Goal: Task Accomplishment & Management: Use online tool/utility

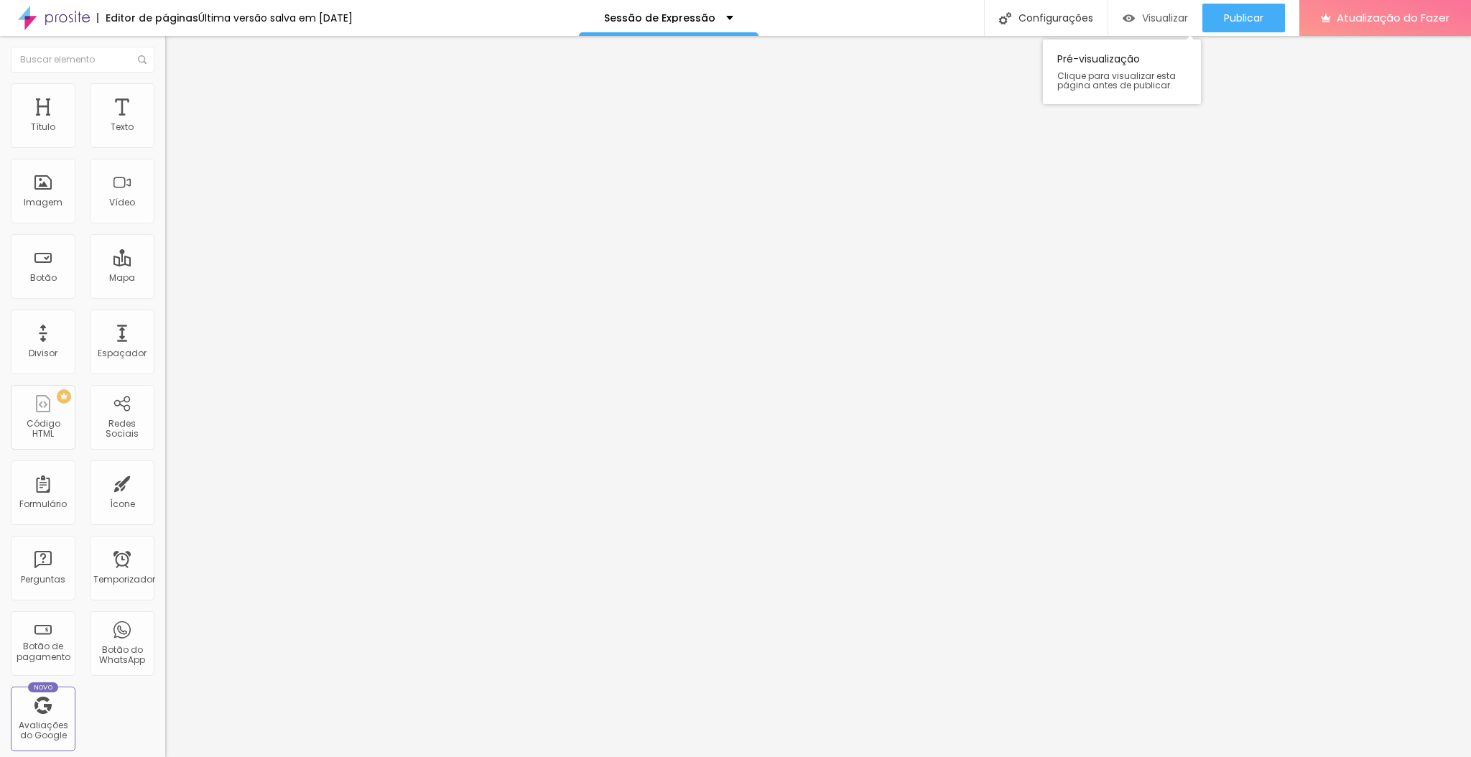
click at [1164, 15] on font "Visualizar" at bounding box center [1165, 18] width 46 height 14
click at [171, 208] on icon "button" at bounding box center [175, 204] width 9 height 9
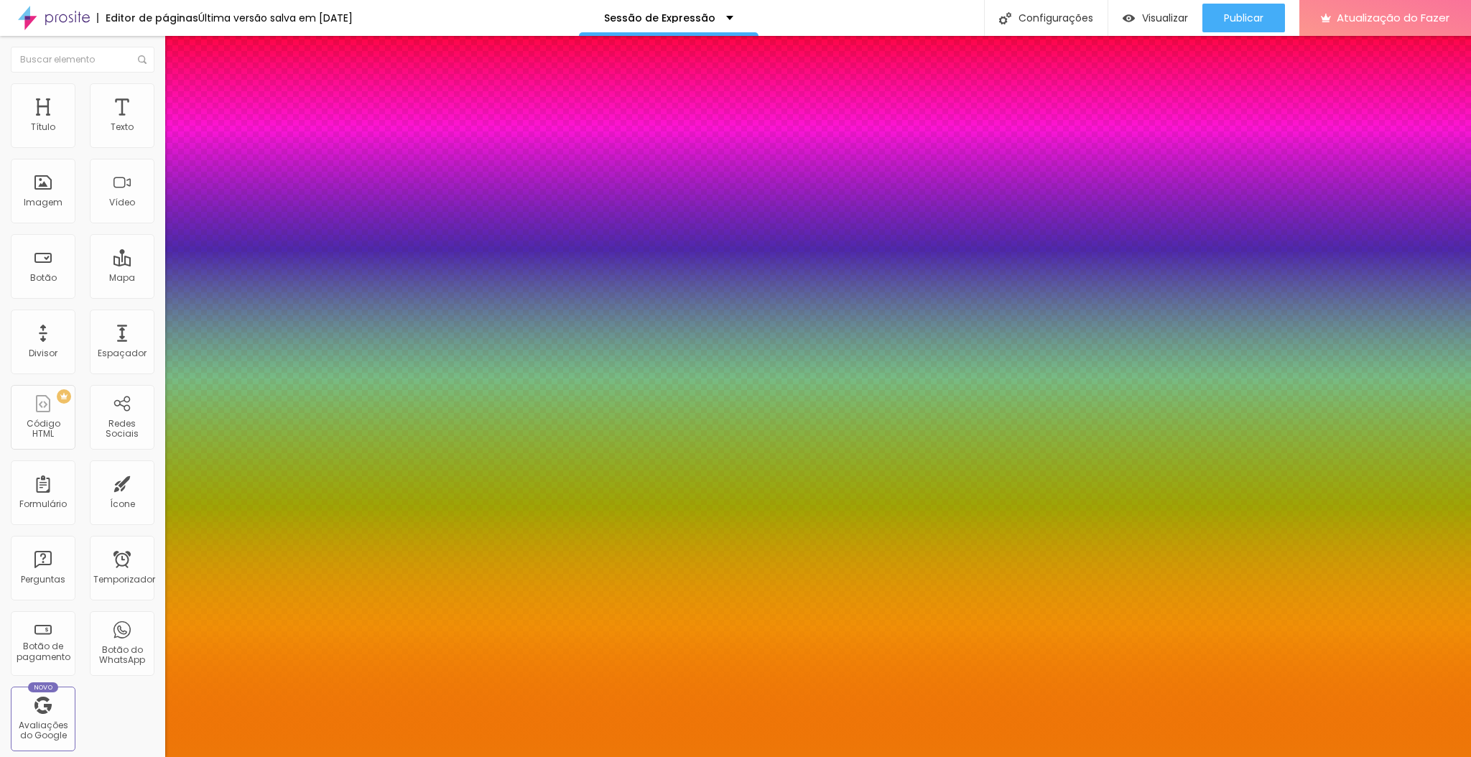
type input "79"
type input "78"
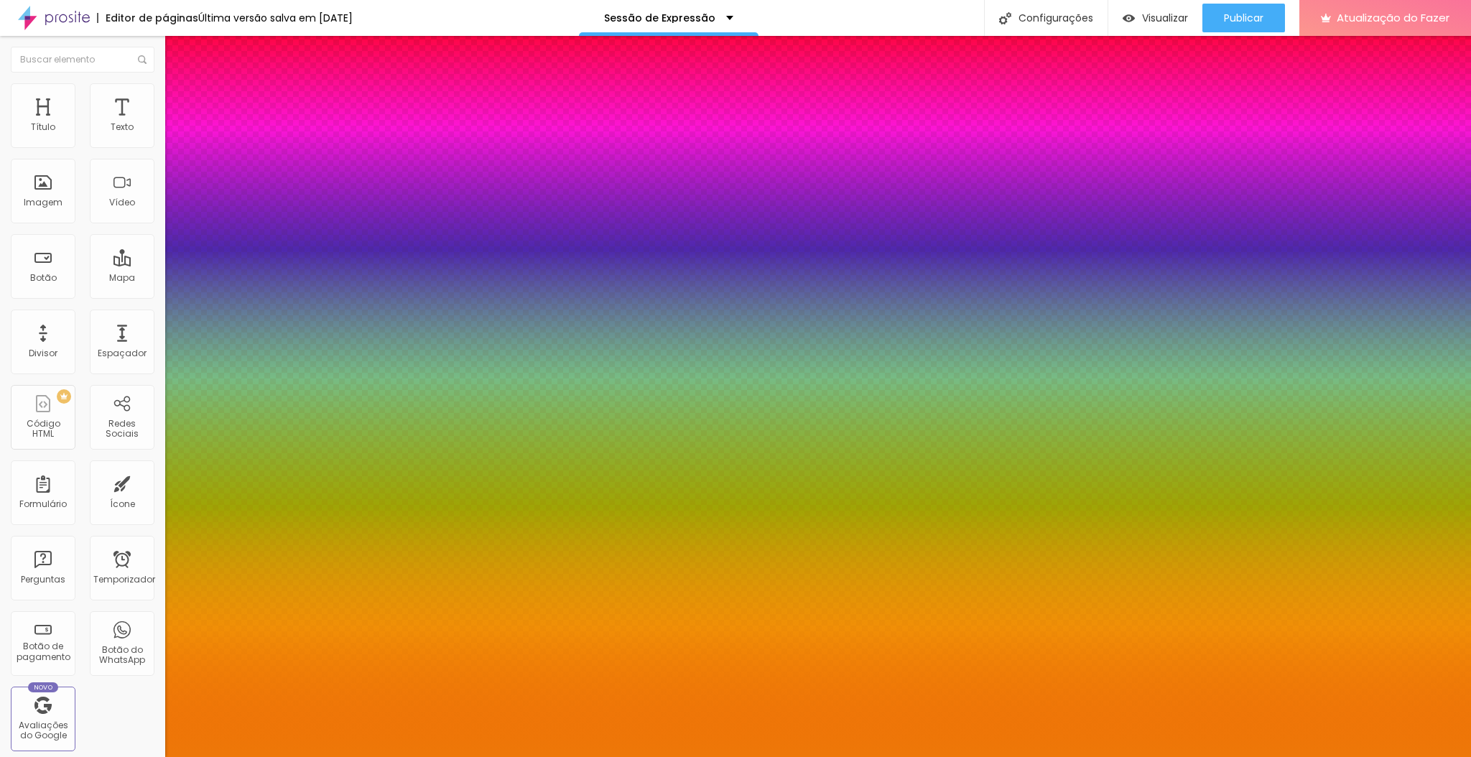
type input "77"
type input "76"
type input "75"
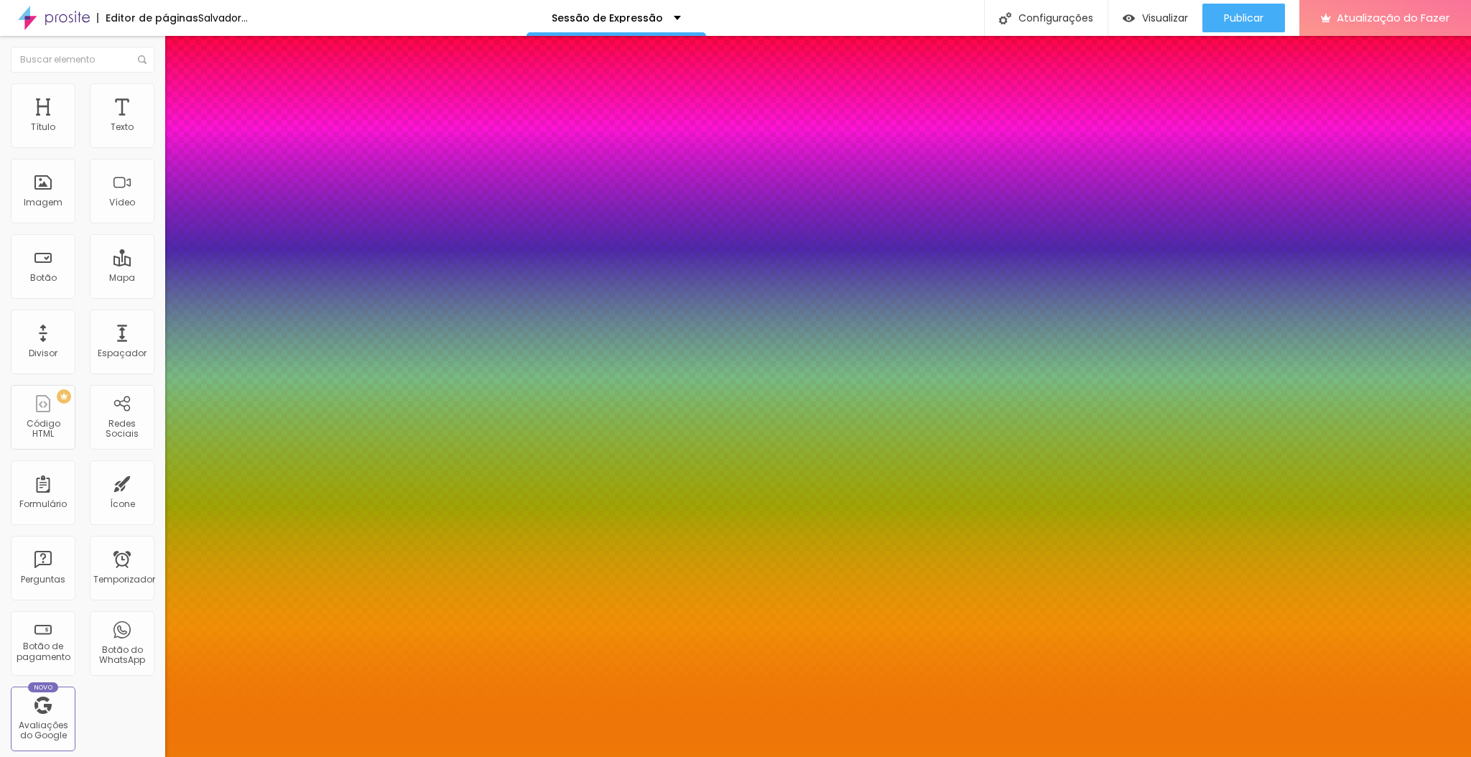
type input "75"
type input "74"
type input "73"
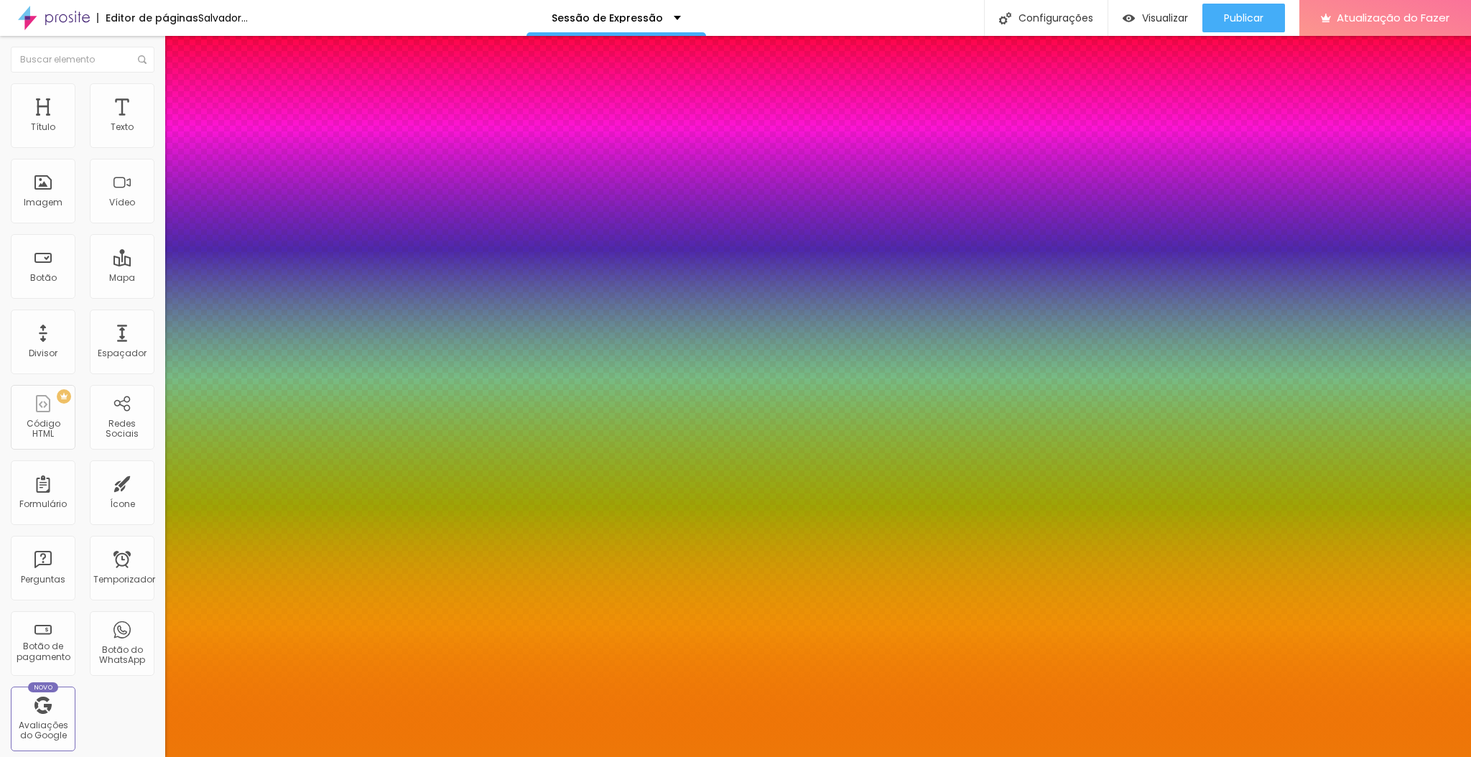
type input "72"
type input "71"
type input "70"
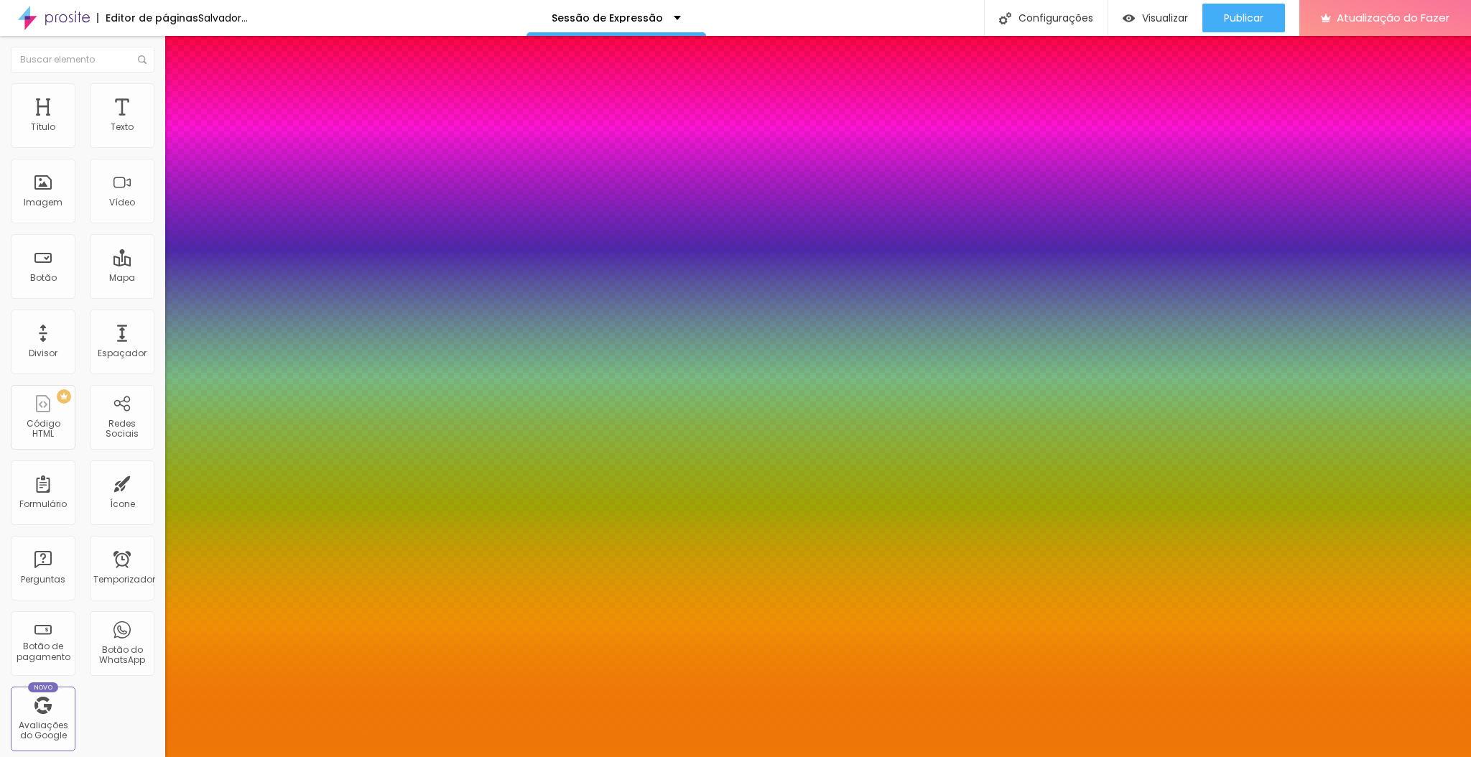
type input "70"
click at [111, 756] on div at bounding box center [735, 757] width 1471 height 0
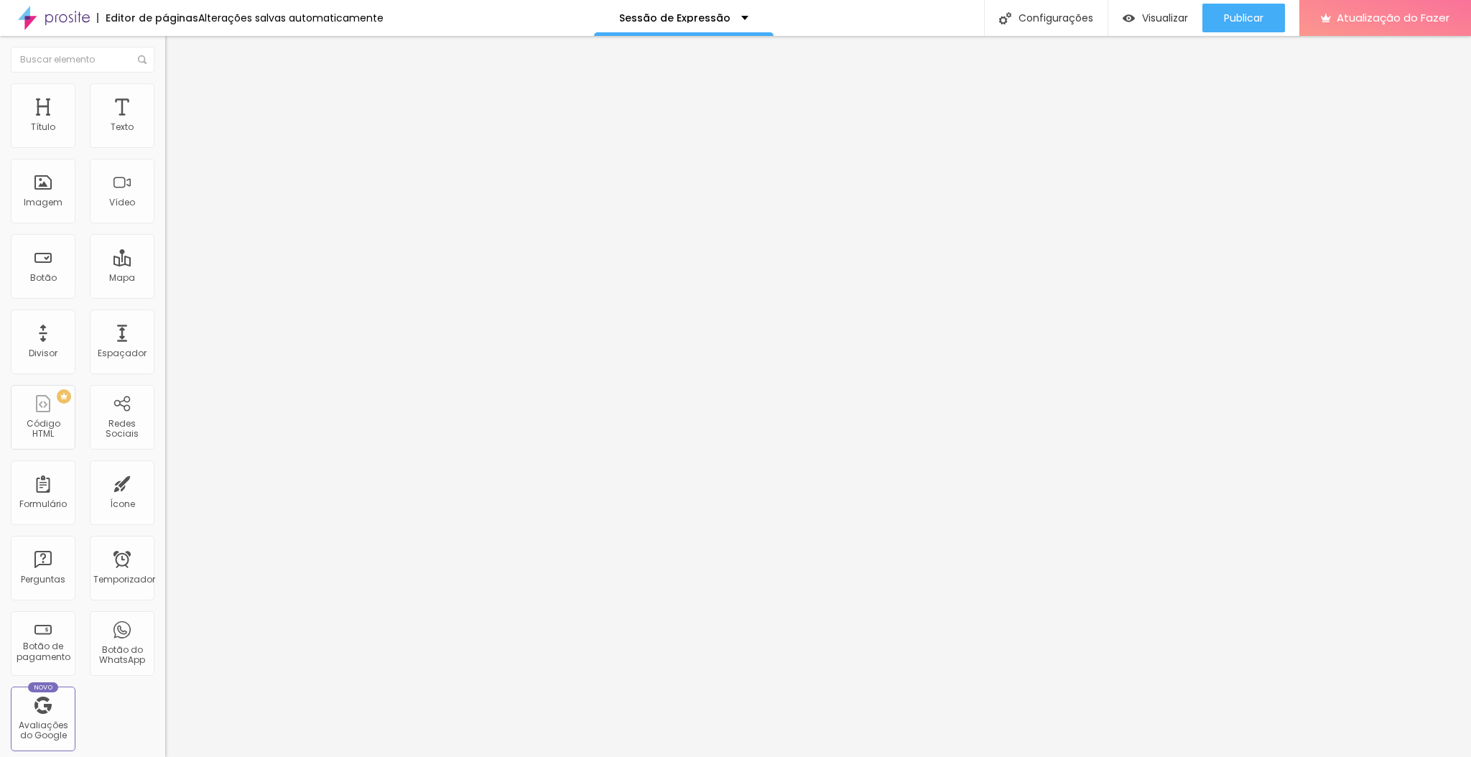
click at [171, 134] on icon "button" at bounding box center [175, 129] width 9 height 9
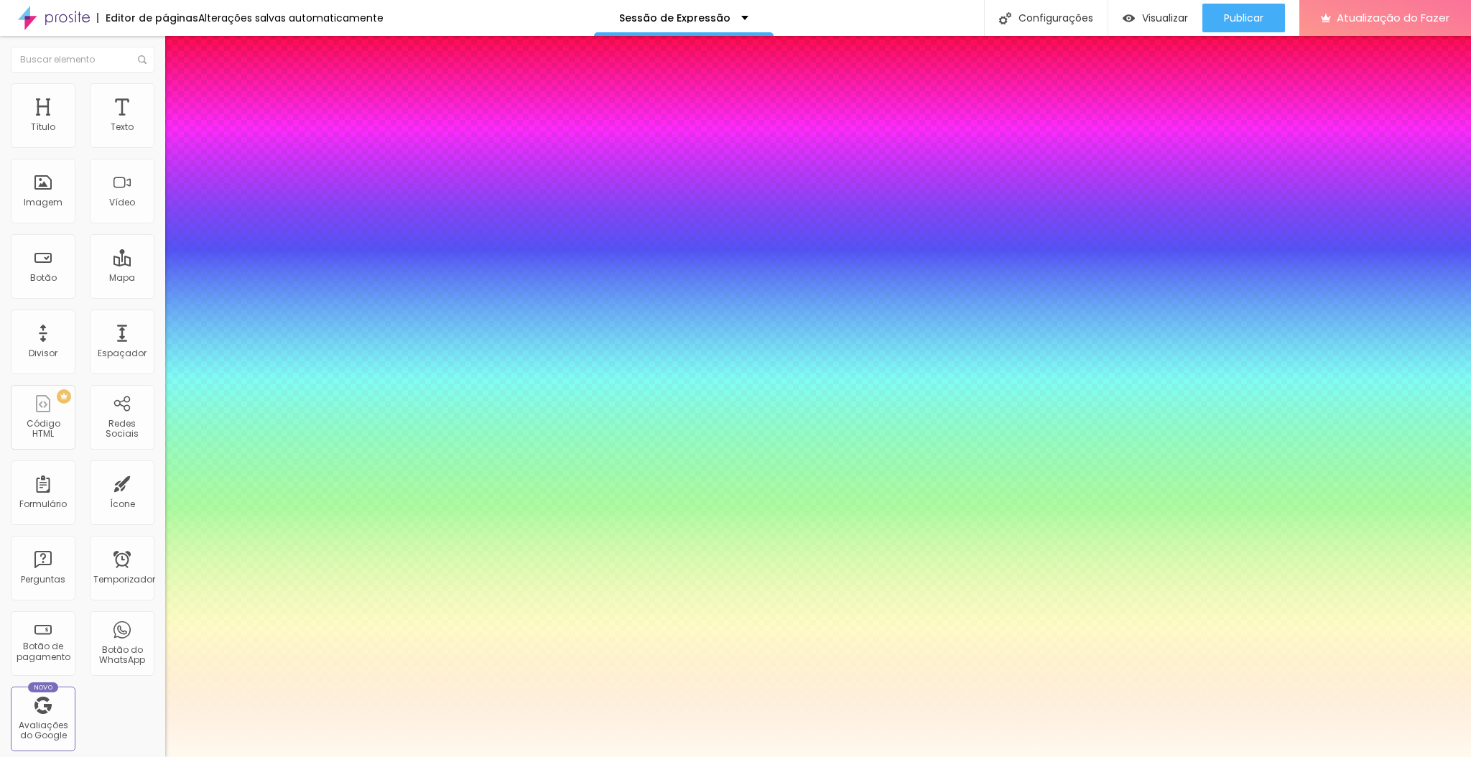
type input "1"
type input "48"
type input "1"
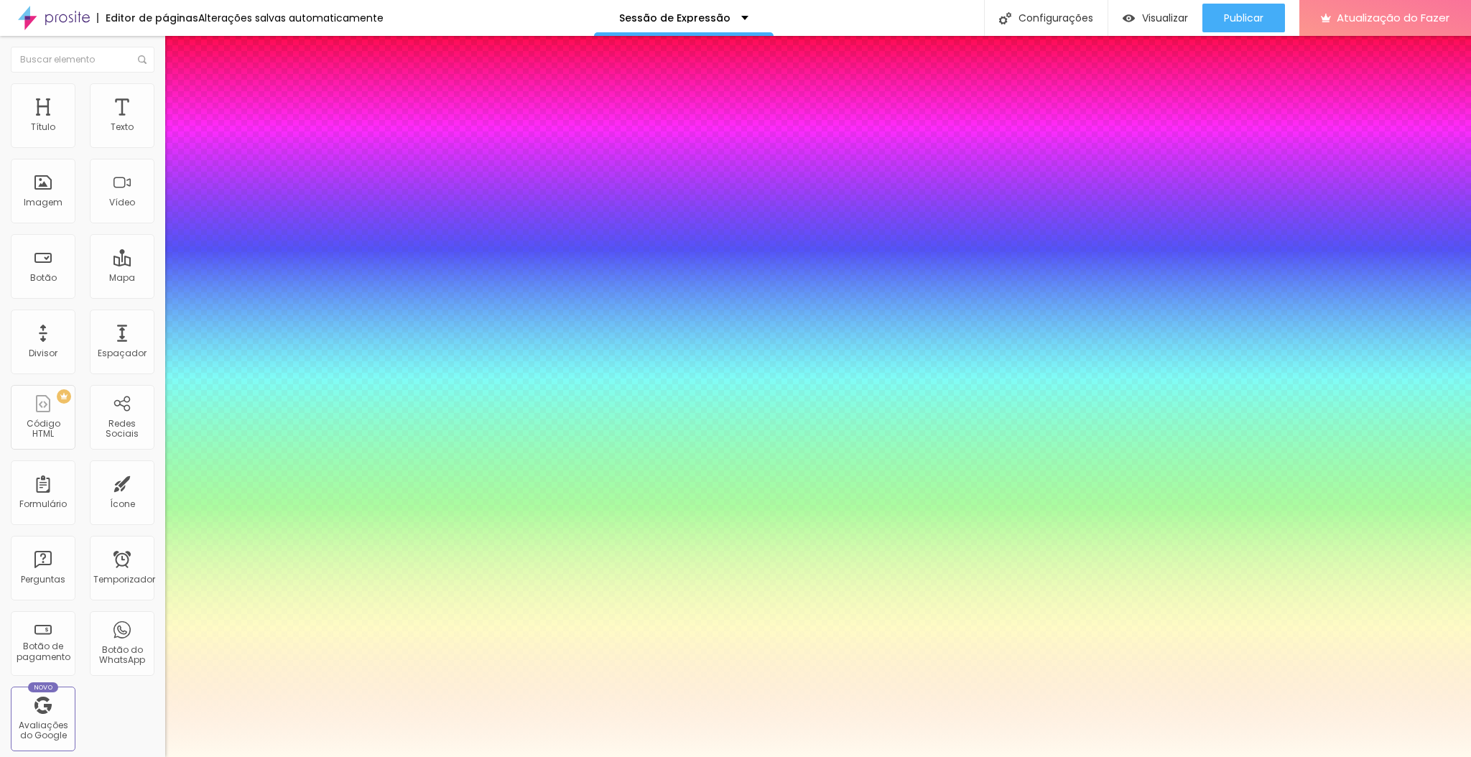
type input "47"
type input "1"
type input "46"
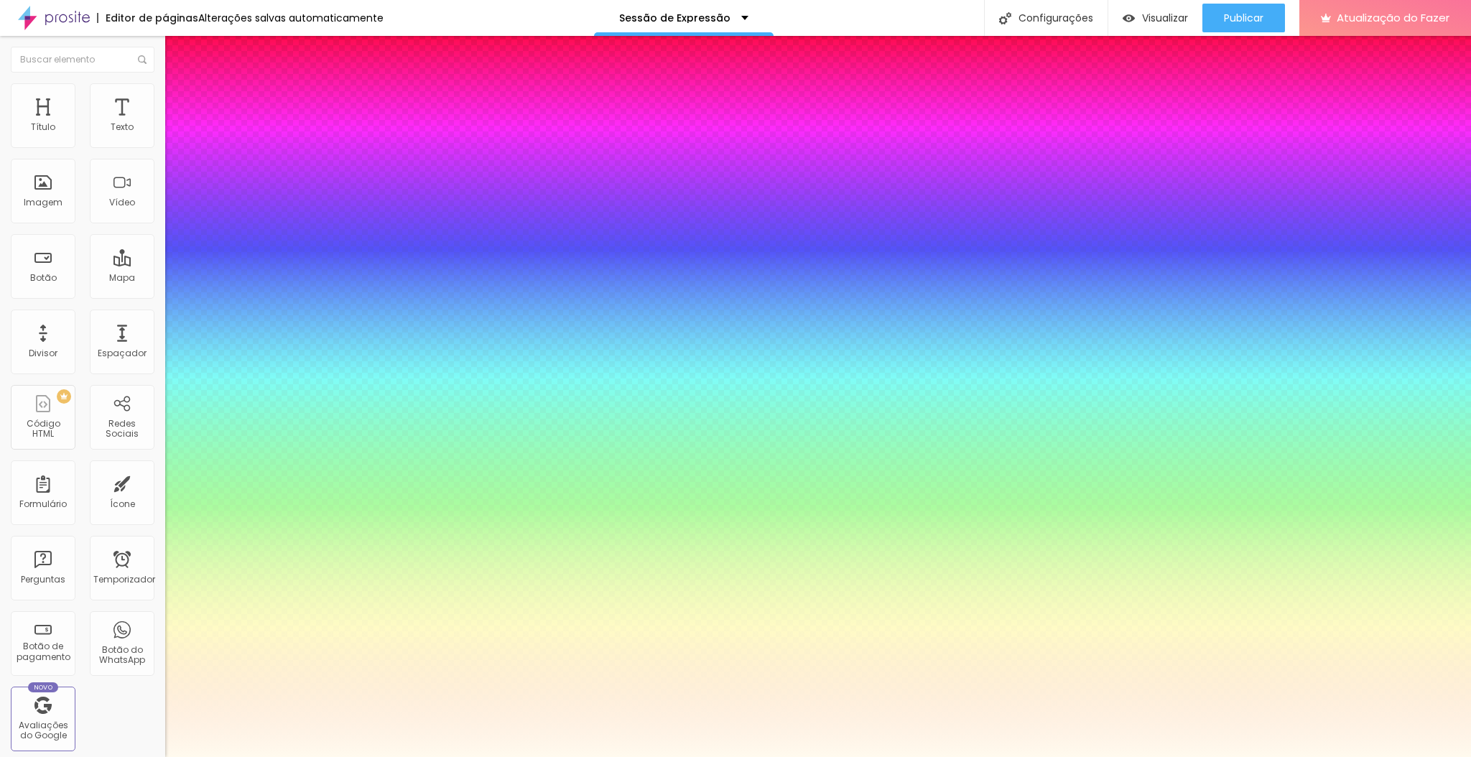
type input "1"
type input "45"
type input "1"
click at [22, 756] on div at bounding box center [735, 757] width 1471 height 0
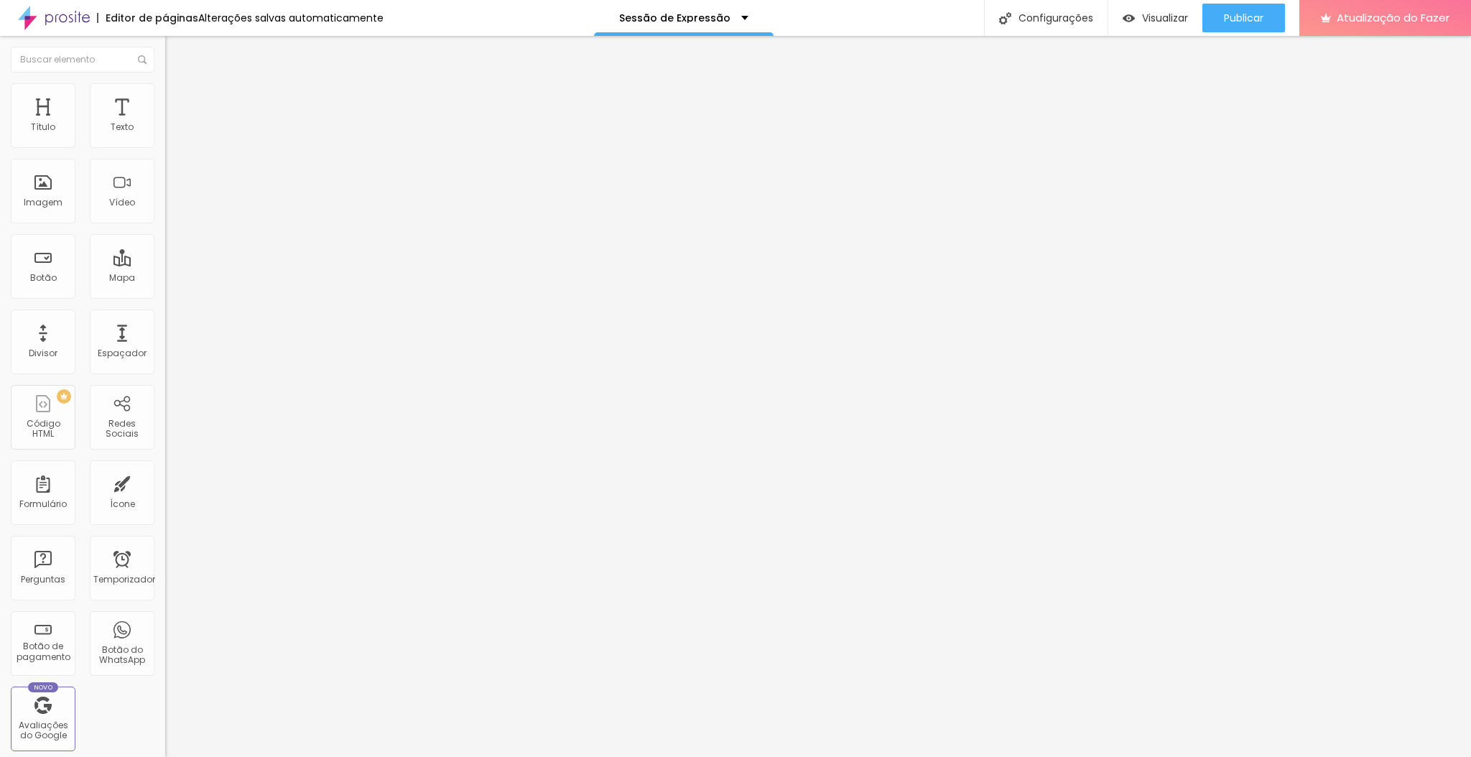
click at [165, 412] on div "Editar nulo Estilo Avançado Tamanho Título 1 H1 Título 2 H2 Título 3 H3 Título …" at bounding box center [247, 396] width 165 height 721
click at [165, 90] on img at bounding box center [171, 89] width 13 height 13
click at [165, 277] on input "0" at bounding box center [196, 284] width 62 height 15
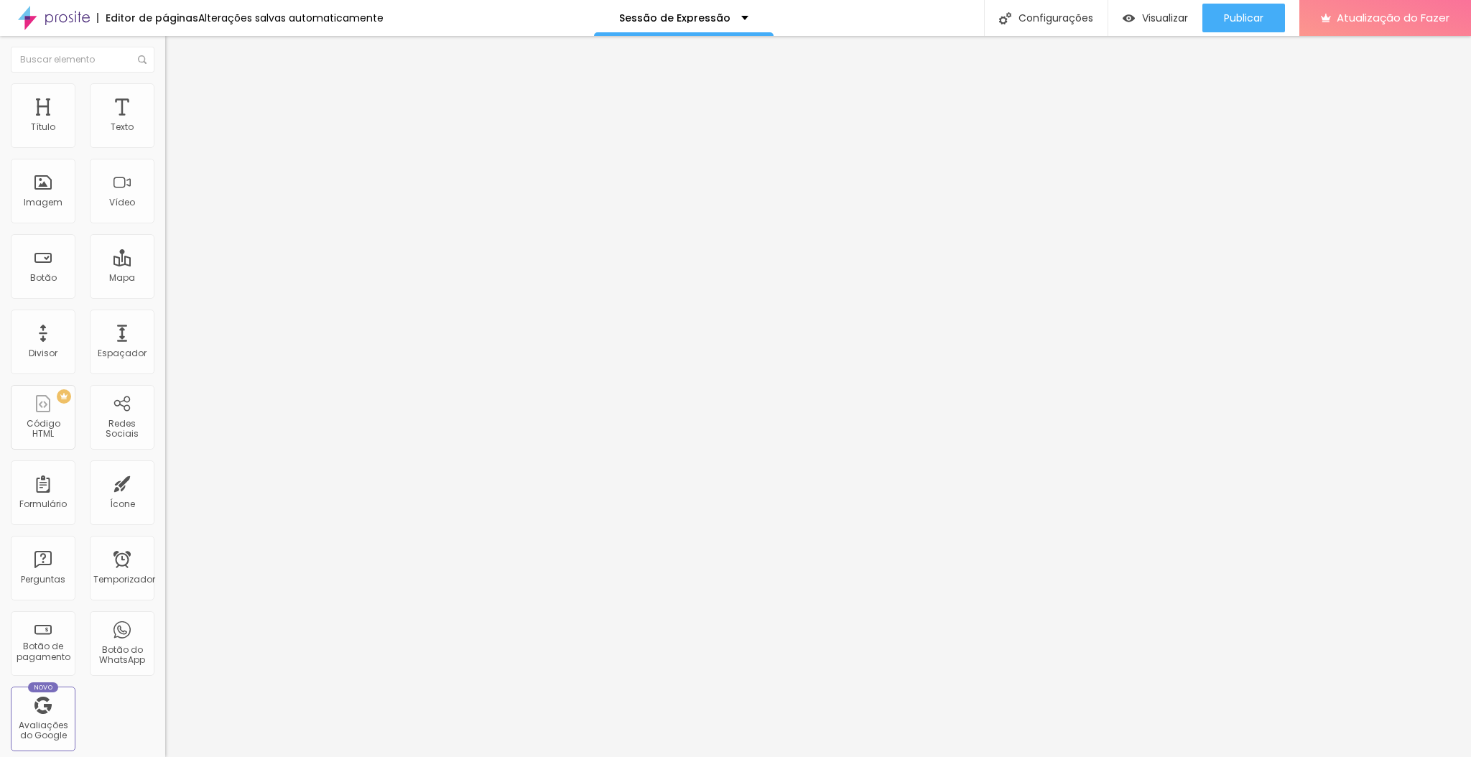
click at [165, 277] on input "0" at bounding box center [196, 284] width 62 height 15
type input "10"
click at [165, 504] on div "ID HTML" at bounding box center [247, 521] width 165 height 35
click at [165, 98] on li "Avançado" at bounding box center [247, 90] width 165 height 14
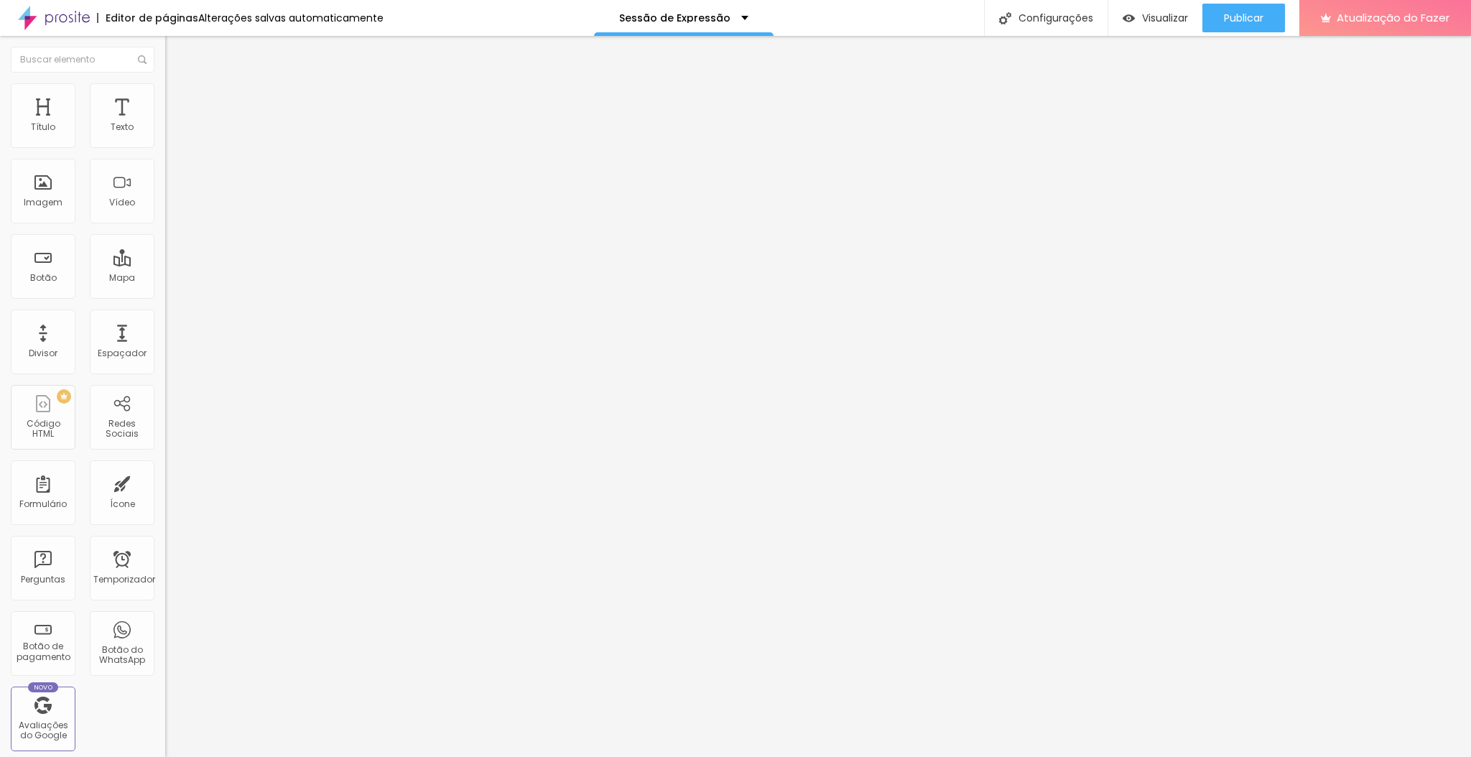
click at [165, 277] on input "10" at bounding box center [196, 284] width 62 height 15
type input "20"
type input "21"
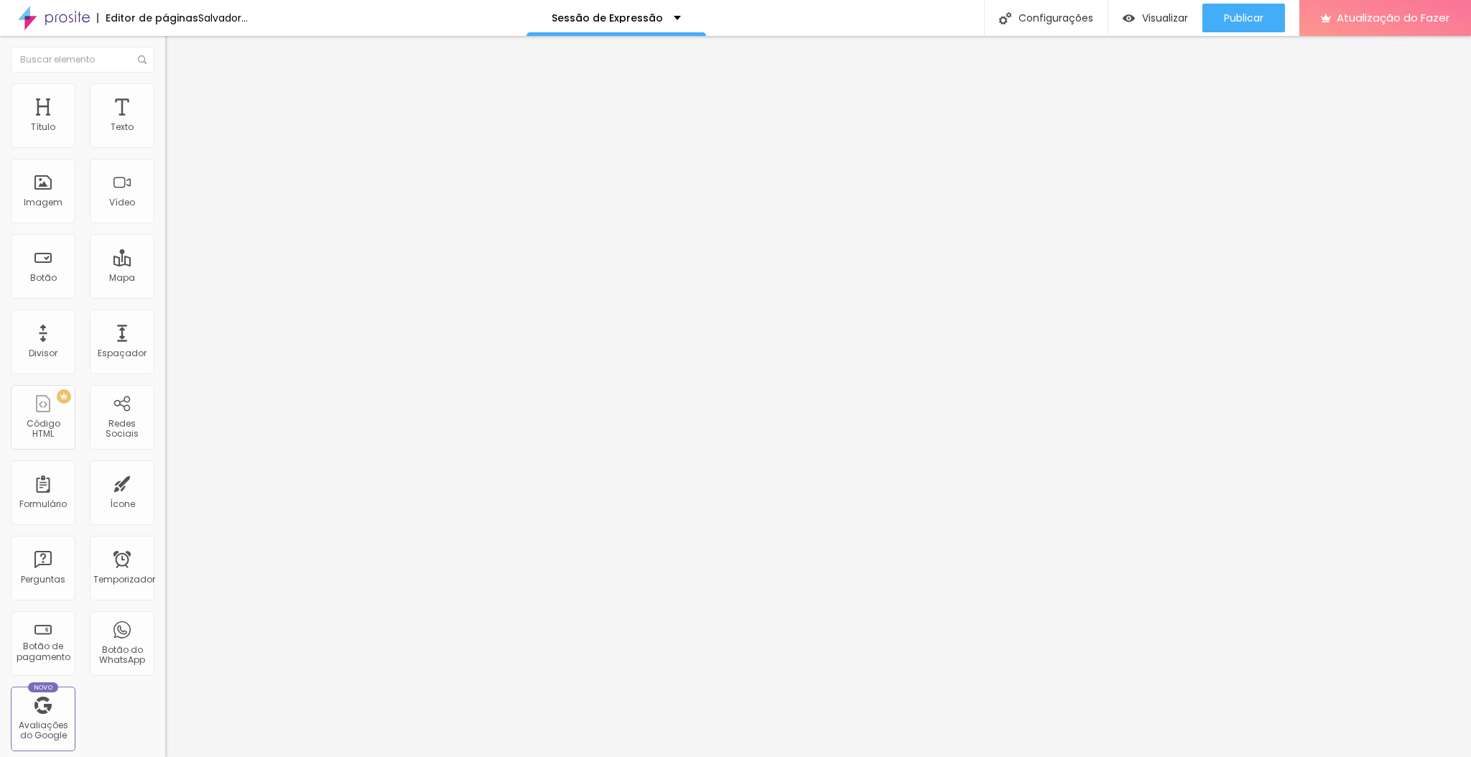
type input "22"
type input "23"
type input "24"
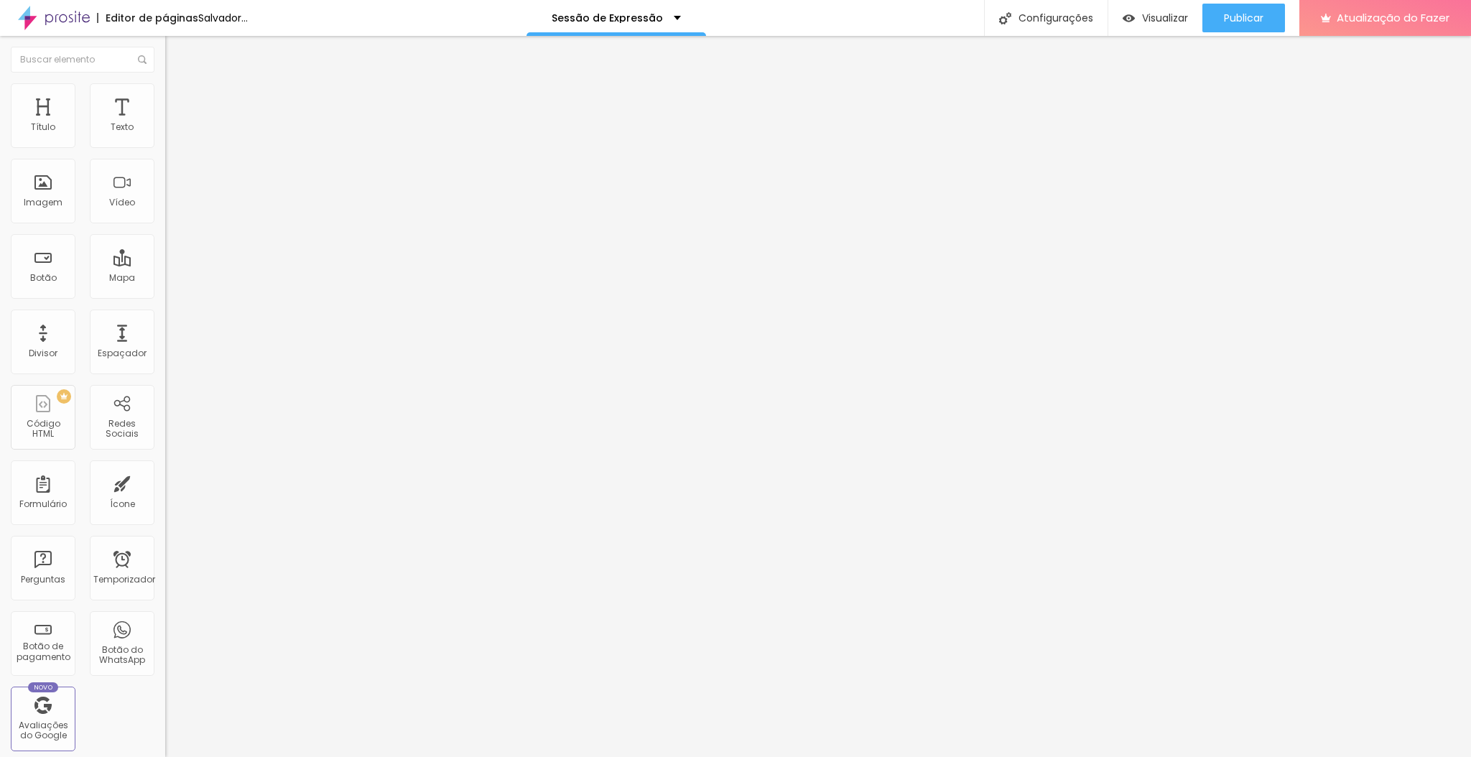
type input "24"
type input "25"
type input "26"
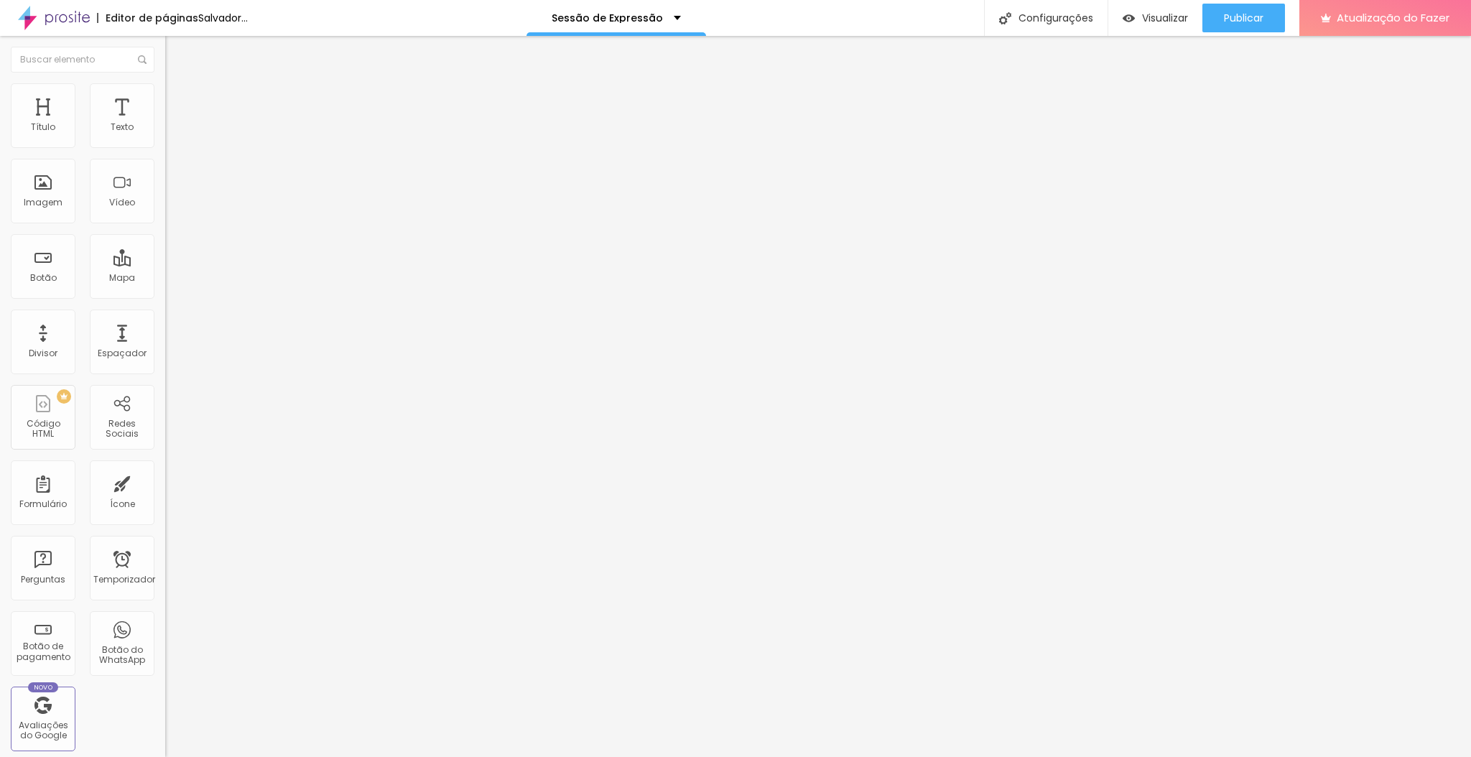
type input "27"
type input "28"
type input "29"
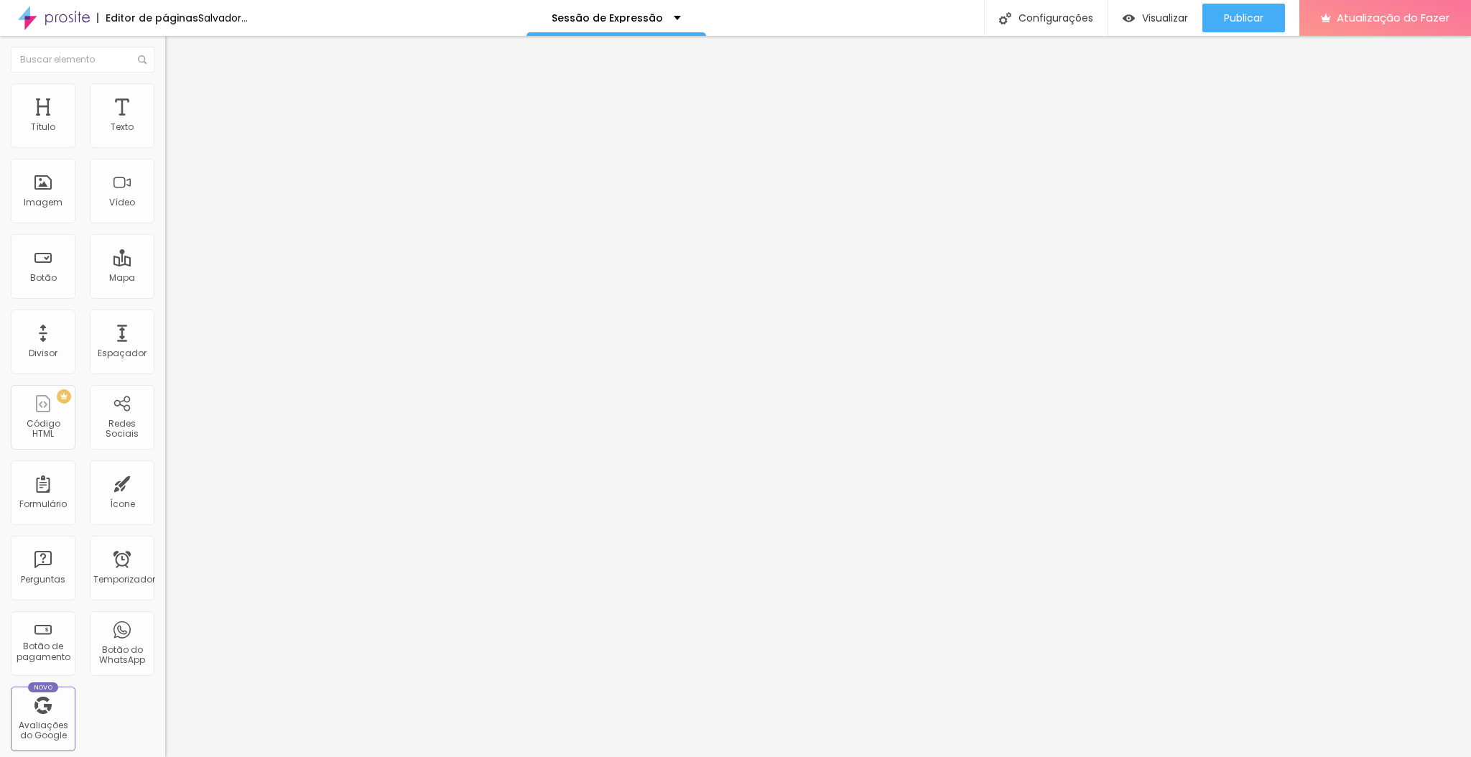
type input "29"
type input "30"
type input "31"
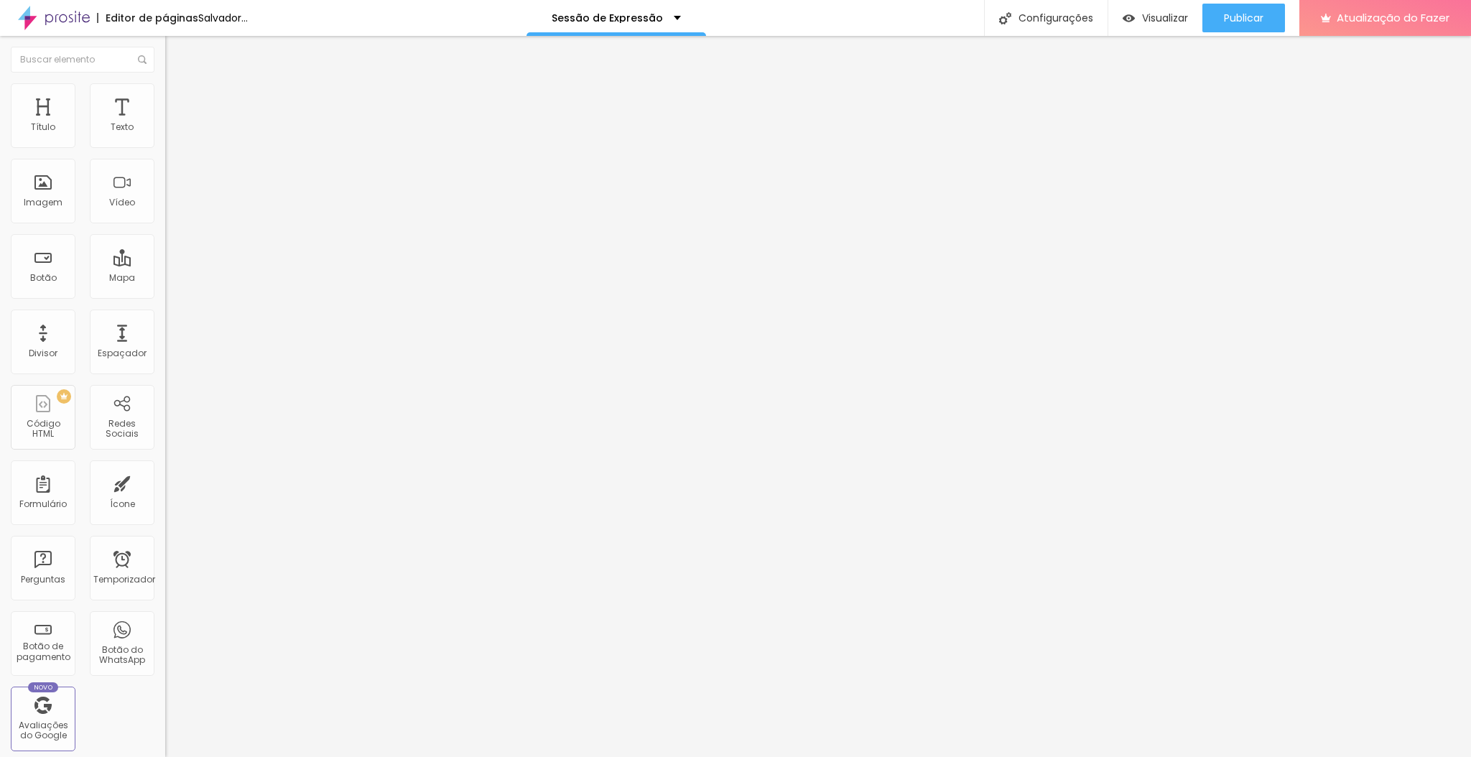
type input "32"
type input "33"
type input "34"
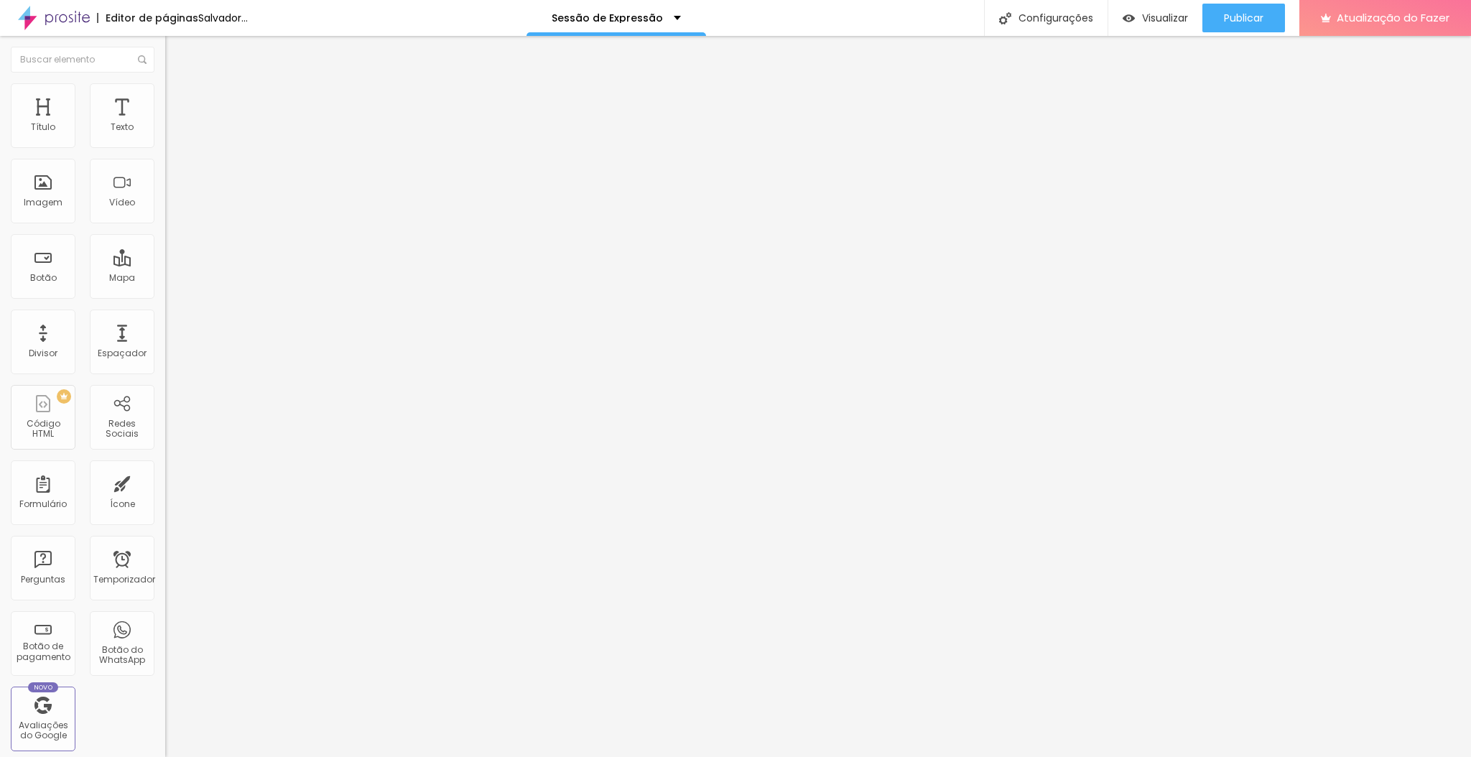
type input "34"
type input "35"
type input "36"
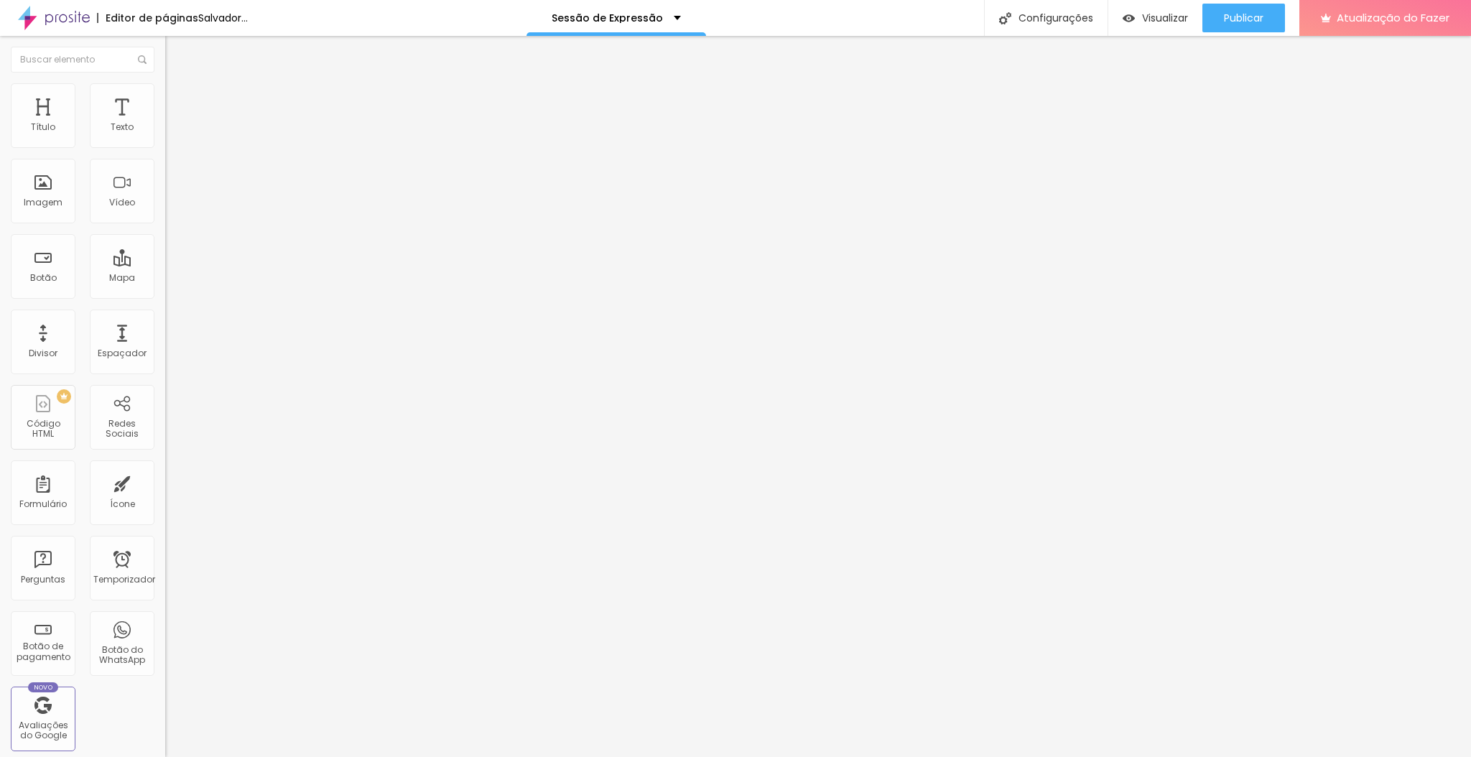
type input "37"
type input "38"
type input "39"
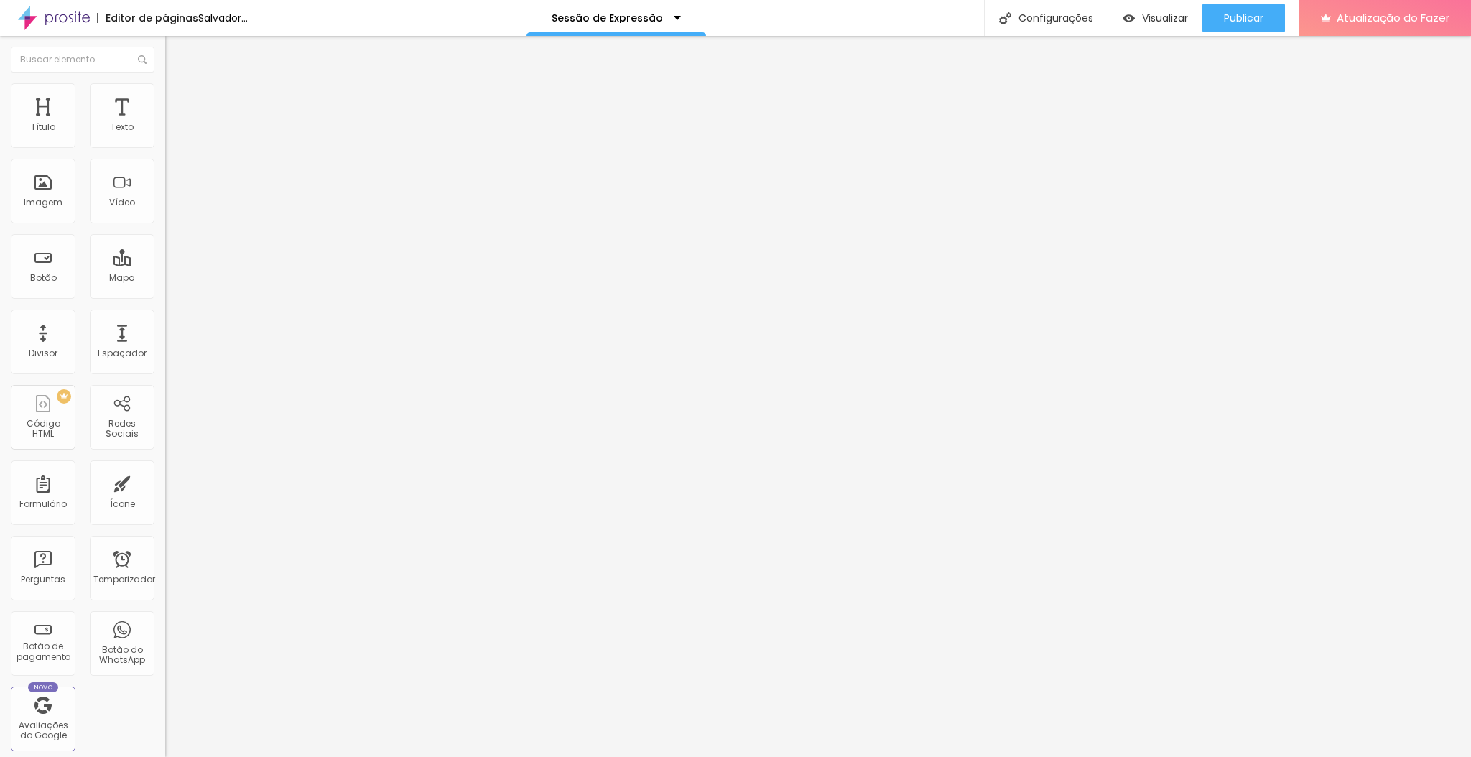
type input "39"
type input "40"
type input "41"
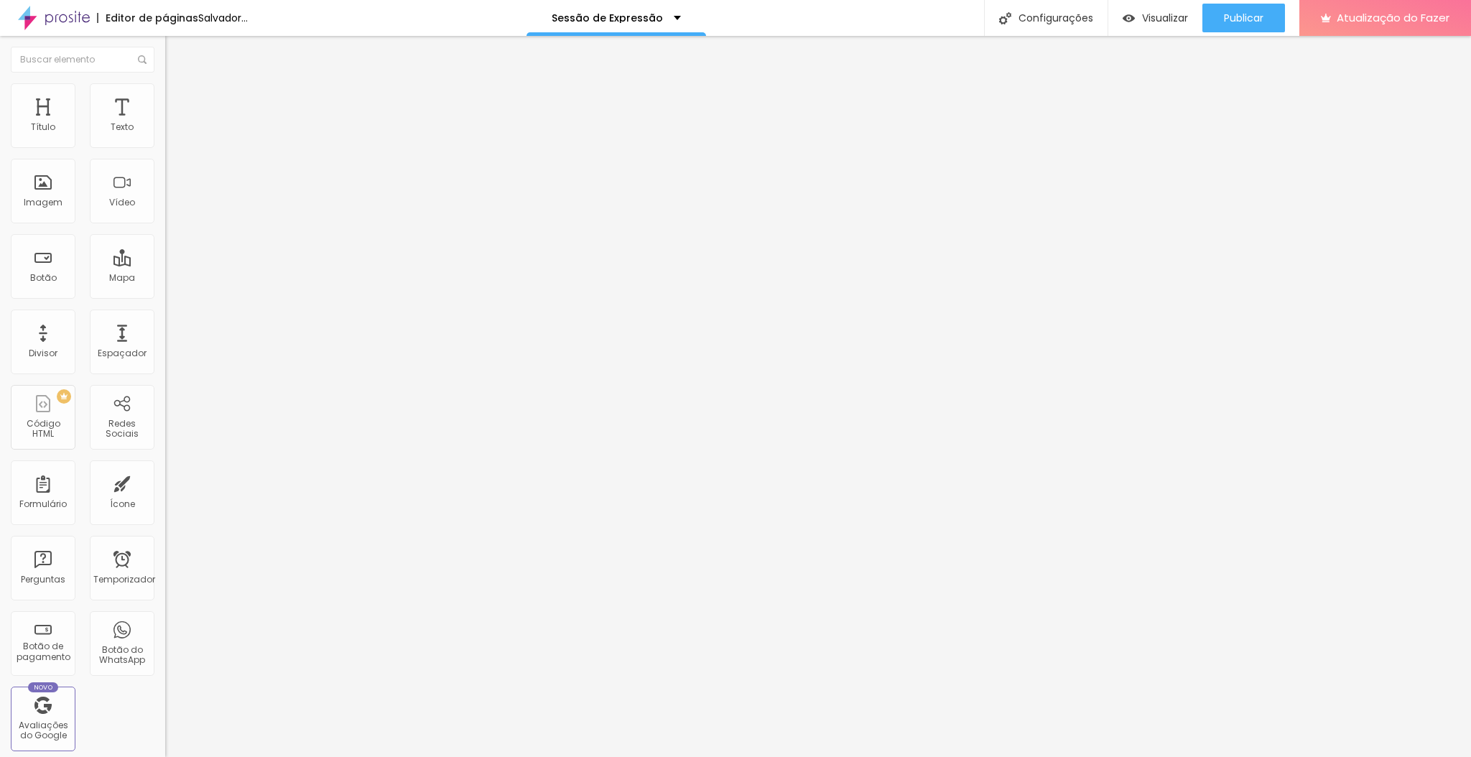
type input "42"
type input "43"
type input "44"
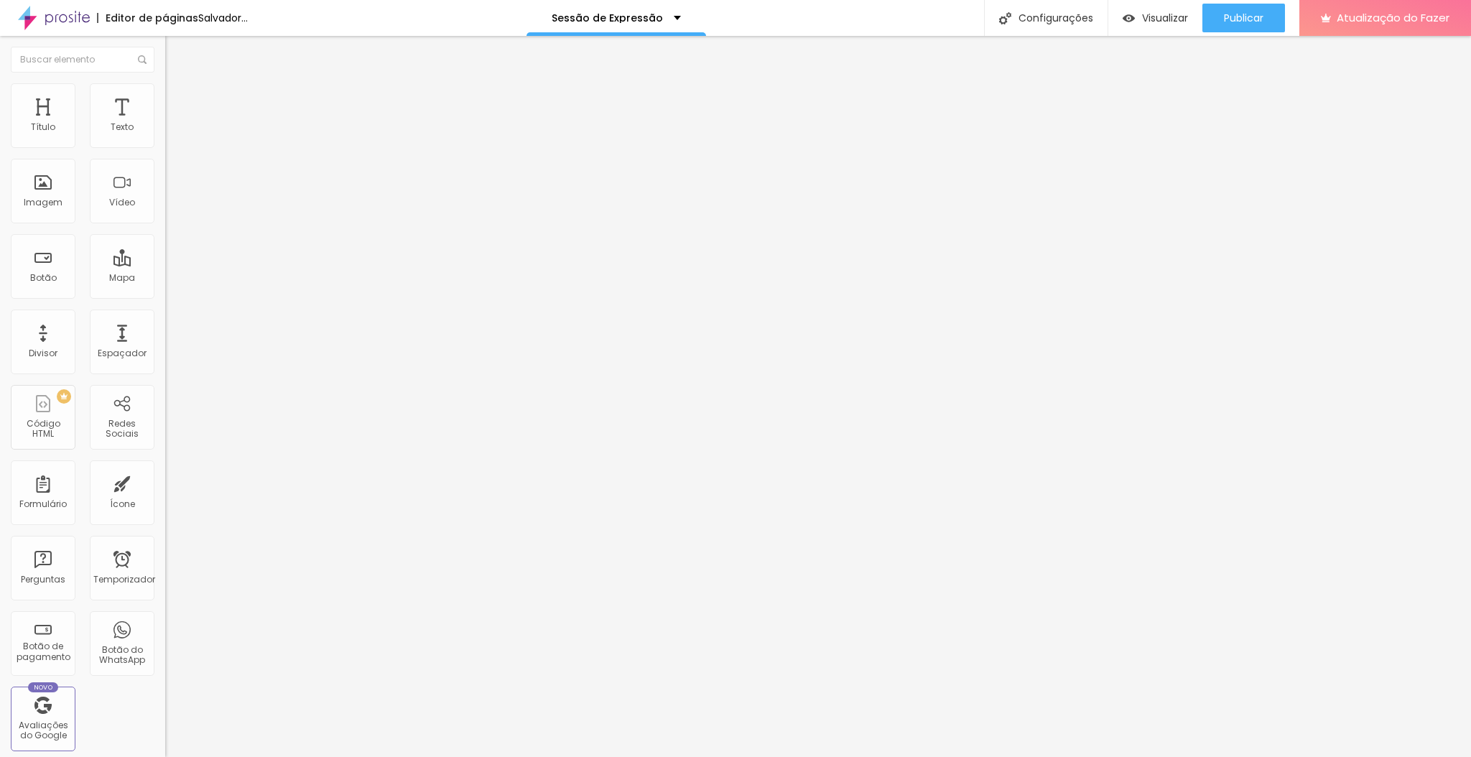
type input "43"
type input "2"
type input "20"
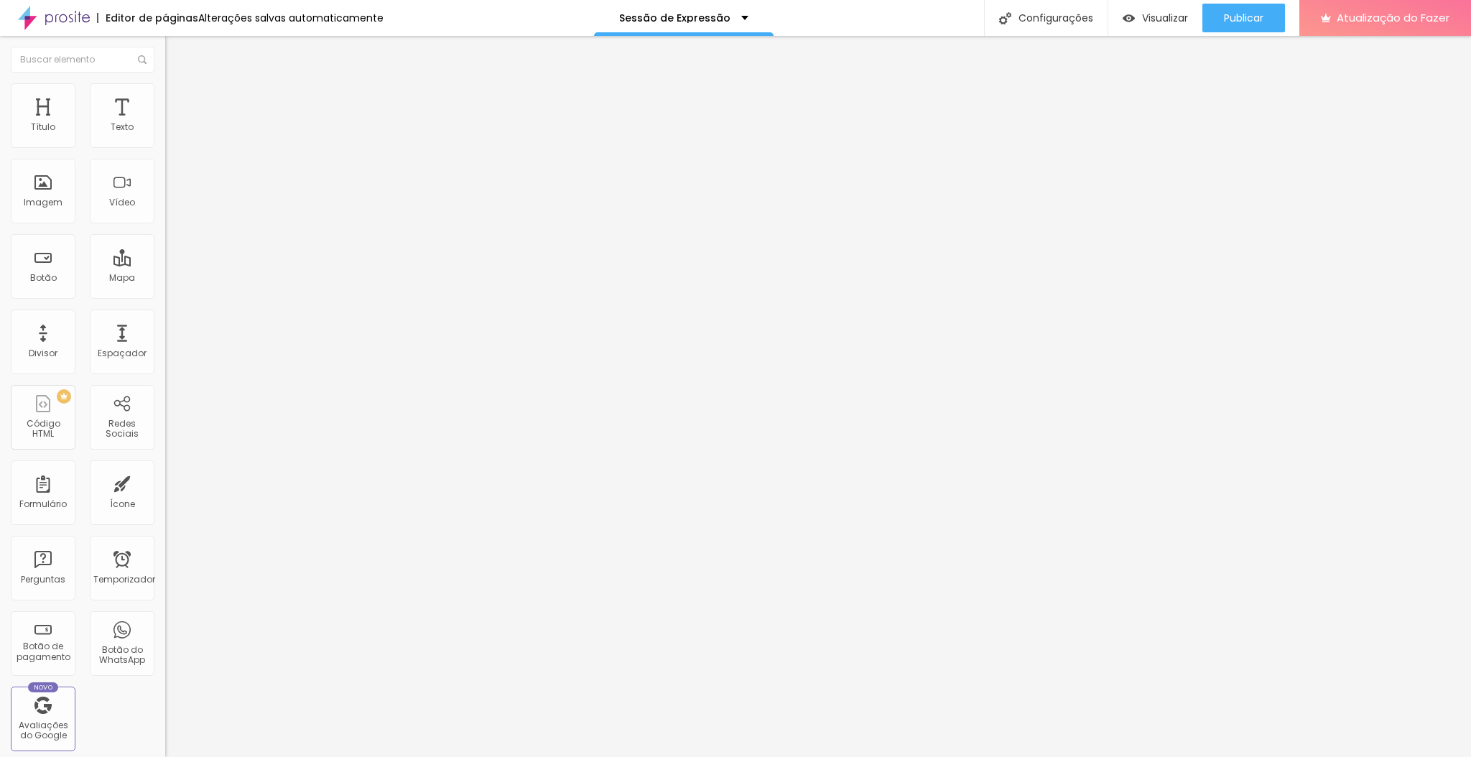
click at [165, 83] on li "Avançado" at bounding box center [247, 90] width 165 height 14
click at [171, 134] on icon "button" at bounding box center [175, 129] width 9 height 9
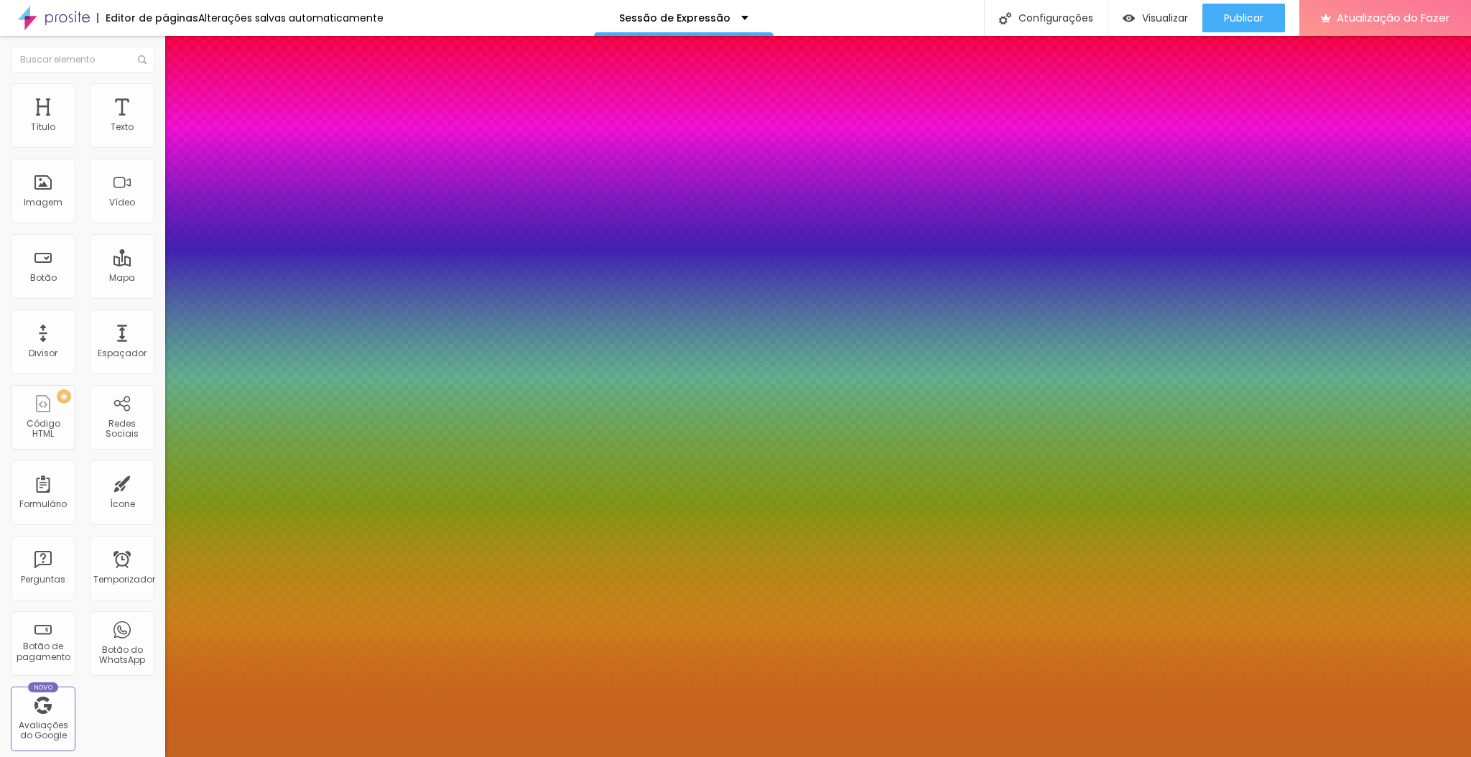
type input "17"
type input "1"
type input "18"
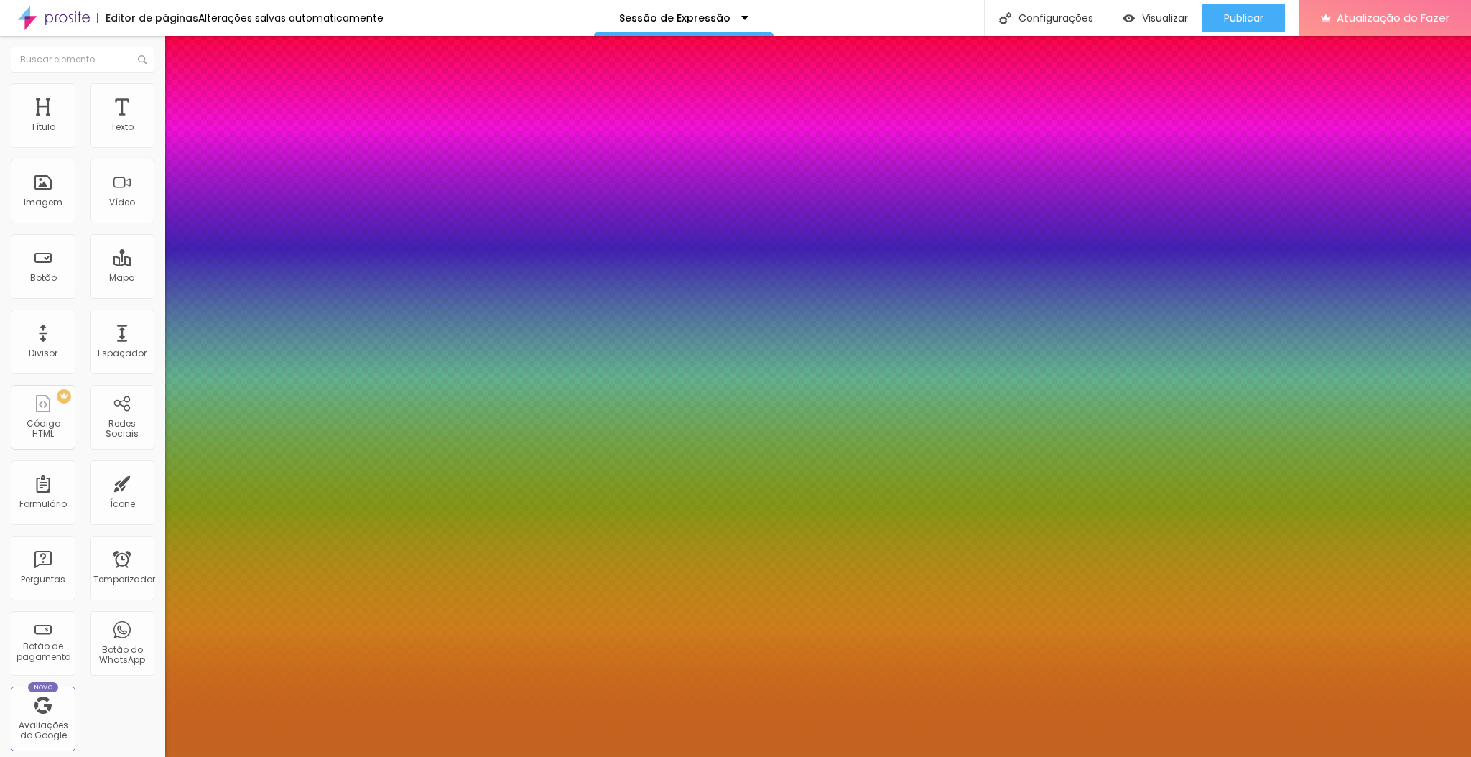
type input "18"
type input "1"
type input "19"
type input "1"
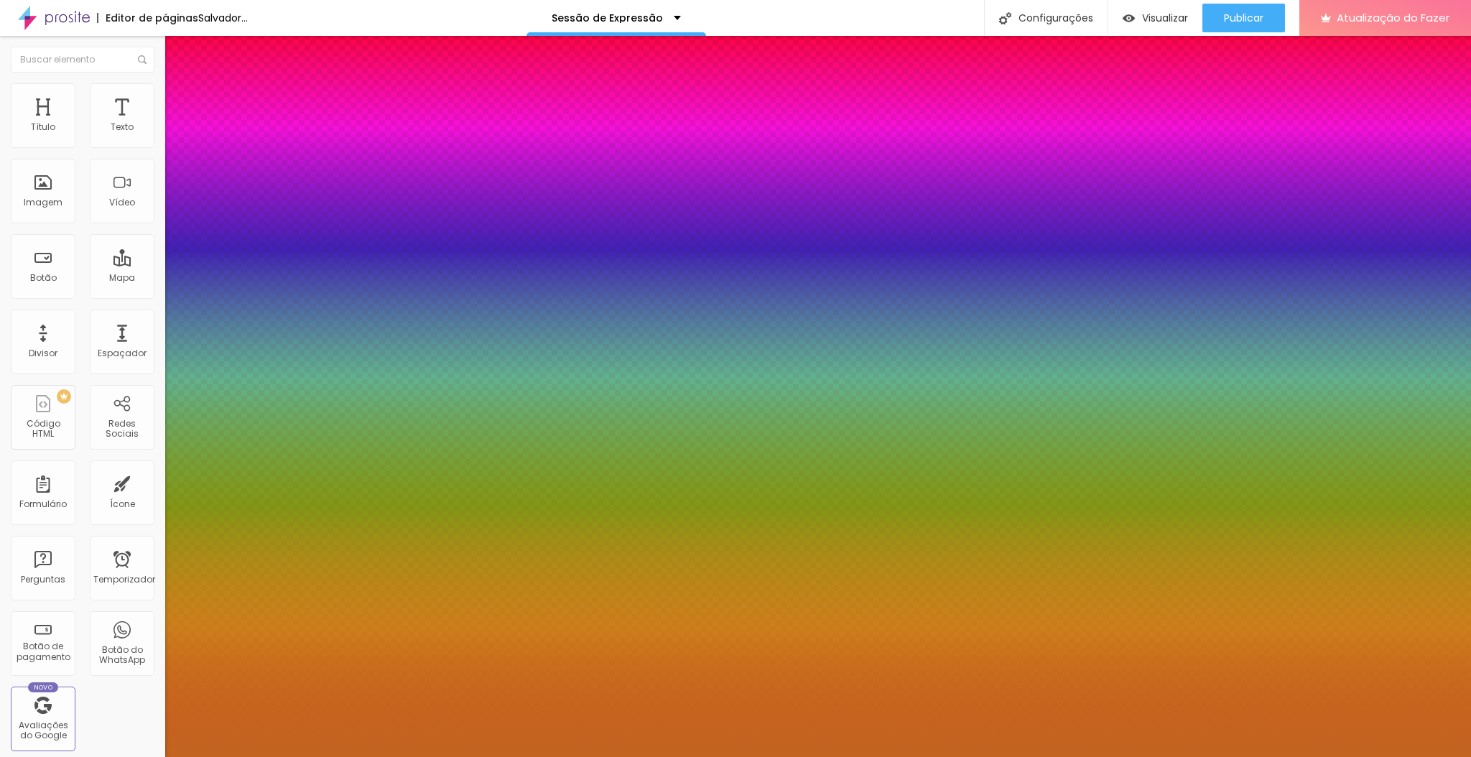
type input "20"
type input "1"
click at [1080, 756] on div at bounding box center [735, 757] width 1471 height 0
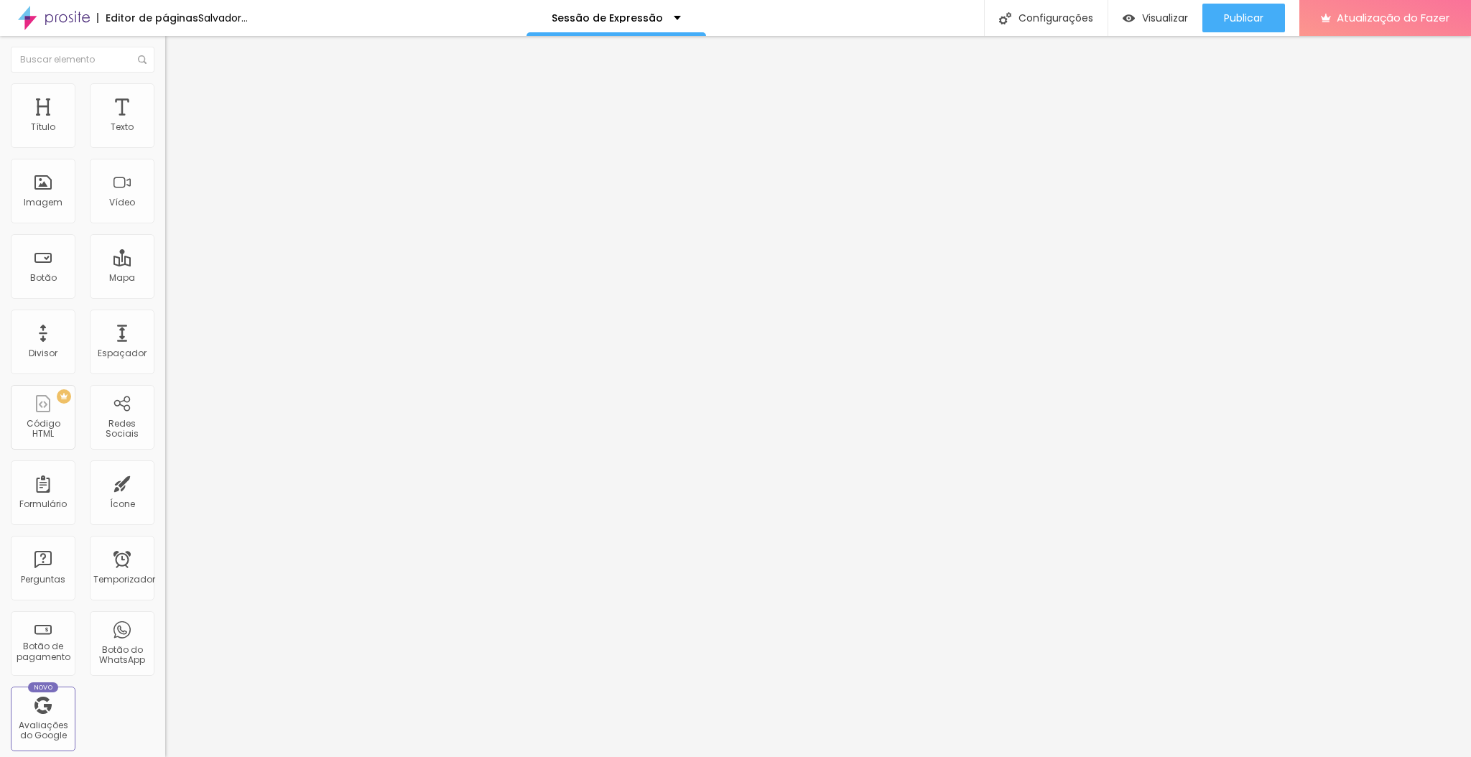
click at [165, 138] on button "button" at bounding box center [175, 130] width 20 height 15
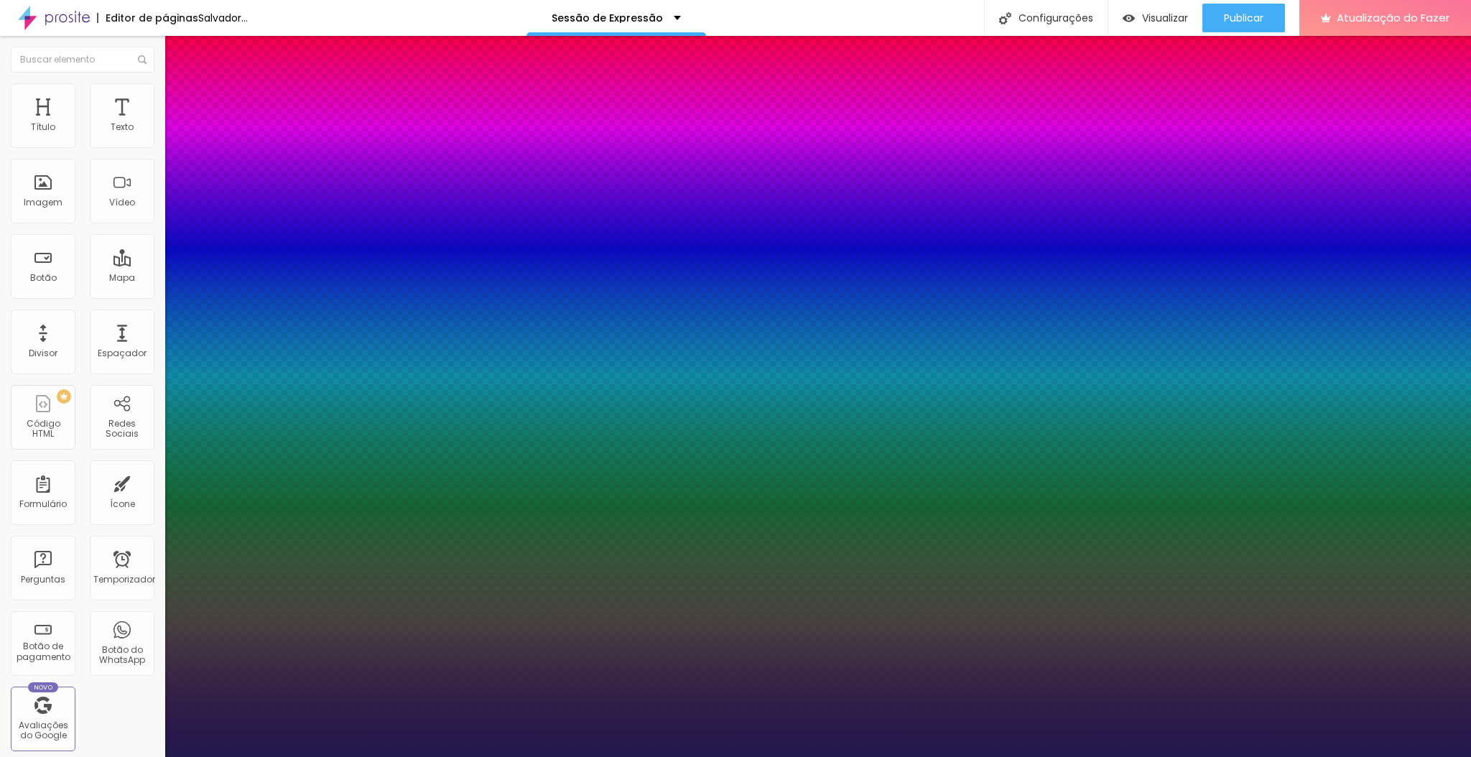
type input "1"
type input "20"
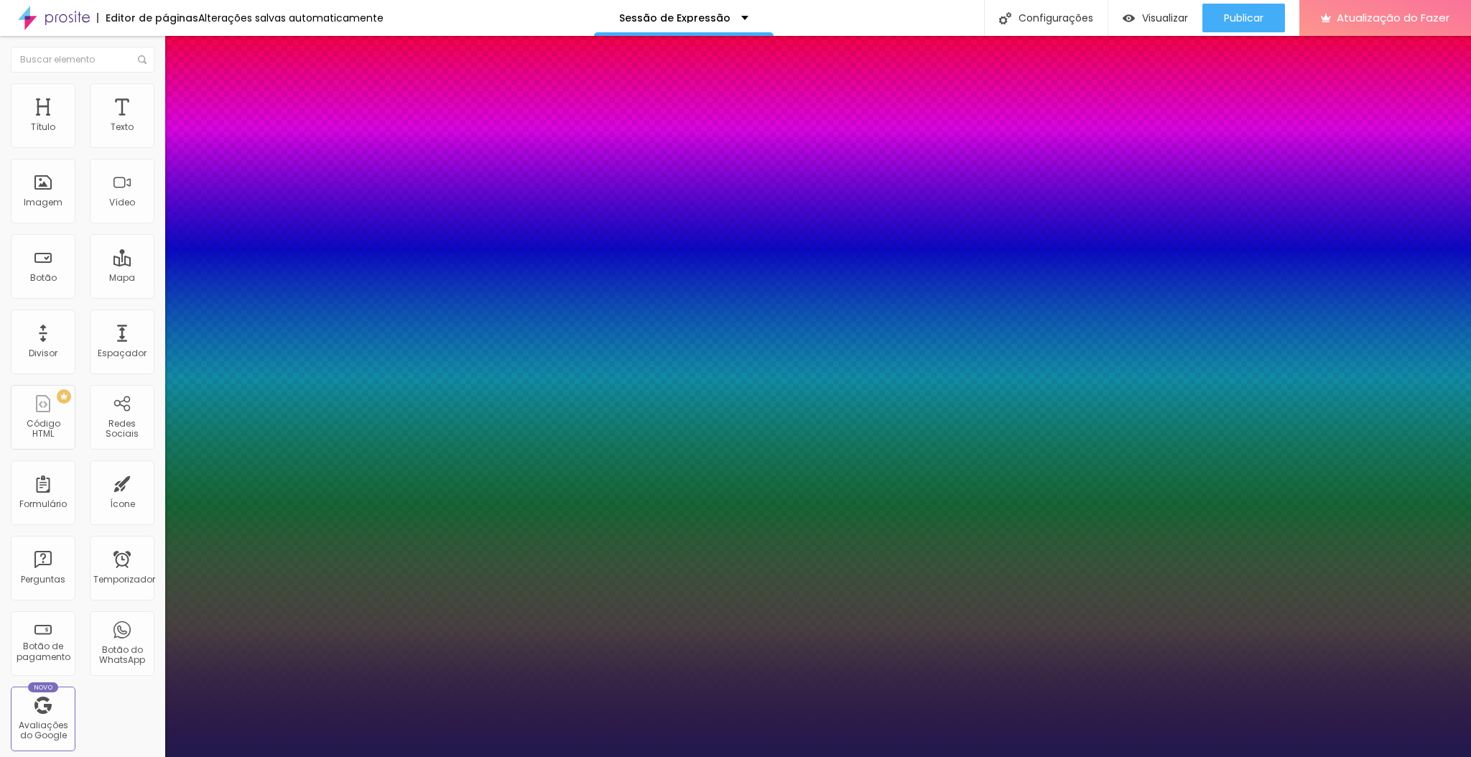
type input "1"
type input "21"
type input "1"
type input "22"
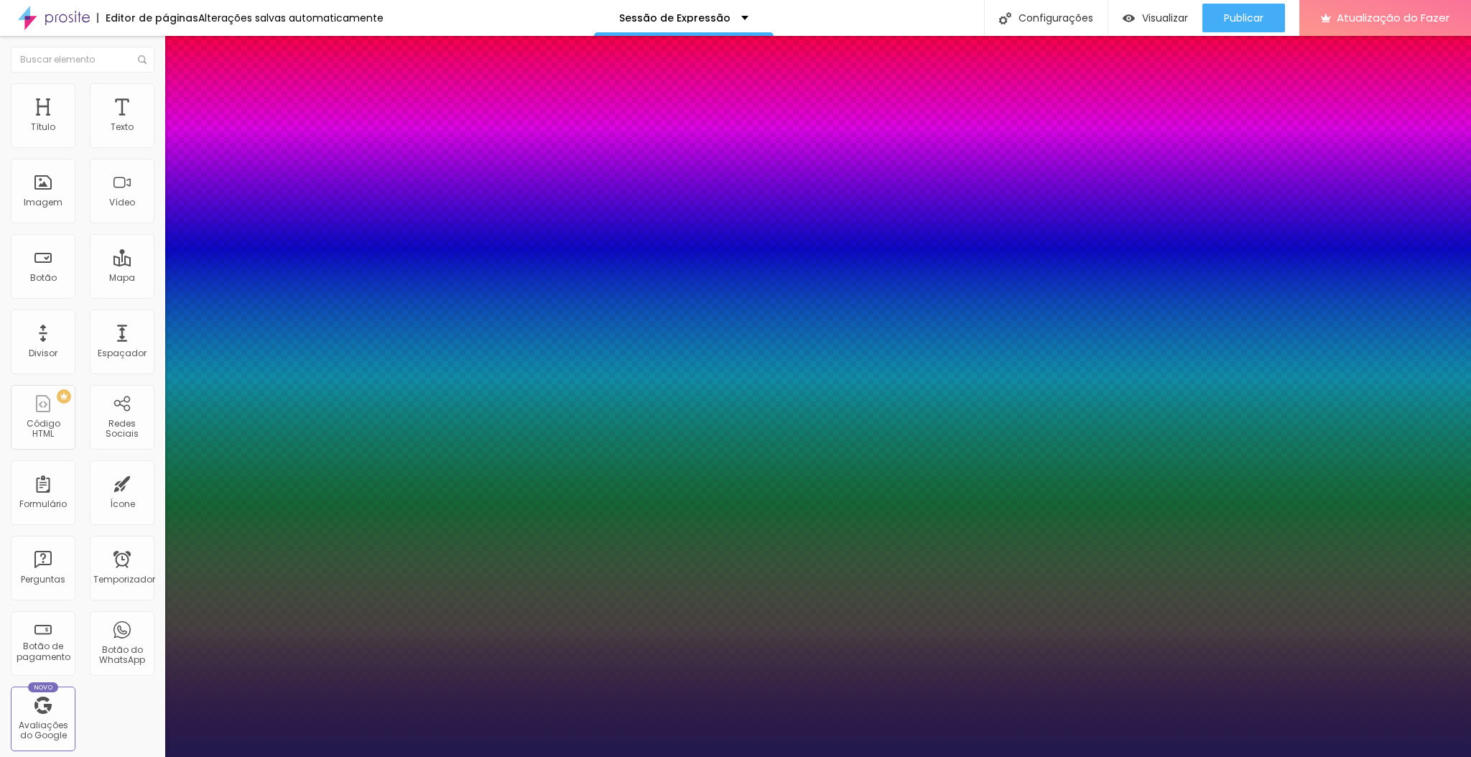
type input "22"
type input "1"
click at [653, 756] on div at bounding box center [735, 757] width 1471 height 0
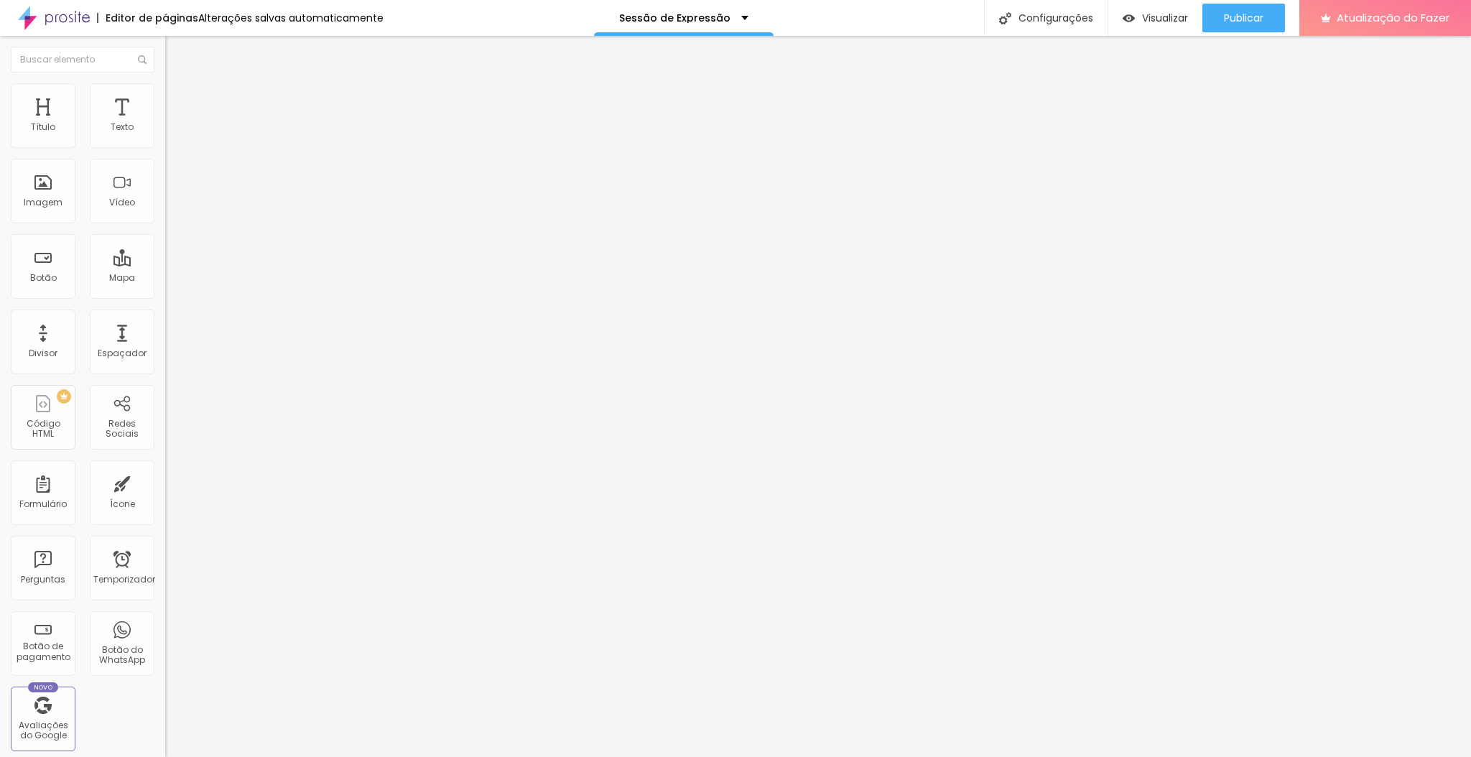
click at [165, 138] on button "button" at bounding box center [175, 130] width 20 height 15
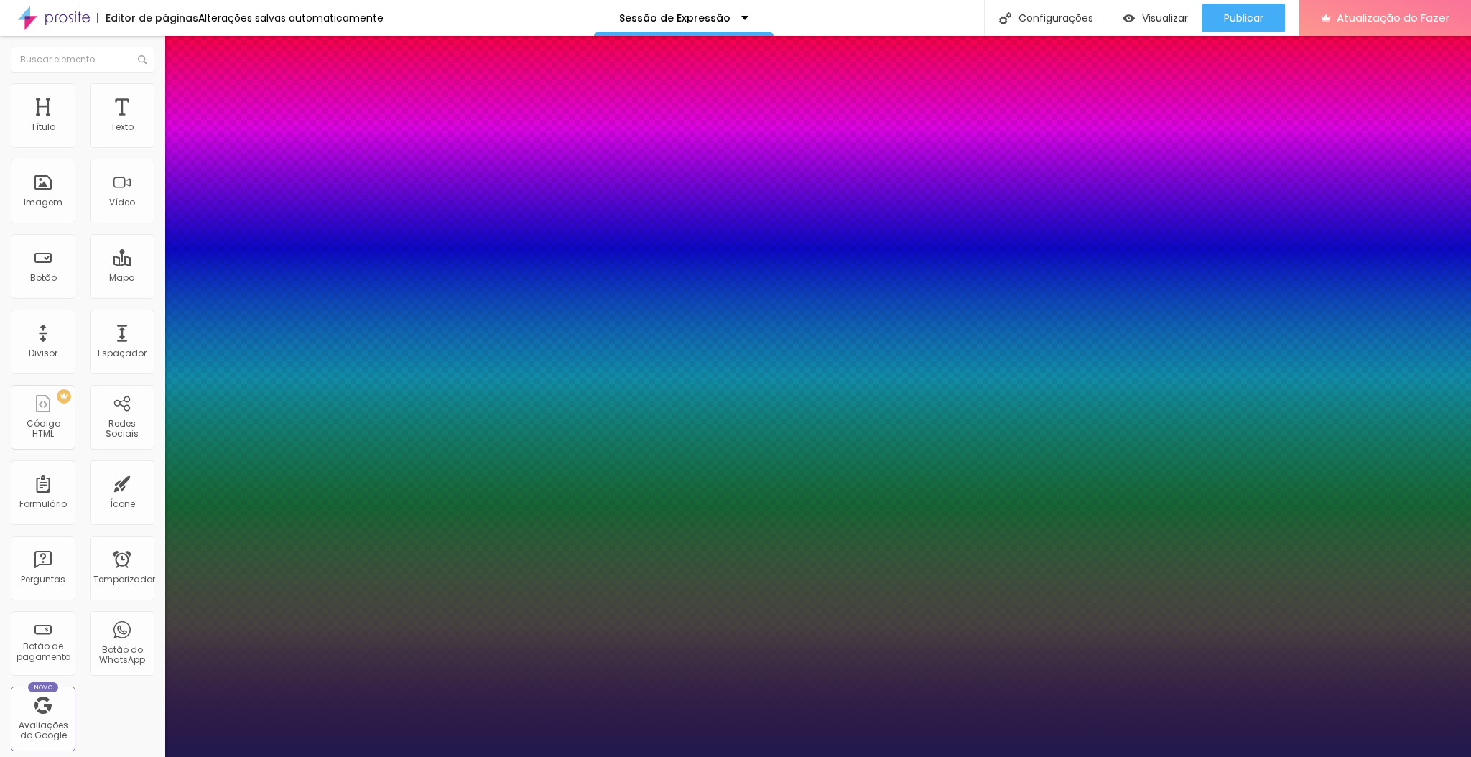
paste input "C36421"
type input "1"
type input "#C36421"
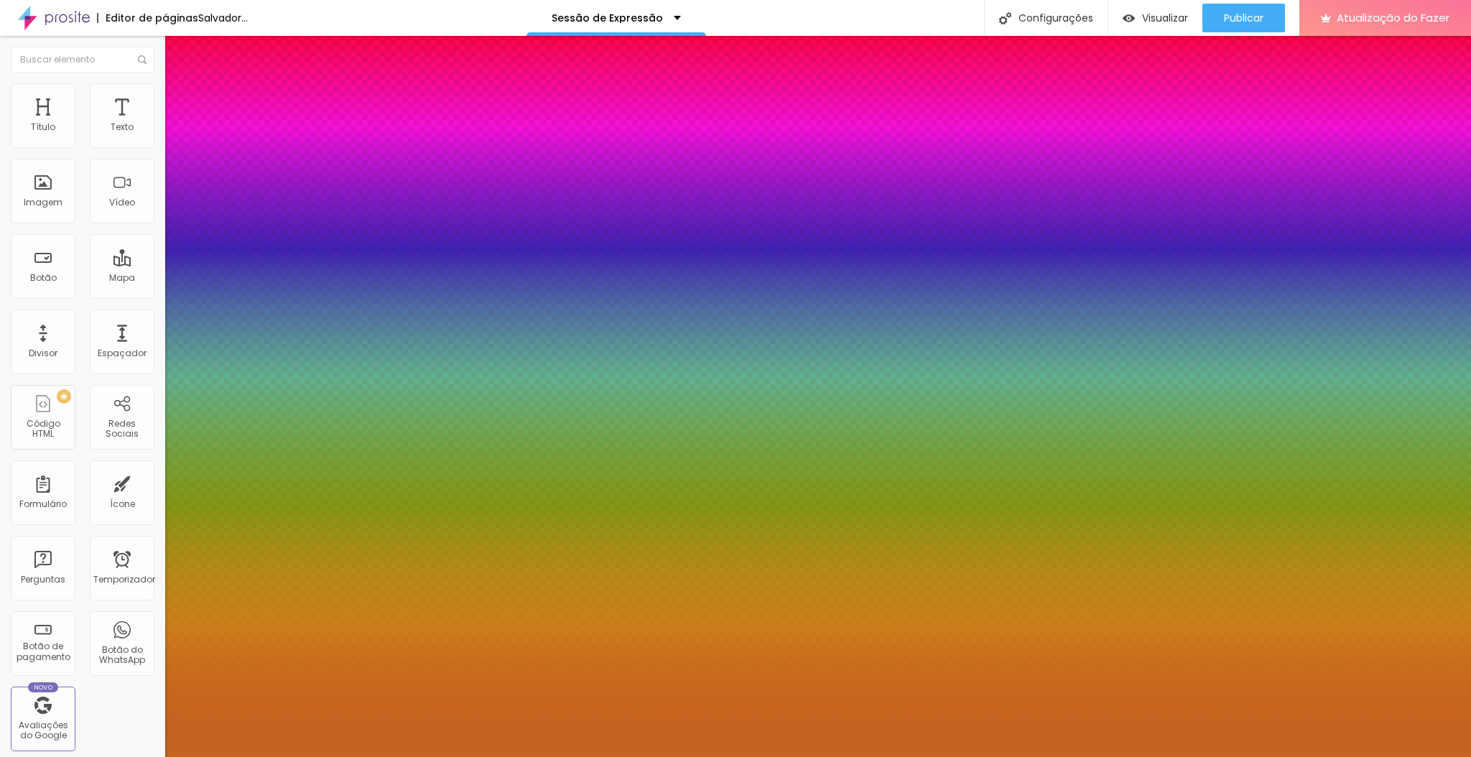
type input "1"
type input "#C36421"
click at [882, 756] on div at bounding box center [735, 757] width 1471 height 0
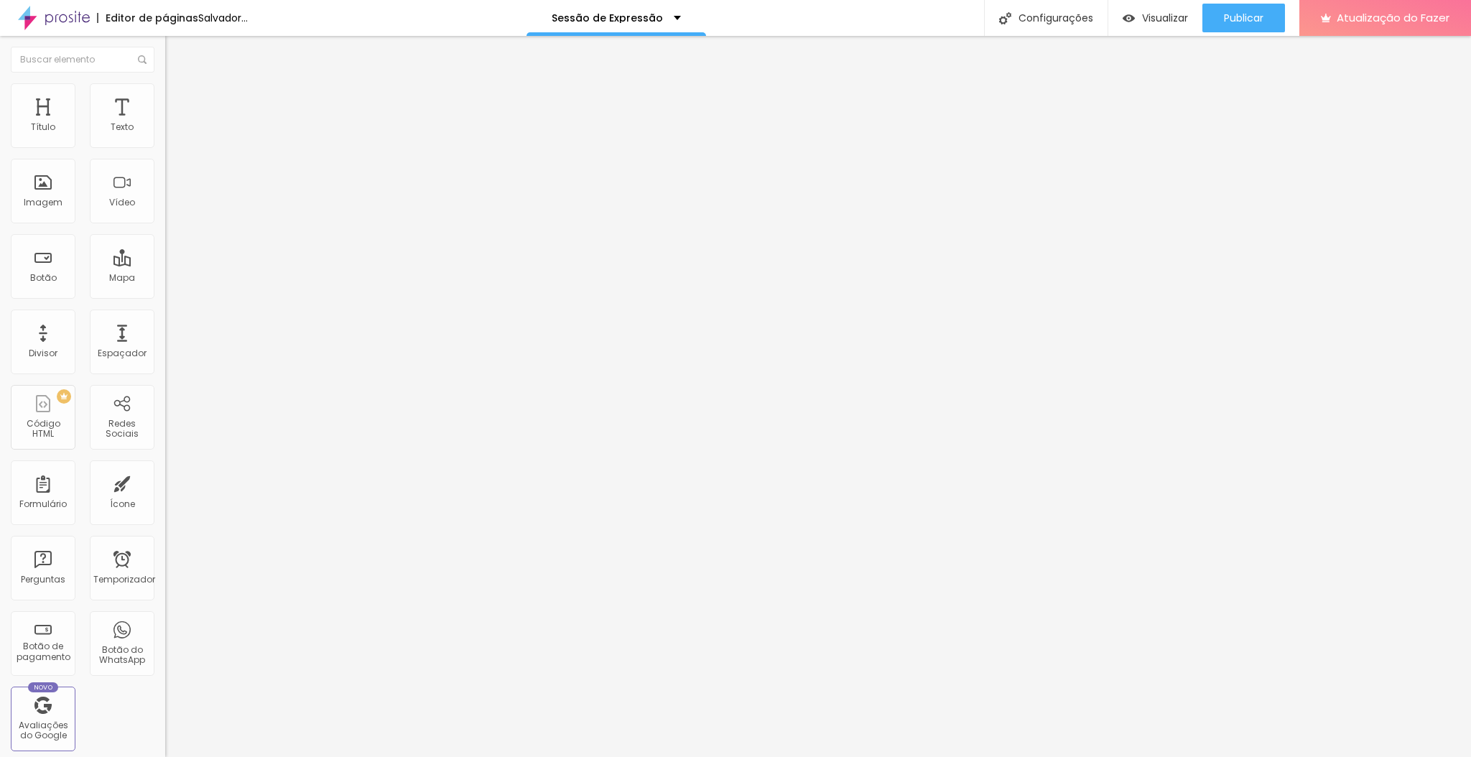
click at [165, 138] on button "button" at bounding box center [175, 130] width 20 height 15
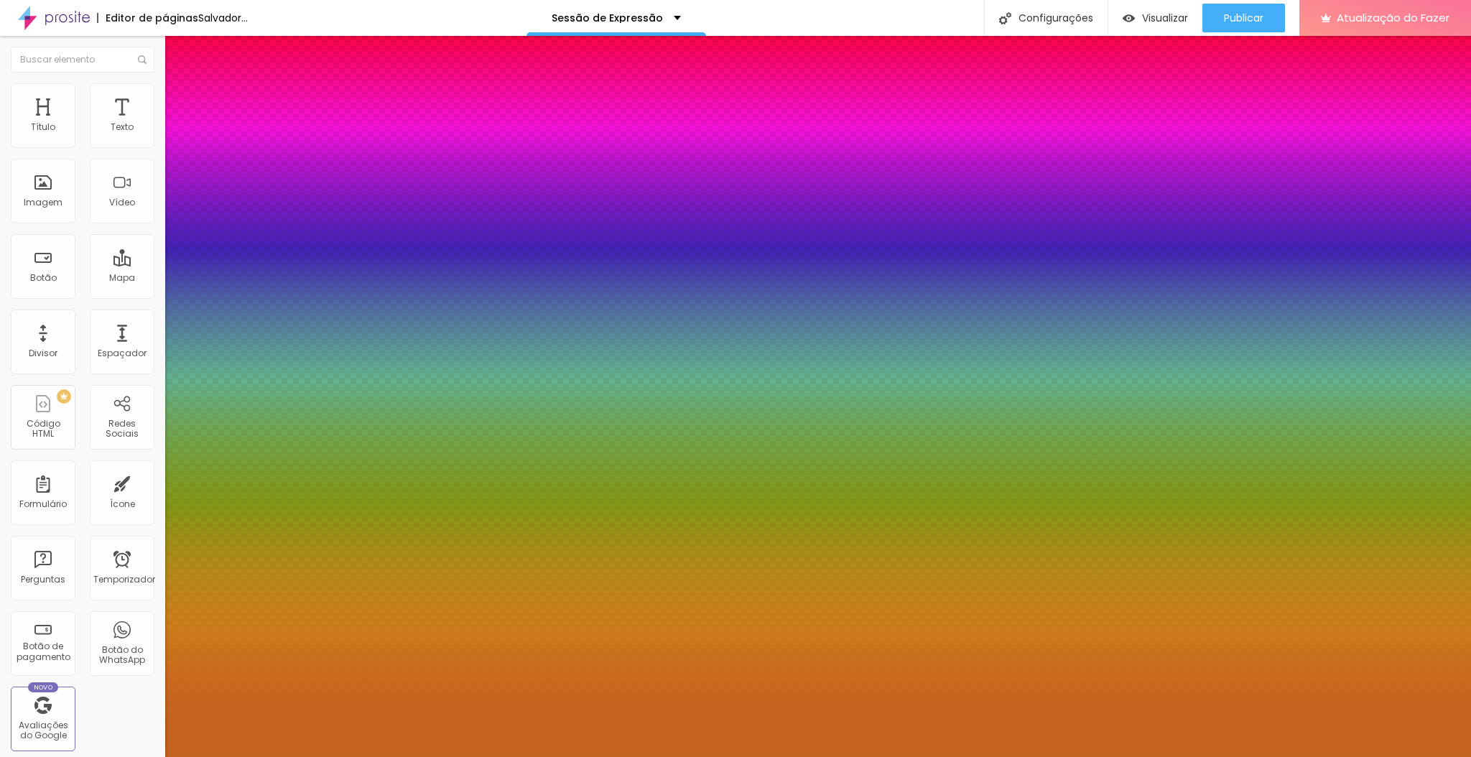
type input "1"
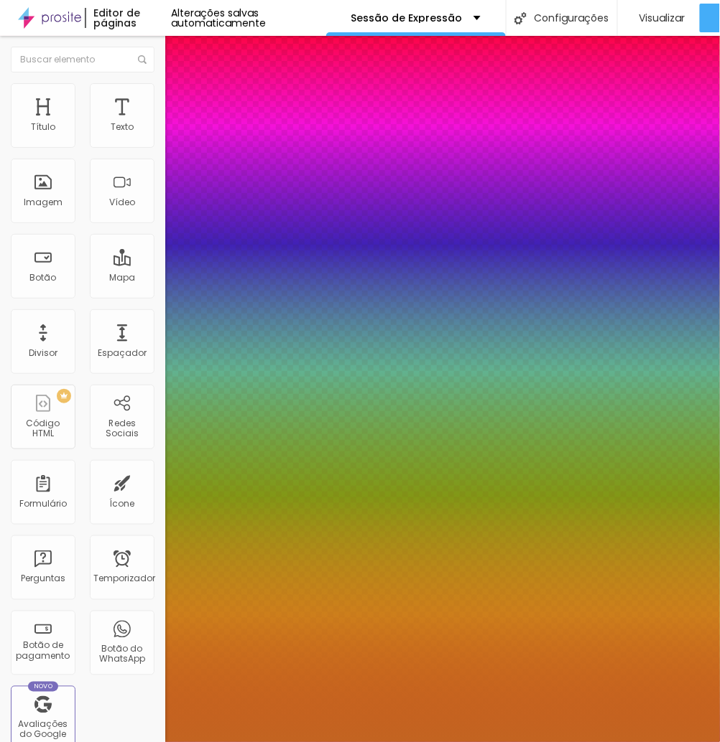
click at [74, 742] on div at bounding box center [360, 742] width 720 height 0
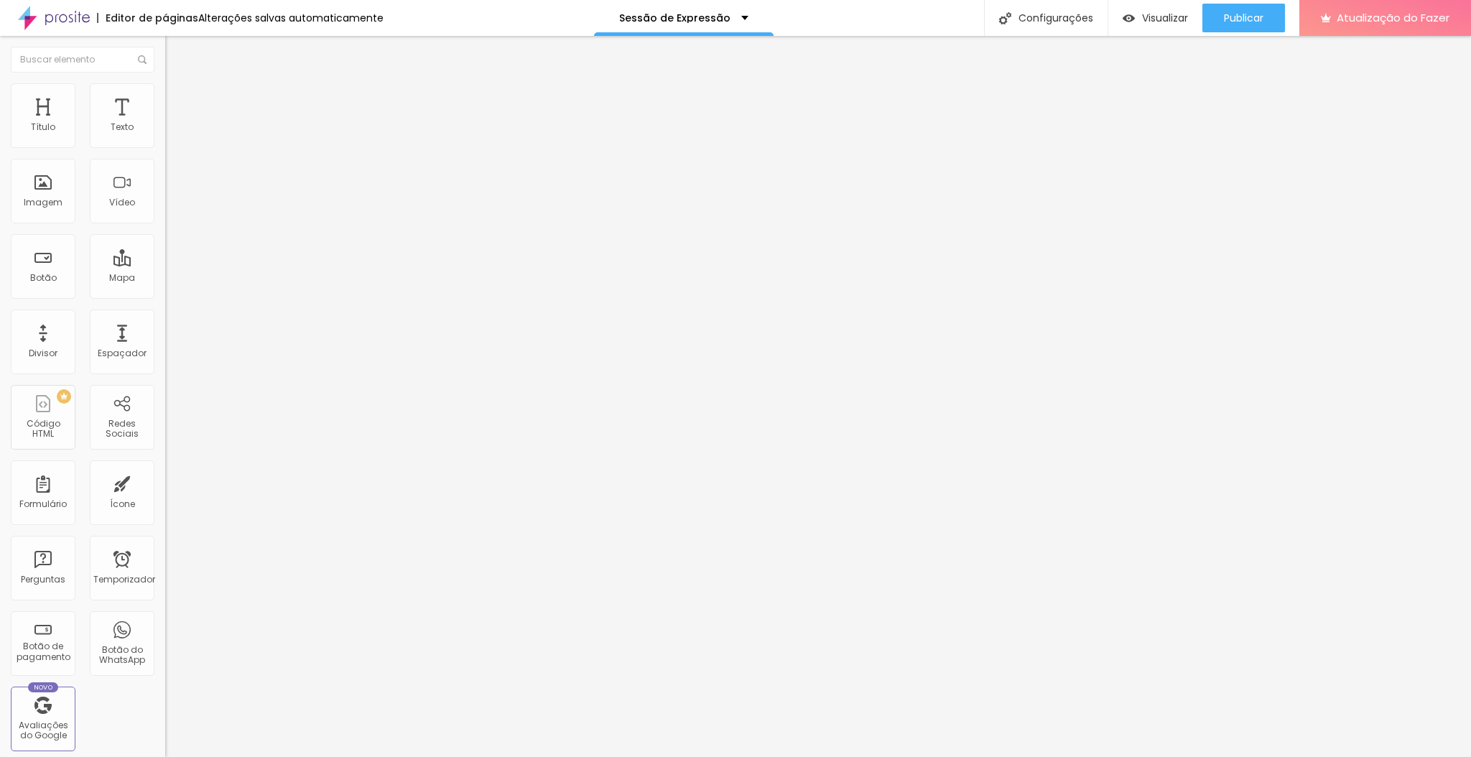
click at [165, 138] on button "button" at bounding box center [175, 130] width 20 height 15
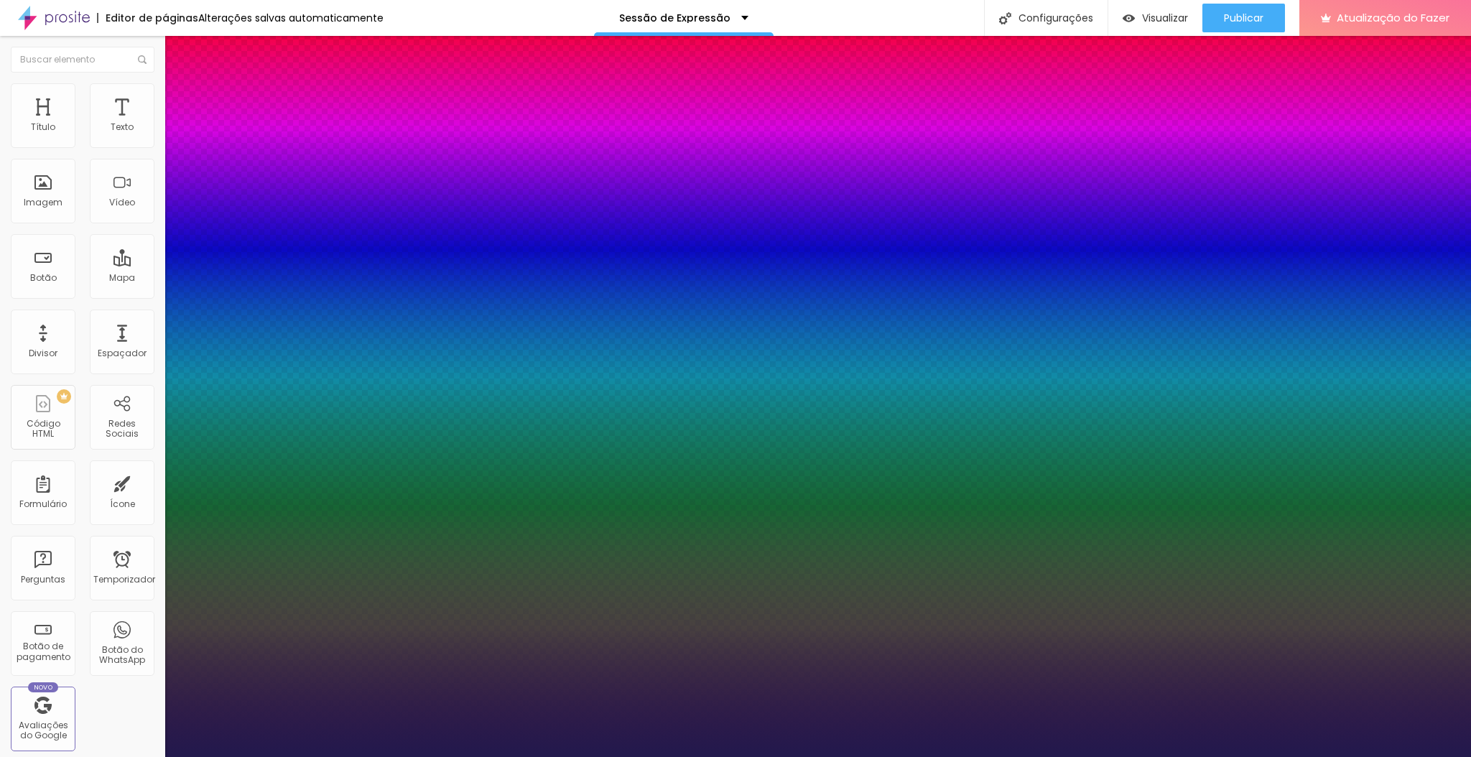
type input "1"
type input "32"
type input "1"
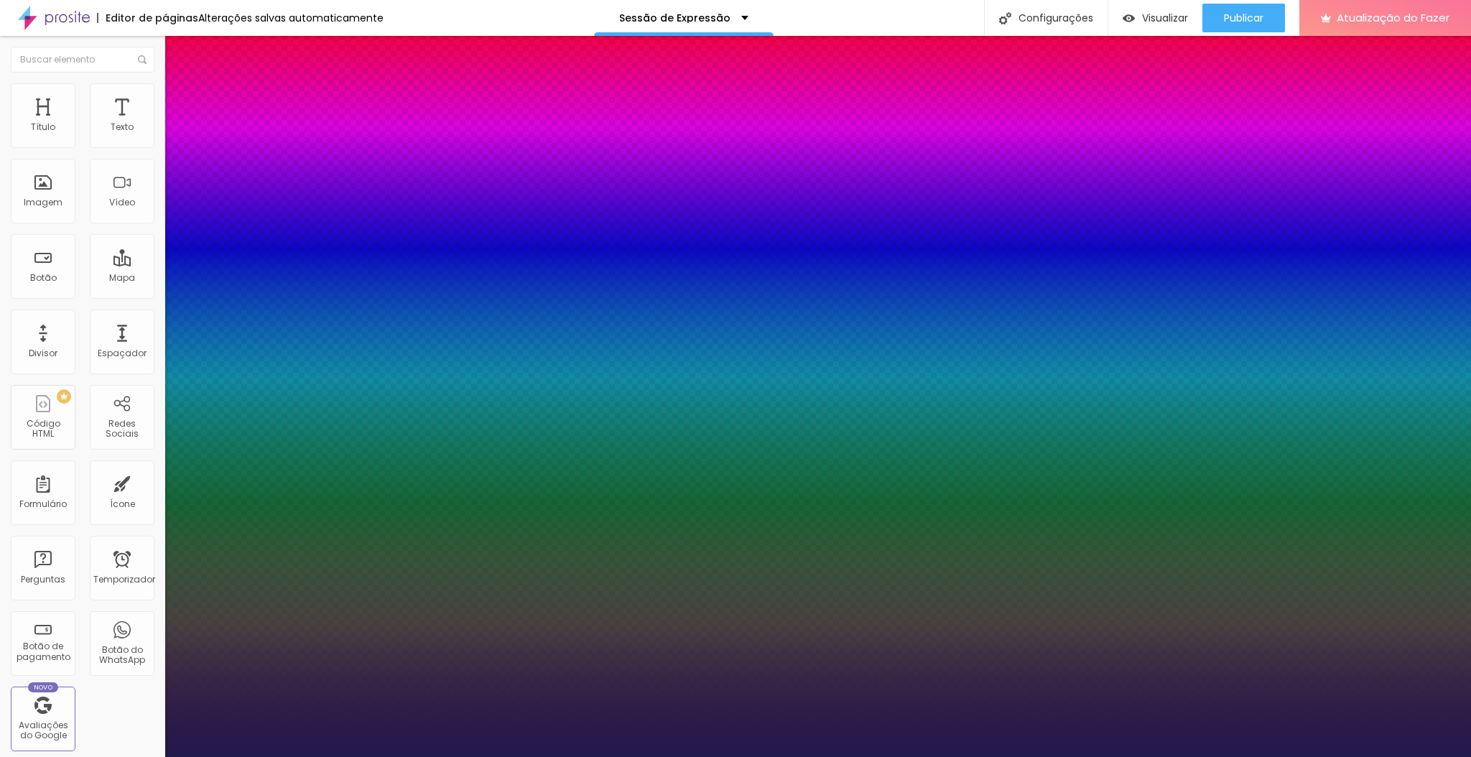
type input "31"
type input "1"
type input "30"
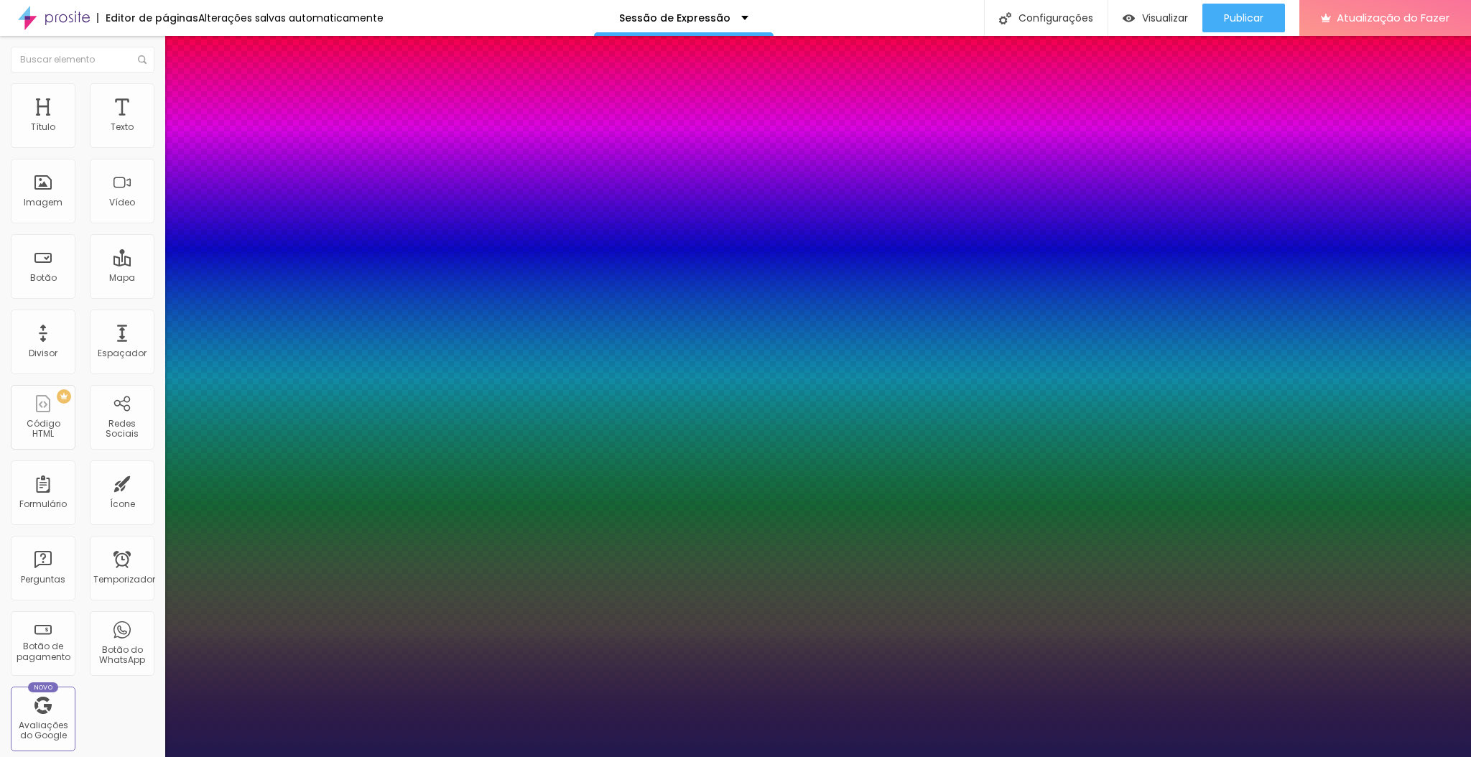
type input "1"
type input "29"
type input "1"
type input "28"
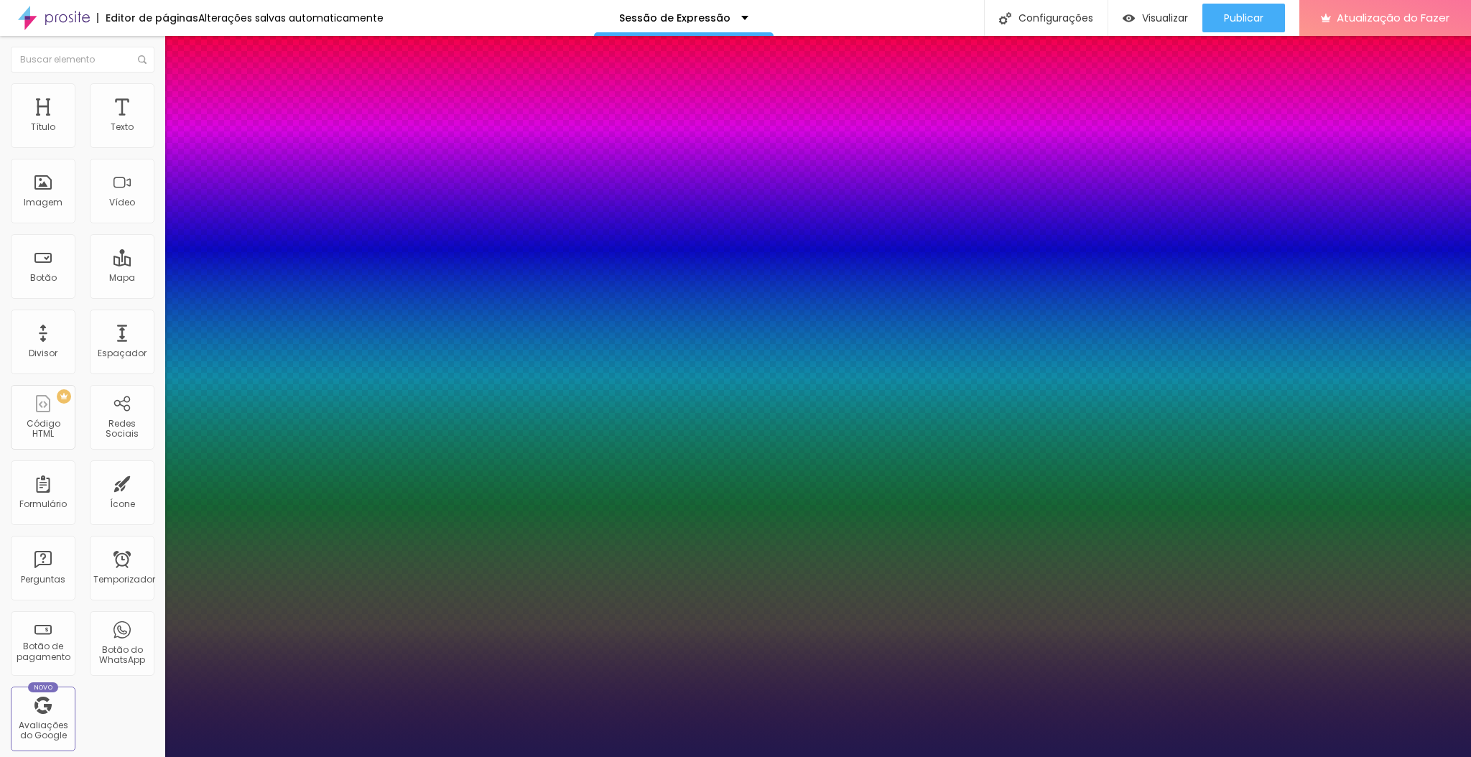
type input "28"
type input "1"
type input "27"
type input "1"
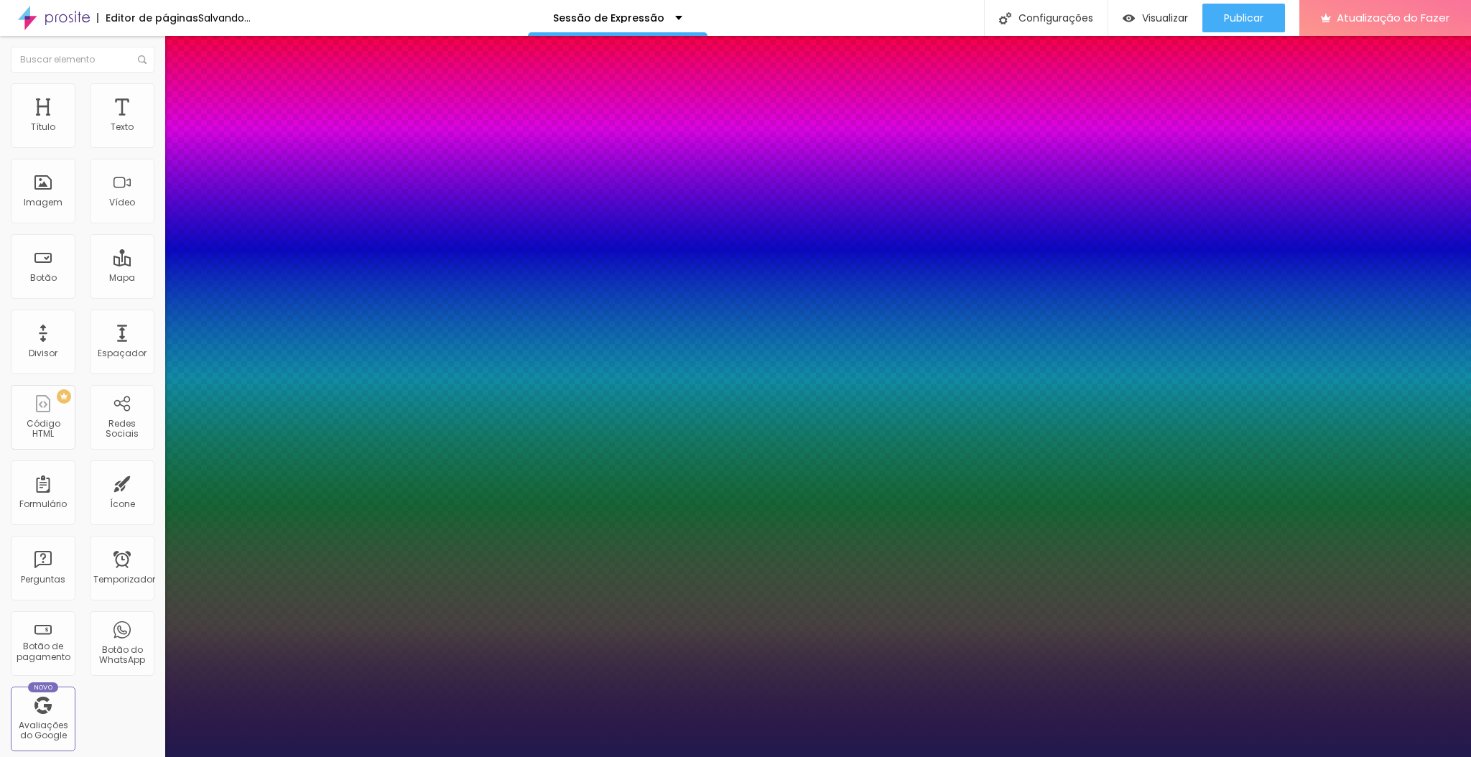
type input "28"
type input "1"
type input "29"
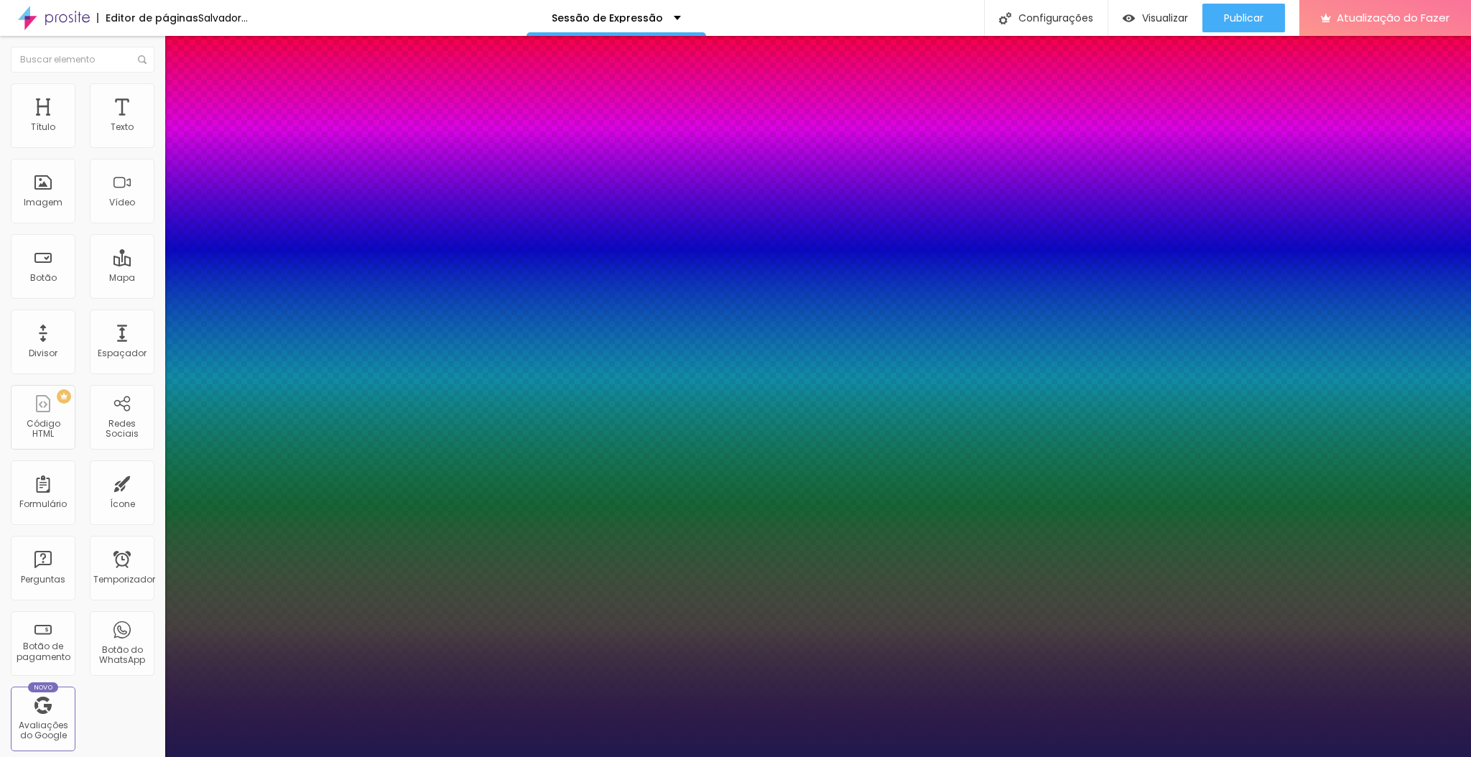
type input "1"
type input "30"
type input "1"
click at [819, 756] on div at bounding box center [735, 757] width 1471 height 0
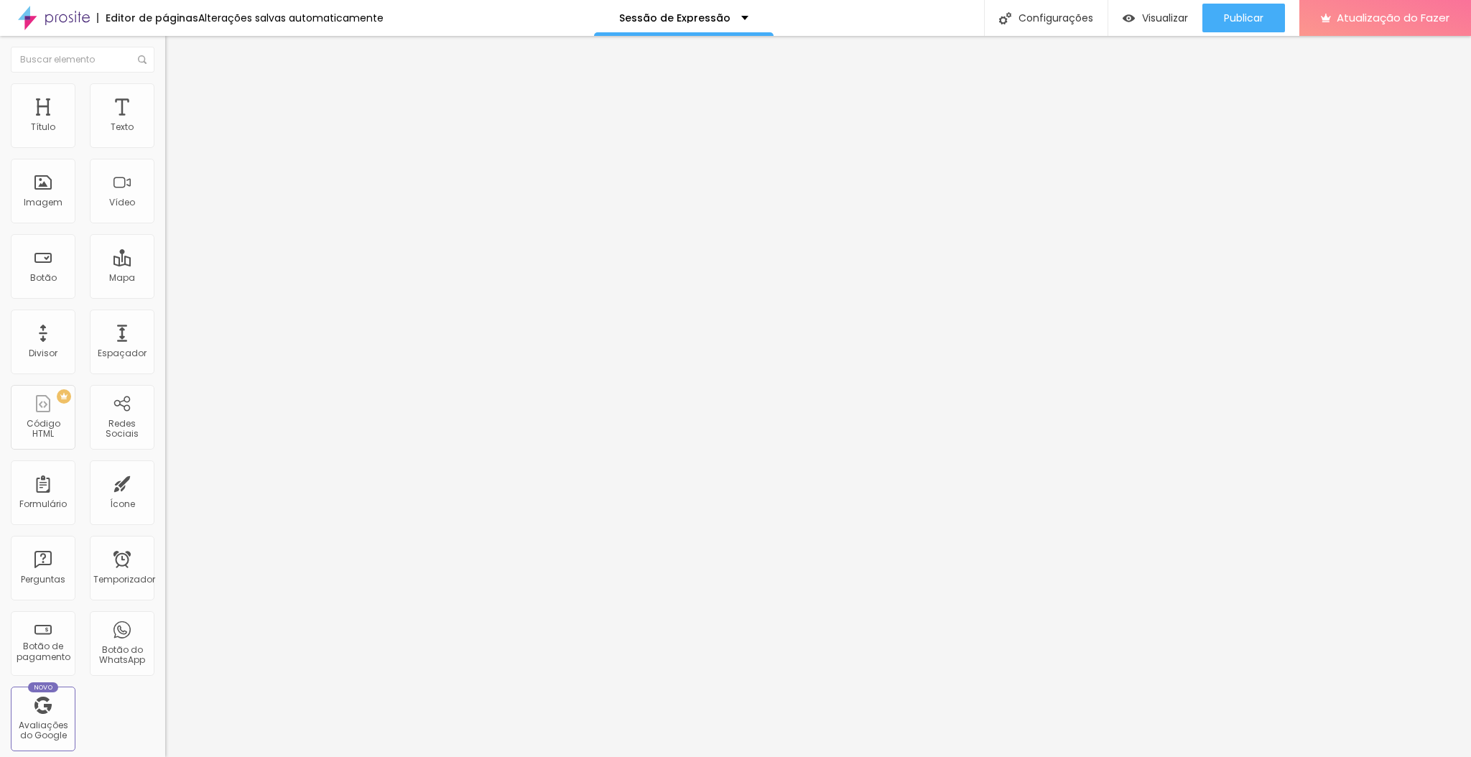
click at [171, 134] on icon "button" at bounding box center [175, 129] width 9 height 9
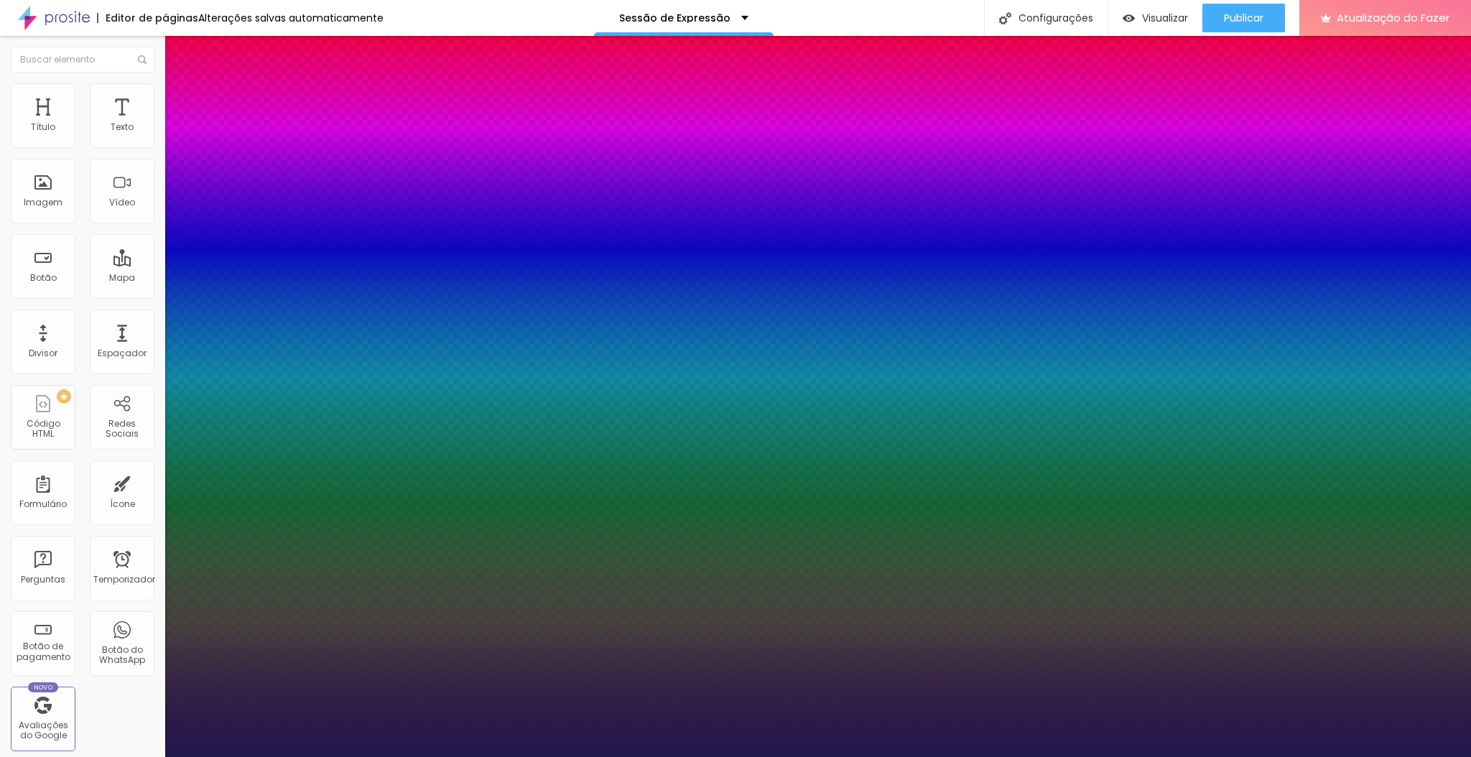
type input "1"
type input "32"
type input "1"
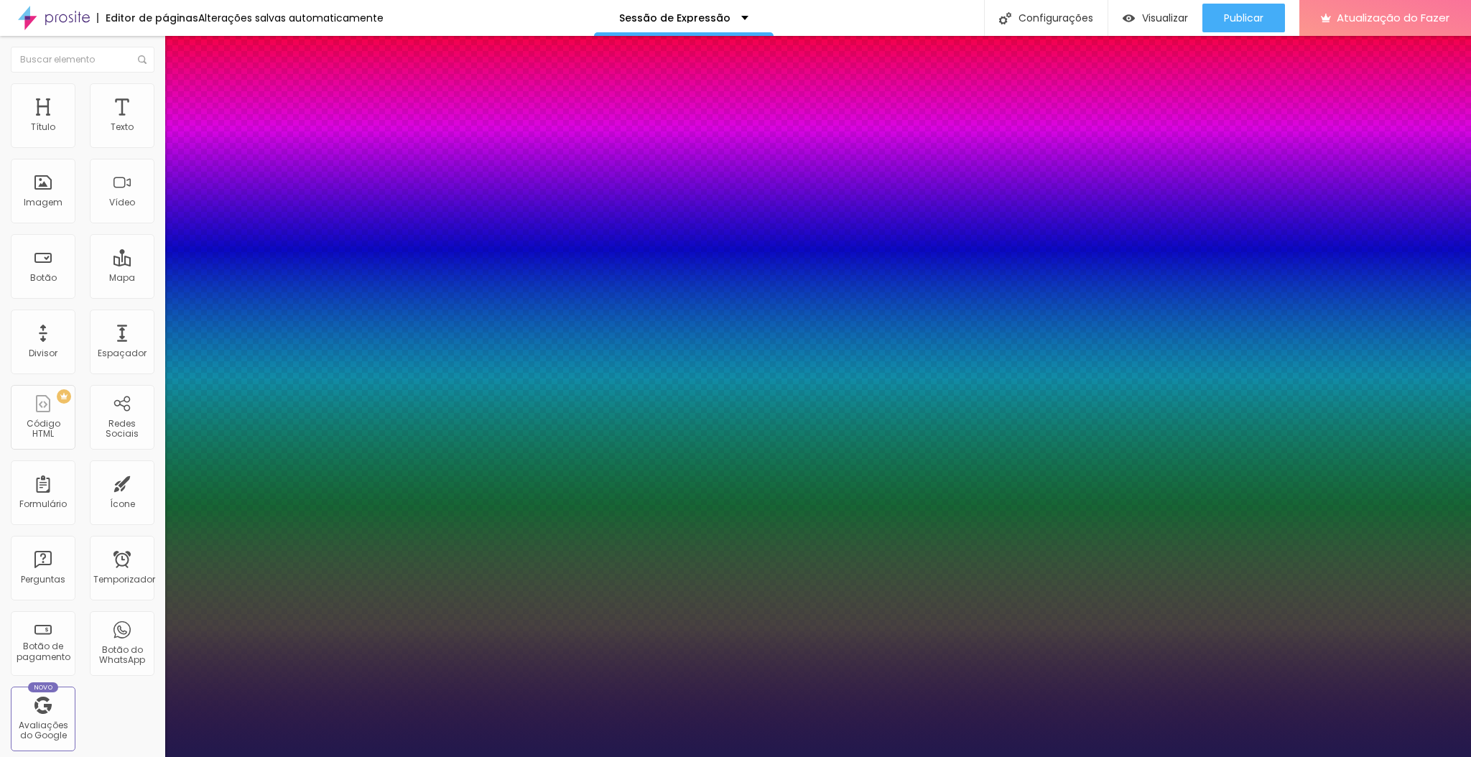
type input "31"
type input "1"
type input "30"
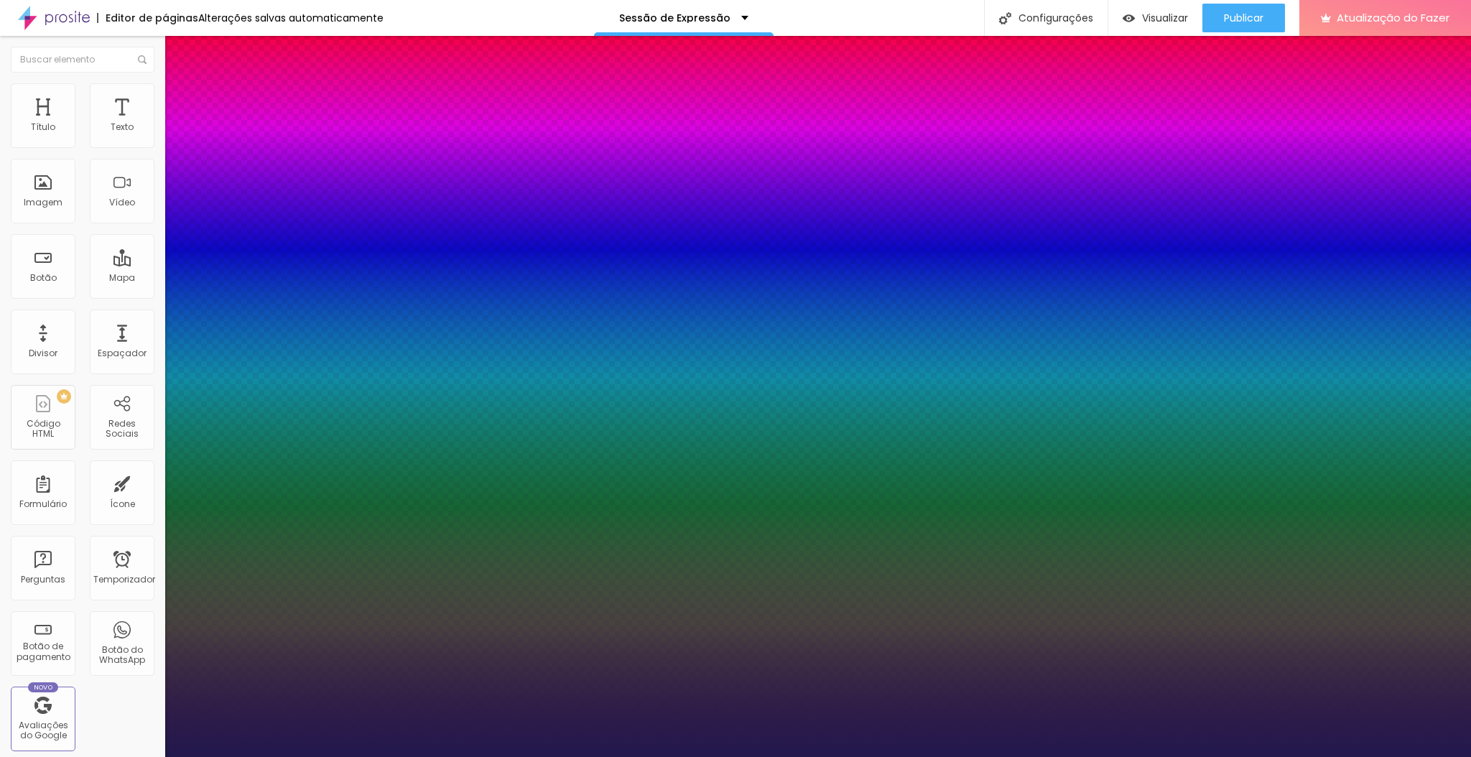
type input "1"
type input "29"
type input "1"
type input "28"
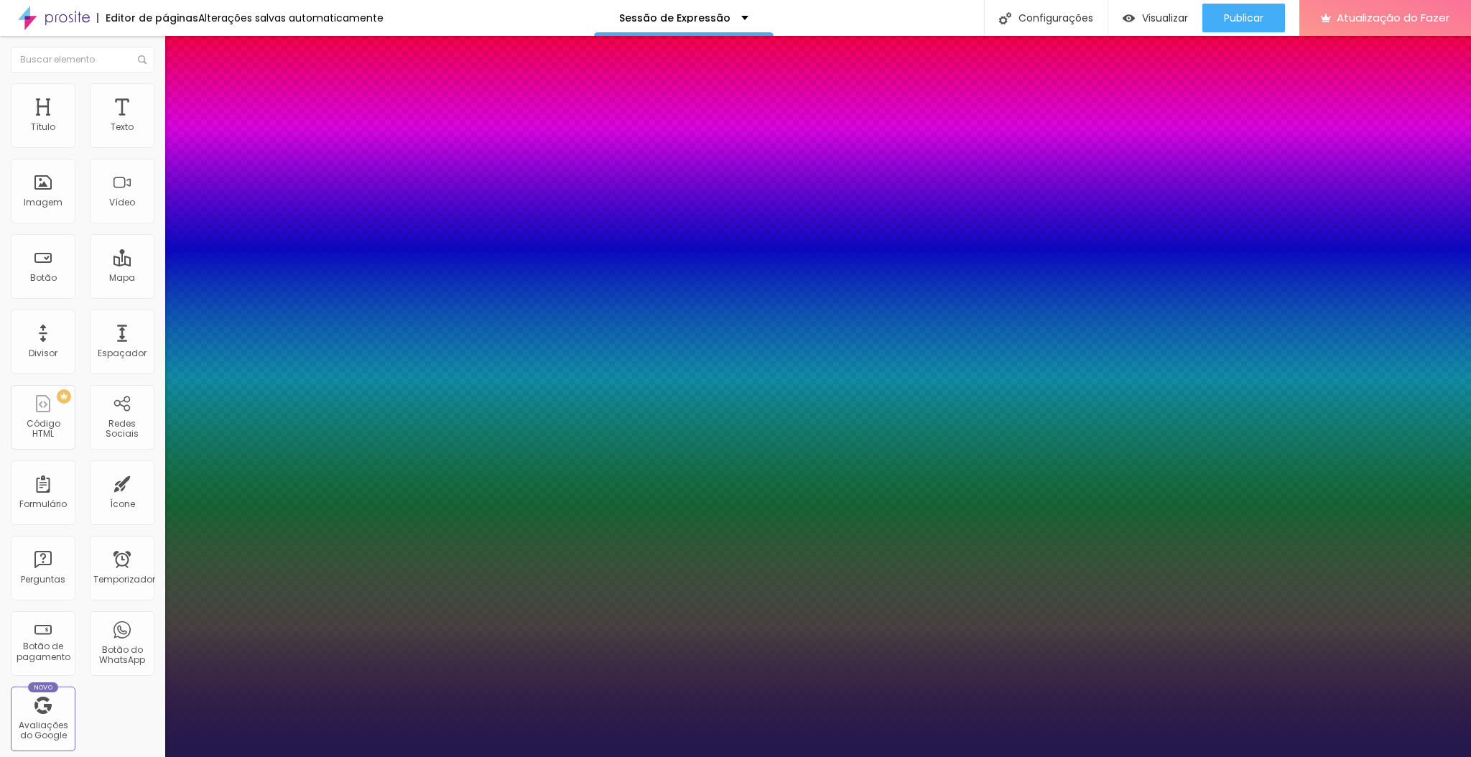
type input "28"
type input "1"
type input "27"
type input "1"
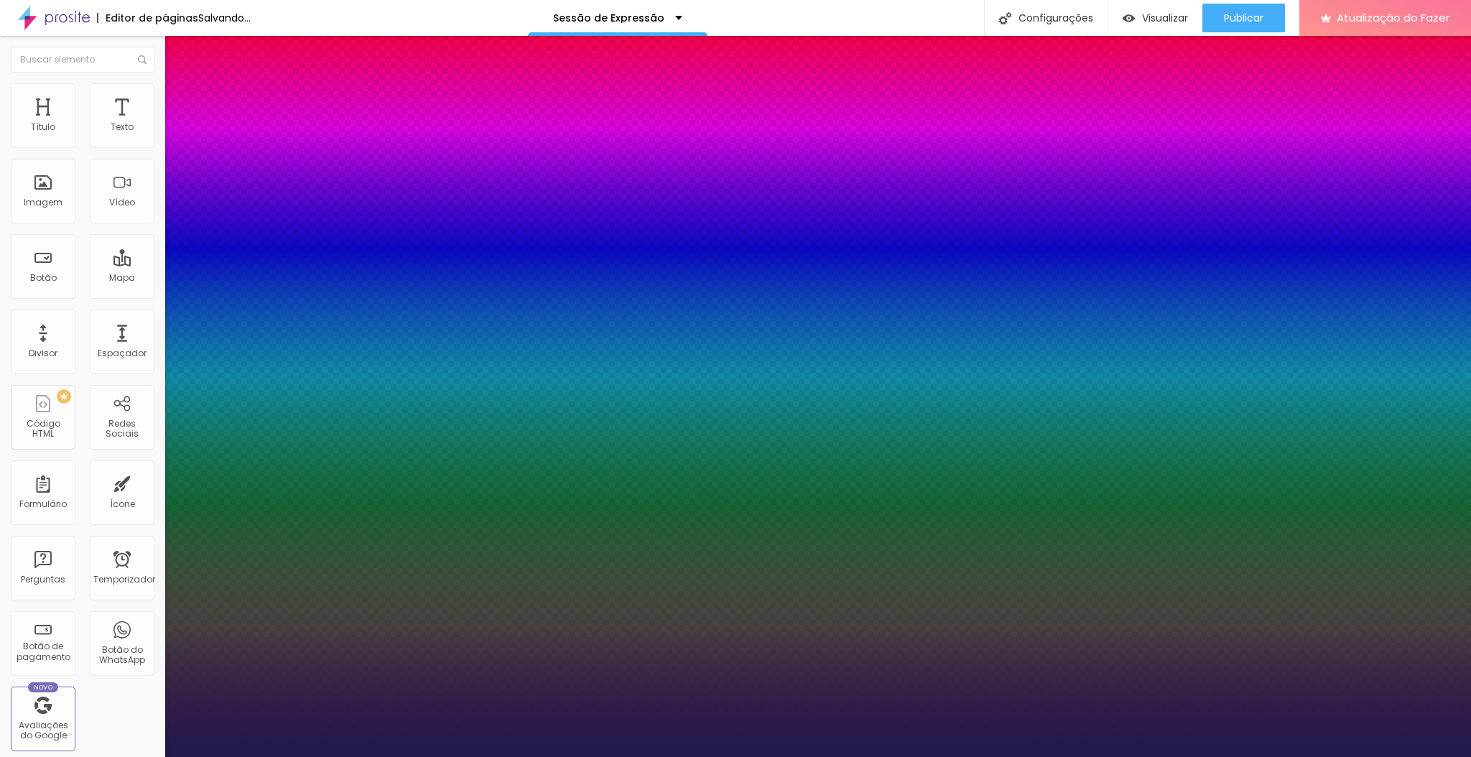
click at [478, 756] on div at bounding box center [735, 757] width 1471 height 0
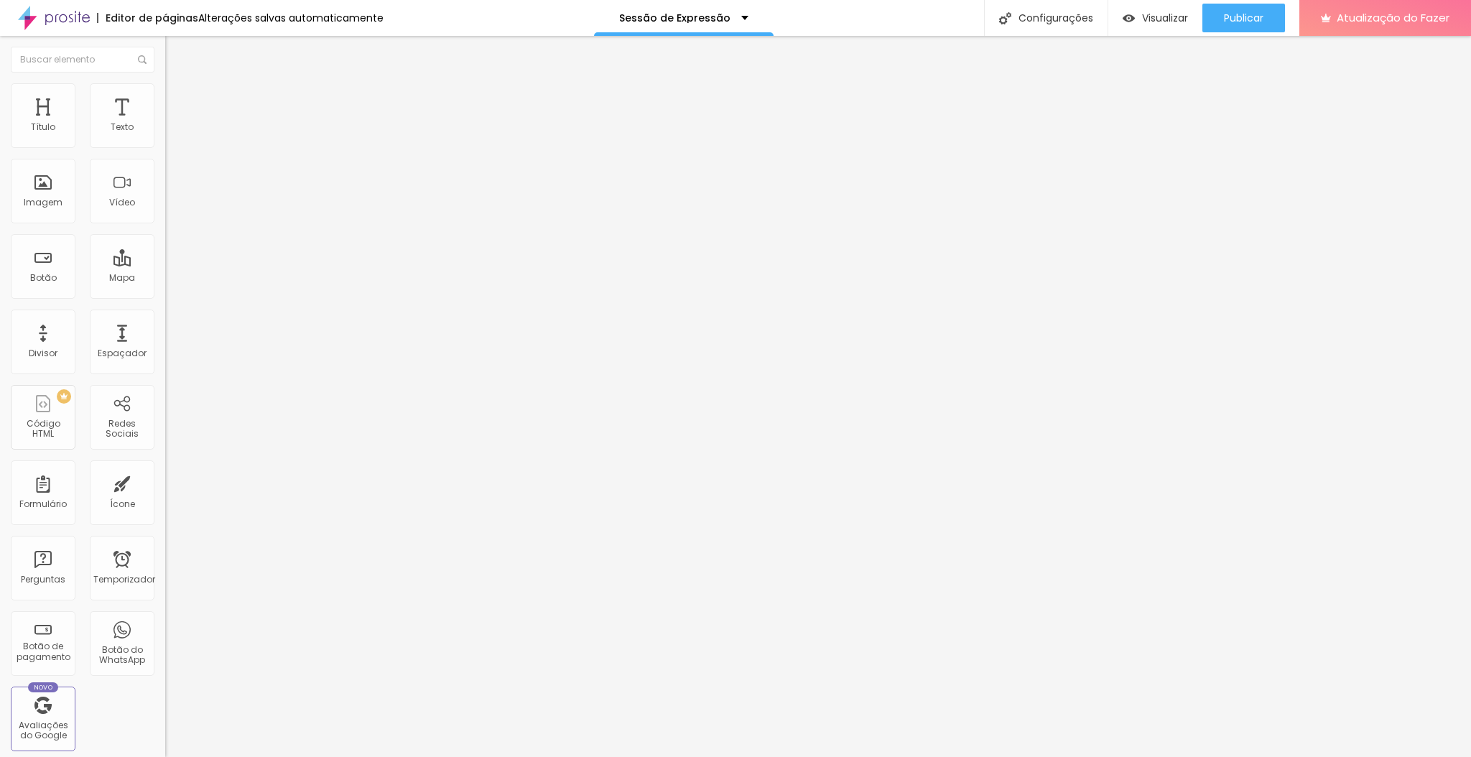
click at [165, 138] on button "button" at bounding box center [175, 130] width 20 height 15
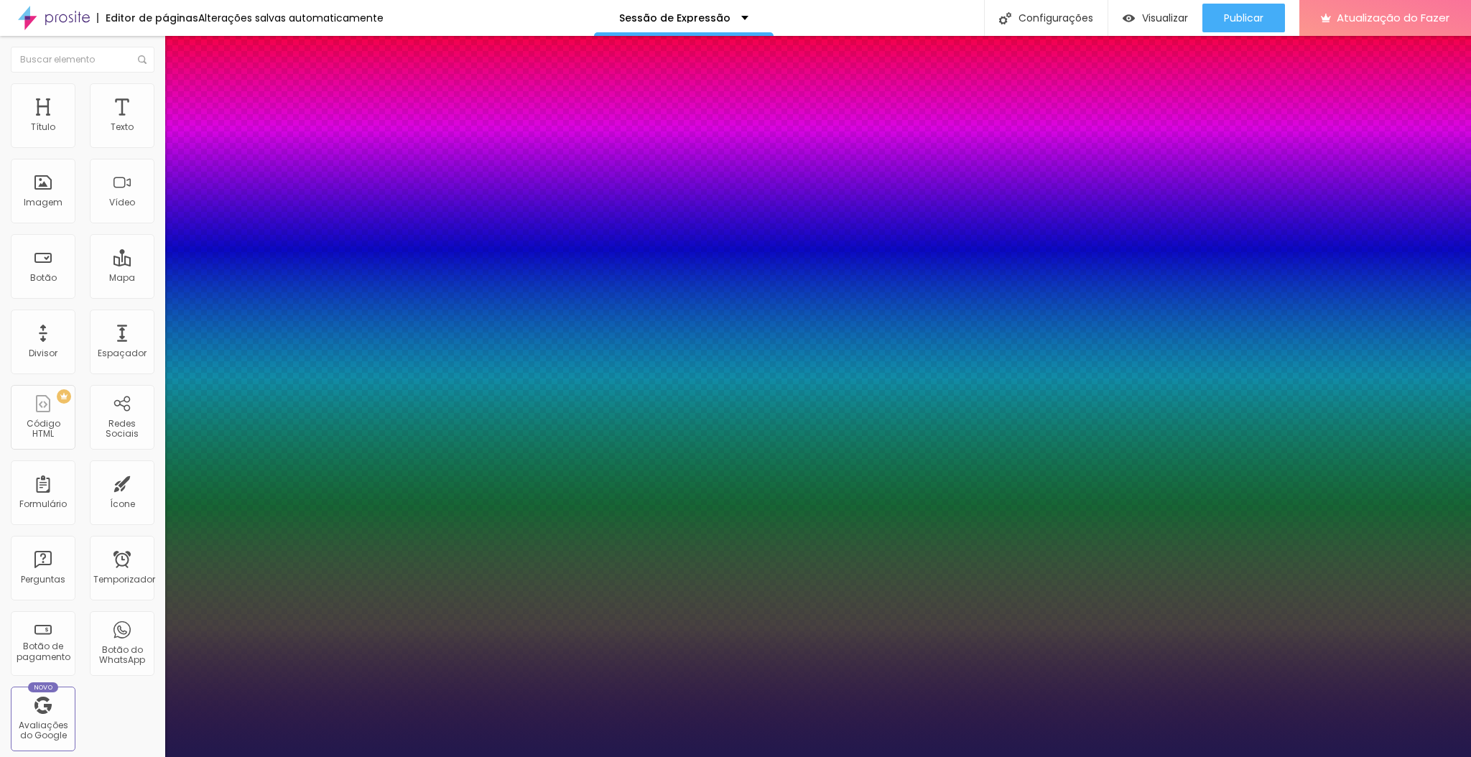
type input "1"
type input "29"
type input "1"
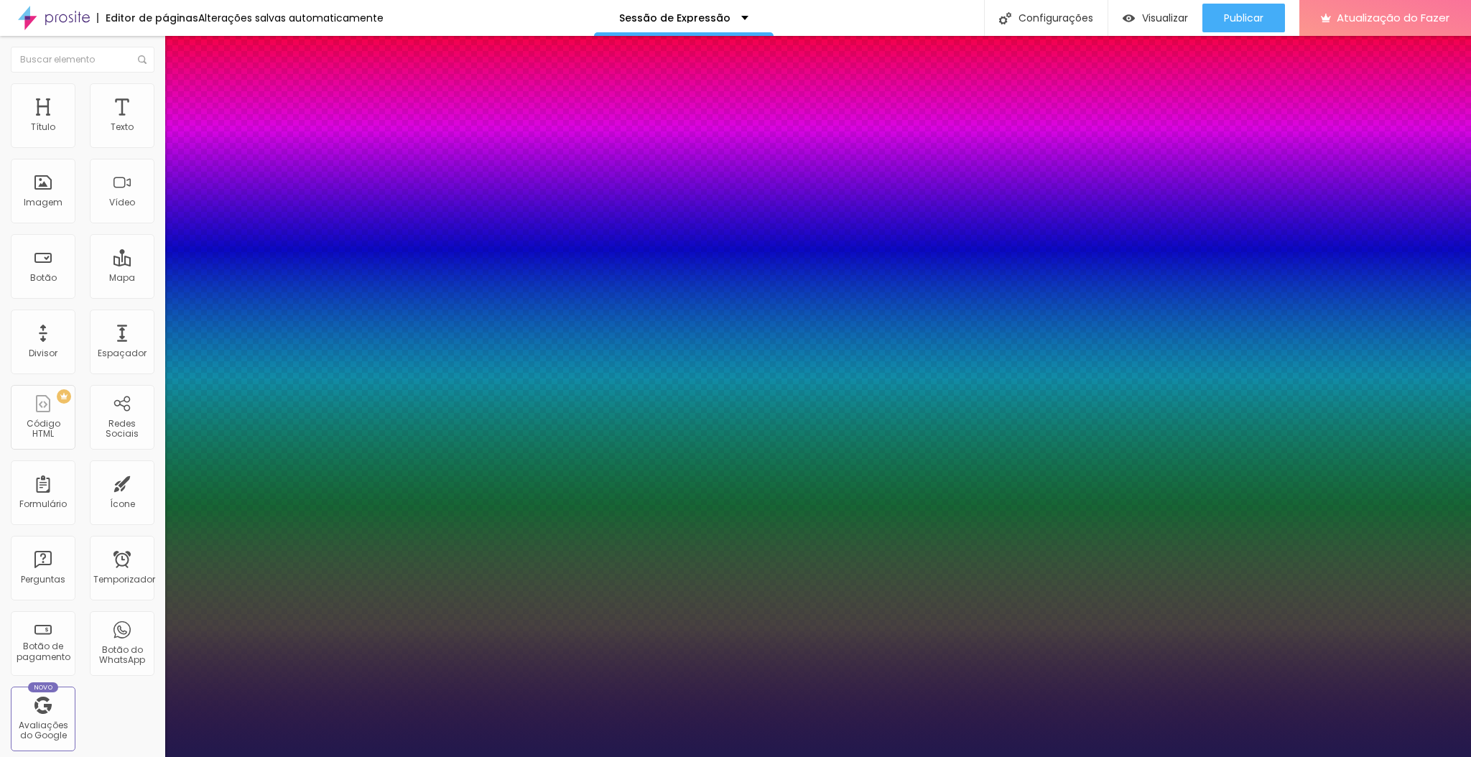
type input "28"
type input "1"
type input "27"
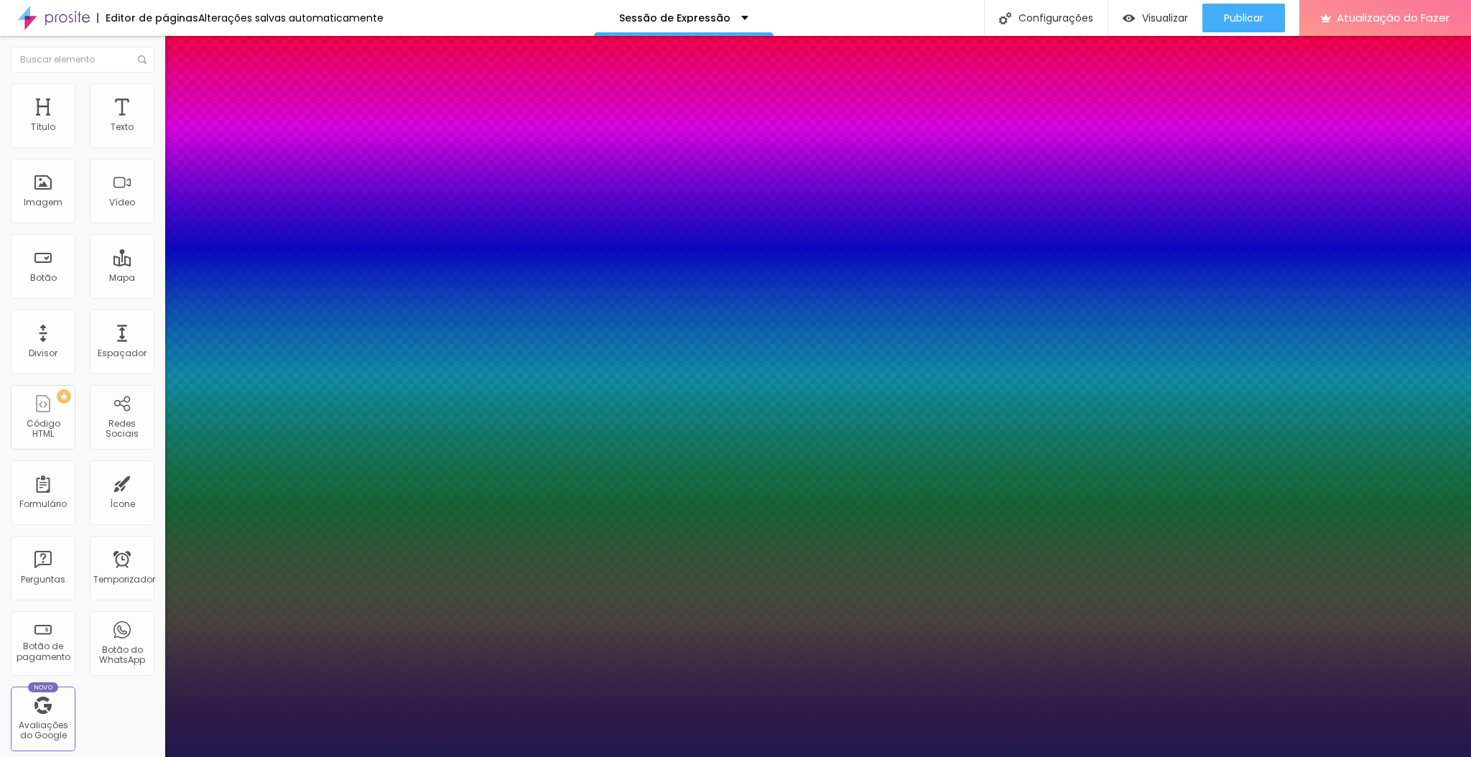
type input "1"
click at [1078, 756] on div at bounding box center [735, 757] width 1471 height 0
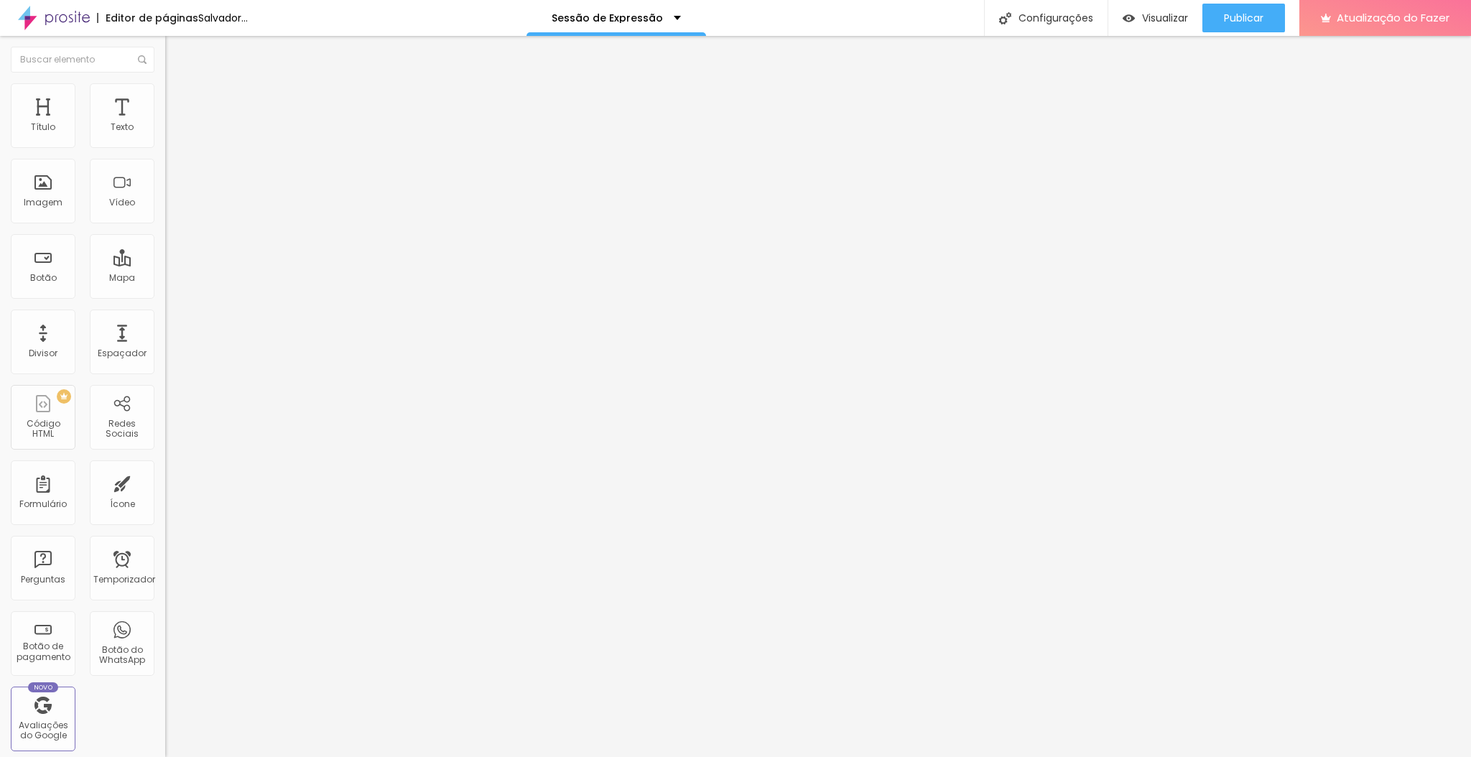
click at [165, 138] on button "button" at bounding box center [175, 130] width 20 height 15
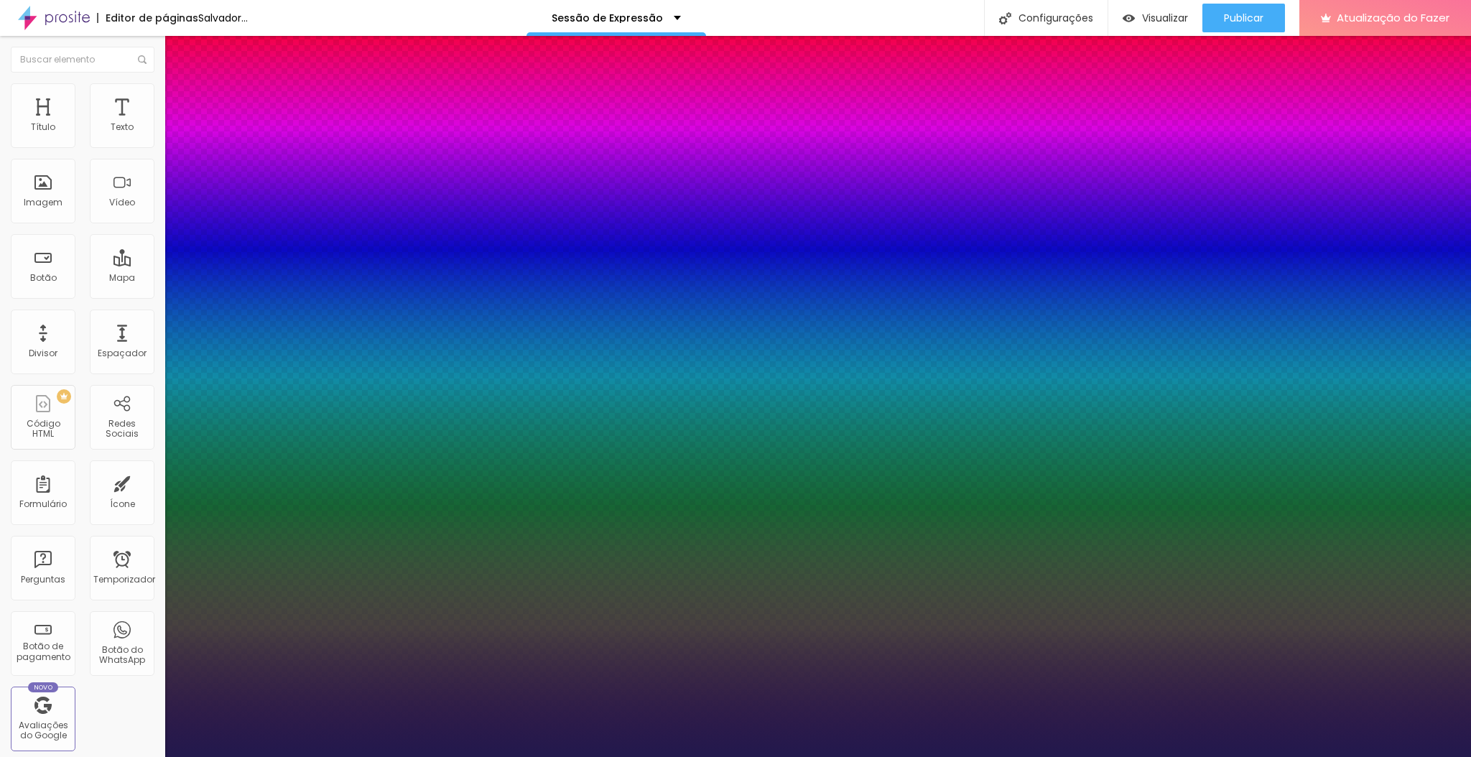
type input "1"
type input "32"
type input "1"
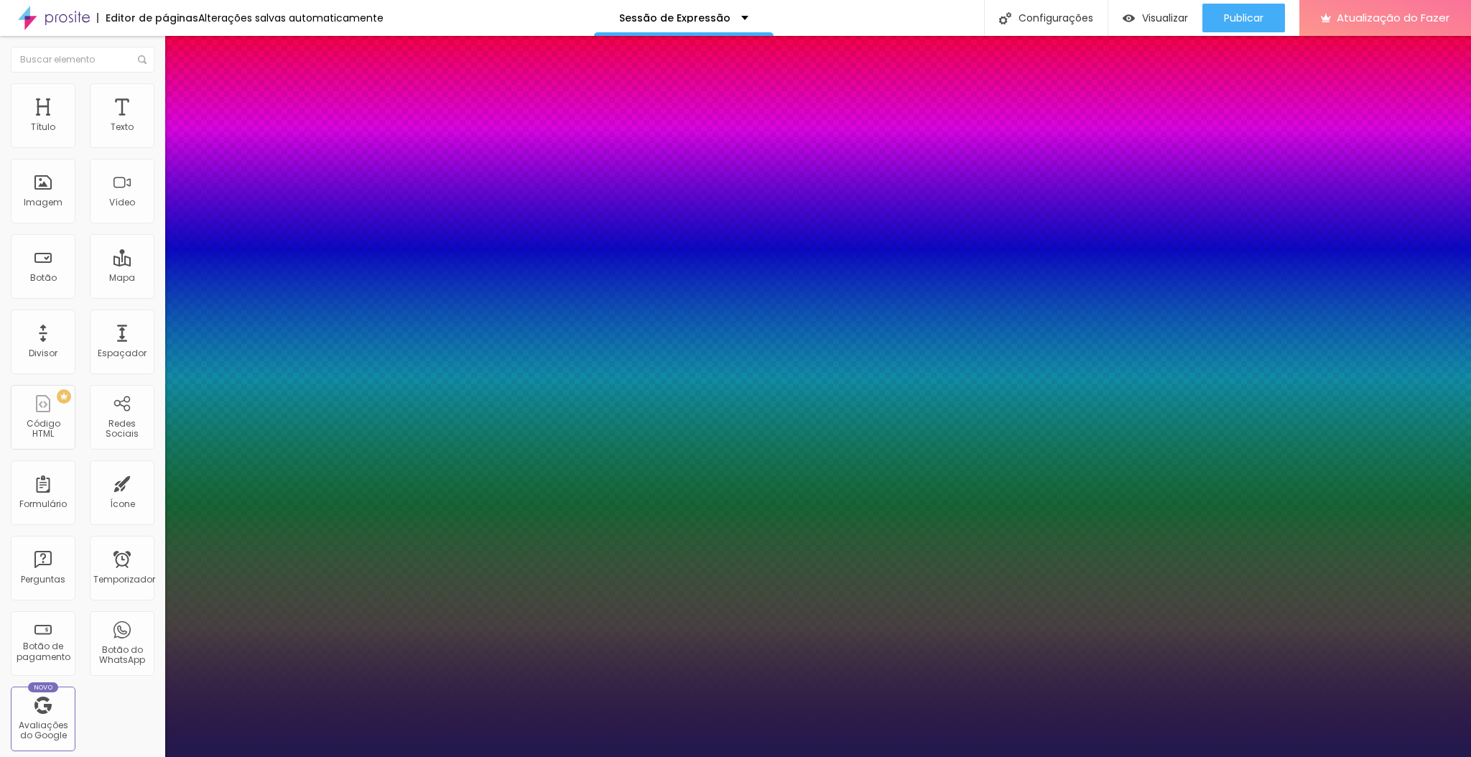
type input "31"
type input "1"
type input "30"
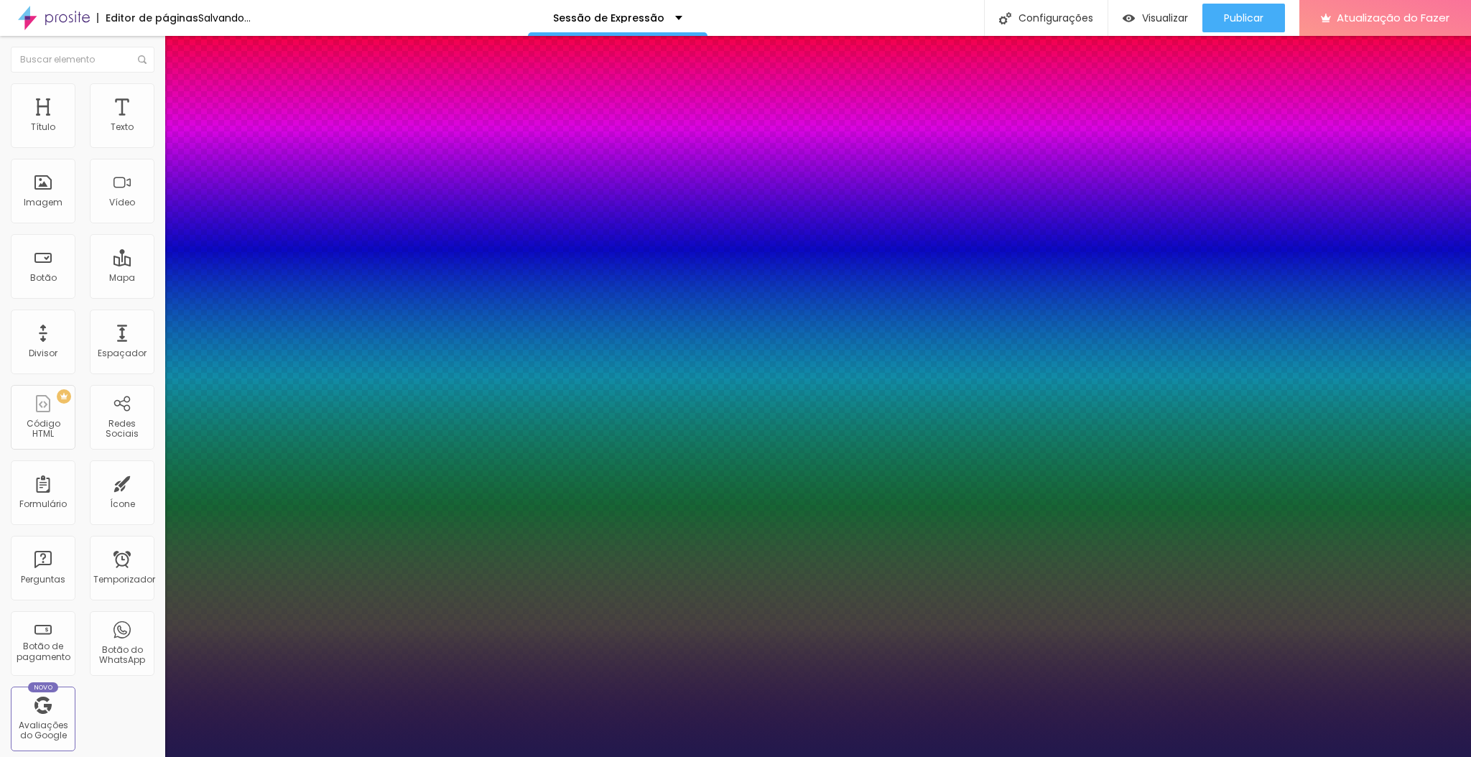
type input "1"
type input "29"
type input "1"
type input "28"
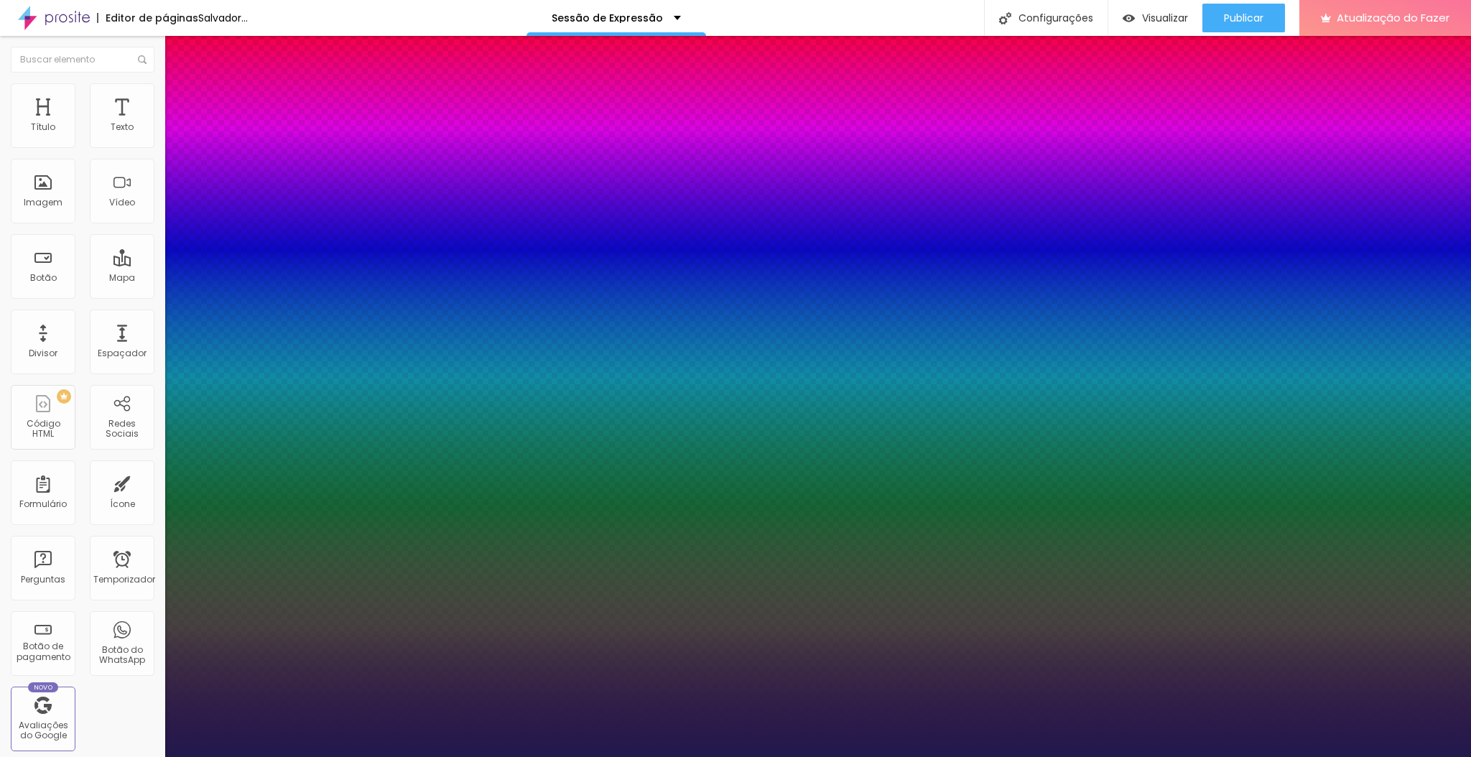
type input "28"
type input "1"
type input "27"
type input "1"
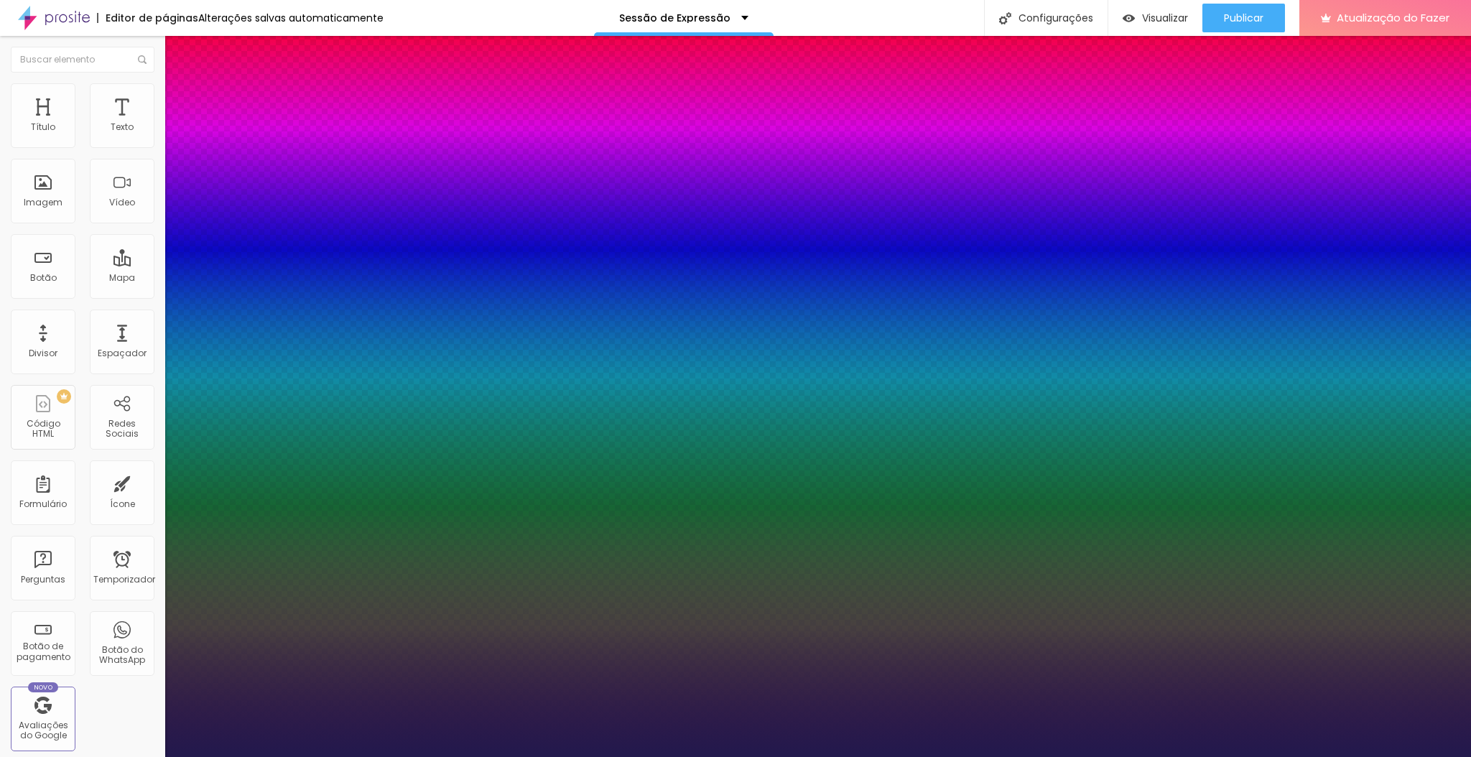
click at [71, 756] on div at bounding box center [735, 757] width 1471 height 0
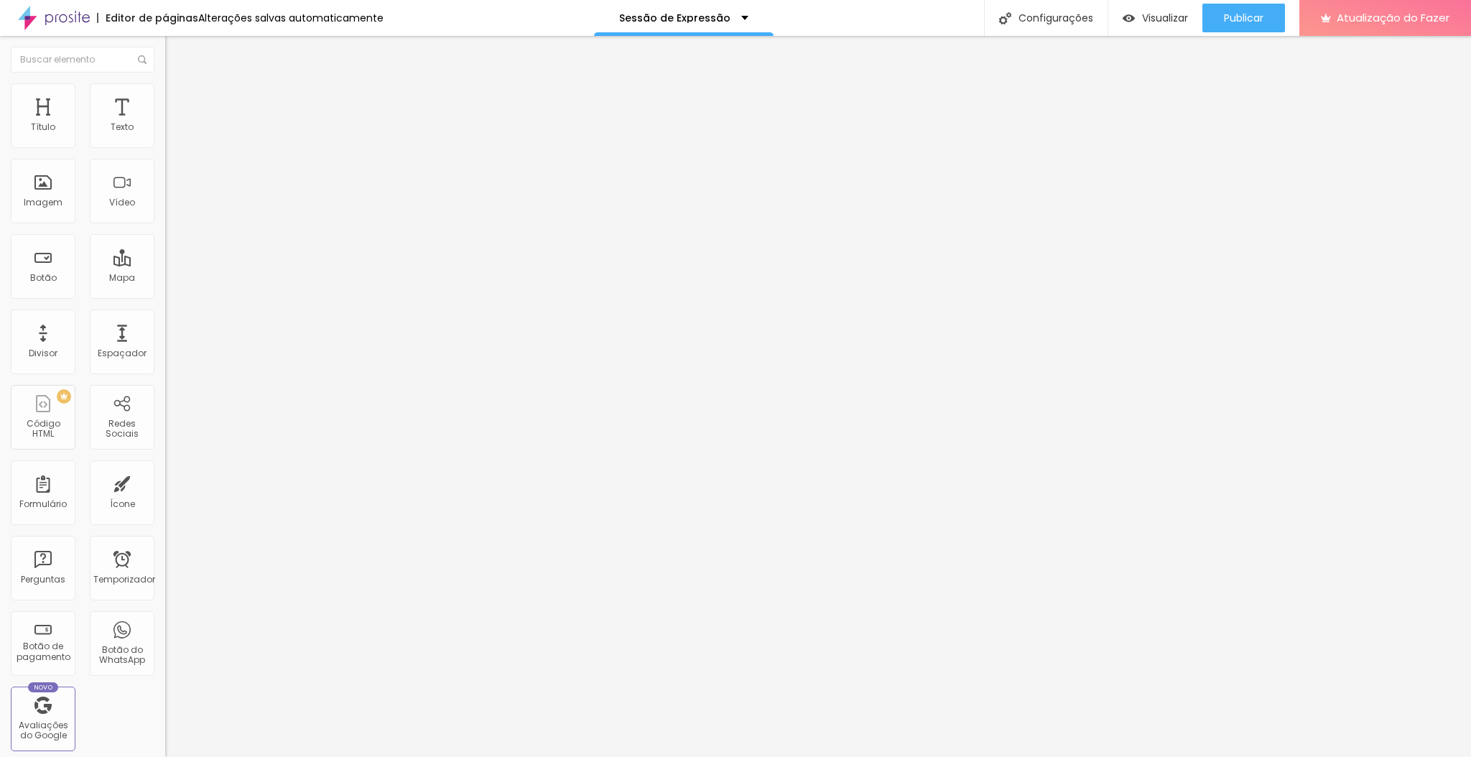
click at [165, 137] on div "Modo Encaixotado Encaixotado Completo" at bounding box center [247, 131] width 165 height 39
click at [165, 131] on span "Encaixotado" at bounding box center [193, 124] width 56 height 12
click at [165, 153] on font "Completo" at bounding box center [187, 147] width 44 height 12
click at [178, 99] on font "Estilo" at bounding box center [189, 93] width 22 height 12
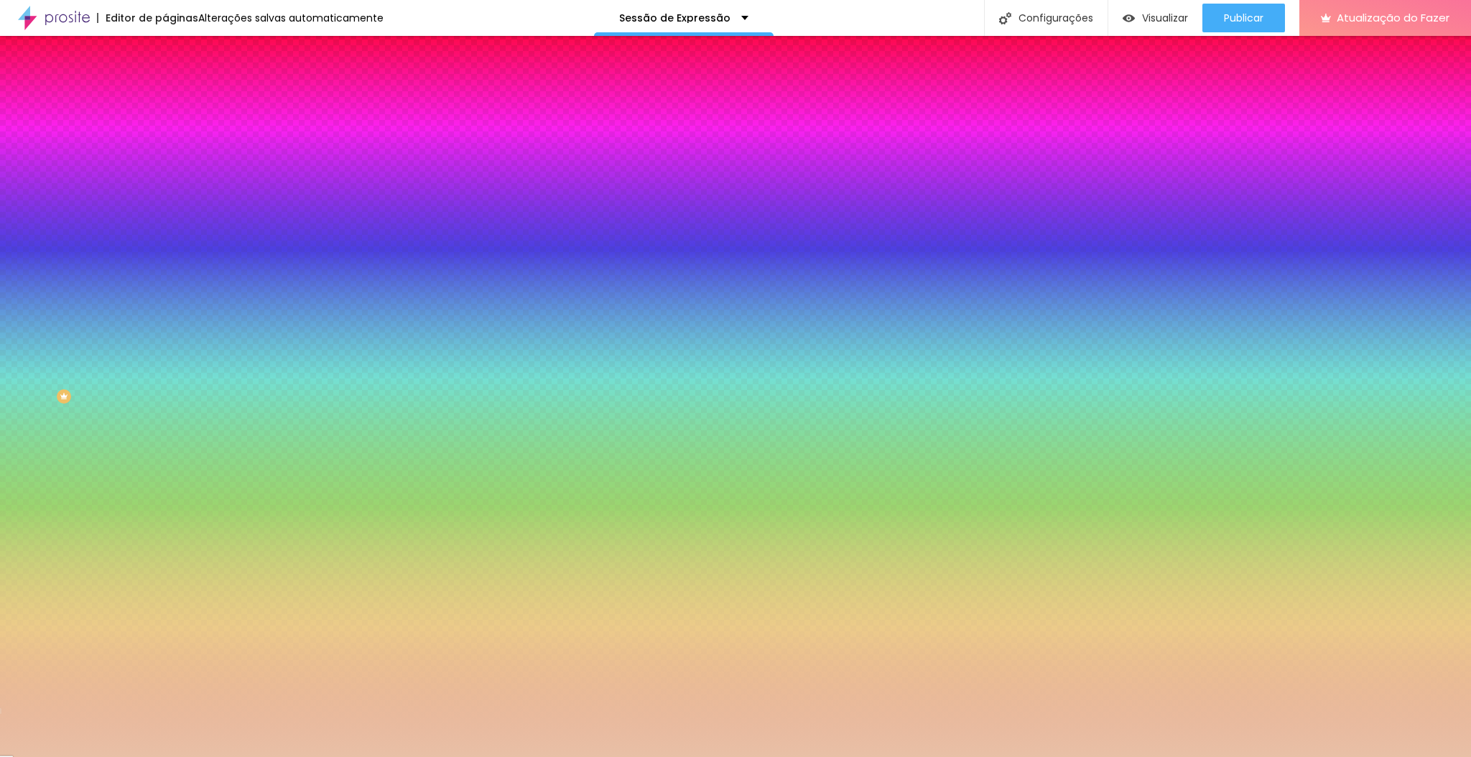
click at [165, 98] on img at bounding box center [171, 104] width 13 height 13
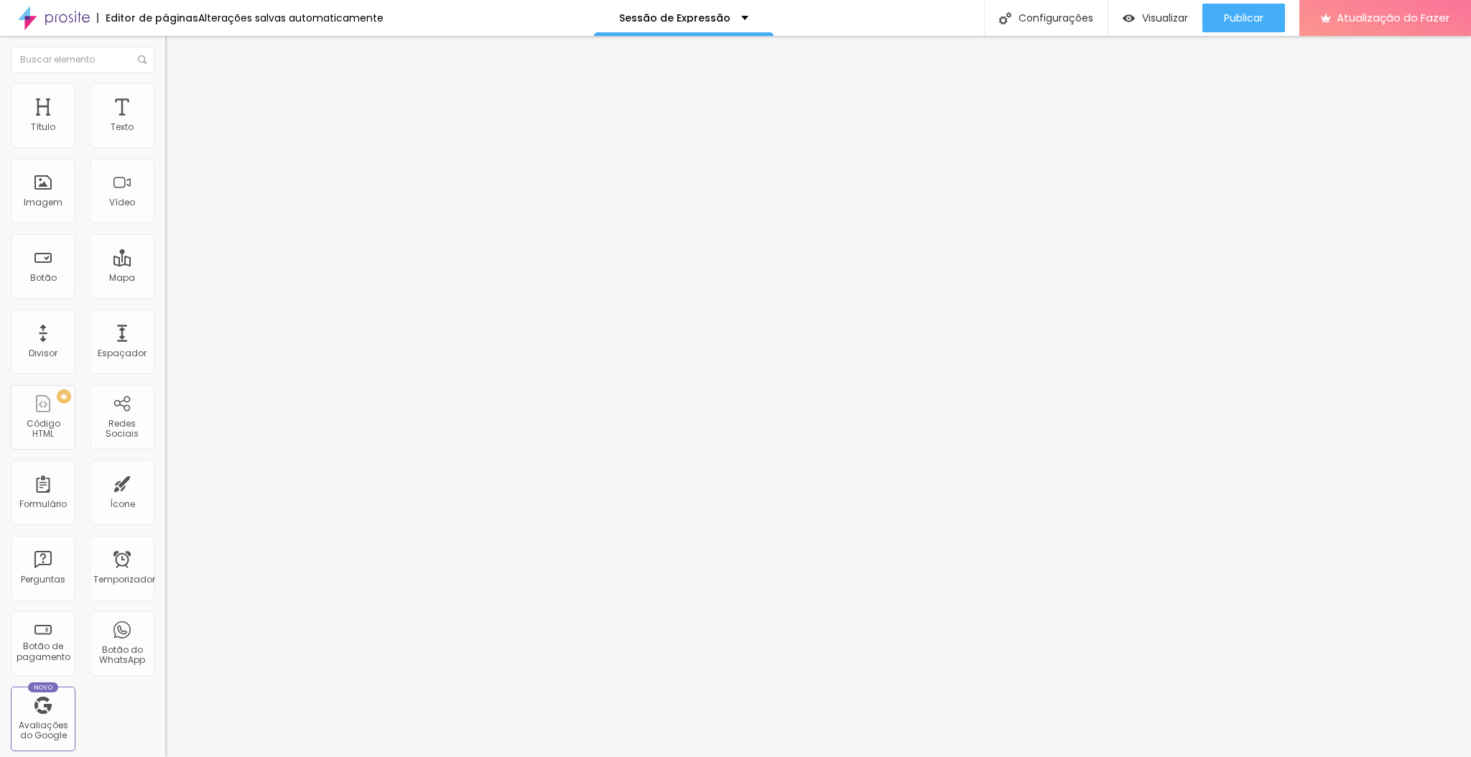
click at [165, 83] on li "Conteúdo" at bounding box center [247, 76] width 165 height 14
click at [165, 131] on span "Encaixotado" at bounding box center [193, 124] width 56 height 12
click at [165, 153] on font "Completo" at bounding box center [187, 147] width 44 height 12
click at [165, 139] on font "Encaixotado" at bounding box center [193, 133] width 56 height 12
click at [165, 87] on img at bounding box center [171, 89] width 13 height 13
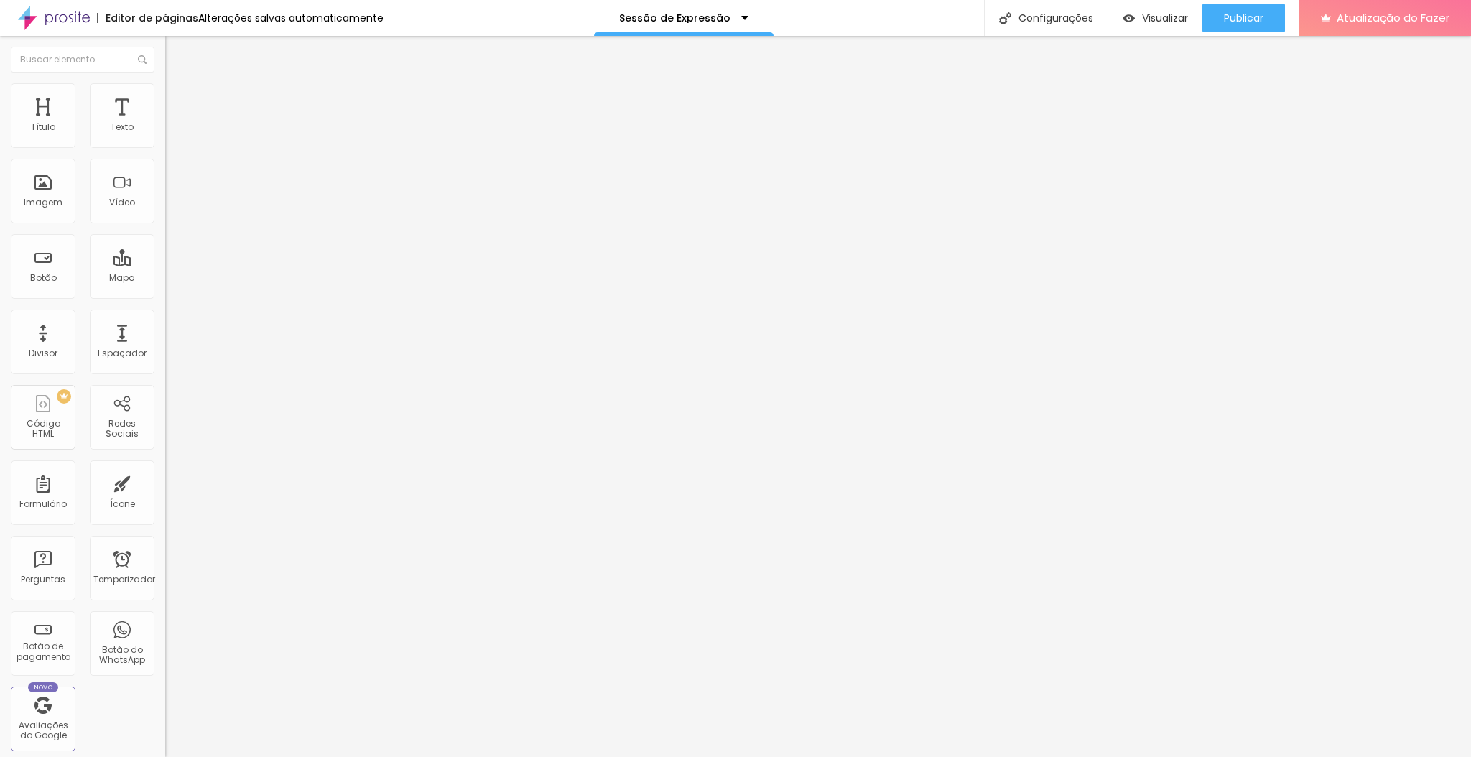
click at [178, 99] on font "Avançado" at bounding box center [201, 93] width 47 height 12
click at [165, 277] on input "30" at bounding box center [196, 284] width 62 height 15
type input "20"
click at [165, 95] on li "Avançado" at bounding box center [247, 90] width 165 height 14
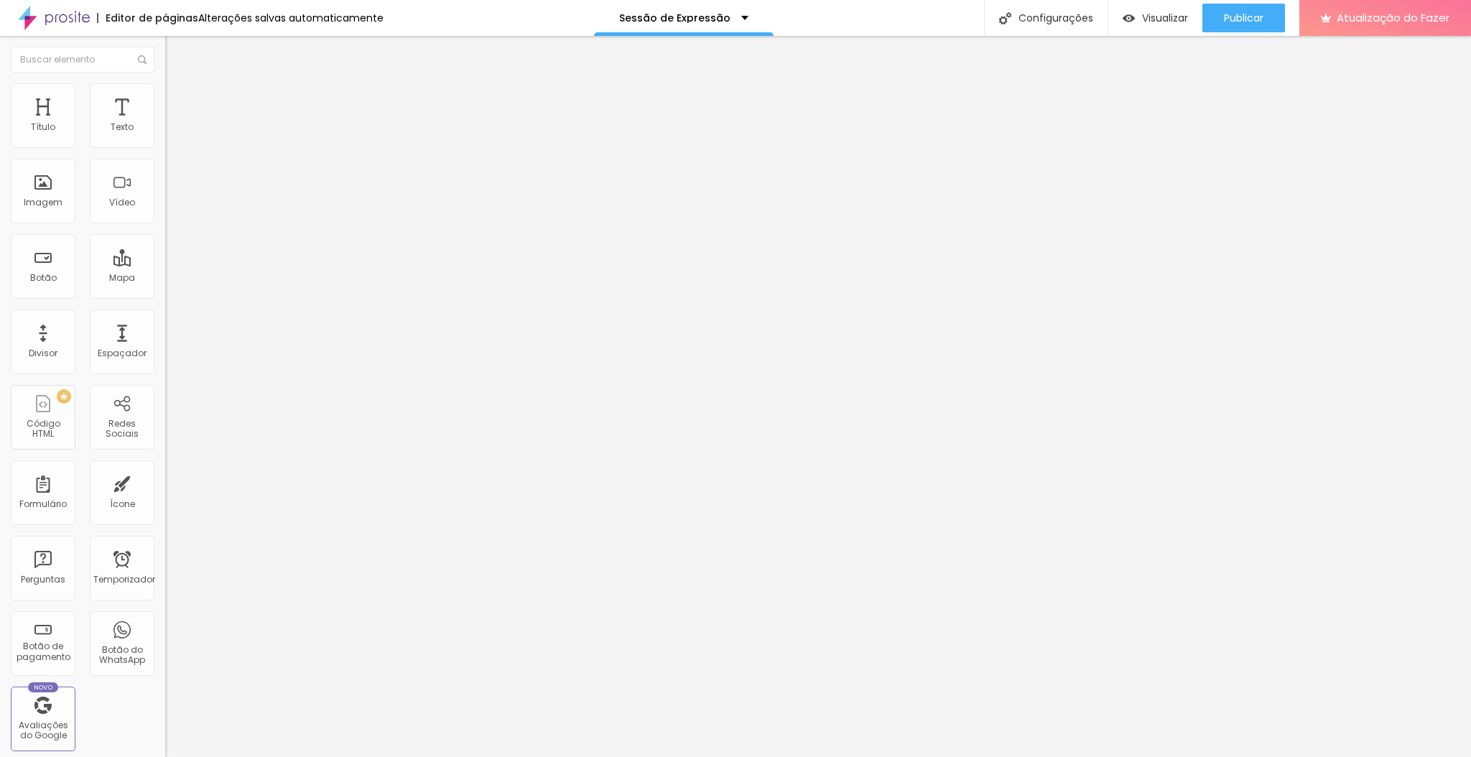
click at [165, 277] on input "30" at bounding box center [196, 284] width 62 height 15
drag, startPoint x: 144, startPoint y: 141, endPoint x: 121, endPoint y: 142, distance: 23.0
click at [165, 142] on div "30 Espaço de cima" at bounding box center [247, 199] width 165 height 203
type input "20"
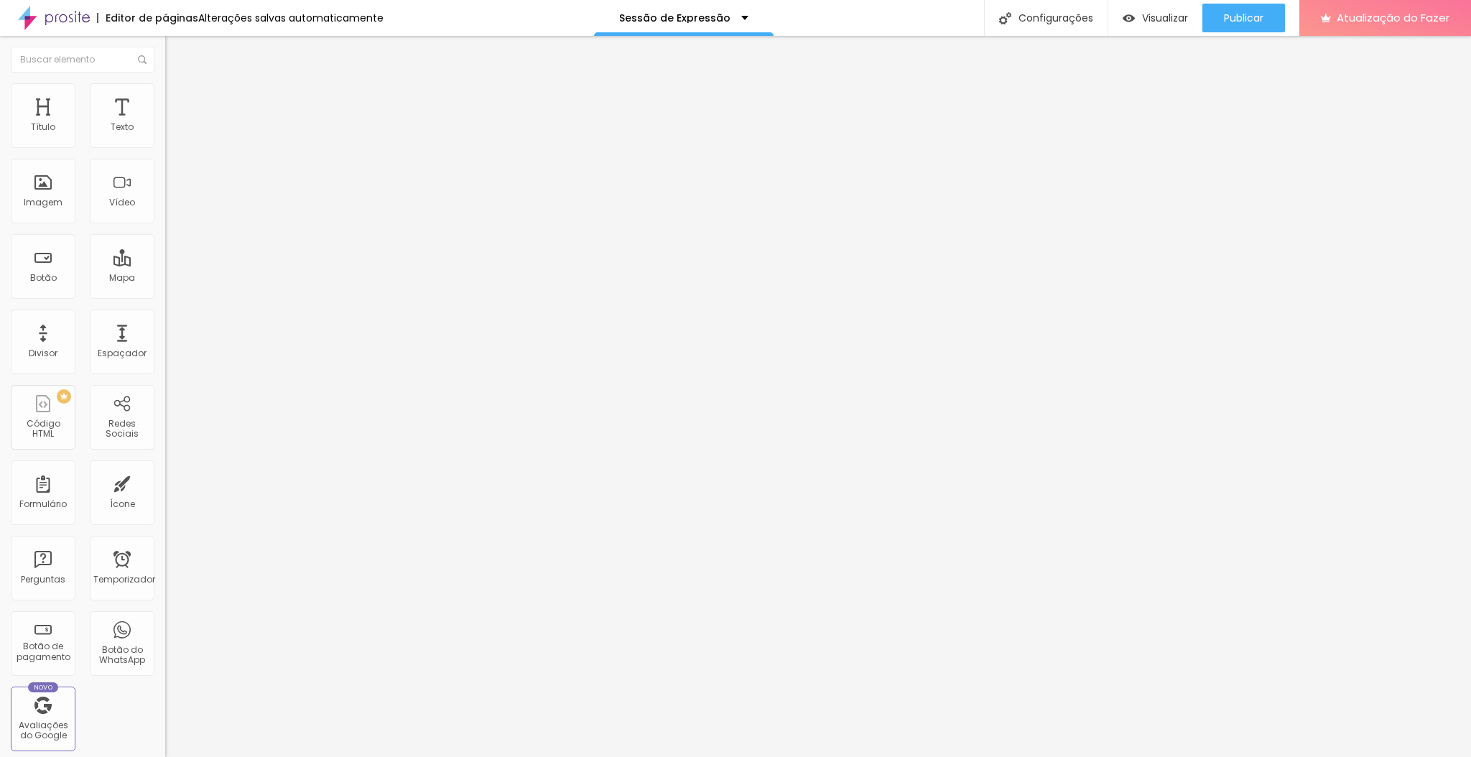
click at [178, 99] on font "Avançado" at bounding box center [201, 93] width 47 height 12
drag, startPoint x: 144, startPoint y: 141, endPoint x: 127, endPoint y: 141, distance: 17.2
click at [165, 277] on input "30" at bounding box center [196, 284] width 62 height 15
type input "20"
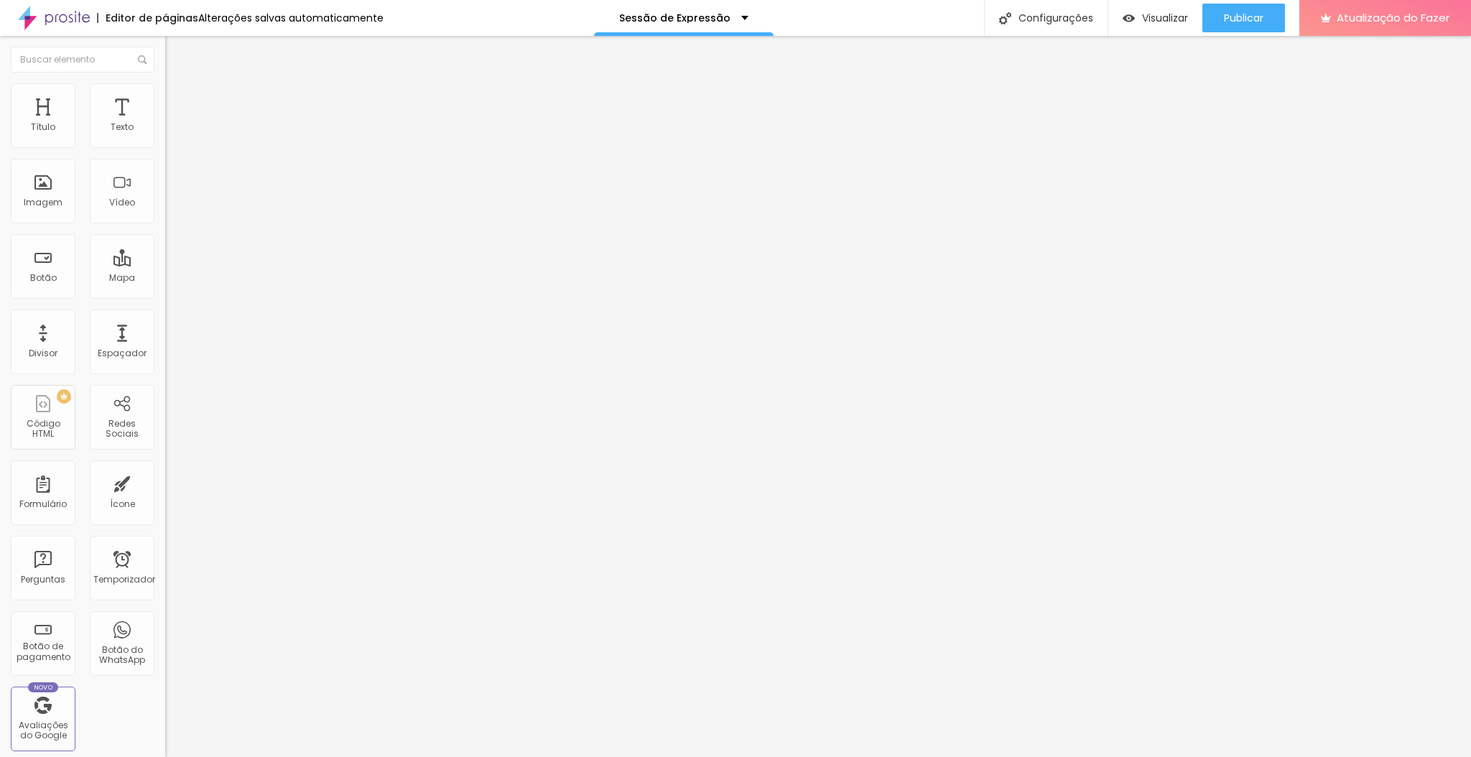
click at [165, 98] on li "Avançado" at bounding box center [247, 105] width 165 height 14
click at [165, 292] on input "20" at bounding box center [192, 299] width 54 height 15
type input "15"
click at [165, 98] on li "Avançado" at bounding box center [247, 105] width 165 height 14
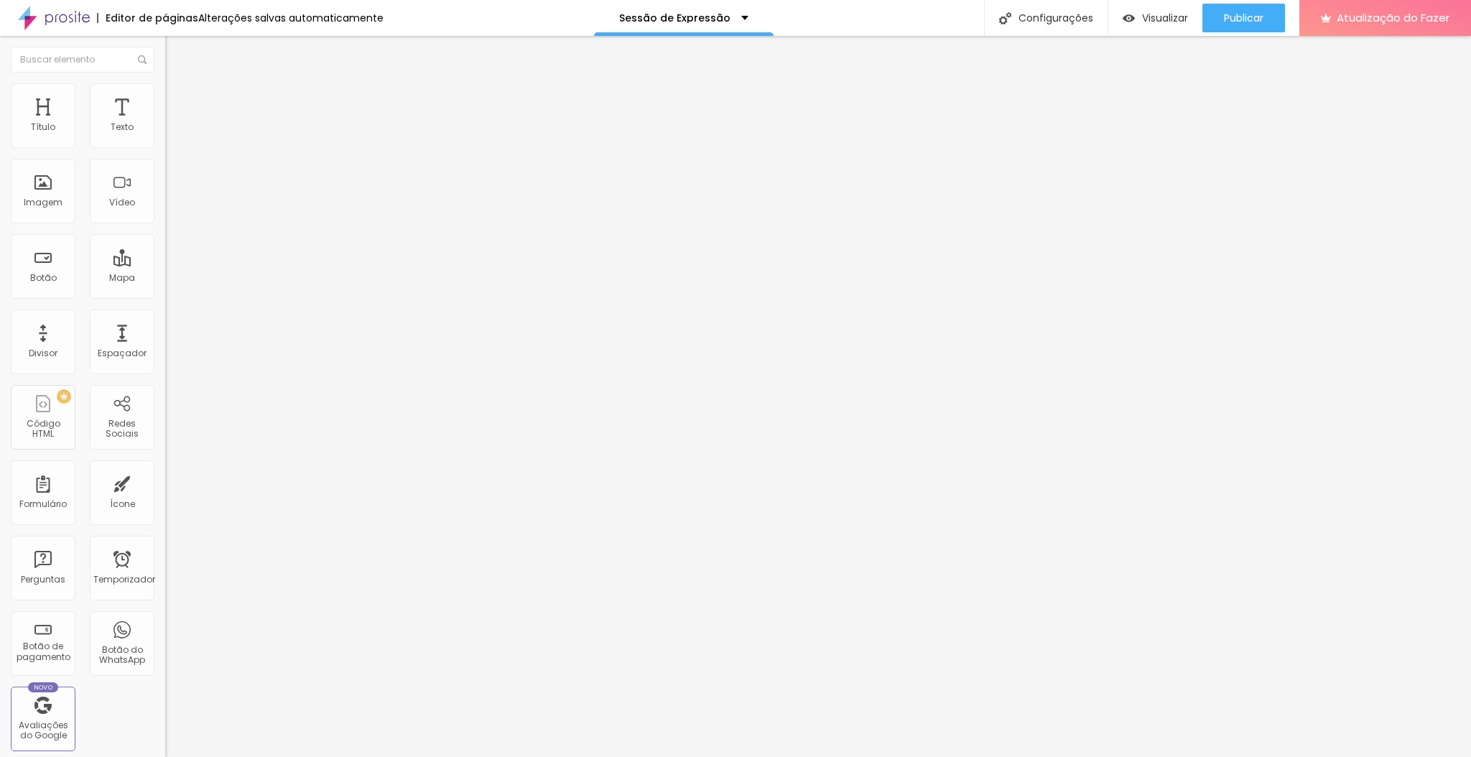
click at [165, 292] on input "20" at bounding box center [192, 299] width 54 height 15
click at [178, 101] on font "Avançado" at bounding box center [201, 107] width 47 height 12
click at [165, 292] on input "20" at bounding box center [192, 299] width 54 height 15
click at [165, 131] on font "Completo" at bounding box center [187, 124] width 44 height 12
click at [165, 139] on span "Encaixotado" at bounding box center [193, 133] width 56 height 12
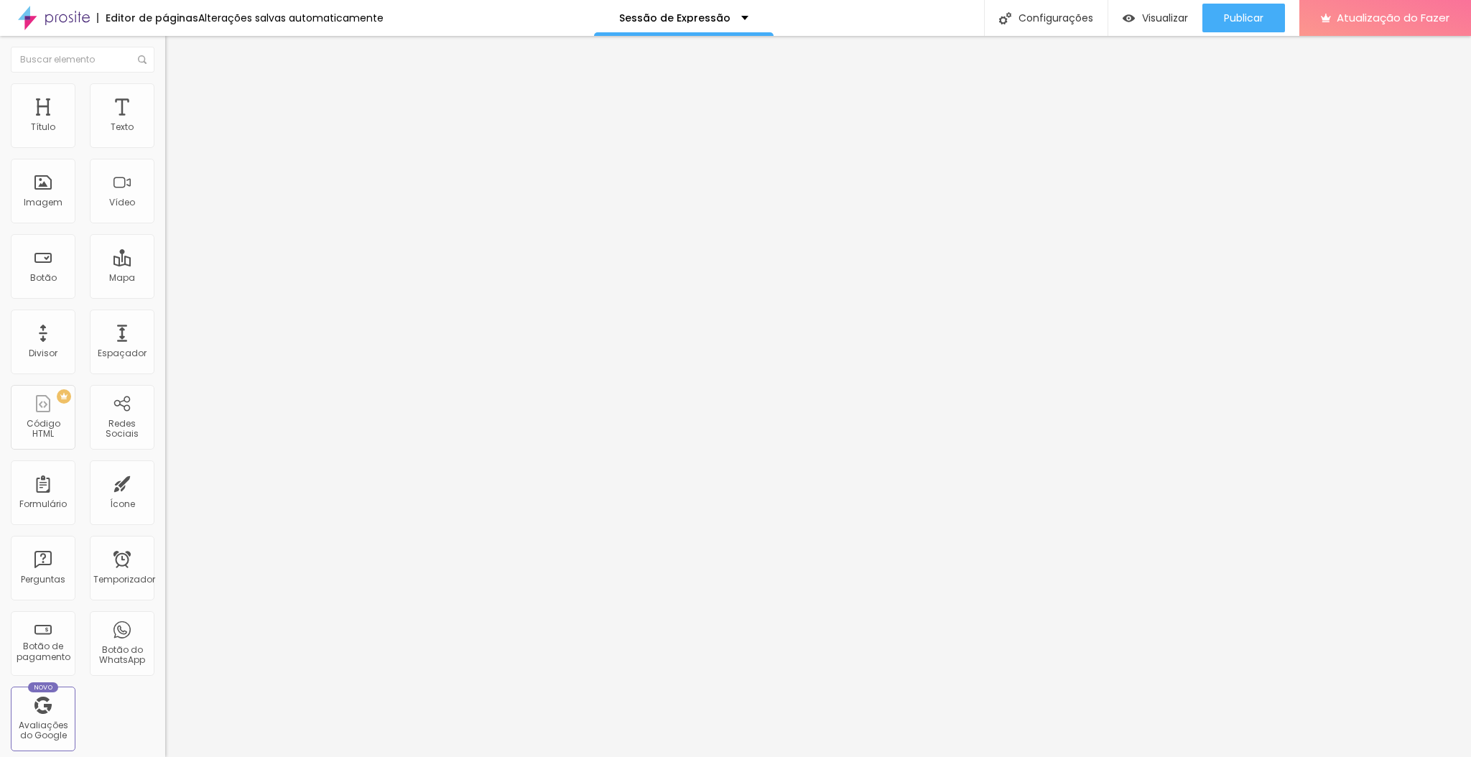
click at [178, 99] on font "Estilo" at bounding box center [189, 93] width 22 height 12
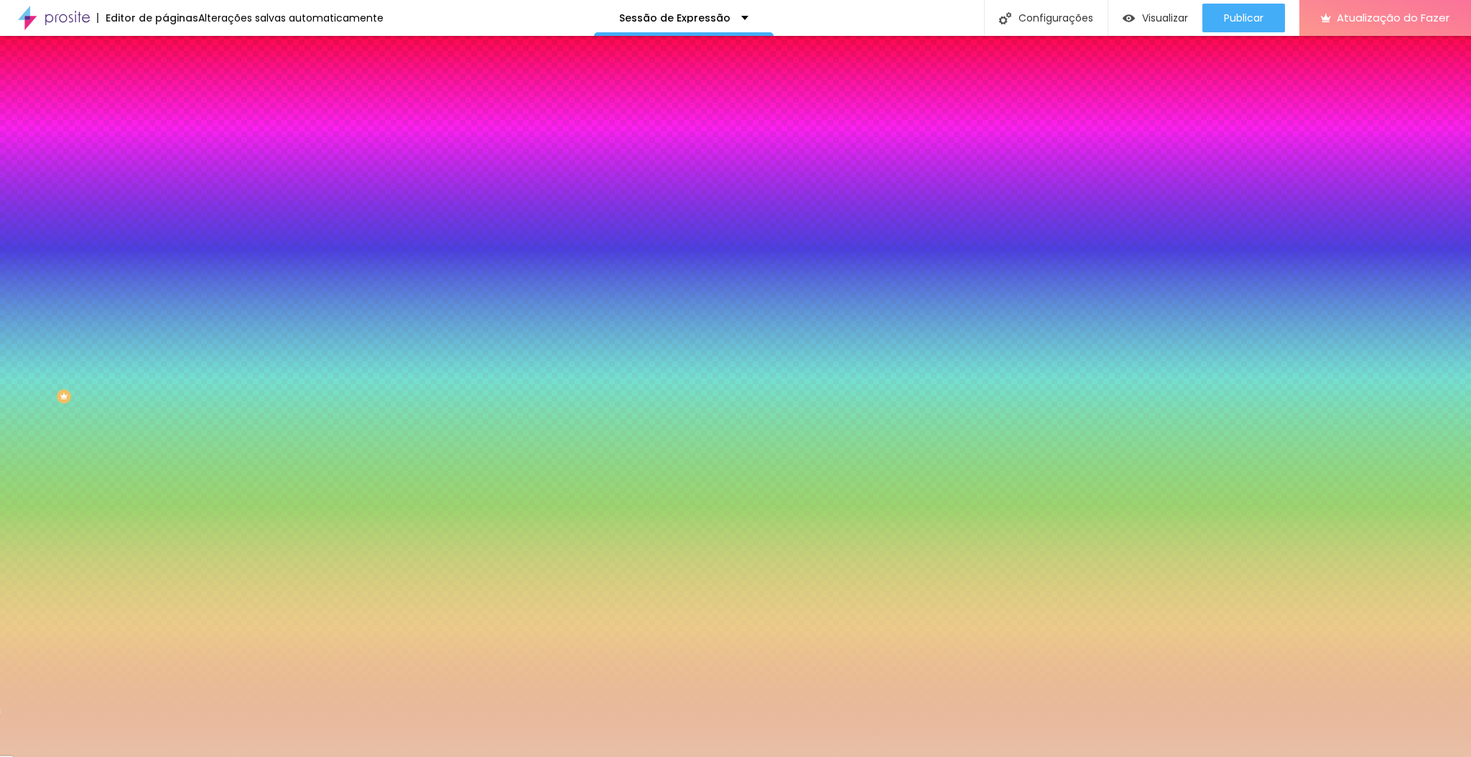
click at [165, 210] on input "#E8C0A6" at bounding box center [251, 202] width 172 height 14
click at [165, 195] on div at bounding box center [247, 195] width 165 height 0
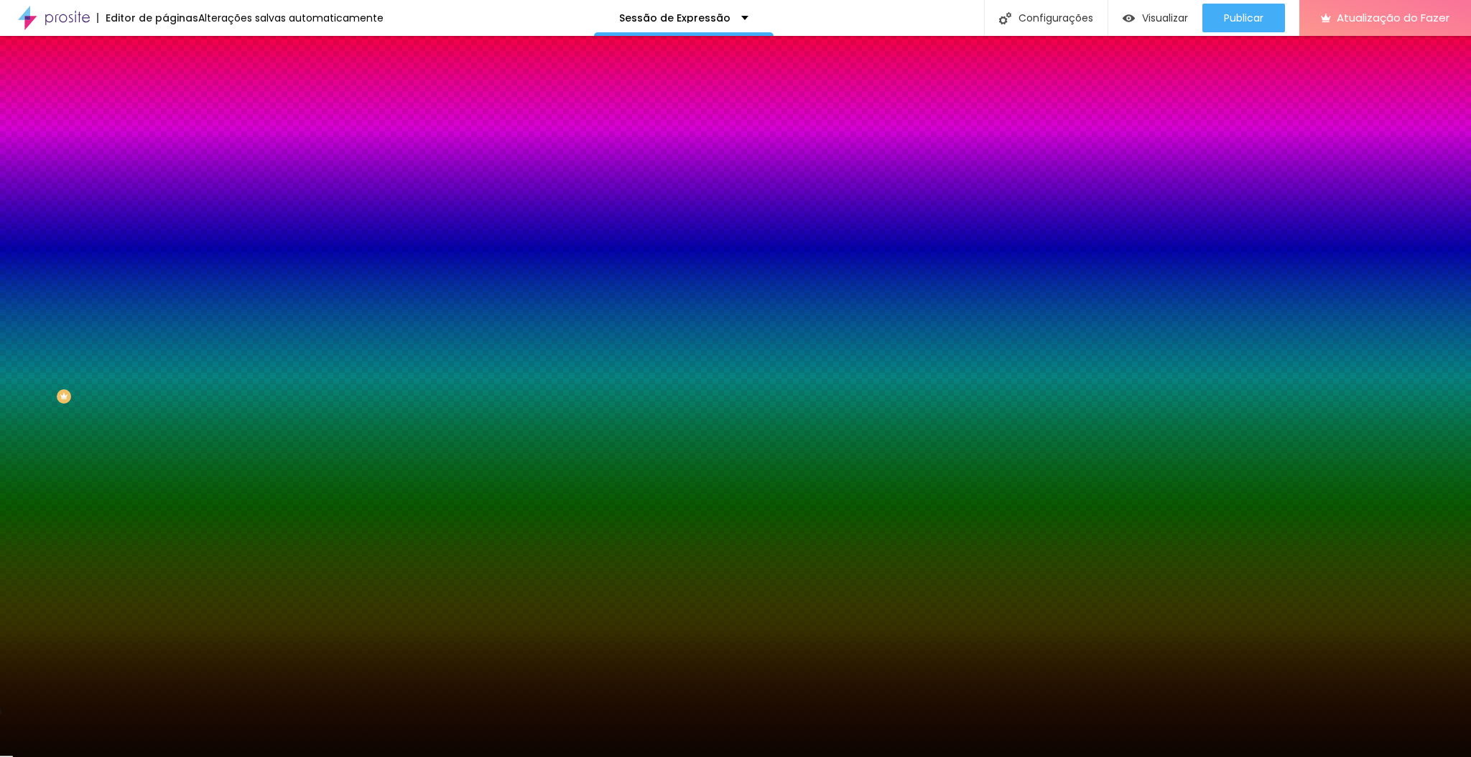
click at [108, 381] on div at bounding box center [735, 378] width 1471 height 757
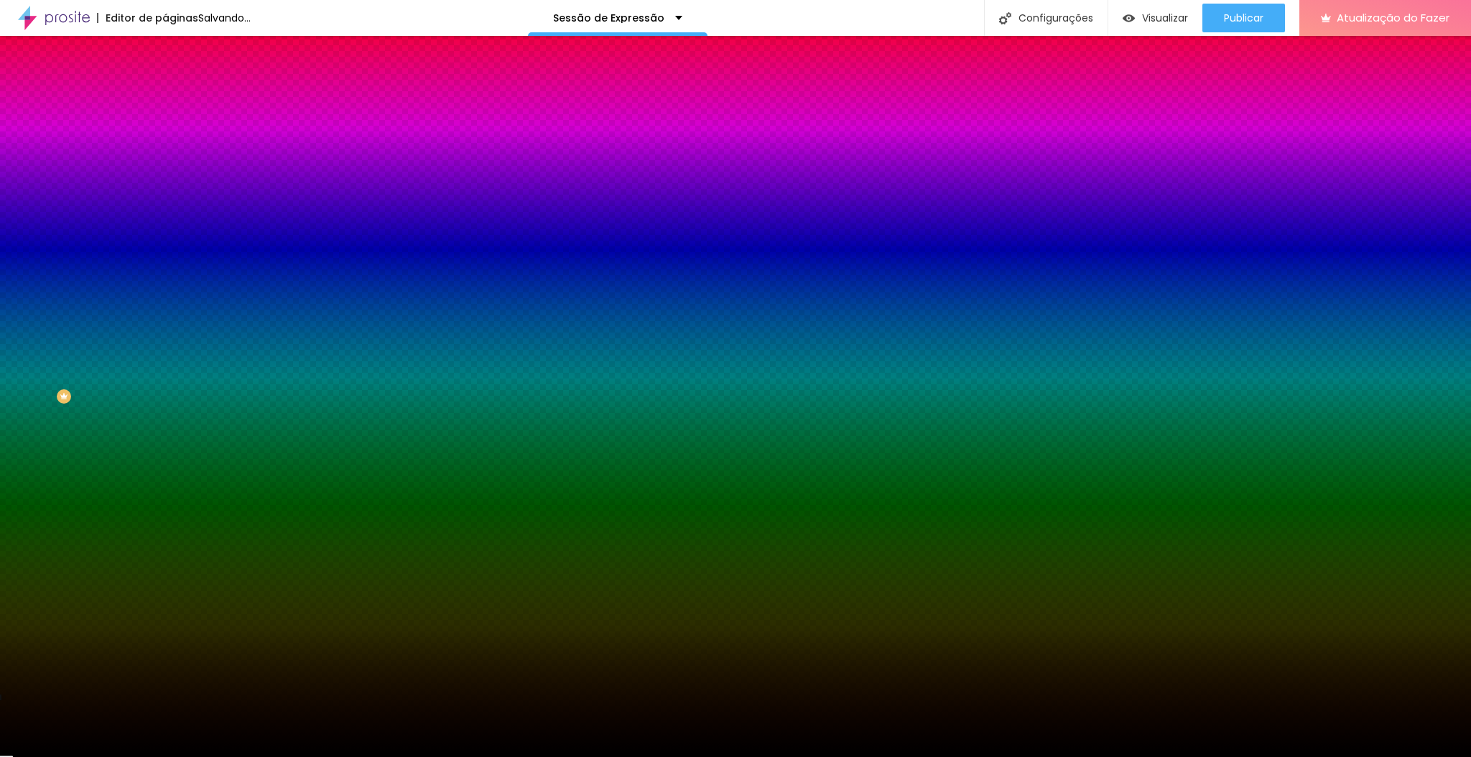
drag, startPoint x: 108, startPoint y: 381, endPoint x: 21, endPoint y: 389, distance: 87.3
click at [165, 298] on div "Imagem de fundo Adicionar imagem Efeito da Imagem Nenhum Nenhum Parallax Cor de…" at bounding box center [247, 205] width 165 height 186
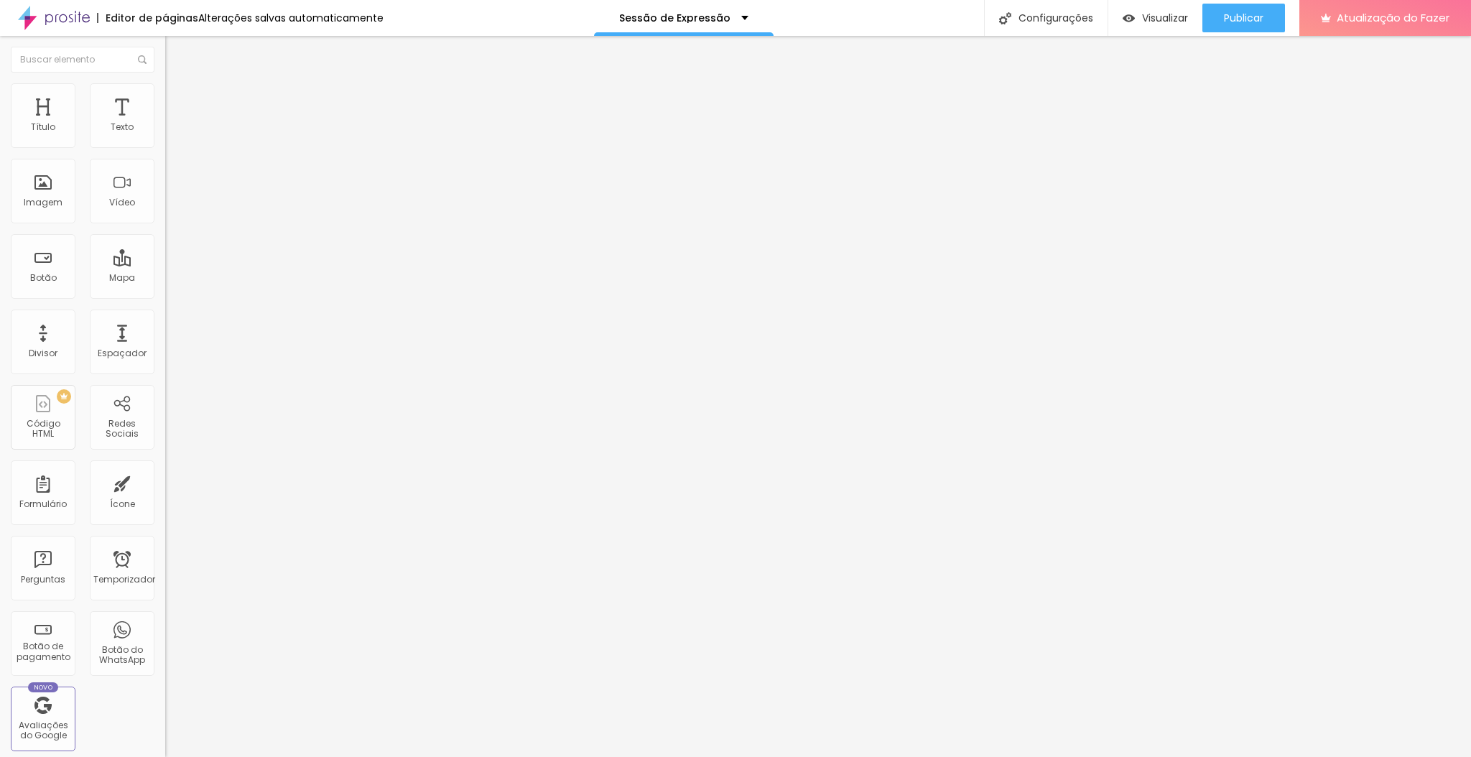
click at [177, 128] on icon "button" at bounding box center [178, 126] width 3 height 3
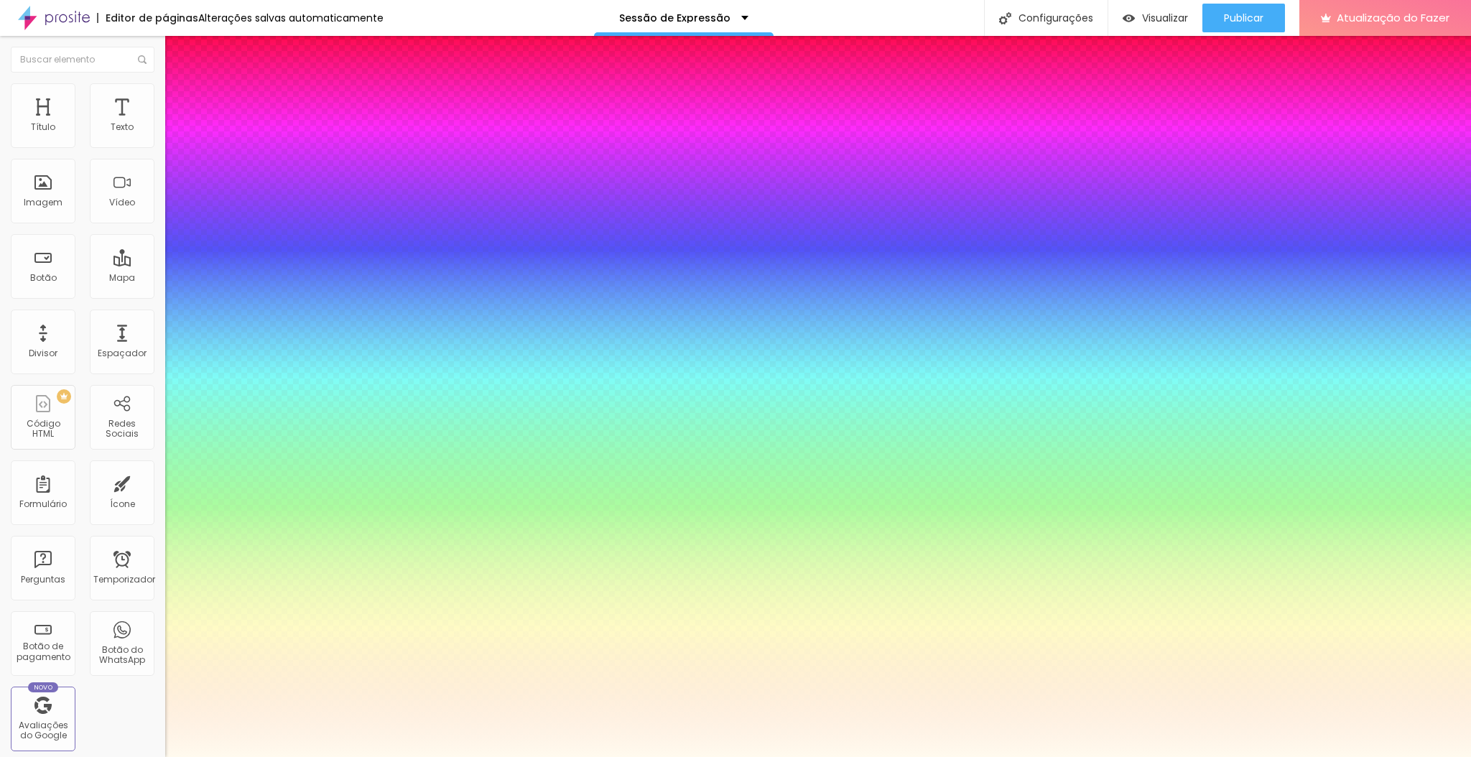
click at [488, 756] on div at bounding box center [735, 757] width 1471 height 0
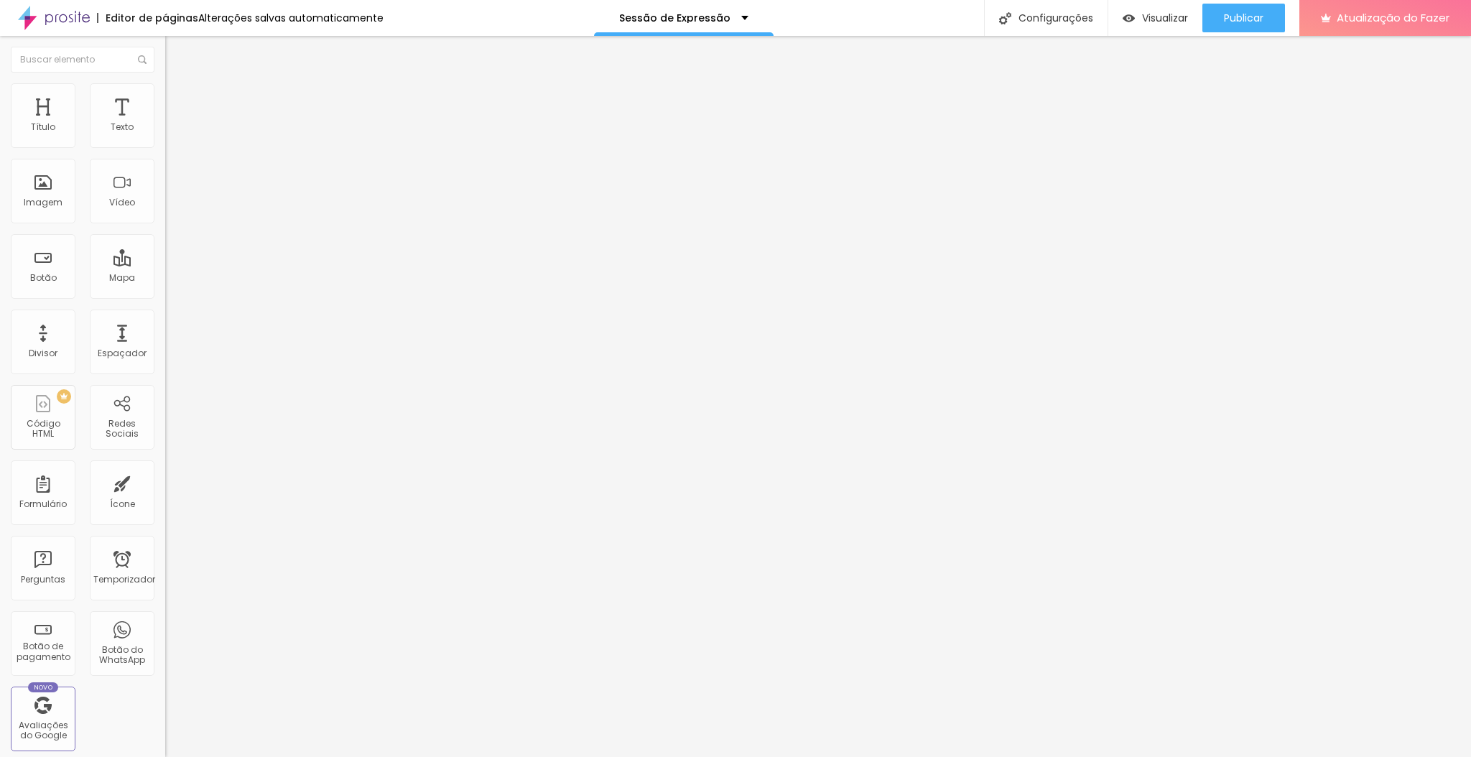
click at [165, 138] on button "button" at bounding box center [175, 130] width 20 height 15
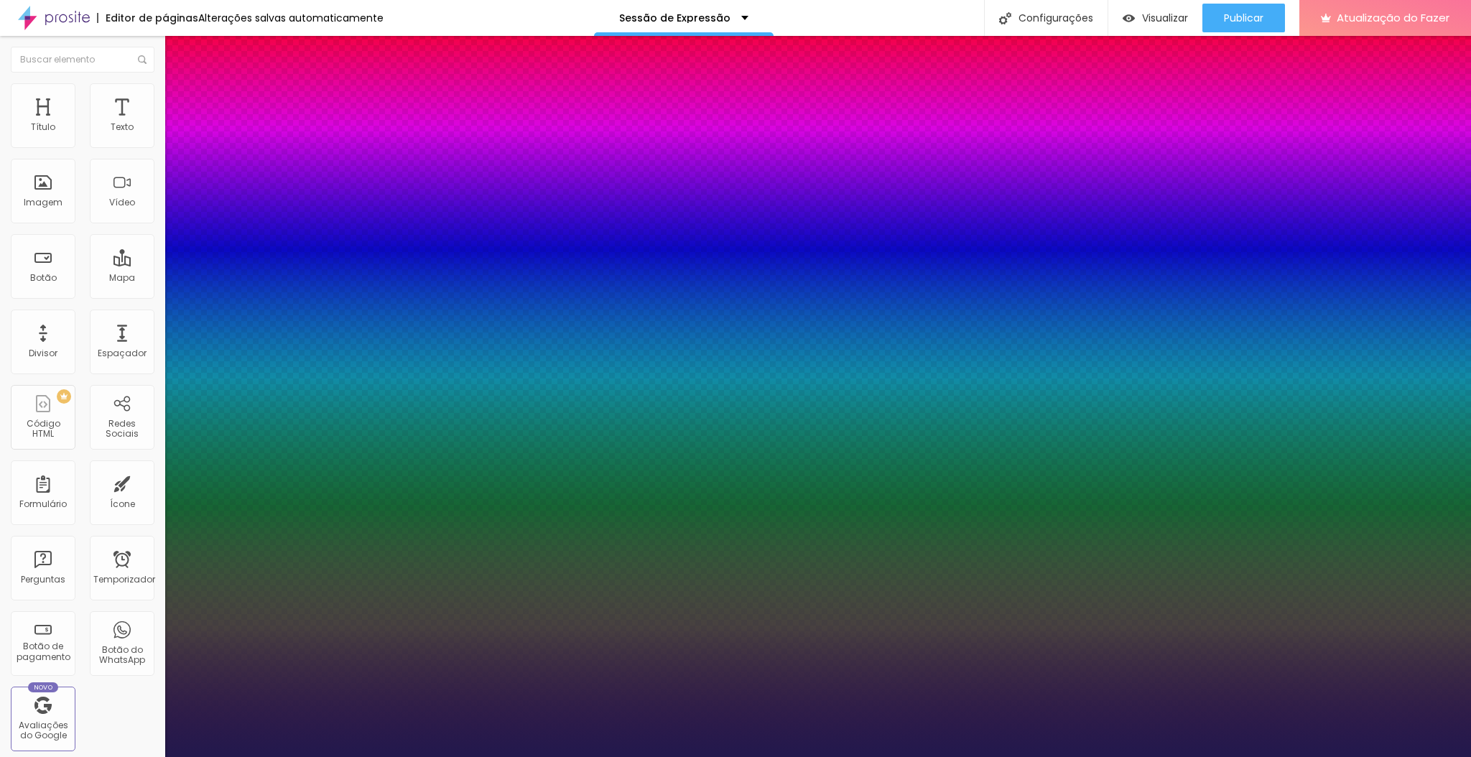
paste input "FFFAEE"
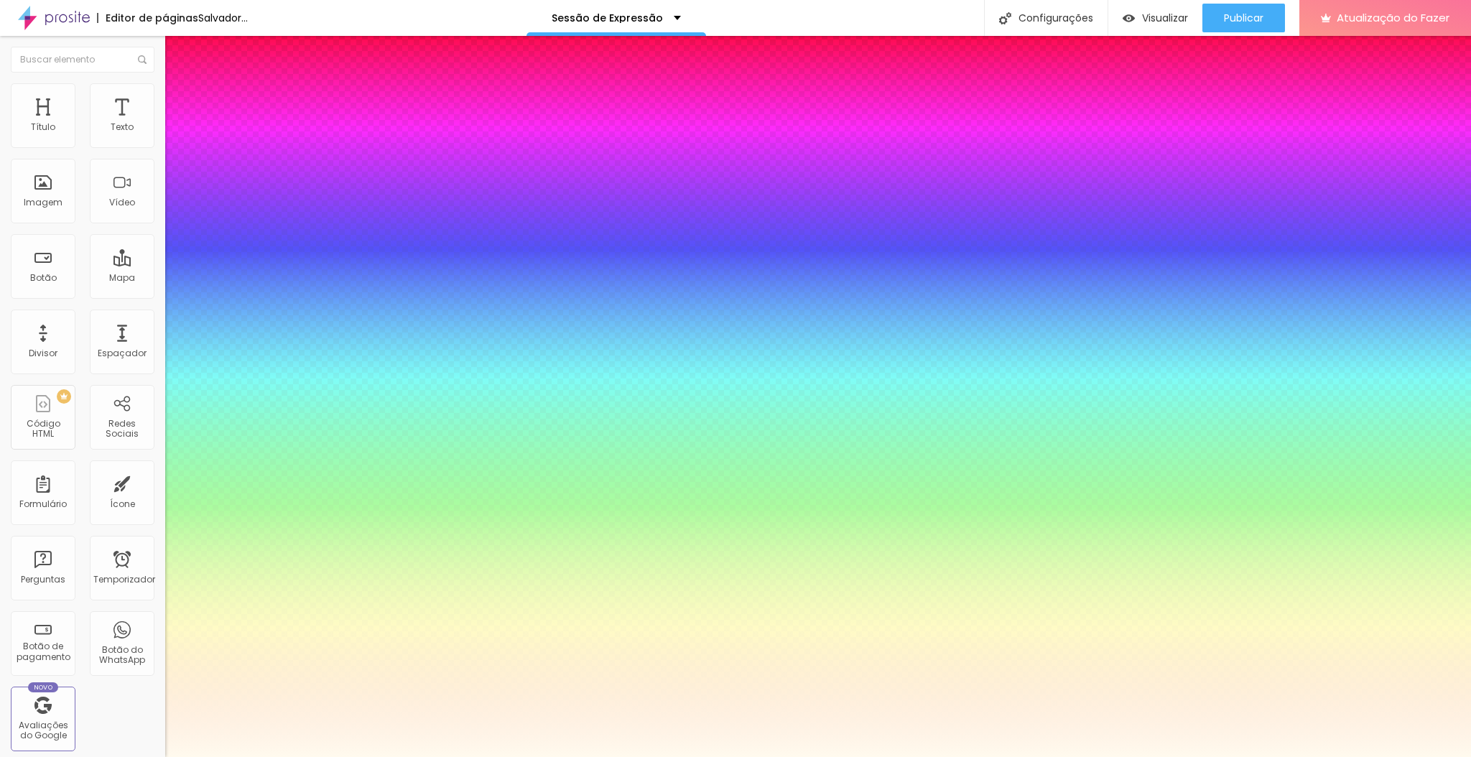
click at [783, 756] on div at bounding box center [735, 757] width 1471 height 0
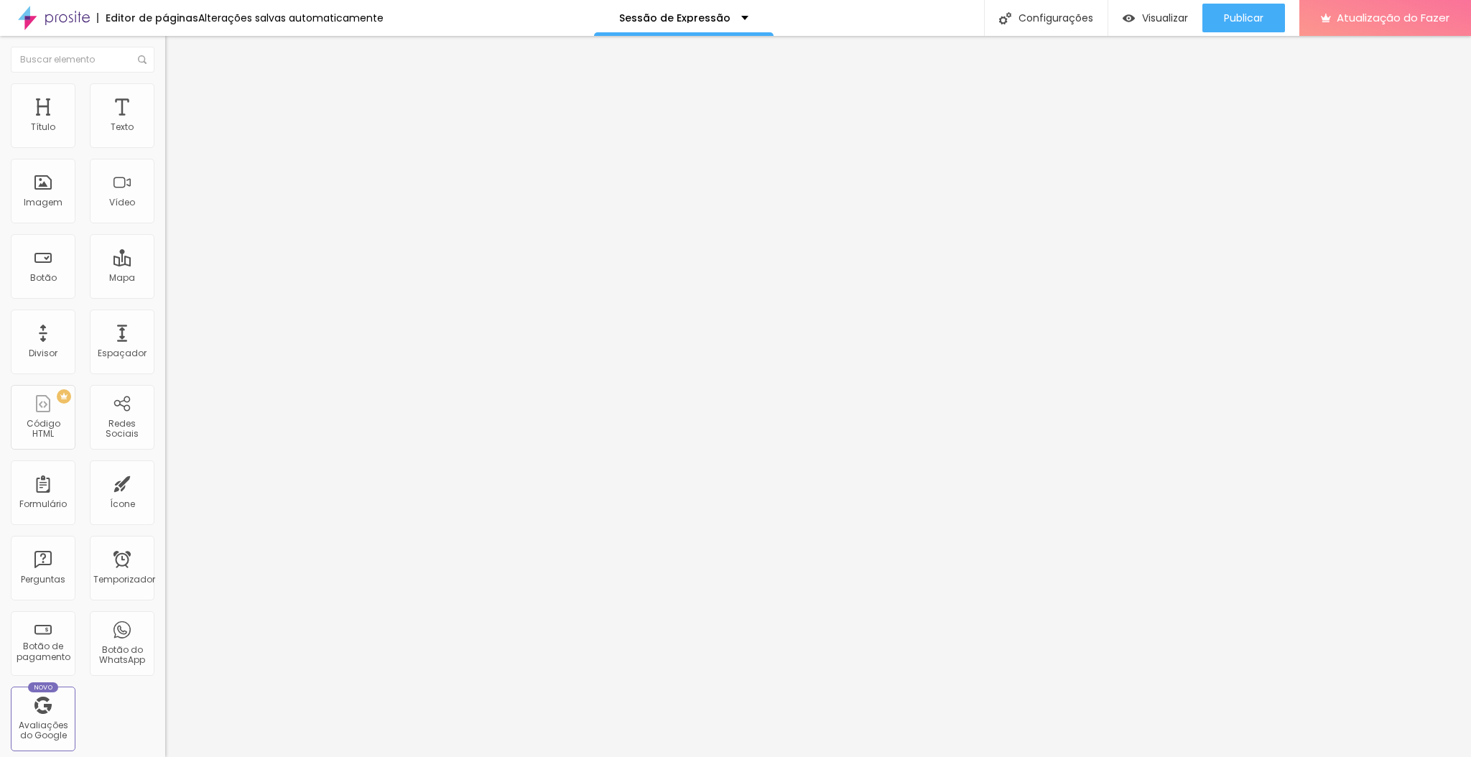
click at [171, 134] on icon "button" at bounding box center [175, 129] width 9 height 9
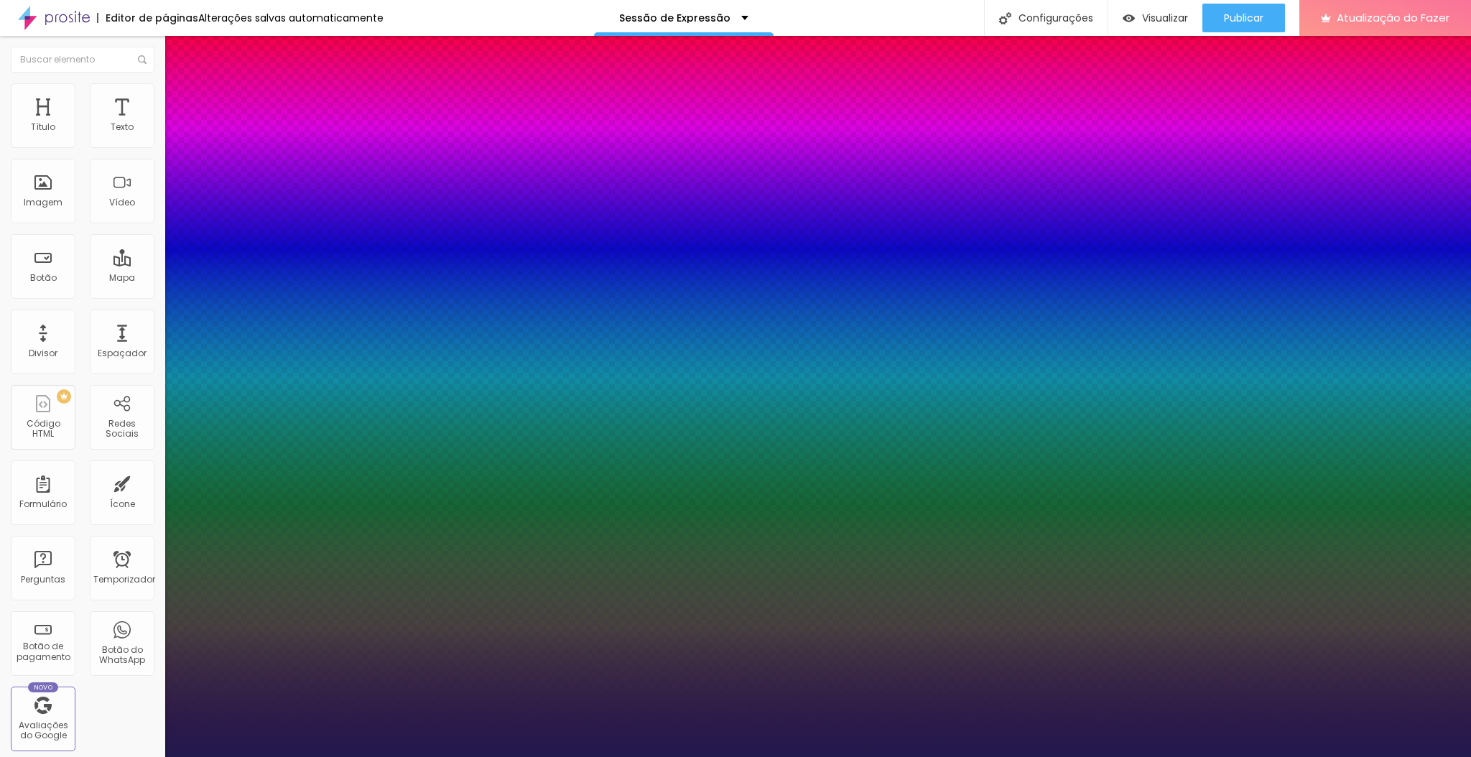
paste input "FFFAEE"
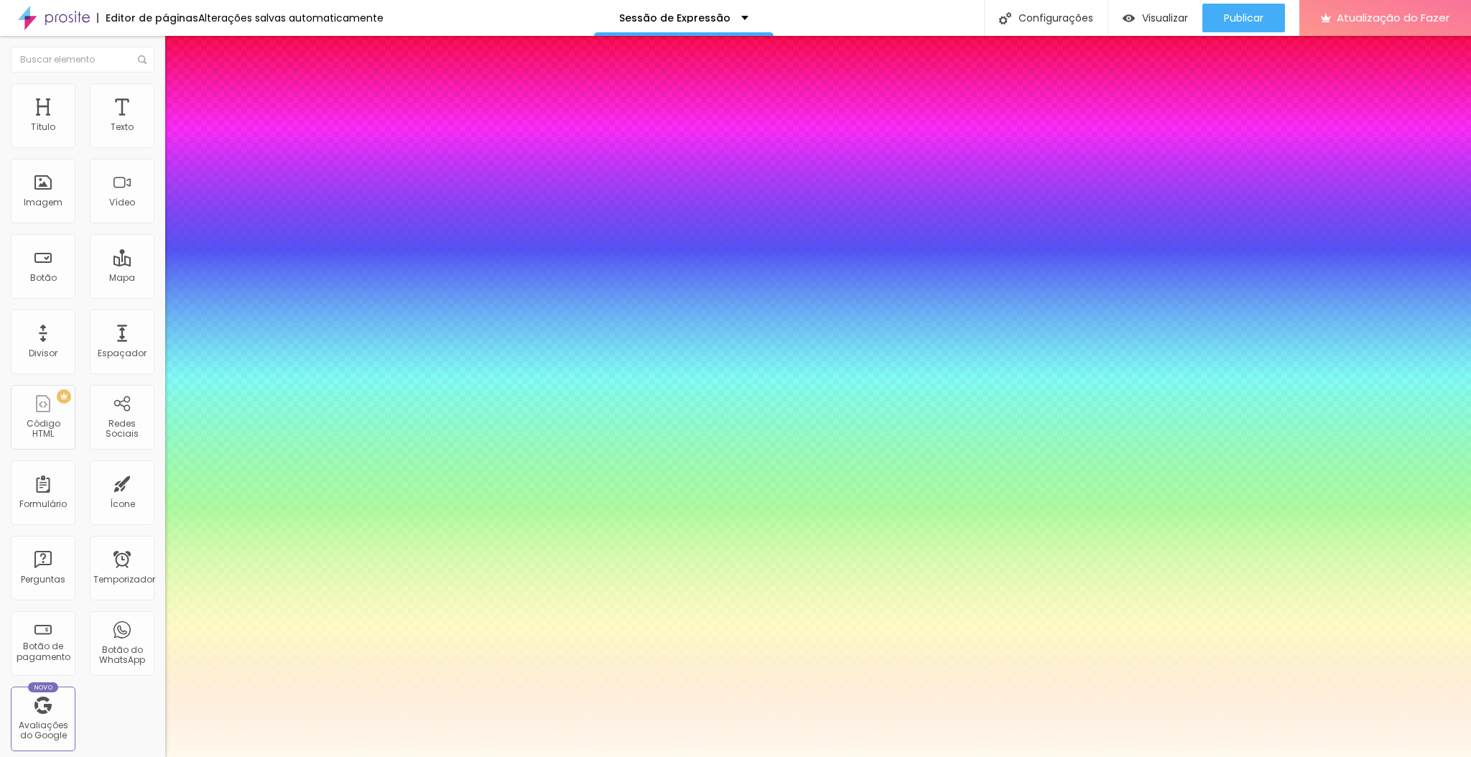
click at [1061, 756] on div at bounding box center [735, 757] width 1471 height 0
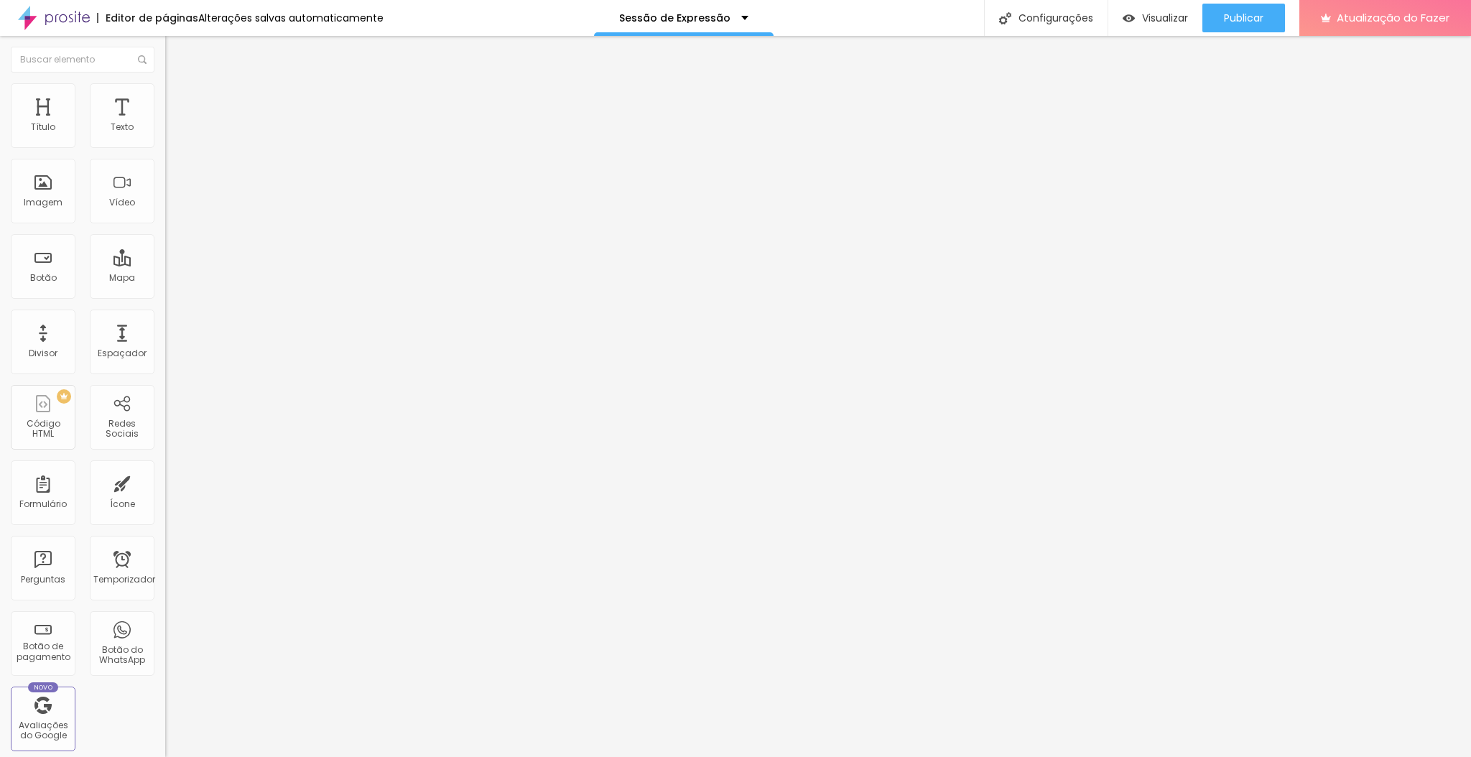
click at [165, 138] on button "button" at bounding box center [175, 130] width 20 height 15
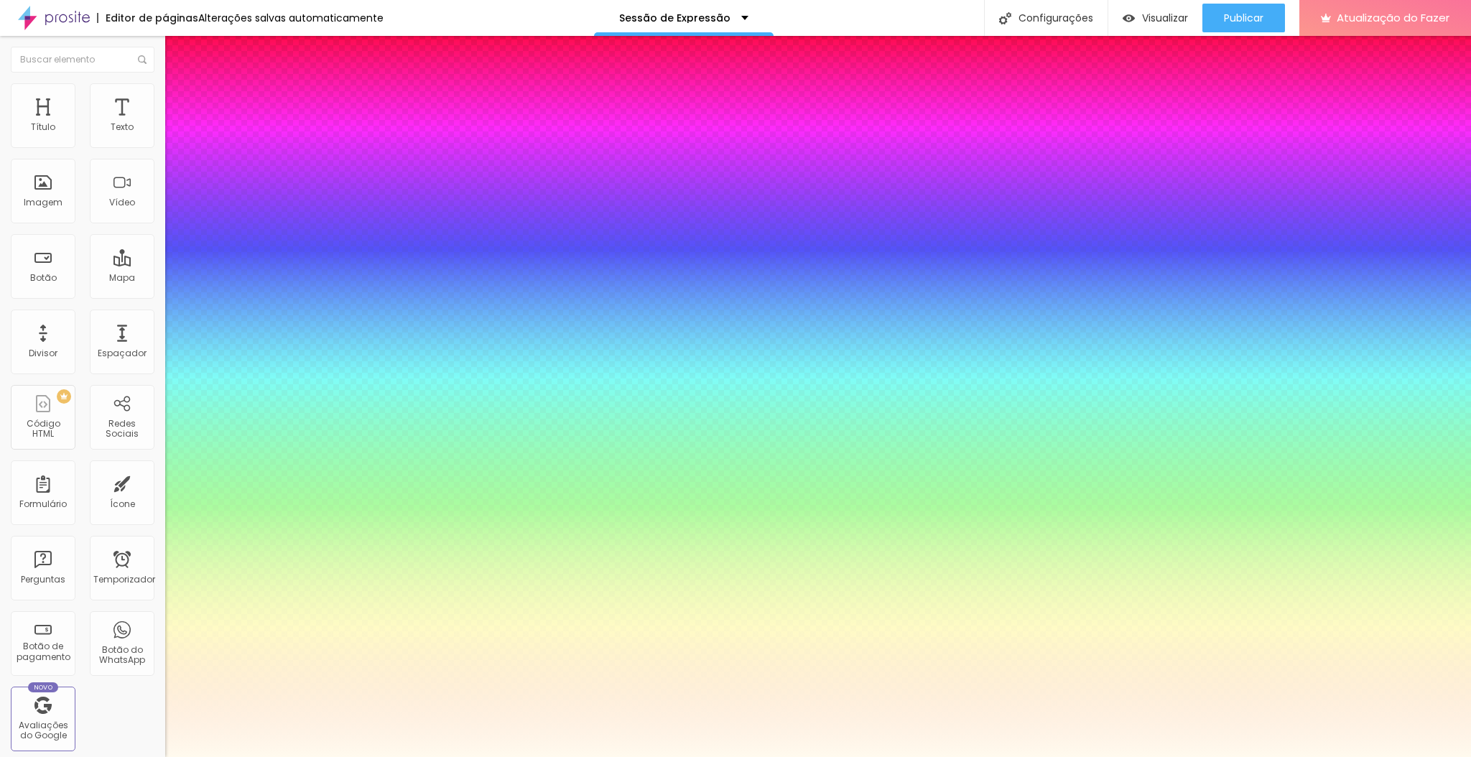
click at [1035, 756] on div at bounding box center [735, 757] width 1471 height 0
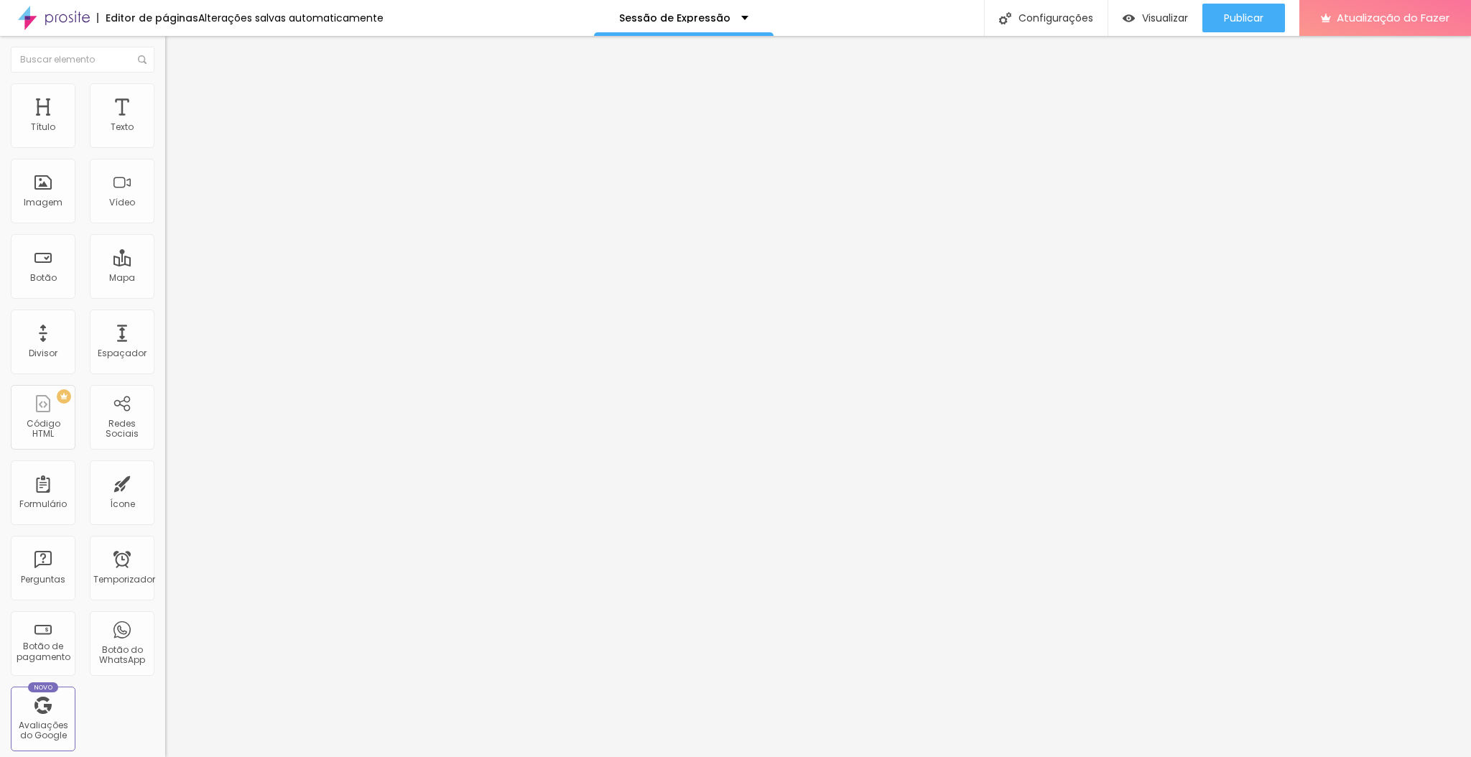
click at [171, 134] on icon "button" at bounding box center [175, 129] width 9 height 9
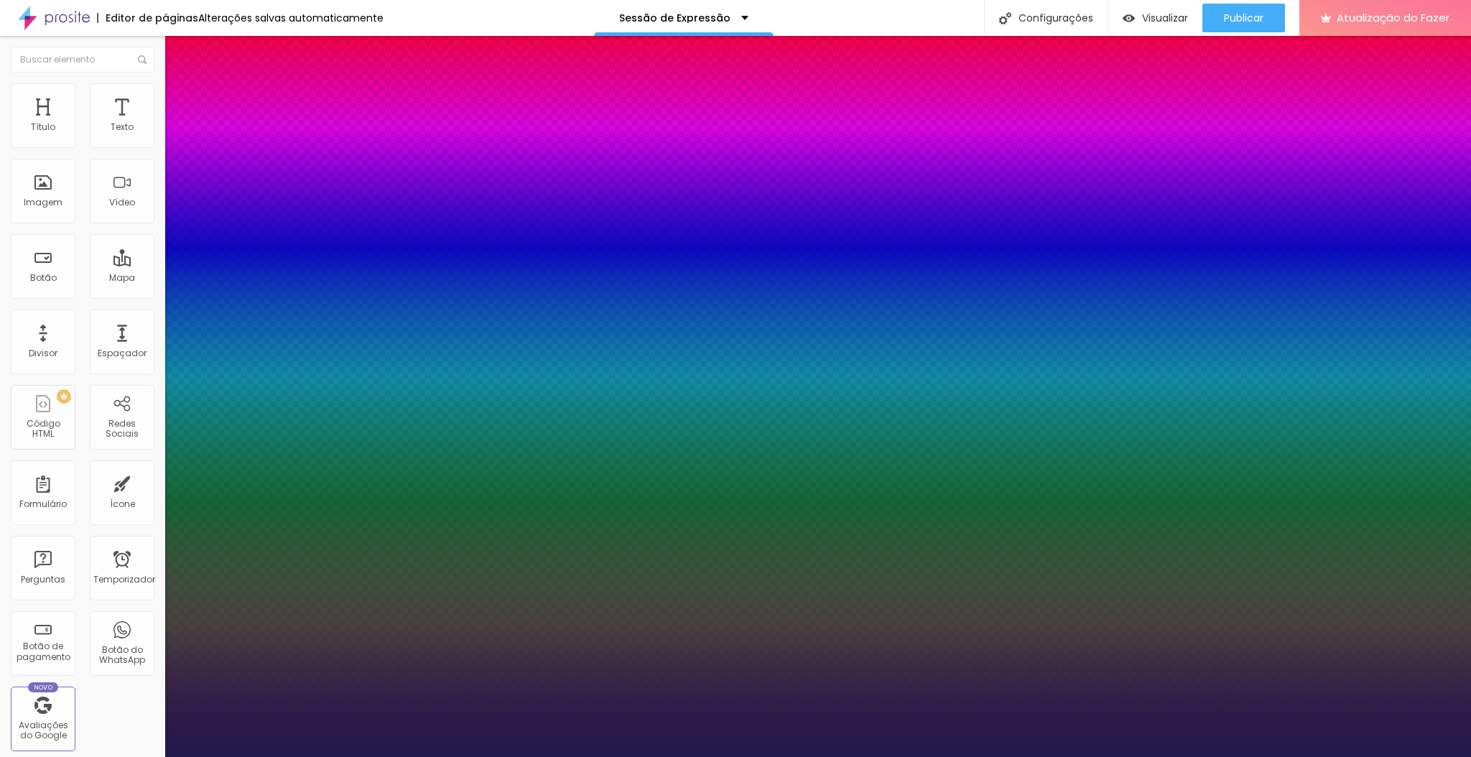
paste input "FFFAEE"
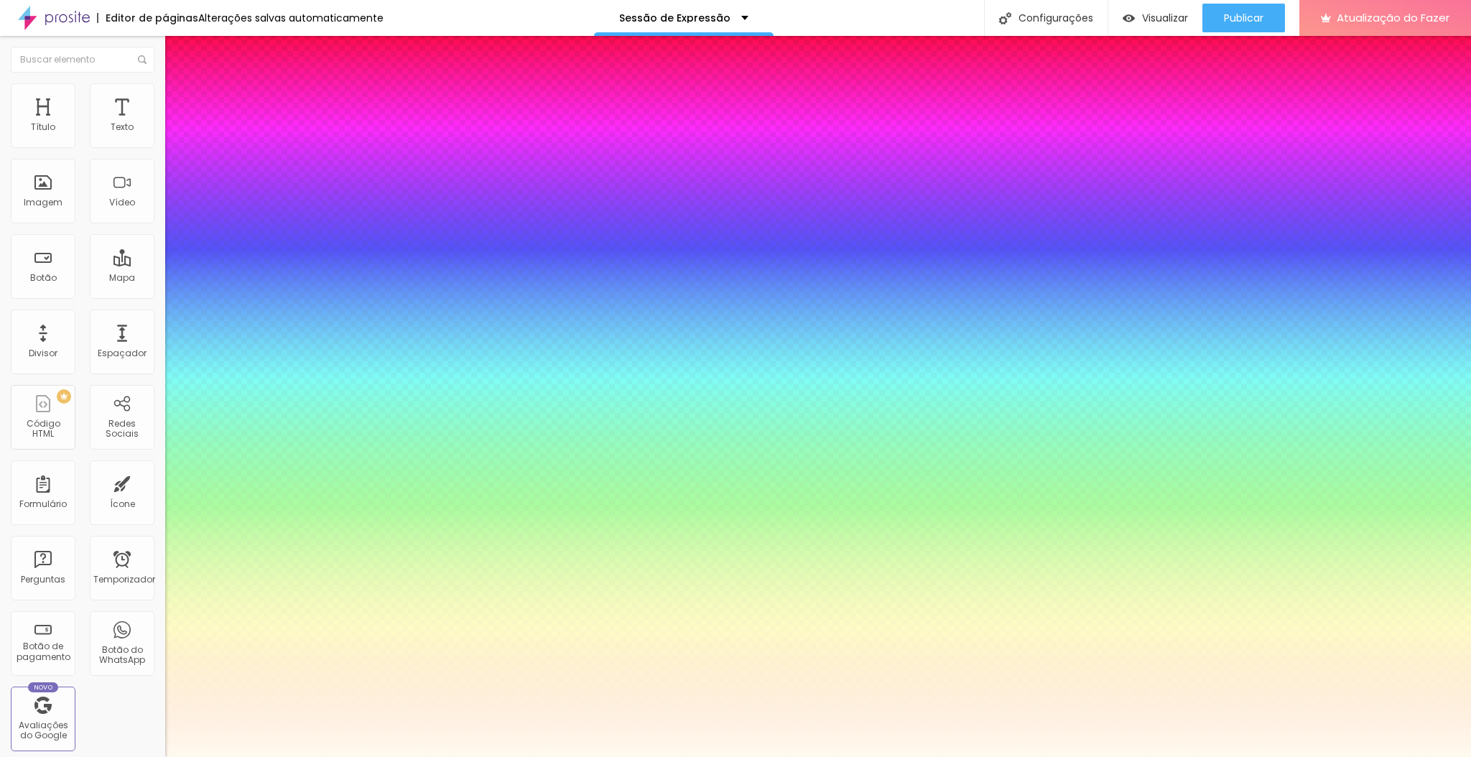
click at [493, 756] on div at bounding box center [735, 757] width 1471 height 0
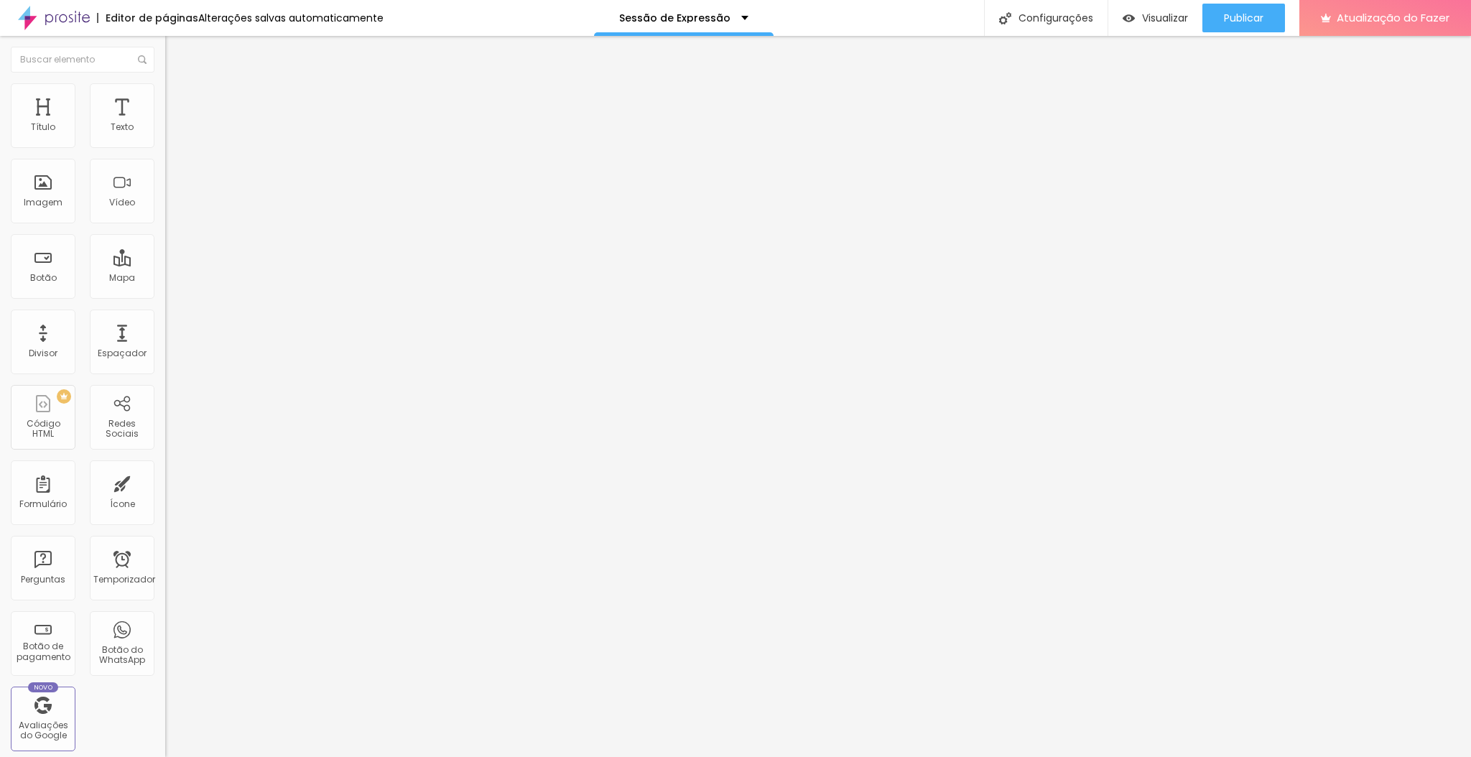
click at [172, 132] on icon "button" at bounding box center [175, 129] width 6 height 6
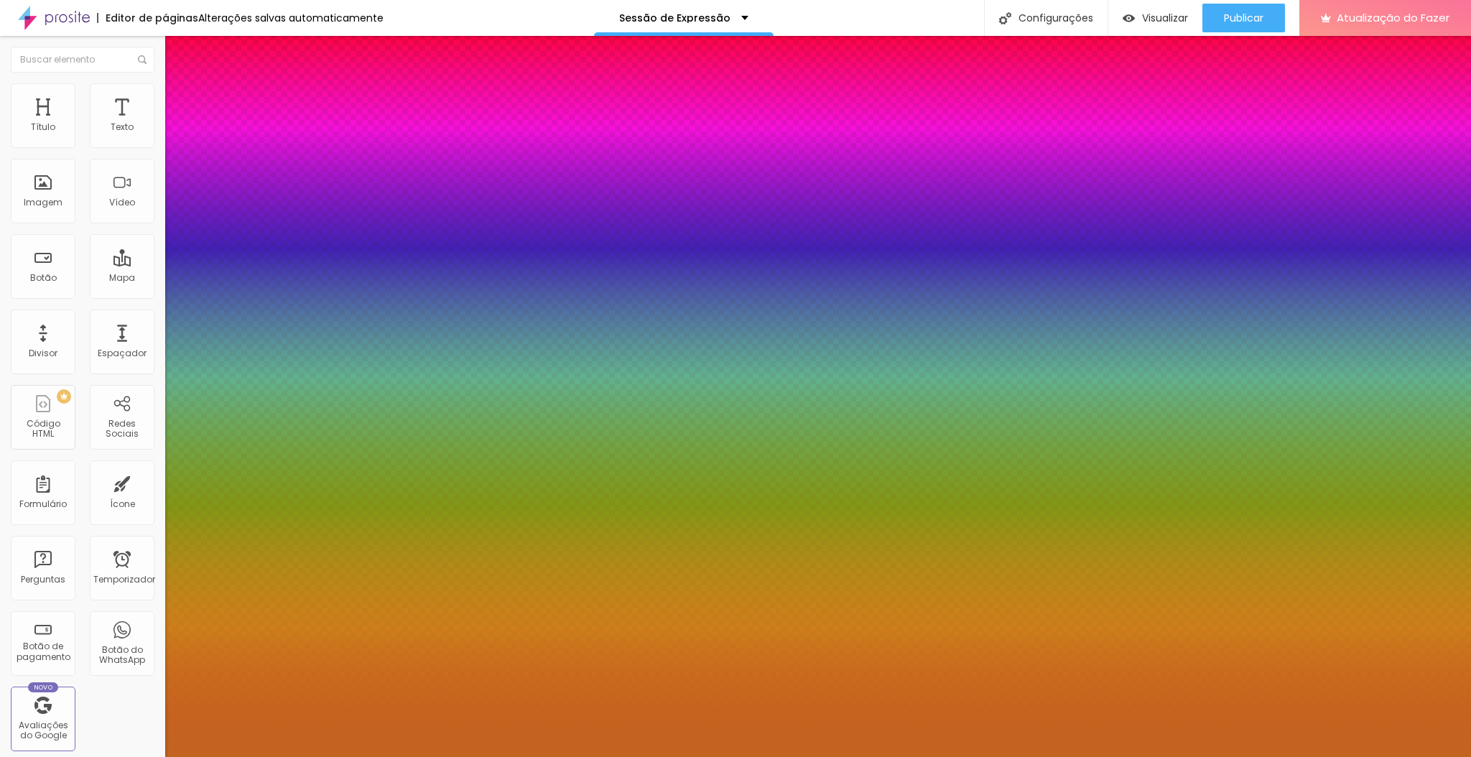
paste input "FFFAEE"
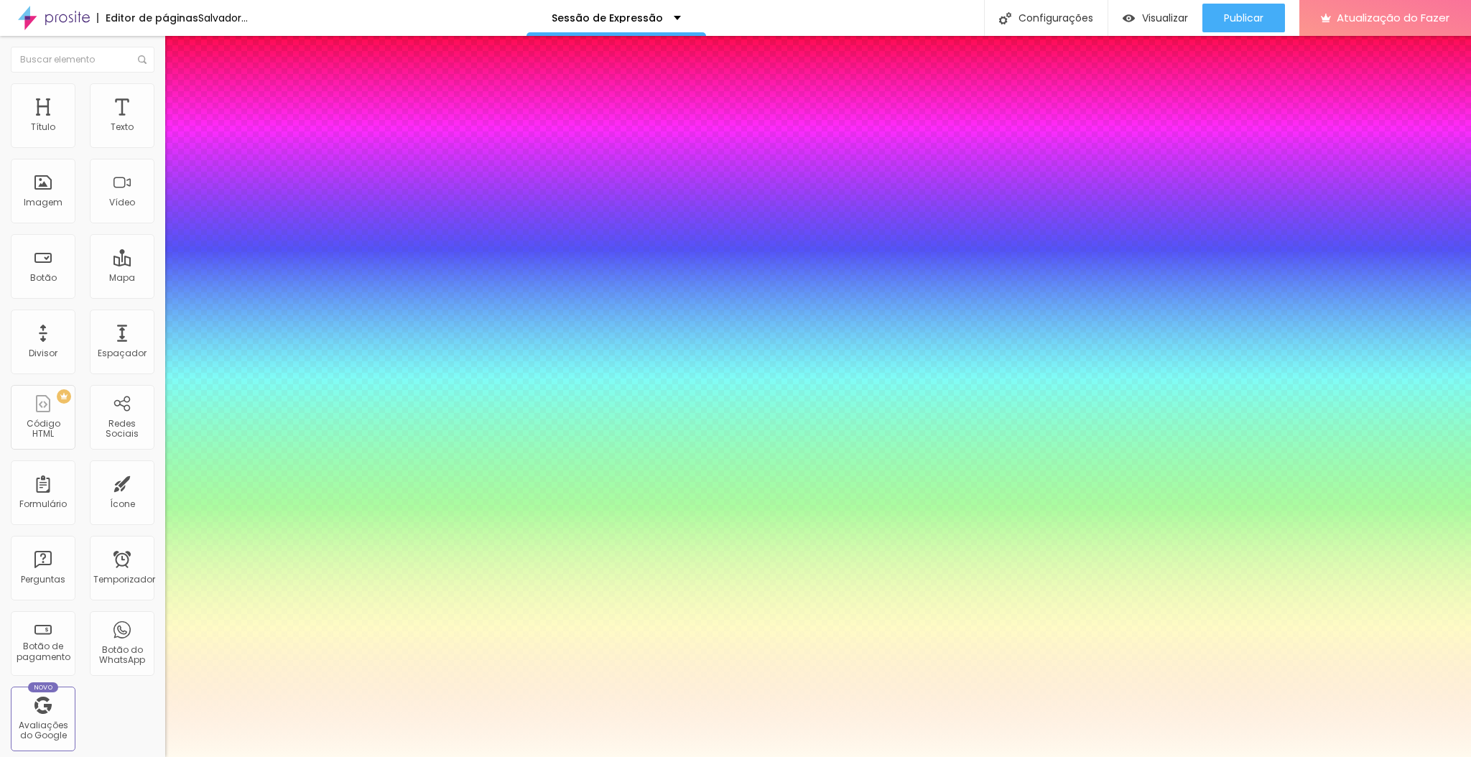
click at [680, 756] on div at bounding box center [735, 757] width 1471 height 0
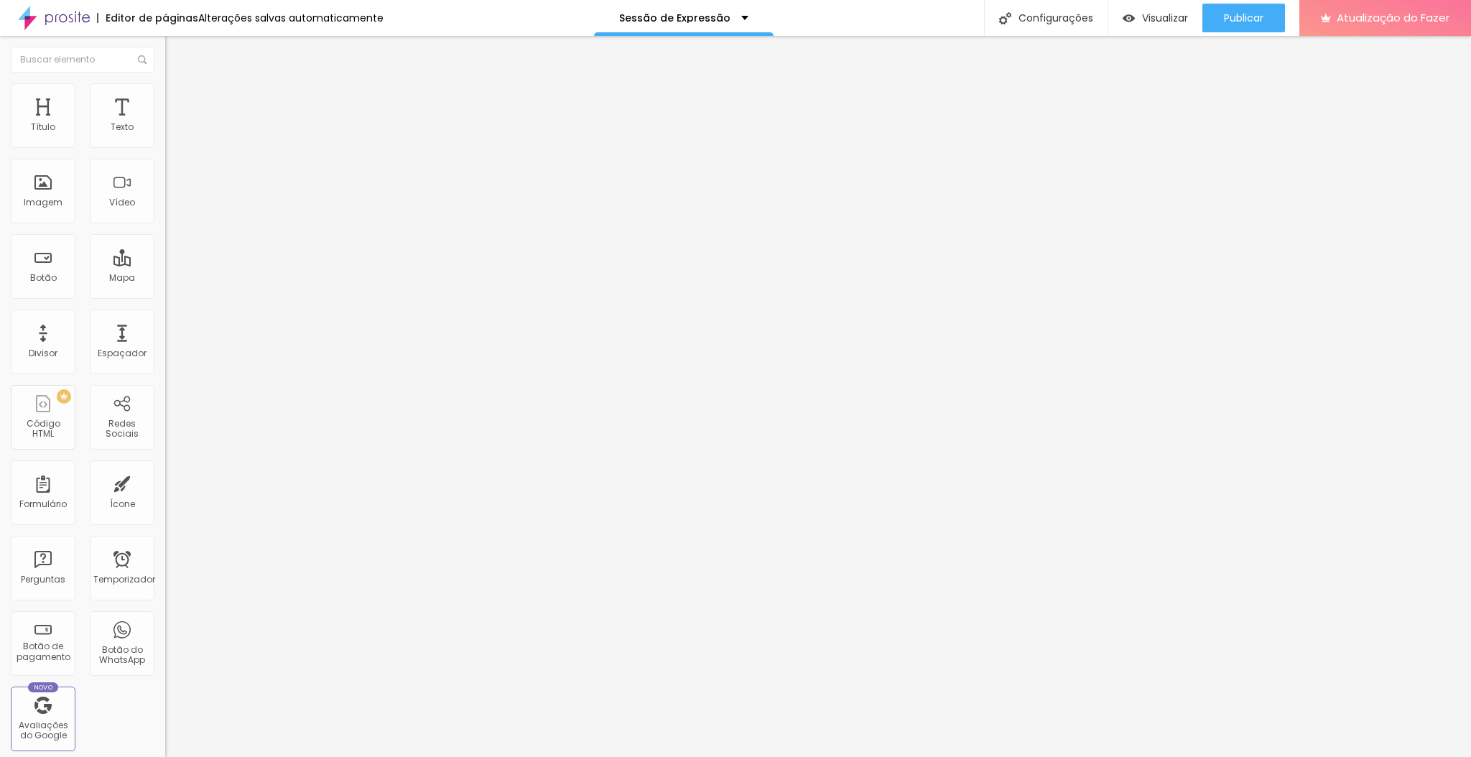
click at [165, 136] on button "button" at bounding box center [175, 130] width 20 height 15
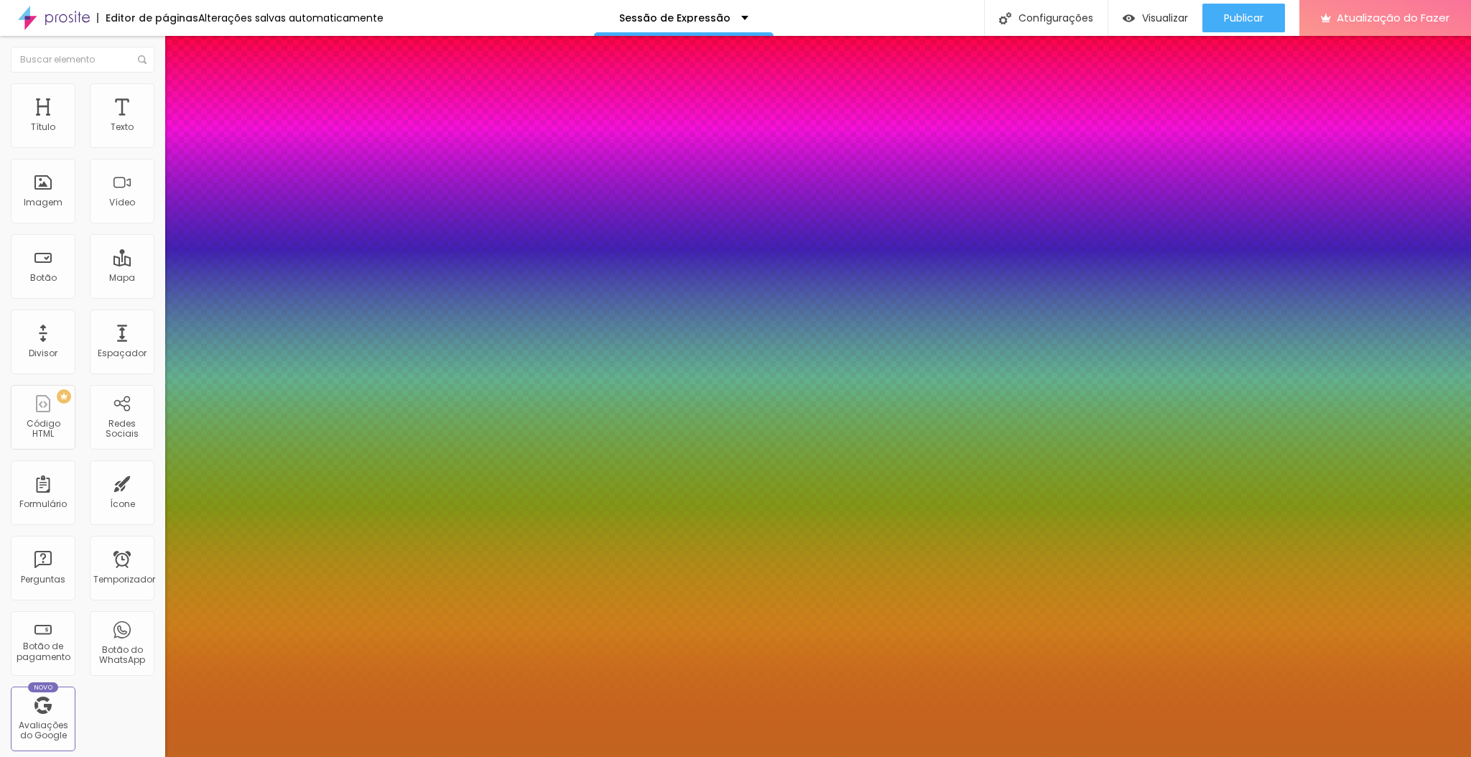
paste input "FFFAEE"
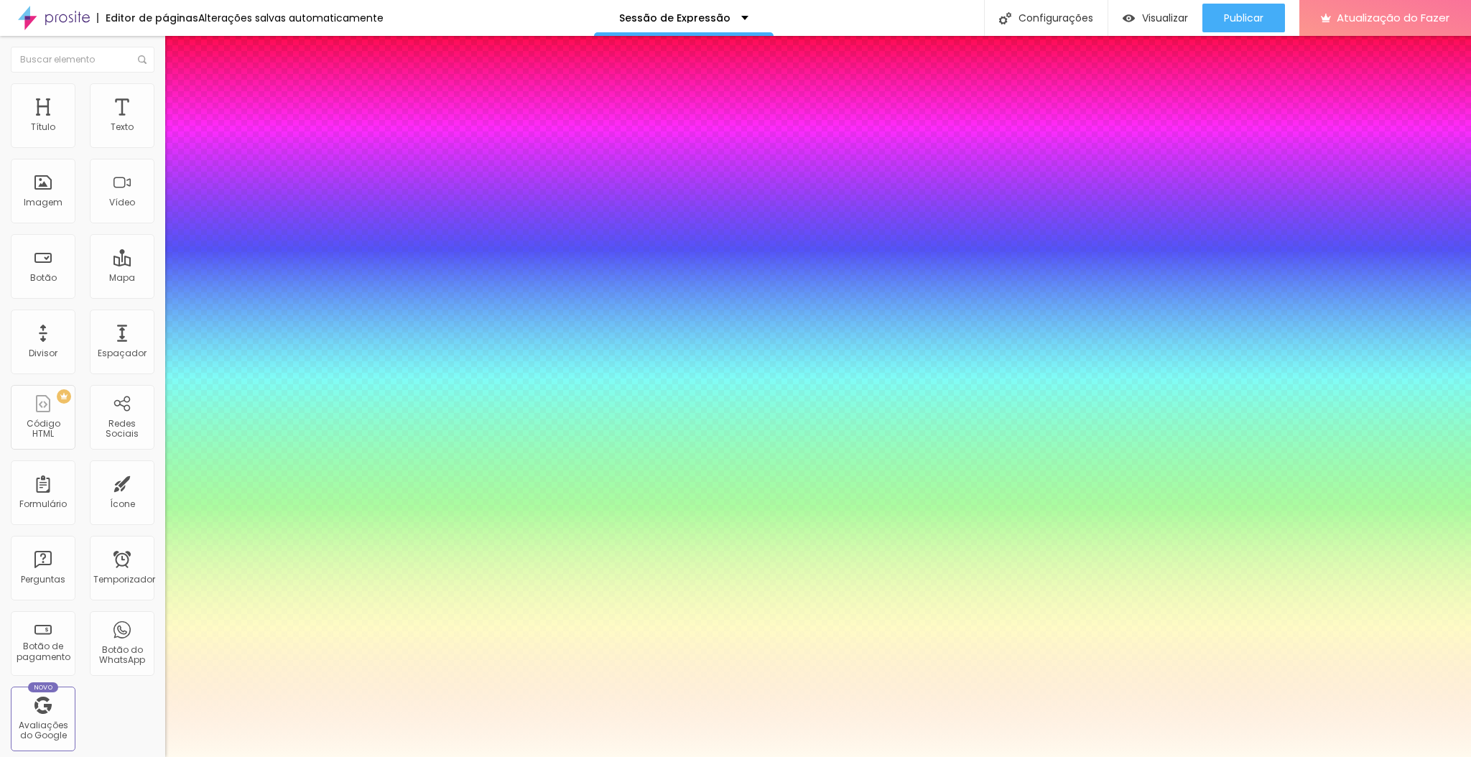
click at [971, 756] on div at bounding box center [735, 757] width 1471 height 0
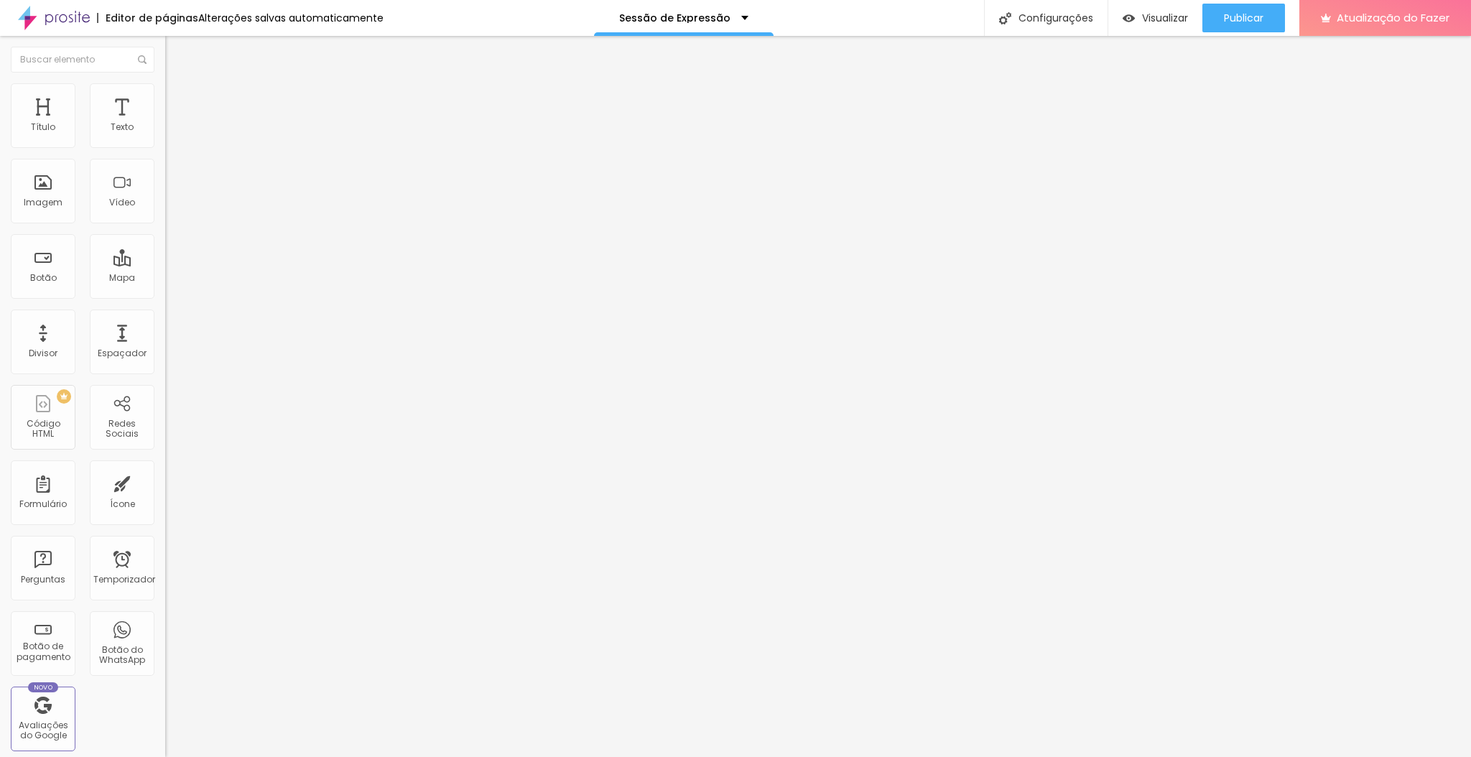
click at [171, 134] on icon "button" at bounding box center [172, 132] width 3 height 3
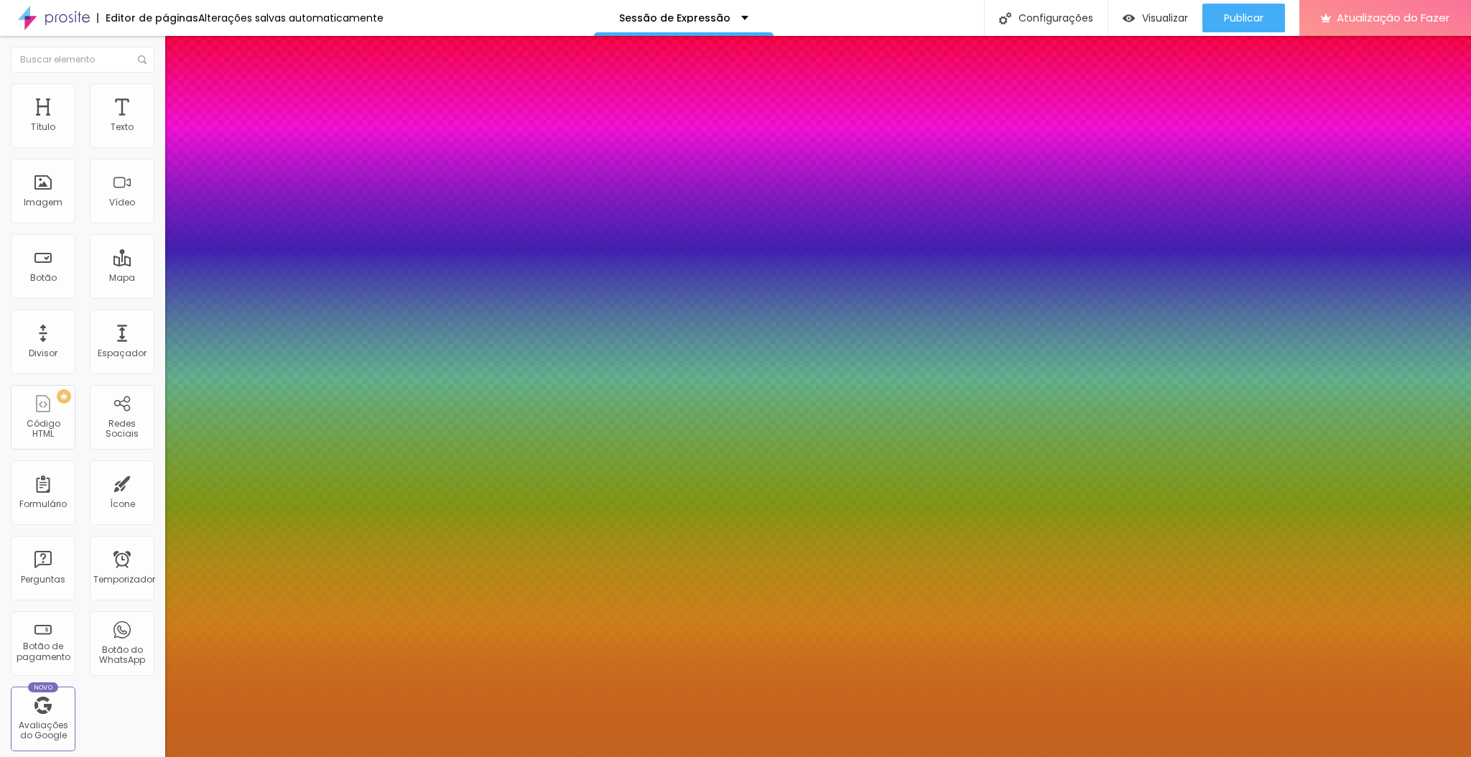
paste input "FFFAEE"
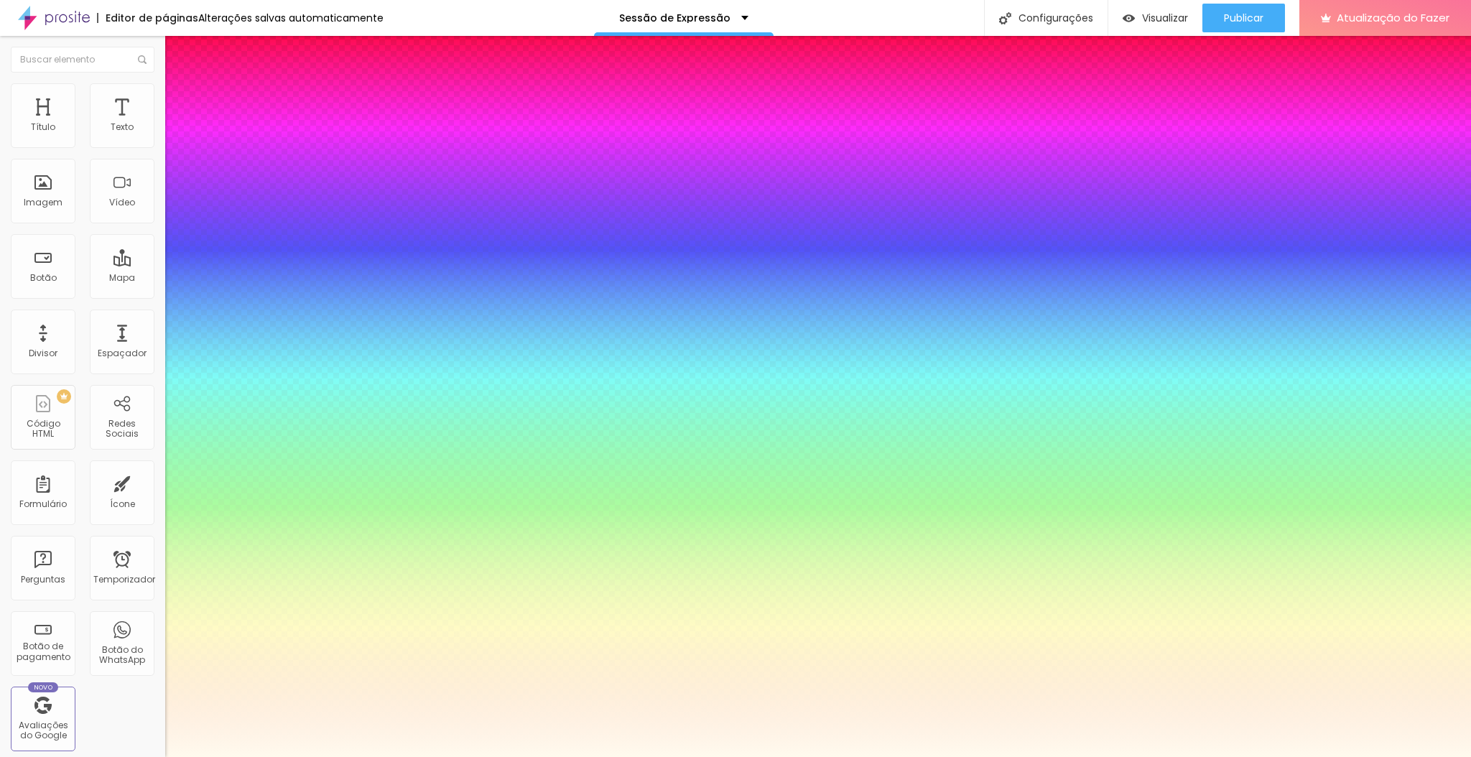
click at [391, 756] on div at bounding box center [735, 757] width 1471 height 0
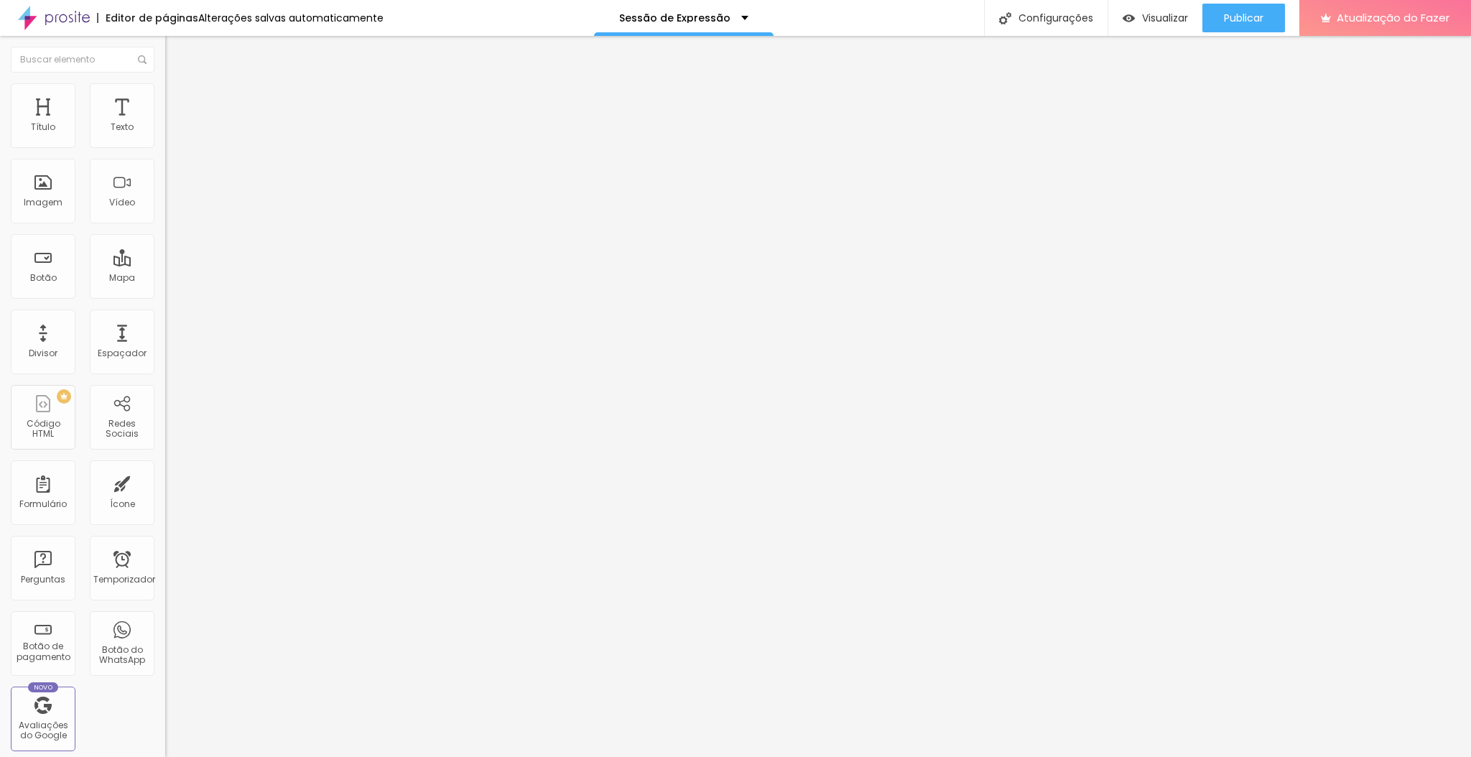
click at [165, 89] on img at bounding box center [171, 89] width 13 height 13
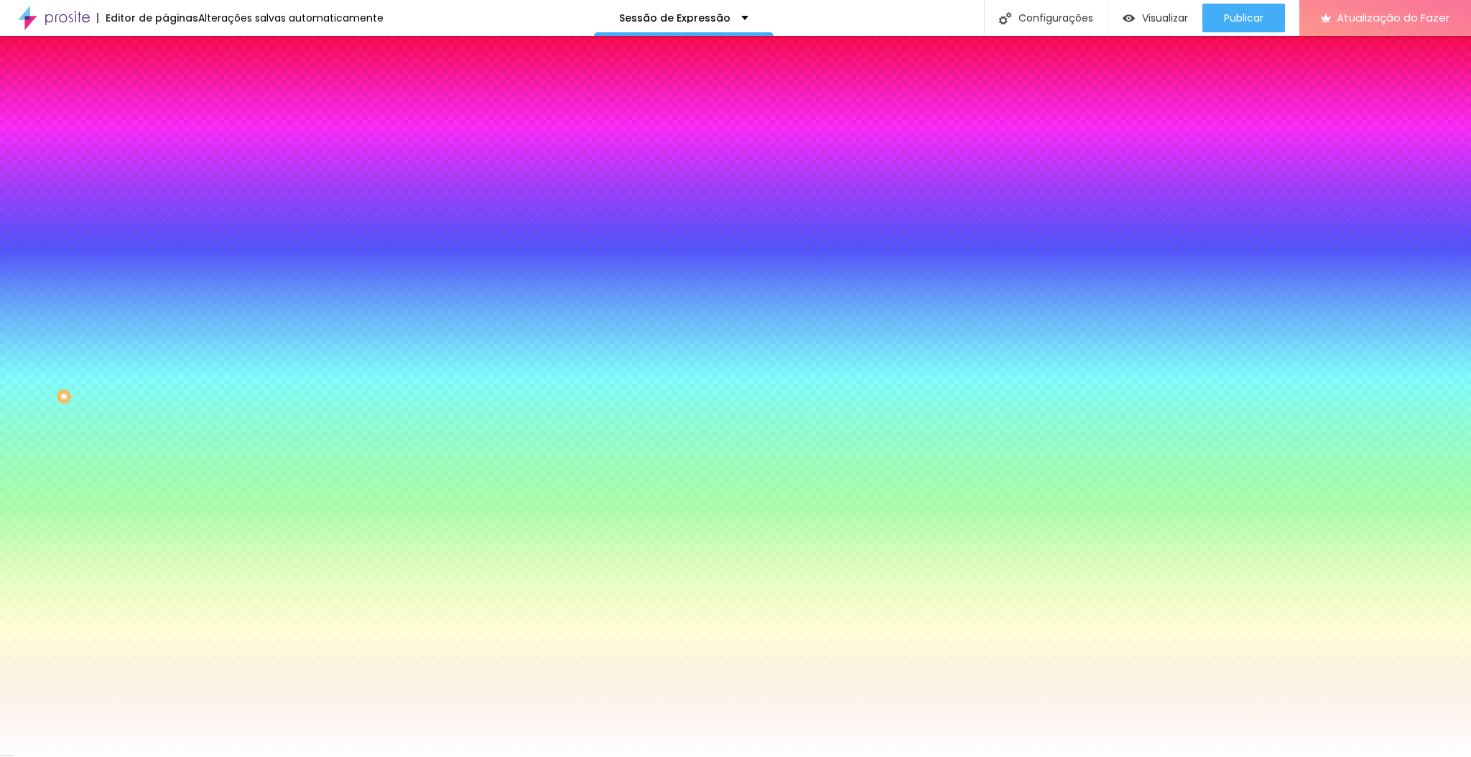
click at [171, 233] on icon "button" at bounding box center [172, 234] width 3 height 3
paste input "FFFAEE"
click at [689, 756] on div at bounding box center [735, 757] width 1471 height 0
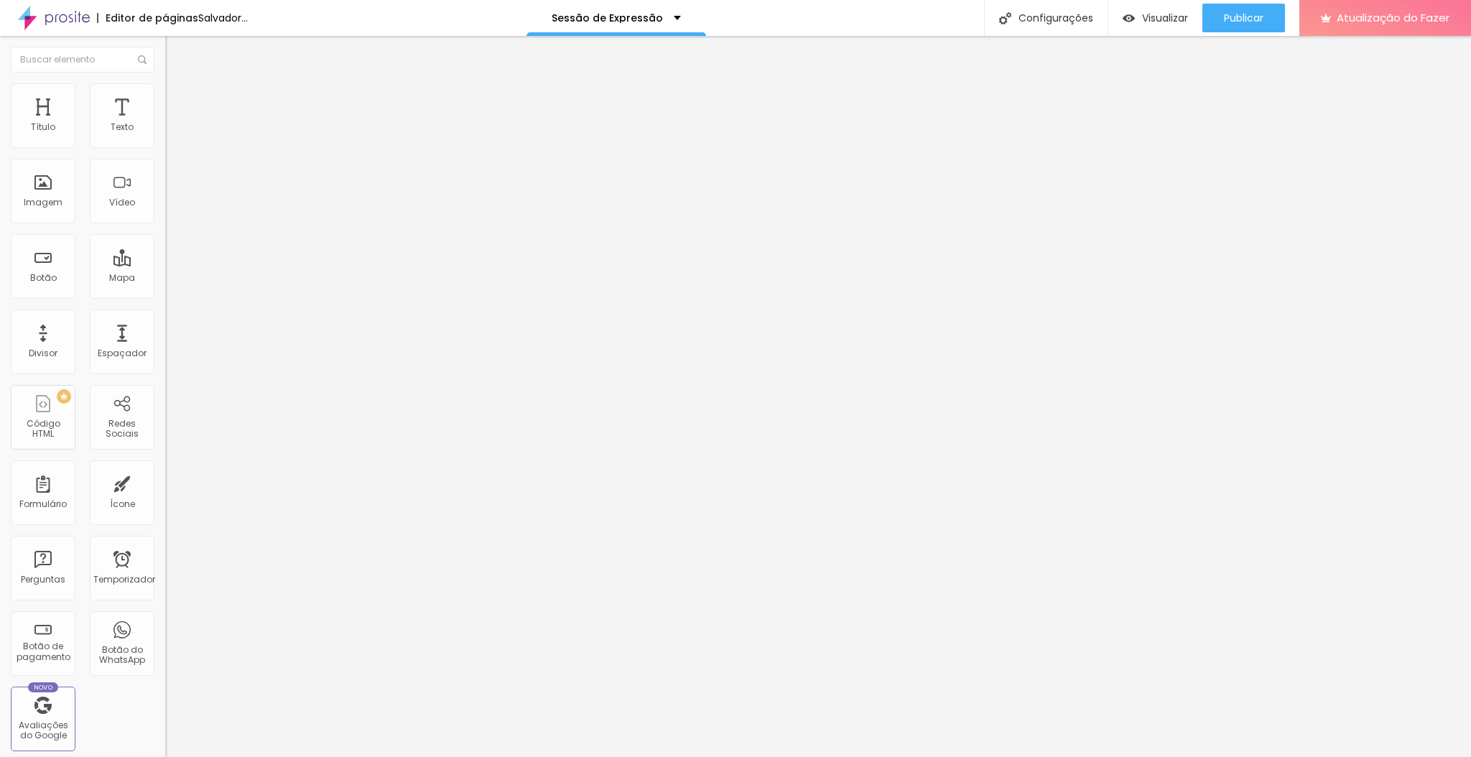
click at [178, 96] on font "Estilo" at bounding box center [189, 93] width 22 height 12
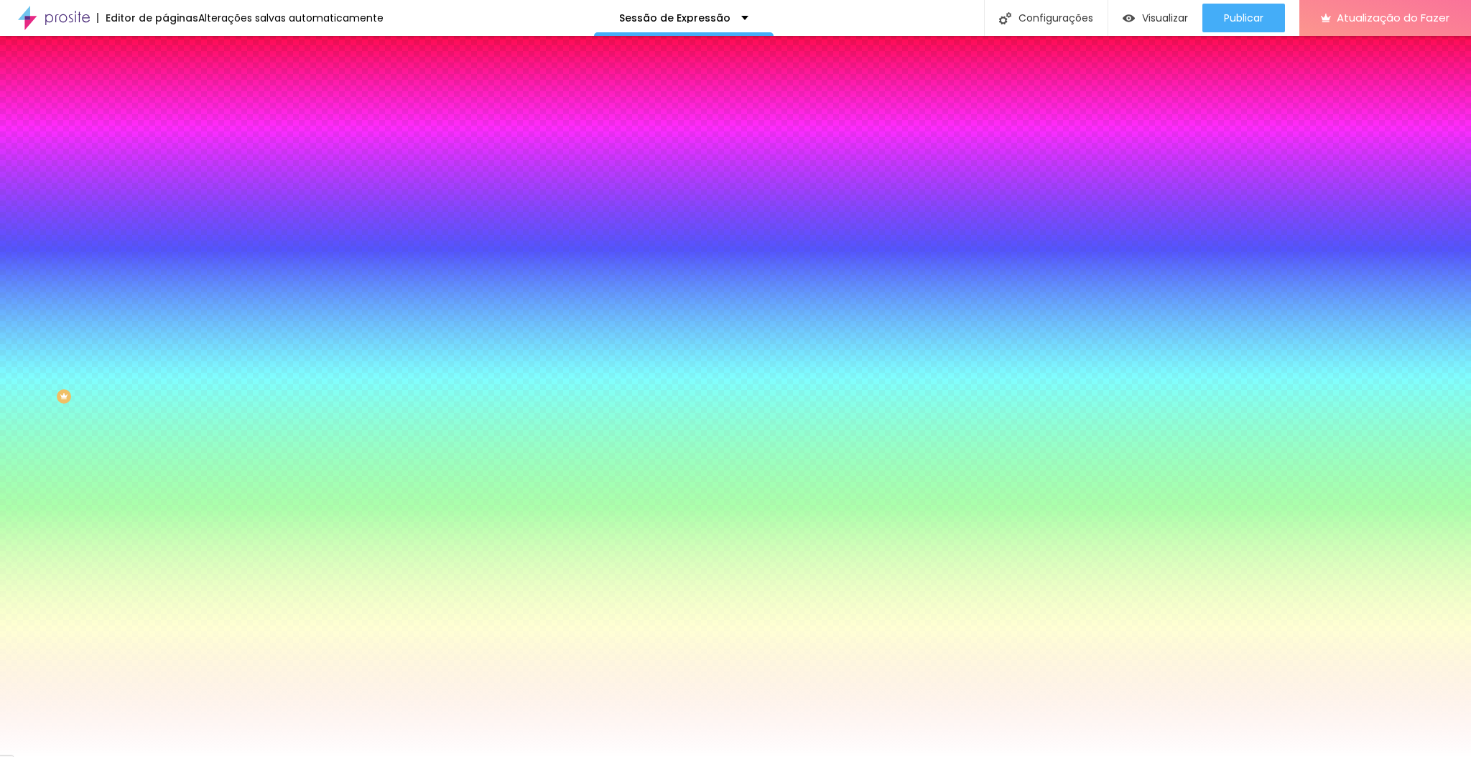
click at [171, 227] on icon "button" at bounding box center [175, 231] width 9 height 9
paste input "FFFAEE"
click at [394, 756] on div at bounding box center [735, 757] width 1471 height 0
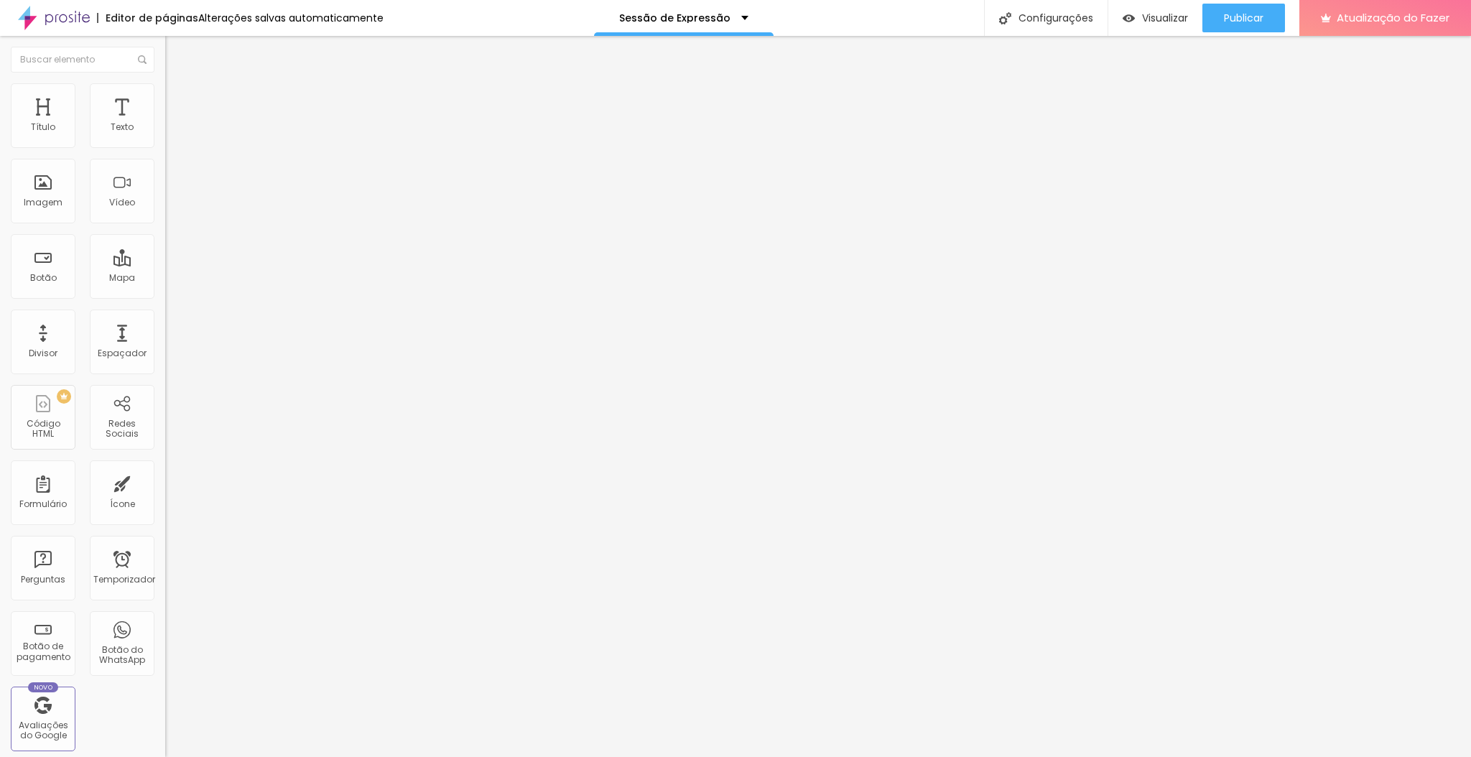
click at [178, 98] on font "Estilo" at bounding box center [189, 93] width 22 height 12
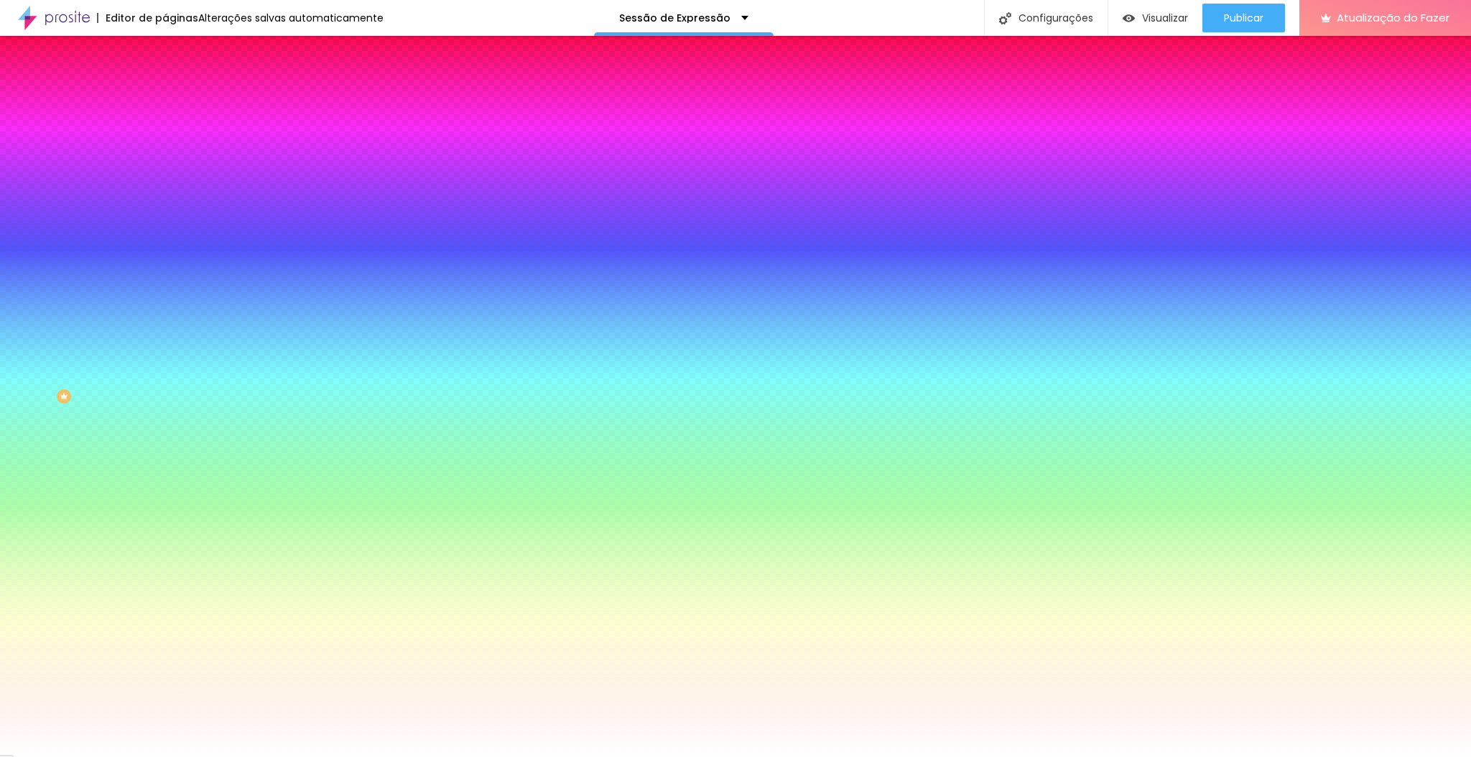
click at [172, 228] on icon "button" at bounding box center [175, 231] width 6 height 6
paste input "FFFAEE"
click at [261, 756] on div at bounding box center [735, 757] width 1471 height 0
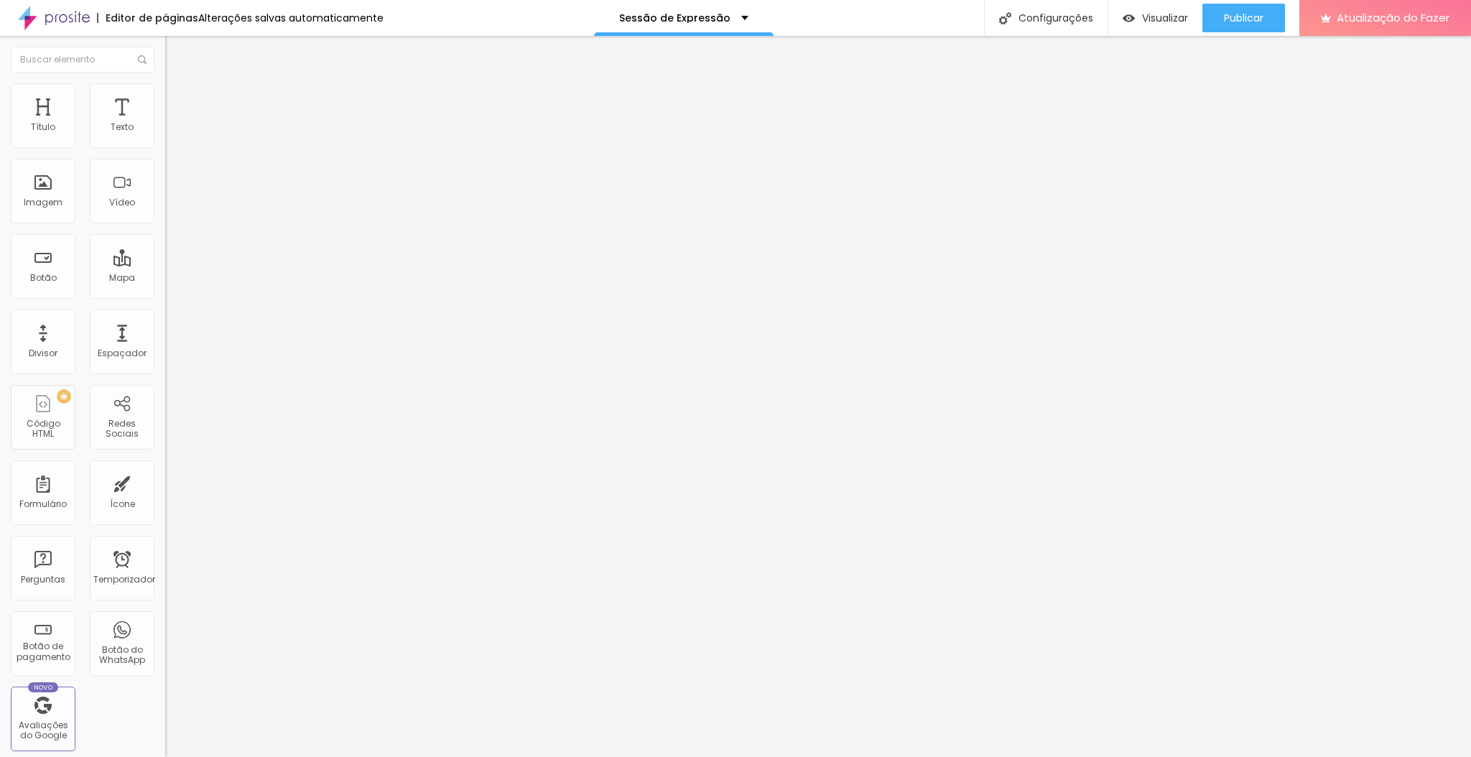
click at [165, 138] on button "button" at bounding box center [175, 130] width 20 height 15
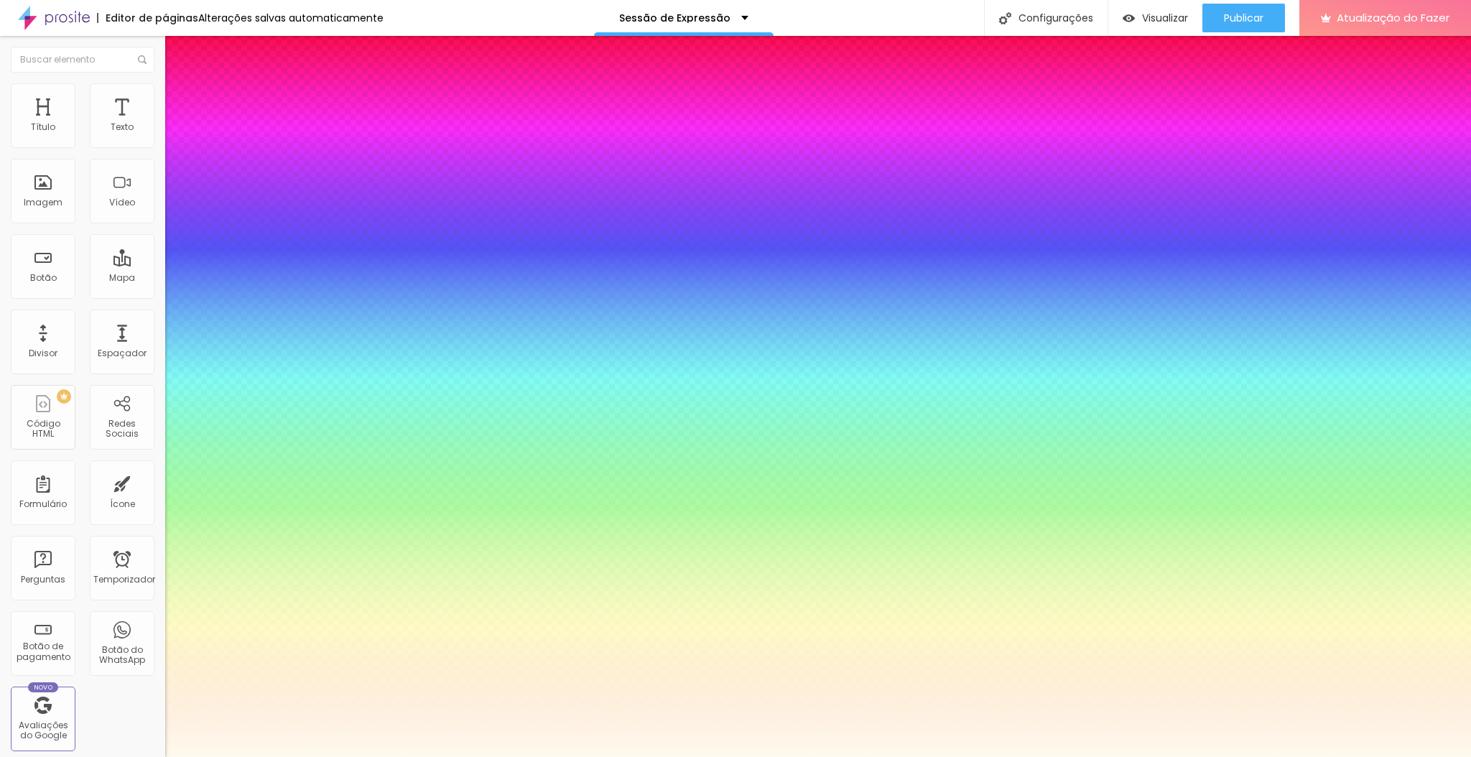
click at [726, 756] on div at bounding box center [735, 757] width 1471 height 0
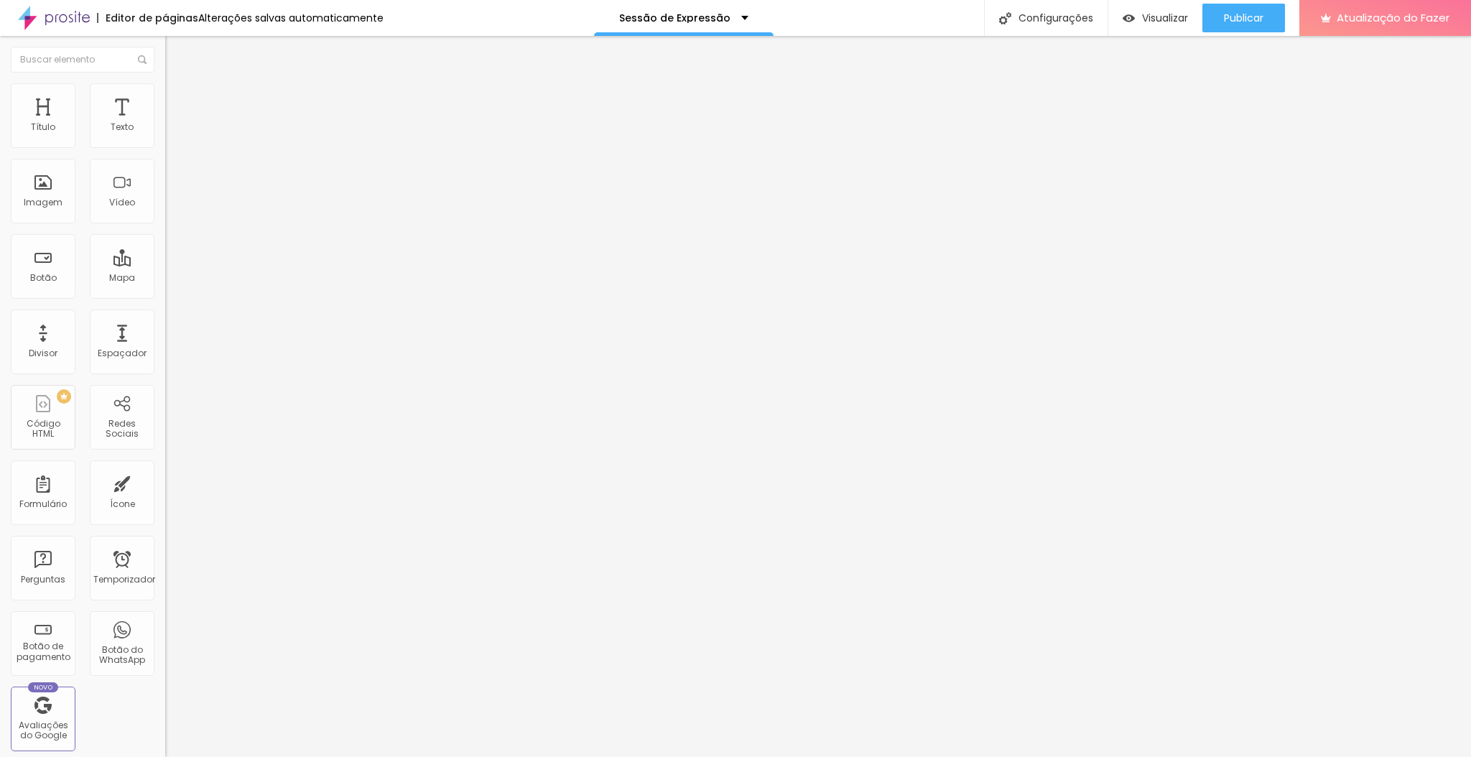
click at [165, 138] on button "button" at bounding box center [175, 130] width 20 height 15
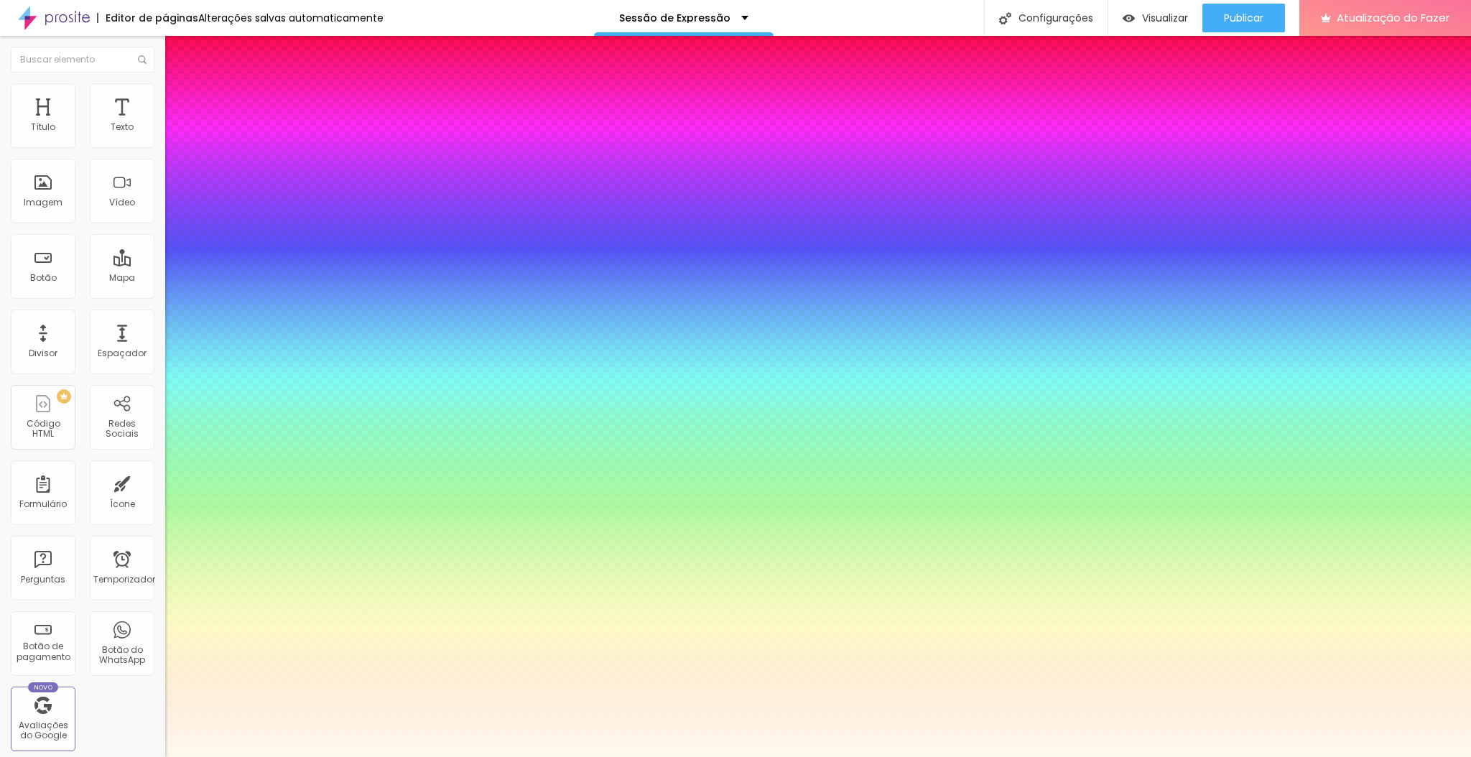
click at [798, 756] on div at bounding box center [735, 757] width 1471 height 0
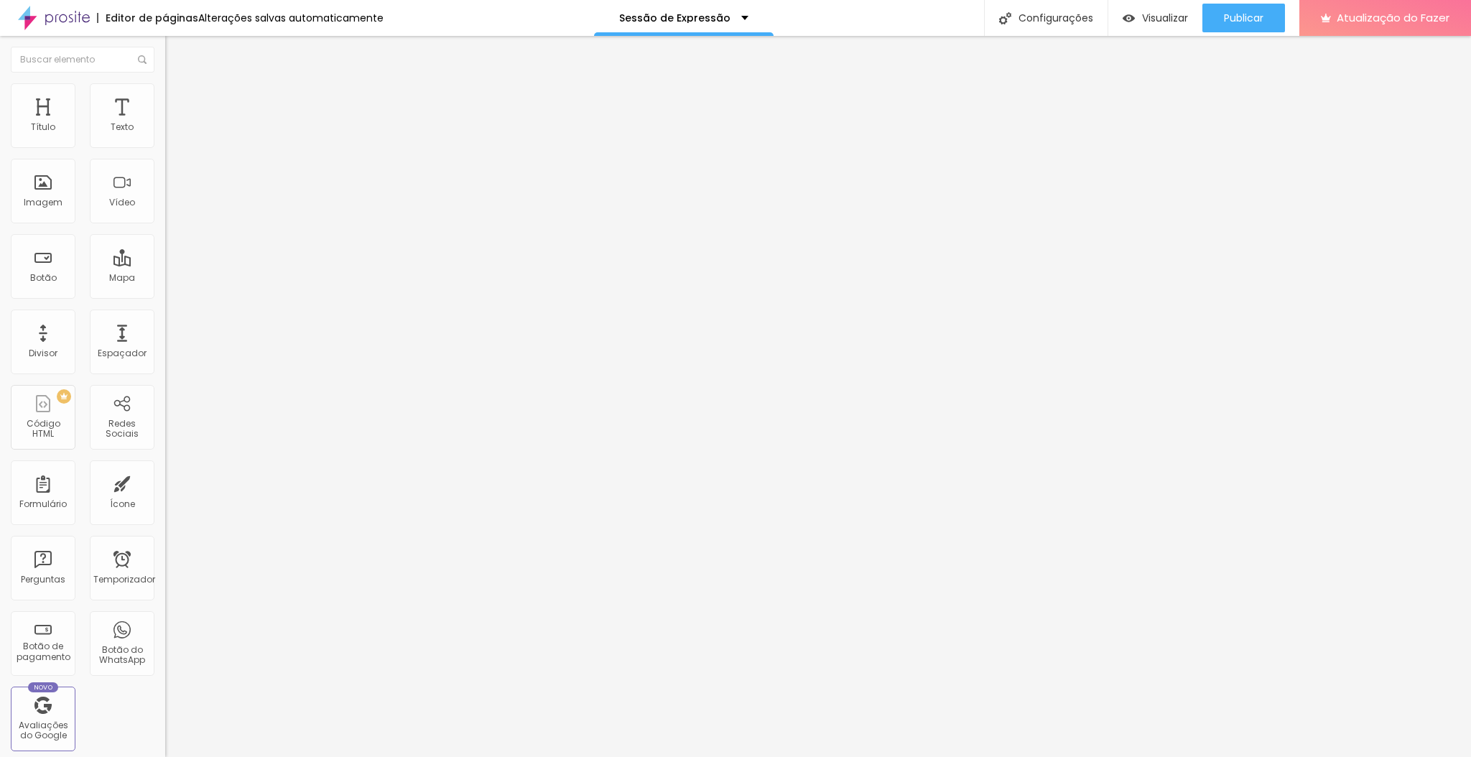
click at [171, 134] on icon "button" at bounding box center [175, 129] width 9 height 9
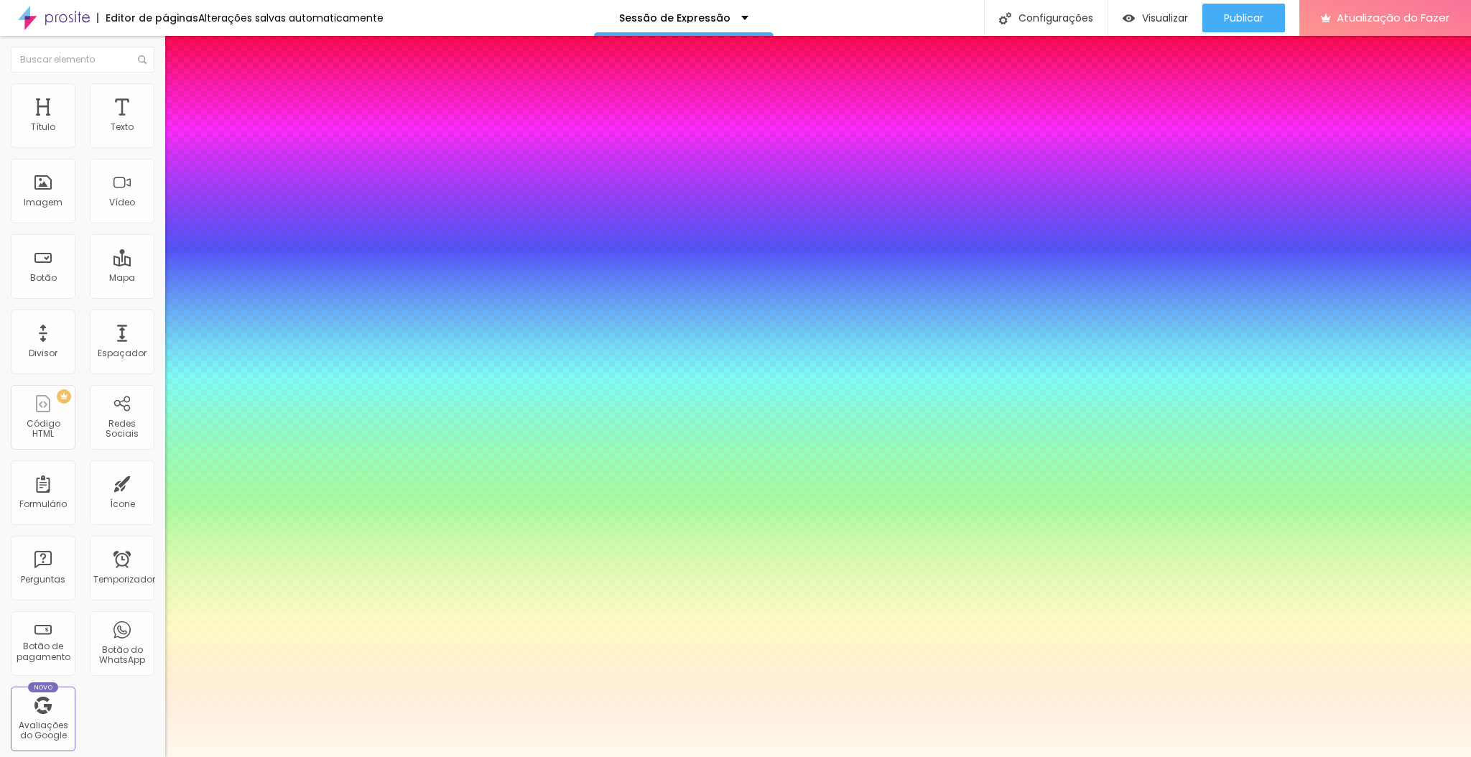
click at [833, 756] on div at bounding box center [735, 757] width 1471 height 0
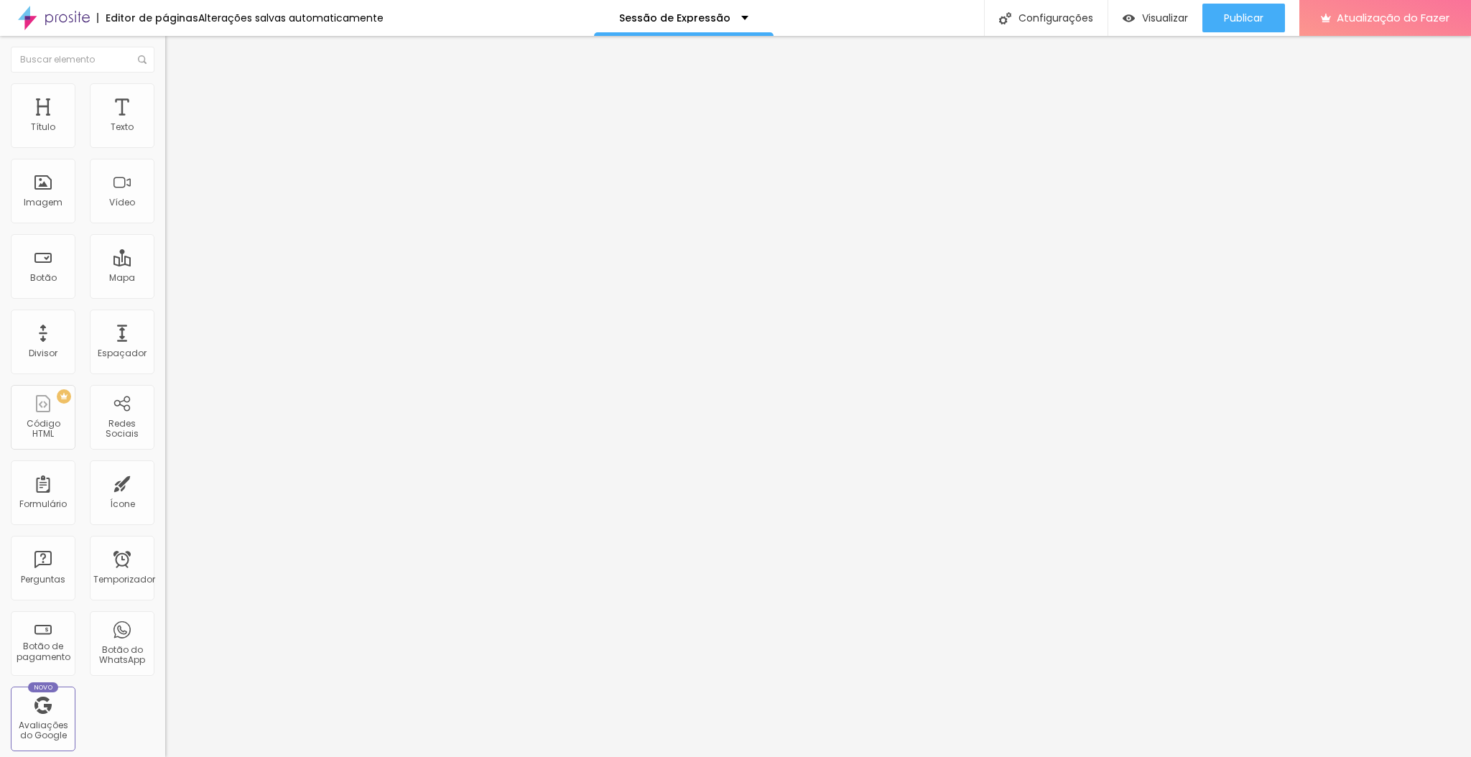
click at [171, 134] on icon "button" at bounding box center [175, 129] width 9 height 9
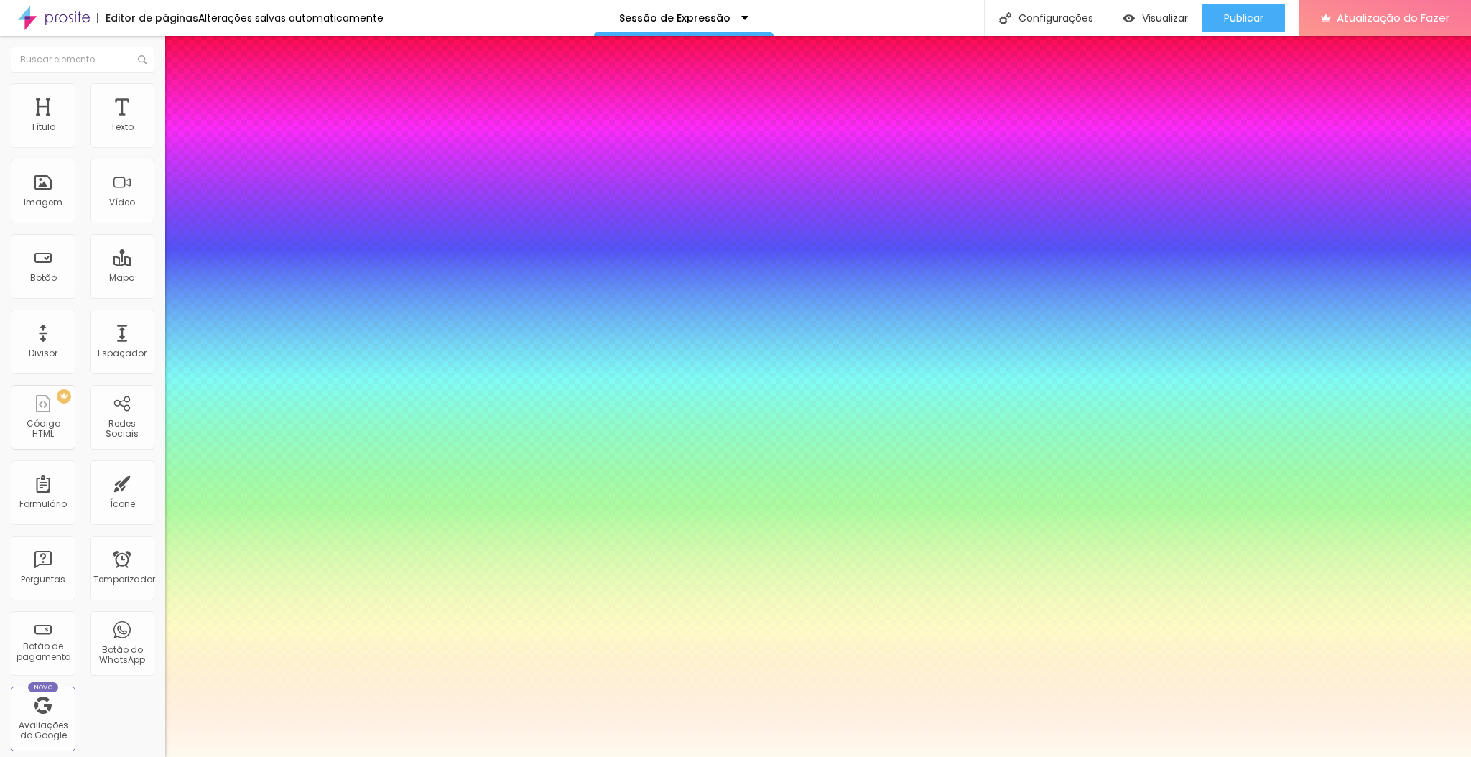
click at [791, 756] on div at bounding box center [735, 757] width 1471 height 0
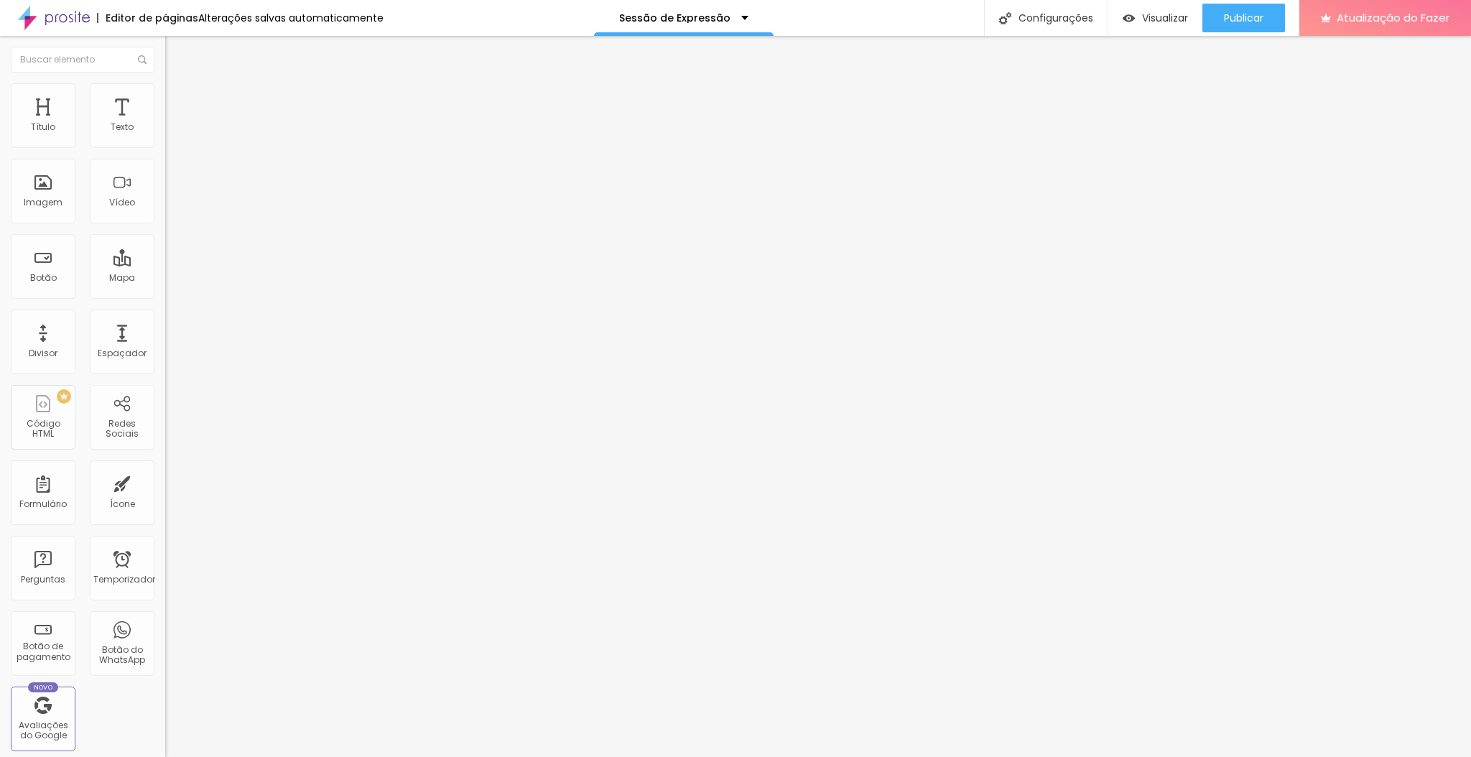
click at [171, 134] on icon "button" at bounding box center [175, 129] width 9 height 9
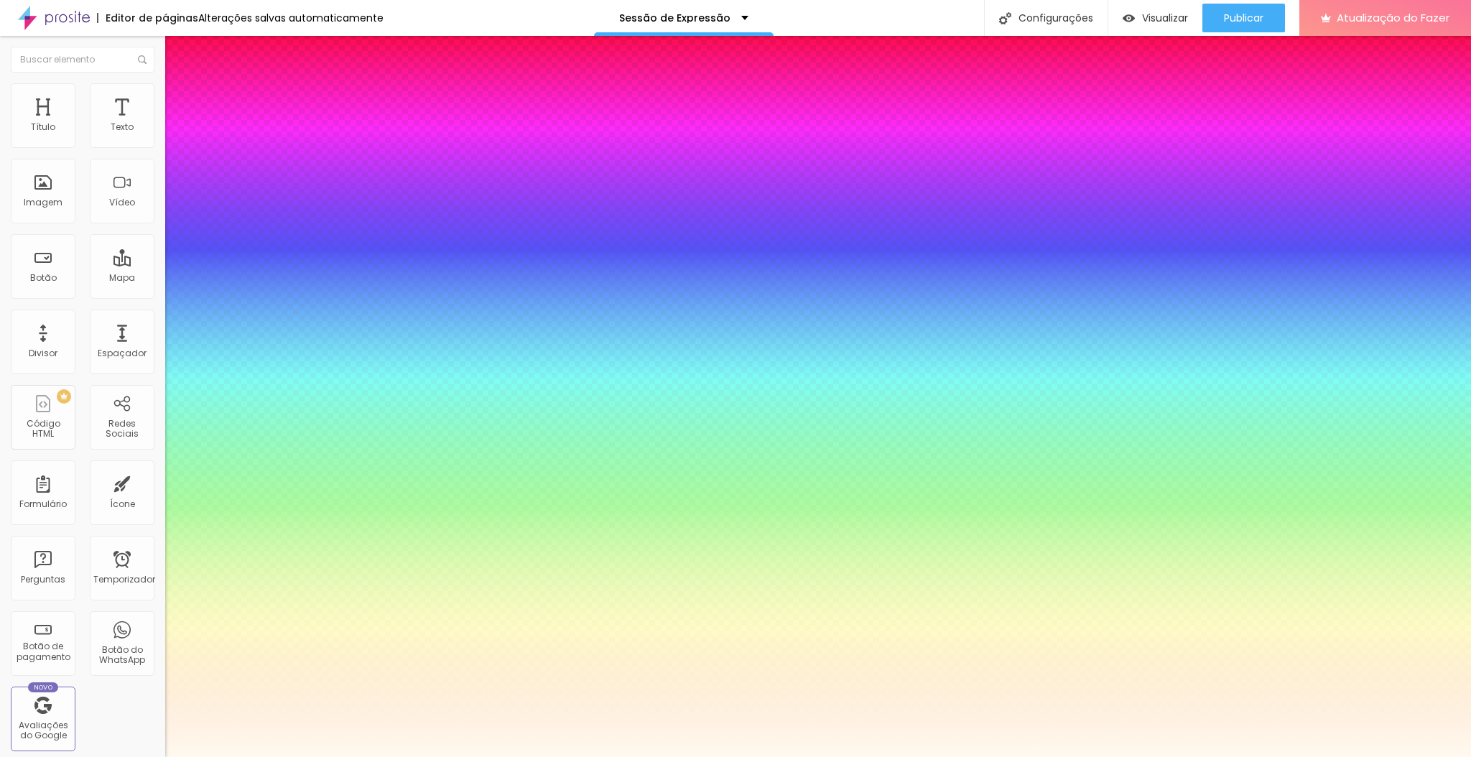
click at [1254, 756] on div at bounding box center [735, 757] width 1471 height 0
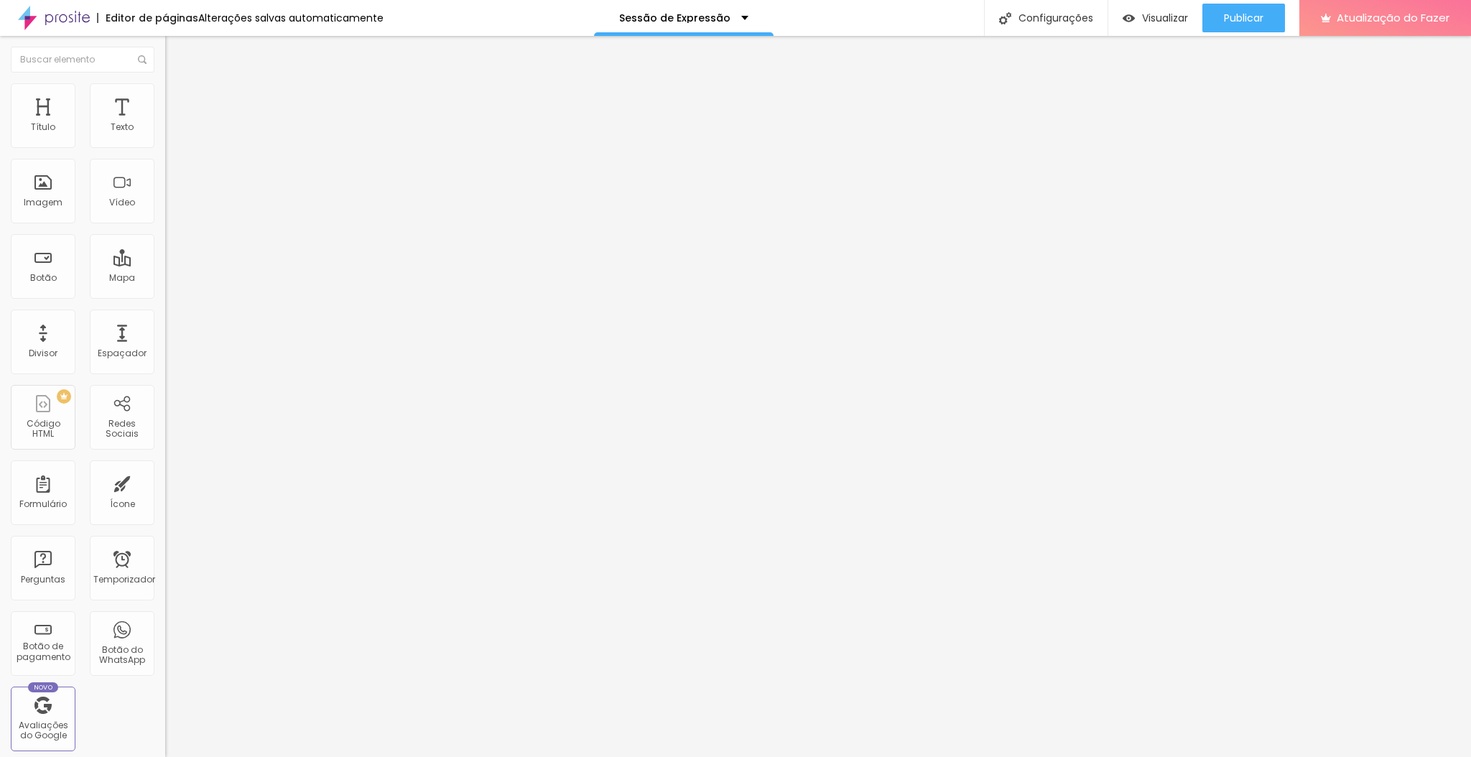
click at [171, 134] on icon "button" at bounding box center [175, 129] width 9 height 9
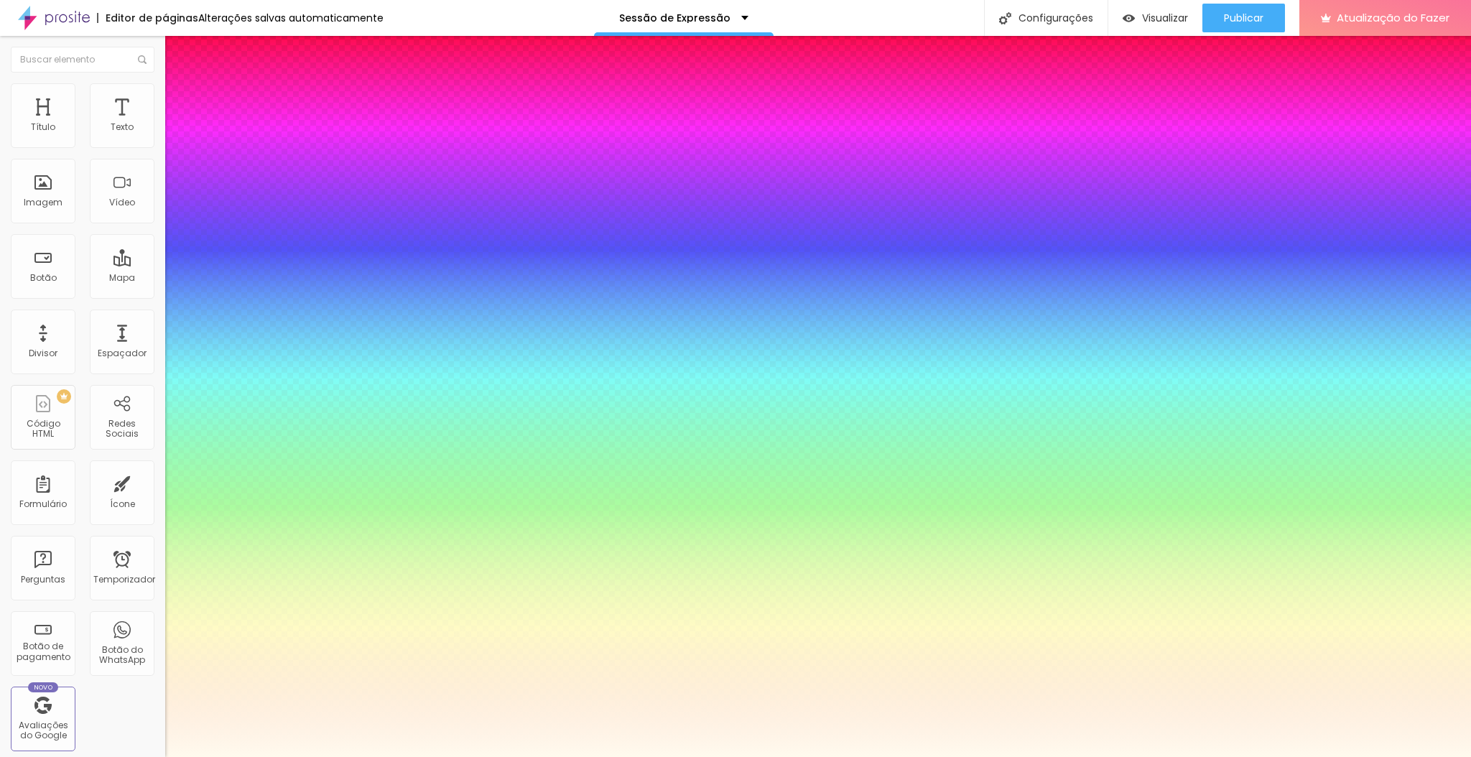
click at [763, 756] on div at bounding box center [735, 757] width 1471 height 0
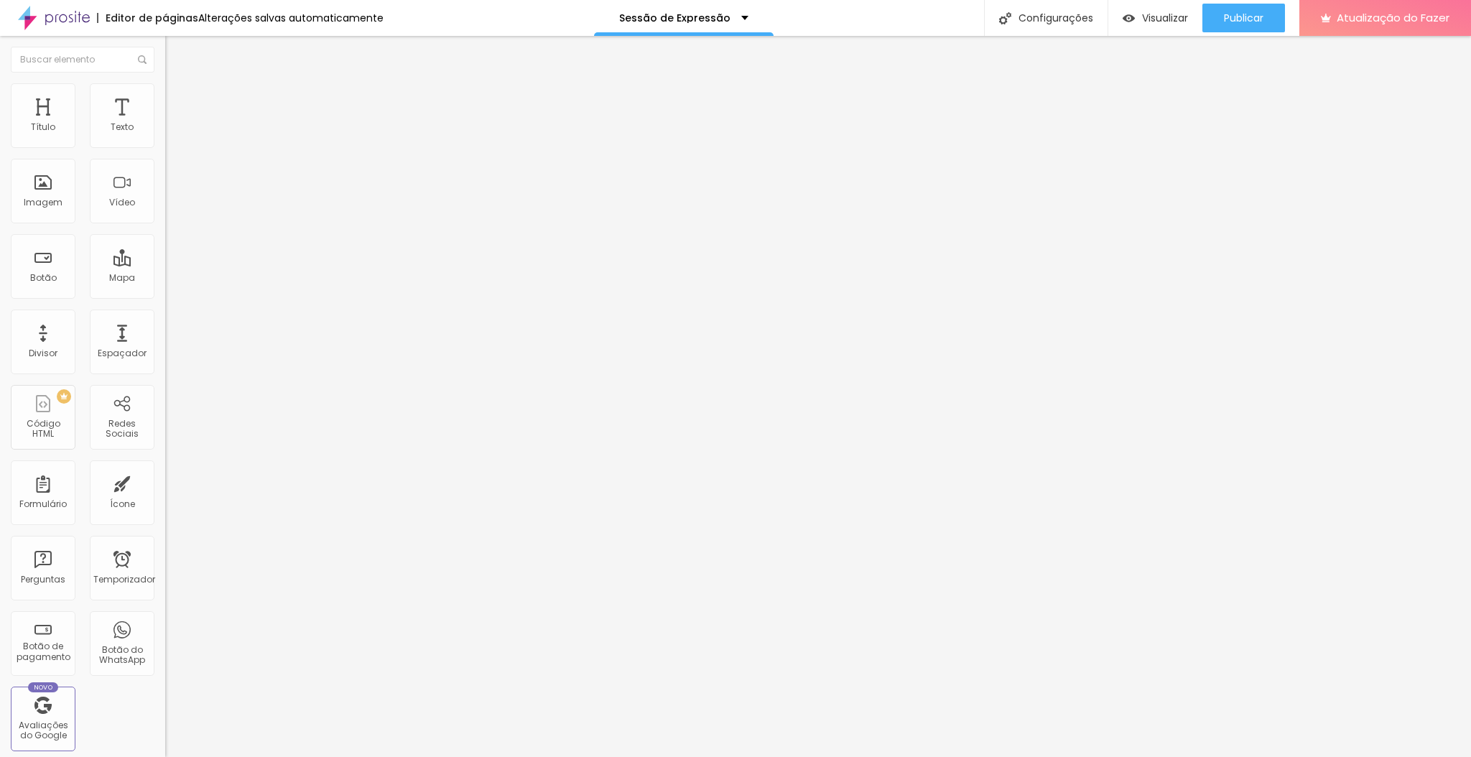
click at [165, 138] on button "button" at bounding box center [175, 130] width 20 height 15
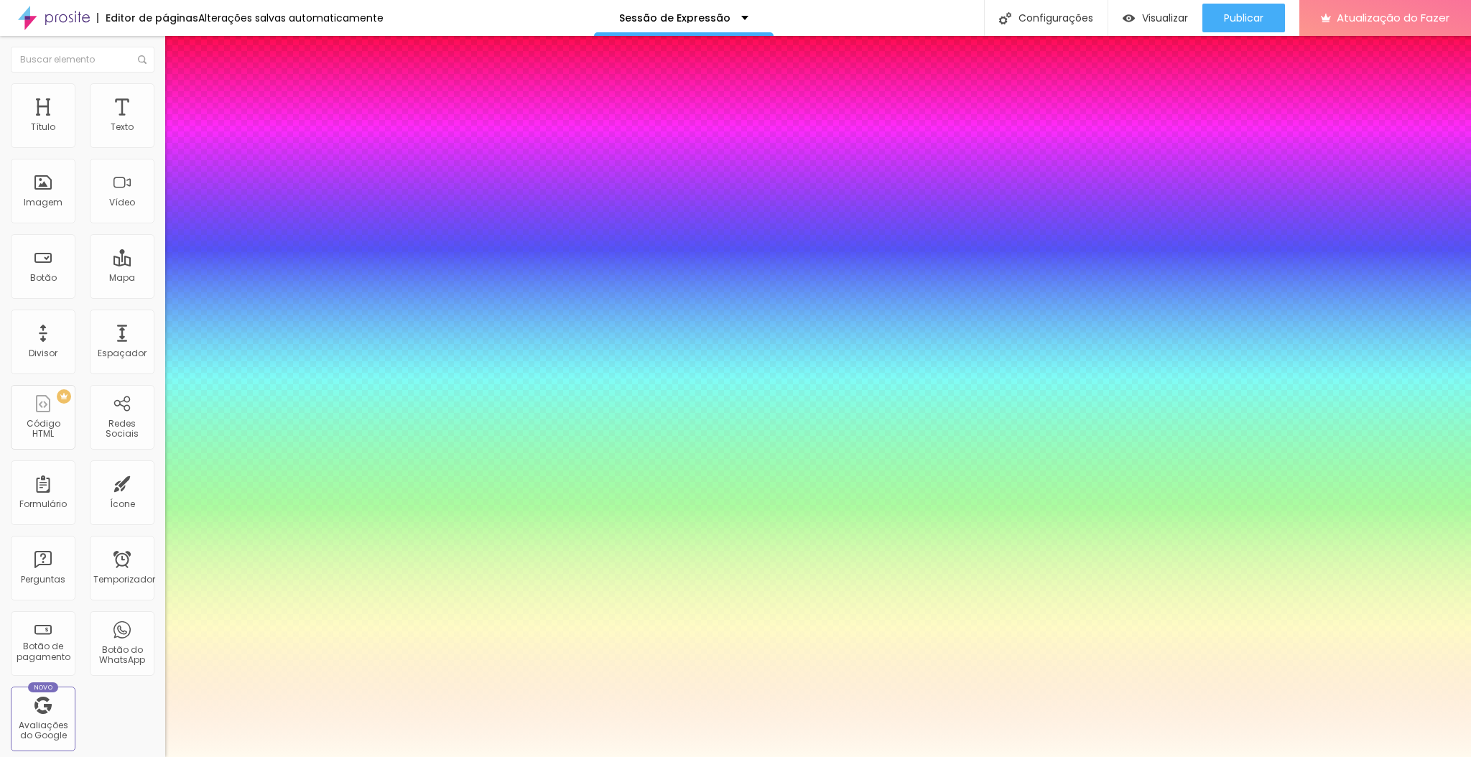
click at [865, 756] on div at bounding box center [735, 757] width 1471 height 0
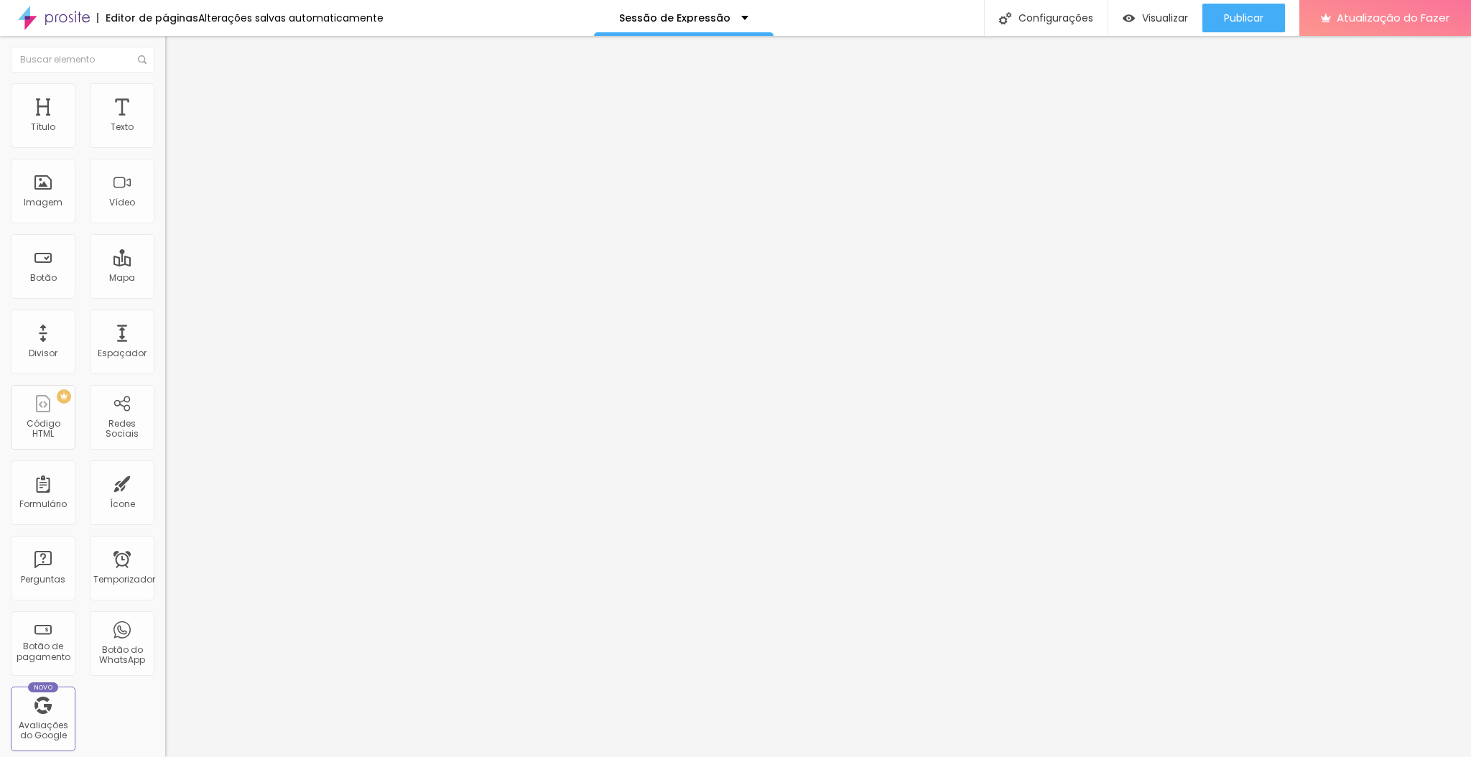
click at [178, 96] on font "Avançado" at bounding box center [201, 93] width 47 height 12
click at [165, 480] on input "0" at bounding box center [196, 487] width 62 height 15
click at [165, 95] on li "Avançado" at bounding box center [247, 90] width 165 height 14
click at [165, 277] on input "20" at bounding box center [196, 284] width 62 height 15
click at [165, 480] on input "0" at bounding box center [196, 487] width 62 height 15
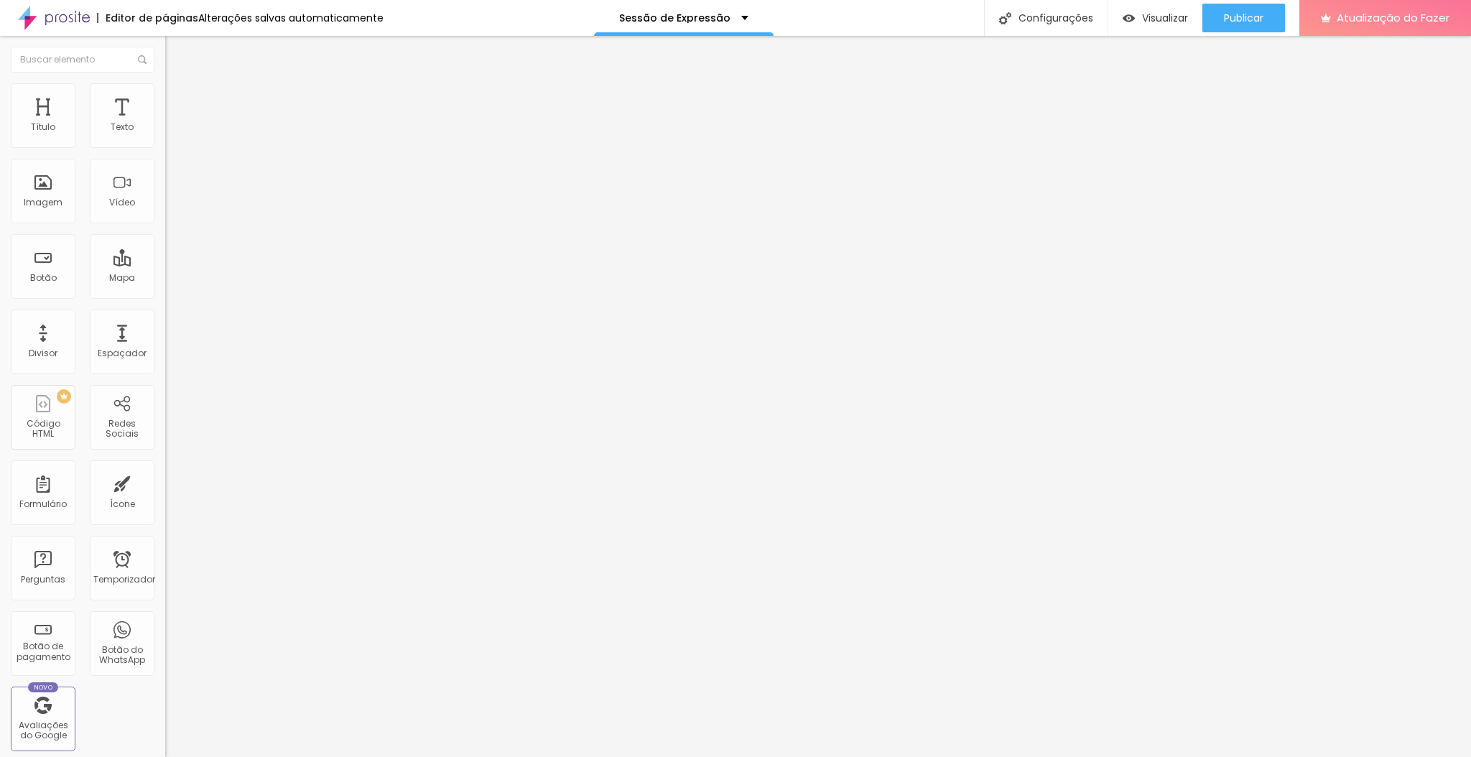
click at [178, 98] on font "Avançado" at bounding box center [201, 93] width 47 height 12
click at [165, 480] on input "0" at bounding box center [196, 487] width 62 height 15
click at [178, 98] on font "Estilo" at bounding box center [189, 93] width 22 height 12
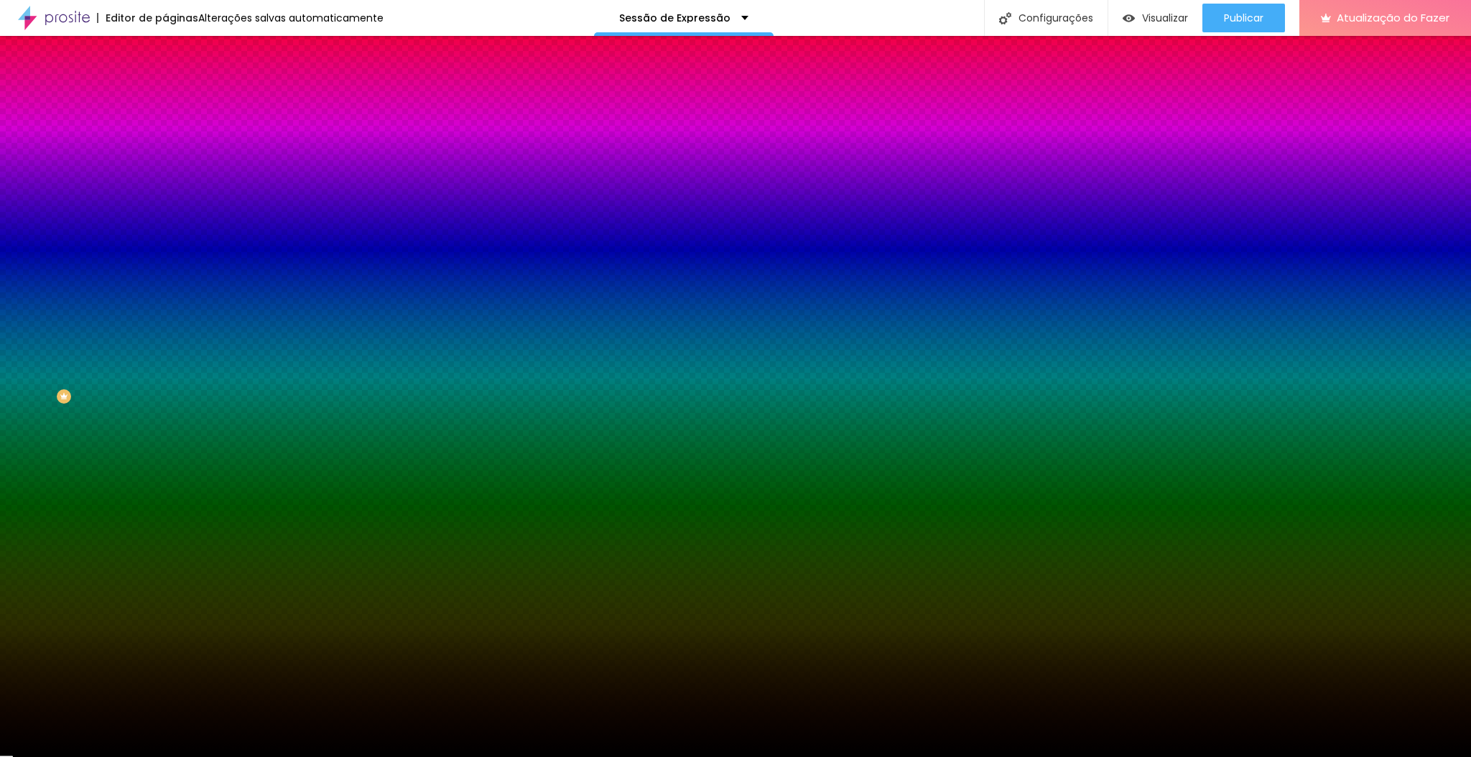
click at [171, 239] on icon "button" at bounding box center [176, 234] width 10 height 10
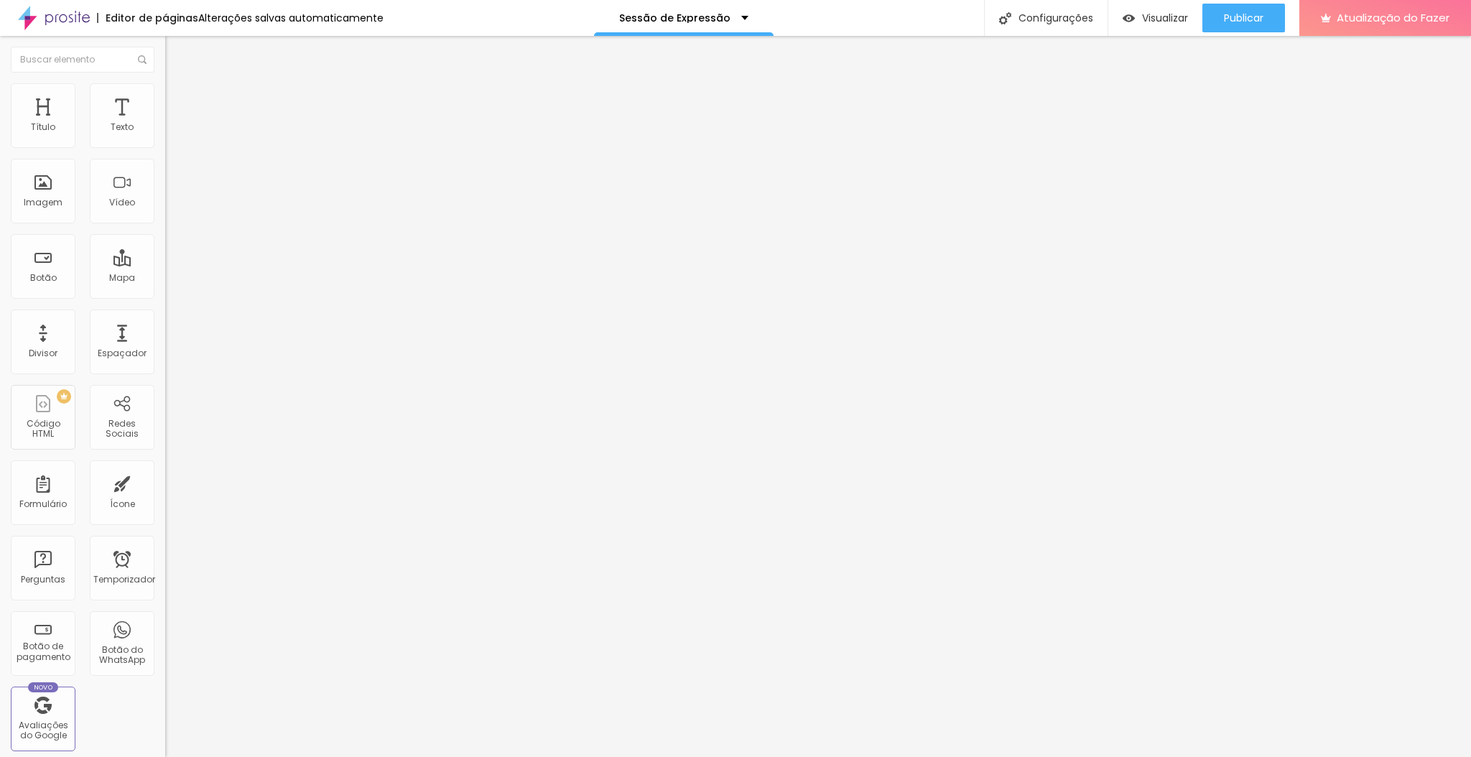
click at [165, 93] on li "Estilo" at bounding box center [247, 90] width 165 height 14
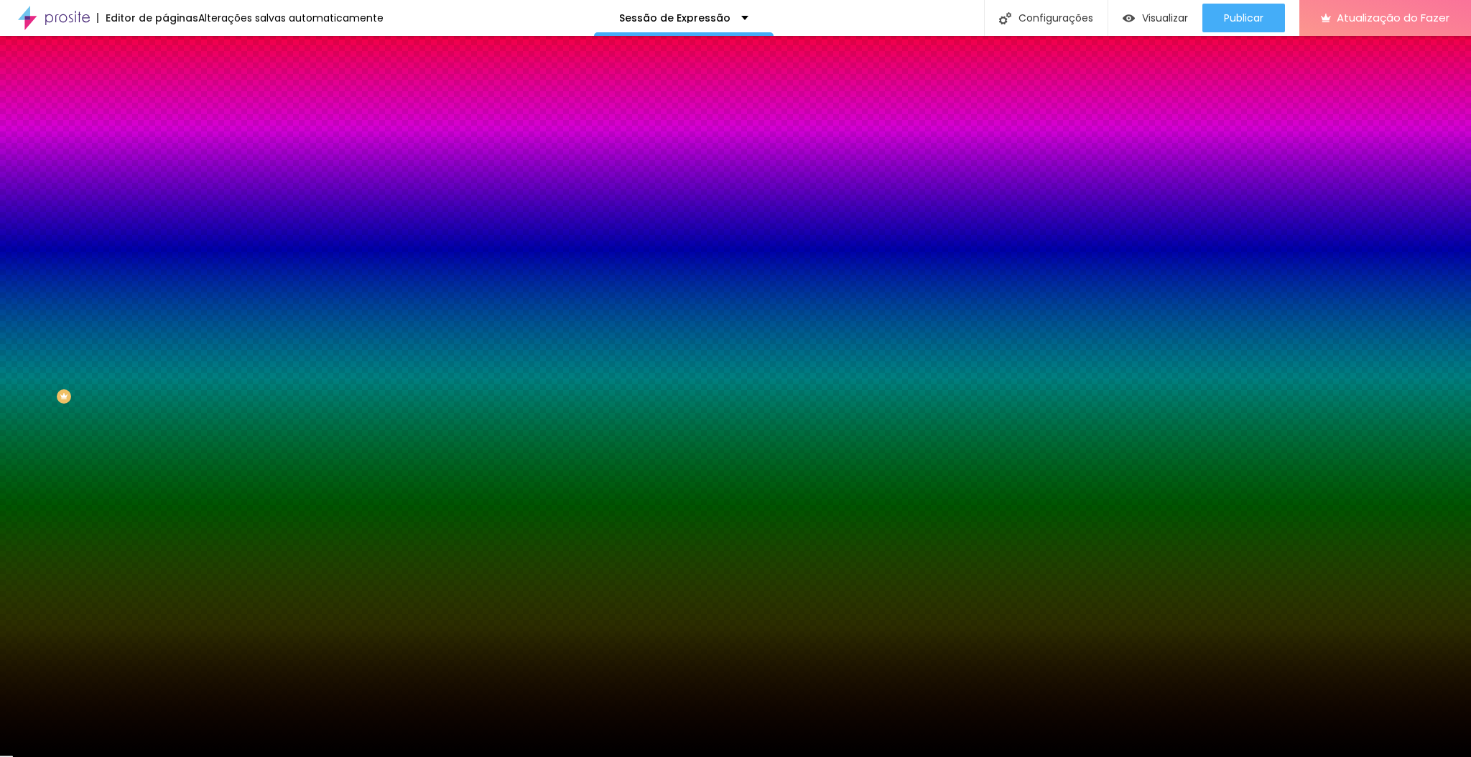
click at [171, 239] on icon "button" at bounding box center [176, 234] width 10 height 10
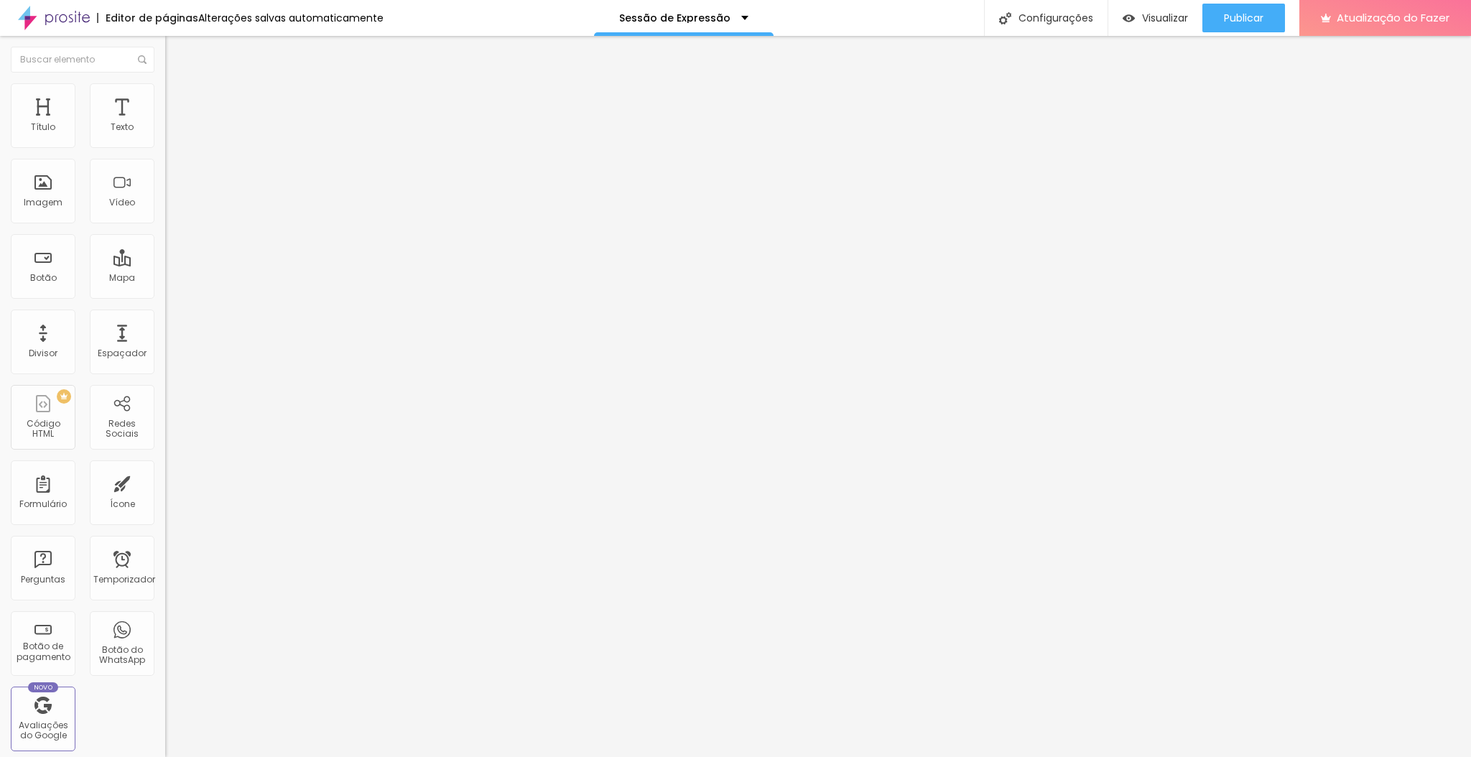
click at [165, 138] on button "button" at bounding box center [175, 130] width 20 height 15
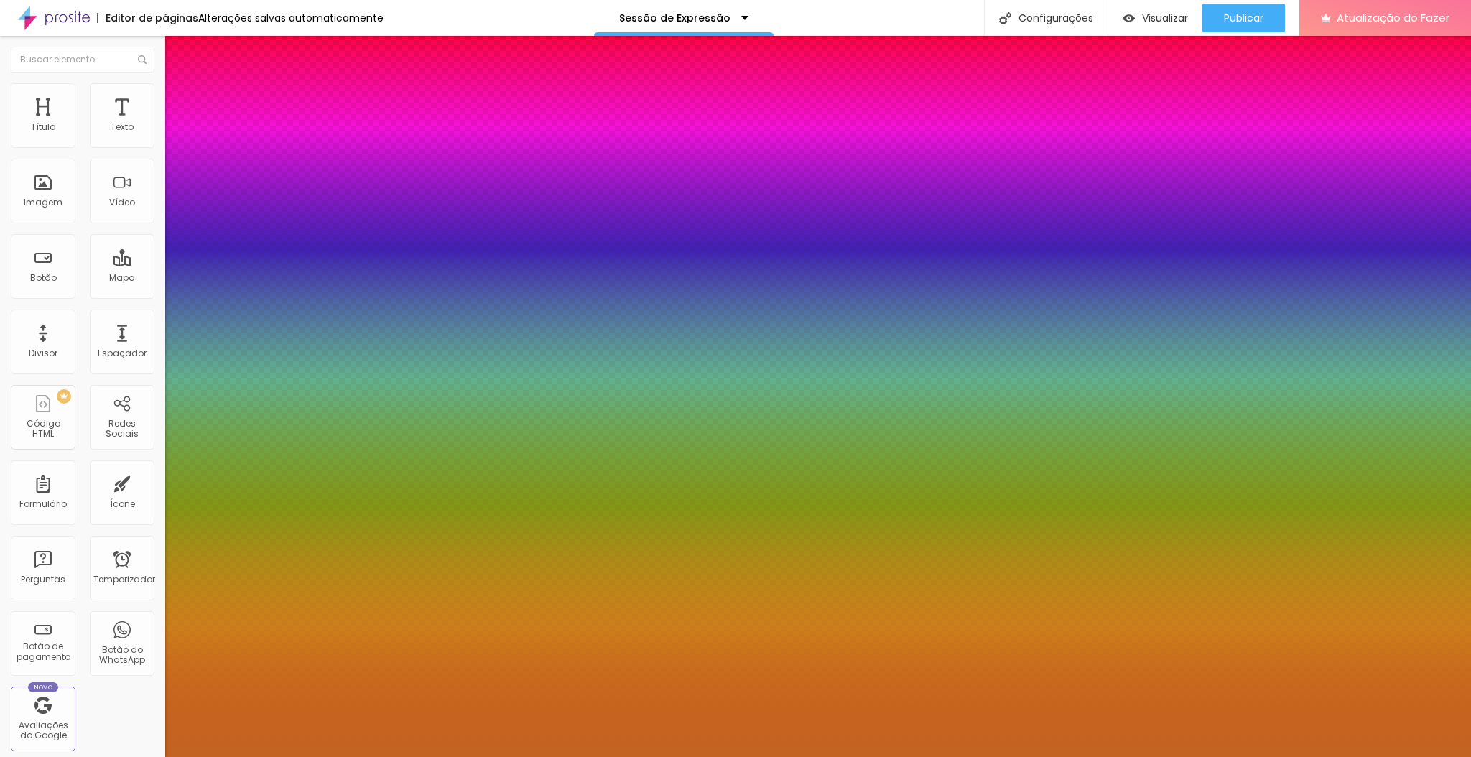
click at [773, 756] on div at bounding box center [735, 757] width 1471 height 0
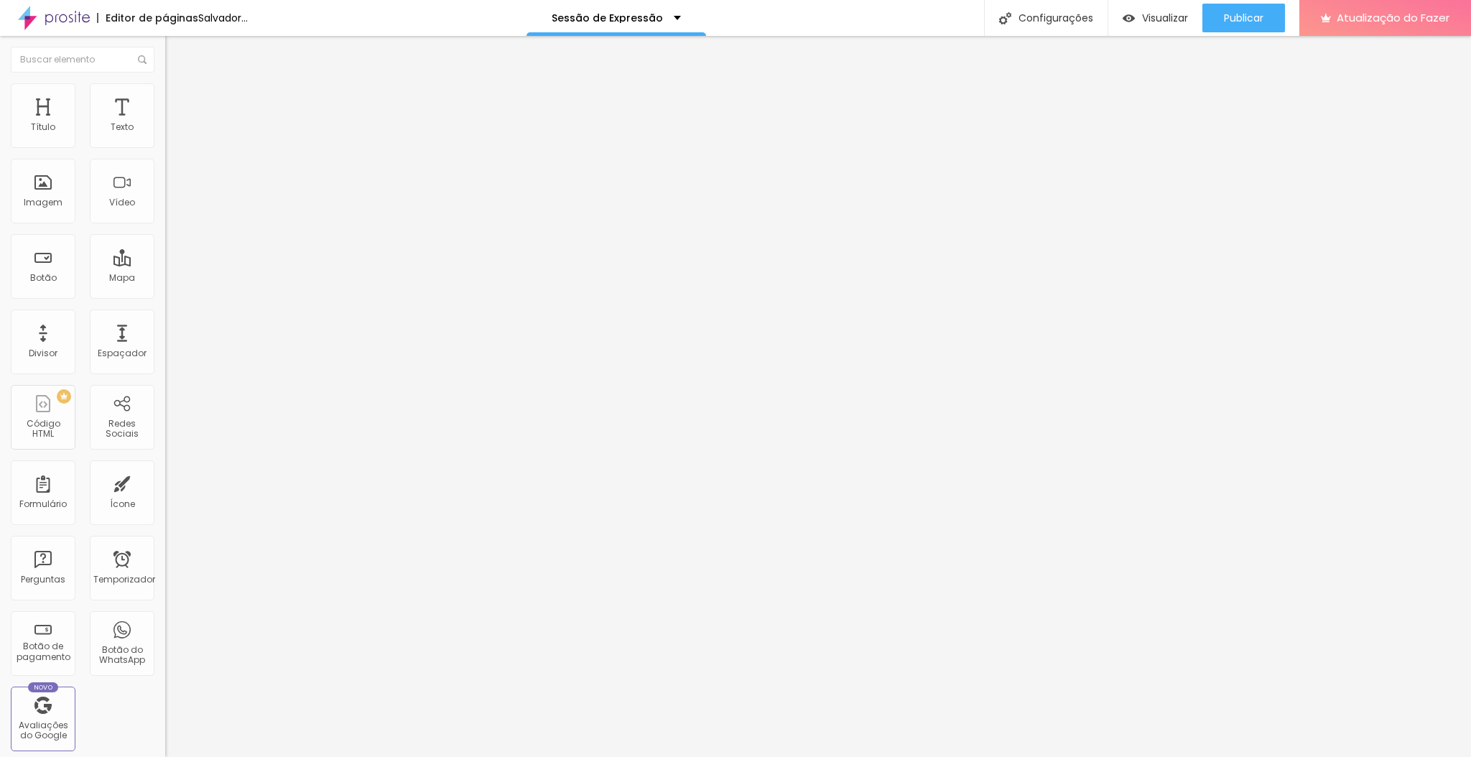
click at [172, 132] on icon "button" at bounding box center [175, 129] width 6 height 6
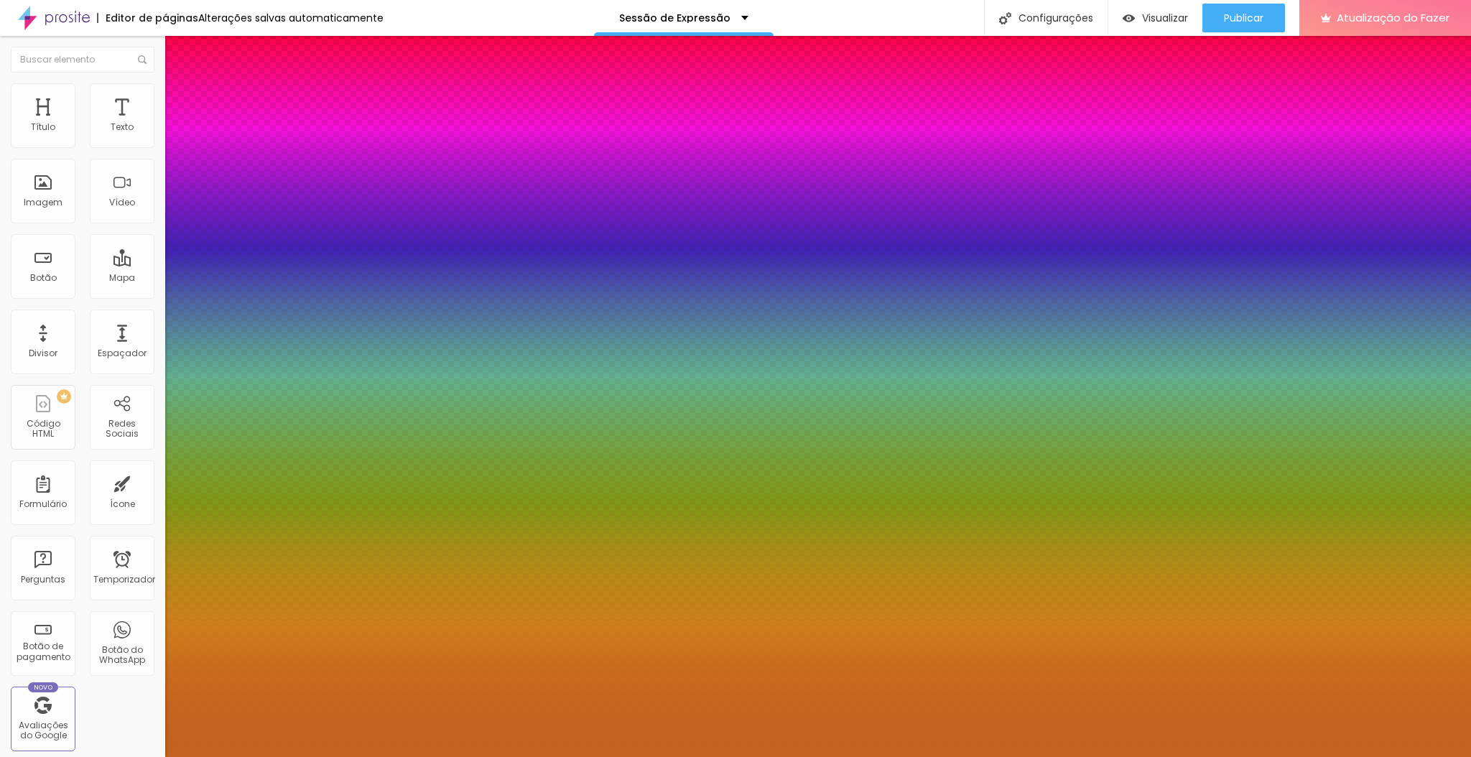
click at [748, 756] on div at bounding box center [735, 757] width 1471 height 0
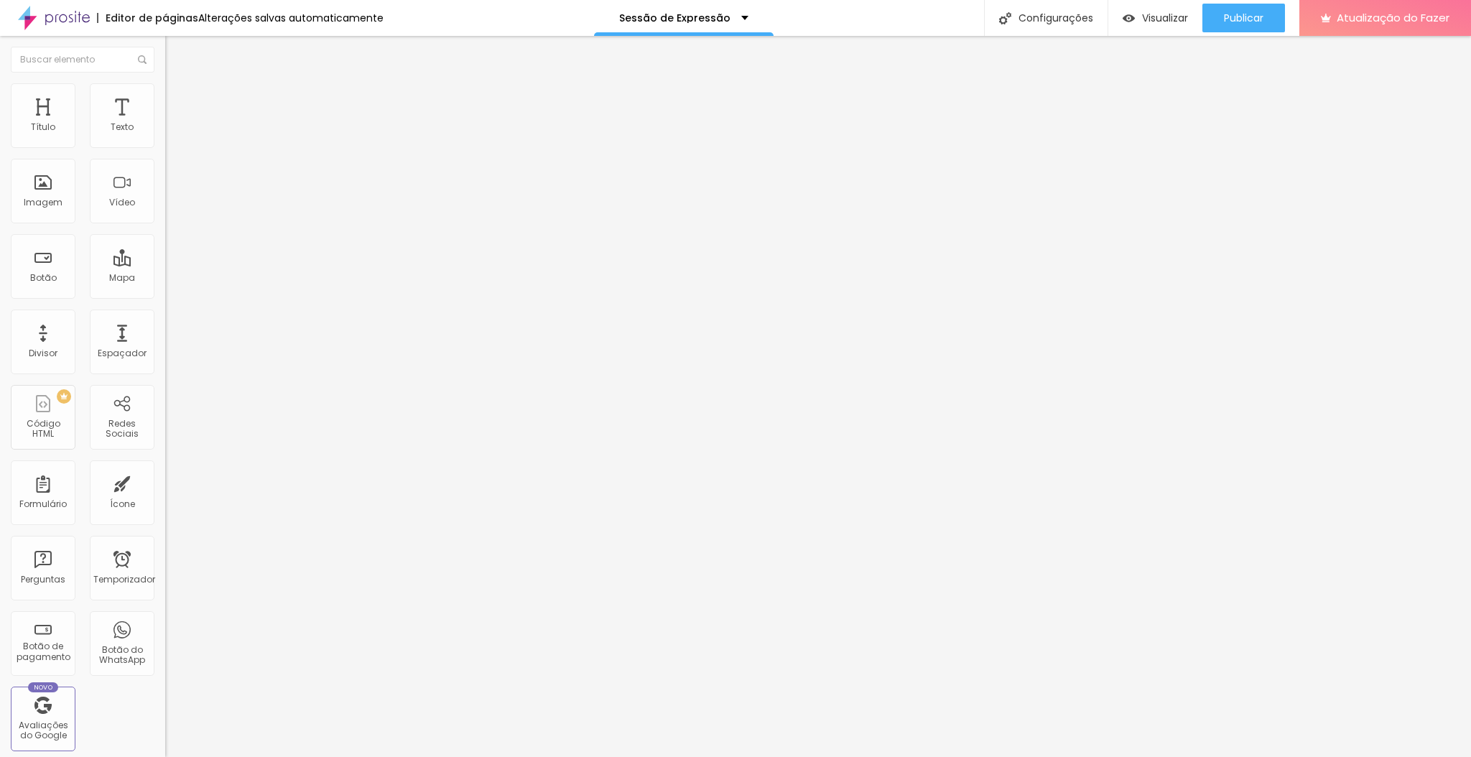
click at [171, 134] on icon "button" at bounding box center [175, 129] width 9 height 9
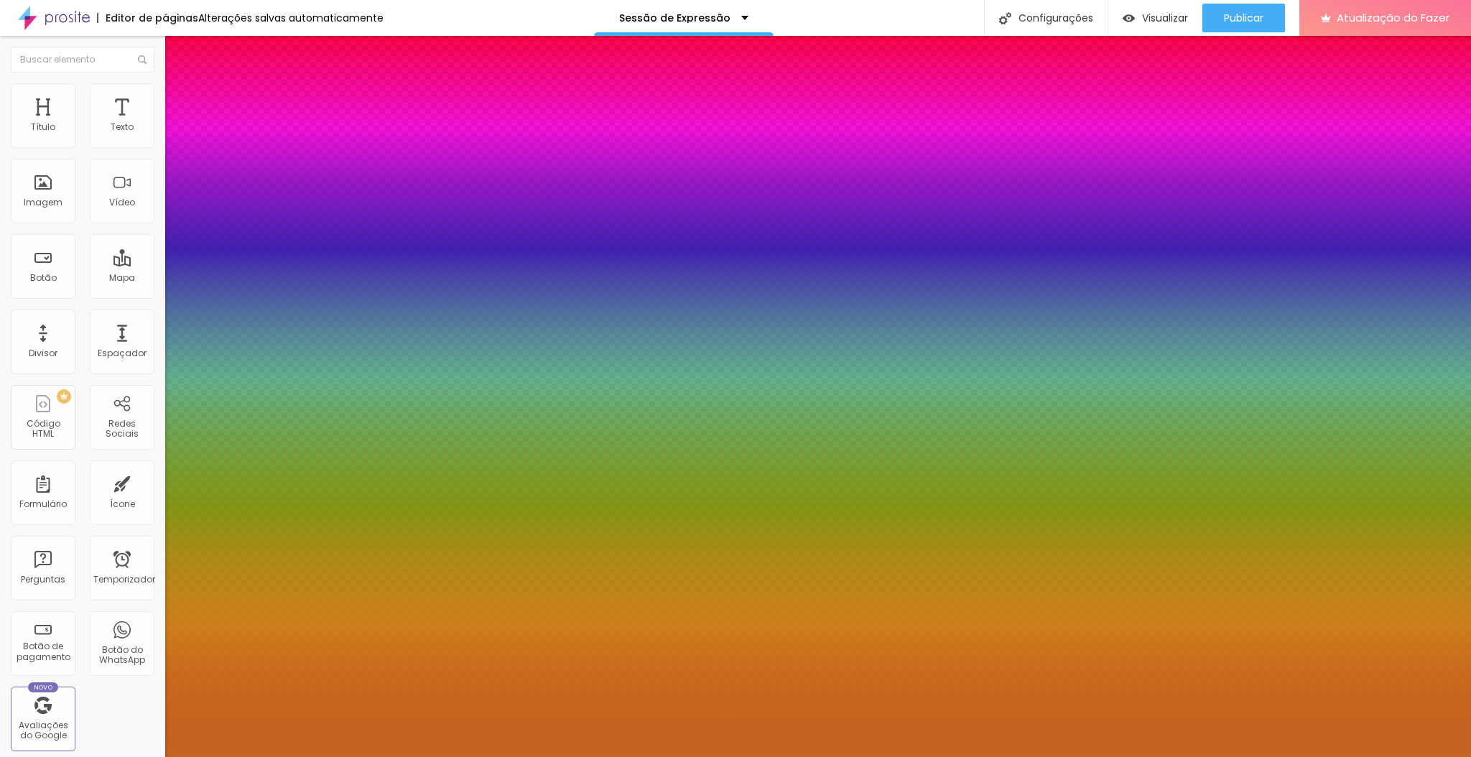
click at [732, 756] on div at bounding box center [735, 757] width 1471 height 0
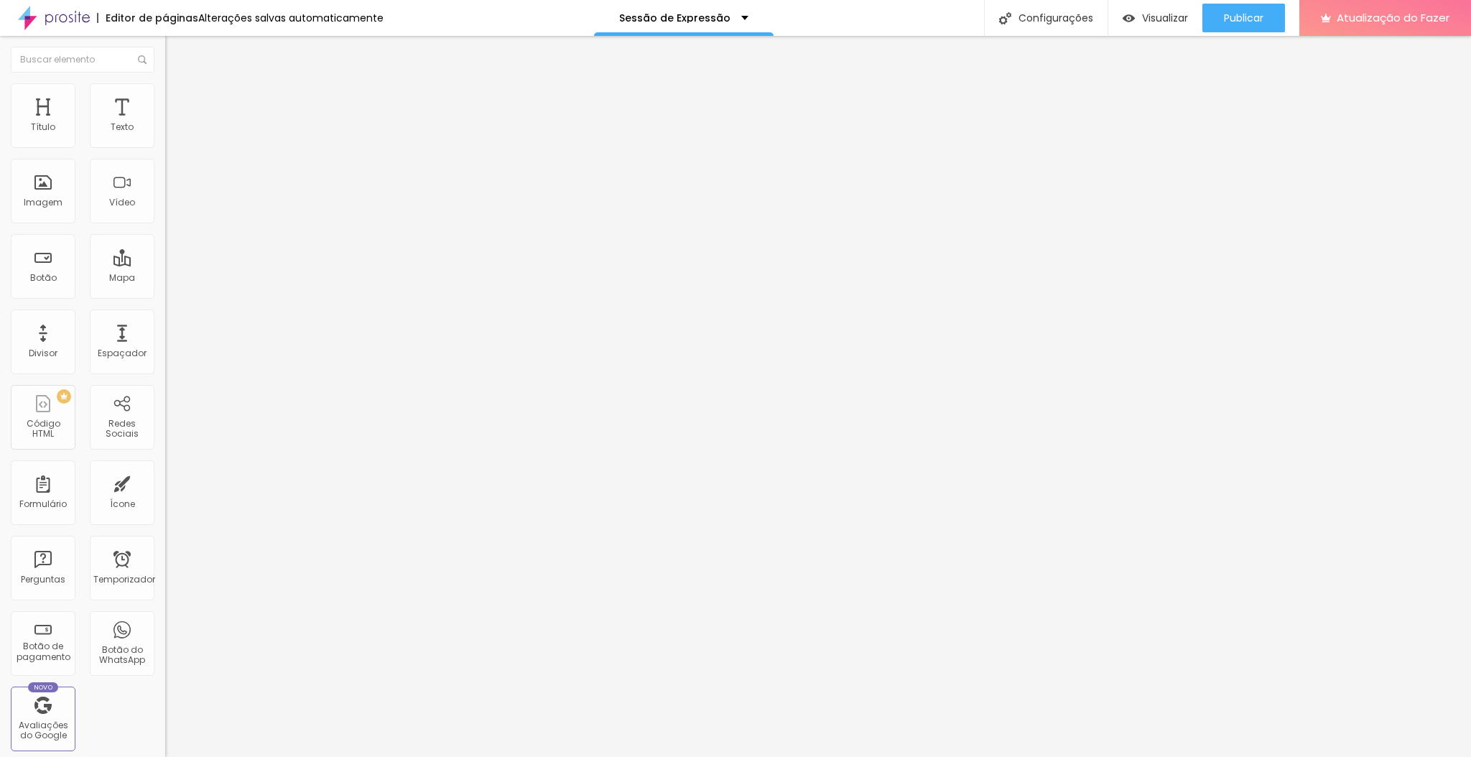
click at [165, 138] on button "button" at bounding box center [175, 130] width 20 height 15
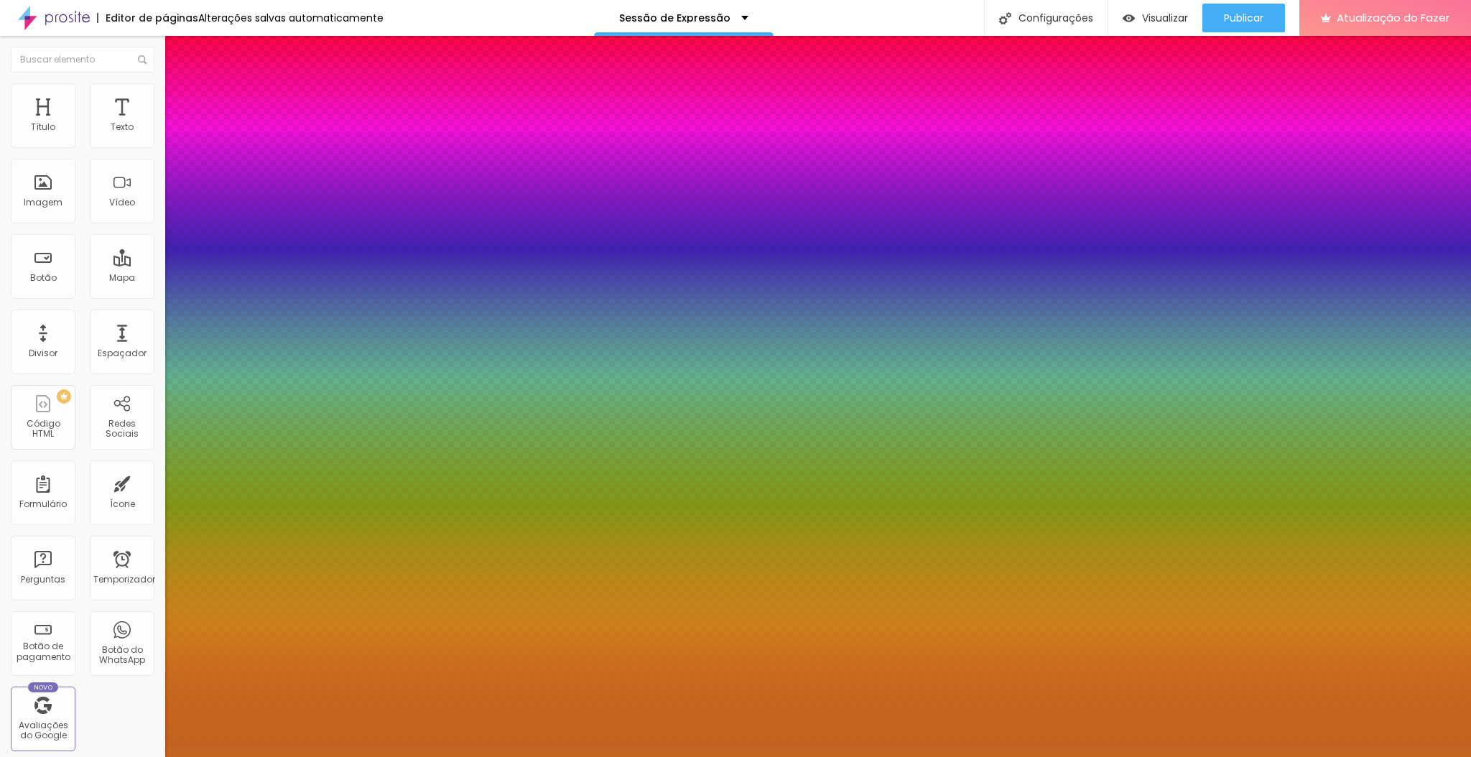
click at [644, 756] on div at bounding box center [735, 757] width 1471 height 0
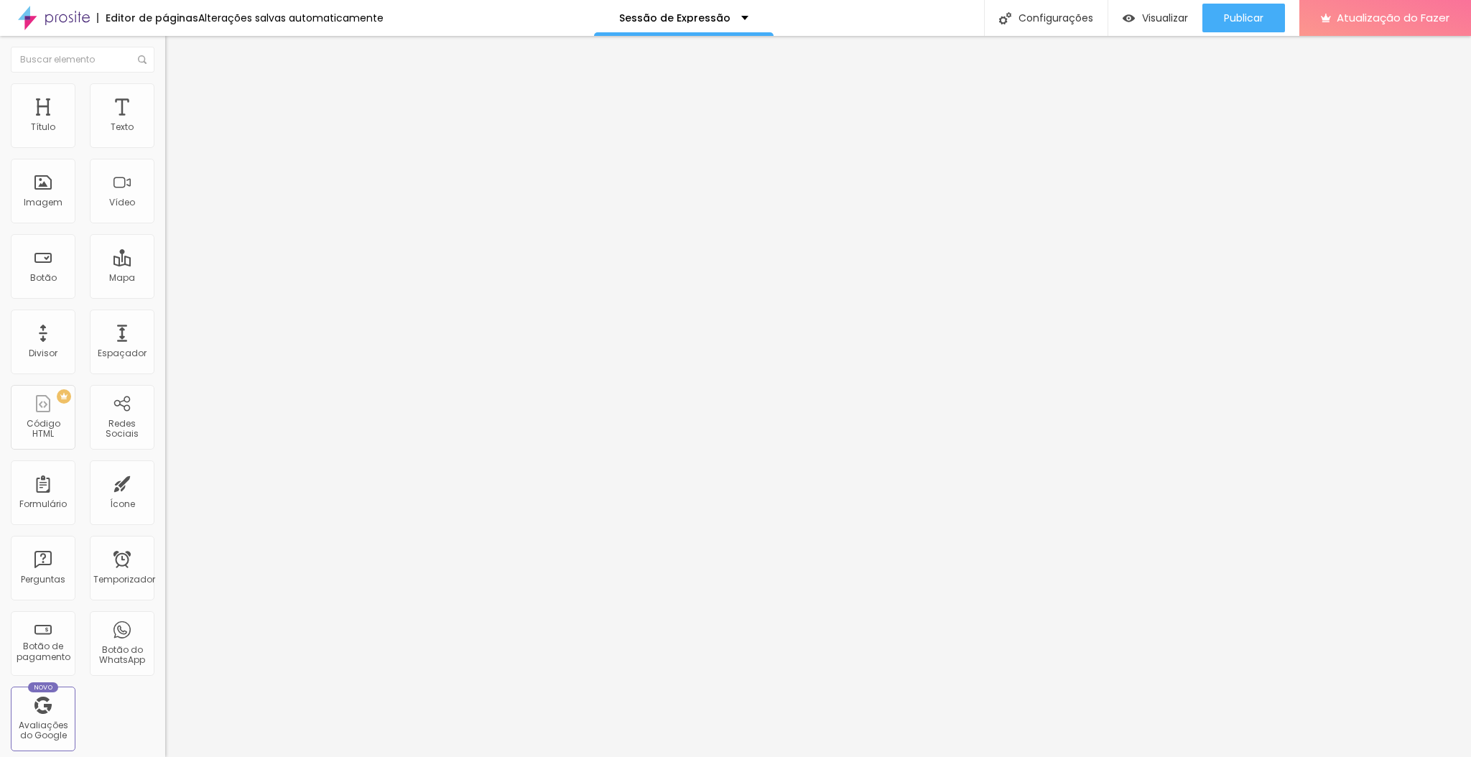
click at [178, 97] on font "Estilo" at bounding box center [189, 93] width 22 height 12
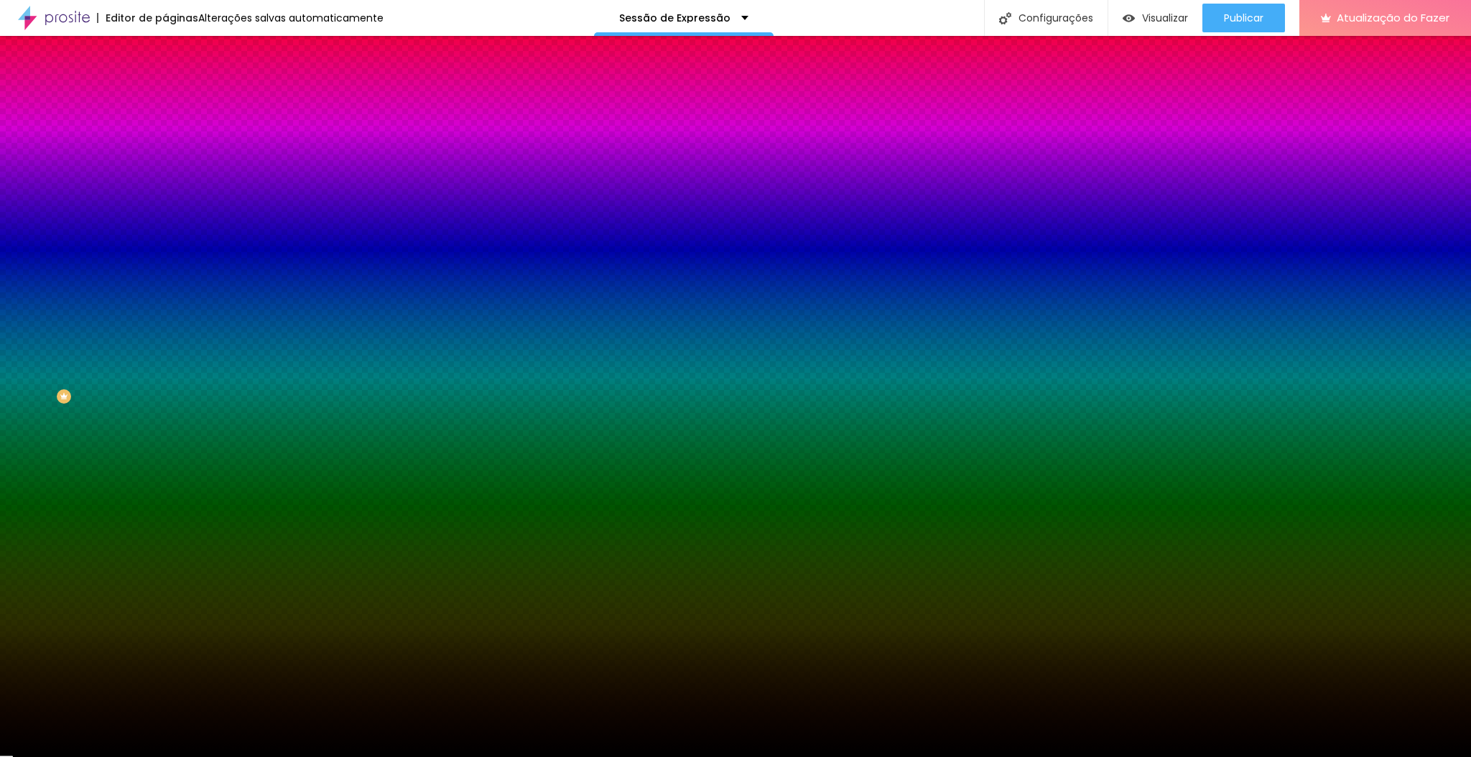
click at [165, 298] on button "button" at bounding box center [175, 290] width 20 height 15
drag, startPoint x: 302, startPoint y: 532, endPoint x: 273, endPoint y: 527, distance: 29.9
click at [353, 756] on div at bounding box center [735, 757] width 1471 height 0
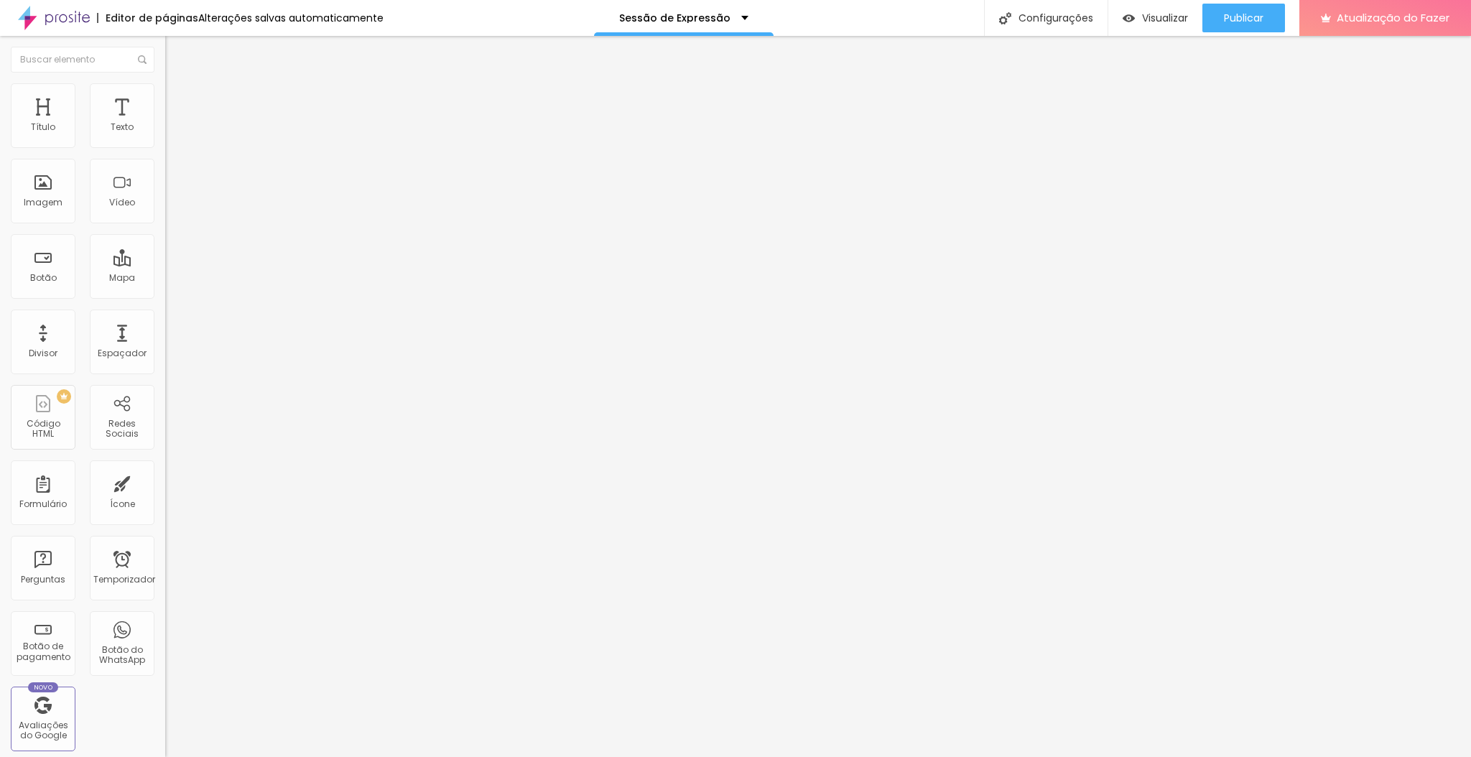
click at [165, 85] on li "Estilo" at bounding box center [247, 90] width 165 height 14
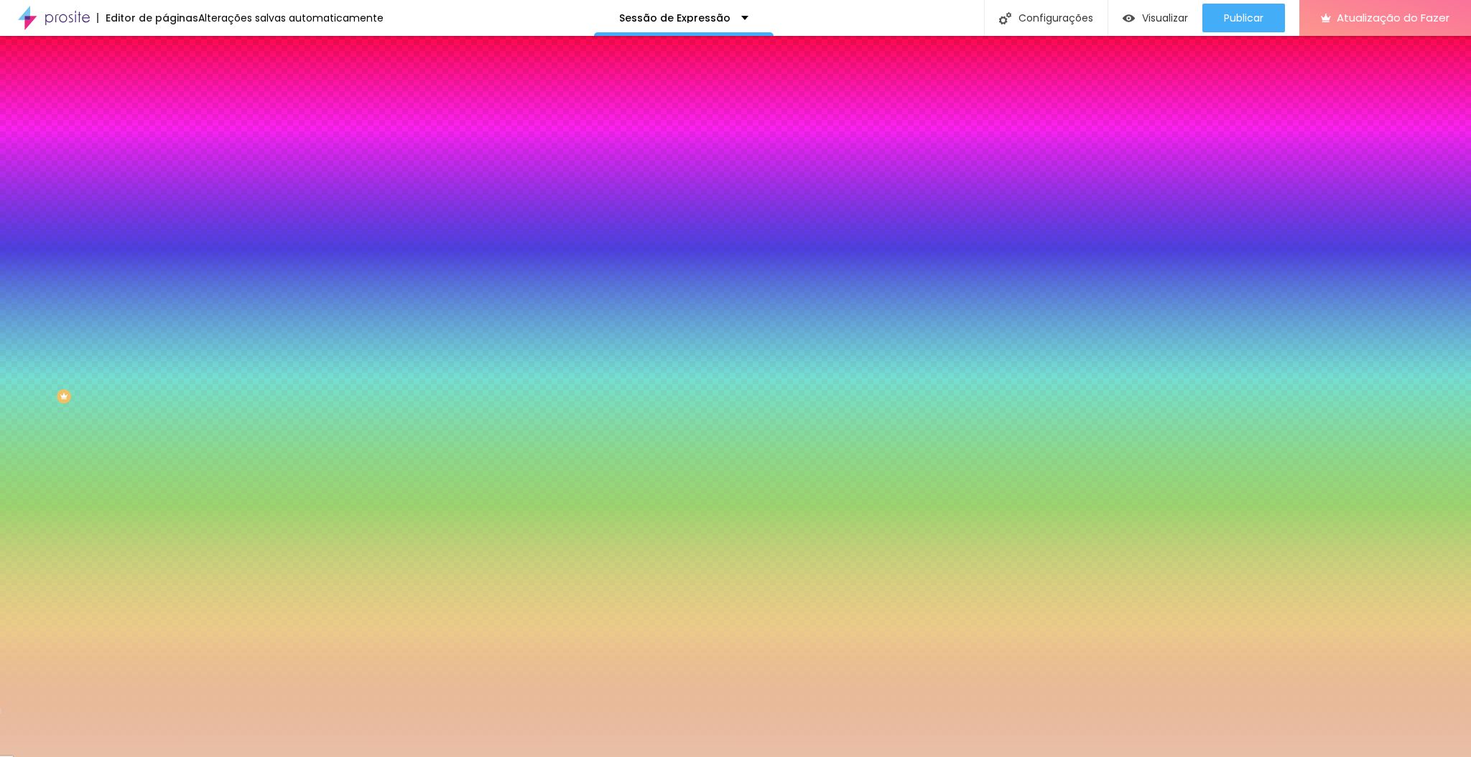
click at [172, 252] on icon "button" at bounding box center [175, 249] width 6 height 6
click at [378, 756] on div at bounding box center [735, 757] width 1471 height 0
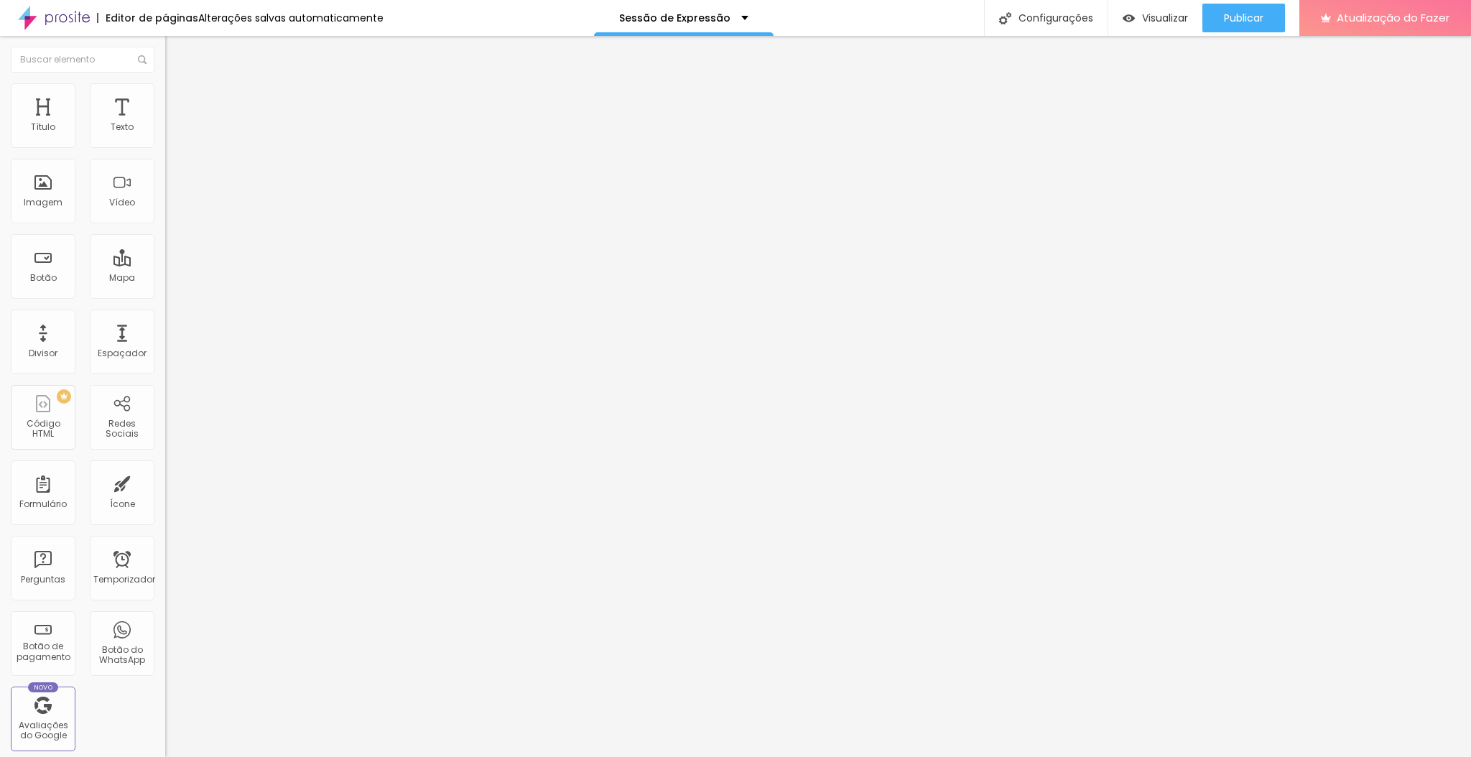
click at [165, 83] on img at bounding box center [171, 89] width 13 height 13
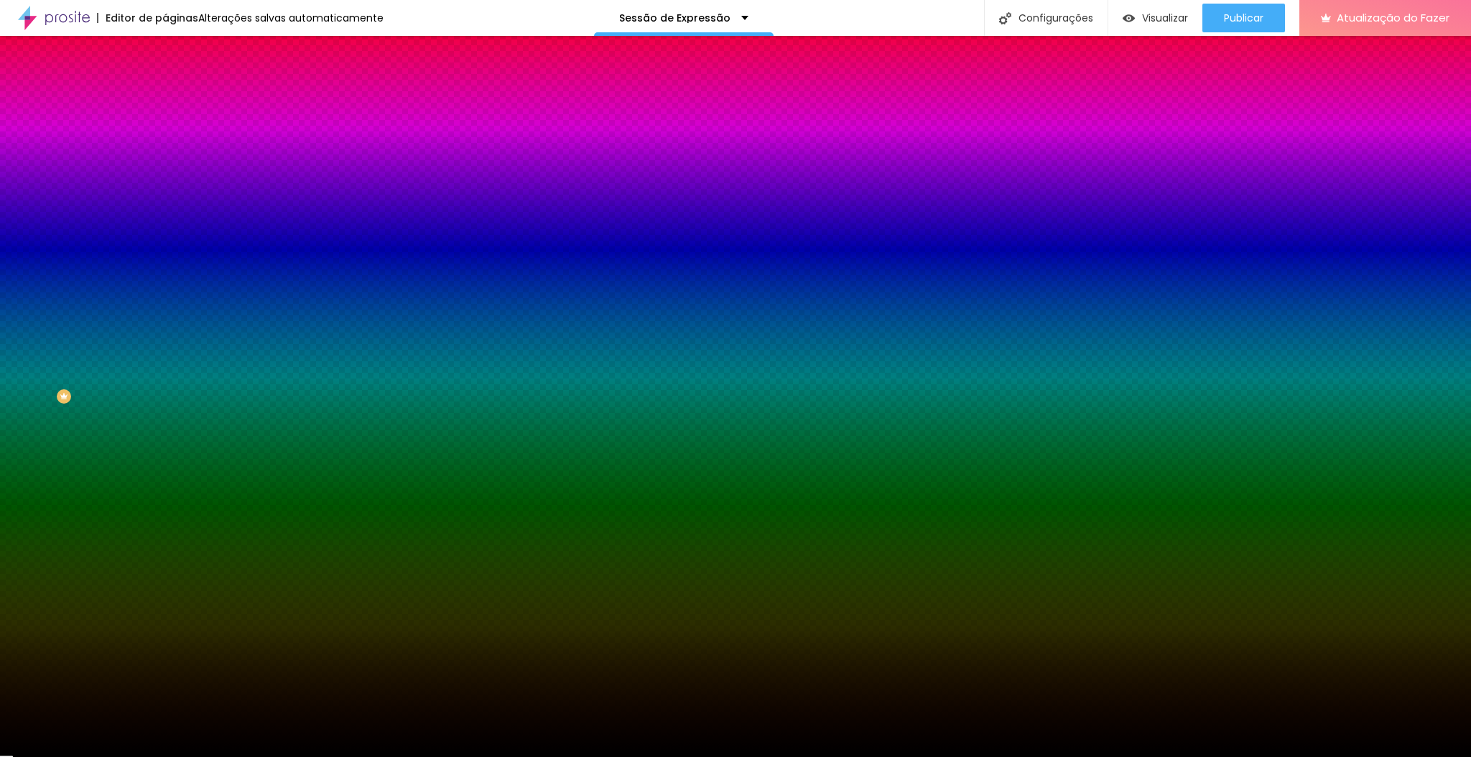
click at [172, 292] on icon "button" at bounding box center [175, 290] width 6 height 6
paste input "D16600"
click at [106, 756] on div at bounding box center [735, 757] width 1471 height 0
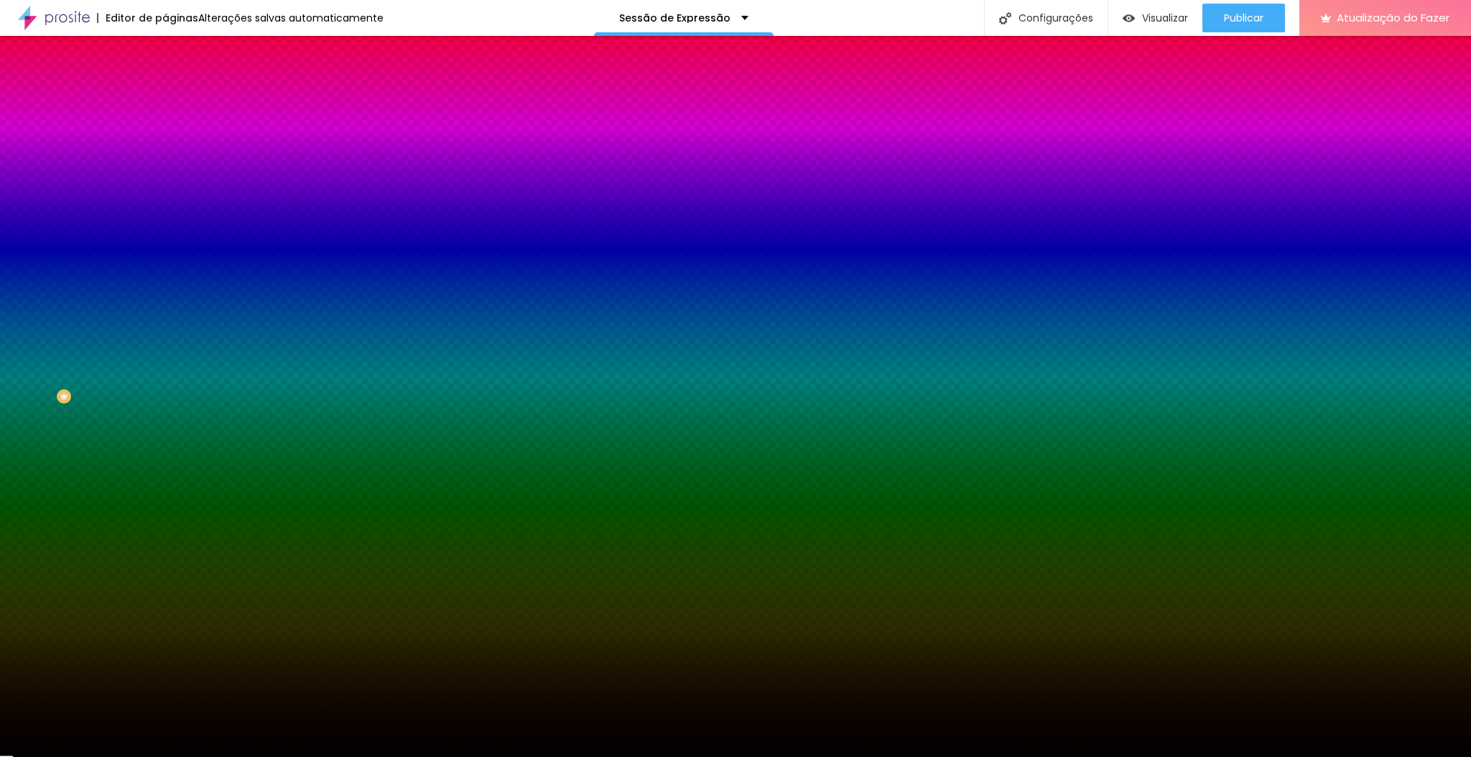
click at [165, 98] on img at bounding box center [171, 104] width 13 height 13
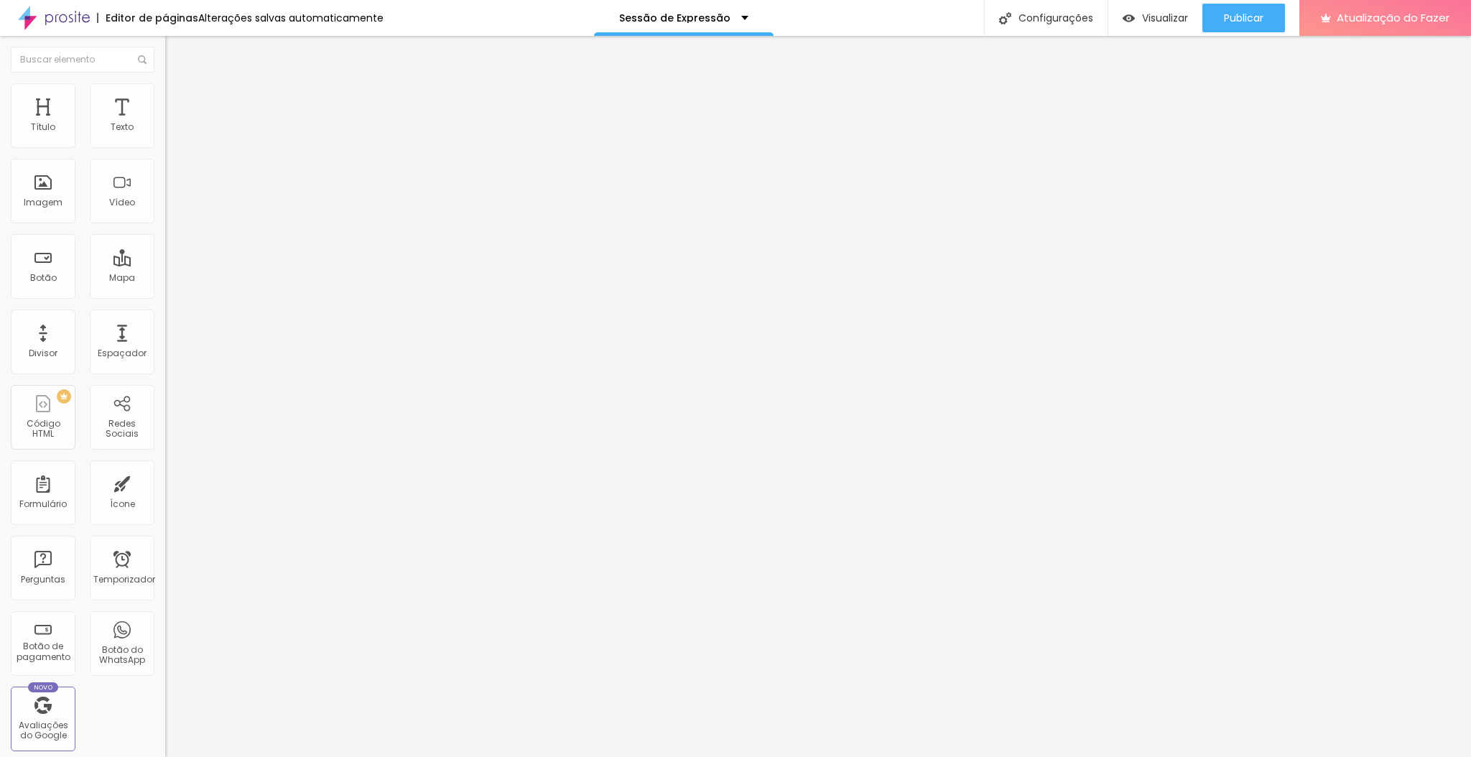
drag, startPoint x: 93, startPoint y: 139, endPoint x: 6, endPoint y: 145, distance: 87.1
click at [165, 279] on input "range" at bounding box center [211, 284] width 93 height 11
drag, startPoint x: 36, startPoint y: 165, endPoint x: 6, endPoint y: 160, distance: 30.6
click at [165, 482] on input "range" at bounding box center [211, 487] width 93 height 11
click at [165, 98] on img at bounding box center [171, 104] width 13 height 13
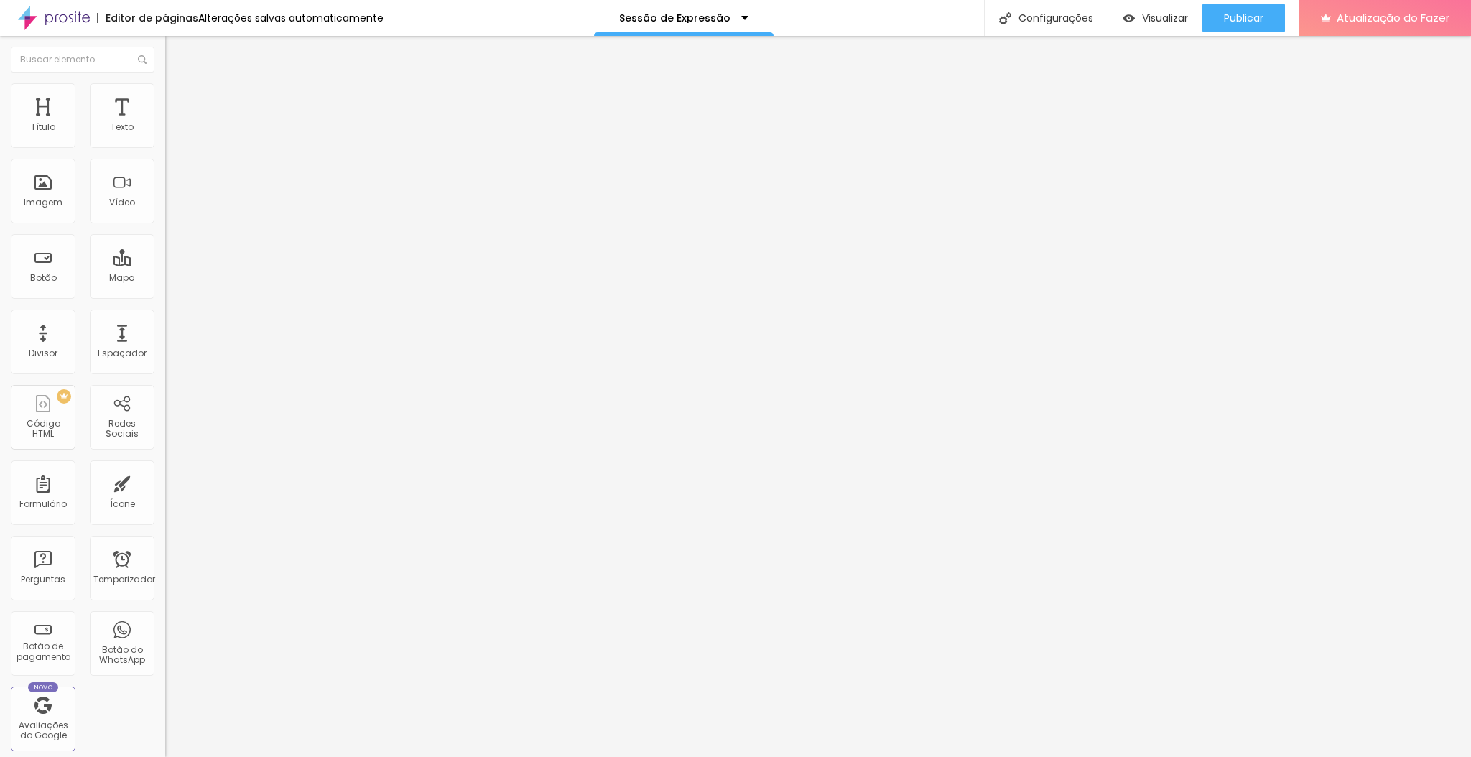
click at [165, 292] on input "10" at bounding box center [192, 299] width 54 height 15
click at [165, 324] on input "text" at bounding box center [251, 331] width 172 height 14
click at [178, 101] on font "Avançado" at bounding box center [201, 107] width 47 height 12
click at [165, 98] on li "Avançado" at bounding box center [247, 105] width 165 height 14
click at [178, 96] on font "Estilo" at bounding box center [189, 93] width 22 height 12
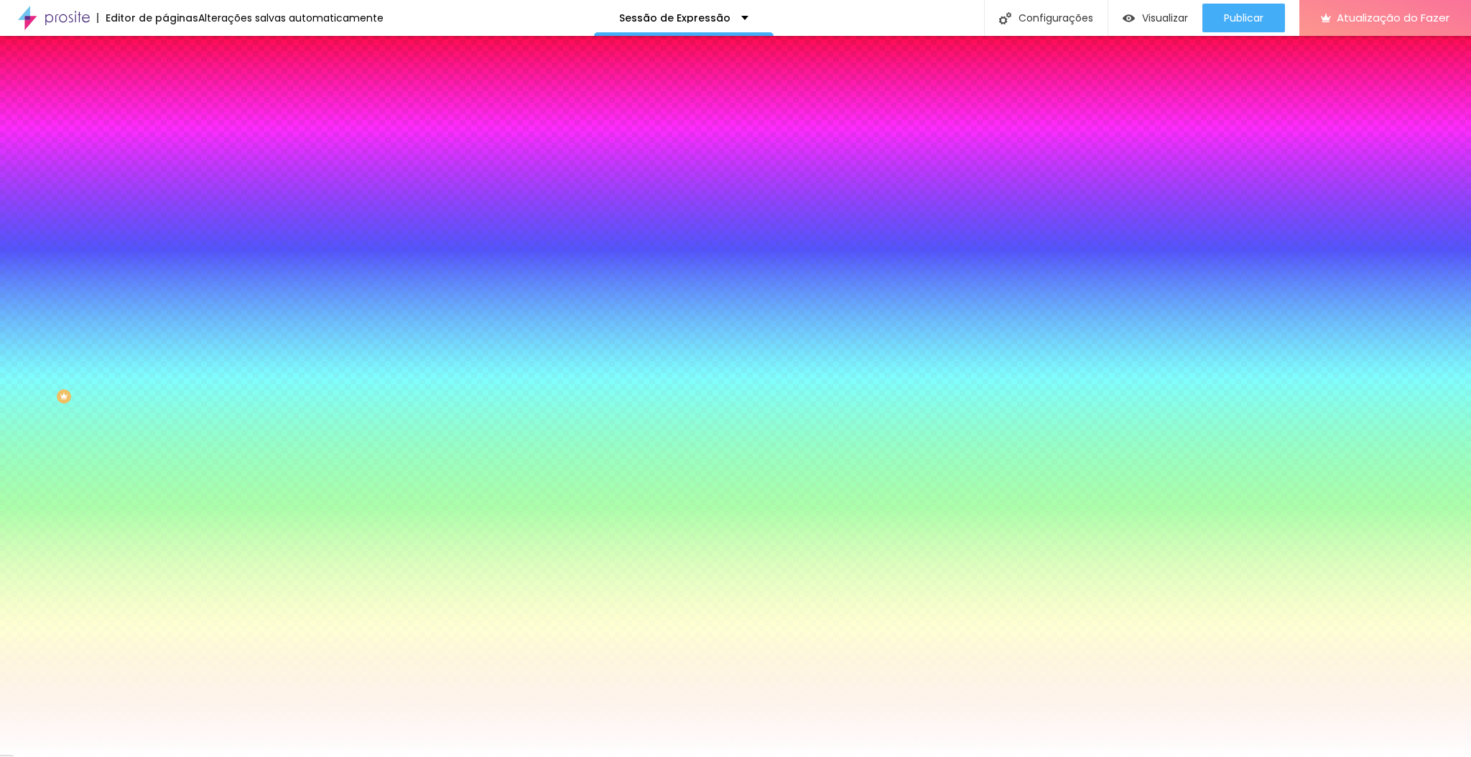
click at [174, 213] on icon "button" at bounding box center [177, 215] width 6 height 10
click at [174, 179] on icon "button" at bounding box center [177, 176] width 6 height 10
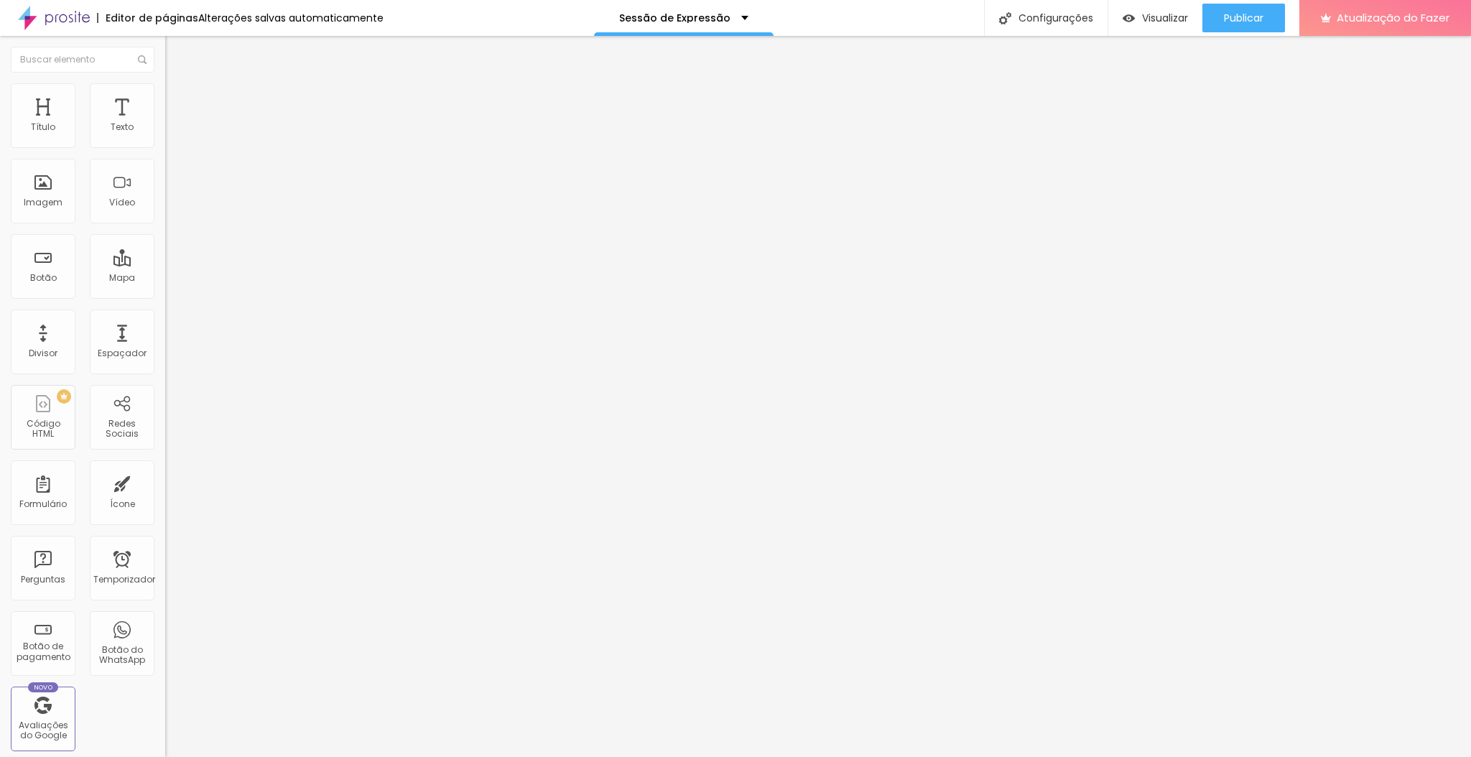
click at [165, 98] on img at bounding box center [171, 104] width 13 height 13
click at [165, 98] on li "Avançado" at bounding box center [247, 105] width 165 height 14
click at [165, 98] on img at bounding box center [171, 104] width 13 height 13
click at [165, 495] on input "40" at bounding box center [196, 502] width 62 height 15
click at [178, 101] on font "Avançado" at bounding box center [201, 107] width 47 height 12
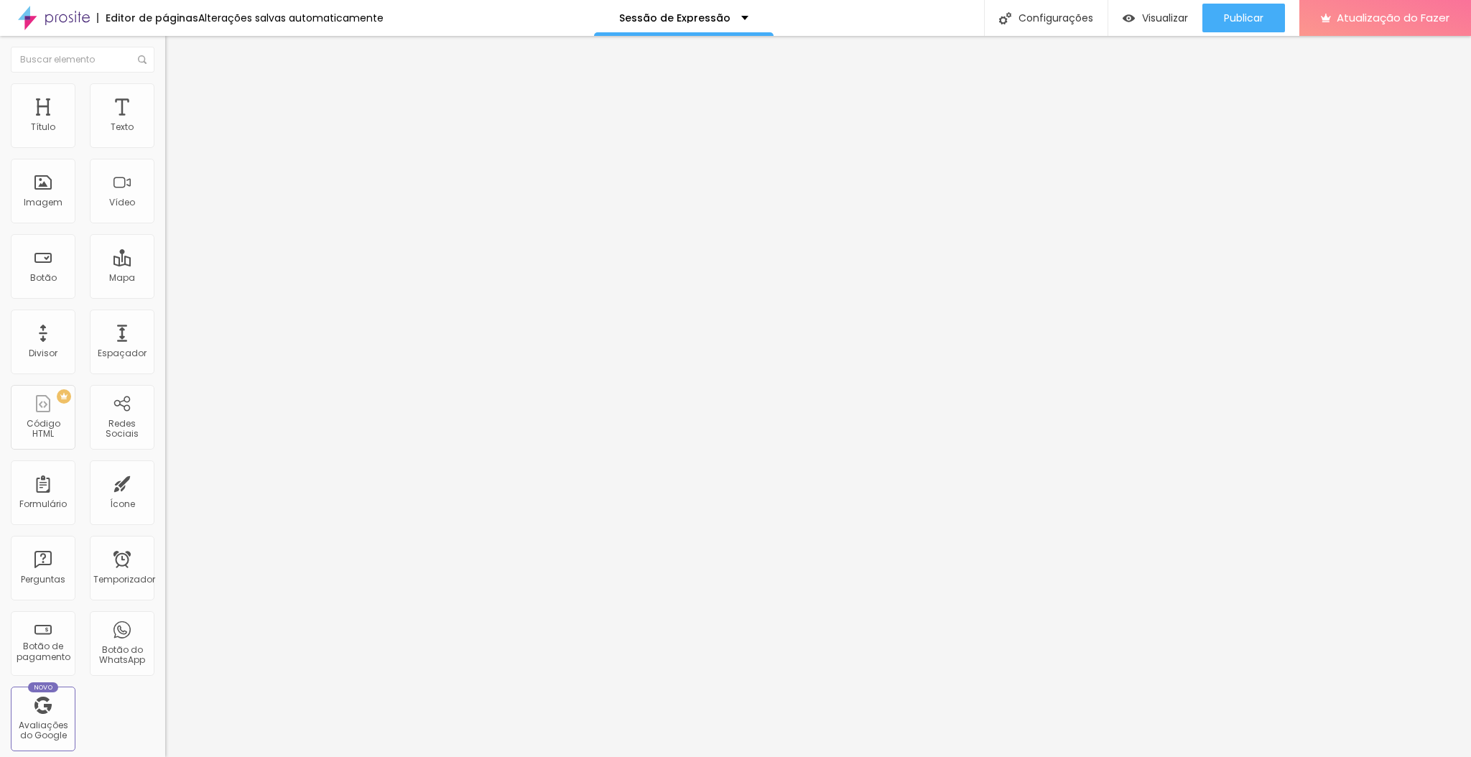
click at [165, 495] on input "40" at bounding box center [196, 502] width 62 height 15
click at [165, 98] on li "Avançado" at bounding box center [247, 105] width 165 height 14
drag, startPoint x: 127, startPoint y: 169, endPoint x: 92, endPoint y: 166, distance: 35.3
click at [165, 315] on div "30 px Espaçamento vertical" at bounding box center [247, 416] width 165 height 203
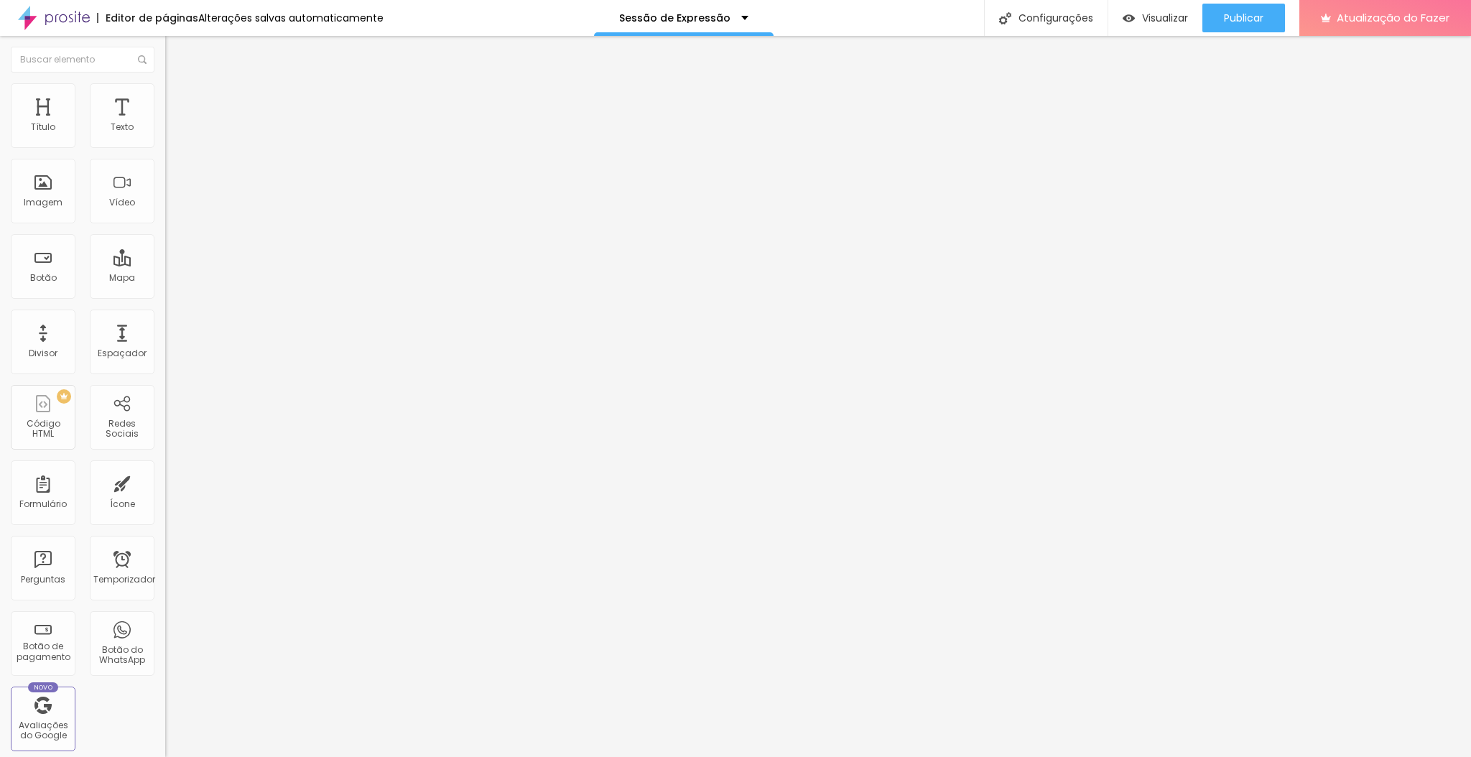
click at [165, 98] on img at bounding box center [171, 104] width 13 height 13
drag, startPoint x: 125, startPoint y: 169, endPoint x: 84, endPoint y: 168, distance: 40.9
click at [165, 315] on div "30 px Espaçamento vertical" at bounding box center [247, 416] width 165 height 203
click at [165, 98] on li "Estilo" at bounding box center [247, 90] width 165 height 14
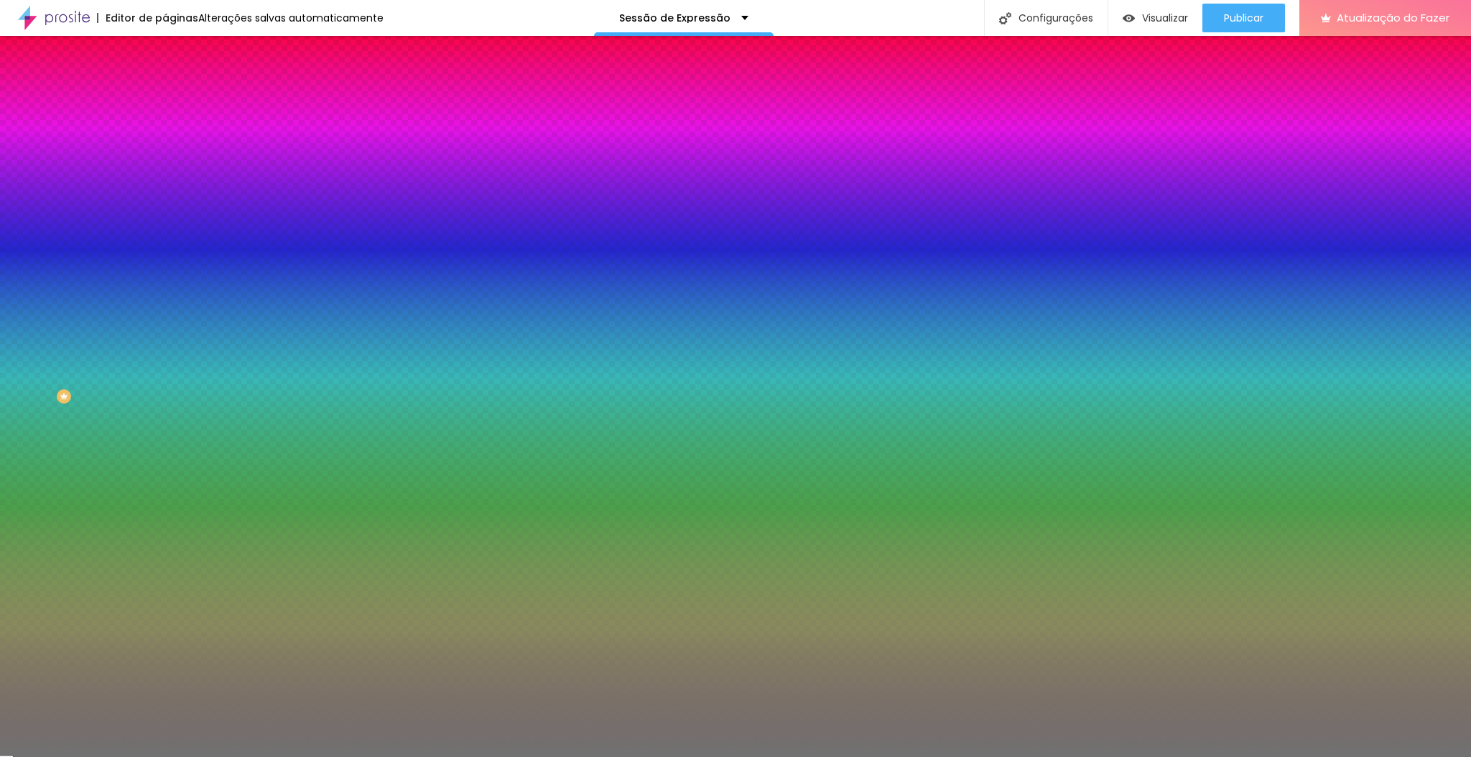
click at [165, 223] on input "range" at bounding box center [211, 217] width 93 height 11
click at [165, 98] on img at bounding box center [171, 104] width 13 height 13
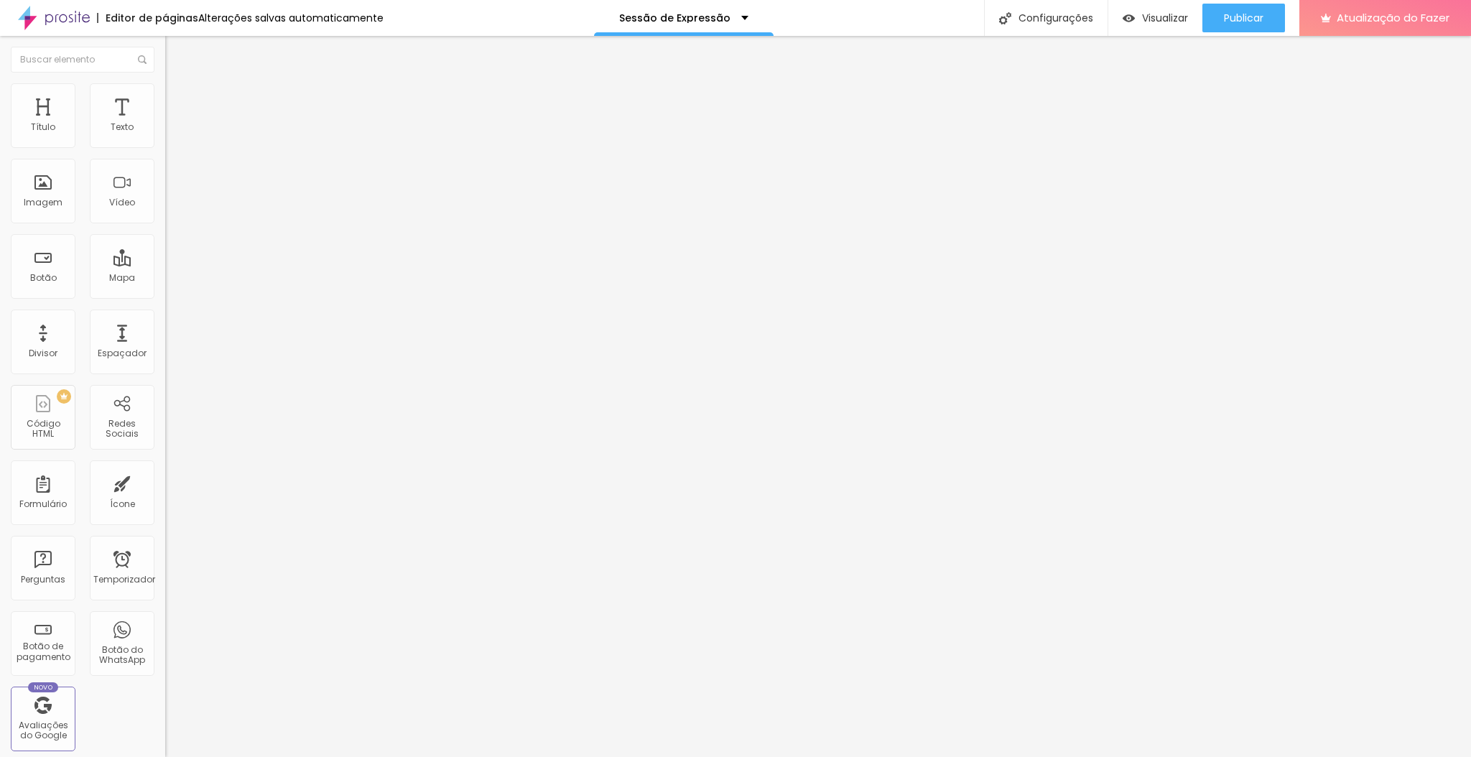
click at [165, 83] on li "Conteúdo" at bounding box center [247, 76] width 165 height 14
click at [165, 169] on font "Sólido" at bounding box center [179, 168] width 28 height 12
click at [165, 196] on font "Pontilhado" at bounding box center [188, 190] width 47 height 12
click at [165, 205] on font "Serrilhado" at bounding box center [187, 198] width 45 height 12
click at [165, 213] on font "Duplo" at bounding box center [177, 207] width 25 height 12
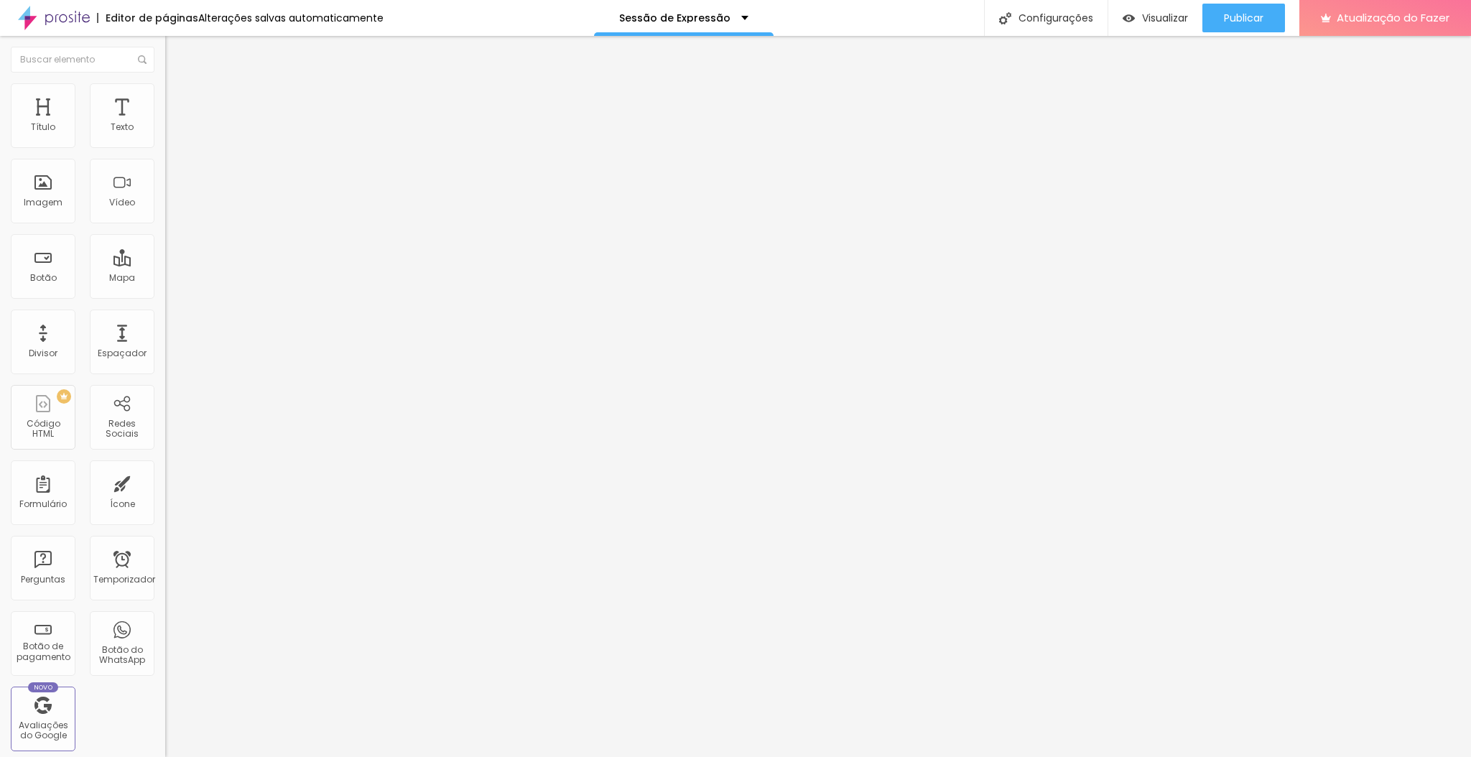
click at [165, 222] on font "Pata de cachorro" at bounding box center [203, 216] width 77 height 12
click at [165, 231] on font "Estrela" at bounding box center [179, 224] width 29 height 12
click at [165, 239] on span "Brilho" at bounding box center [177, 233] width 24 height 12
click at [165, 248] on font "Coração 1" at bounding box center [187, 242] width 45 height 12
click at [165, 256] on font "Coração 2" at bounding box center [188, 250] width 47 height 12
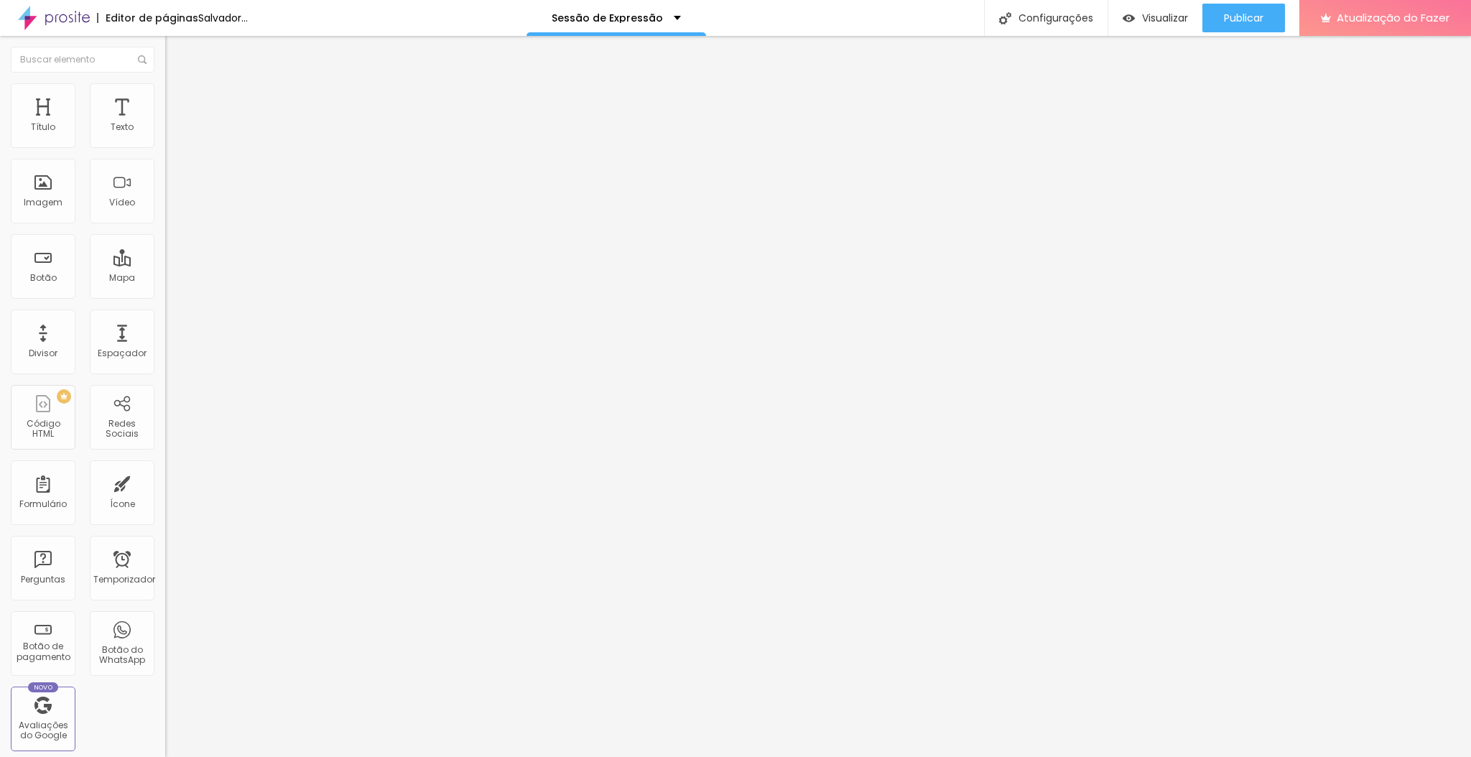
click at [165, 191] on font "Pontilhado" at bounding box center [188, 185] width 47 height 12
click at [165, 205] on font "Serrilhado" at bounding box center [187, 198] width 45 height 12
click at [165, 213] on font "Duplo" at bounding box center [177, 207] width 25 height 12
click at [165, 222] on font "Pata de cachorro" at bounding box center [203, 216] width 77 height 12
click at [165, 231] on font "Estrela" at bounding box center [179, 224] width 29 height 12
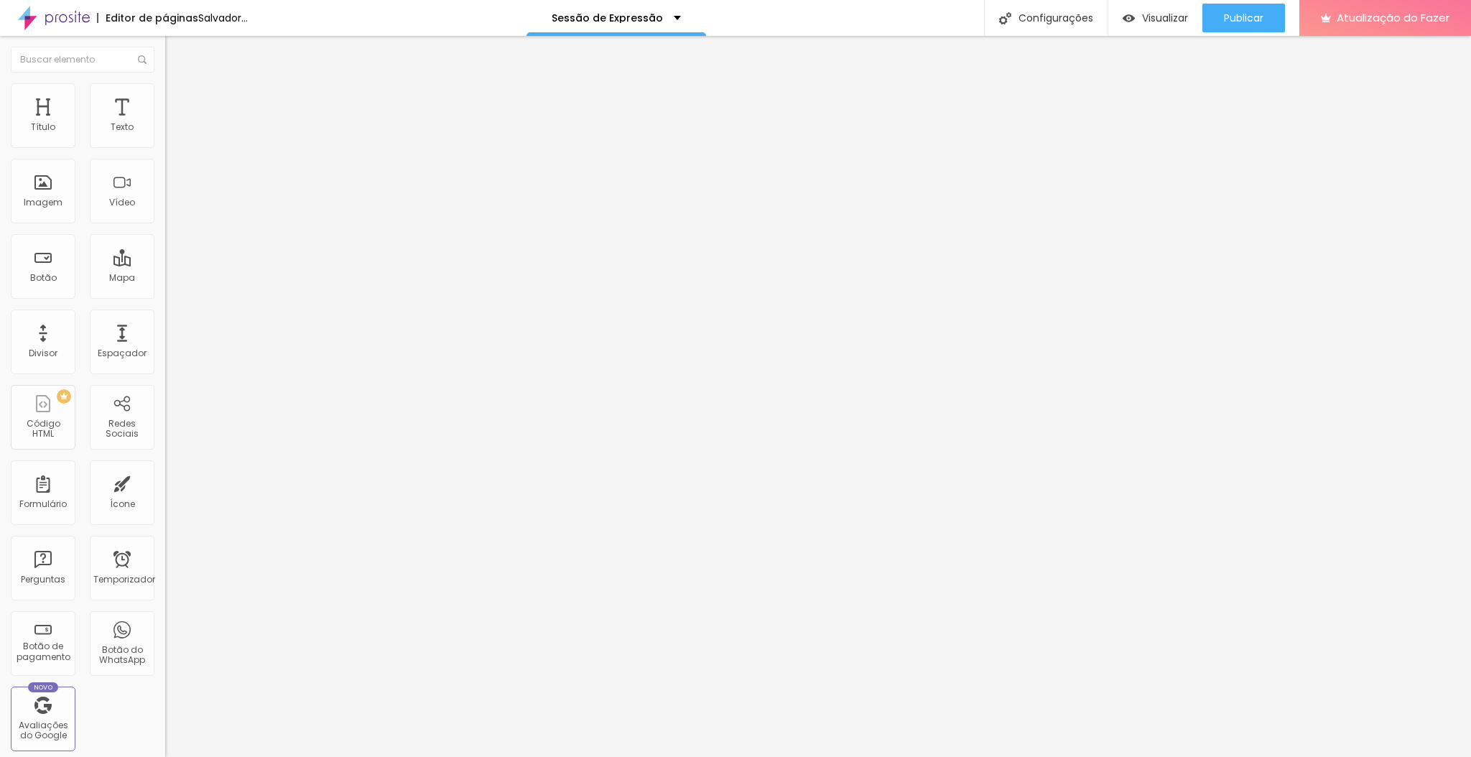
click at [165, 239] on font "Brilho" at bounding box center [177, 233] width 24 height 12
drag, startPoint x: 74, startPoint y: 332, endPoint x: 83, endPoint y: 327, distance: 10.0
click at [165, 248] on span "Coração 1" at bounding box center [187, 242] width 45 height 12
click at [165, 90] on img at bounding box center [171, 89] width 13 height 13
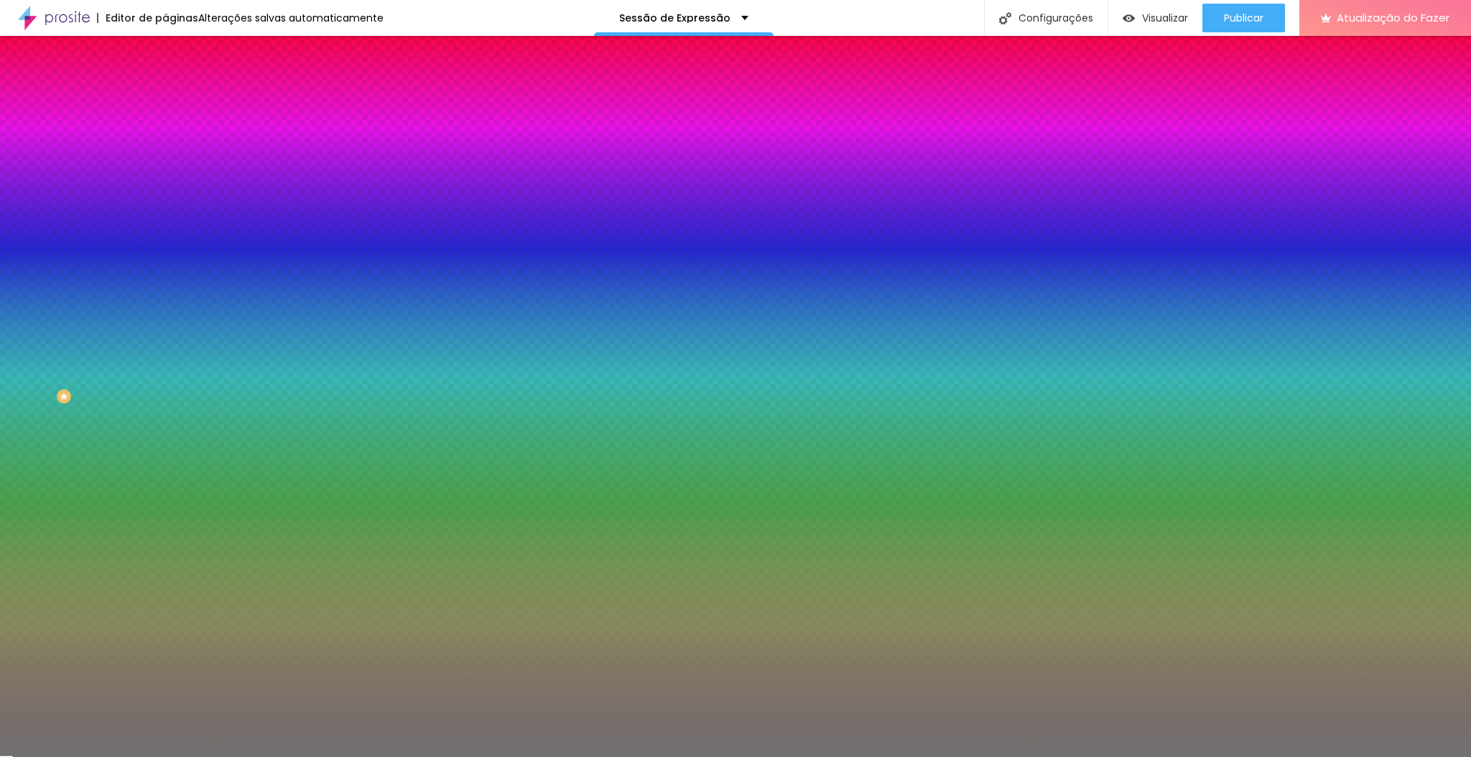
click at [165, 146] on input "#717171" at bounding box center [251, 144] width 172 height 14
paste input "D16600"
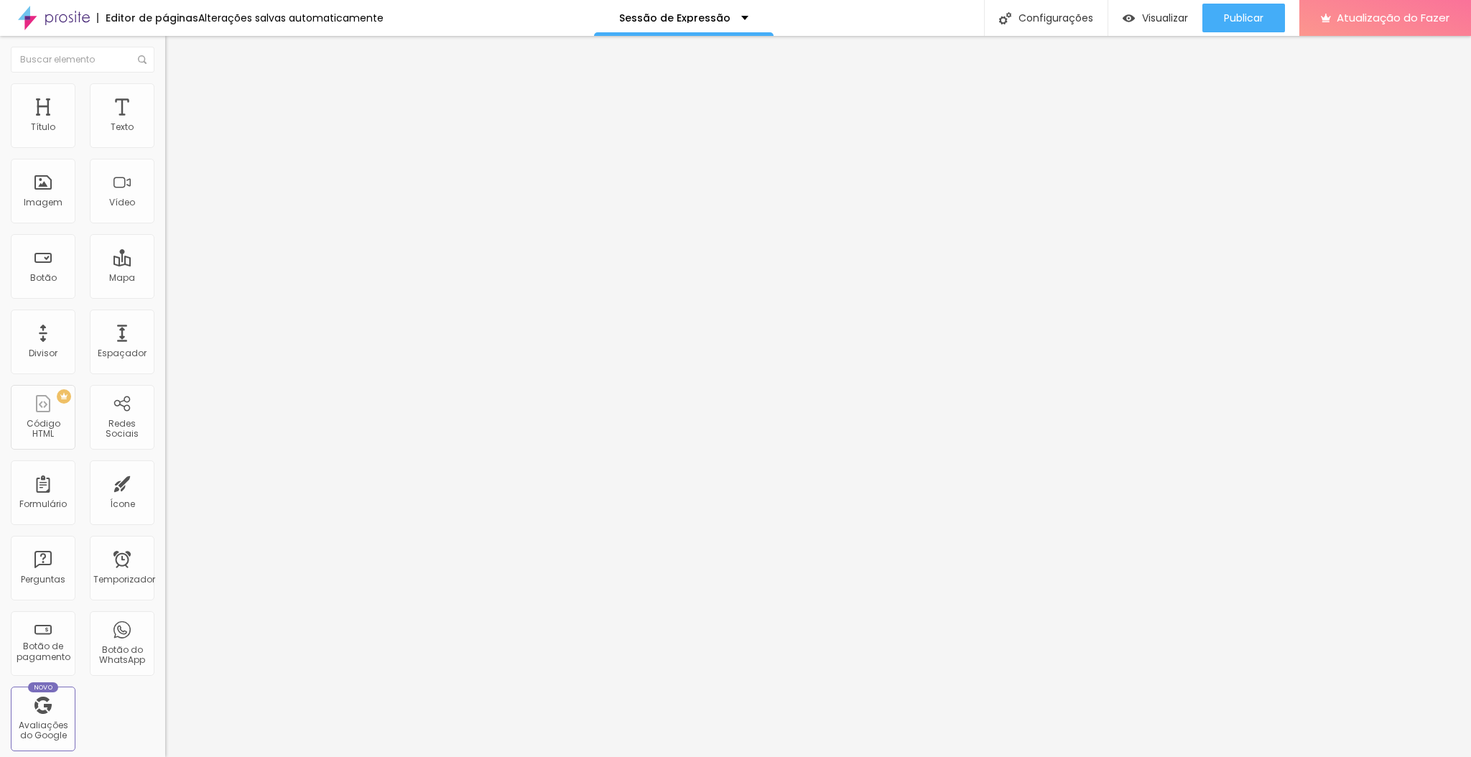
click at [165, 88] on img at bounding box center [171, 89] width 13 height 13
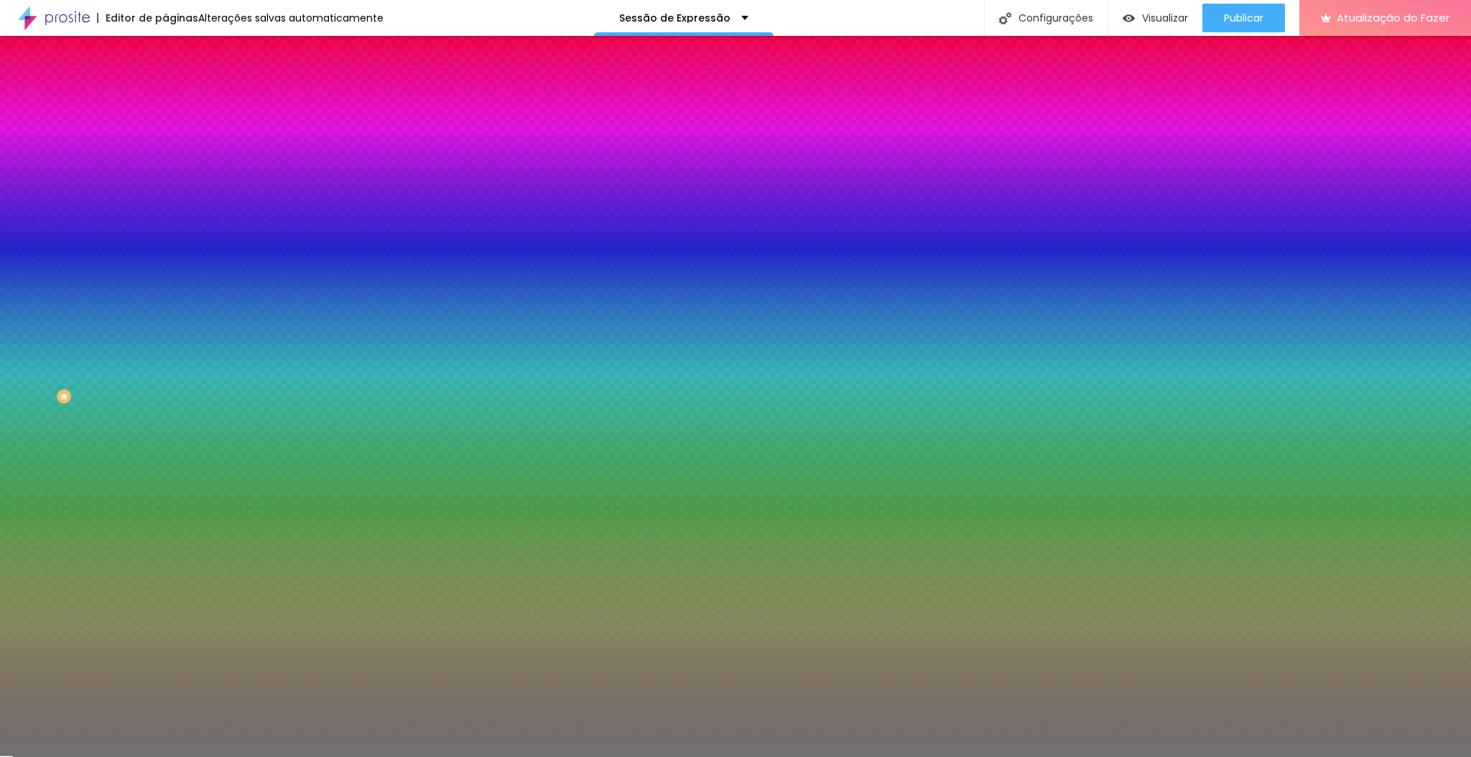
click at [165, 145] on input "#717171" at bounding box center [251, 144] width 172 height 14
paste input "D16600"
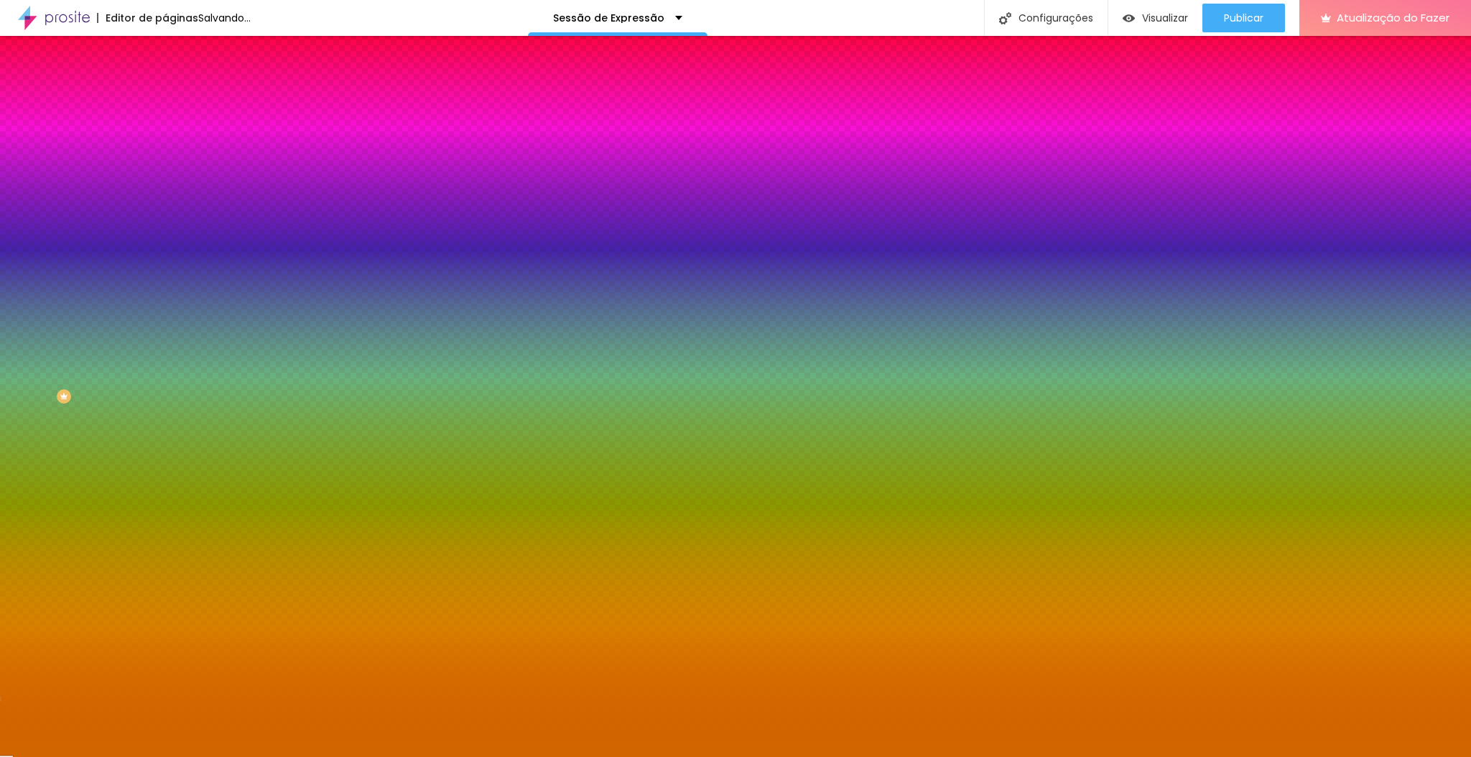
click at [165, 187] on input "range" at bounding box center [211, 180] width 93 height 11
drag, startPoint x: 65, startPoint y: 231, endPoint x: 38, endPoint y: 236, distance: 27.7
click at [165, 223] on input "range" at bounding box center [211, 217] width 93 height 11
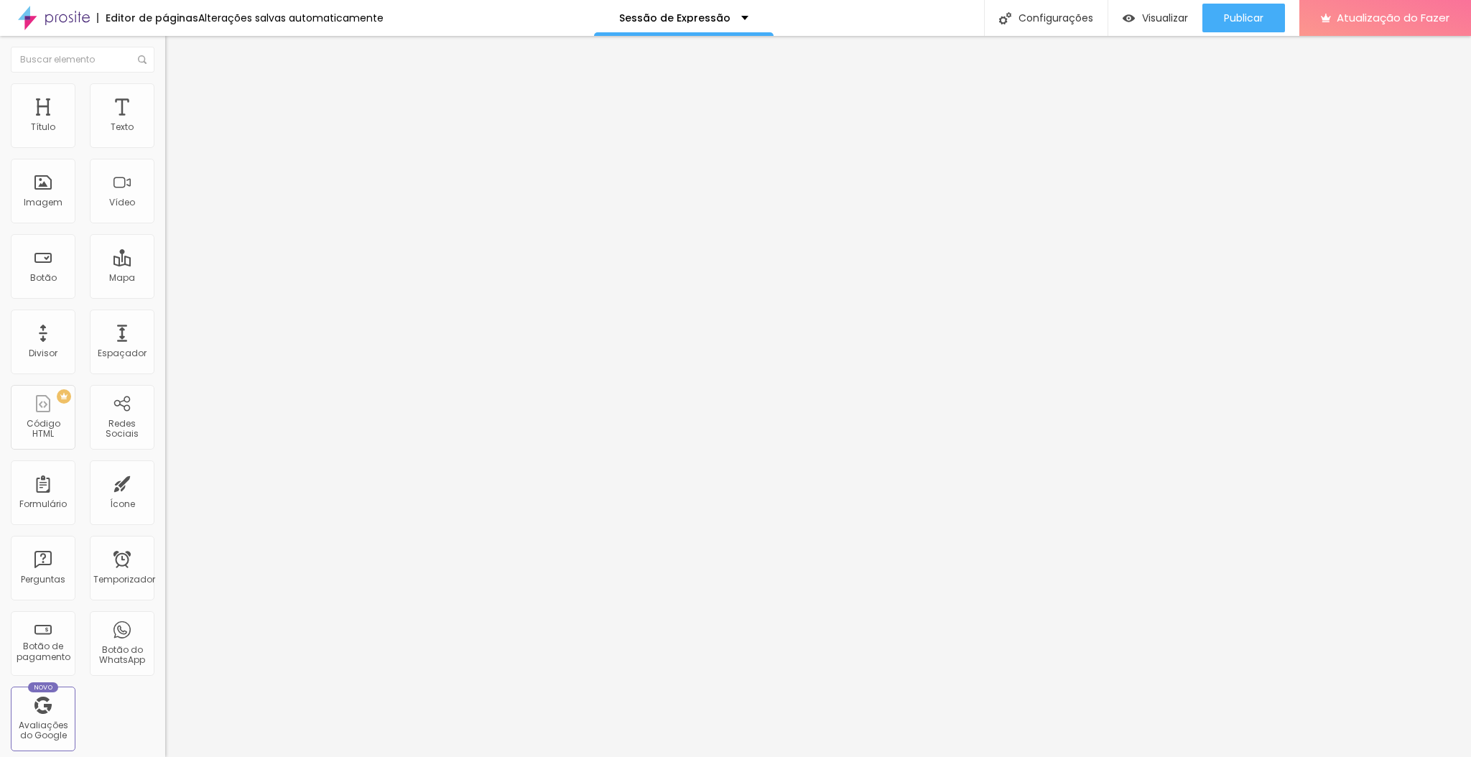
click at [165, 83] on img at bounding box center [171, 89] width 13 height 13
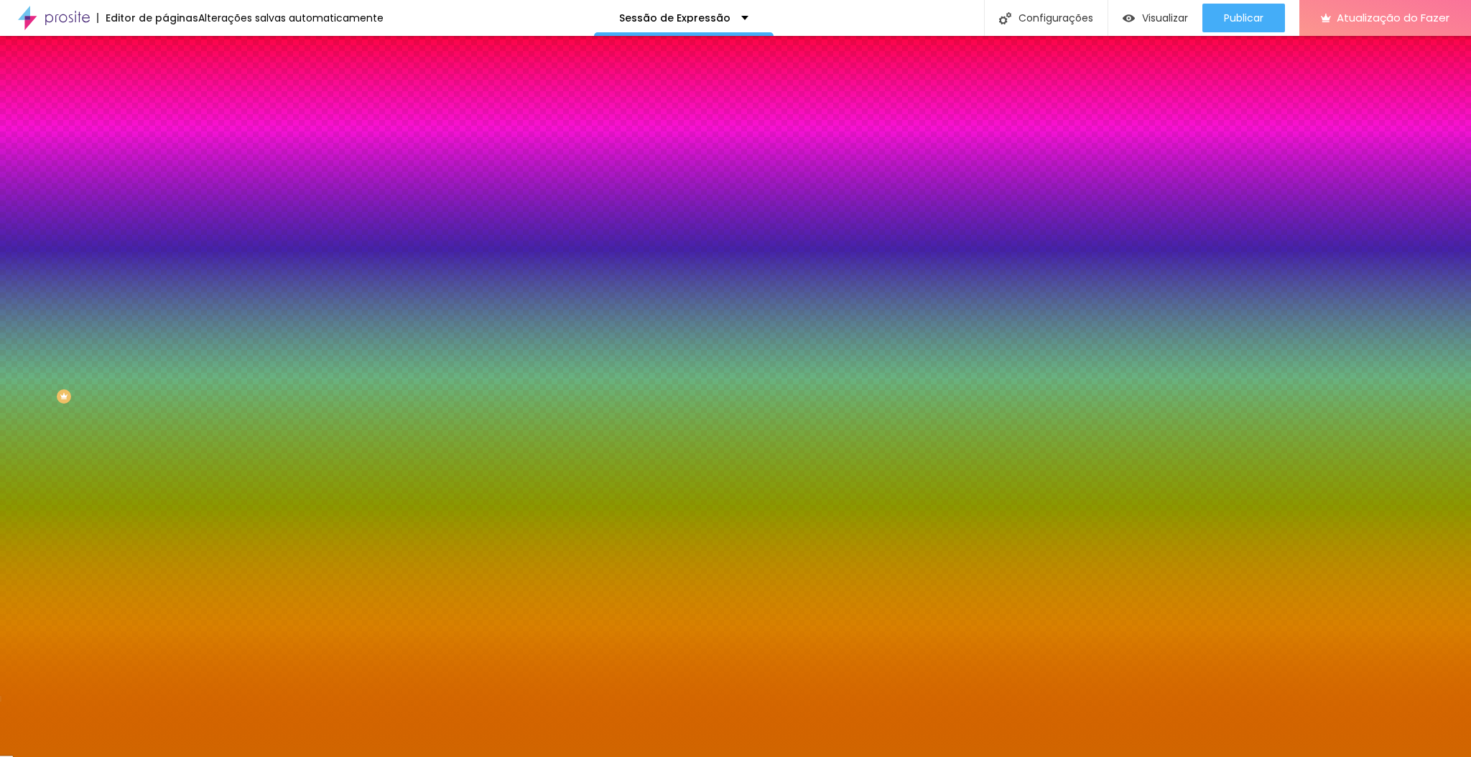
click at [165, 187] on input "range" at bounding box center [211, 180] width 93 height 11
drag, startPoint x: 64, startPoint y: 230, endPoint x: 40, endPoint y: 230, distance: 23.7
click at [165, 223] on input "range" at bounding box center [211, 217] width 93 height 11
click at [165, 98] on img at bounding box center [171, 104] width 13 height 13
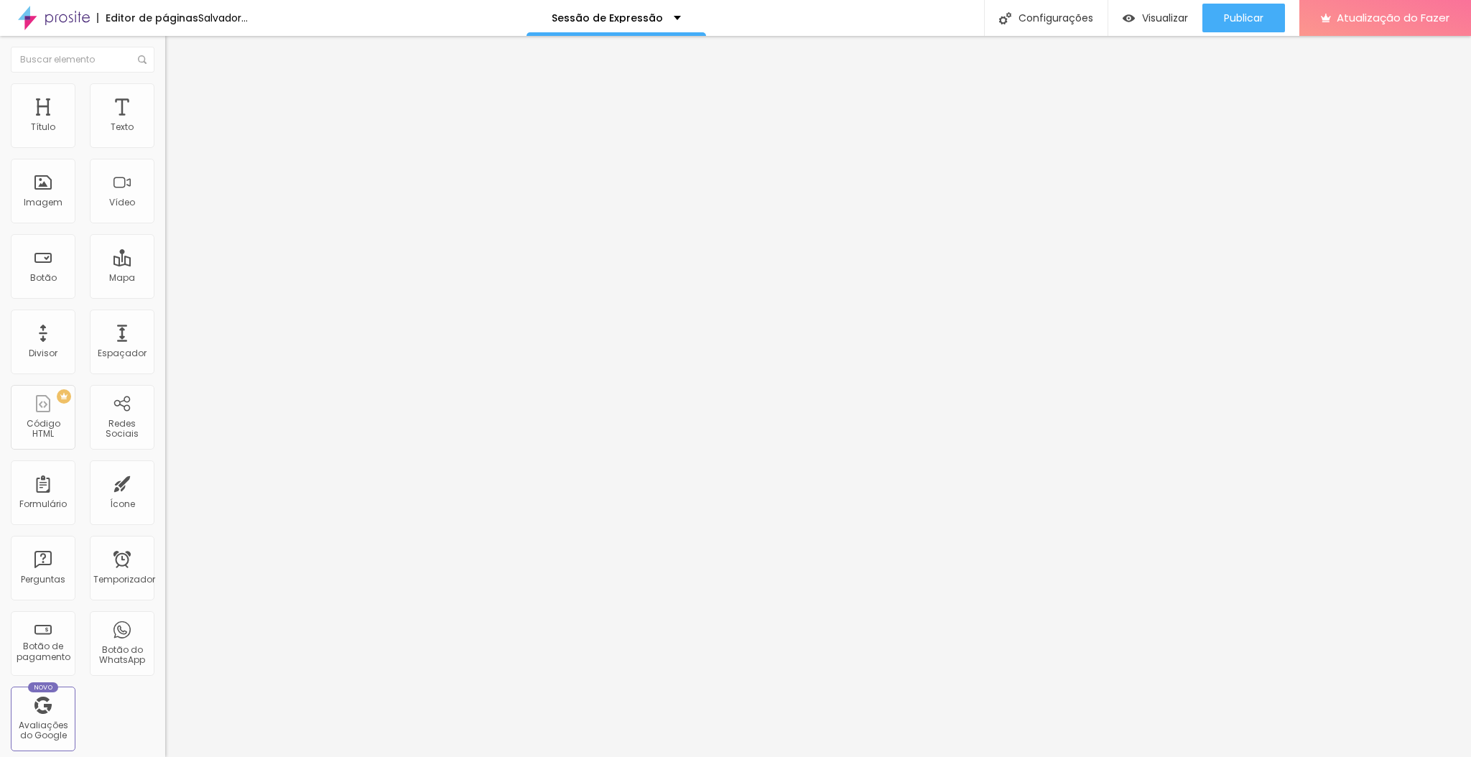
drag, startPoint x: 50, startPoint y: 141, endPoint x: 17, endPoint y: 143, distance: 33.1
click at [165, 279] on input "range" at bounding box center [211, 284] width 93 height 11
drag, startPoint x: 51, startPoint y: 169, endPoint x: 0, endPoint y: 168, distance: 51.0
click at [165, 482] on input "range" at bounding box center [211, 487] width 93 height 11
click at [165, 82] on img at bounding box center [171, 75] width 13 height 13
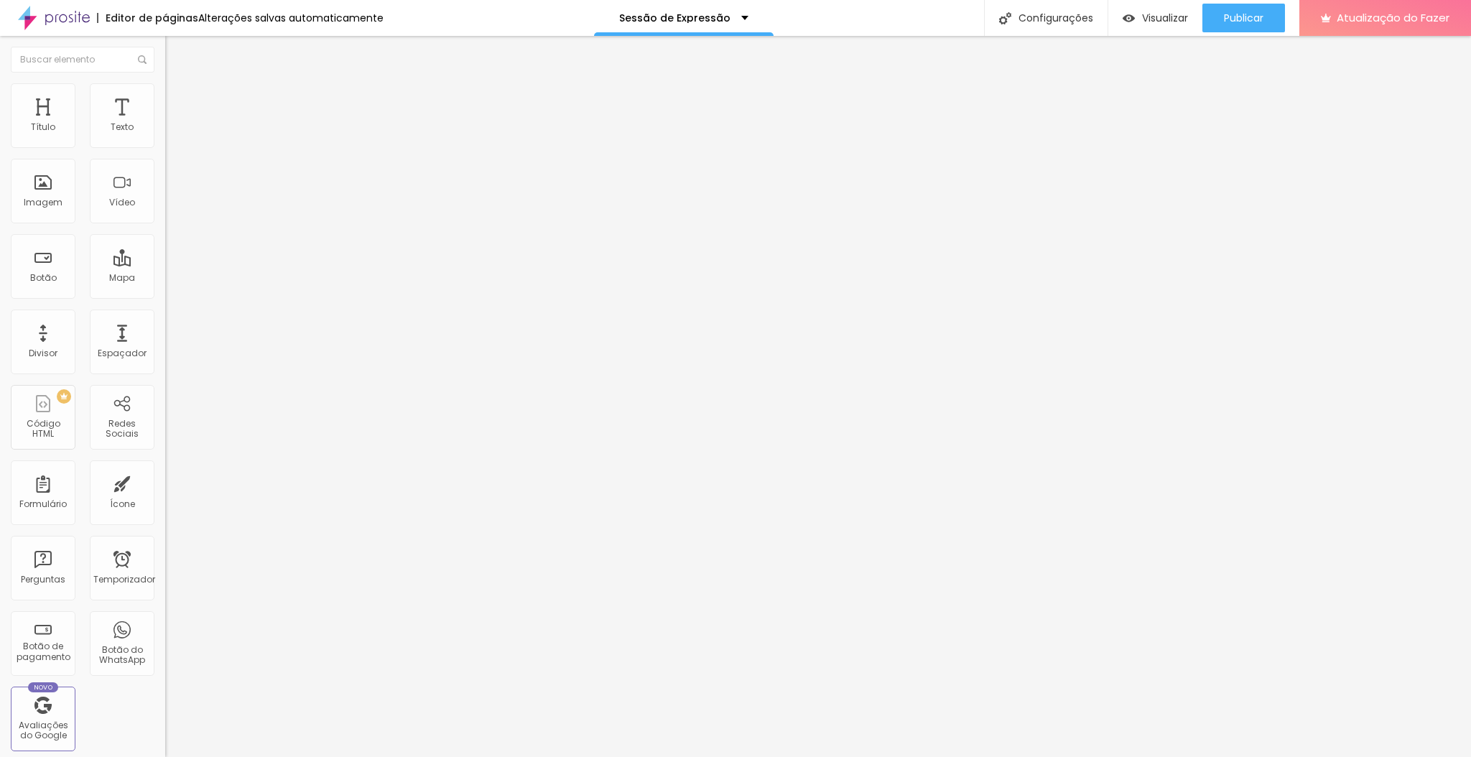
click at [165, 165] on font "Coração 1" at bounding box center [187, 168] width 45 height 12
click at [165, 182] on span "Sólido" at bounding box center [179, 176] width 28 height 12
click at [165, 98] on img at bounding box center [171, 104] width 13 height 13
drag, startPoint x: 55, startPoint y: 141, endPoint x: 24, endPoint y: 144, distance: 31.1
click at [165, 279] on input "range" at bounding box center [211, 284] width 93 height 11
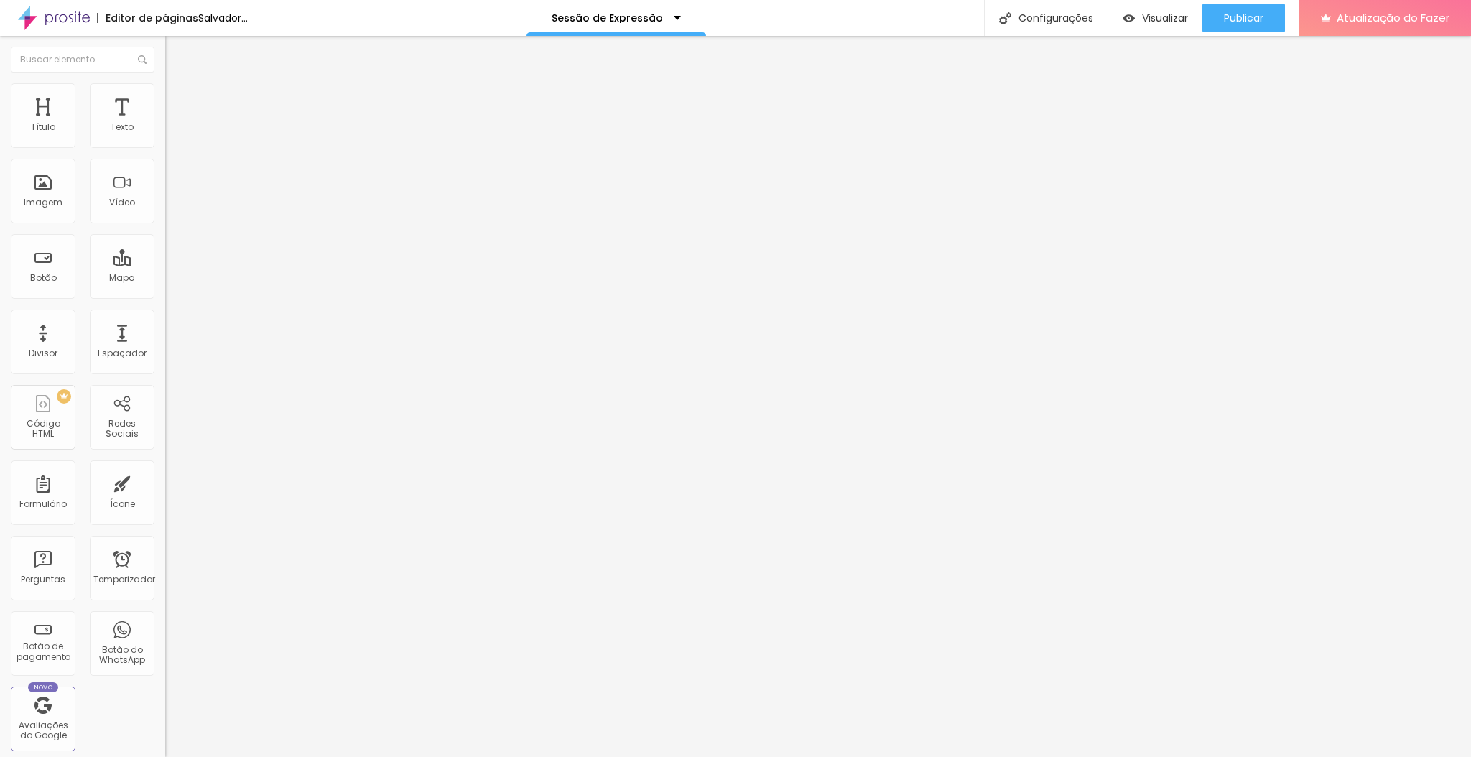
drag, startPoint x: 51, startPoint y: 172, endPoint x: 2, endPoint y: 173, distance: 48.8
click at [165, 482] on input "range" at bounding box center [211, 487] width 93 height 11
click at [165, 98] on li "Avançado" at bounding box center [247, 105] width 165 height 14
drag, startPoint x: 93, startPoint y: 141, endPoint x: 1, endPoint y: 168, distance: 95.7
click at [165, 279] on input "range" at bounding box center [211, 284] width 93 height 11
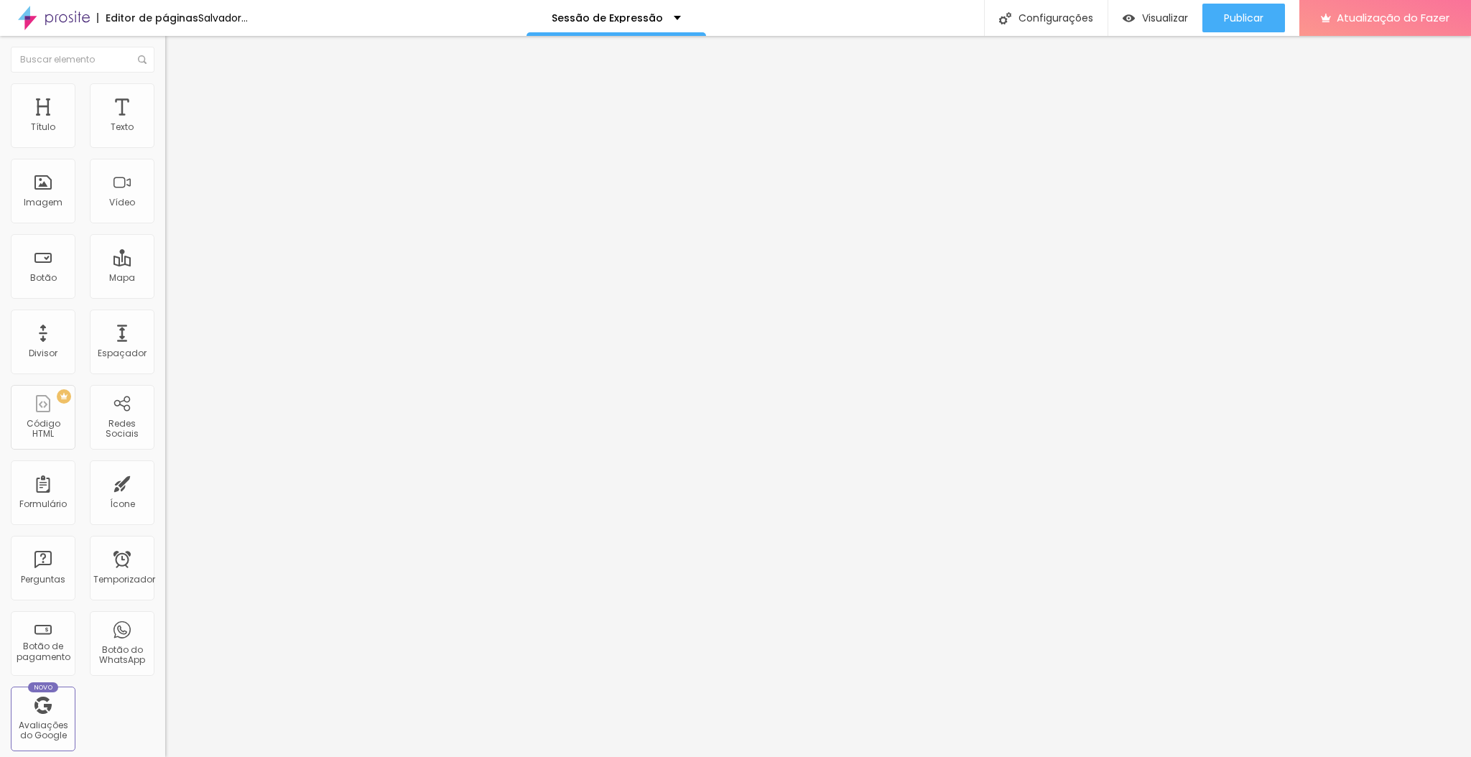
drag, startPoint x: 36, startPoint y: 168, endPoint x: 0, endPoint y: 175, distance: 36.6
click at [165, 482] on input "range" at bounding box center [211, 487] width 93 height 11
click at [178, 101] on font "Avançado" at bounding box center [201, 107] width 47 height 12
drag, startPoint x: 58, startPoint y: 141, endPoint x: 13, endPoint y: 143, distance: 45.3
click at [165, 279] on input "range" at bounding box center [211, 284] width 93 height 11
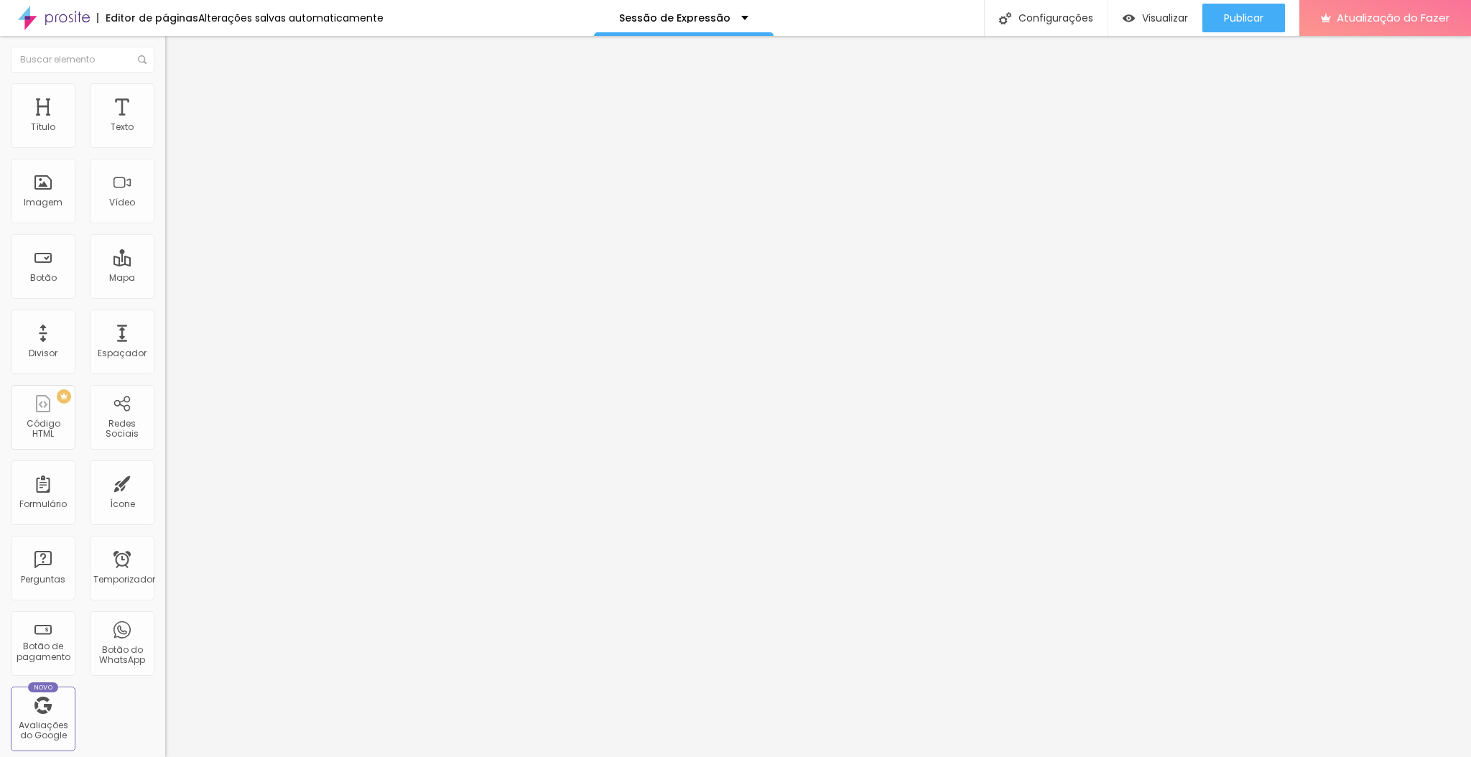
click at [178, 85] on font "Conteúdo" at bounding box center [200, 79] width 45 height 12
click at [178, 97] on font "Estilo" at bounding box center [189, 93] width 22 height 12
click at [165, 98] on img at bounding box center [171, 104] width 13 height 13
drag, startPoint x: 92, startPoint y: 139, endPoint x: 0, endPoint y: 154, distance: 93.3
click at [165, 279] on input "range" at bounding box center [211, 284] width 93 height 11
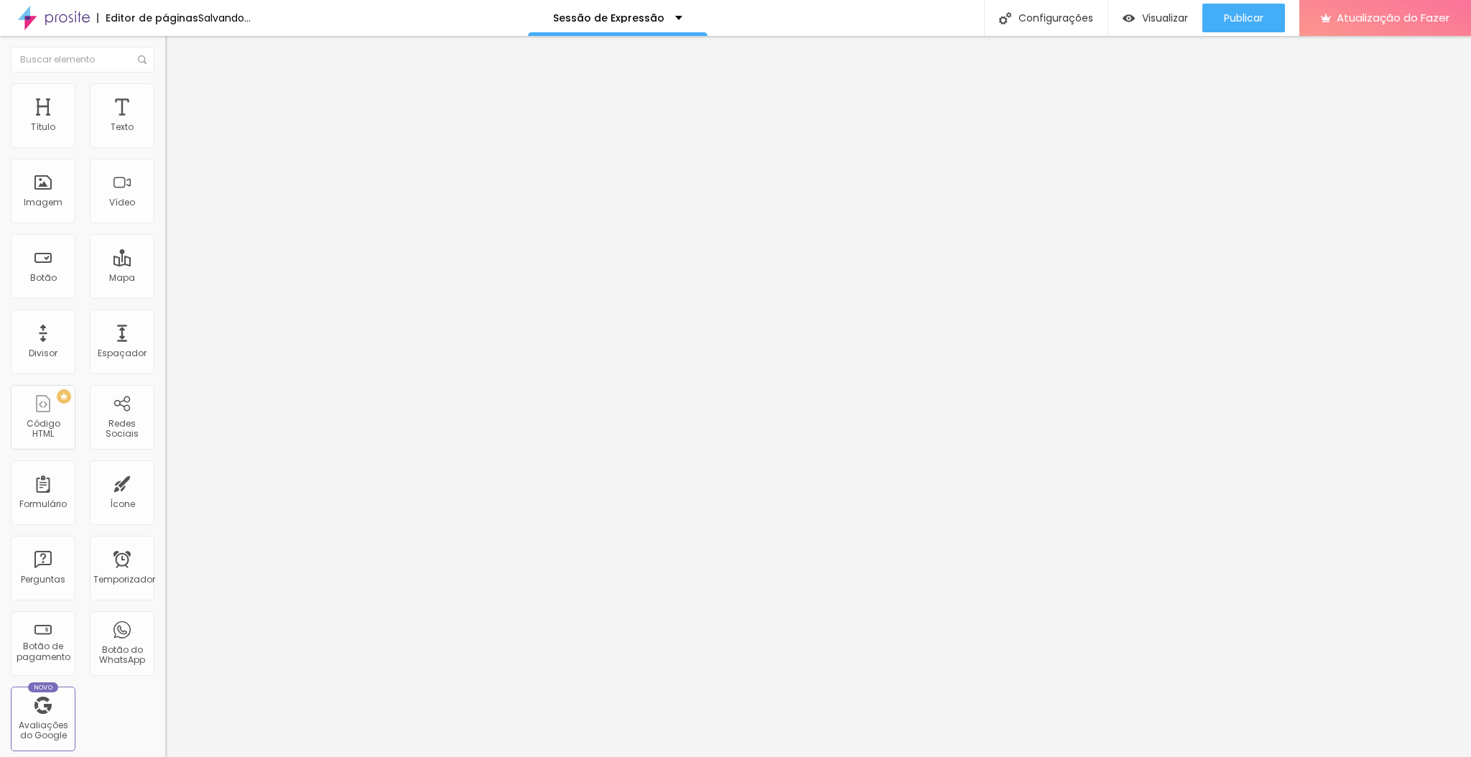
drag, startPoint x: 33, startPoint y: 169, endPoint x: 17, endPoint y: 172, distance: 16.1
click at [165, 482] on input "range" at bounding box center [211, 487] width 93 height 11
click at [165, 83] on img at bounding box center [171, 89] width 13 height 13
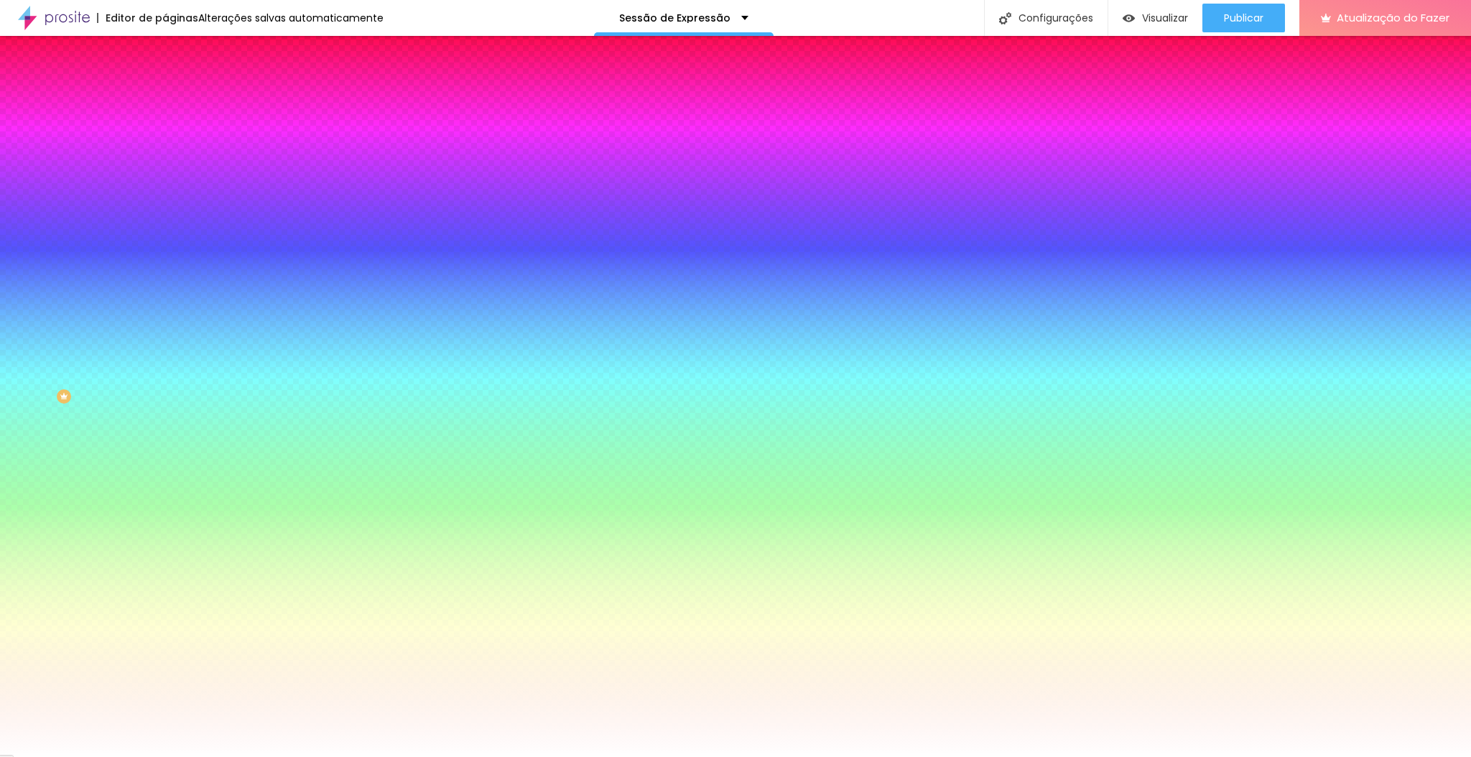
click at [165, 83] on li "Conteúdo" at bounding box center [247, 76] width 165 height 14
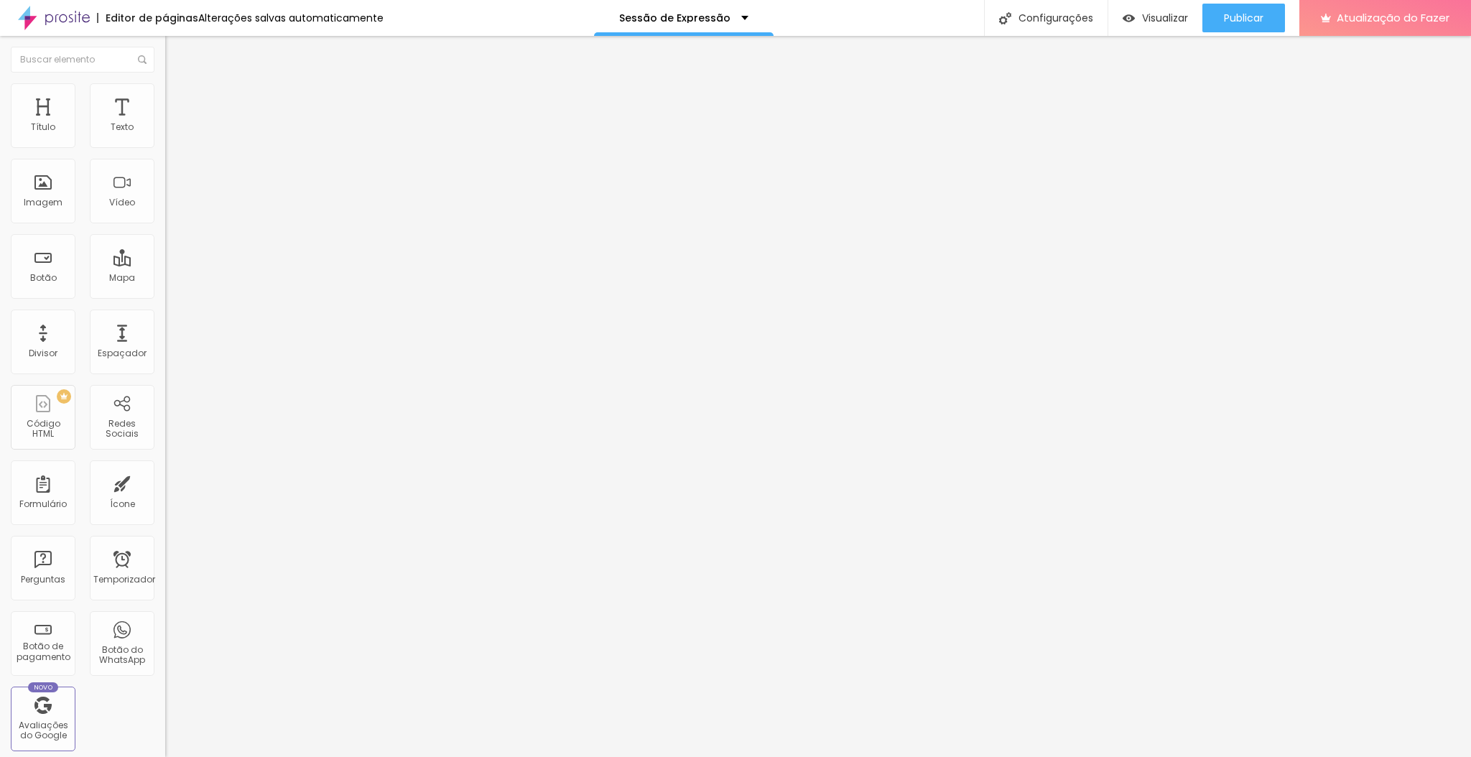
click at [165, 98] on li "Avançado" at bounding box center [247, 105] width 165 height 14
click at [165, 95] on li "Estilo" at bounding box center [247, 90] width 165 height 14
click at [178, 101] on font "Avançado" at bounding box center [201, 107] width 47 height 12
click at [165, 98] on li "Avançado" at bounding box center [247, 105] width 165 height 14
click at [165, 98] on img at bounding box center [171, 104] width 13 height 13
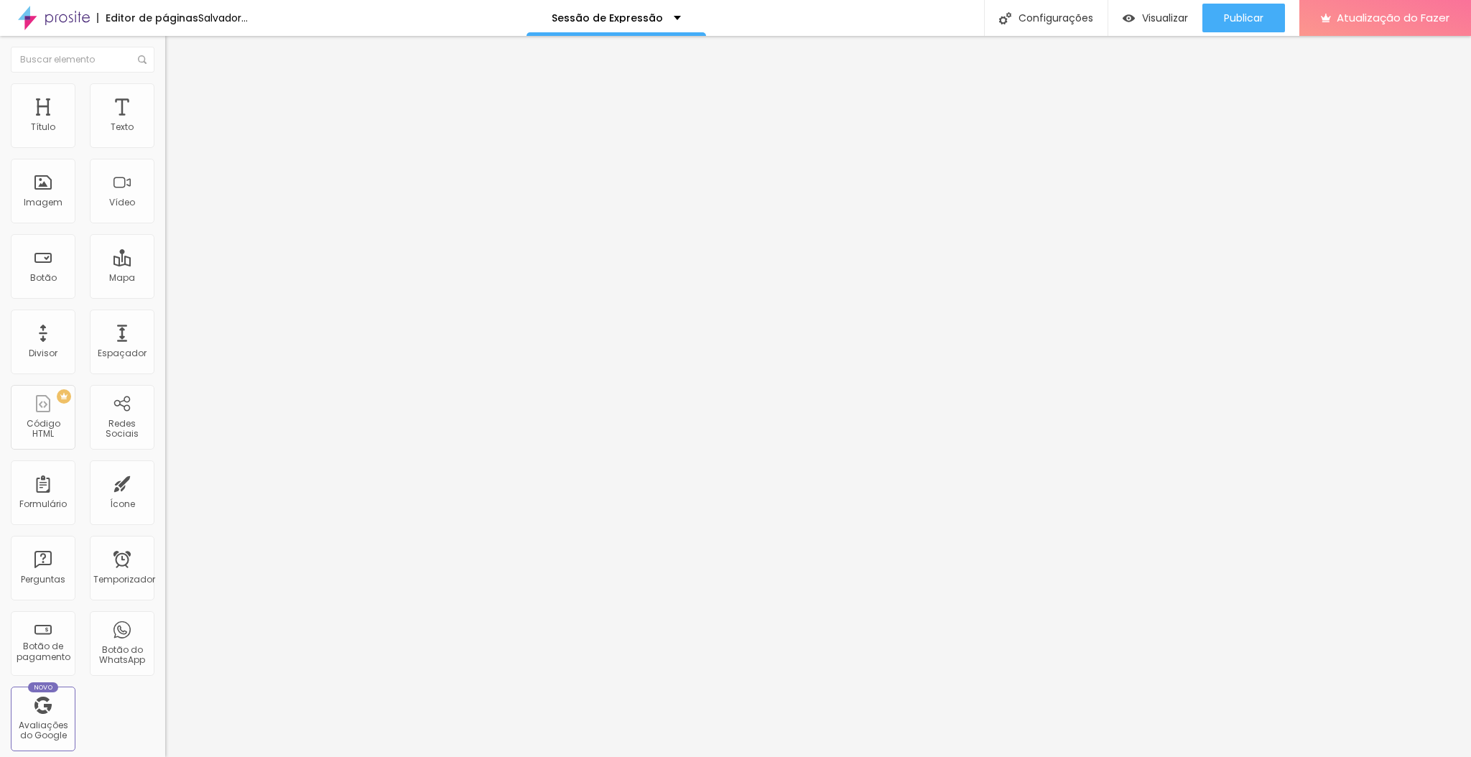
drag, startPoint x: 55, startPoint y: 137, endPoint x: 6, endPoint y: 135, distance: 48.9
click at [165, 279] on input "range" at bounding box center [211, 284] width 93 height 11
click at [178, 99] on font "Estilo" at bounding box center [189, 93] width 22 height 12
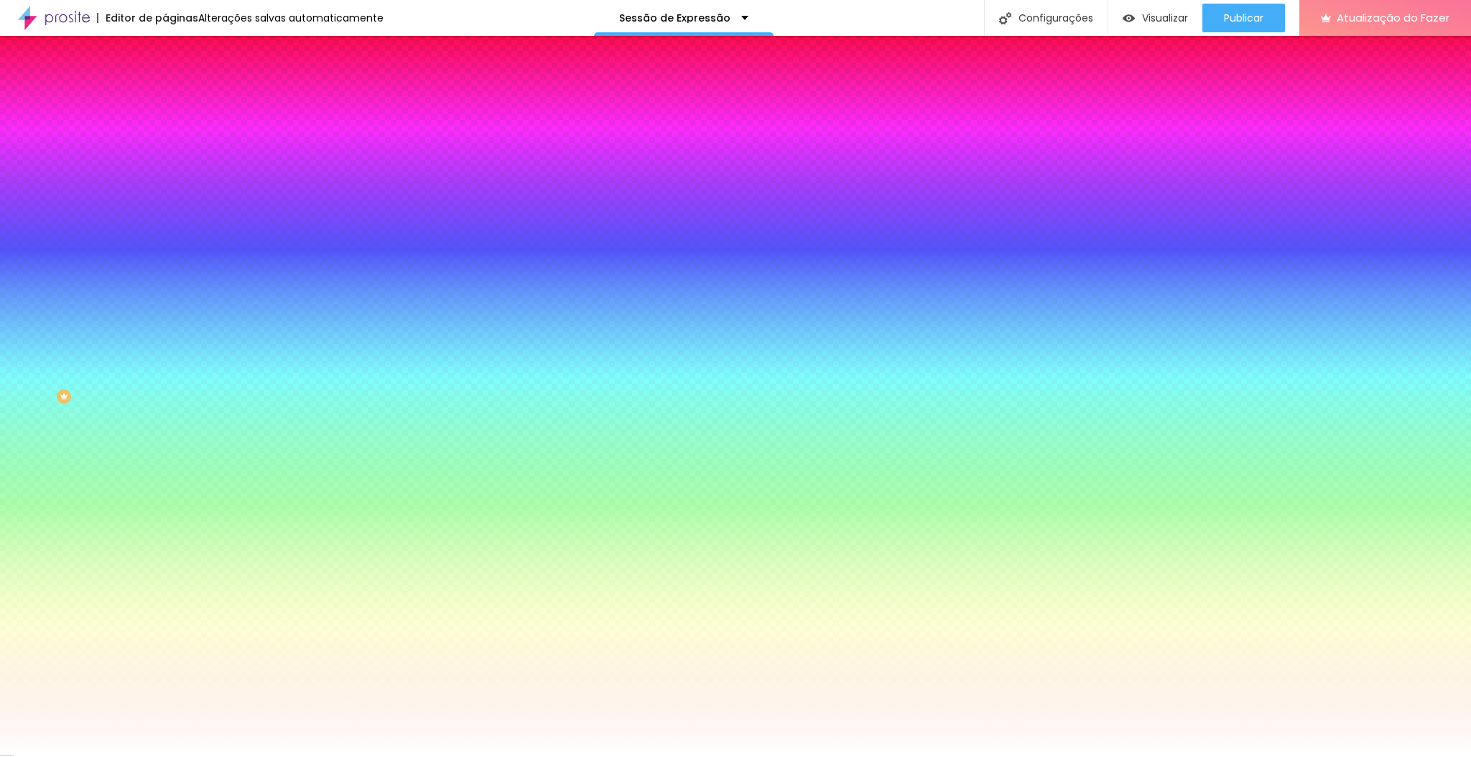
click at [171, 279] on icon "button" at bounding box center [176, 274] width 10 height 10
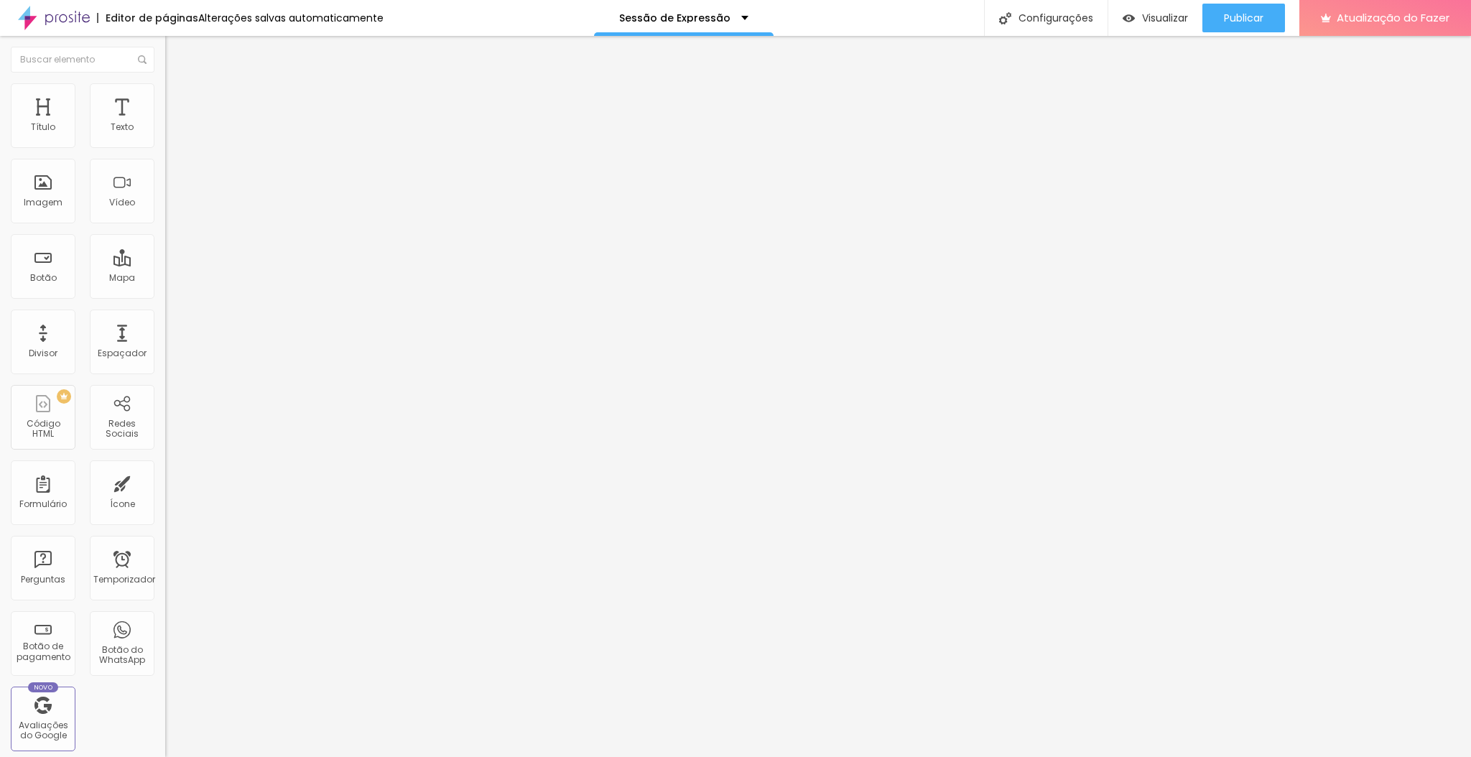
click at [178, 99] on font "Estilo" at bounding box center [189, 93] width 22 height 12
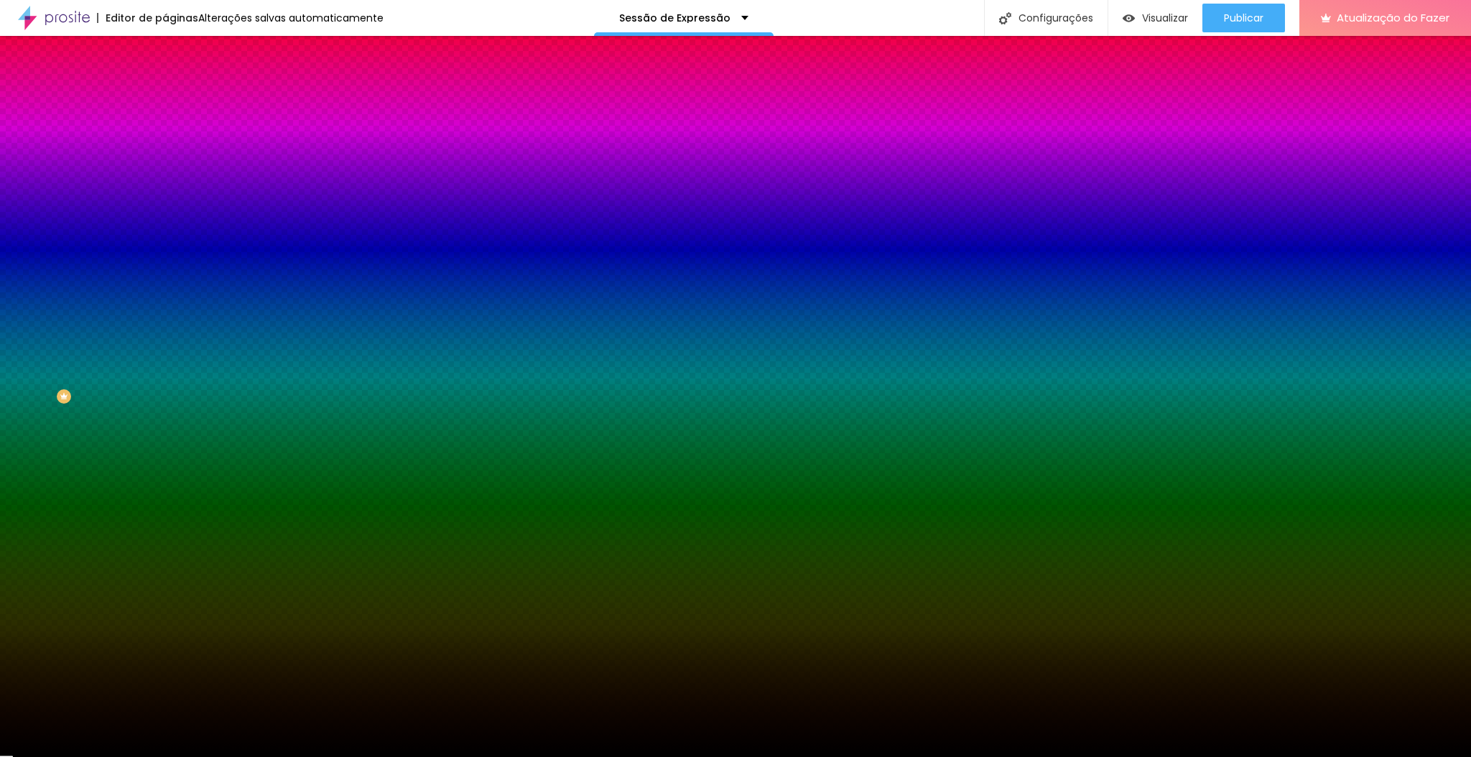
click at [171, 239] on icon "button" at bounding box center [176, 234] width 10 height 10
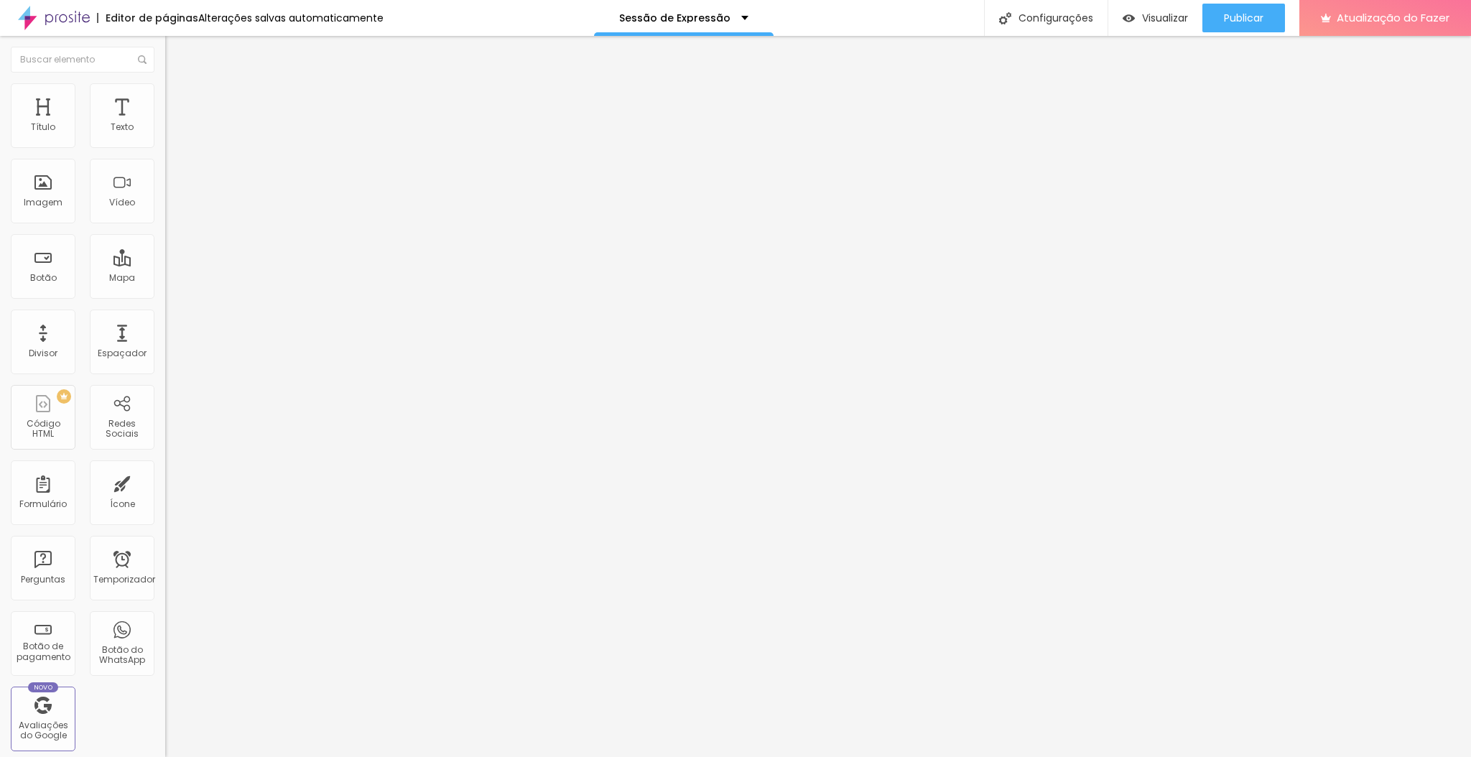
click at [165, 88] on img at bounding box center [171, 89] width 13 height 13
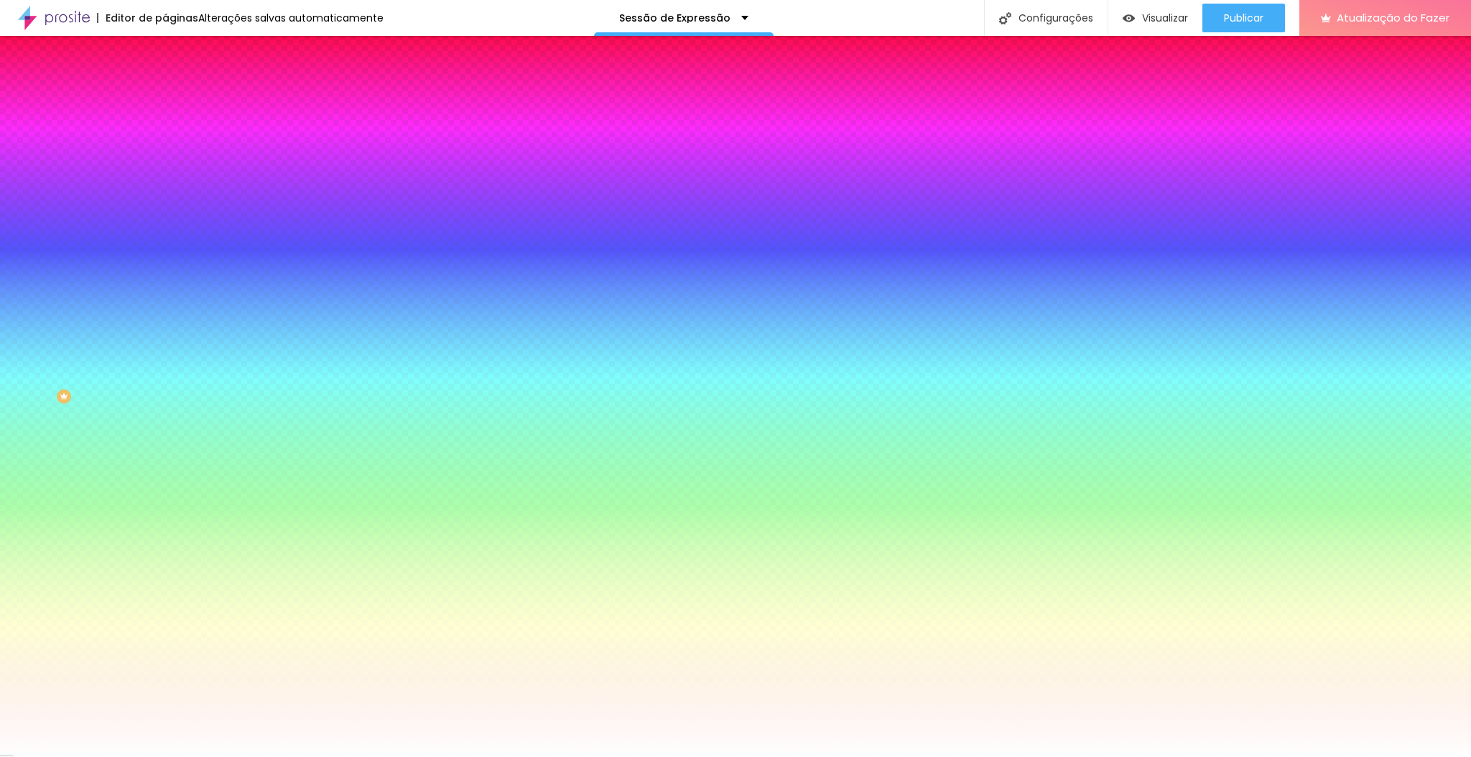
click at [165, 210] on input "#FFFFFF" at bounding box center [251, 202] width 172 height 14
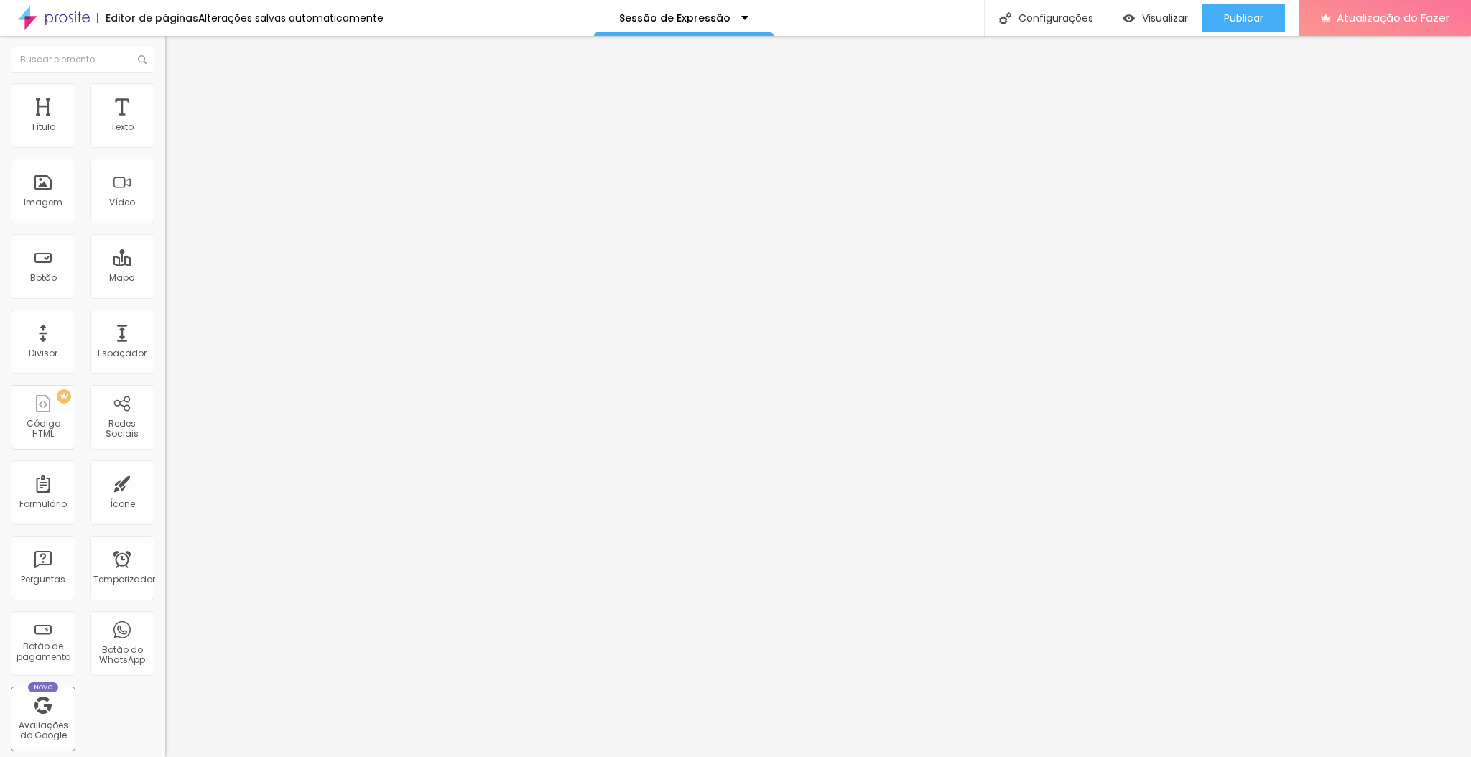
click at [165, 91] on img at bounding box center [171, 89] width 13 height 13
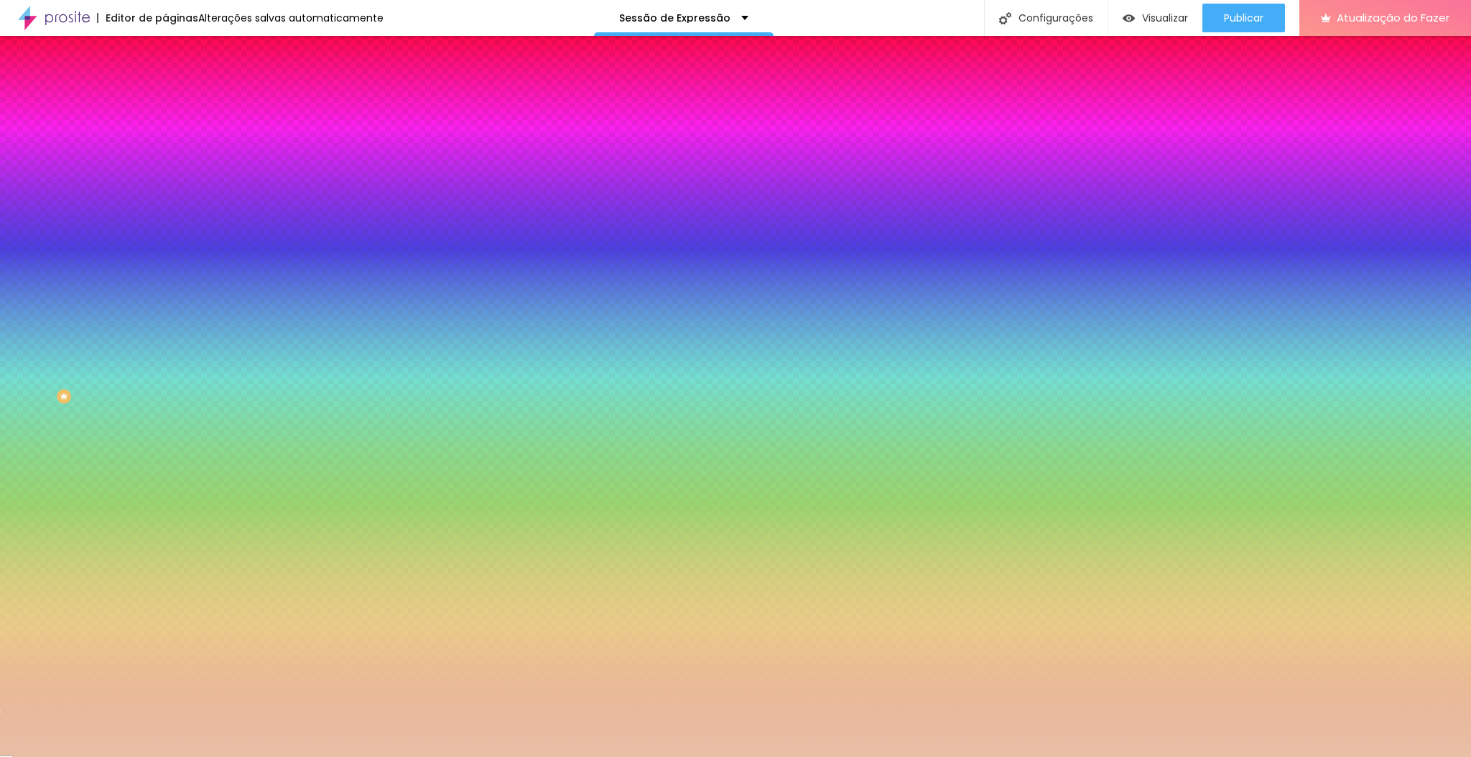
click at [165, 210] on input "#E8C0A6" at bounding box center [251, 202] width 172 height 14
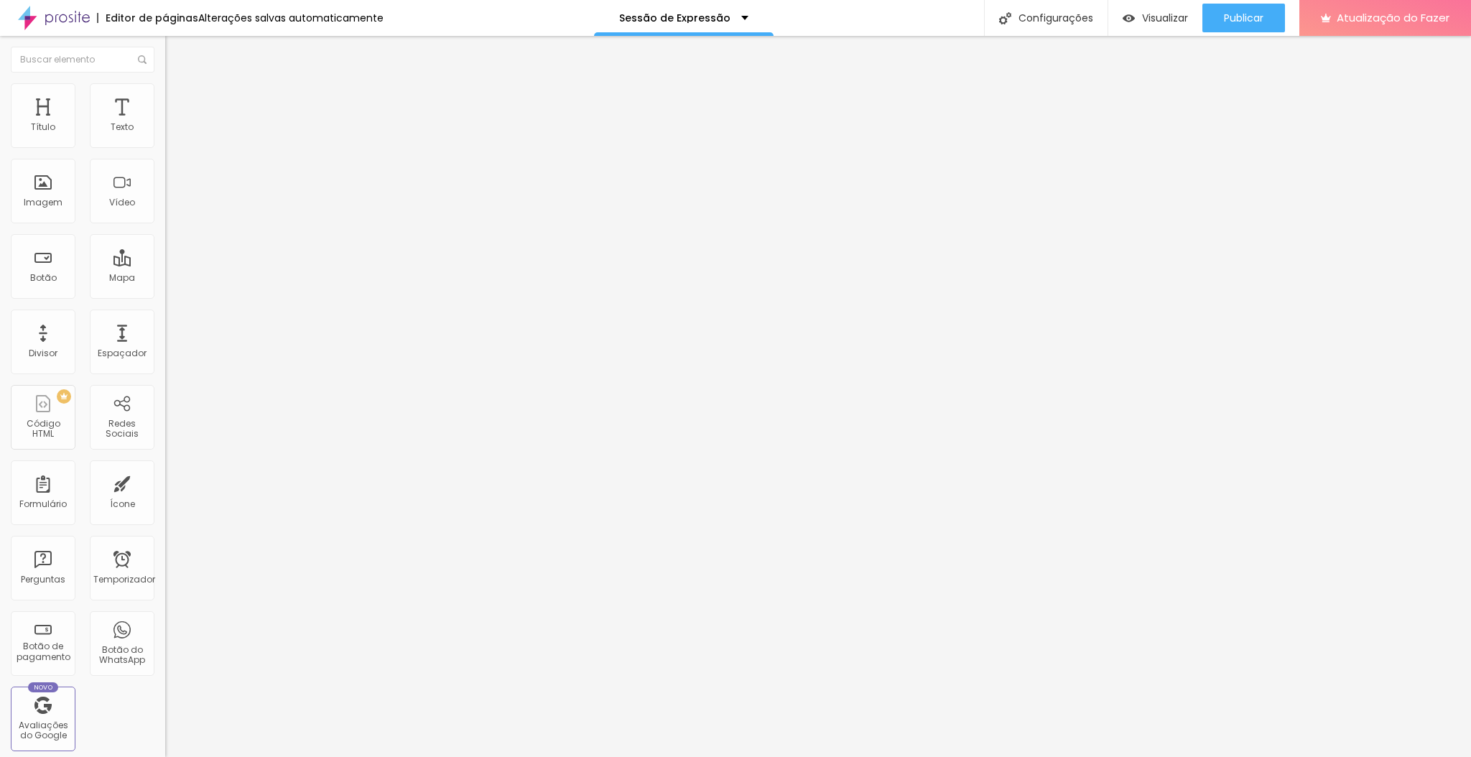
click at [165, 83] on img at bounding box center [171, 89] width 13 height 13
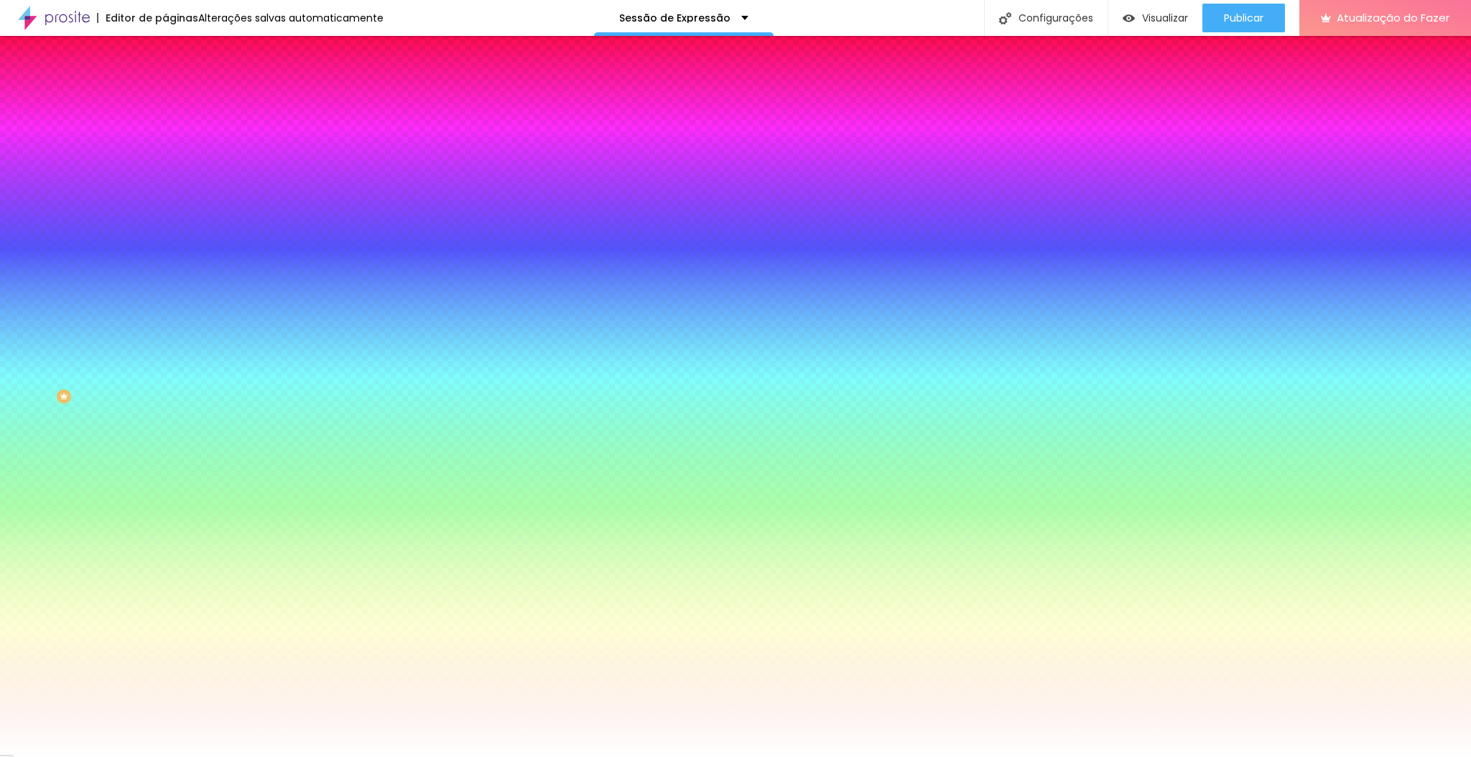
click at [165, 210] on input "#FFFFFF" at bounding box center [251, 202] width 172 height 14
paste input "E8C0A6"
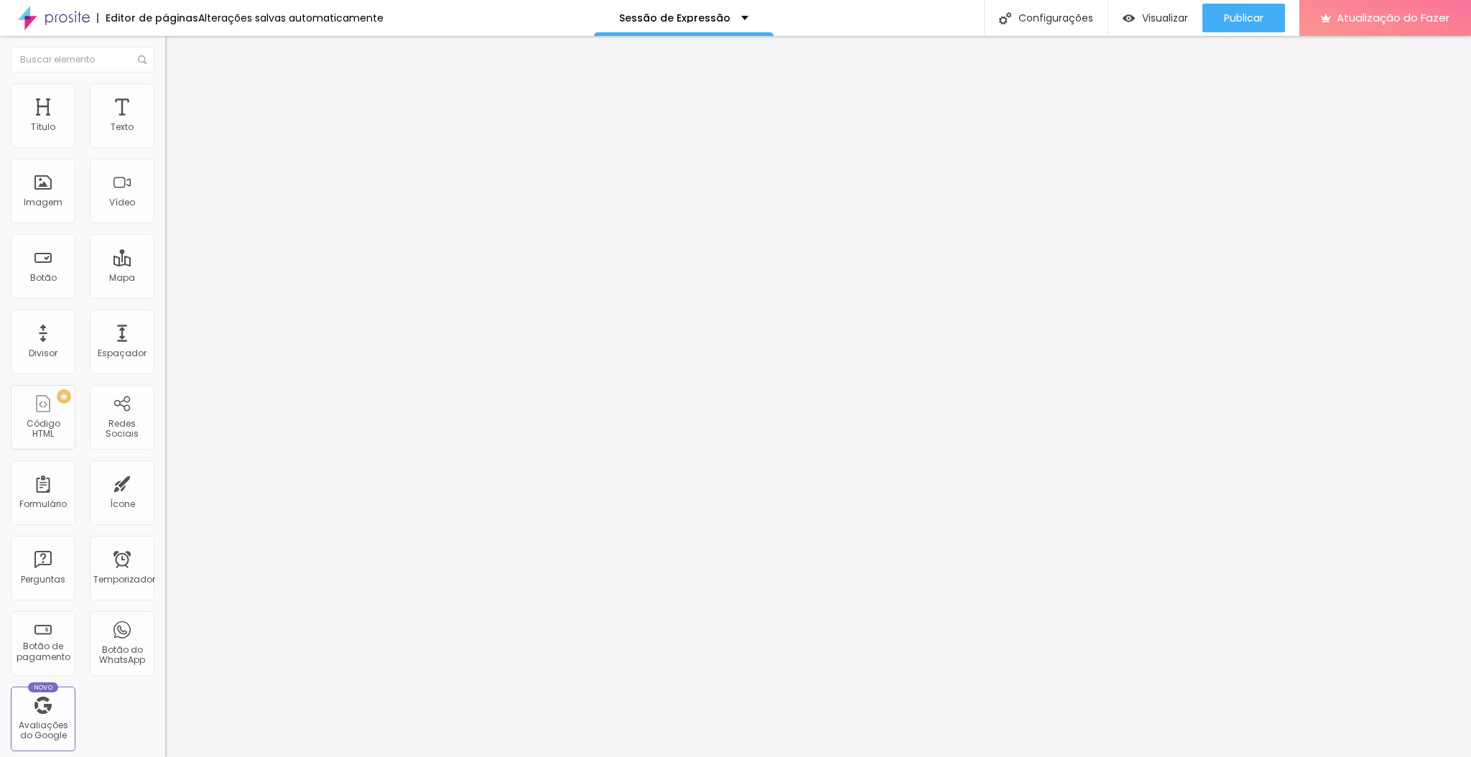
click at [165, 90] on img at bounding box center [171, 89] width 13 height 13
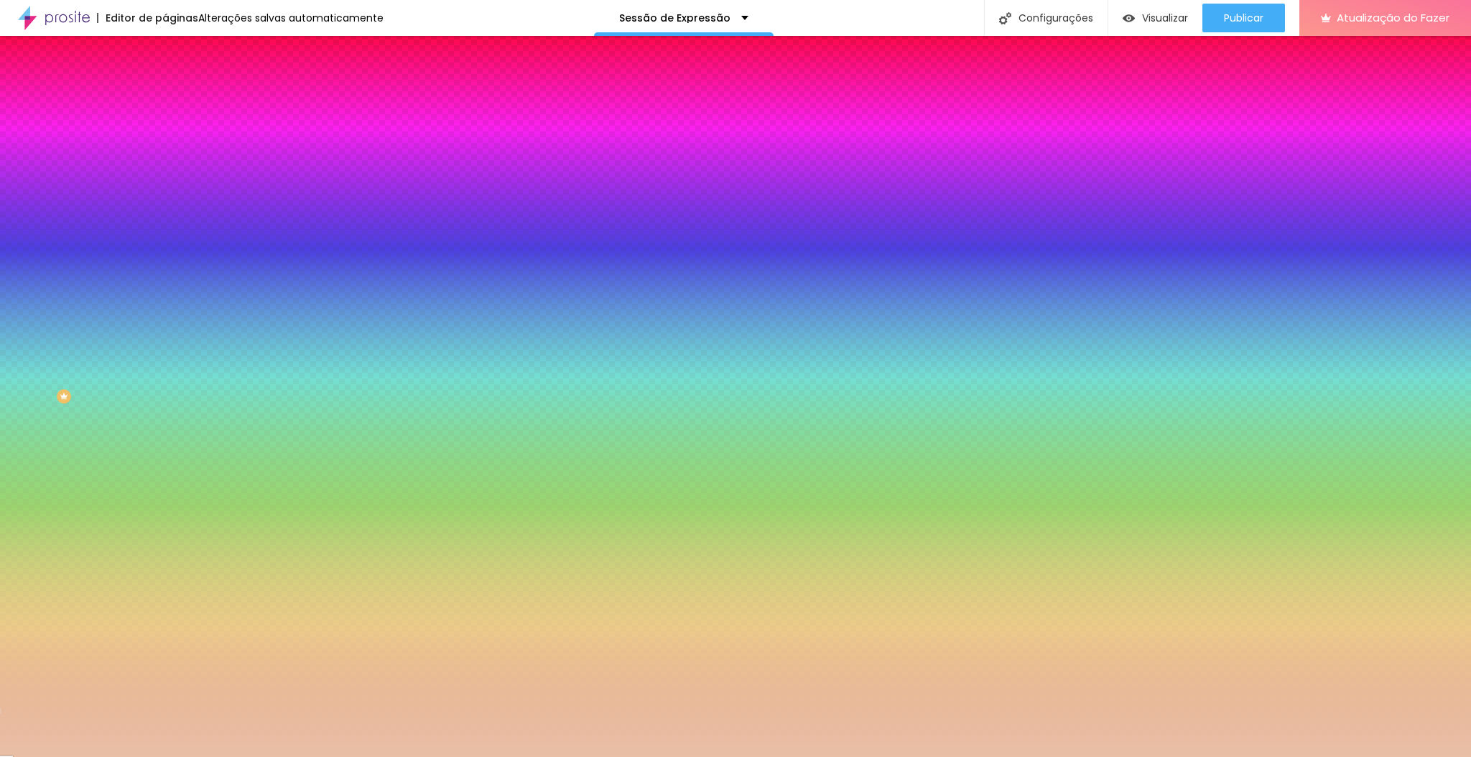
click at [171, 279] on icon "button" at bounding box center [176, 274] width 10 height 10
click at [165, 258] on button "button" at bounding box center [175, 250] width 20 height 15
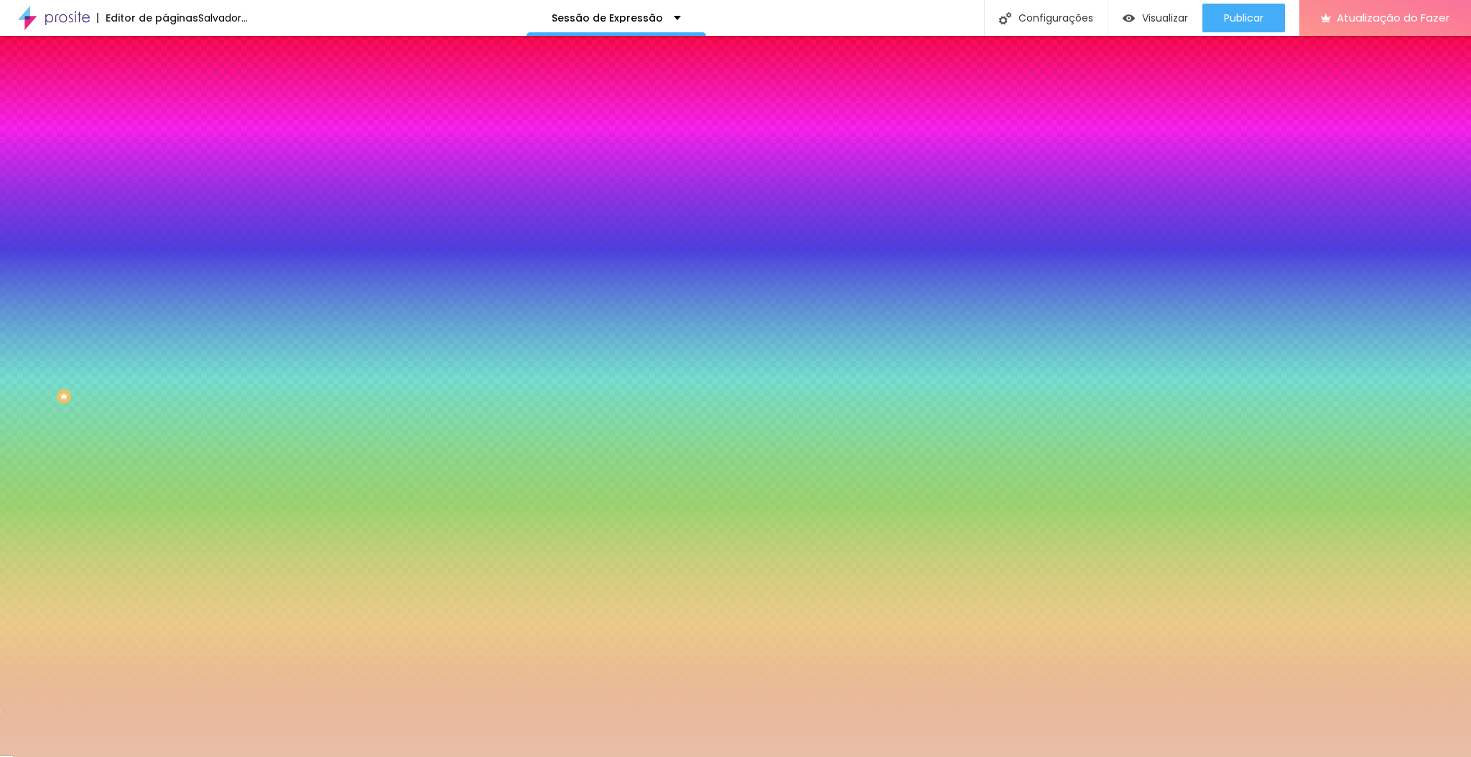
drag, startPoint x: 217, startPoint y: 587, endPoint x: 188, endPoint y: 607, distance: 35.5
click at [188, 607] on body "Editor de páginas Salvador... Sessão de Expressão Configurações Configurações d…" at bounding box center [735, 378] width 1471 height 757
click at [43, 756] on div at bounding box center [735, 757] width 1471 height 0
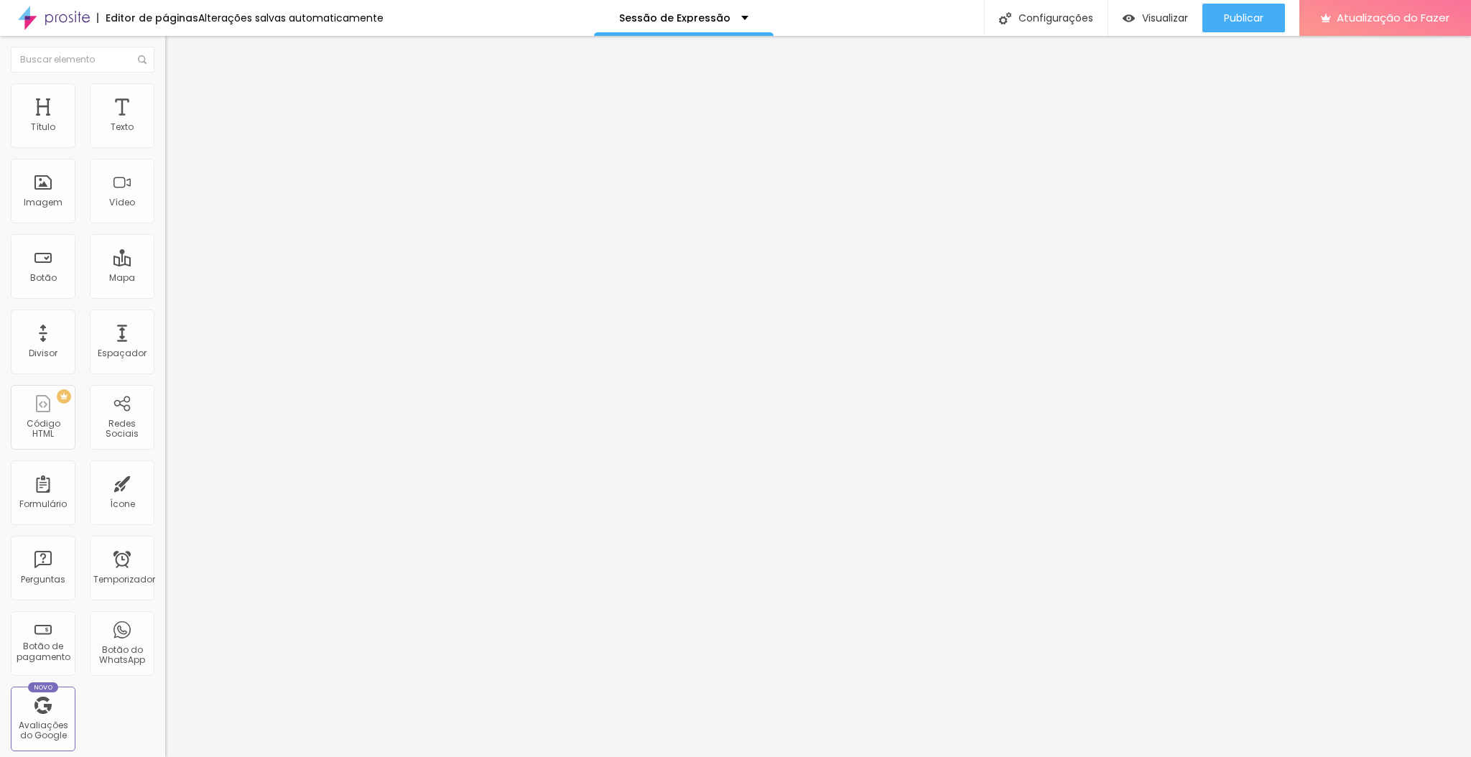
click at [165, 98] on li "Avançado" at bounding box center [247, 105] width 165 height 14
click at [165, 86] on li "Estilo" at bounding box center [247, 90] width 165 height 14
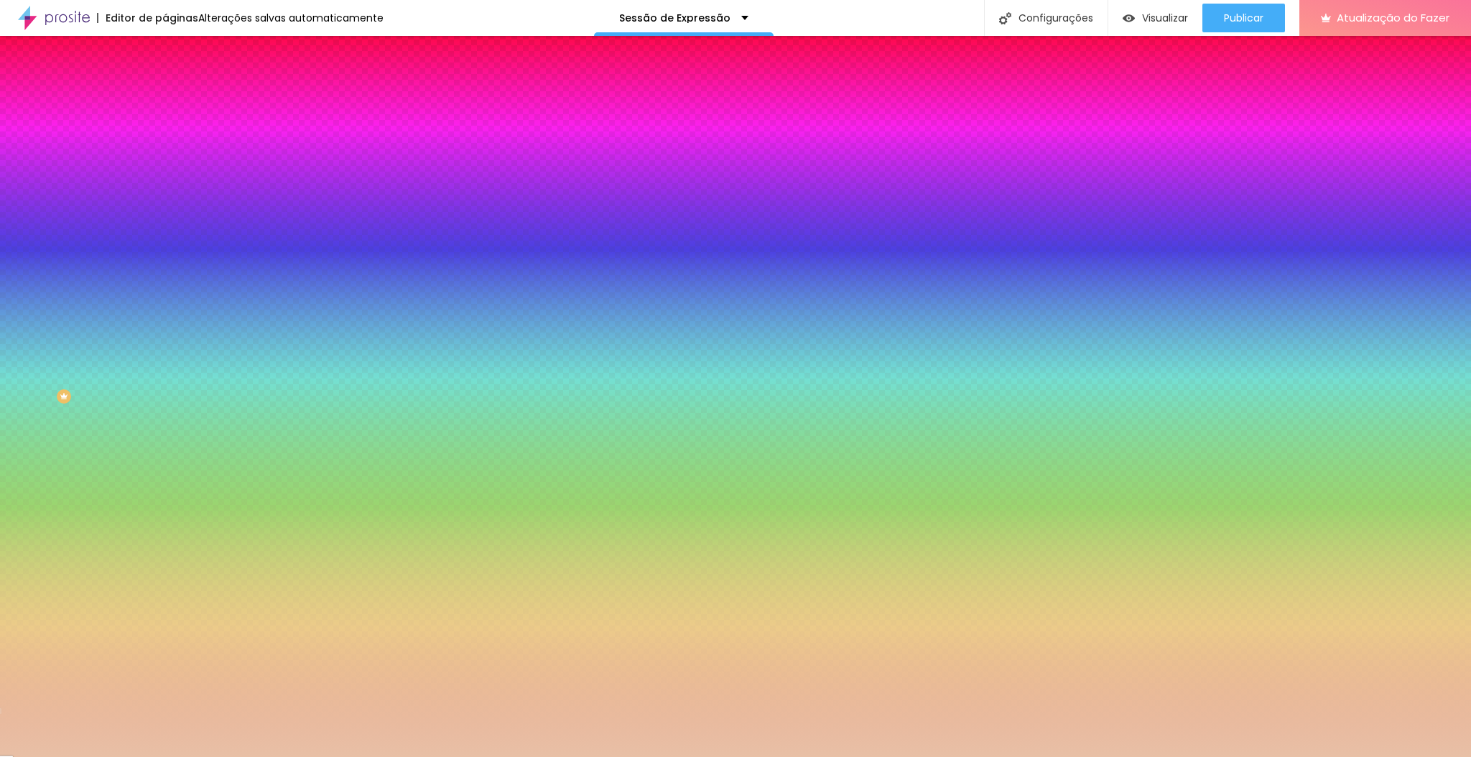
click at [171, 294] on icon "button" at bounding box center [175, 289] width 9 height 9
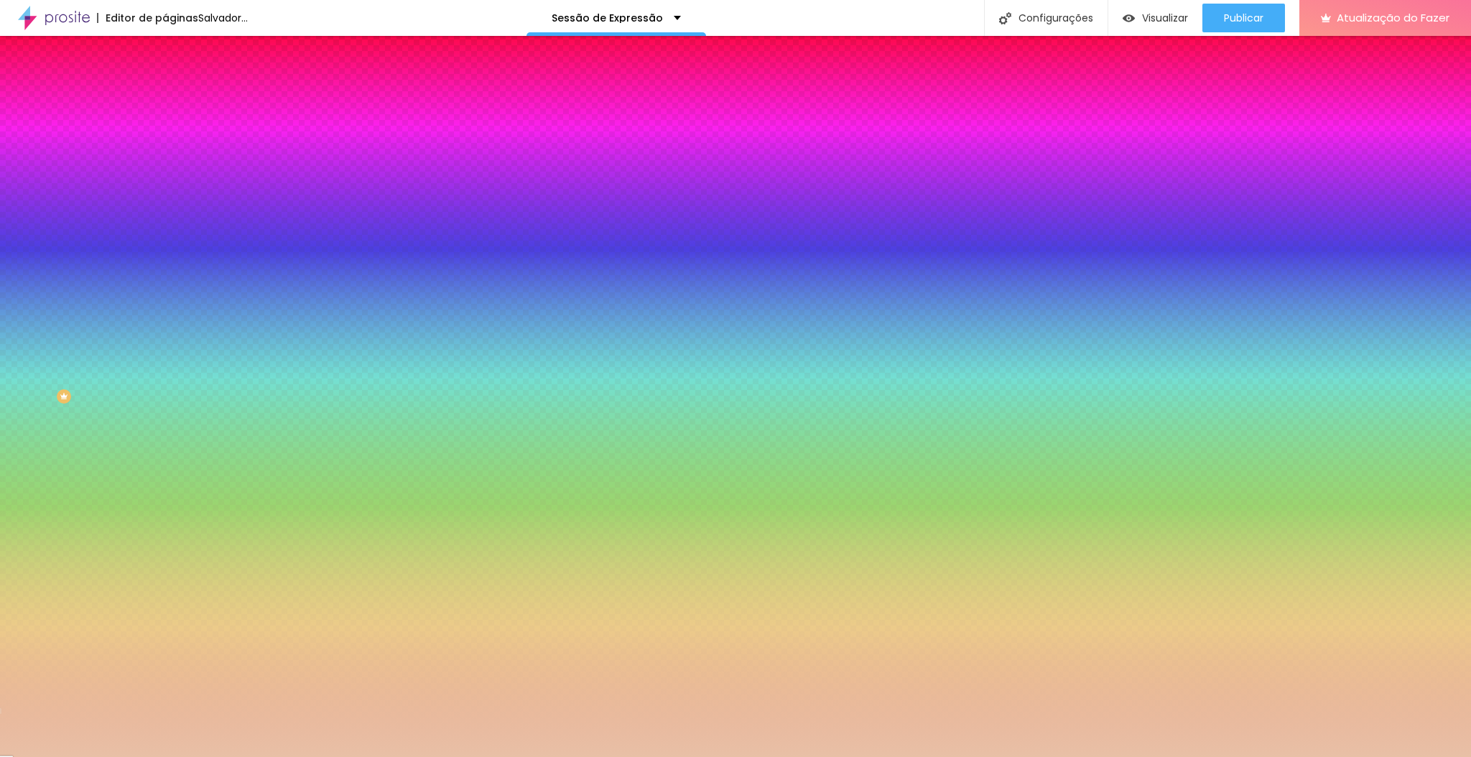
drag, startPoint x: 278, startPoint y: 582, endPoint x: 292, endPoint y: 637, distance: 56.9
click at [345, 756] on div at bounding box center [735, 757] width 1471 height 0
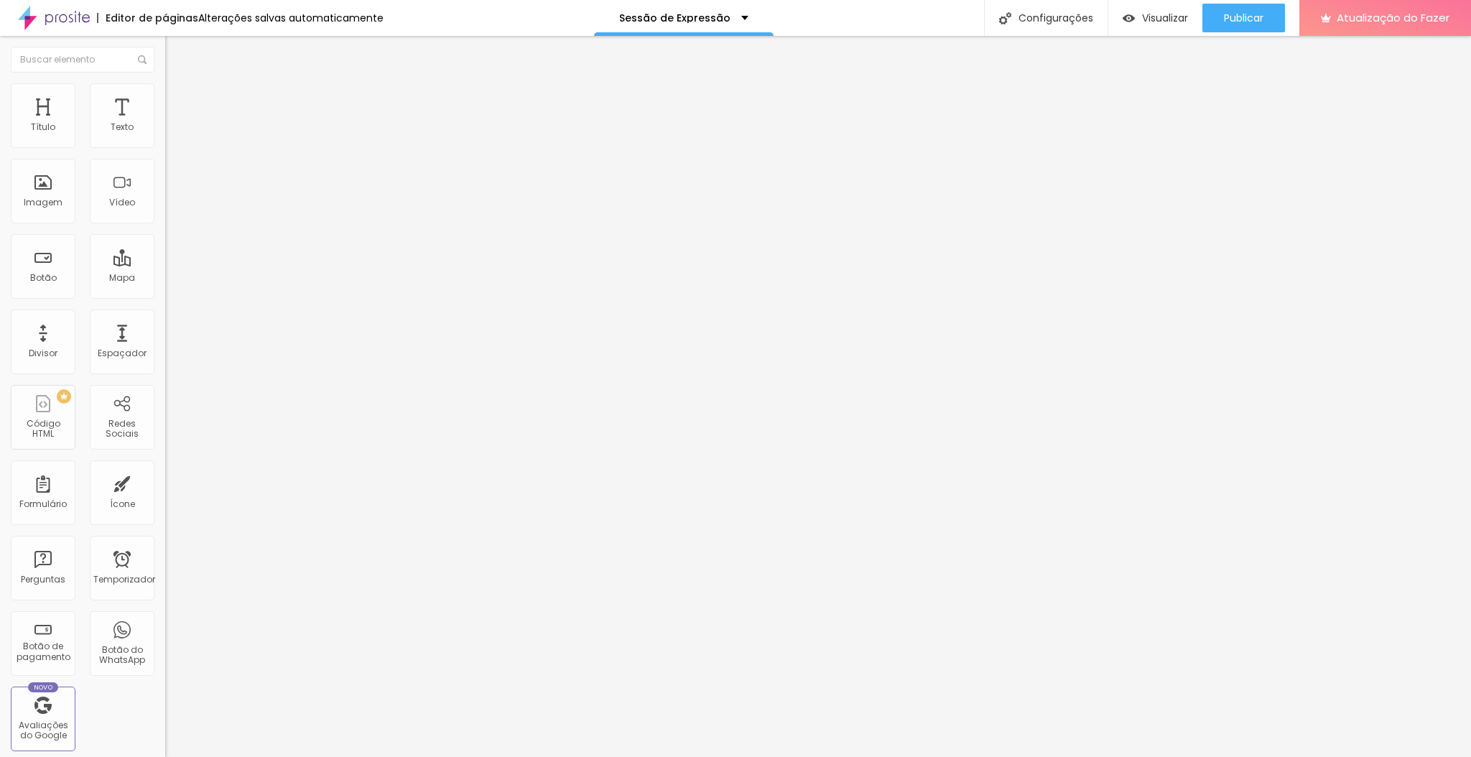
click at [165, 98] on img at bounding box center [171, 104] width 13 height 13
drag, startPoint x: 93, startPoint y: 139, endPoint x: 11, endPoint y: 141, distance: 81.2
click at [165, 279] on input "range" at bounding box center [211, 284] width 93 height 11
drag, startPoint x: 32, startPoint y: 169, endPoint x: 14, endPoint y: 171, distance: 18.0
click at [165, 482] on input "range" at bounding box center [211, 487] width 93 height 11
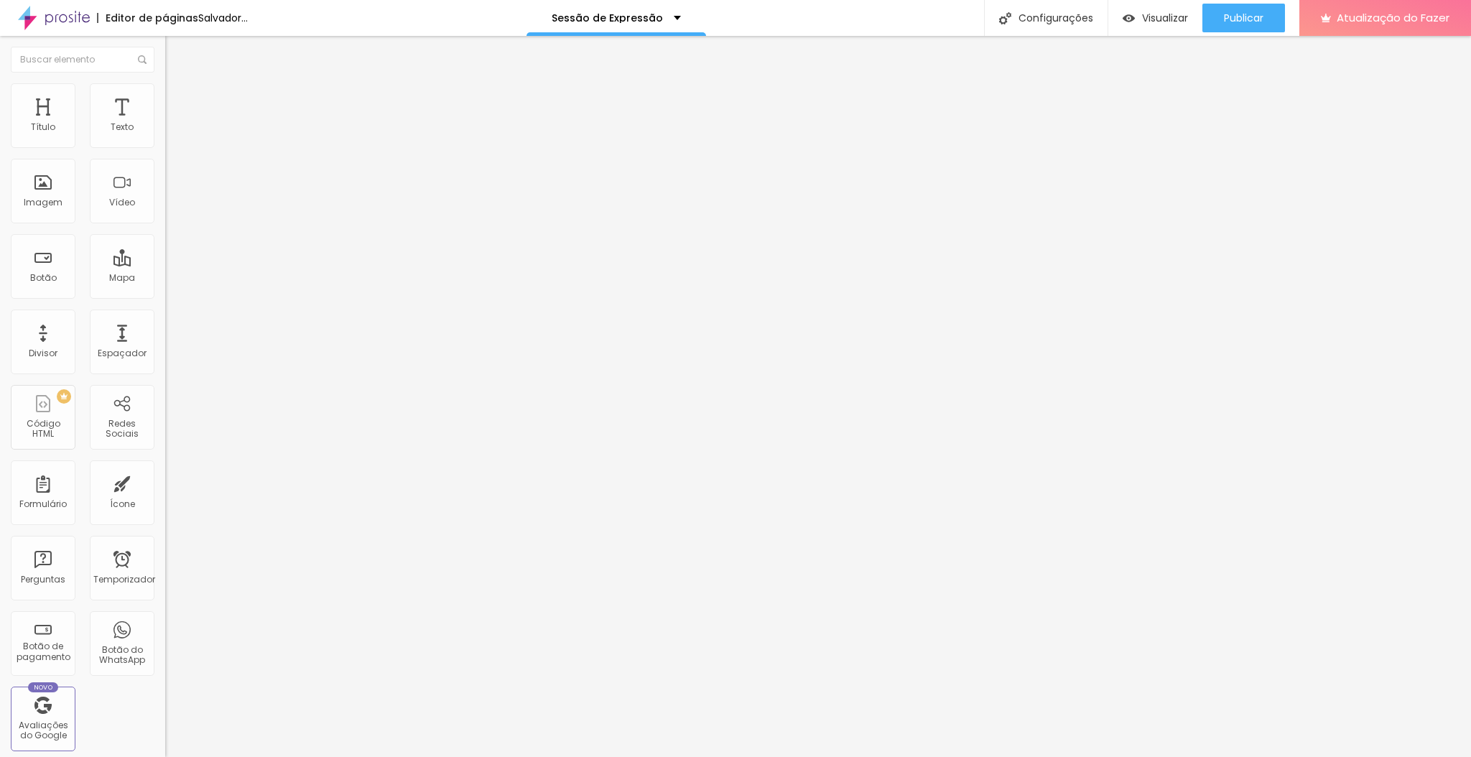
click at [165, 98] on img at bounding box center [171, 104] width 13 height 13
drag, startPoint x: 121, startPoint y: 142, endPoint x: 3, endPoint y: 143, distance: 117.8
click at [165, 279] on input "range" at bounding box center [211, 284] width 93 height 11
drag, startPoint x: 34, startPoint y: 171, endPoint x: 14, endPoint y: 171, distance: 20.8
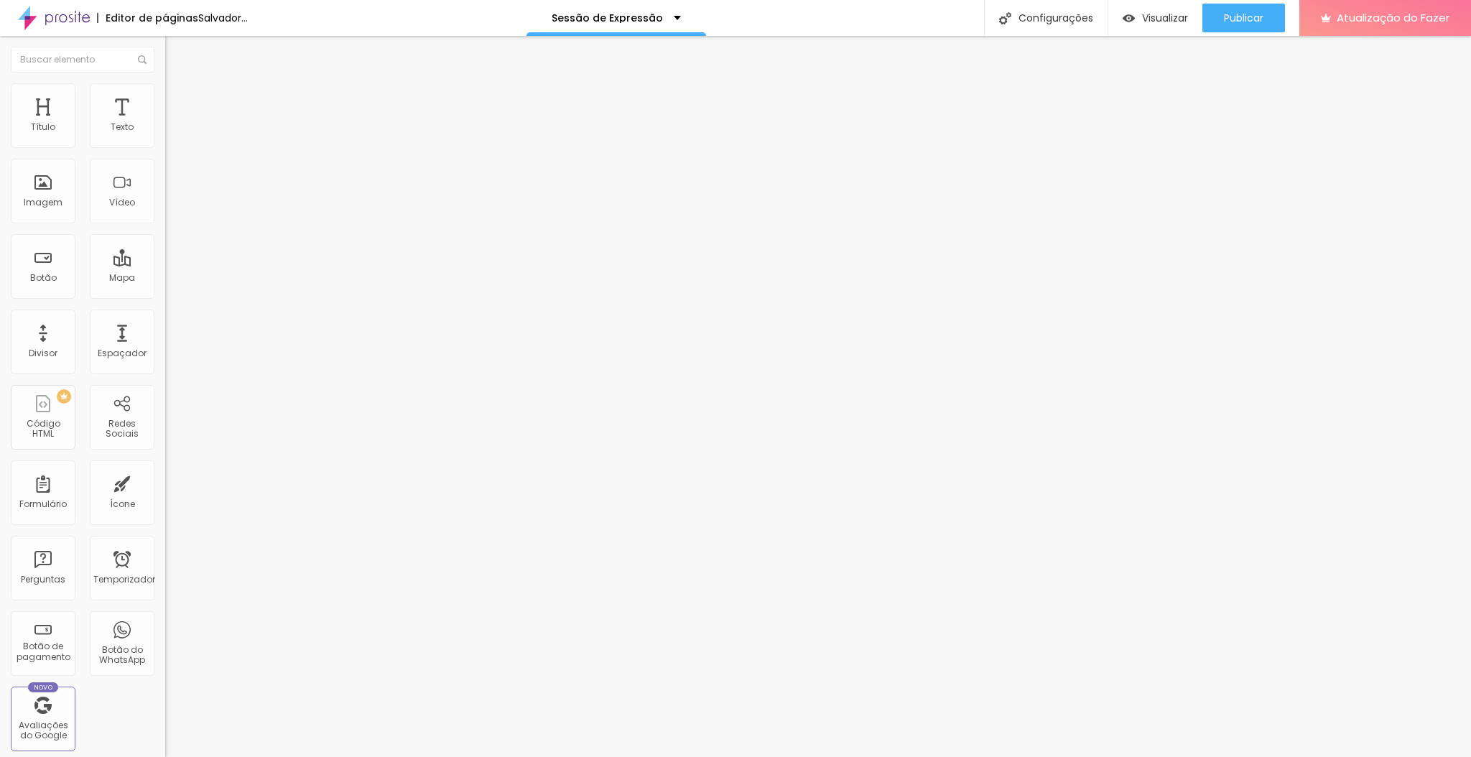
click at [165, 482] on input "range" at bounding box center [211, 487] width 93 height 11
click at [165, 98] on li "Avançado" at bounding box center [247, 105] width 165 height 14
click at [165, 292] on input "0" at bounding box center [192, 299] width 54 height 15
click at [165, 98] on img at bounding box center [171, 104] width 13 height 13
click at [165, 98] on li "Avançado" at bounding box center [247, 105] width 165 height 14
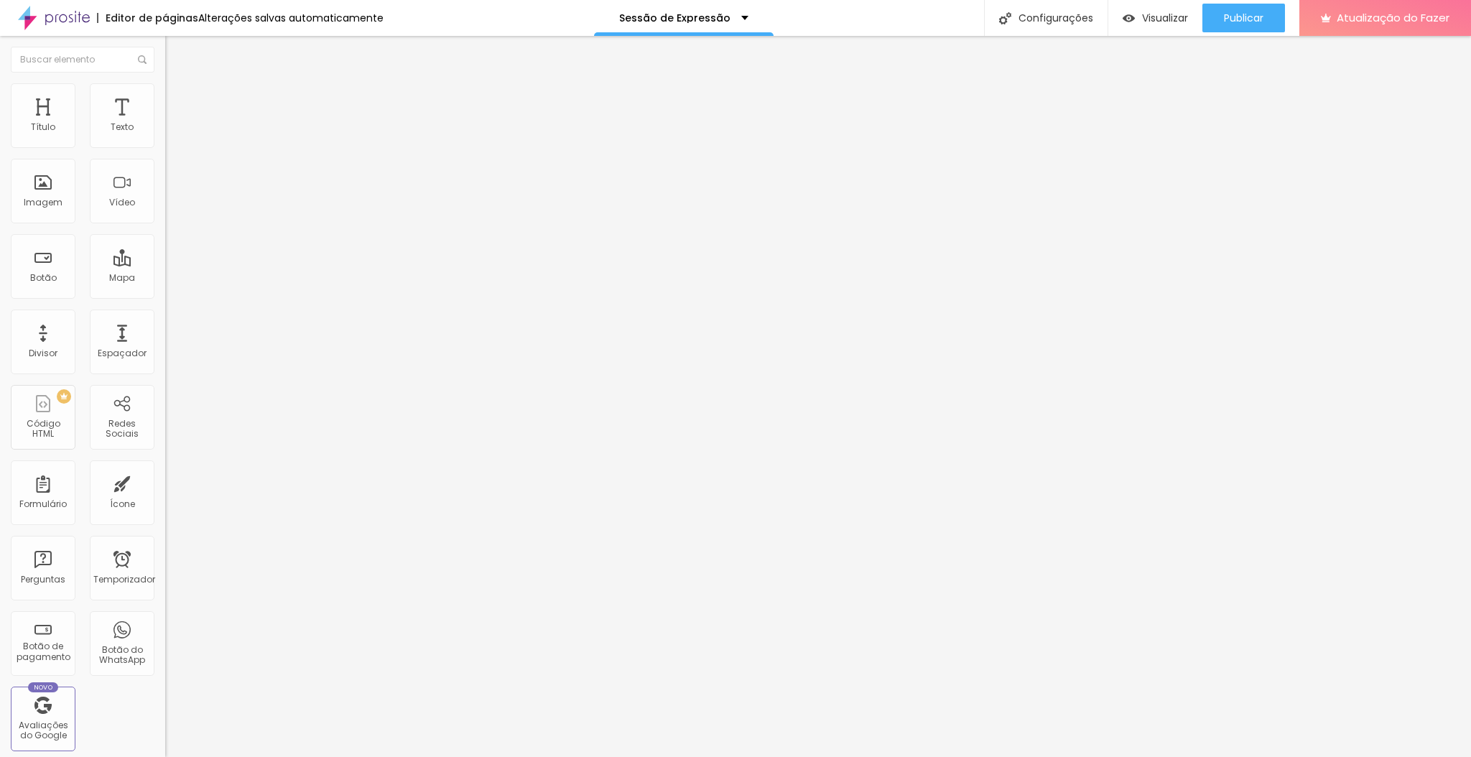
drag, startPoint x: 116, startPoint y: 141, endPoint x: 124, endPoint y: 139, distance: 8.0
click at [165, 292] on input "20" at bounding box center [192, 299] width 54 height 15
click at [165, 98] on img at bounding box center [171, 104] width 13 height 13
drag, startPoint x: 124, startPoint y: 146, endPoint x: 109, endPoint y: 146, distance: 14.4
click at [165, 292] on input "20" at bounding box center [192, 299] width 54 height 15
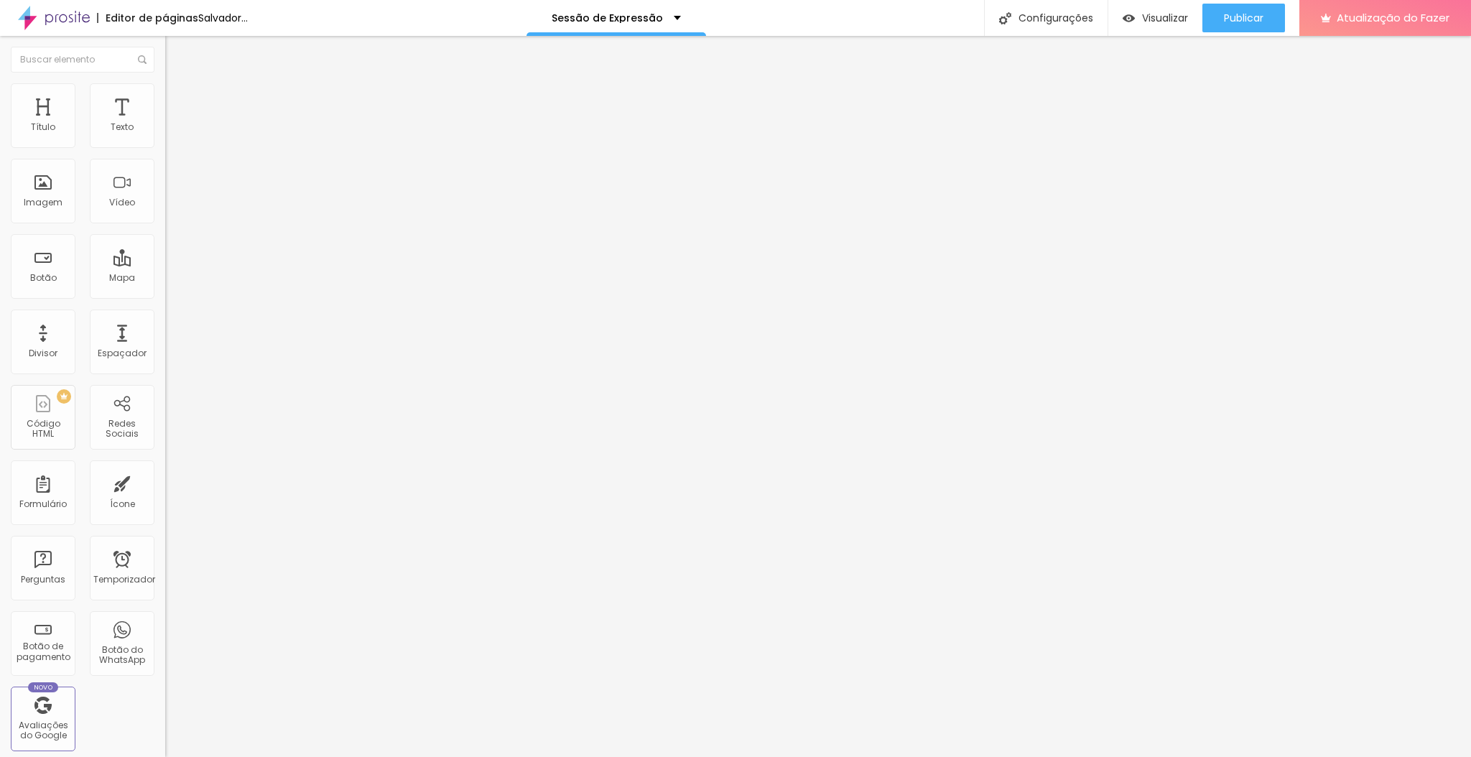
click at [165, 98] on li "Avançado" at bounding box center [247, 105] width 165 height 14
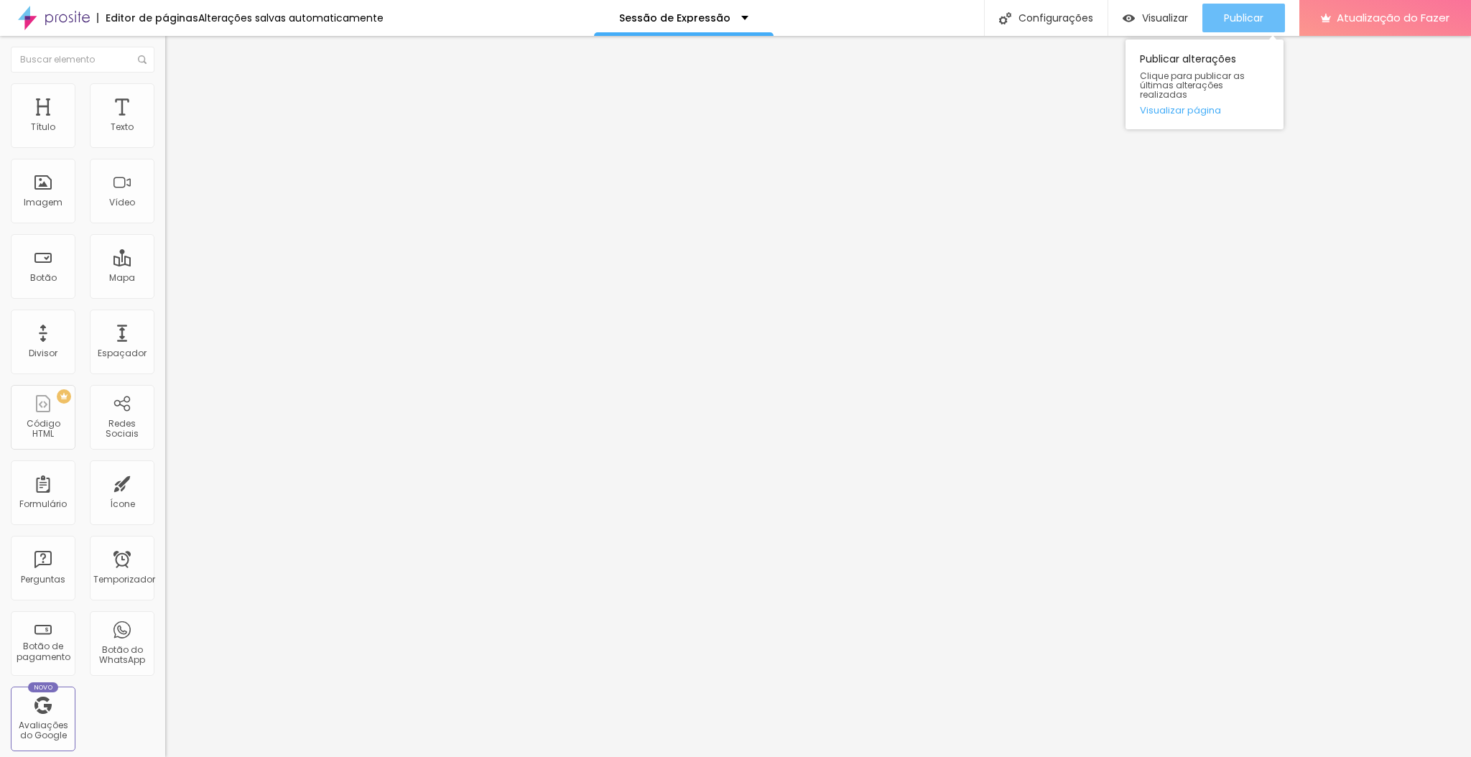
click at [1244, 14] on font "Publicar" at bounding box center [1243, 18] width 39 height 14
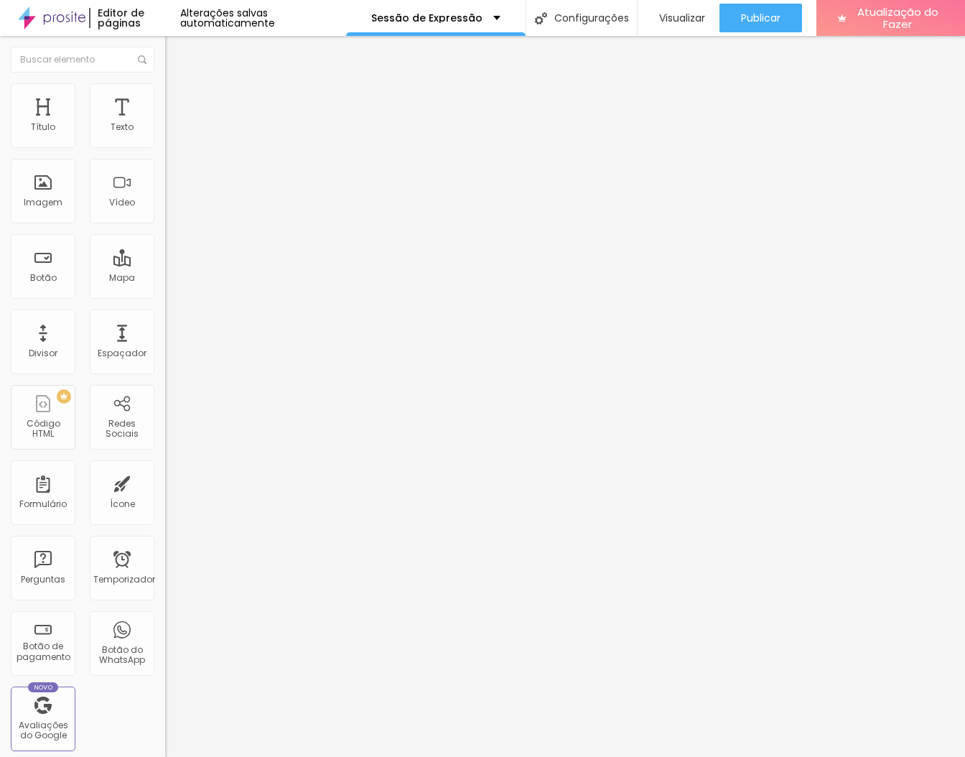
click at [165, 93] on li "Estilo" at bounding box center [247, 90] width 165 height 14
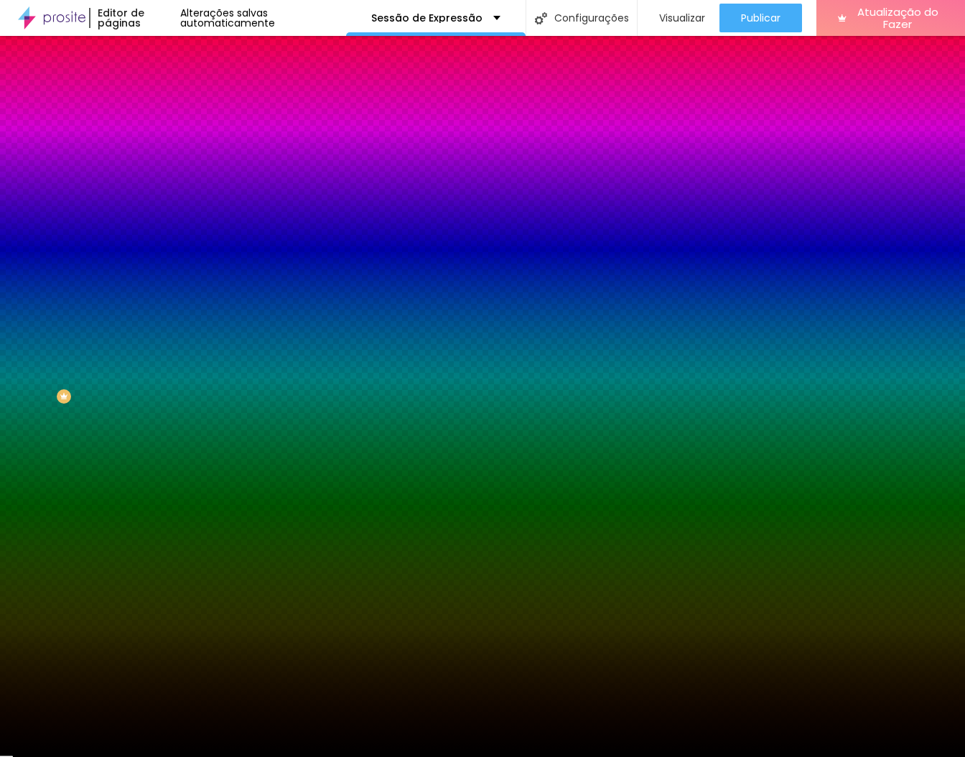
click at [165, 210] on input "#000000" at bounding box center [251, 202] width 172 height 14
paste input "D0D0D"
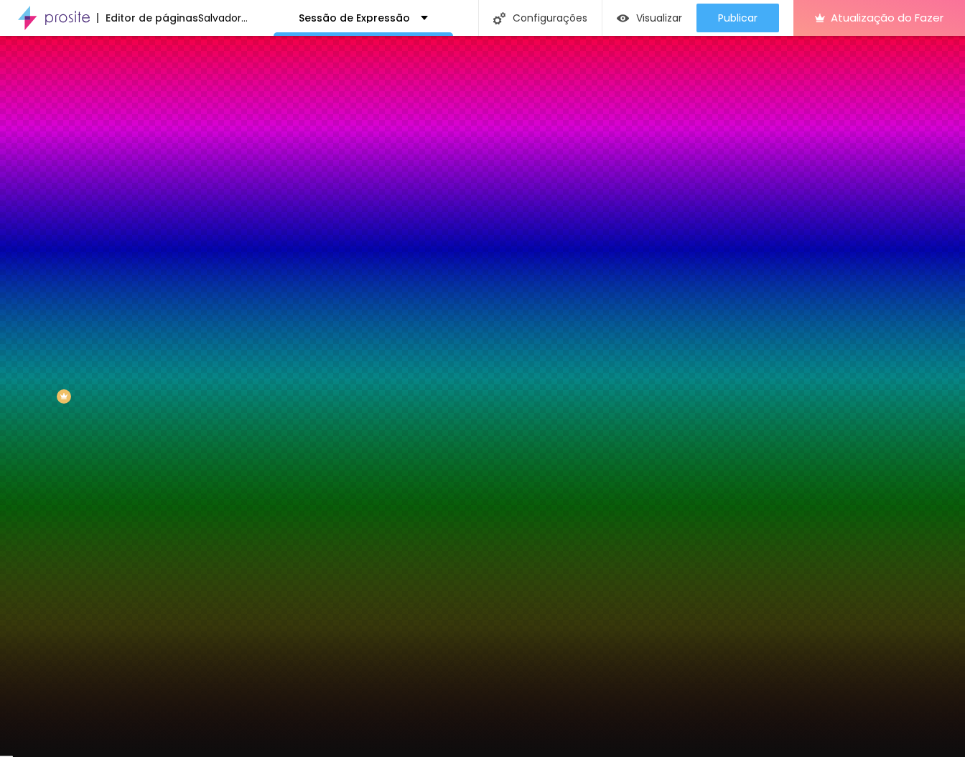
click at [165, 195] on div at bounding box center [247, 195] width 165 height 0
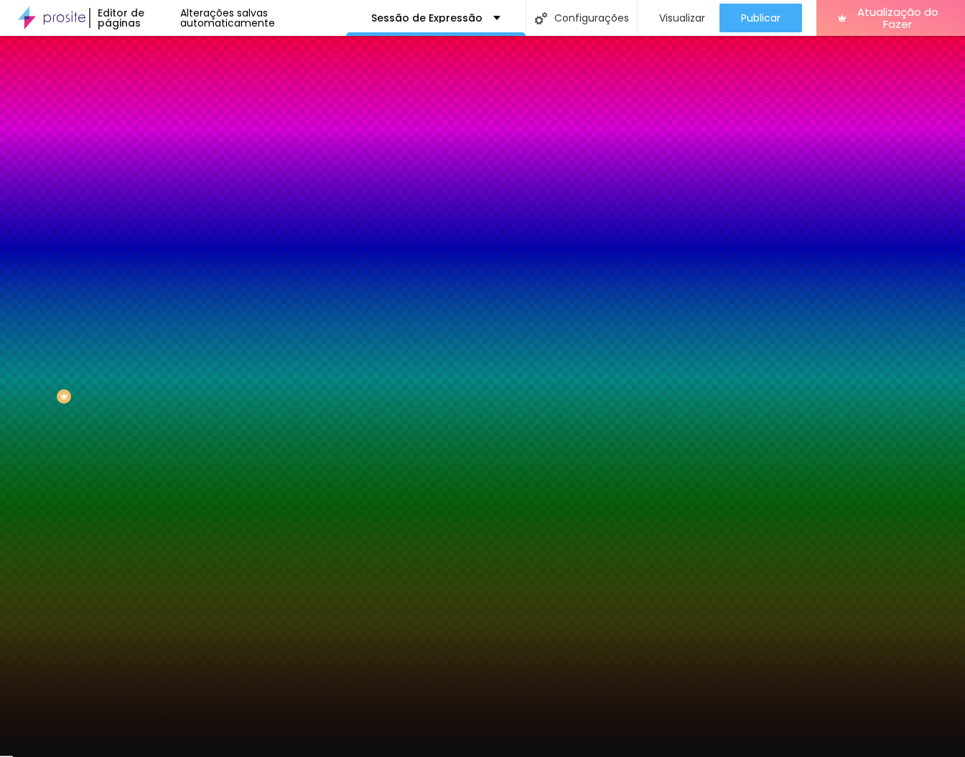
click at [165, 503] on div "Editar nulo Conteúdo Estilo Avançado Imagem de fundo Adicionar imagem Efeito da…" at bounding box center [247, 396] width 165 height 721
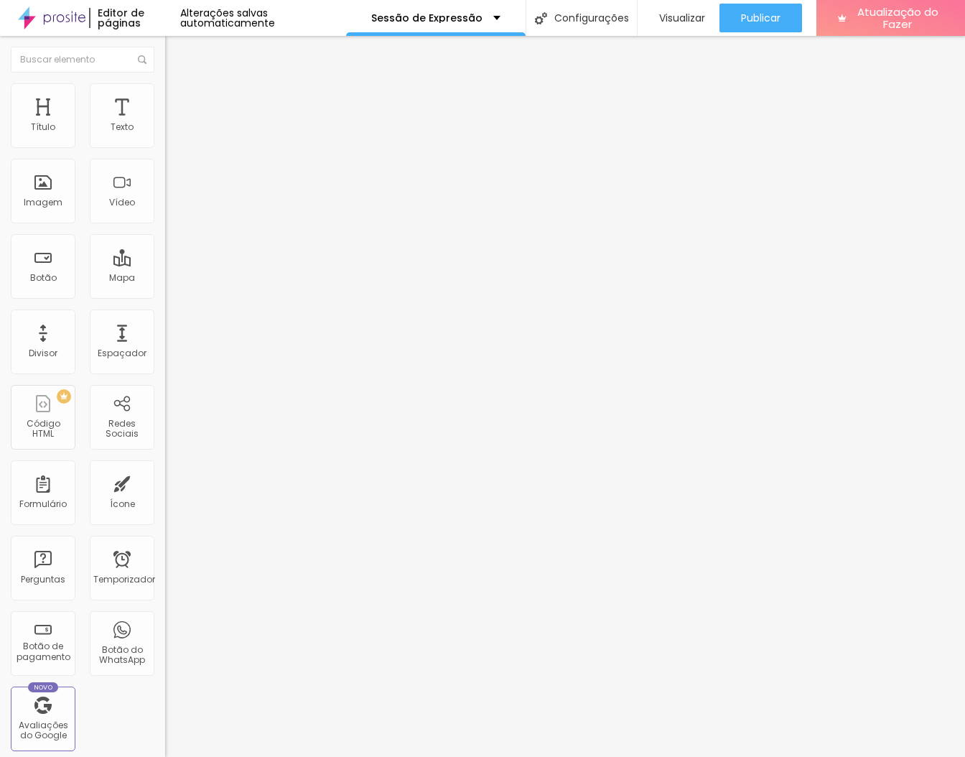
click at [165, 83] on img at bounding box center [171, 89] width 13 height 13
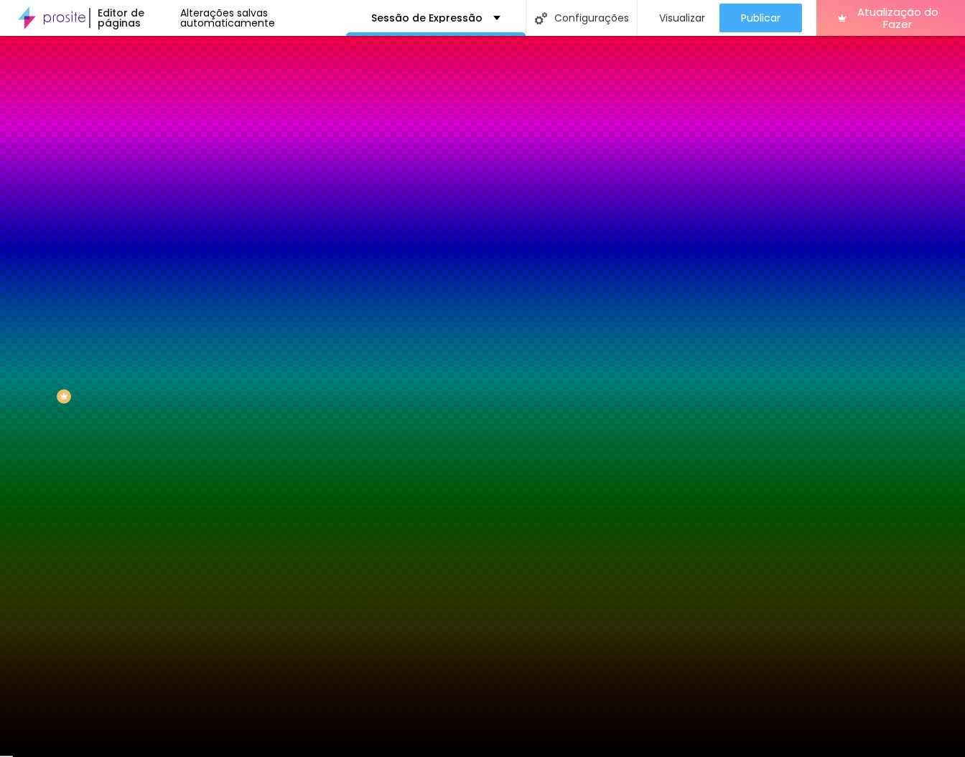
click at [165, 210] on div "#000000" at bounding box center [247, 202] width 165 height 14
click at [165, 210] on input "#000000" at bounding box center [251, 202] width 172 height 14
paste input "D0D0D"
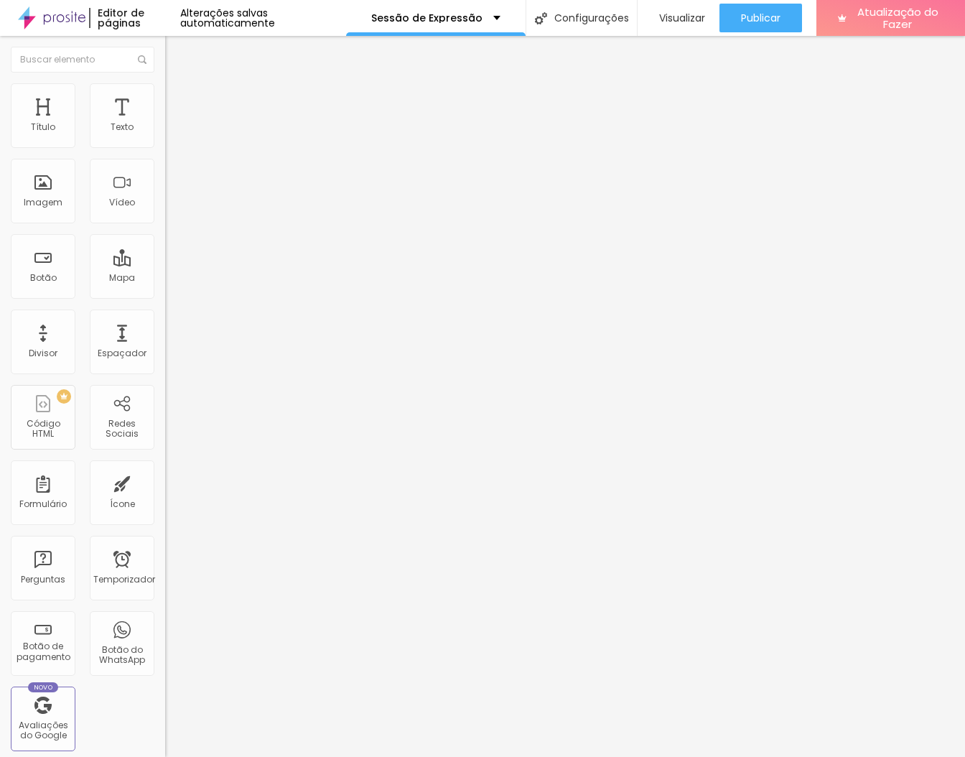
click at [165, 88] on img at bounding box center [171, 89] width 13 height 13
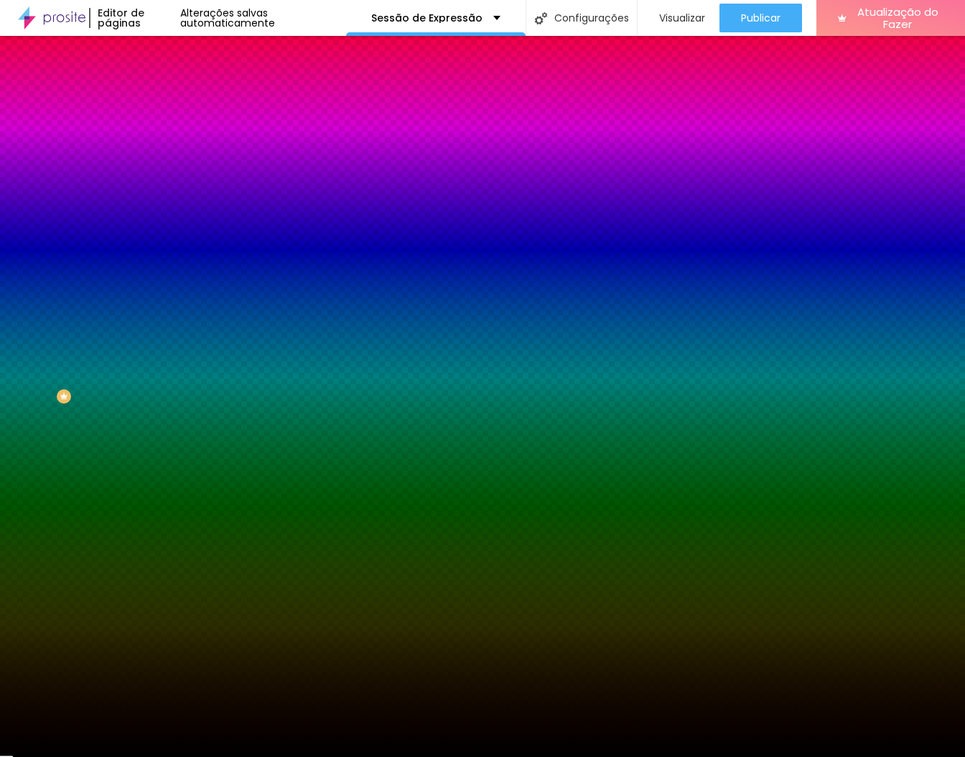
click at [165, 210] on input "#000000" at bounding box center [251, 202] width 172 height 14
paste input "D0D0D"
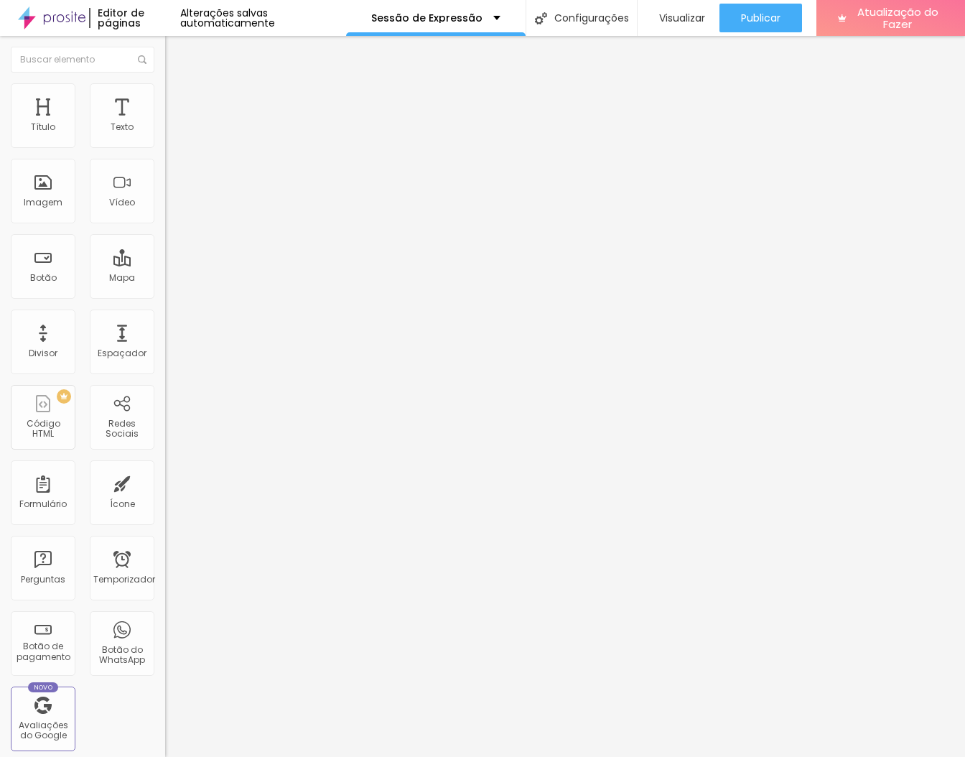
click at [165, 96] on li "Estilo" at bounding box center [247, 90] width 165 height 14
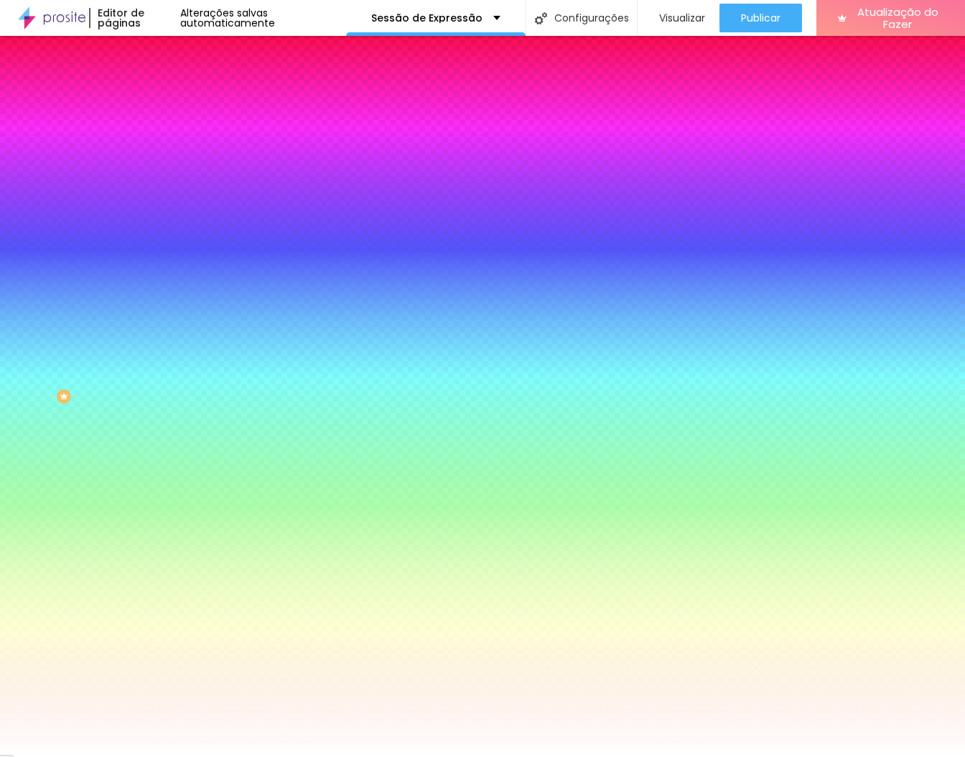
click at [165, 210] on input "#FFFFFF" at bounding box center [251, 202] width 172 height 14
paste input "0D0D0D"
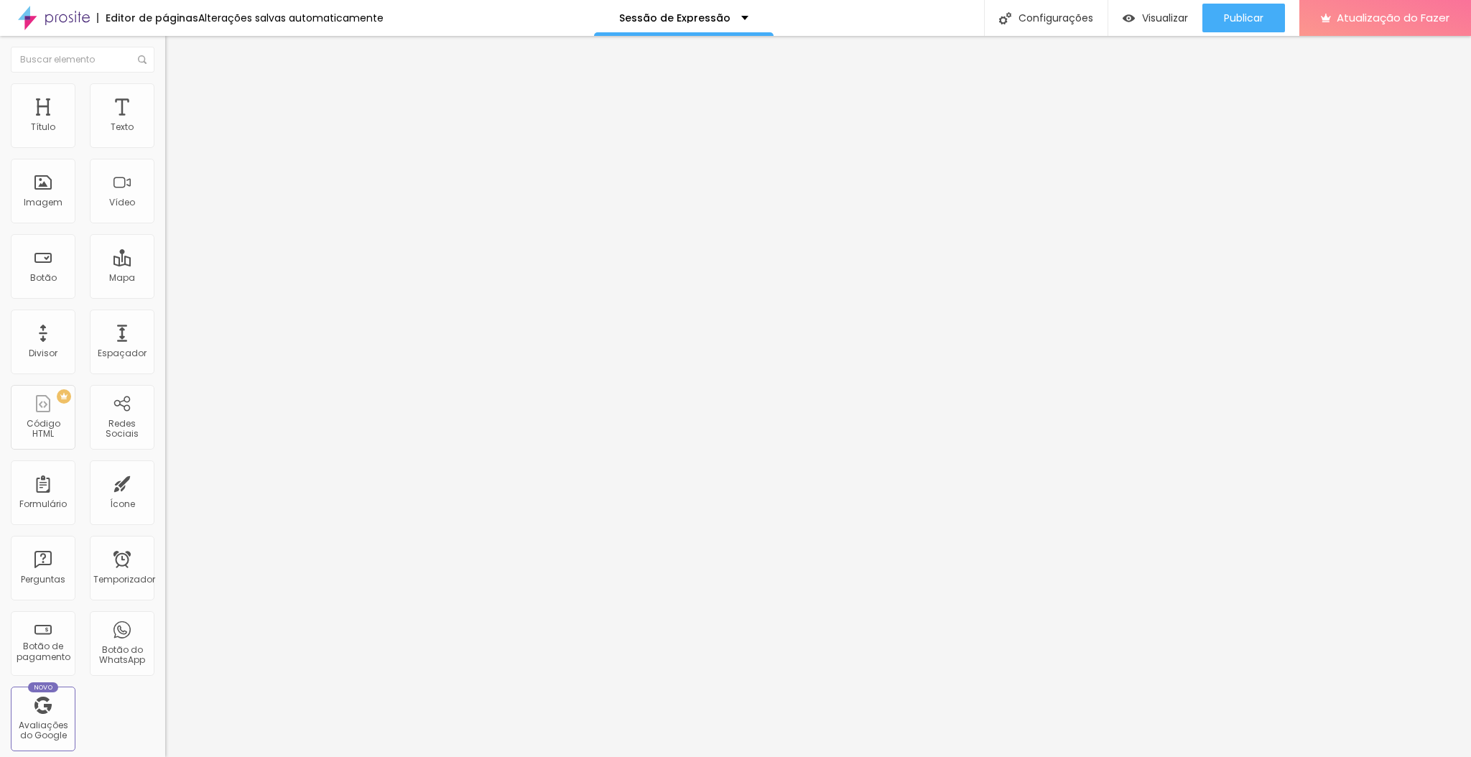
click at [165, 86] on li "Estilo" at bounding box center [247, 90] width 165 height 14
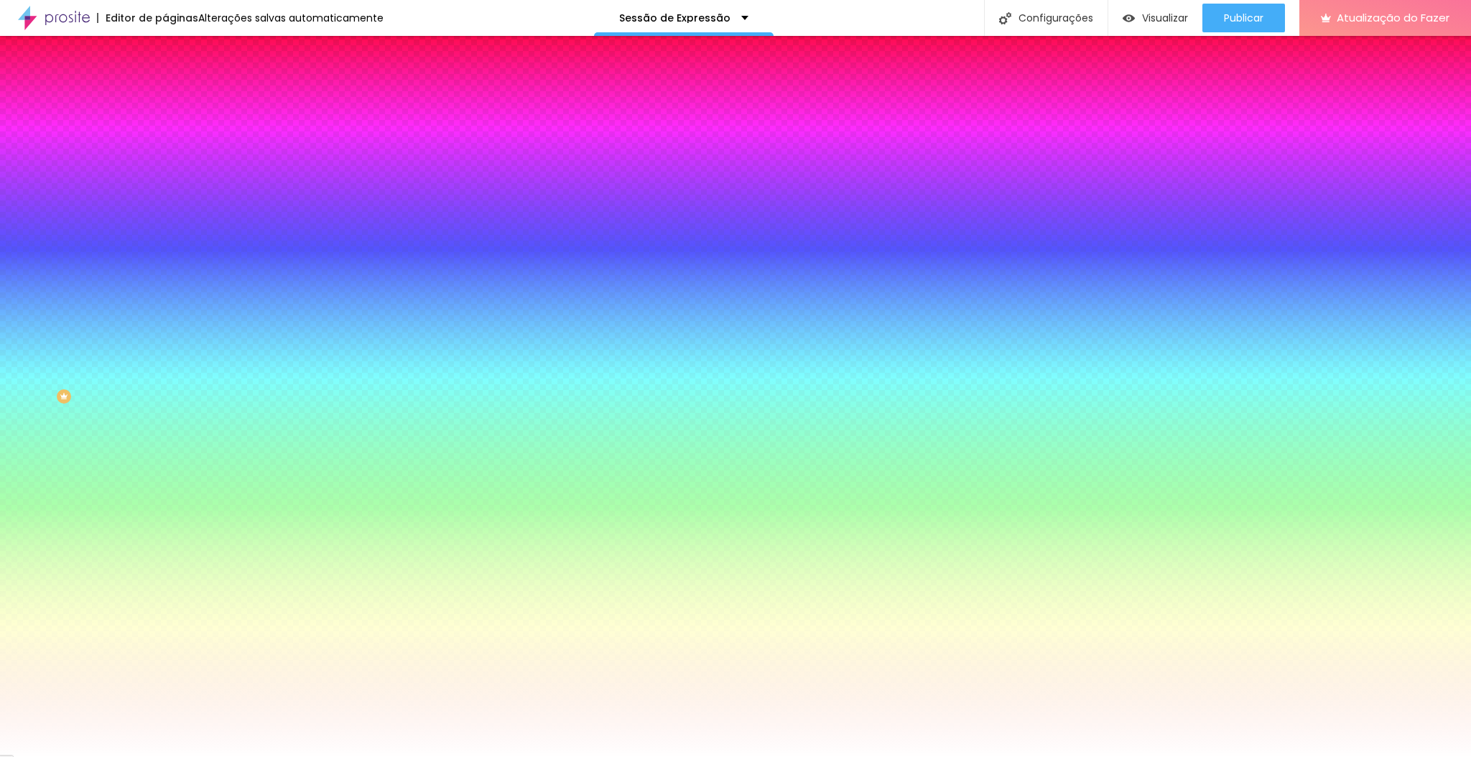
click at [165, 210] on input "#FFFFFF" at bounding box center [251, 202] width 172 height 14
paste input "0D0D0D"
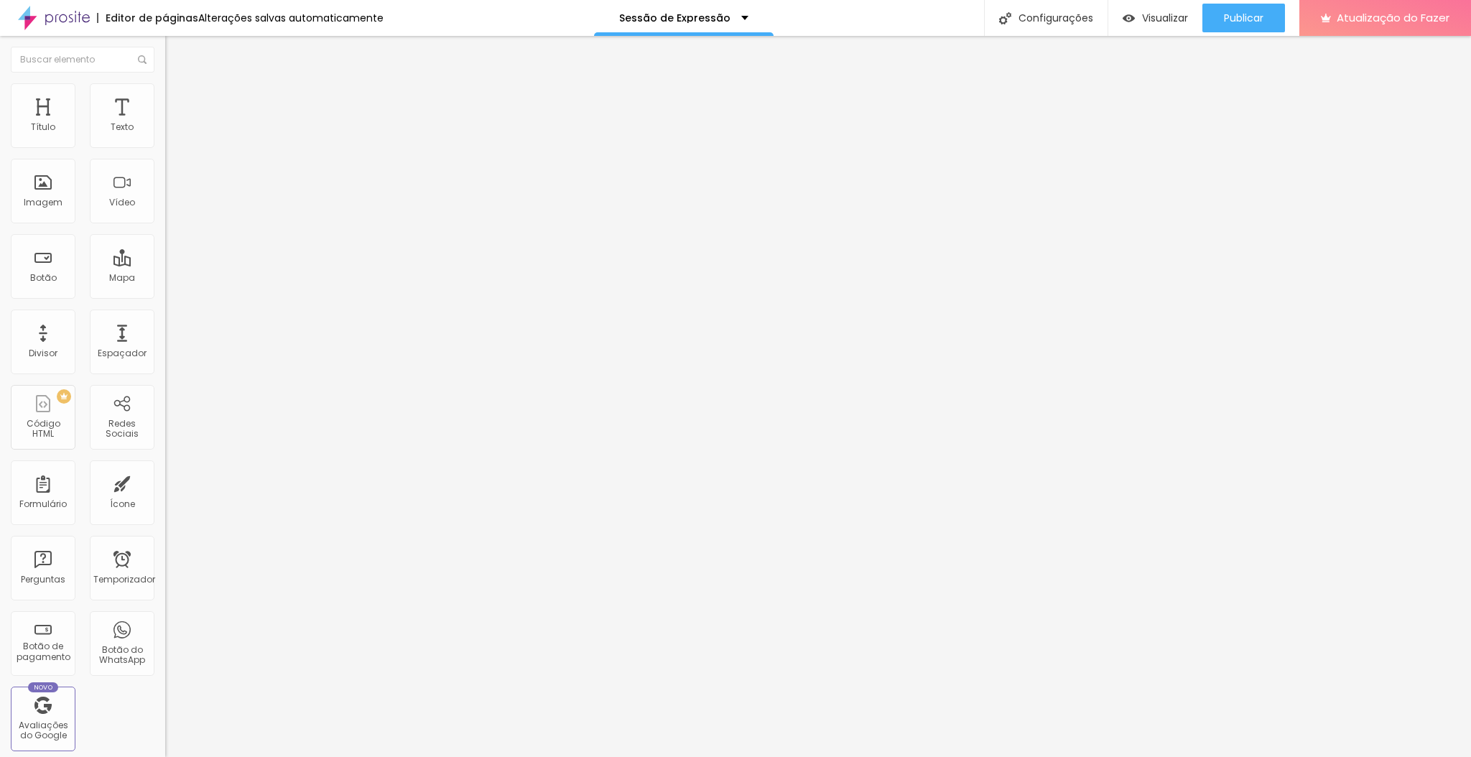
click at [165, 83] on img at bounding box center [171, 89] width 13 height 13
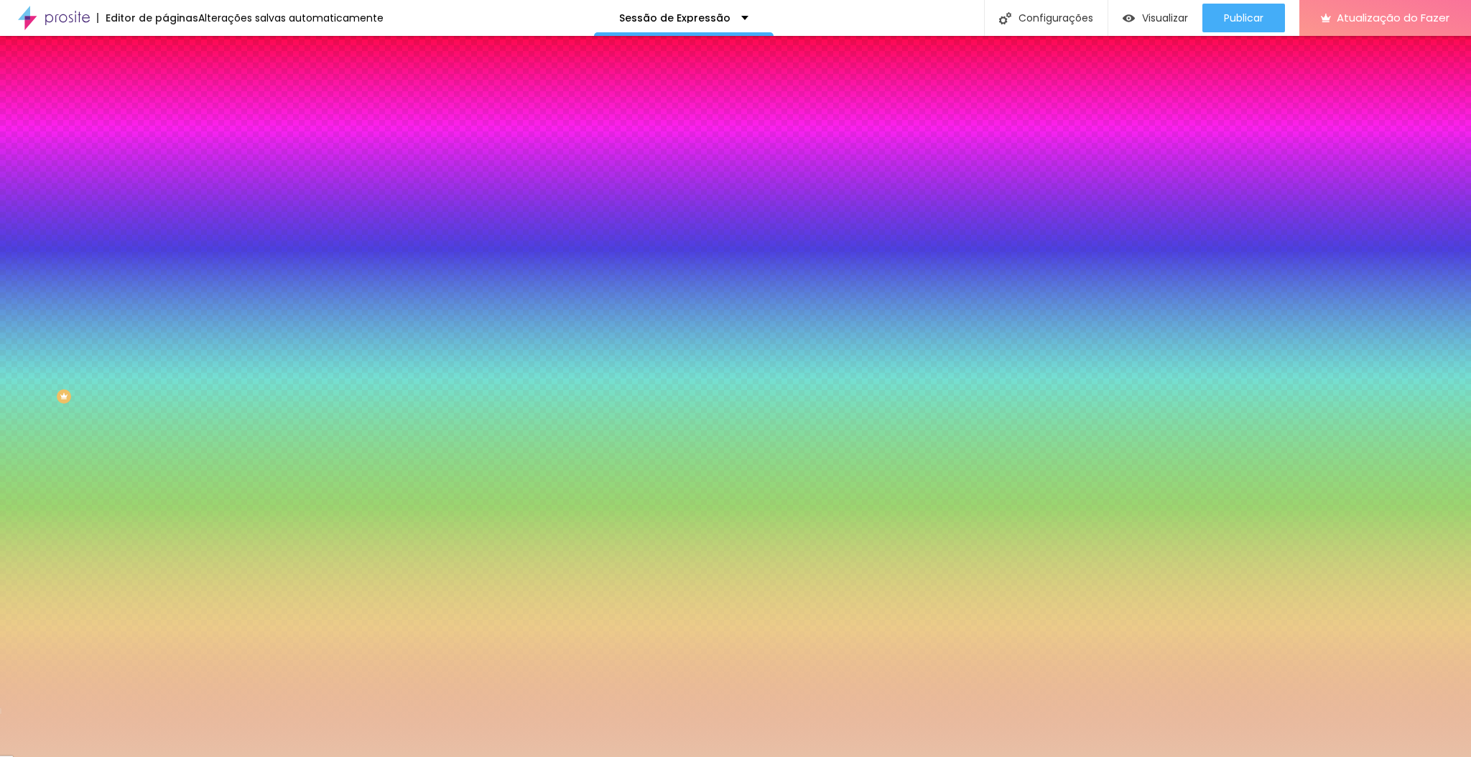
click at [165, 298] on button "button" at bounding box center [175, 290] width 20 height 15
paste input "D0D0D"
click at [261, 756] on div at bounding box center [735, 757] width 1471 height 0
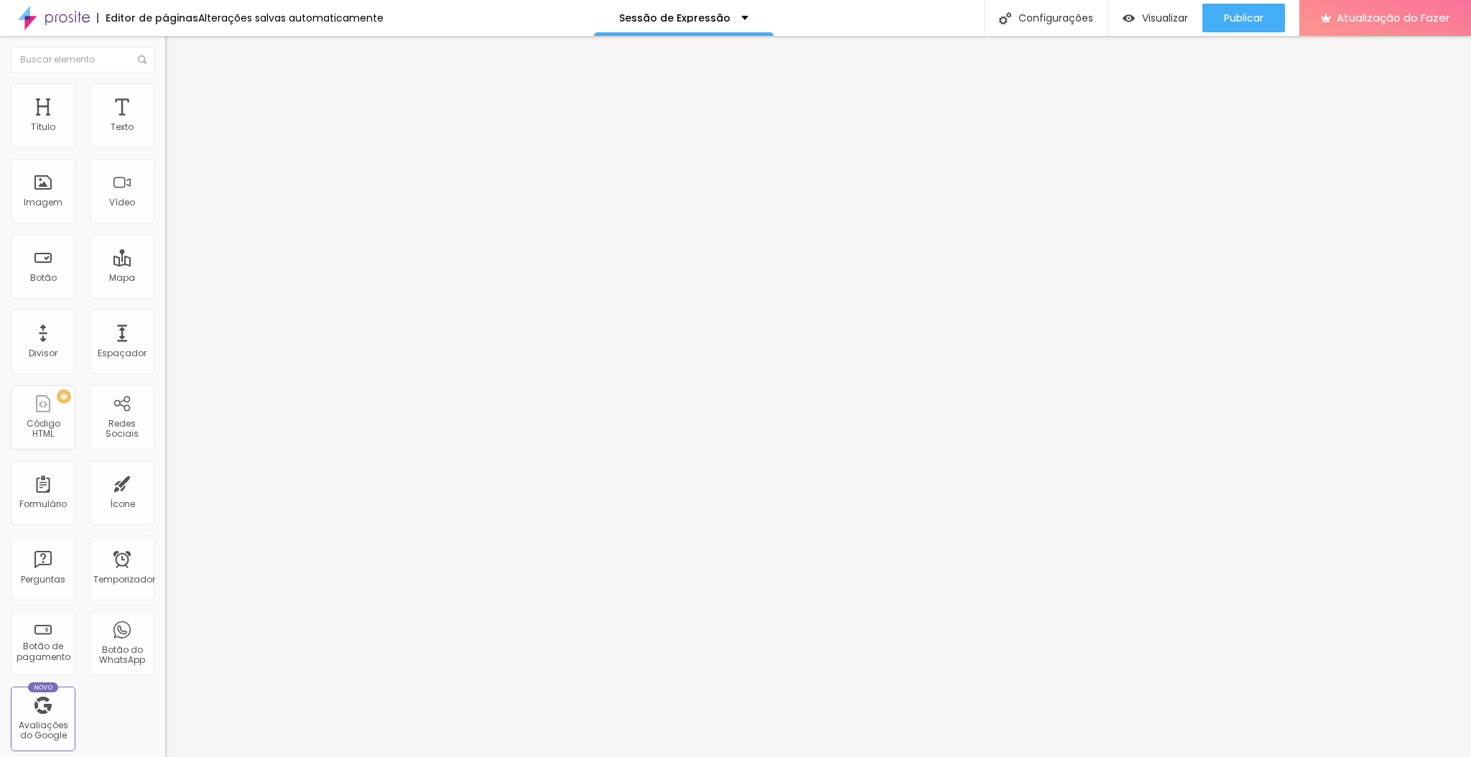
click at [178, 99] on font "Estilo" at bounding box center [189, 93] width 22 height 12
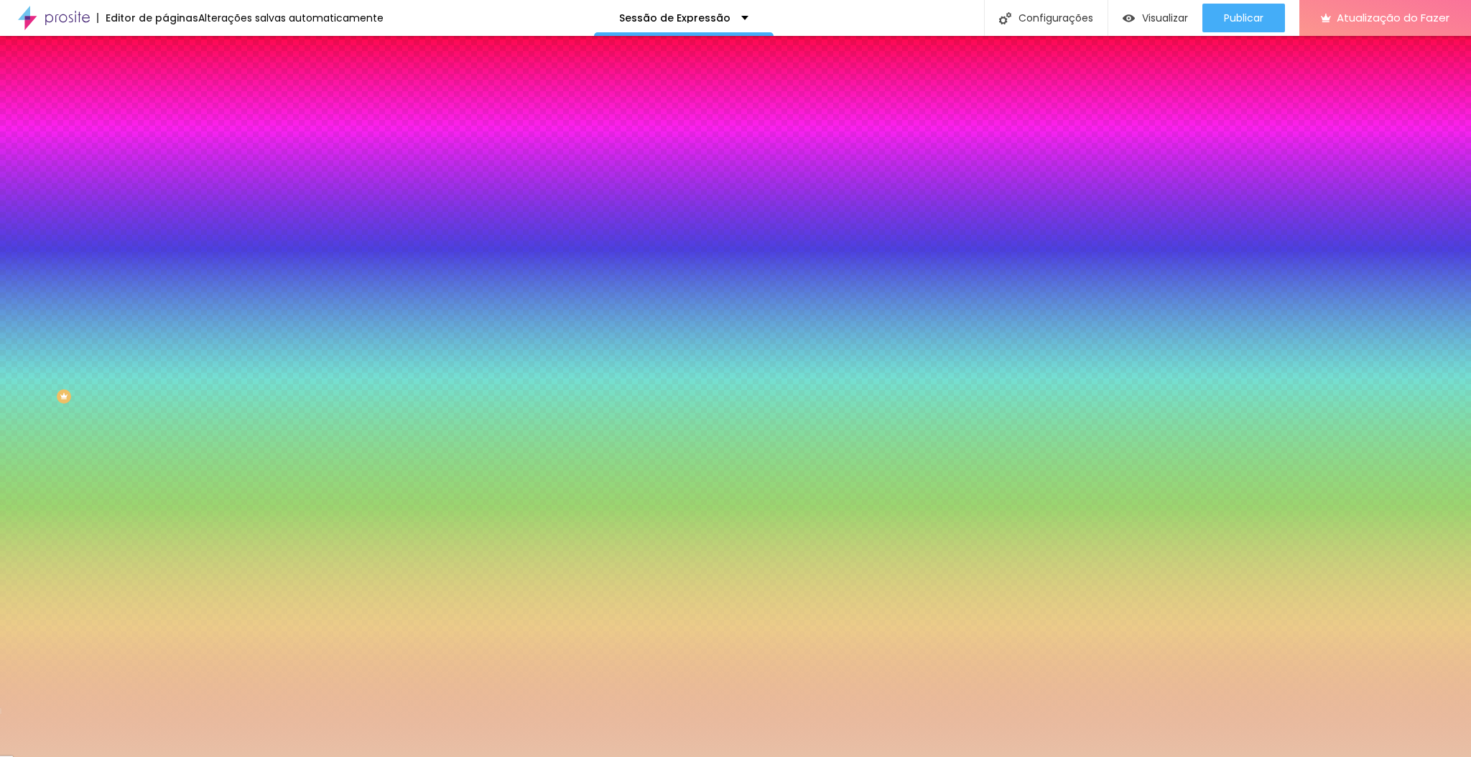
click at [172, 252] on icon "button" at bounding box center [175, 249] width 6 height 6
paste input "D0D0D"
click at [326, 756] on div at bounding box center [735, 757] width 1471 height 0
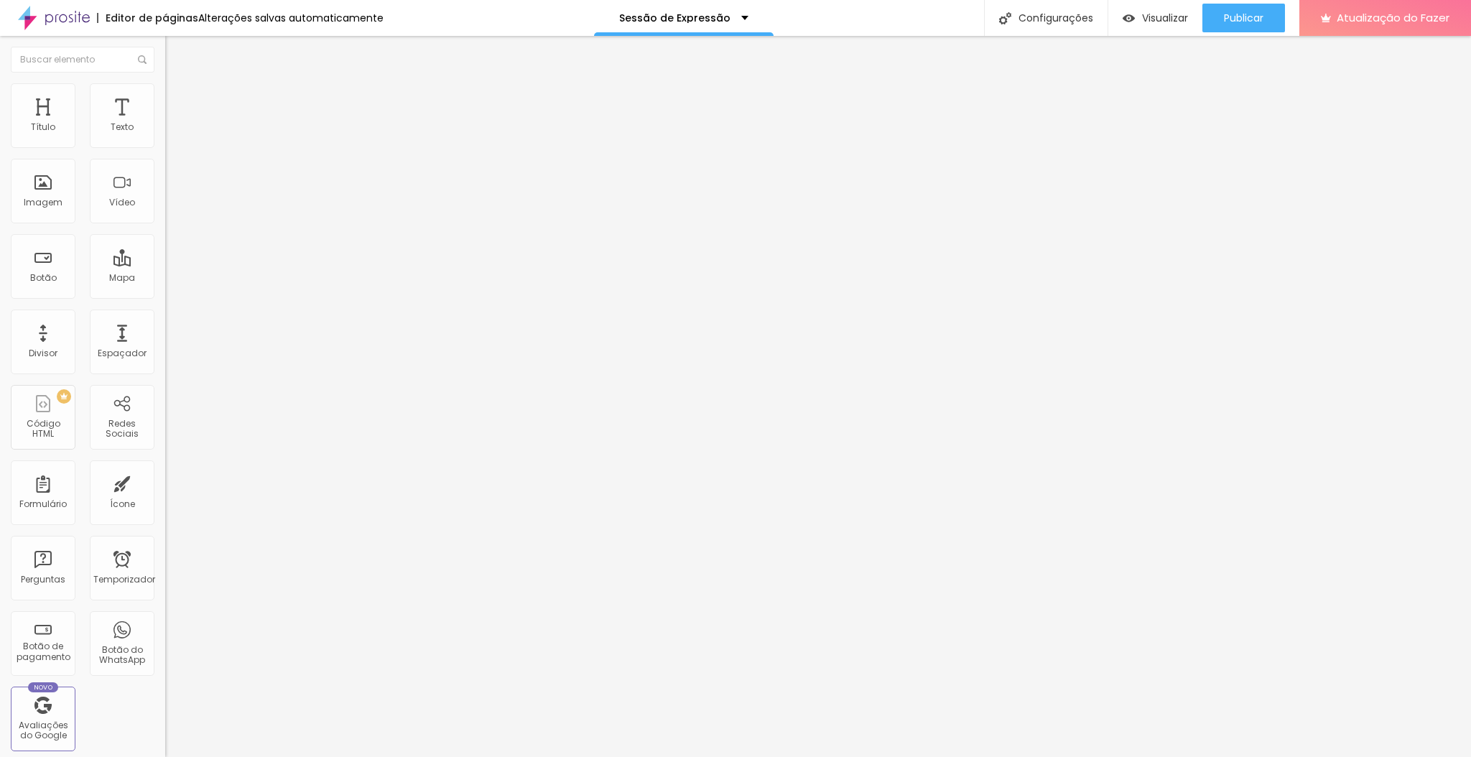
click at [165, 96] on li "Estilo" at bounding box center [247, 90] width 165 height 14
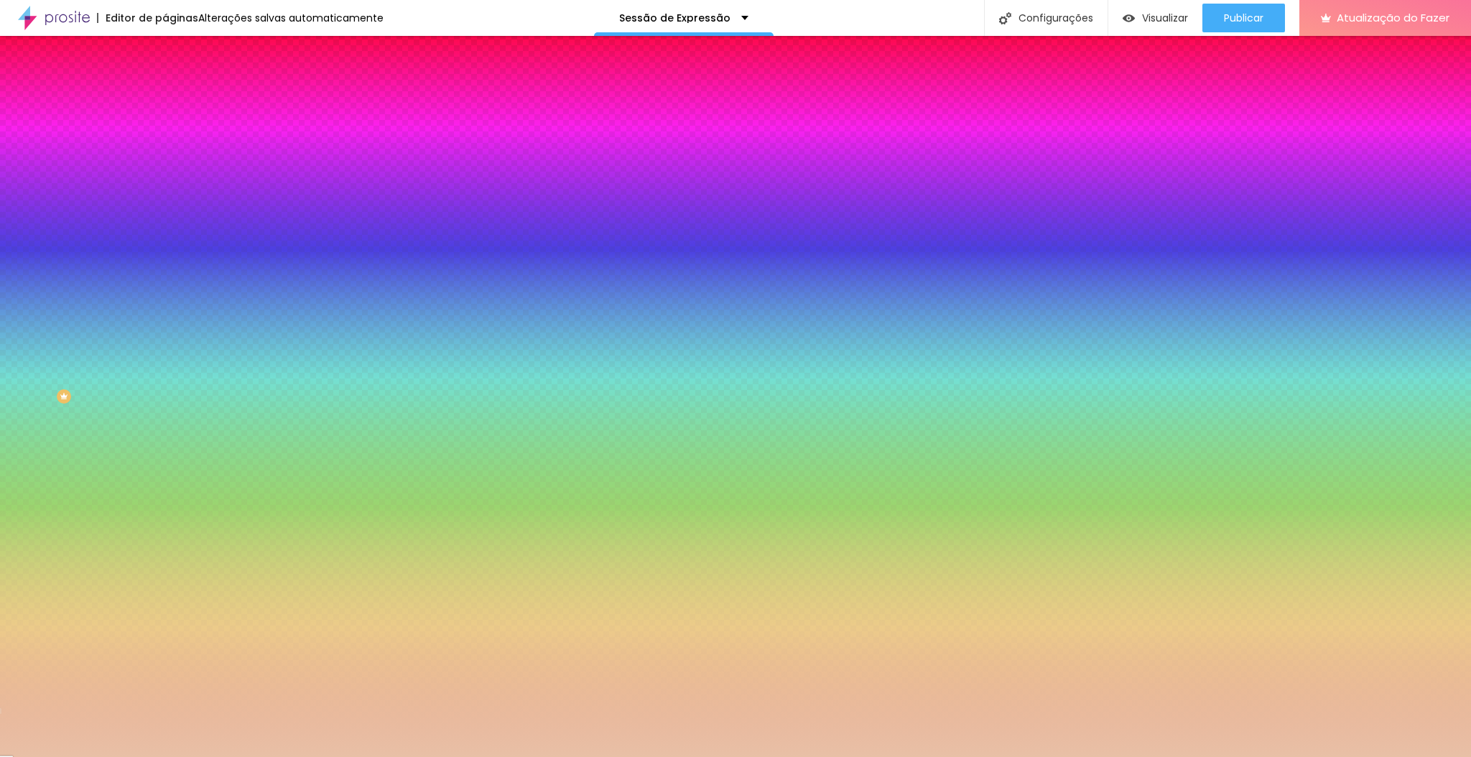
click at [171, 294] on icon "button" at bounding box center [175, 289] width 9 height 9
paste input "D0D0D"
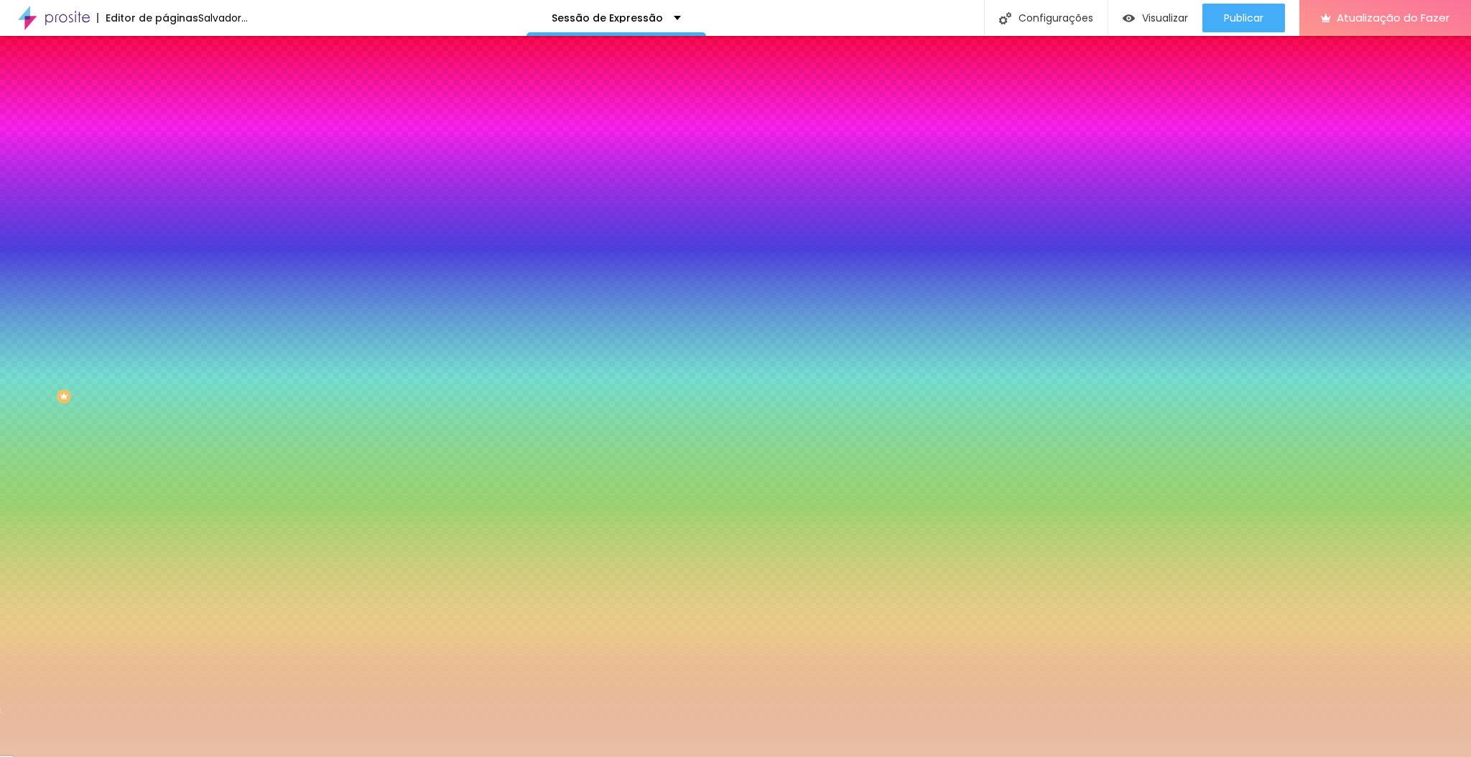
click at [343, 756] on div at bounding box center [735, 757] width 1471 height 0
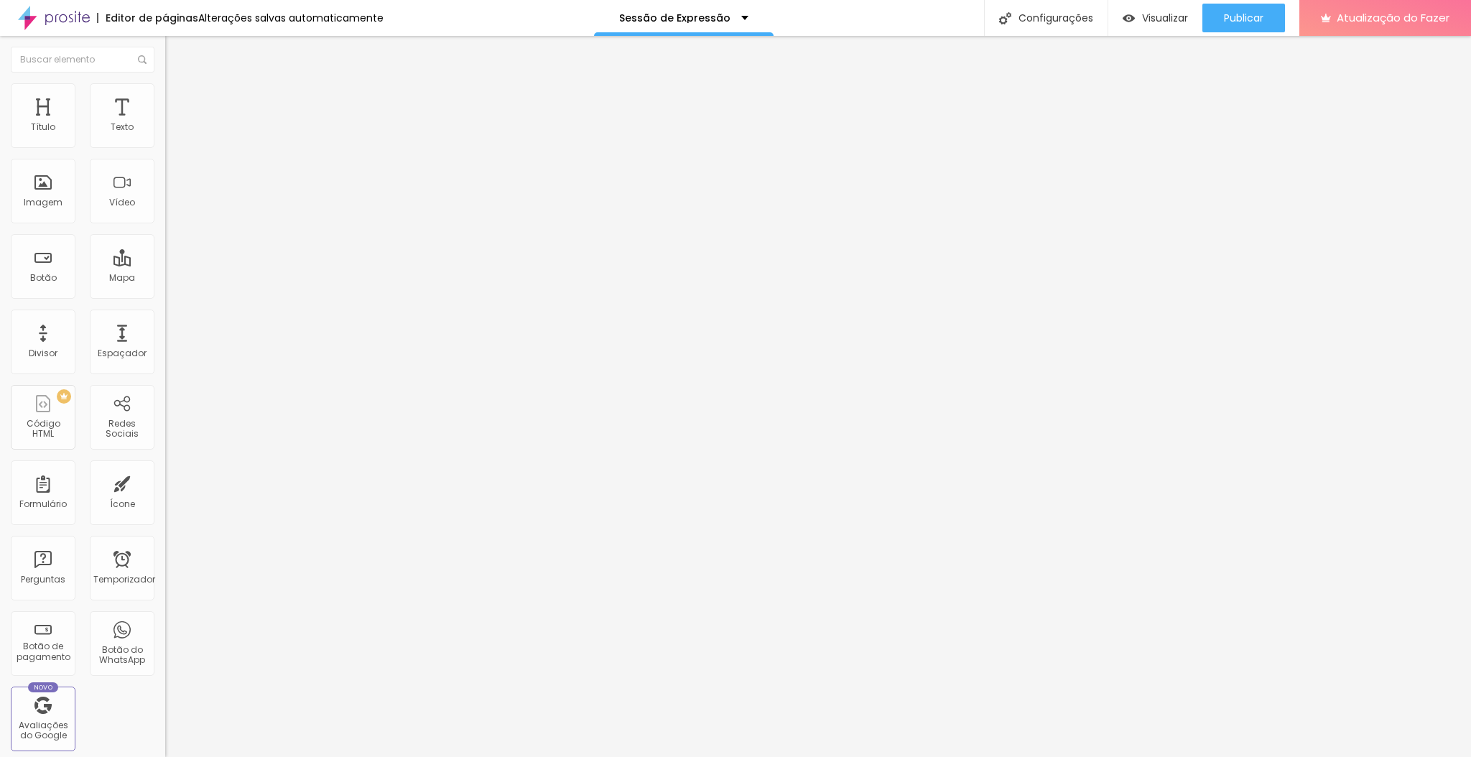
click at [165, 95] on li "Estilo" at bounding box center [247, 90] width 165 height 14
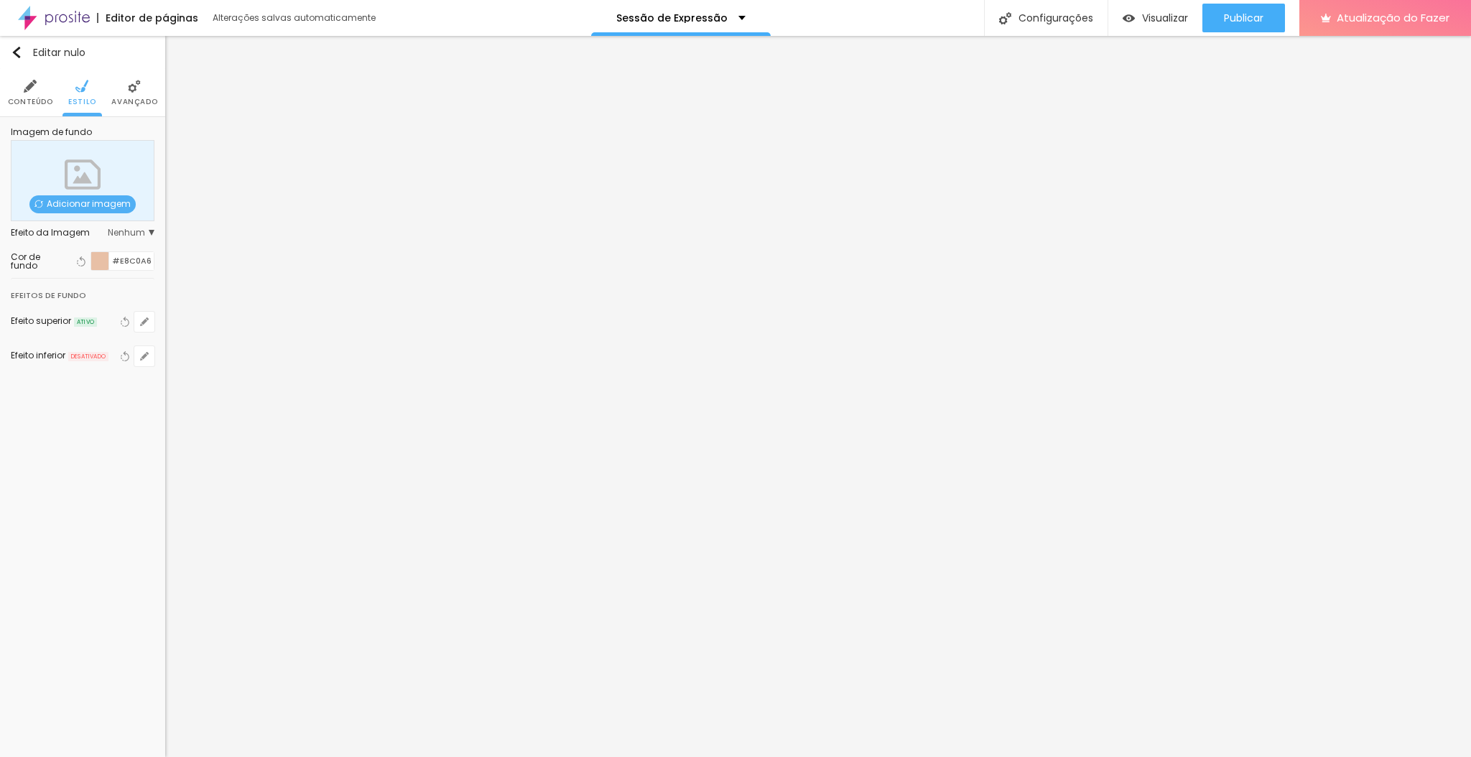
click at [141, 317] on icon "button" at bounding box center [144, 321] width 9 height 9
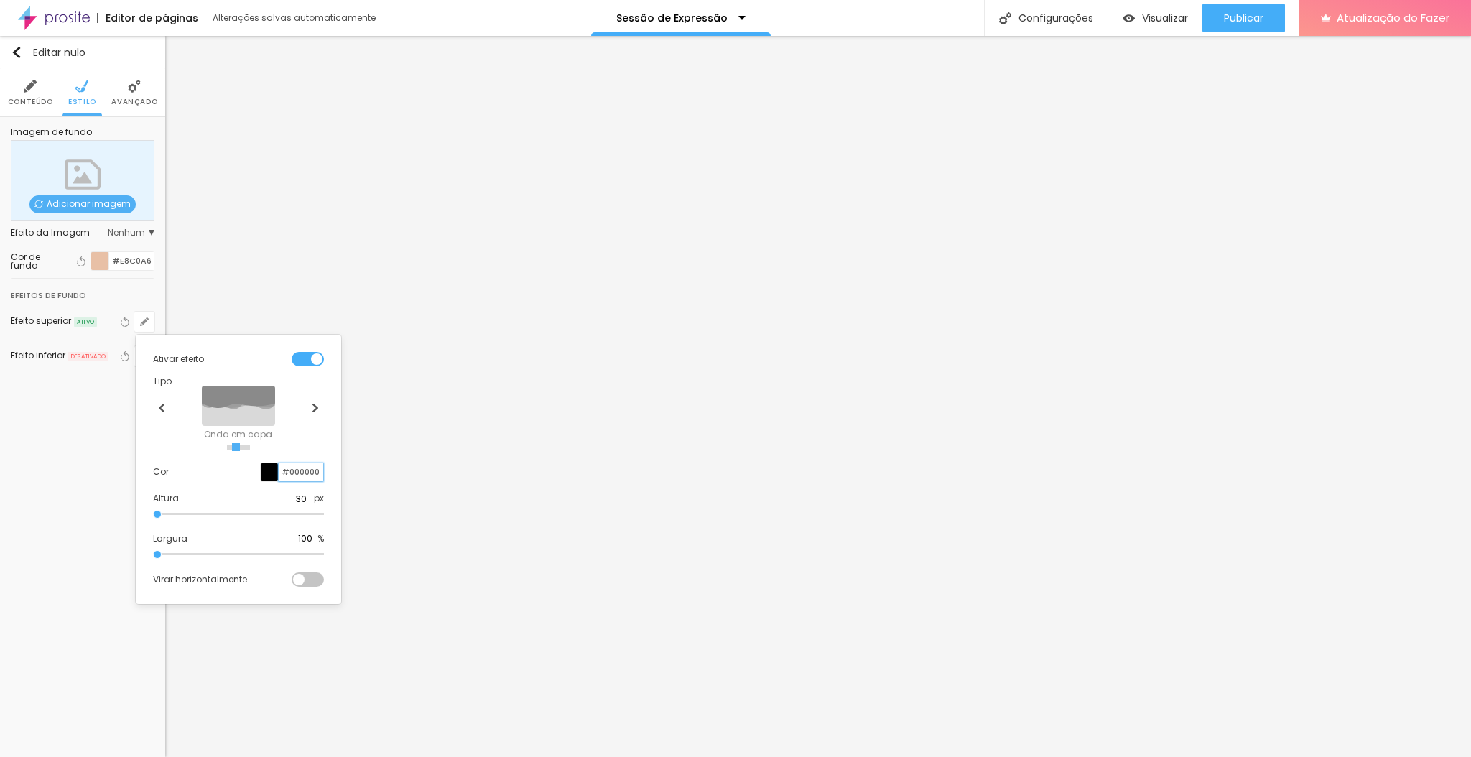
click at [299, 470] on input "#000000" at bounding box center [301, 472] width 45 height 18
paste input "D0D0D"
type input "#0D0D0D"
type input "50"
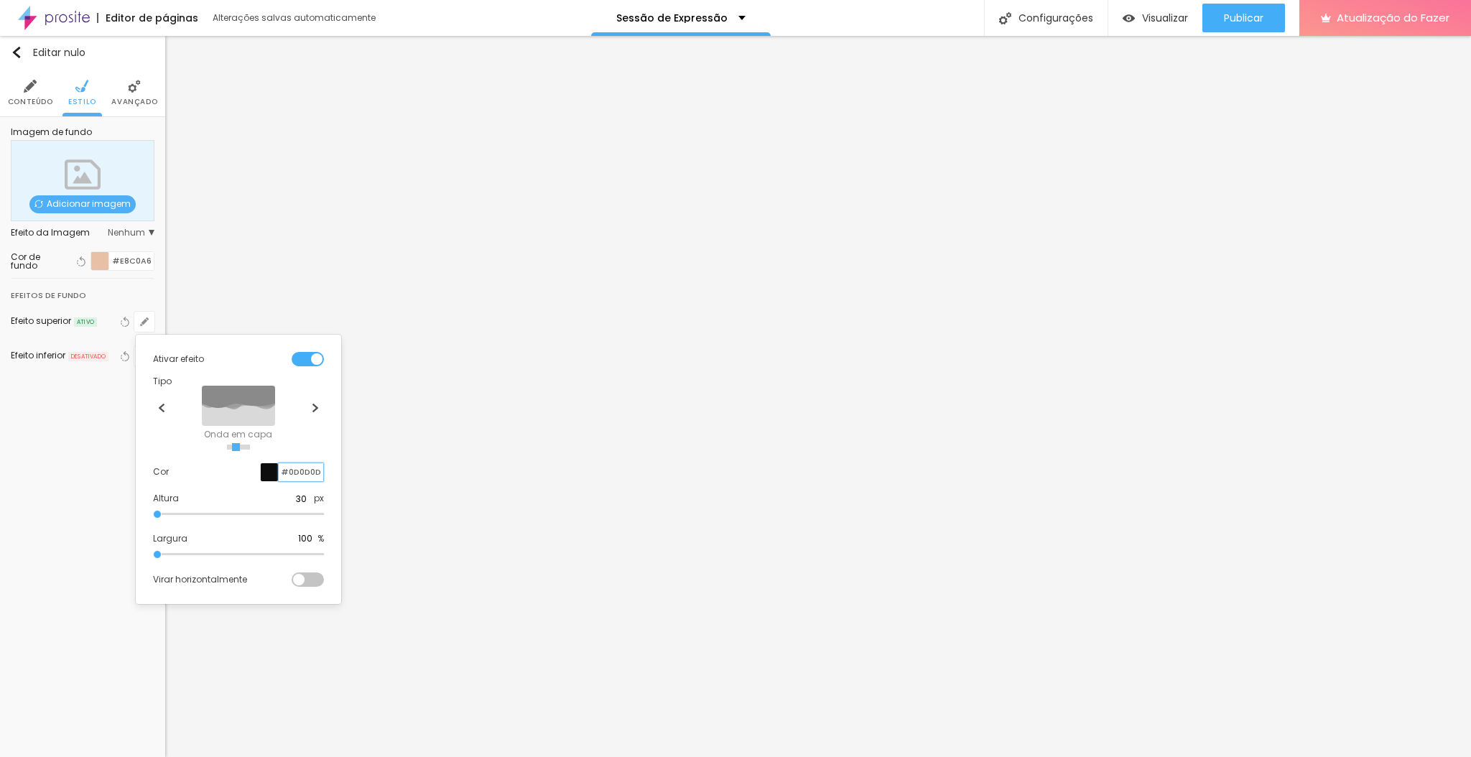
type input "#0D0D0D"
click at [301, 299] on div at bounding box center [735, 378] width 1471 height 757
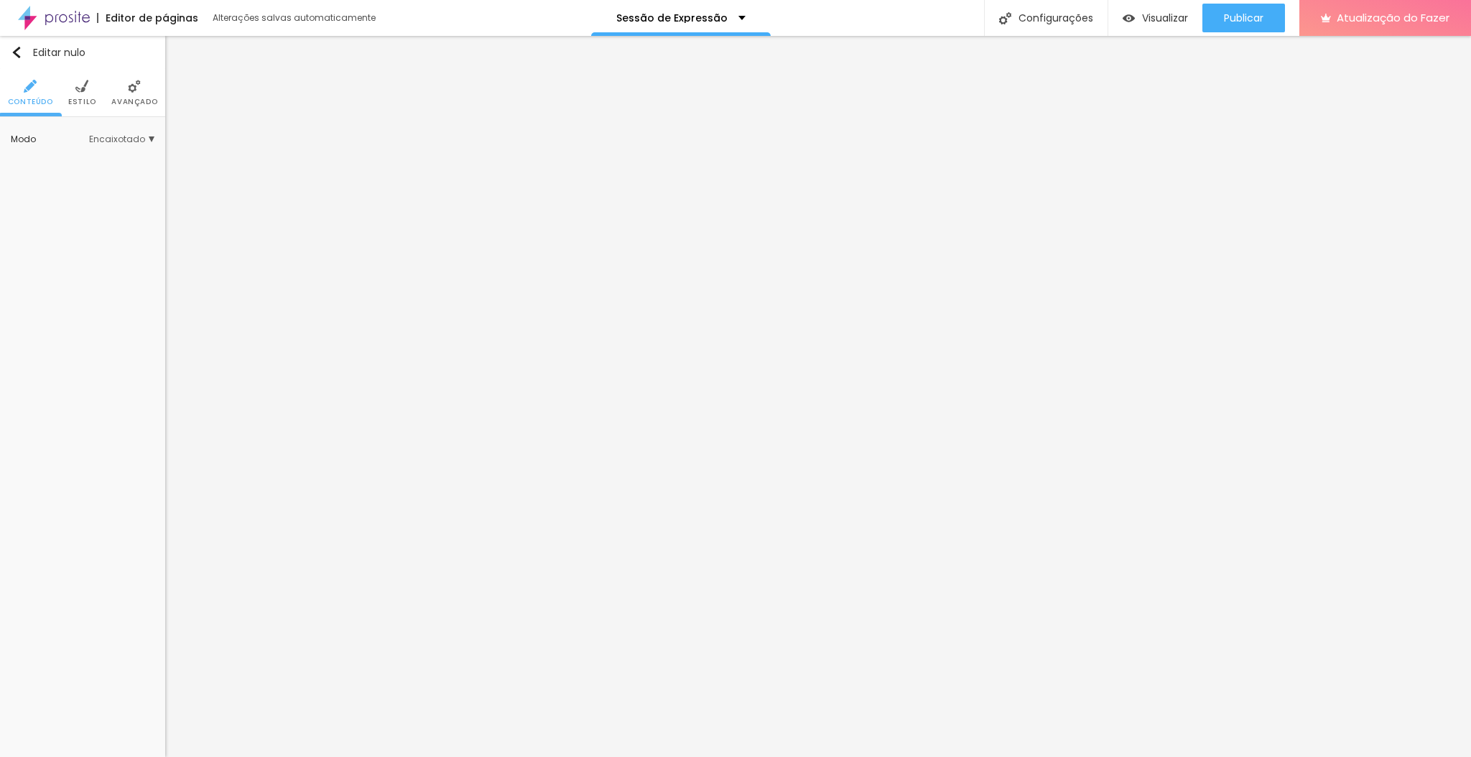
click at [78, 76] on li "Estilo" at bounding box center [82, 92] width 28 height 47
click at [88, 111] on li "Estilo" at bounding box center [82, 92] width 28 height 47
click at [67, 93] on ul "Conteúdo Estilo Avançado" at bounding box center [82, 93] width 165 height 48
click at [78, 93] on li "Estilo" at bounding box center [82, 92] width 28 height 47
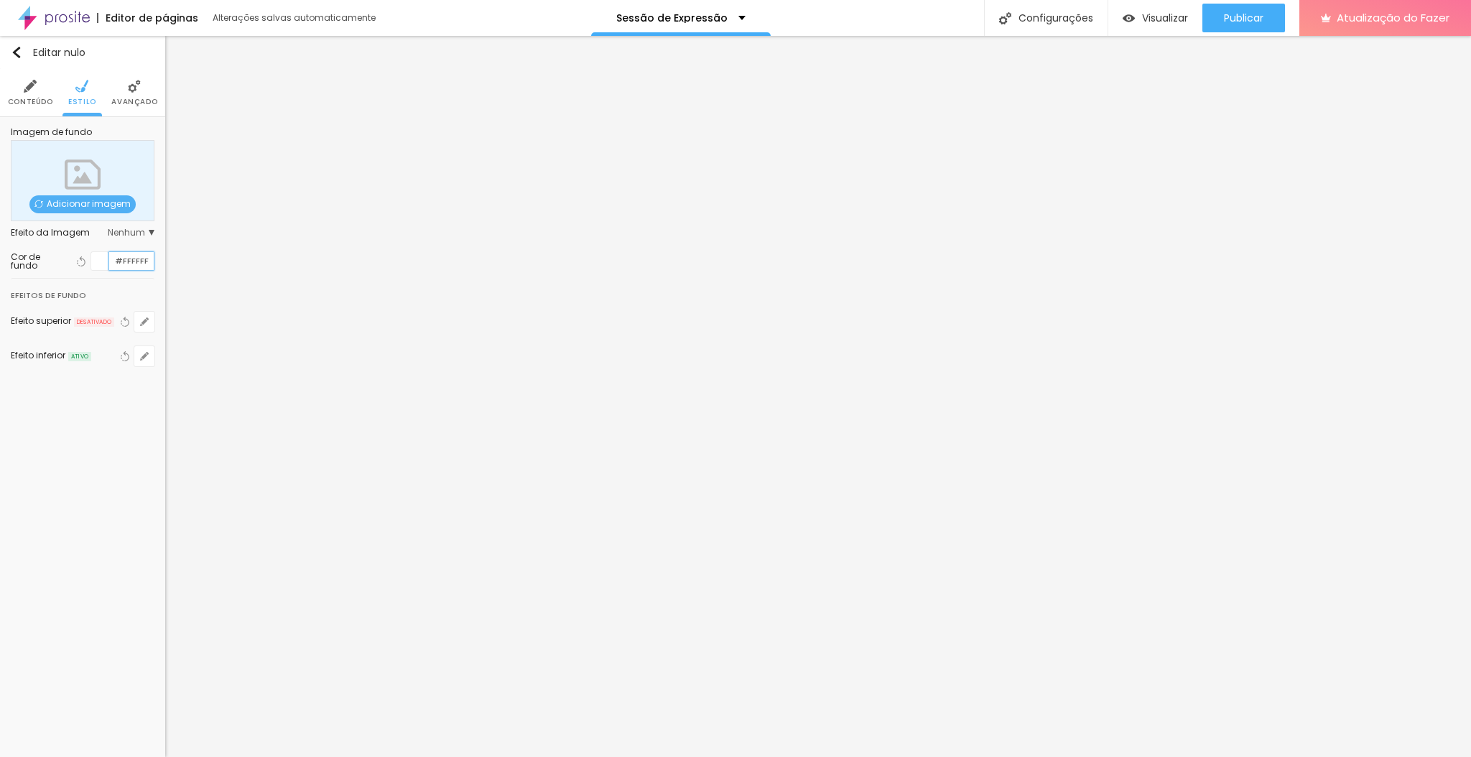
click at [143, 259] on input "#FFFFFF" at bounding box center [131, 261] width 45 height 18
paste input "0D0D0D"
type input "#0D0D0D"
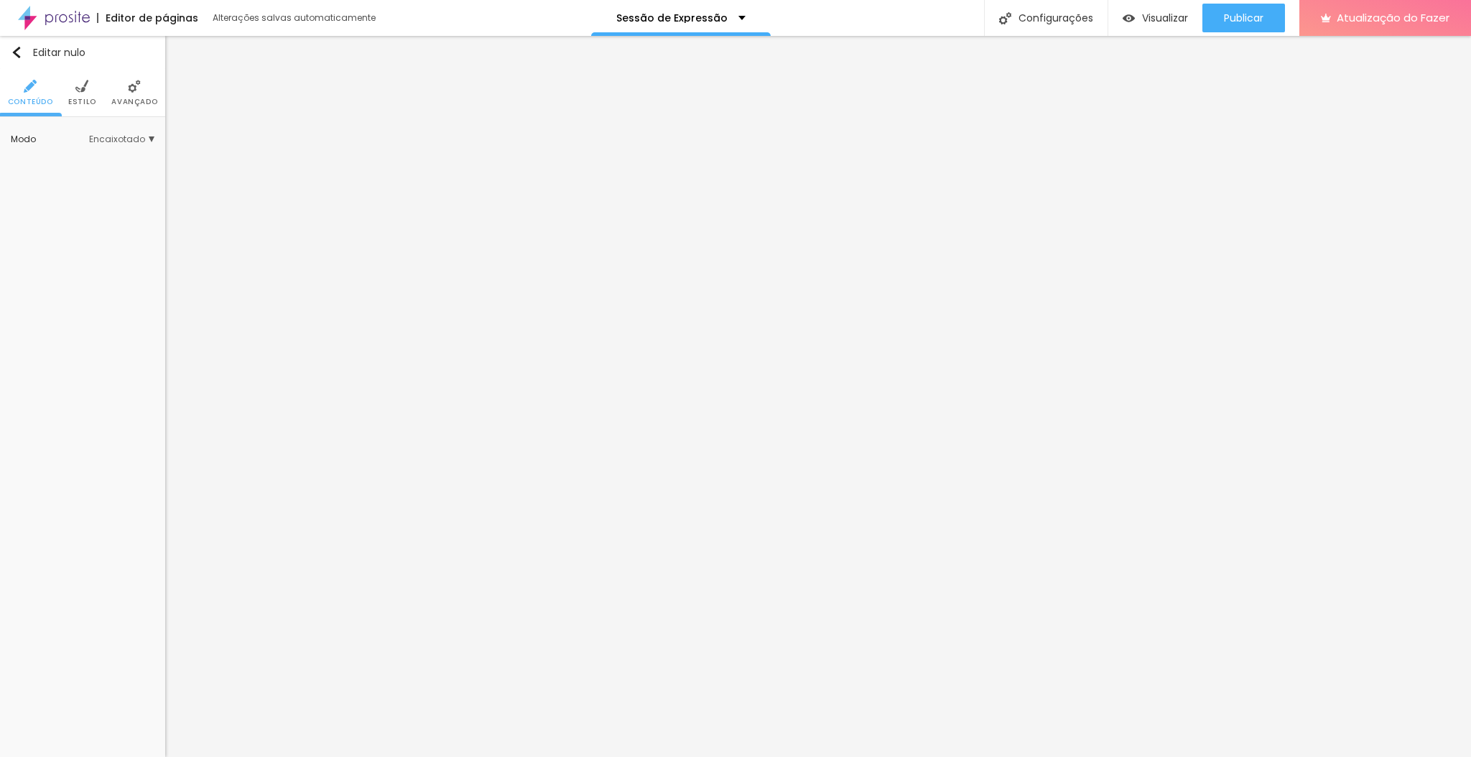
click at [86, 103] on font "Estilo" at bounding box center [82, 101] width 28 height 11
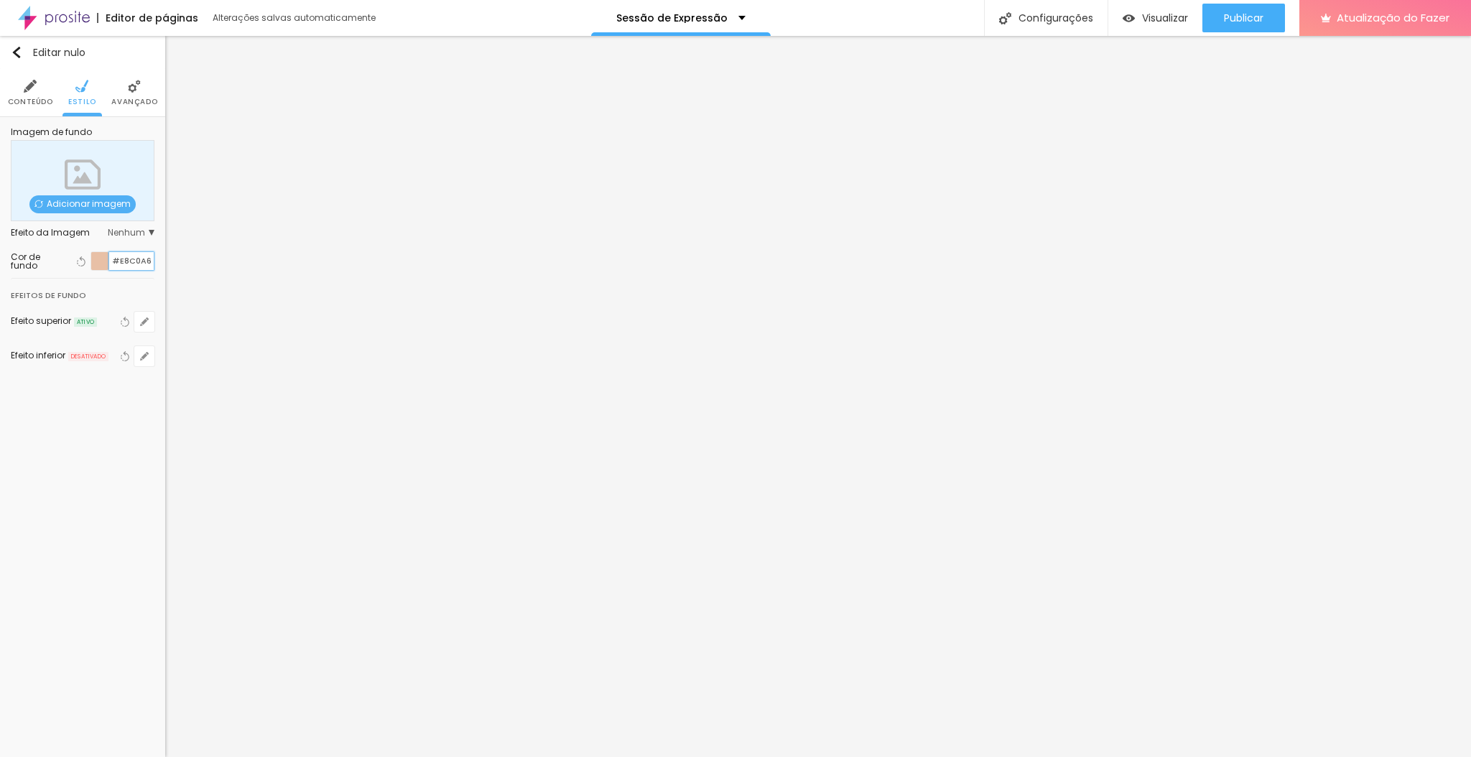
click at [134, 261] on input "#E8C0A6" at bounding box center [131, 261] width 45 height 18
click at [128, 264] on input "#E8C0A6" at bounding box center [131, 261] width 45 height 18
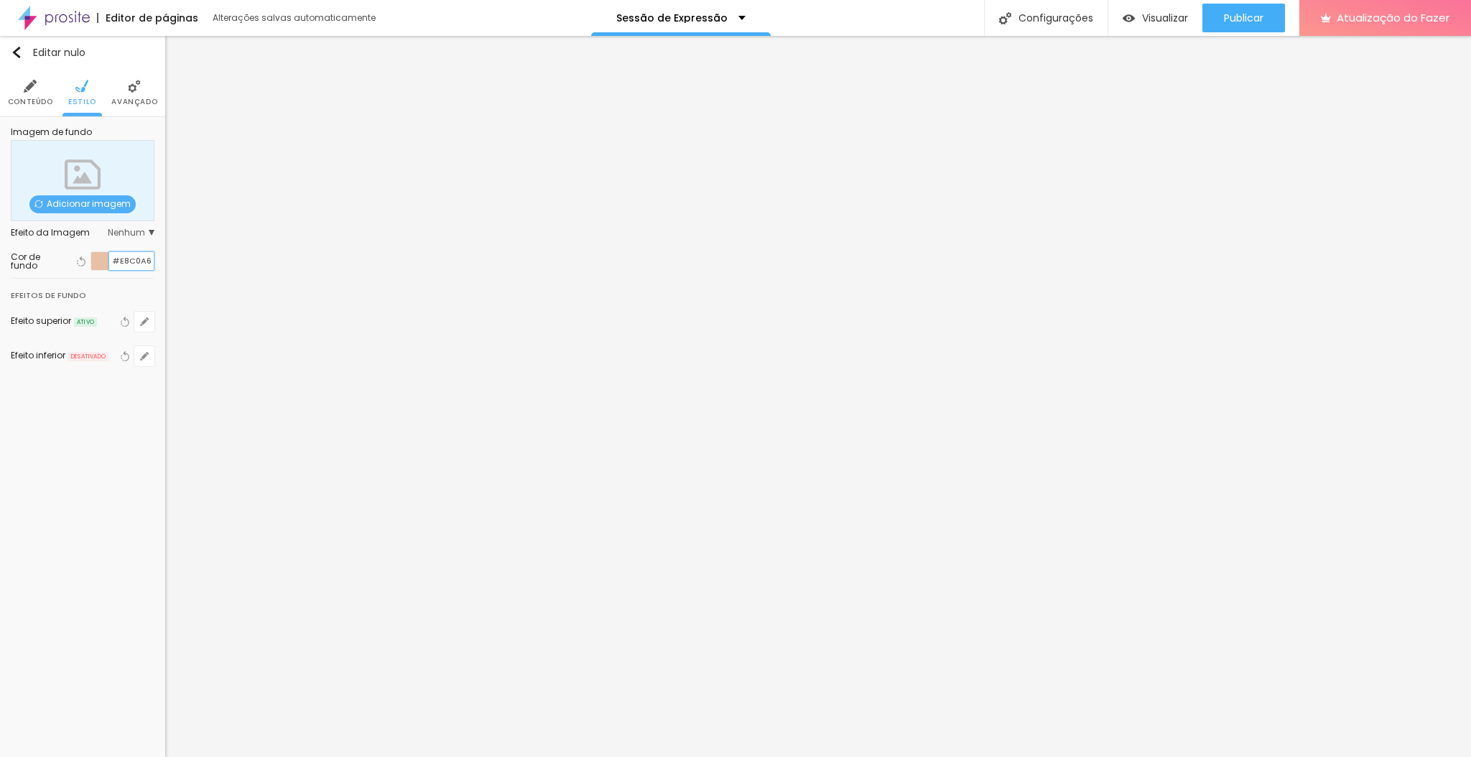
click at [128, 264] on input "#E8C0A6" at bounding box center [131, 261] width 45 height 18
paste input "F5EFE8"
type input "#F5EFE8"
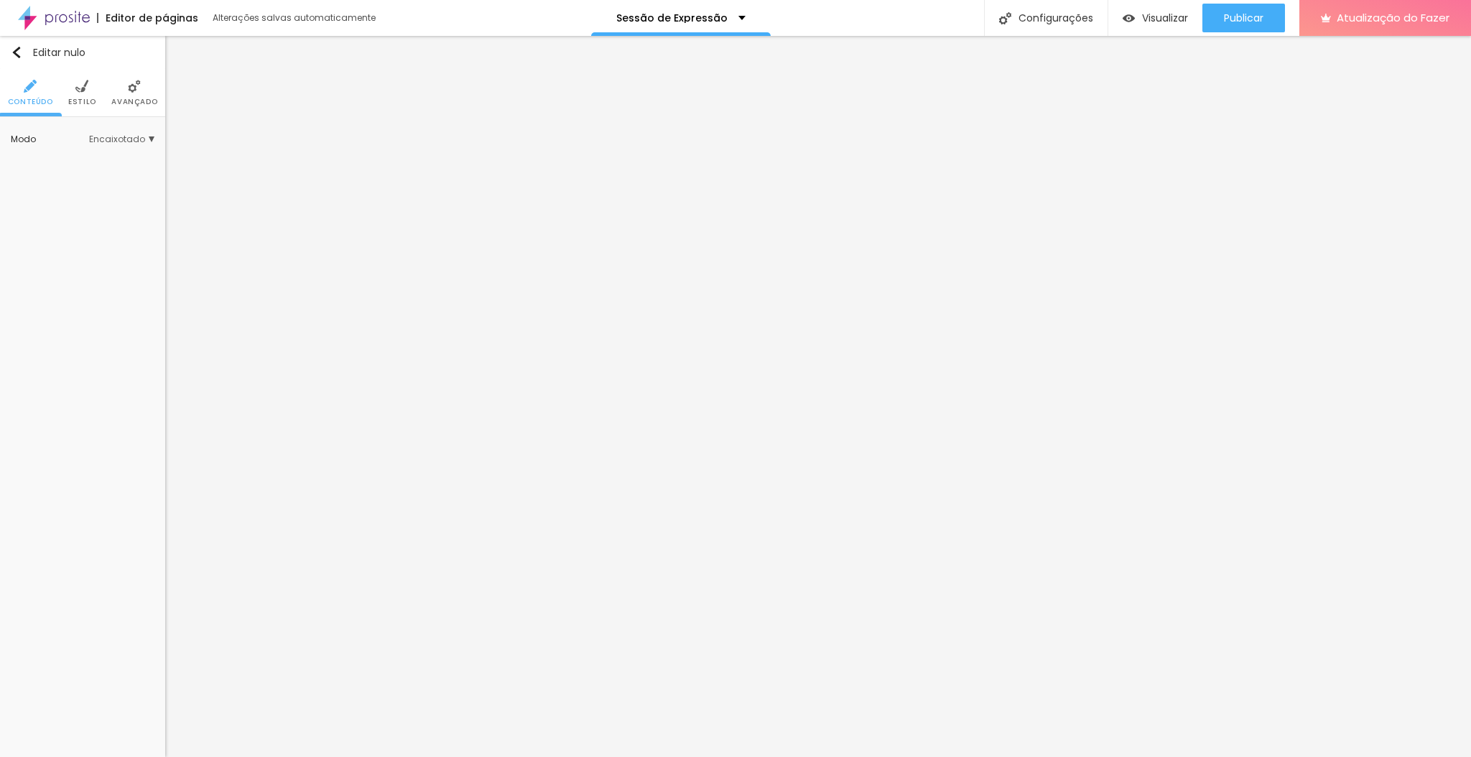
click at [66, 98] on ul "Conteúdo Estilo Avançado" at bounding box center [82, 93] width 165 height 48
click at [77, 84] on img at bounding box center [81, 86] width 13 height 13
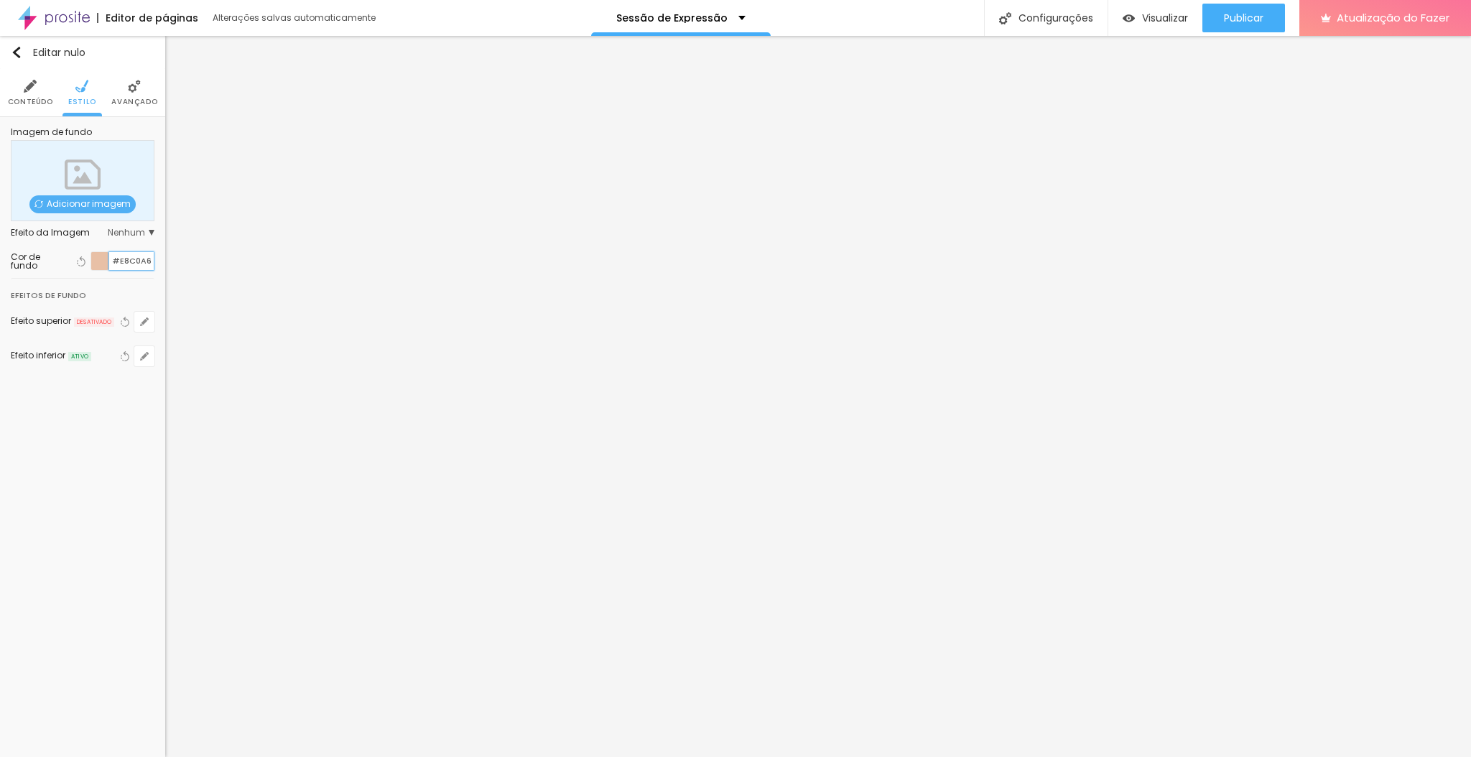
click at [133, 257] on input "#E8C0A6" at bounding box center [131, 261] width 45 height 18
paste input "F5EFE8"
type input "#F5EFE8"
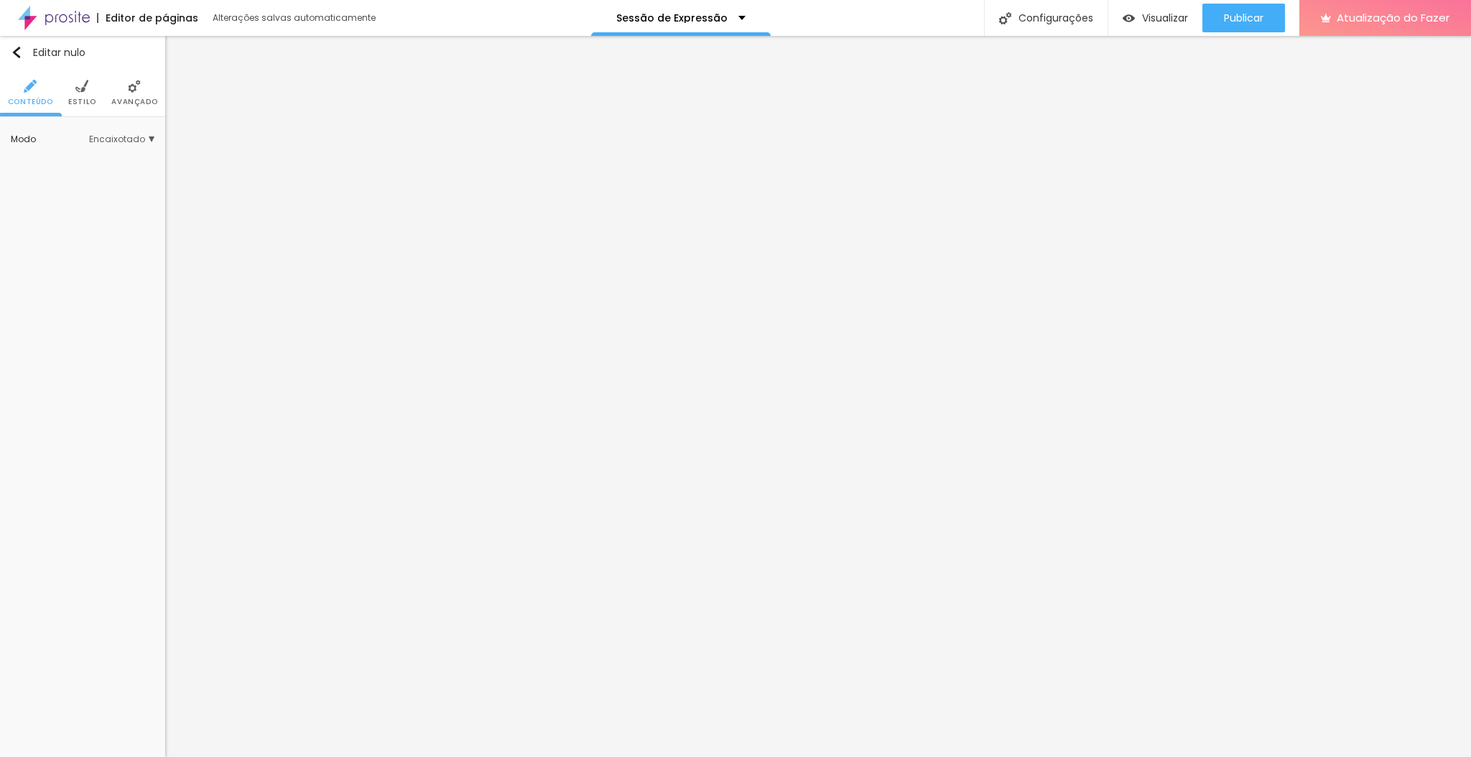
click at [77, 89] on img at bounding box center [81, 86] width 13 height 13
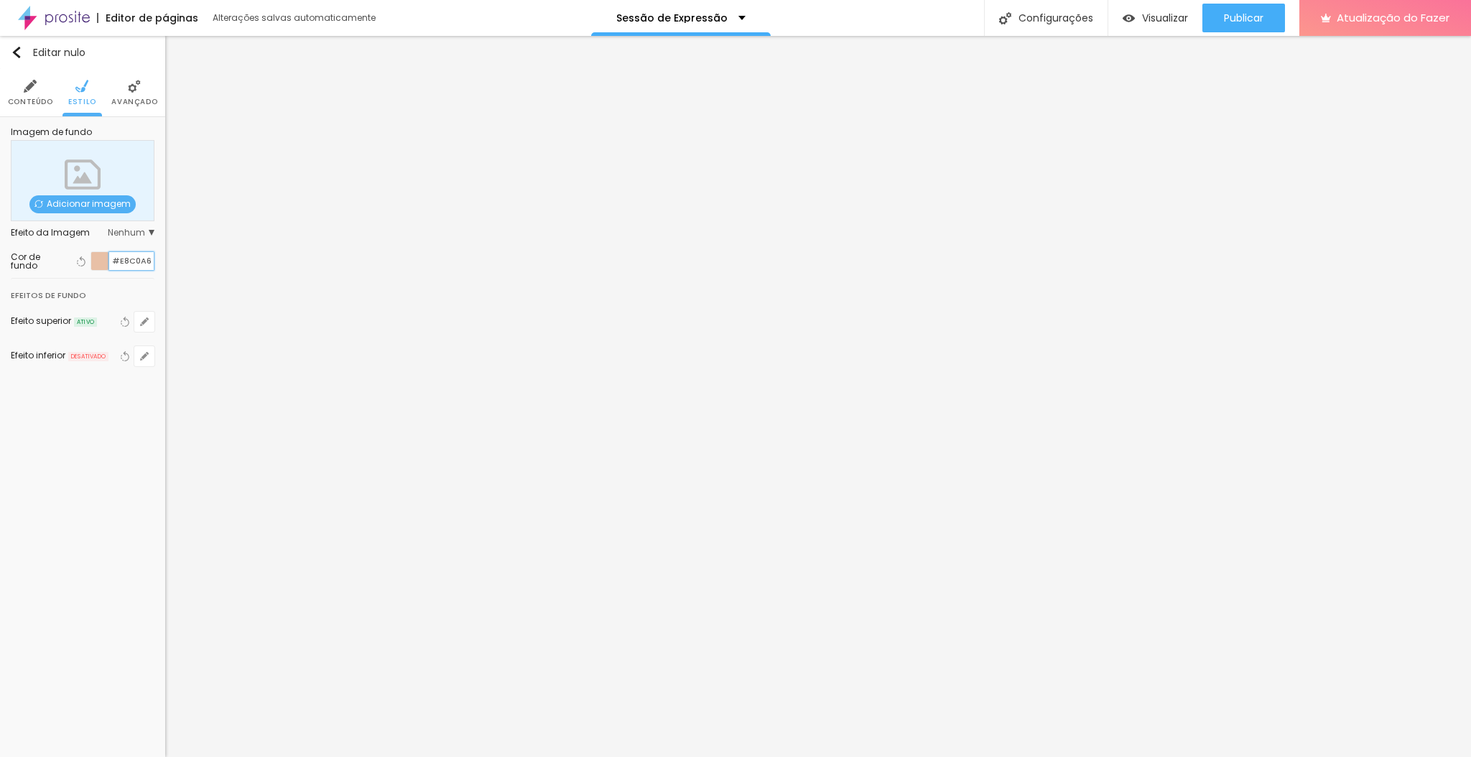
click at [135, 256] on input "#E8C0A6" at bounding box center [131, 261] width 45 height 18
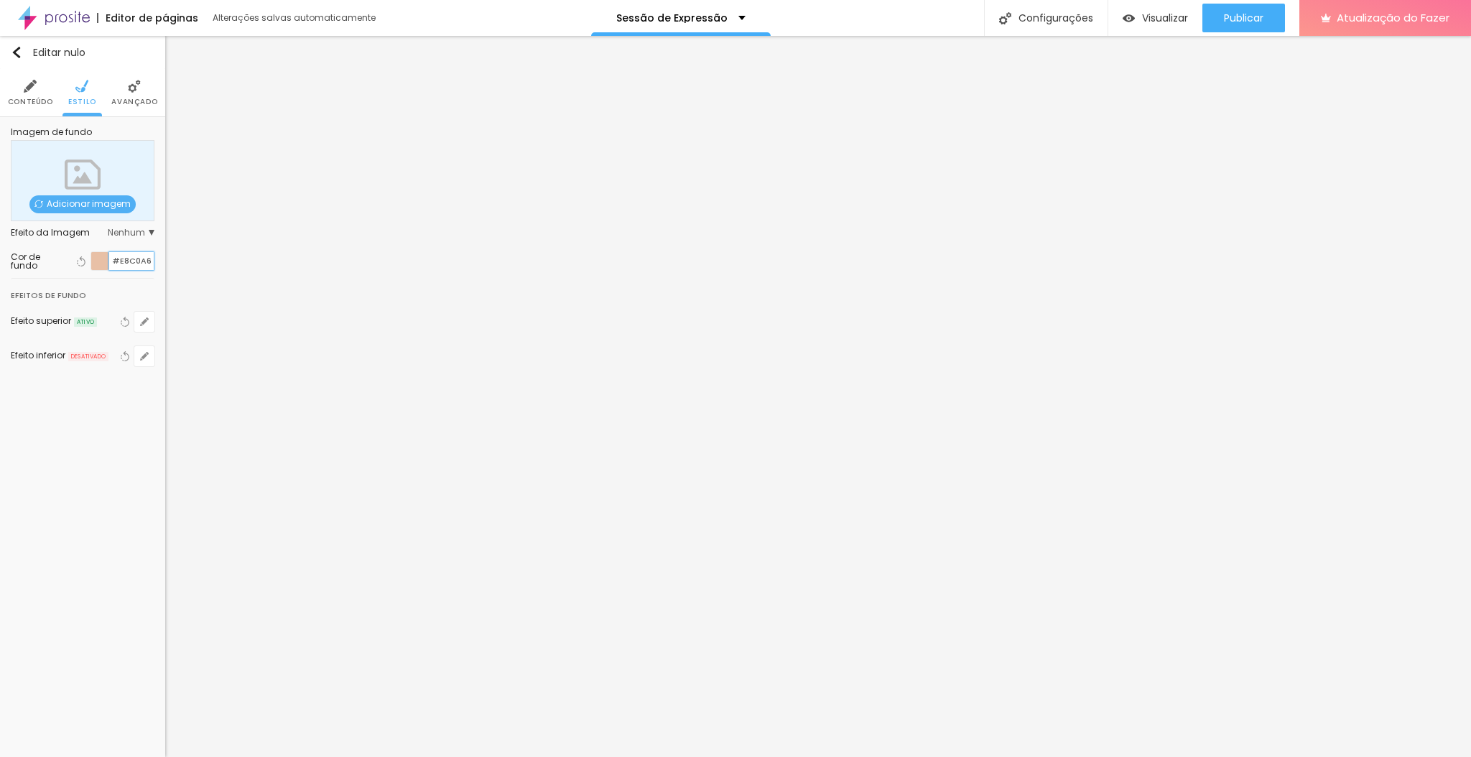
paste input "F5EFE8"
type input "#F5EFE8"
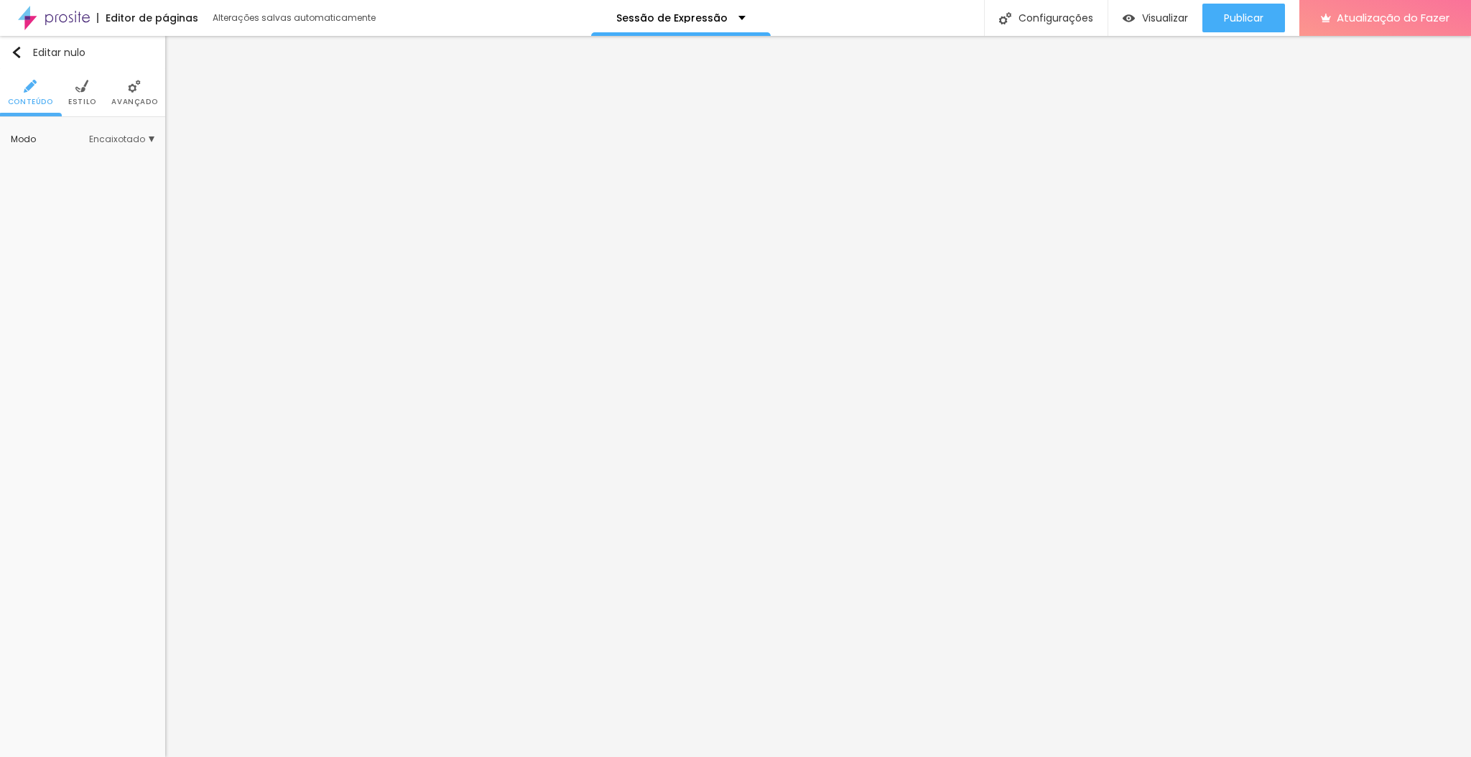
click at [80, 101] on font "Estilo" at bounding box center [82, 101] width 28 height 11
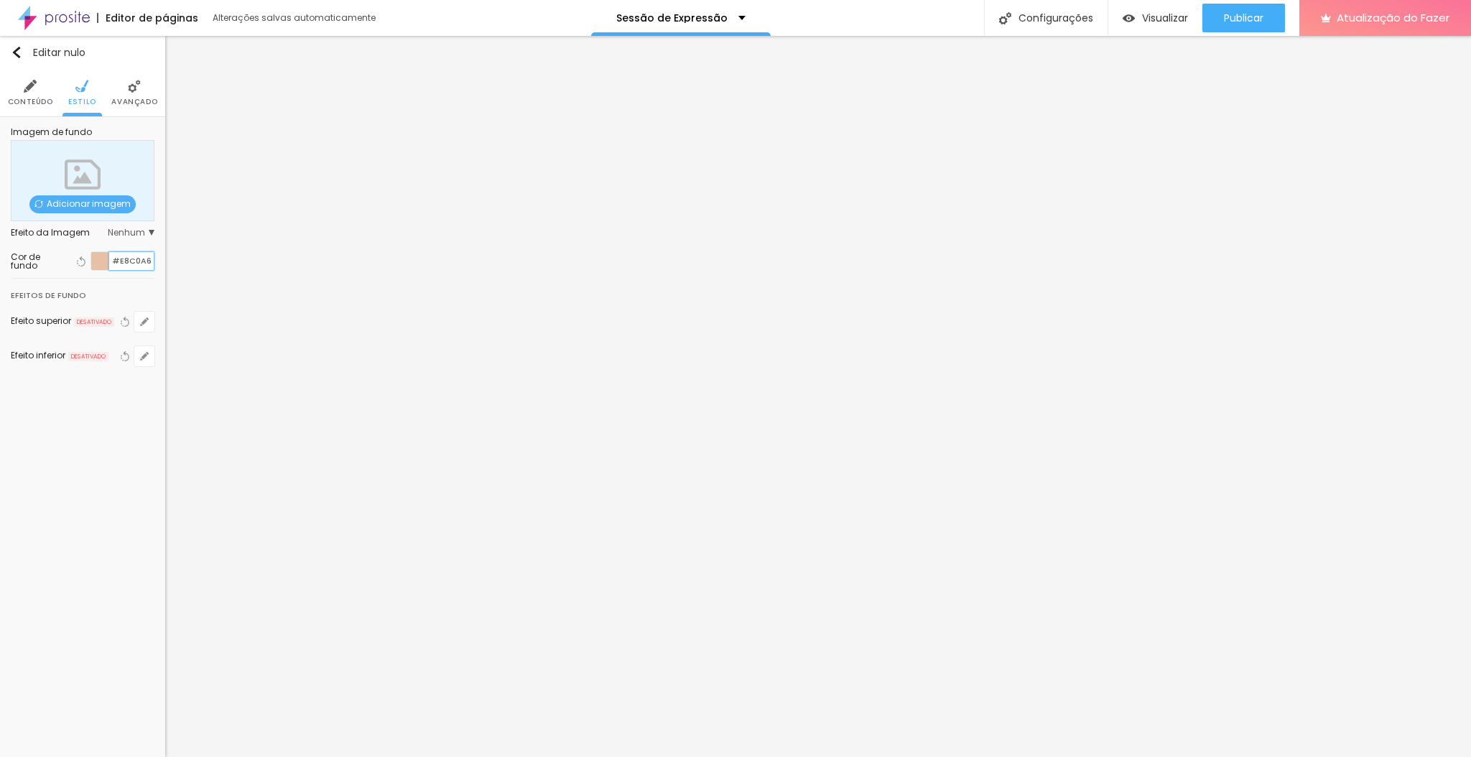
click at [139, 254] on input "#E8C0A6" at bounding box center [131, 261] width 45 height 18
paste input "F5EFE8"
type input "#F5EFE8"
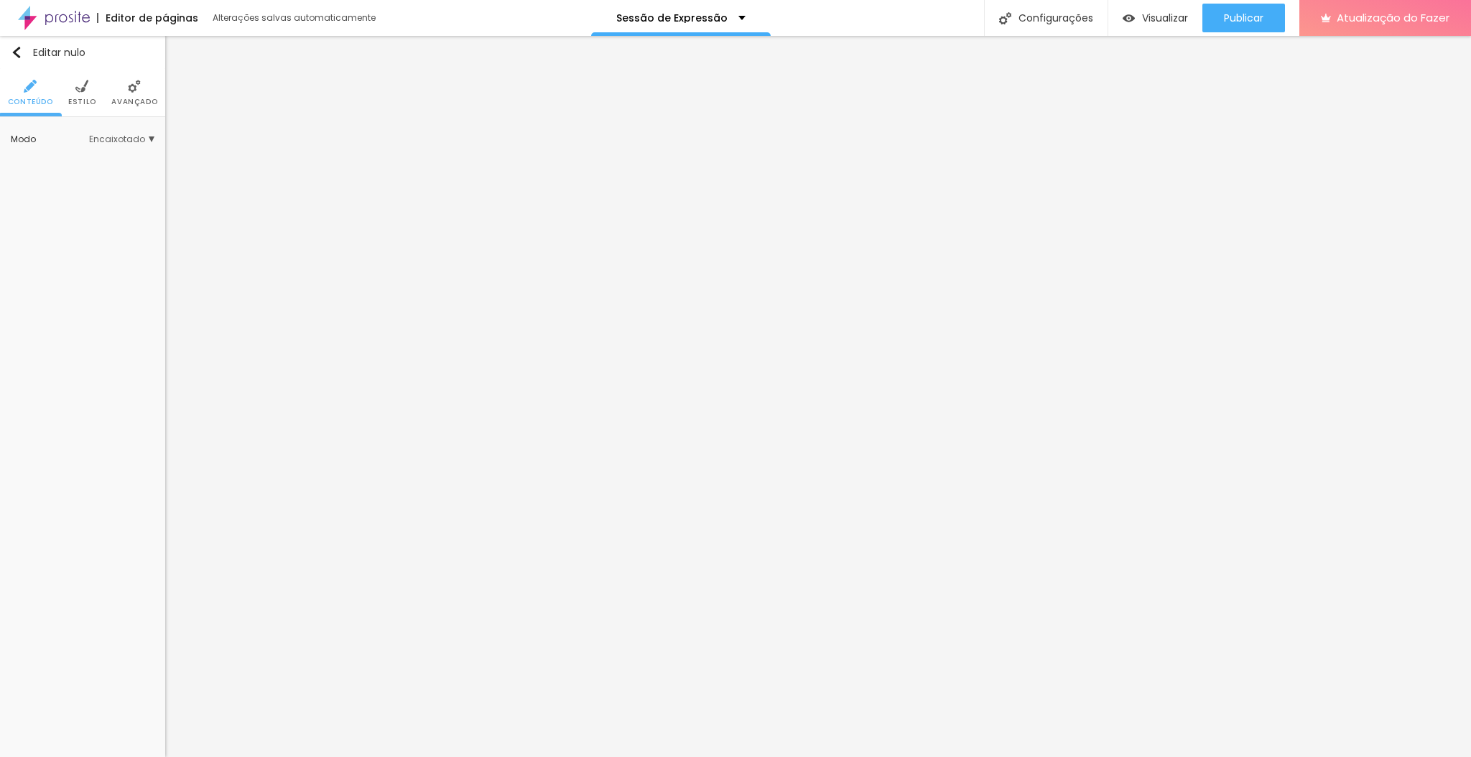
click at [73, 85] on li "Estilo" at bounding box center [82, 92] width 28 height 47
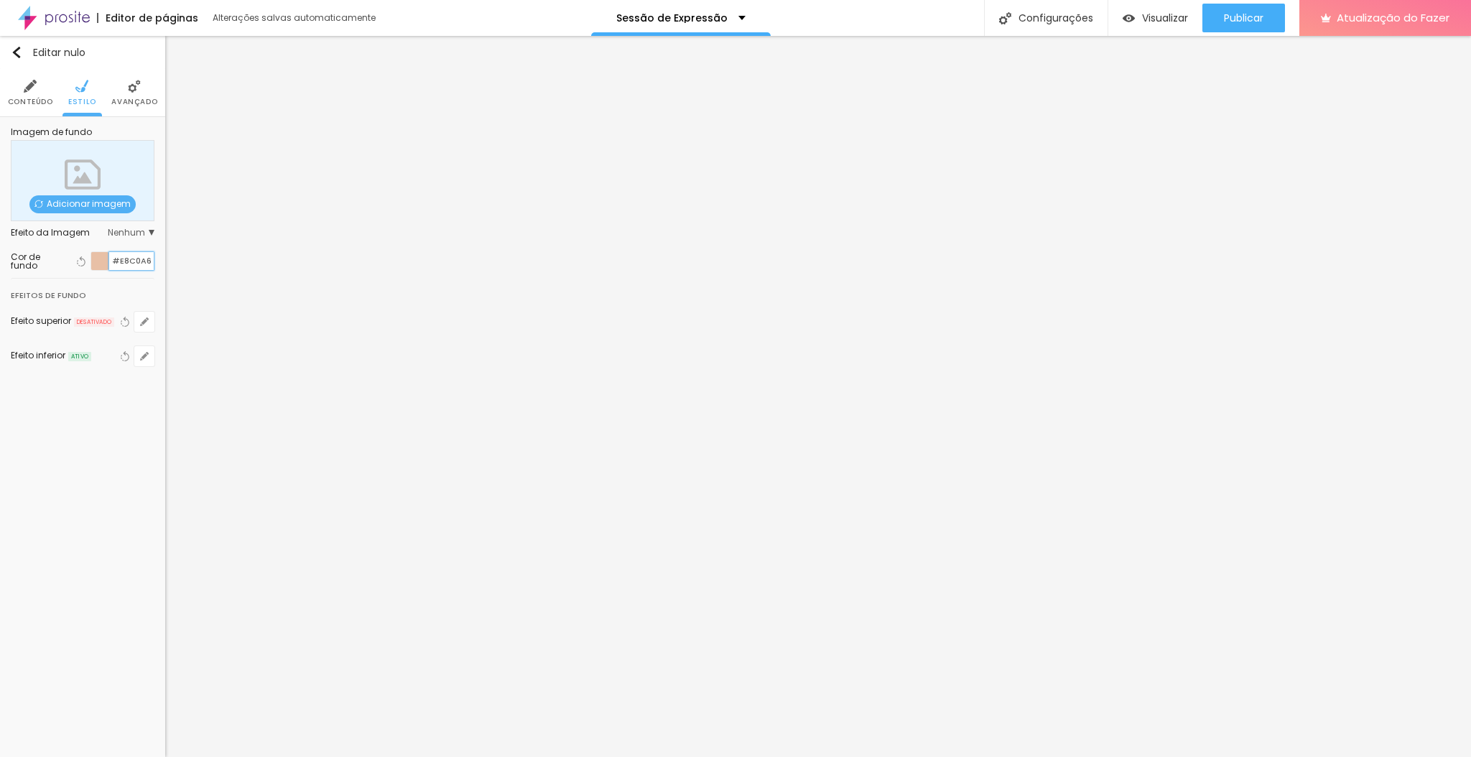
click at [132, 264] on input "#E8C0A6" at bounding box center [131, 261] width 45 height 18
paste input "F5EFE8"
type input "#F5EFE8"
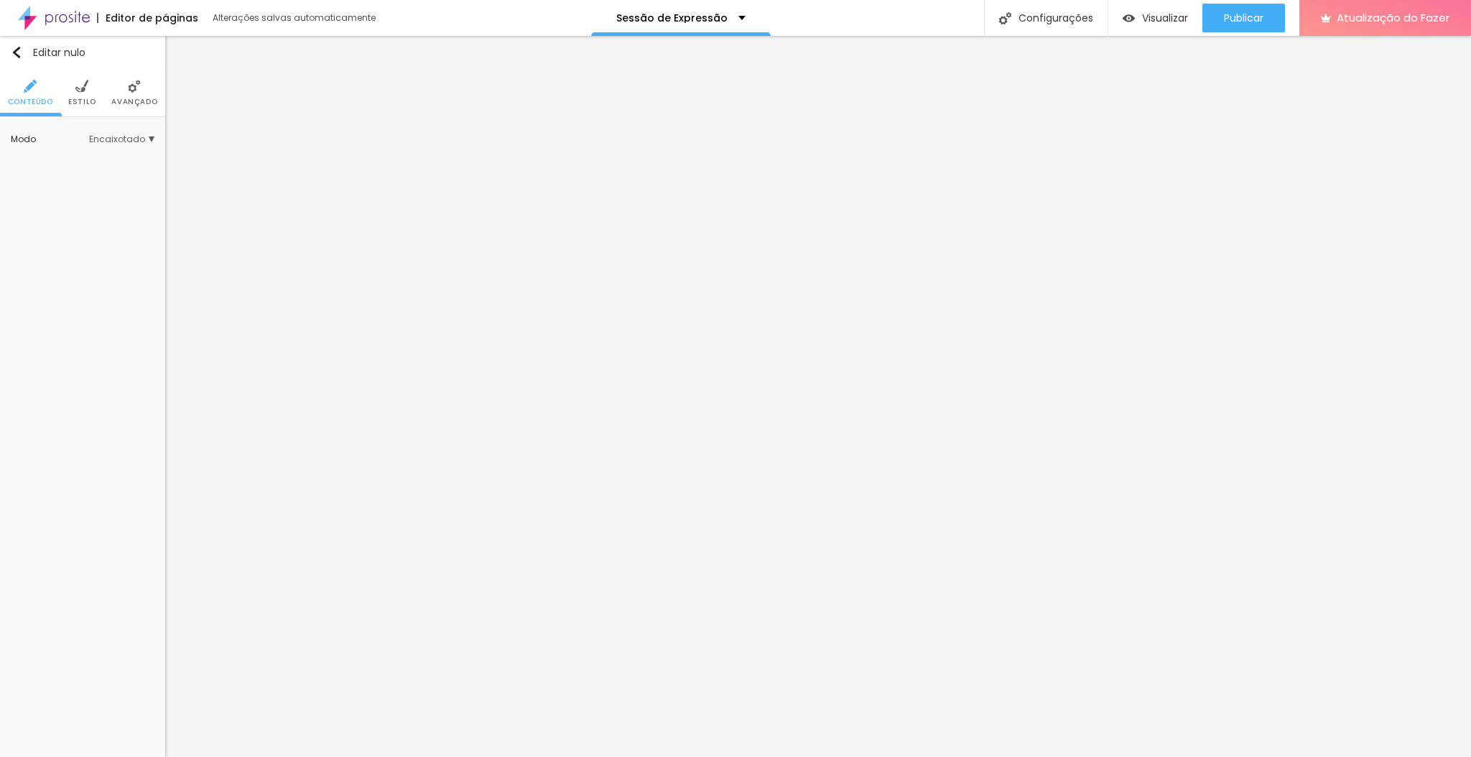
click at [78, 90] on img at bounding box center [81, 86] width 13 height 13
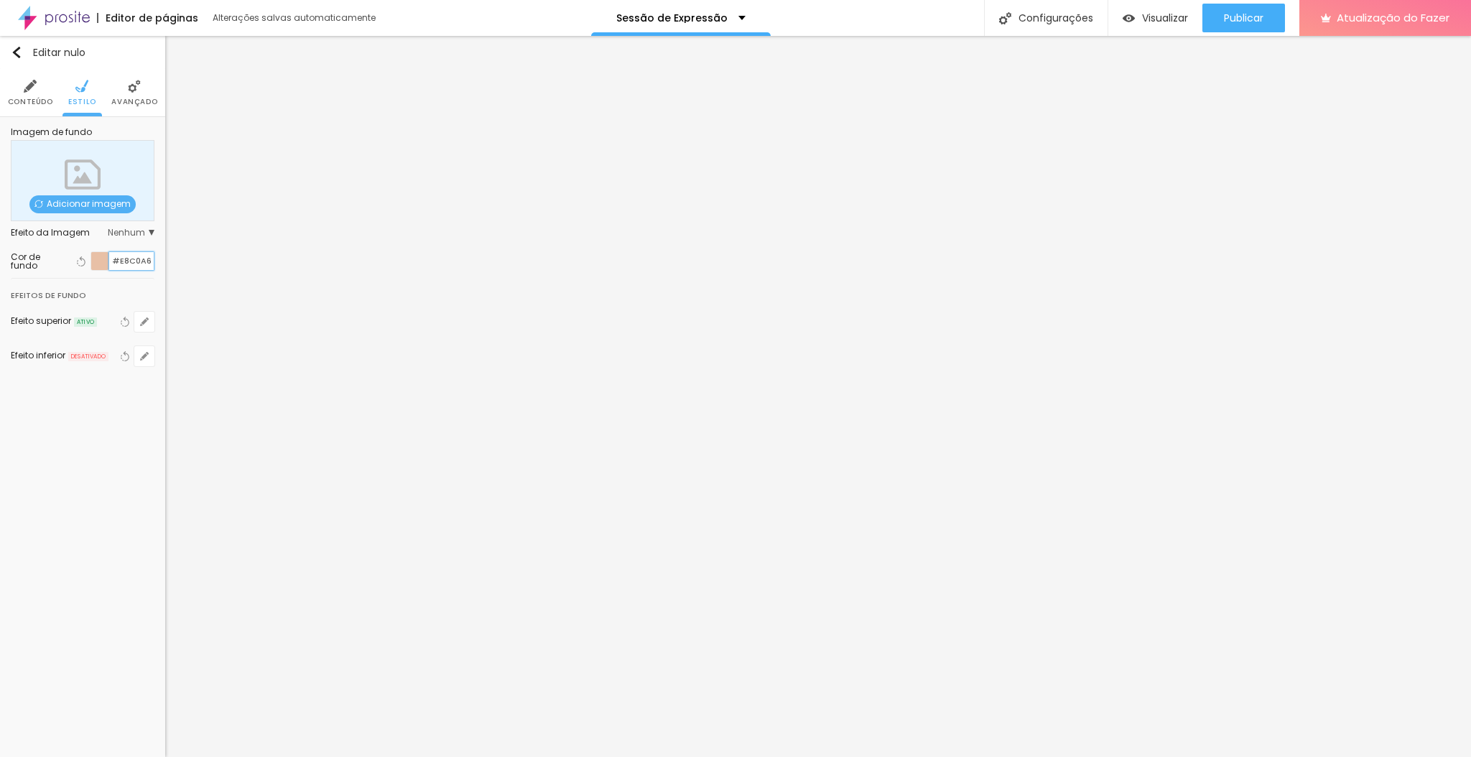
click at [134, 260] on input "#E8C0A6" at bounding box center [131, 261] width 45 height 18
paste input "F5EFE8"
type input "#F5EFE8"
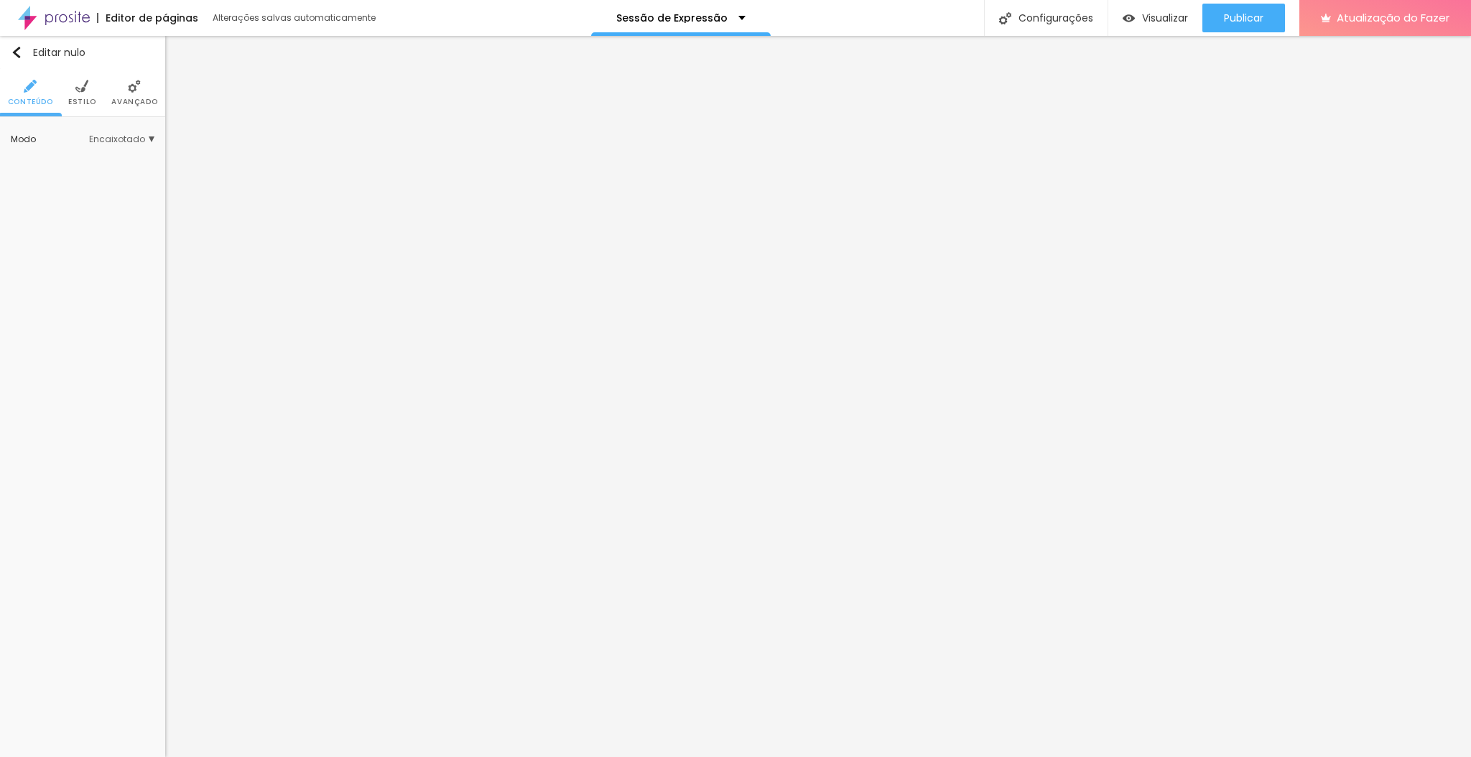
click at [90, 97] on font "Estilo" at bounding box center [82, 101] width 28 height 11
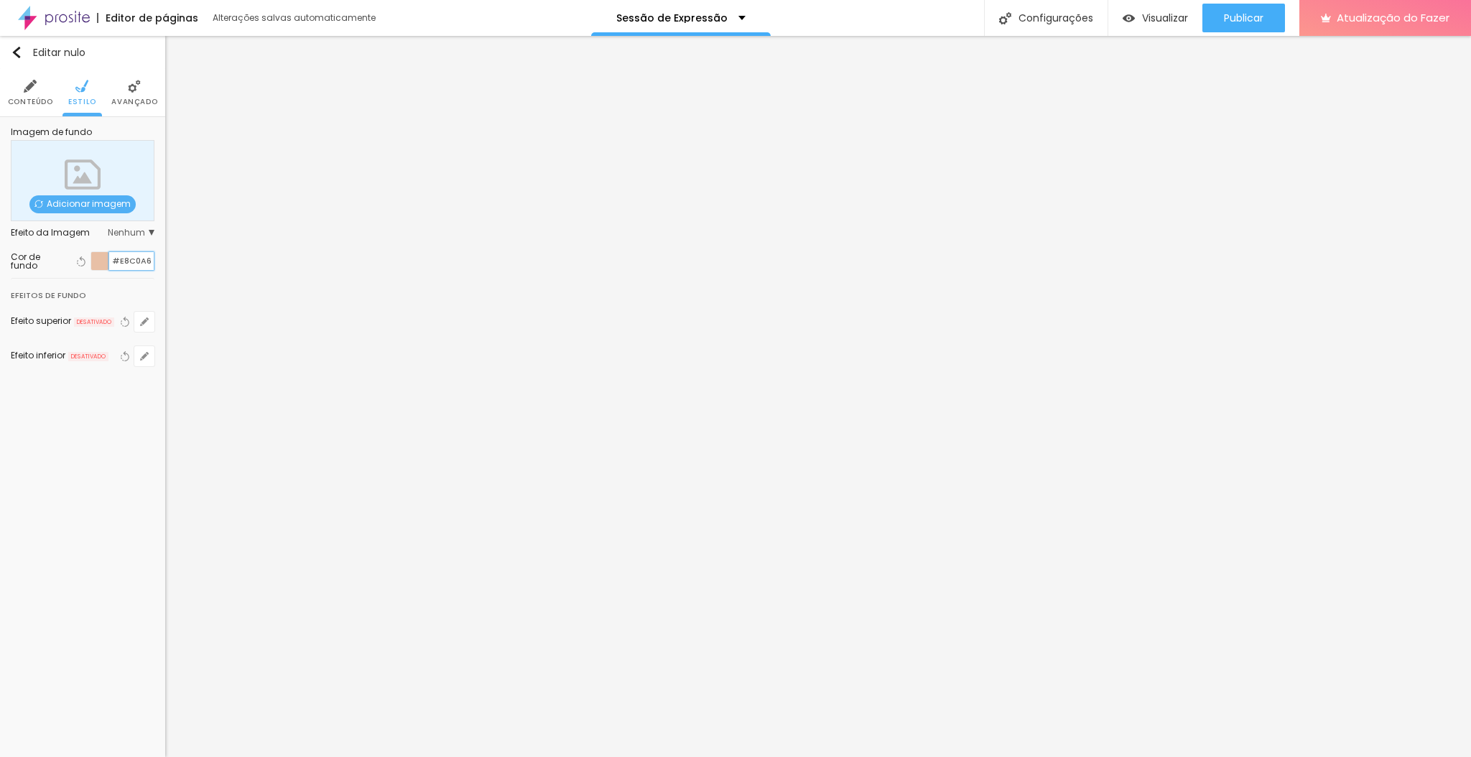
click at [131, 264] on input "#E8C0A6" at bounding box center [131, 261] width 45 height 18
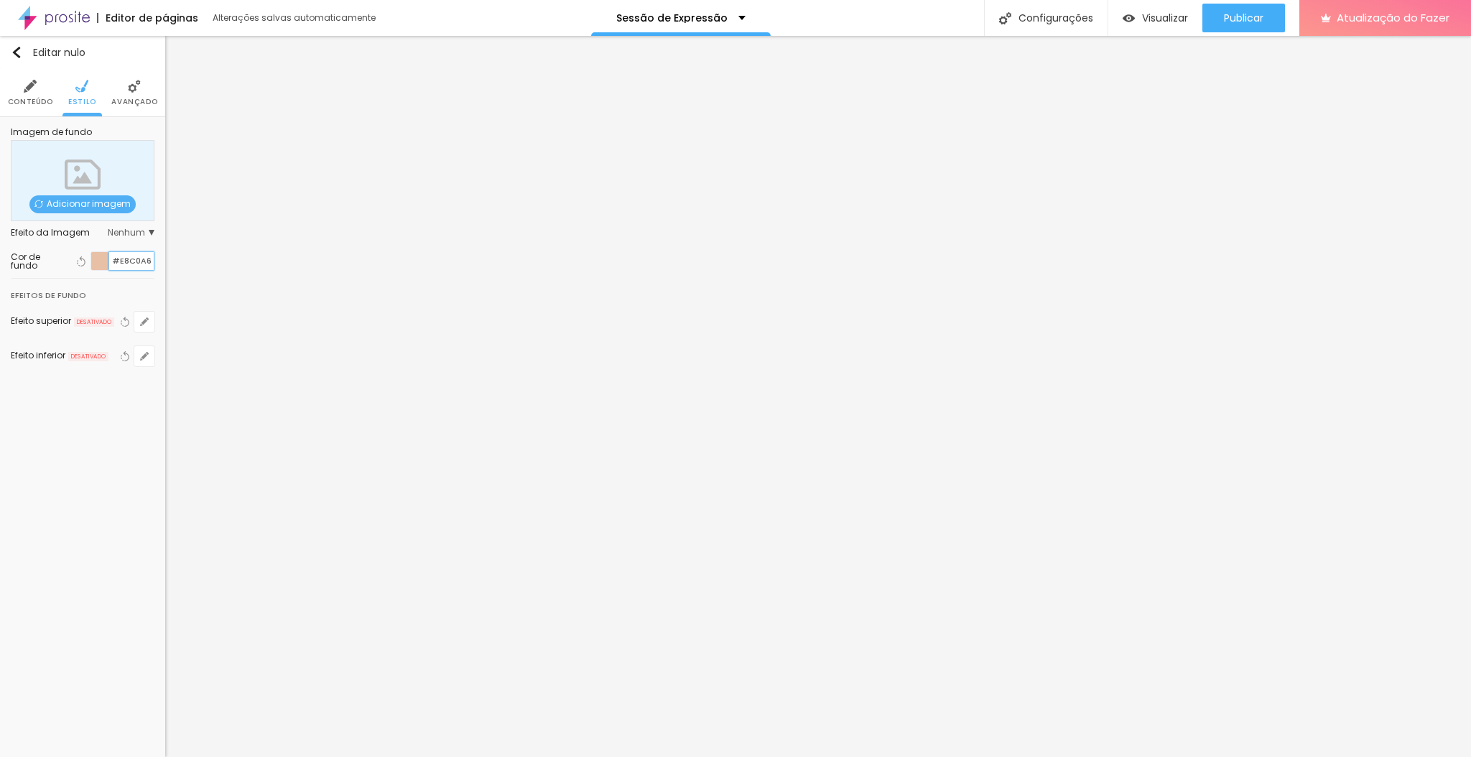
paste input "F5EFE8"
type input "#F5EFE8"
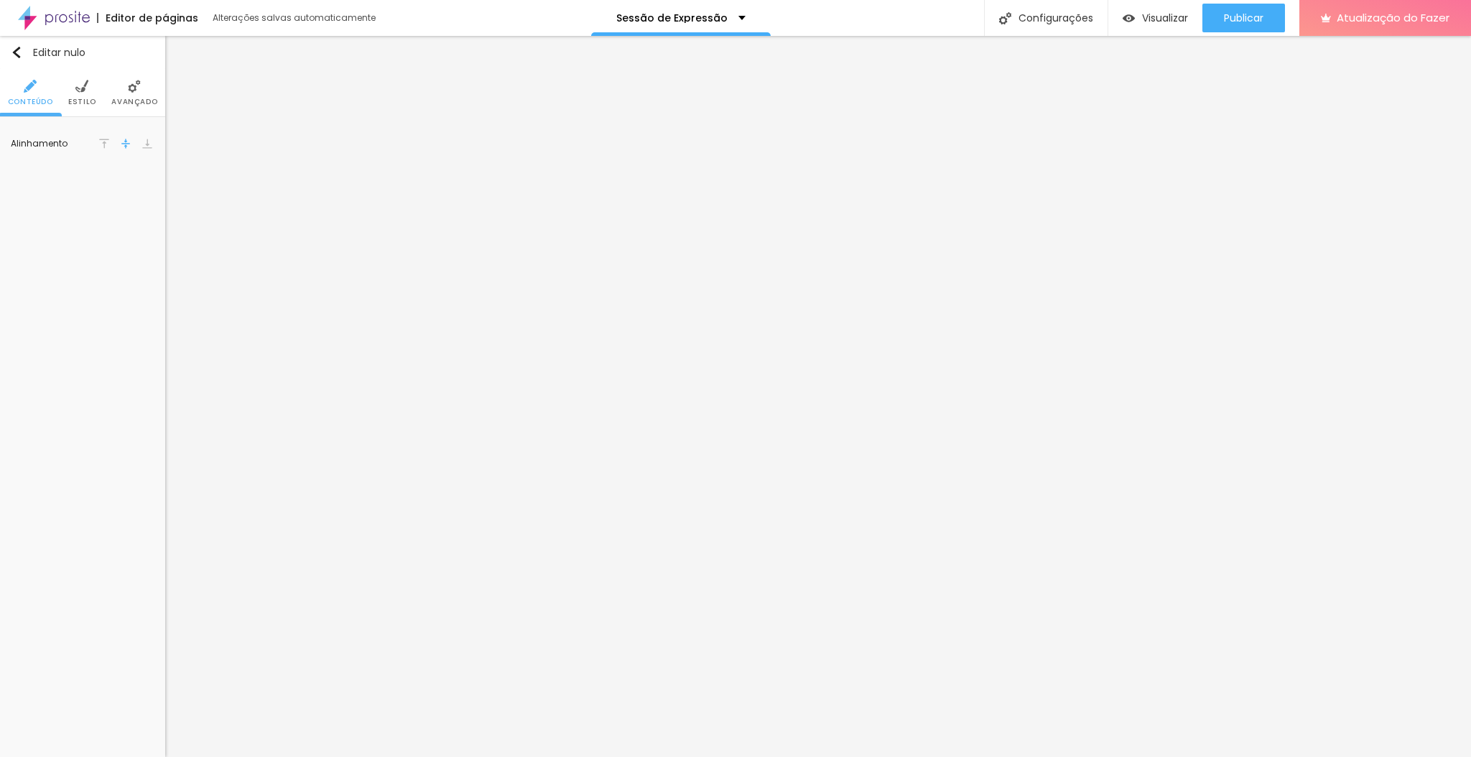
click at [81, 91] on img at bounding box center [81, 86] width 13 height 13
click at [132, 149] on input "#E8C0A6" at bounding box center [131, 145] width 45 height 18
paste input "F5EFE8"
type input "#F5EFE8"
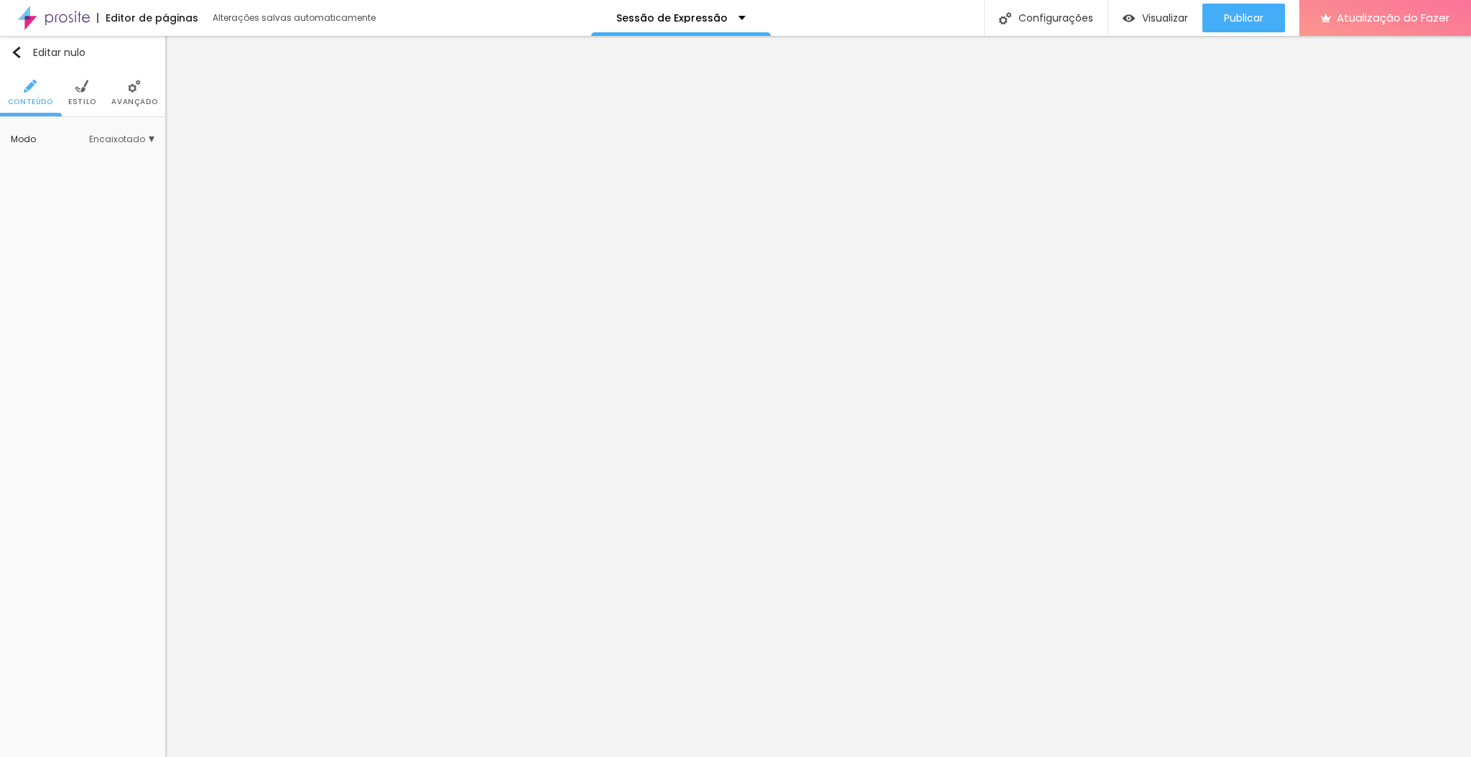
click at [72, 75] on li "Estilo" at bounding box center [82, 92] width 28 height 47
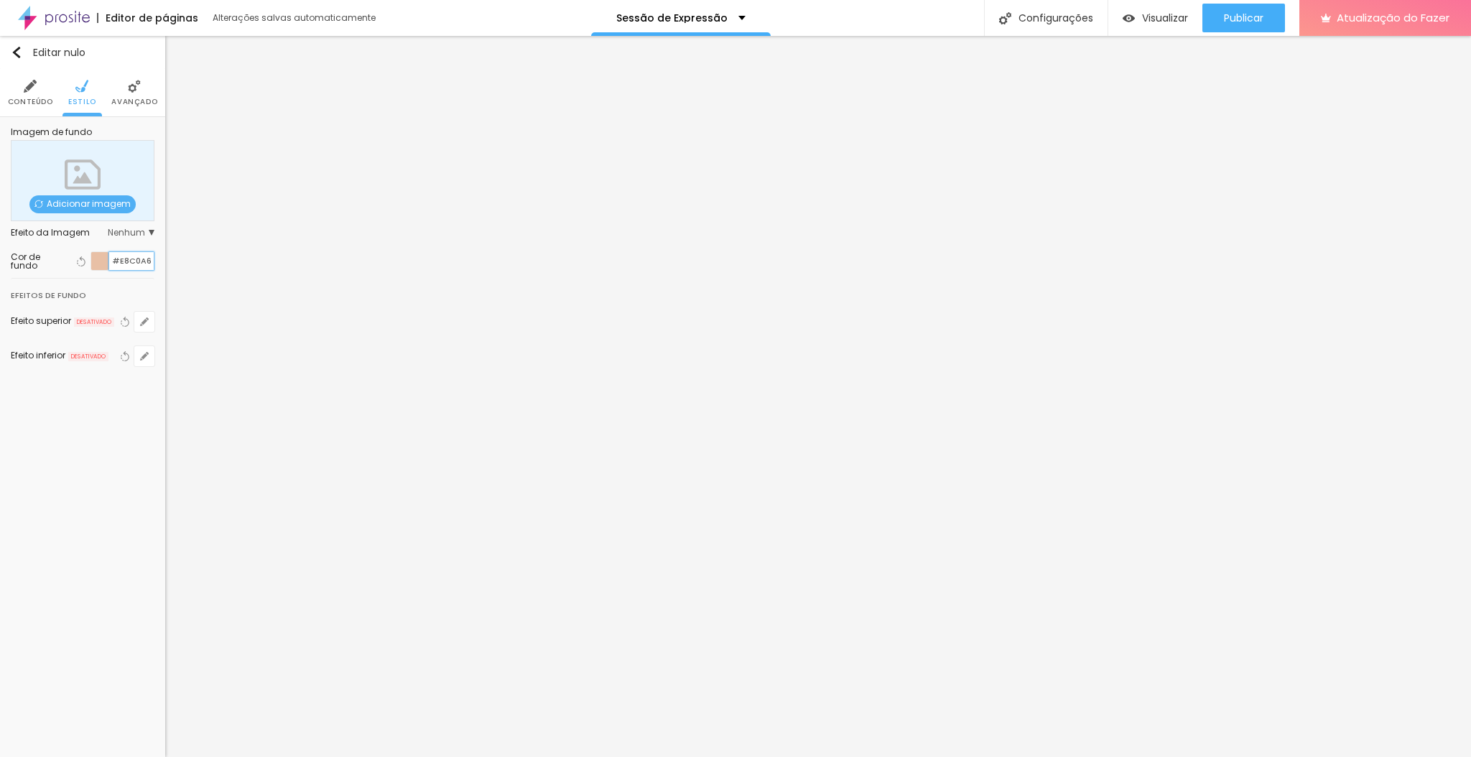
click at [131, 268] on input "#E8C0A6" at bounding box center [131, 261] width 45 height 18
paste input "F5EFE8"
type input "#F5EFE8"
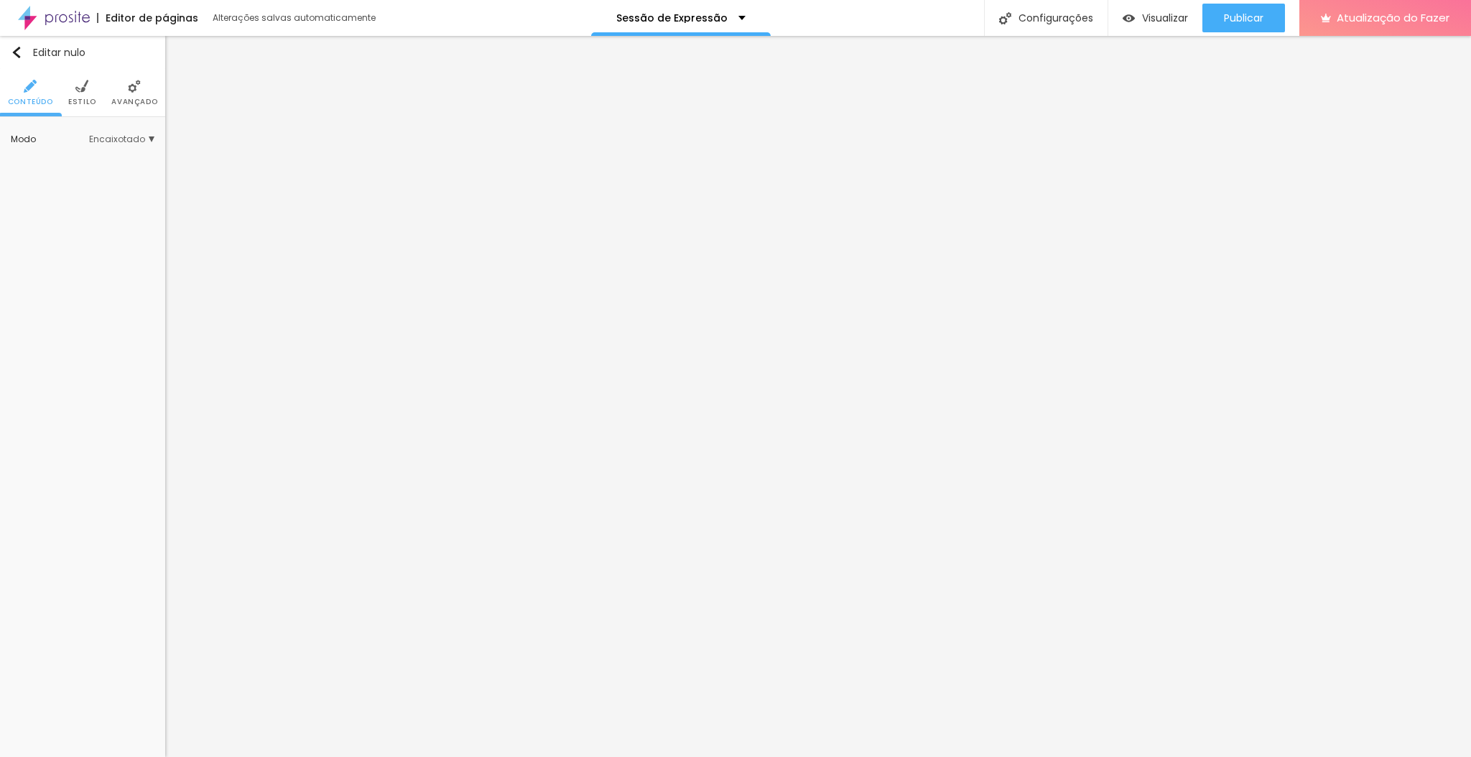
click at [75, 105] on font "Estilo" at bounding box center [82, 101] width 28 height 11
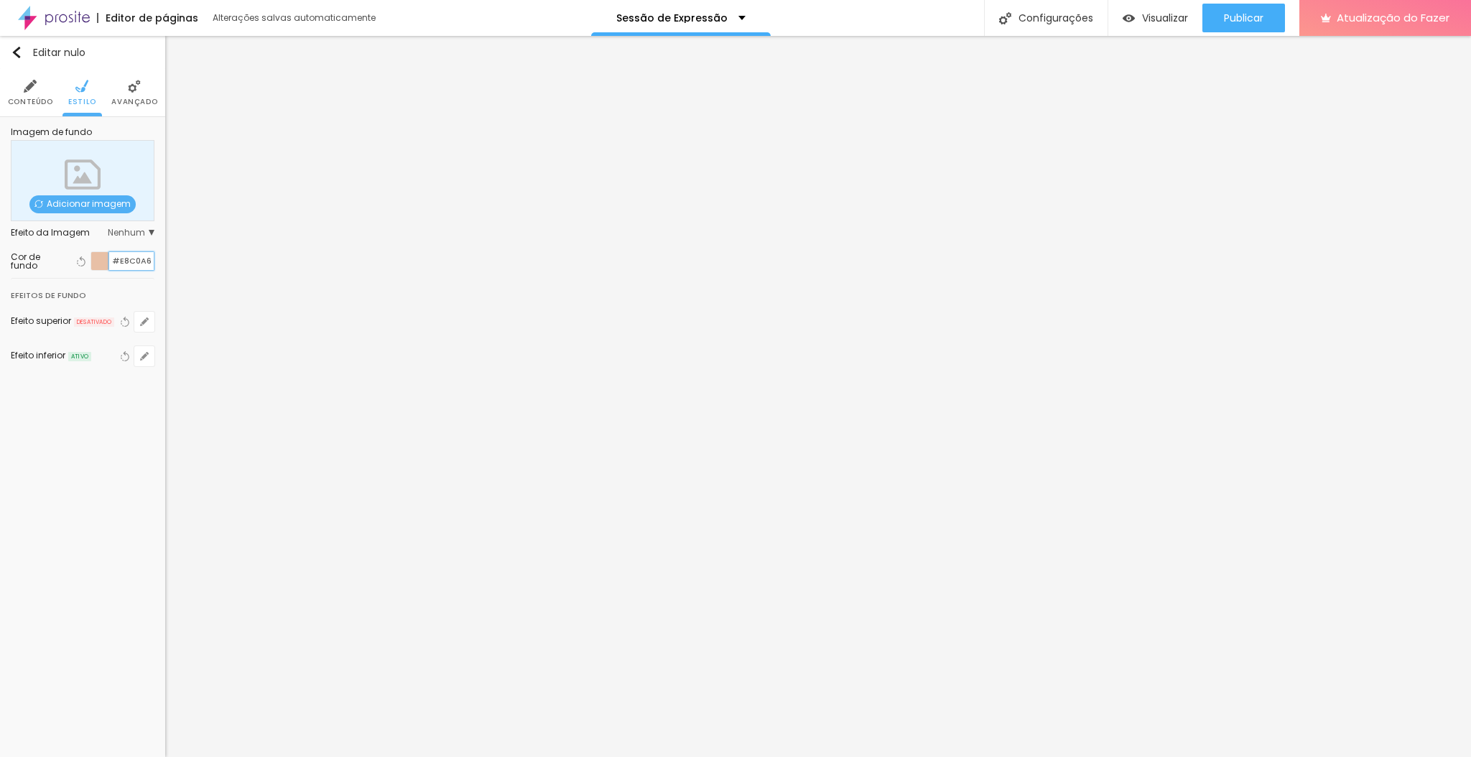
click at [136, 263] on input "#E8C0A6" at bounding box center [131, 261] width 45 height 18
paste input "F5EFE8"
type input "#F5EFE8"
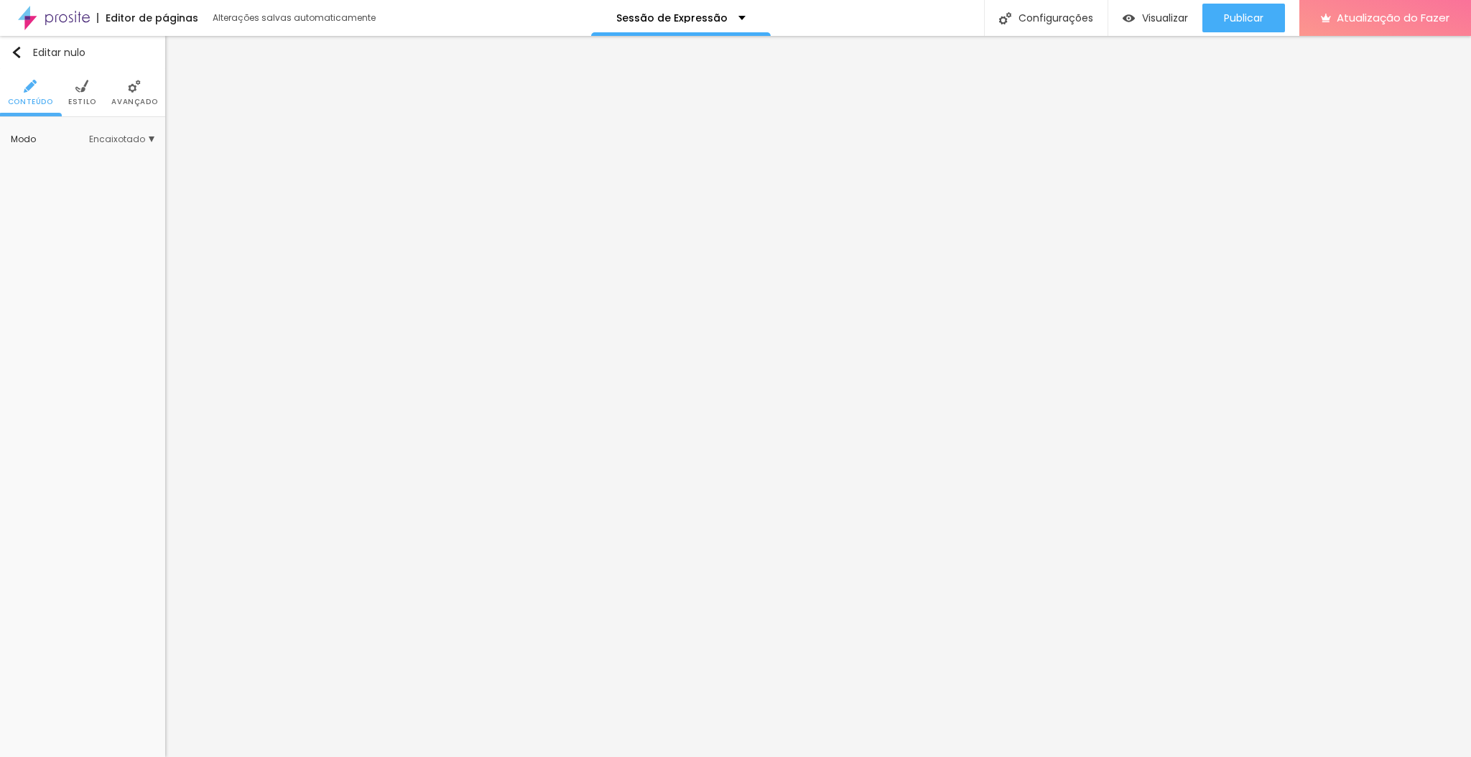
click at [70, 88] on li "Estilo" at bounding box center [82, 92] width 28 height 47
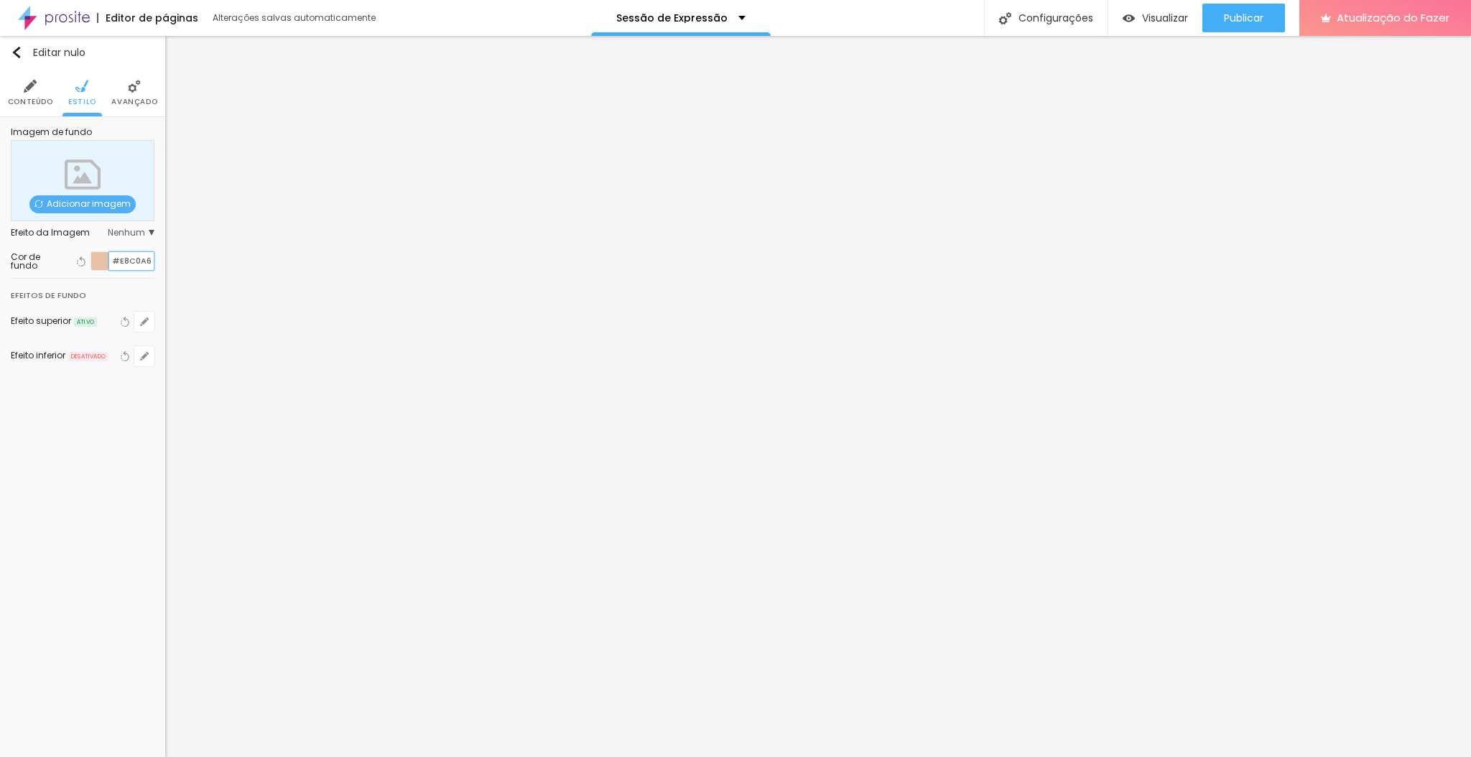
click at [134, 269] on input "#E8C0A6" at bounding box center [131, 261] width 45 height 18
paste input "F5EFE8"
type input "#F5EFE8"
click at [1246, 26] on div "Publicar" at bounding box center [1243, 18] width 39 height 29
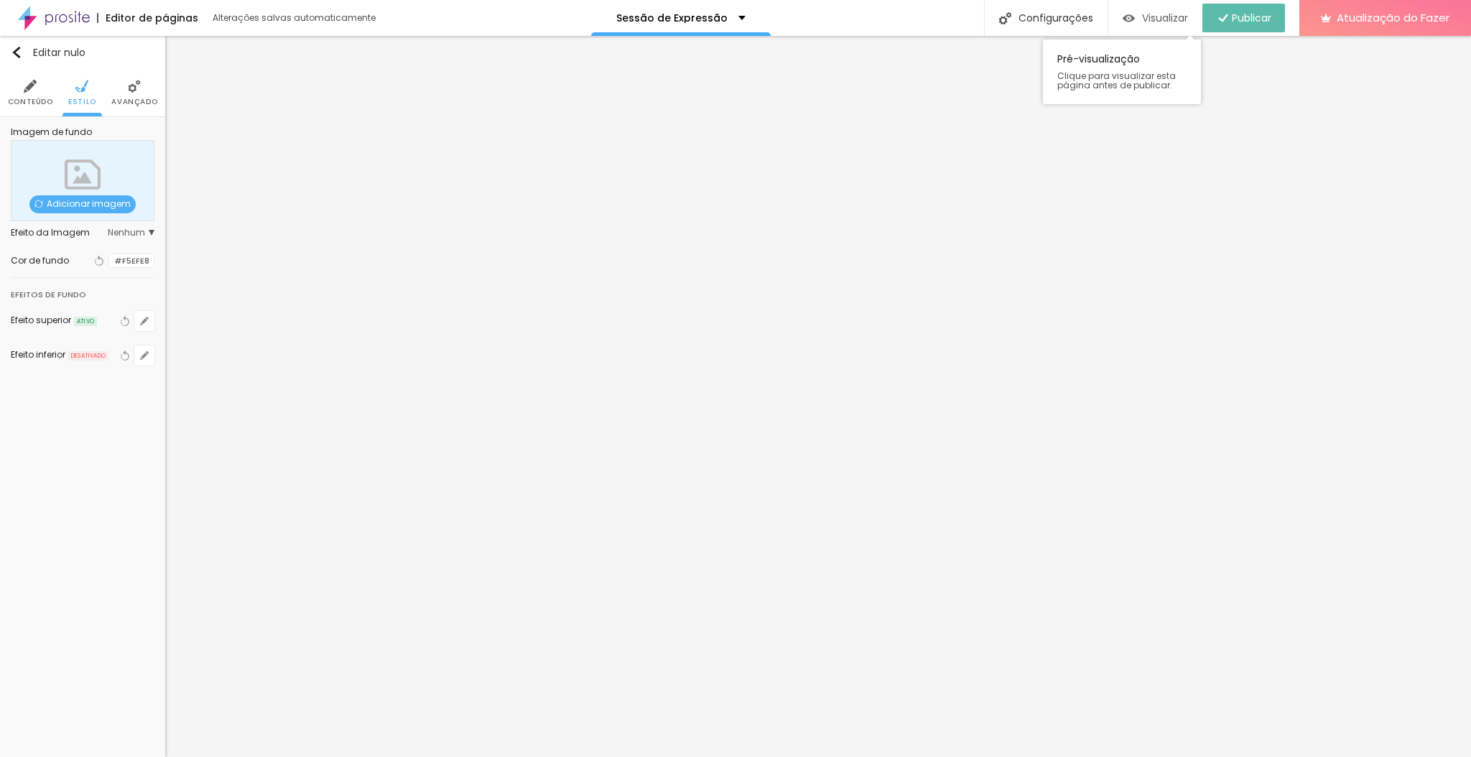
click at [1157, 17] on font "Visualizar" at bounding box center [1165, 18] width 46 height 14
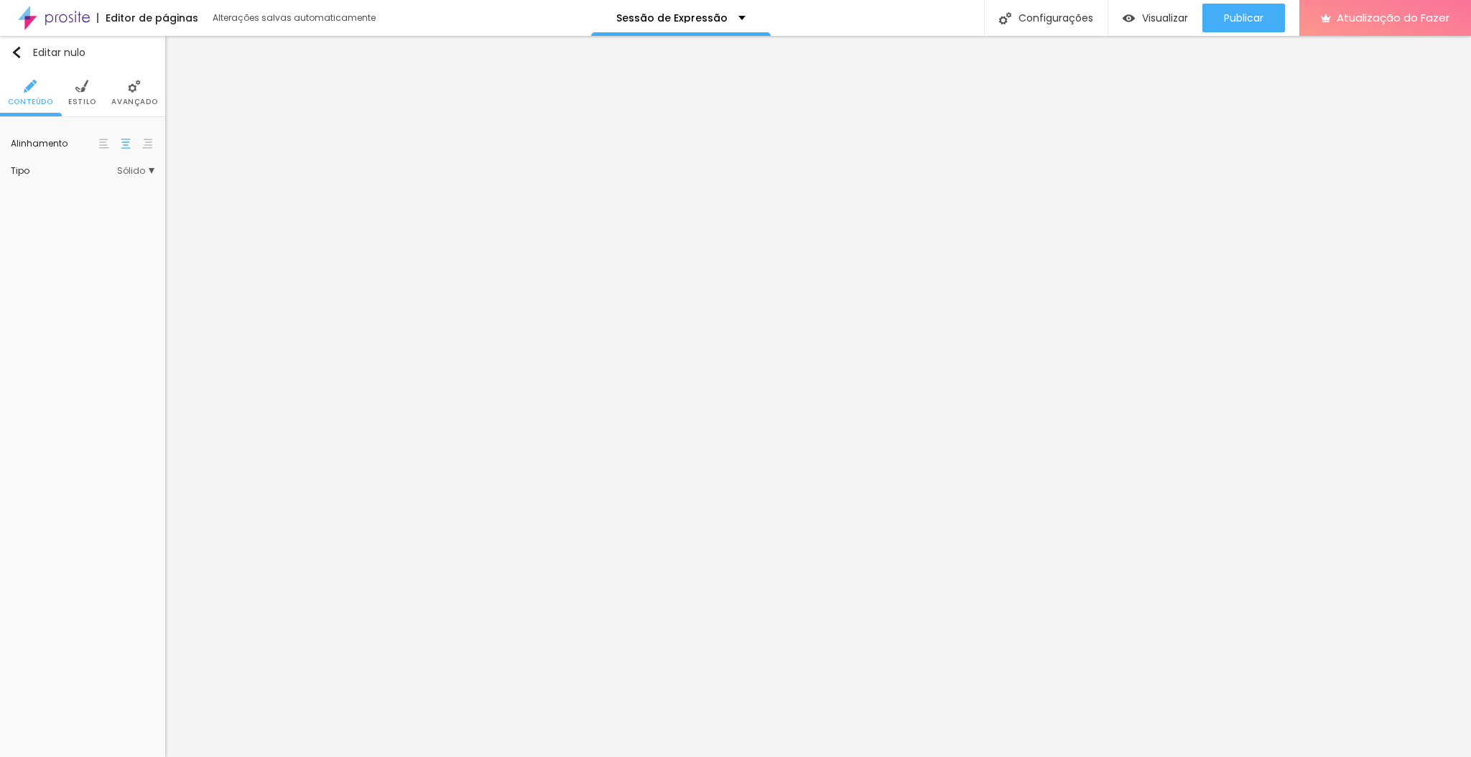
click at [86, 91] on img at bounding box center [81, 86] width 13 height 13
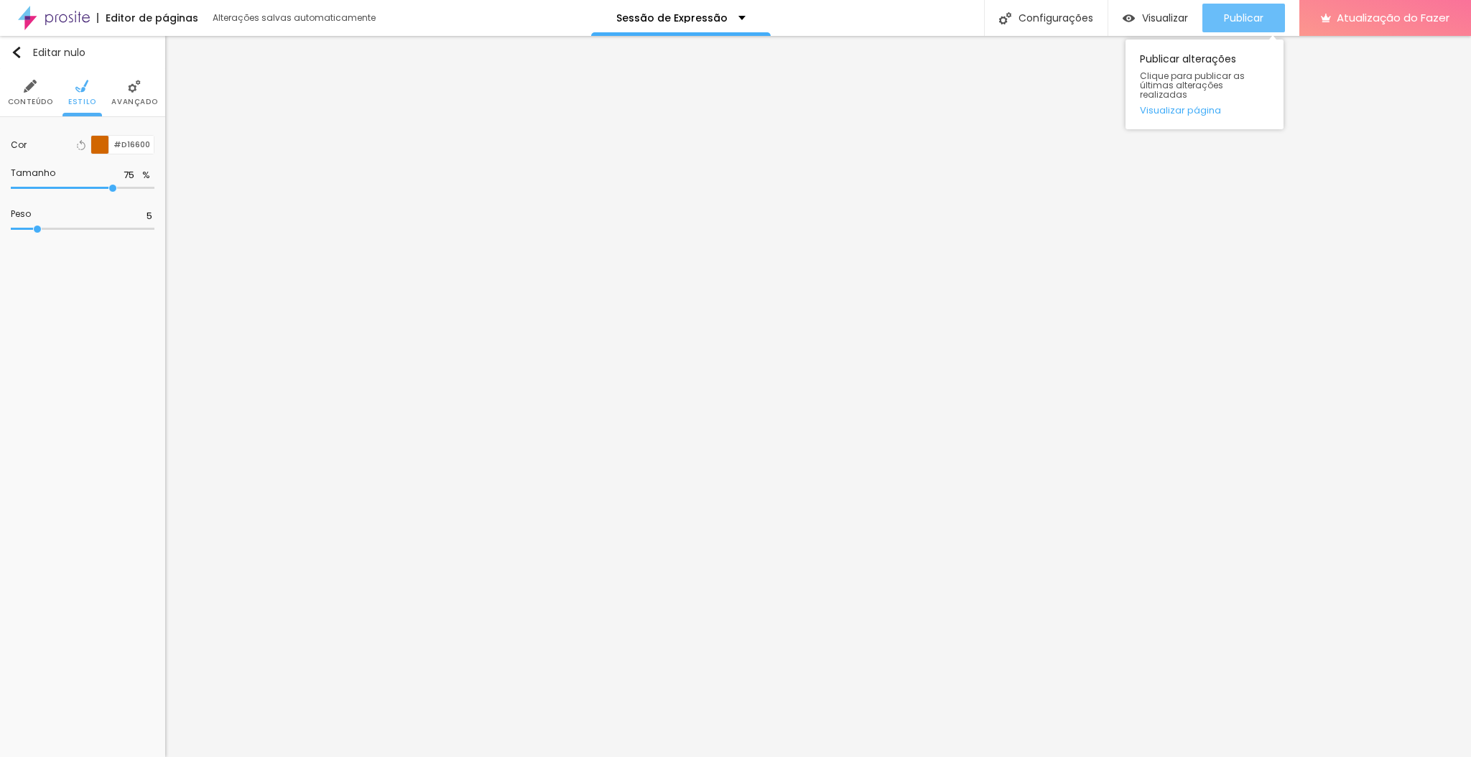
click at [1262, 20] on font "Publicar" at bounding box center [1243, 18] width 39 height 14
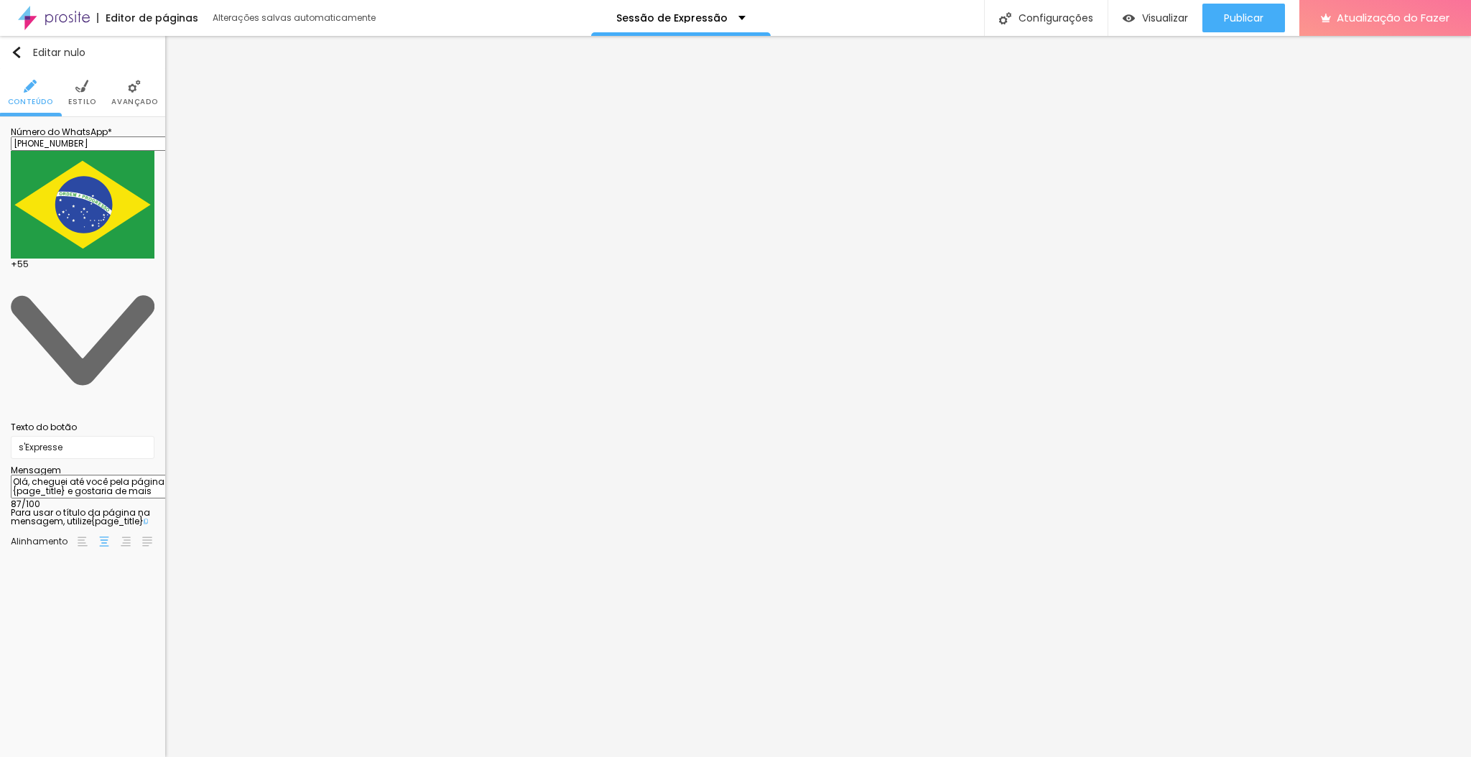
click at [74, 95] on li "Estilo" at bounding box center [82, 92] width 28 height 47
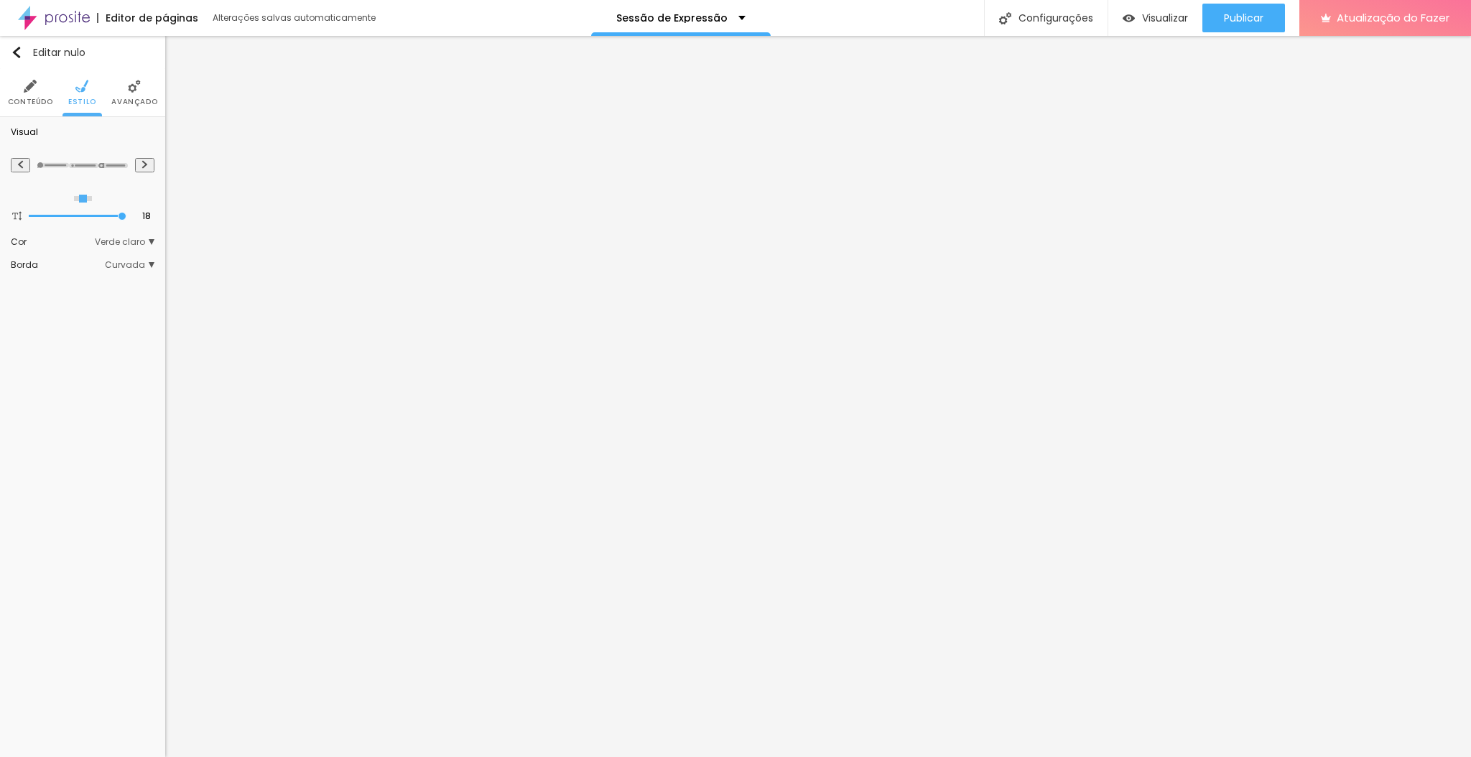
click at [148, 243] on span "Verde claro" at bounding box center [125, 242] width 60 height 9
click at [98, 283] on font "Verde escuro" at bounding box center [83, 282] width 57 height 12
click at [146, 166] on img at bounding box center [145, 164] width 8 height 9
radio input "false"
radio input "true"
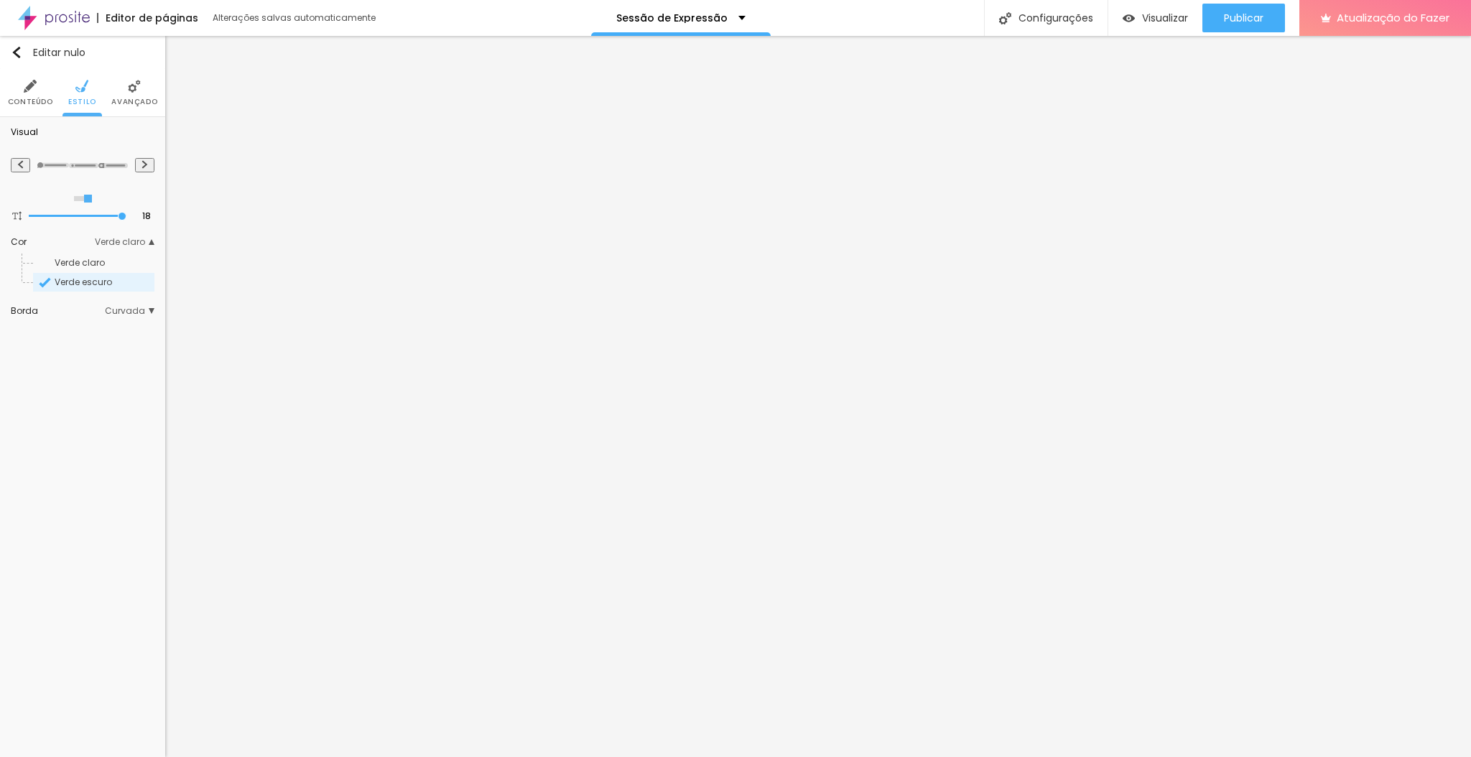
click at [94, 264] on font "Verde claro" at bounding box center [80, 262] width 50 height 12
click at [83, 280] on font "Verde escuro" at bounding box center [83, 282] width 57 height 12
click at [81, 265] on font "Verde claro" at bounding box center [80, 262] width 50 height 12
click at [73, 280] on font "Verde escuro" at bounding box center [83, 282] width 57 height 12
click at [151, 161] on button at bounding box center [144, 165] width 19 height 15
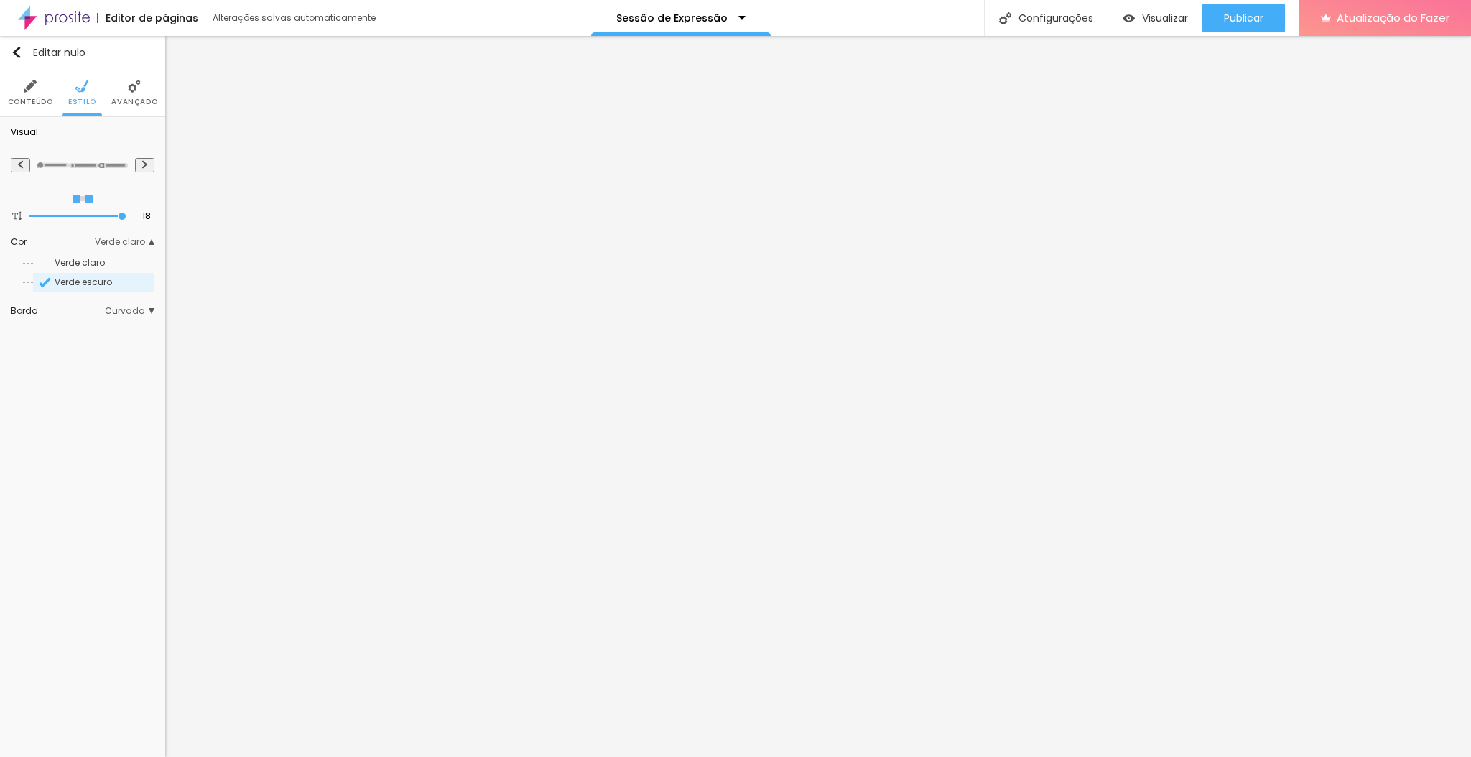
radio input "true"
radio input "false"
click at [128, 239] on font "Verde claro" at bounding box center [120, 242] width 50 height 12
click at [100, 262] on font "Verde claro" at bounding box center [80, 262] width 50 height 12
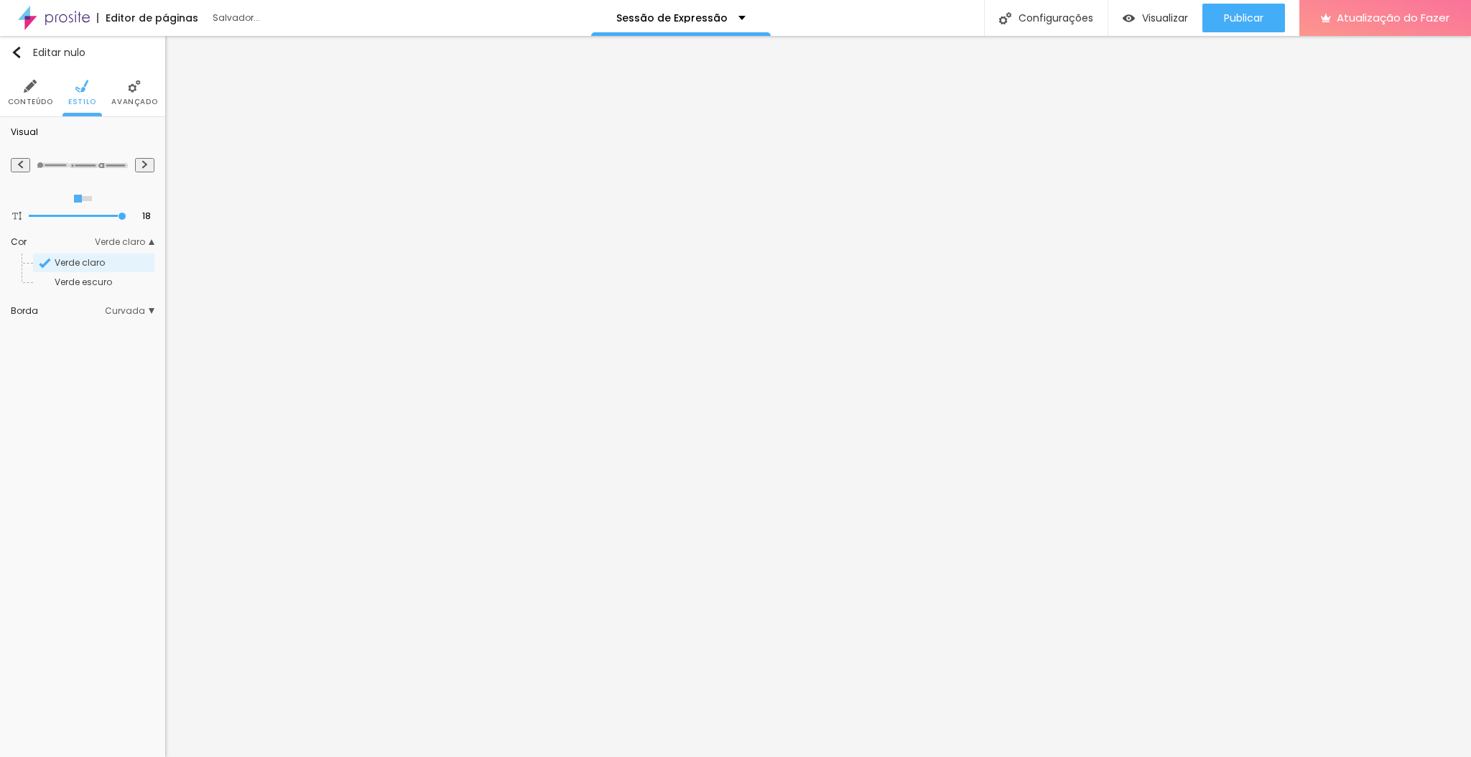
click at [90, 286] on font "Verde escuro" at bounding box center [83, 282] width 57 height 12
click at [134, 103] on font "Avançado" at bounding box center [134, 101] width 46 height 11
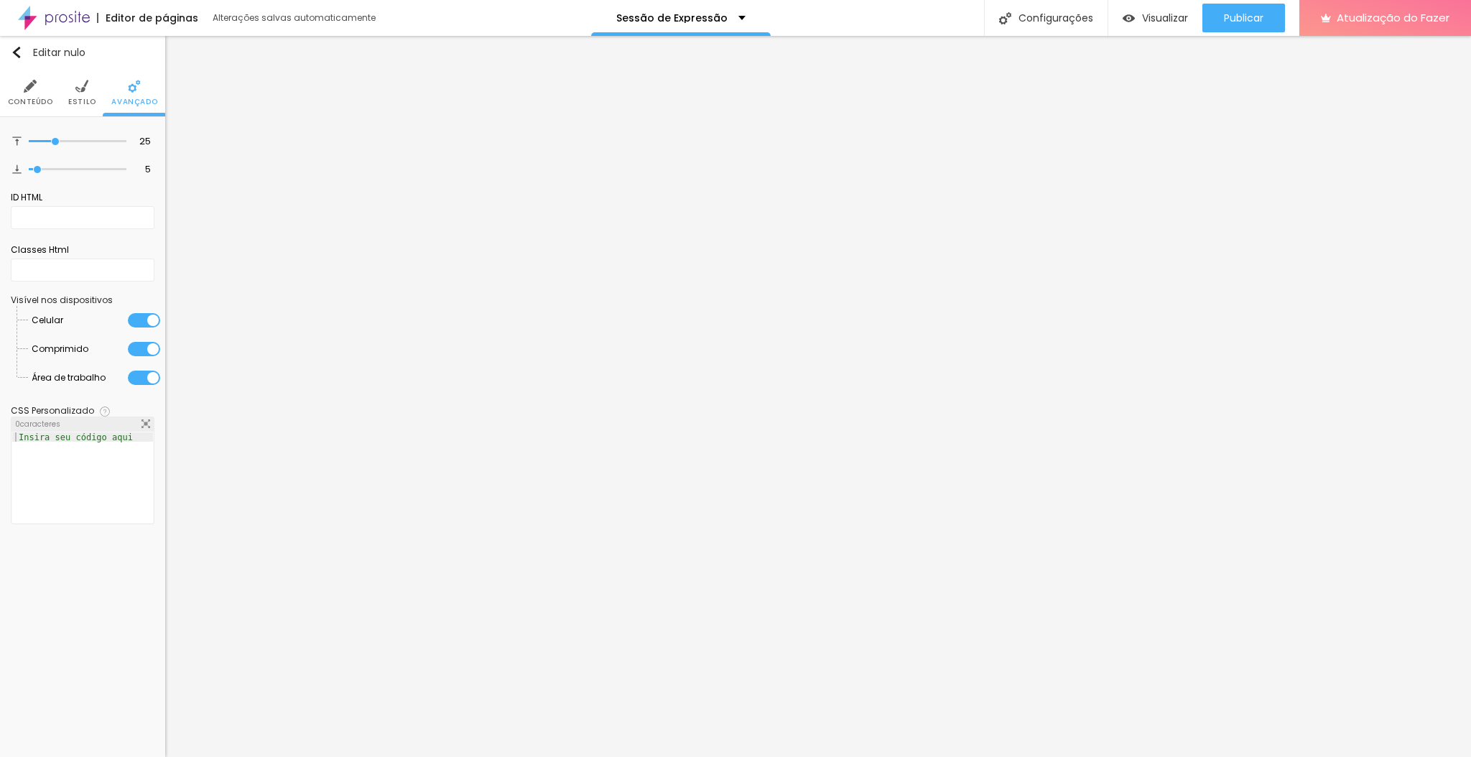
click at [33, 91] on img at bounding box center [30, 86] width 13 height 13
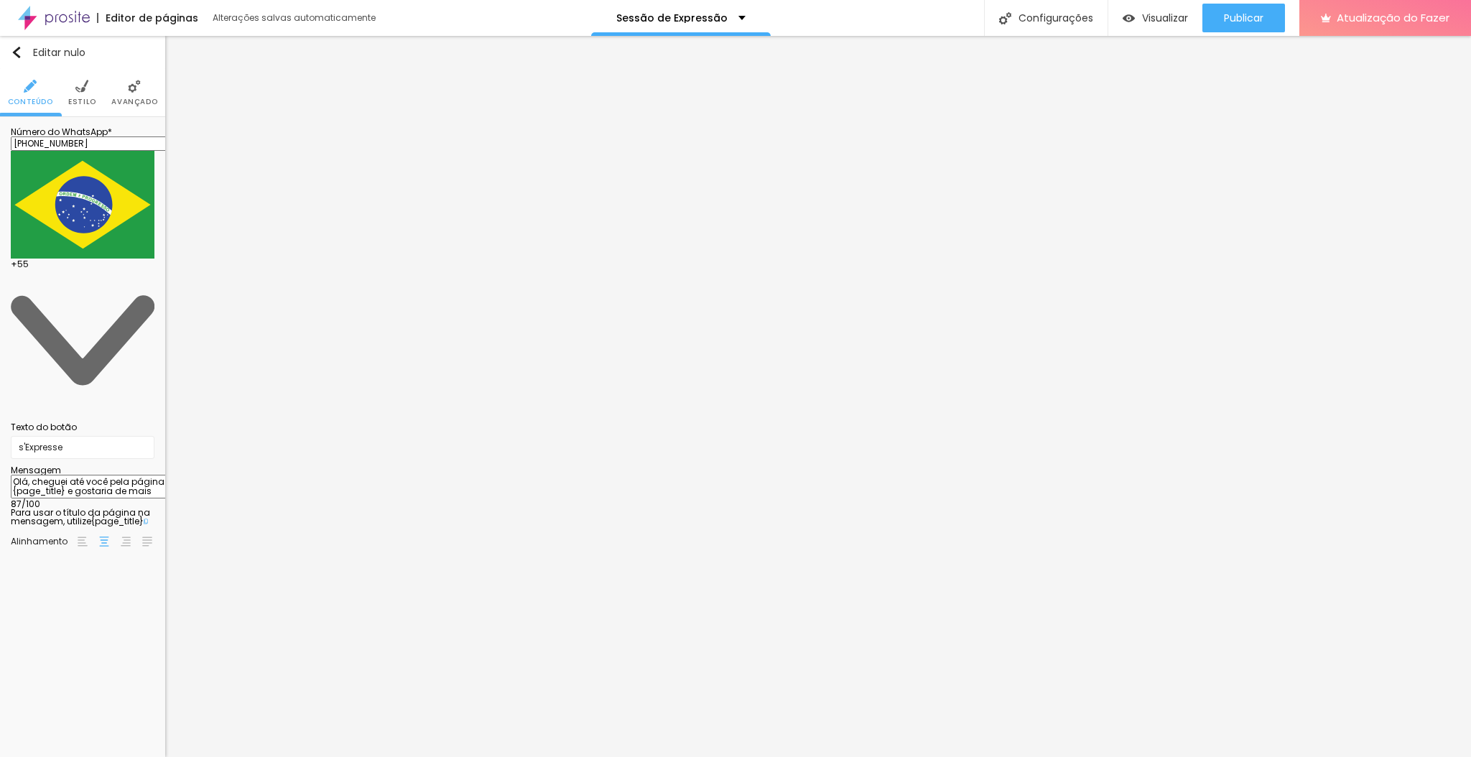
click at [83, 97] on font "Estilo" at bounding box center [82, 101] width 28 height 11
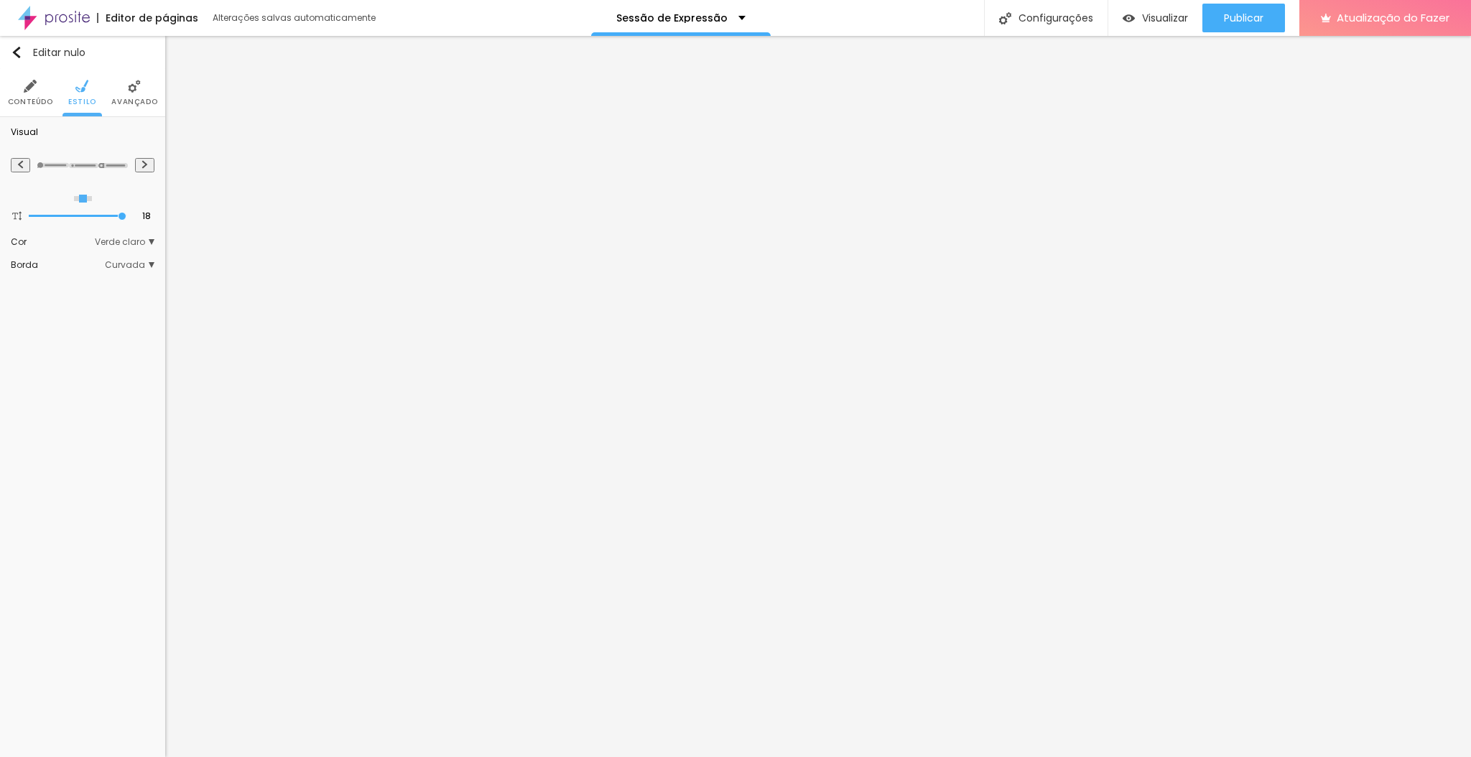
click at [141, 168] on button at bounding box center [144, 165] width 19 height 15
radio input "false"
radio input "true"
click at [141, 168] on button at bounding box center [144, 165] width 19 height 15
radio input "true"
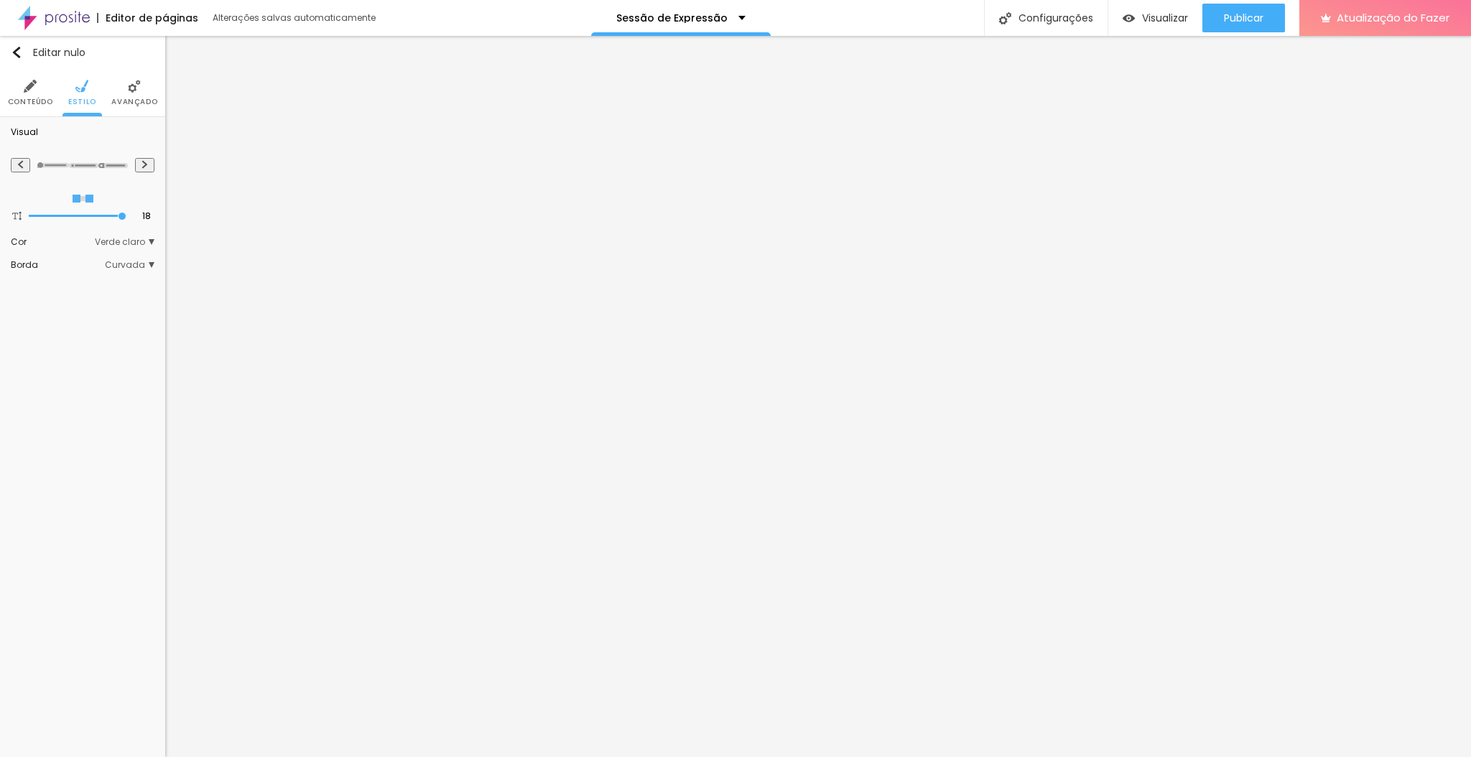
radio input "false"
click at [138, 246] on font "Verde claro" at bounding box center [120, 242] width 50 height 12
click at [103, 276] on font "Verde escuro" at bounding box center [83, 282] width 57 height 12
click at [131, 312] on font "Curvada" at bounding box center [125, 310] width 40 height 12
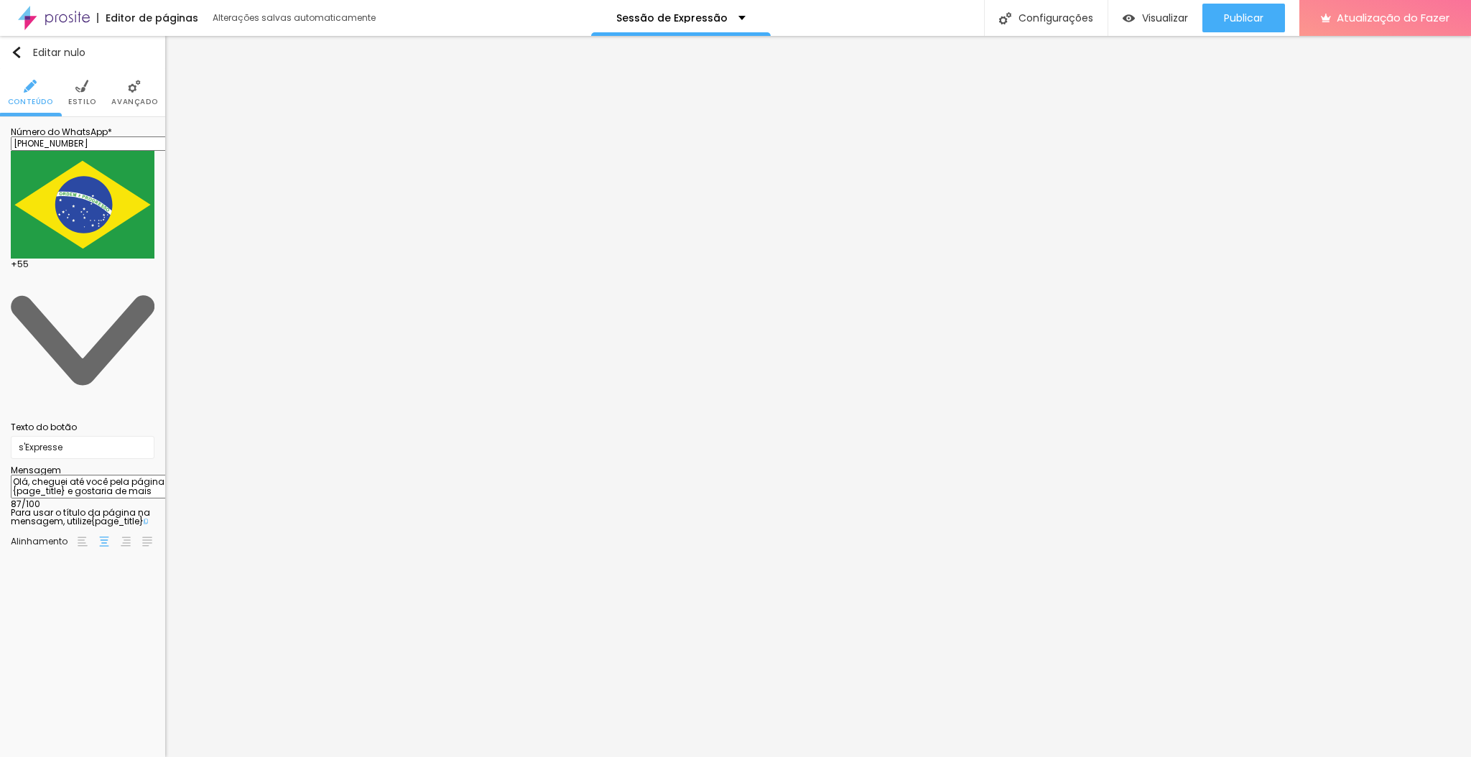
click at [81, 99] on font "Estilo" at bounding box center [82, 101] width 28 height 11
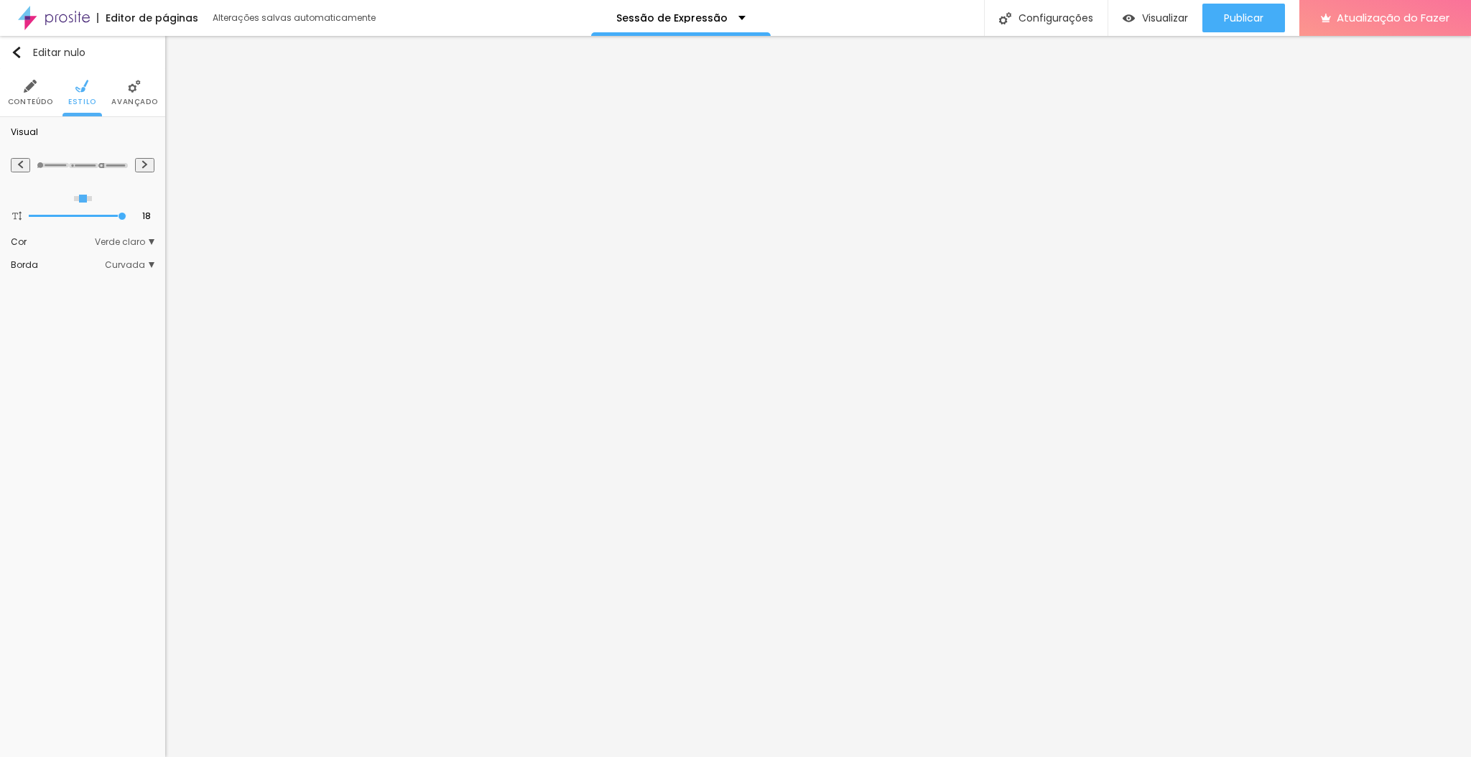
click at [149, 167] on img at bounding box center [145, 164] width 8 height 9
radio input "false"
radio input "true"
click at [149, 167] on img at bounding box center [145, 164] width 8 height 9
radio input "true"
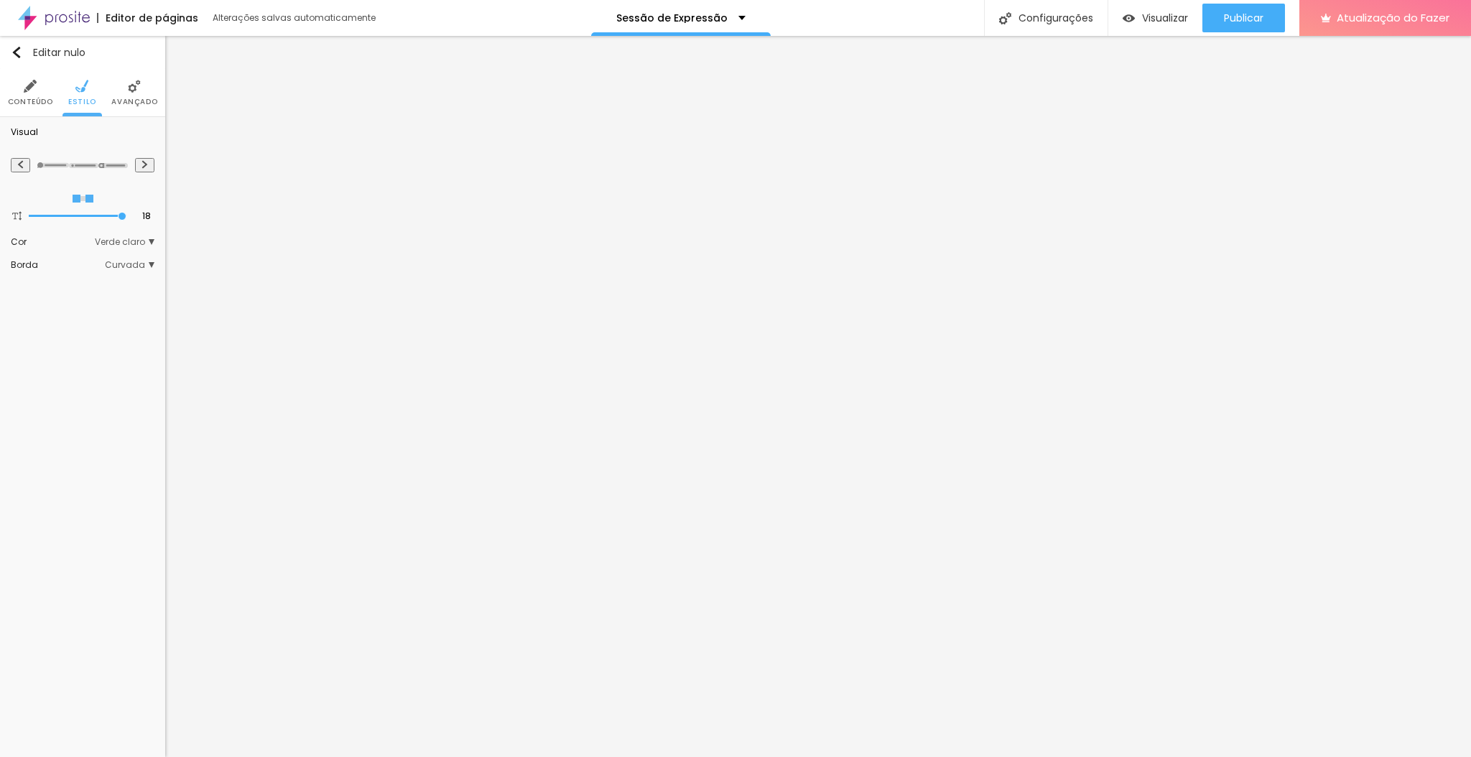
radio input "false"
click at [142, 240] on font "Verde claro" at bounding box center [120, 242] width 50 height 12
click at [116, 284] on span "Verde escuro" at bounding box center [104, 282] width 98 height 9
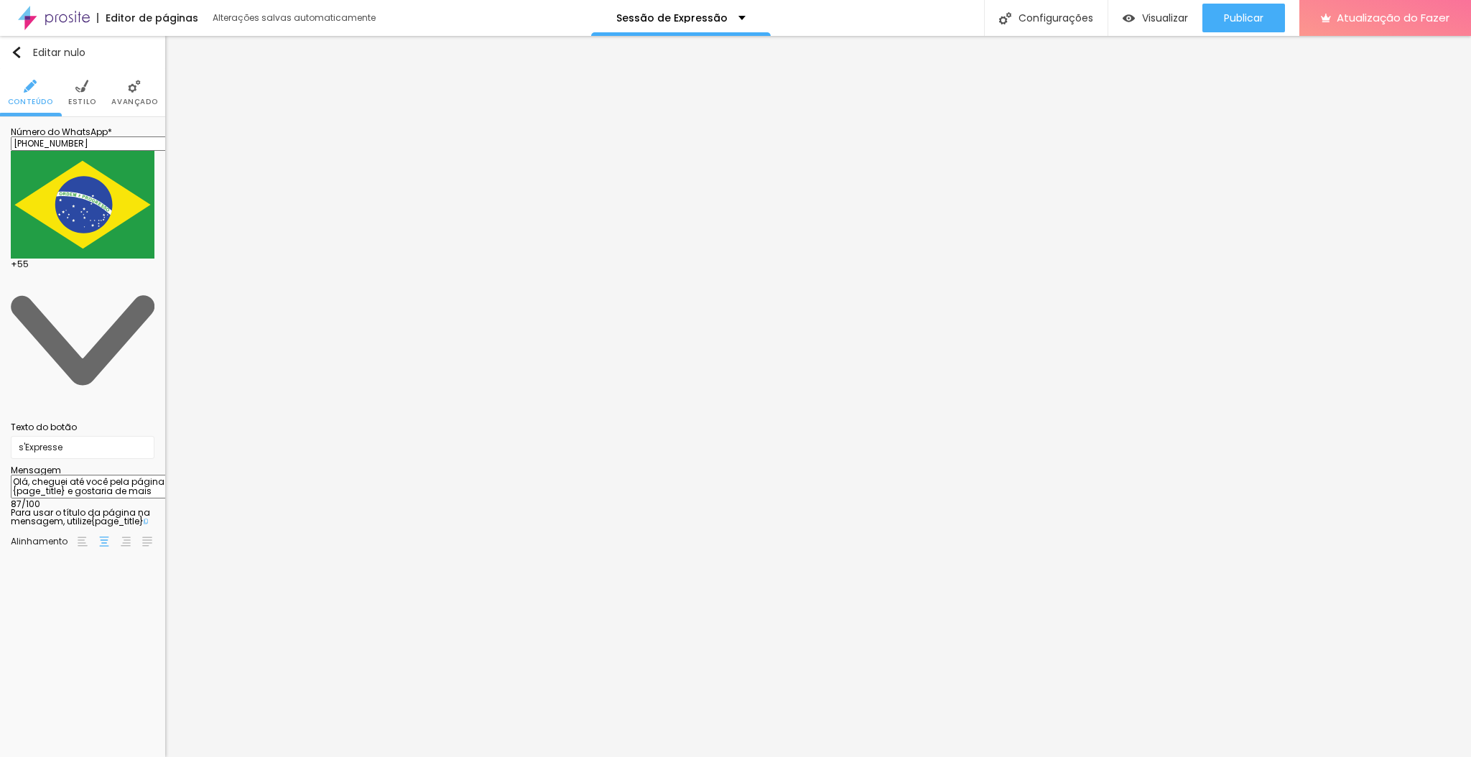
click at [81, 87] on img at bounding box center [81, 86] width 13 height 13
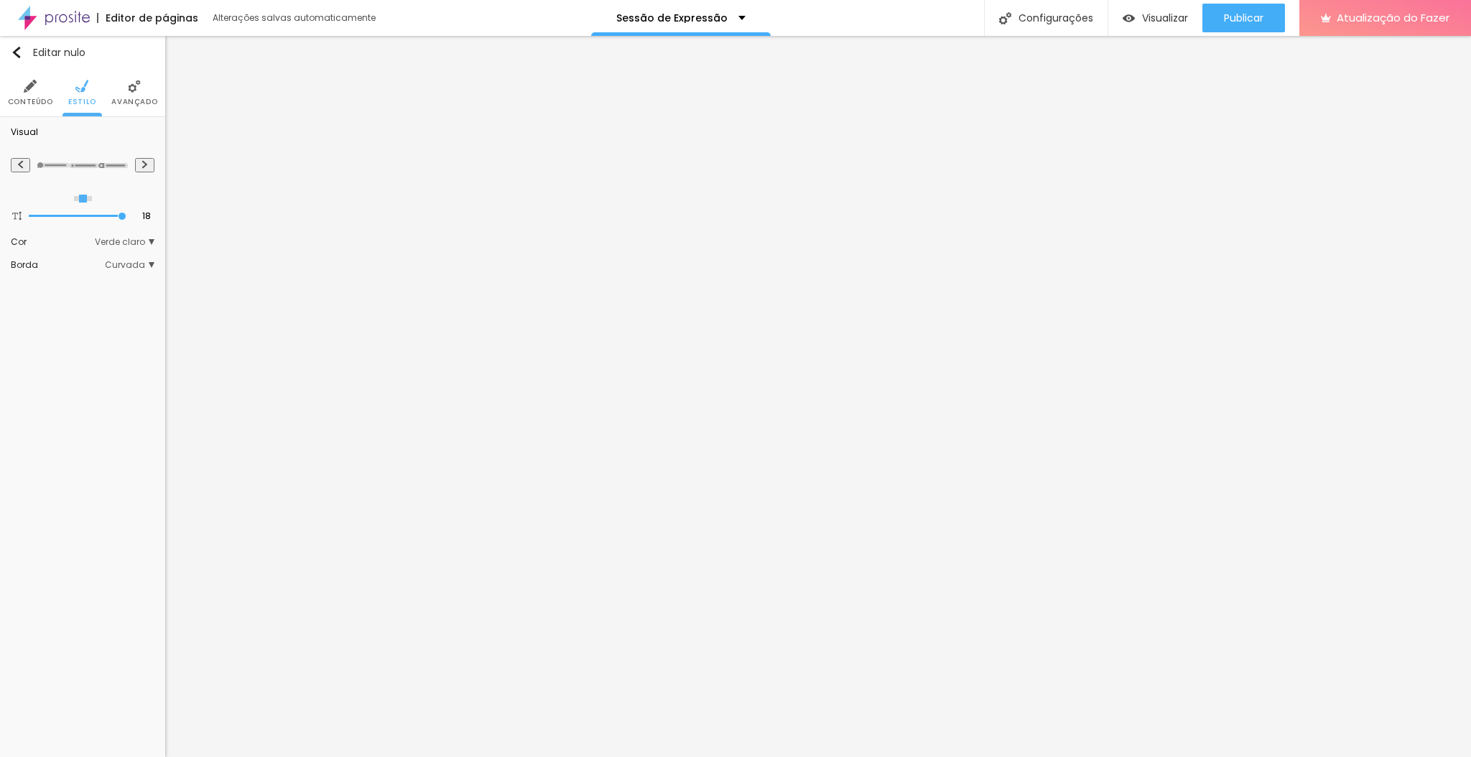
click at [144, 166] on img at bounding box center [145, 164] width 8 height 9
radio input "false"
radio input "true"
click at [144, 166] on img at bounding box center [145, 164] width 8 height 9
radio input "true"
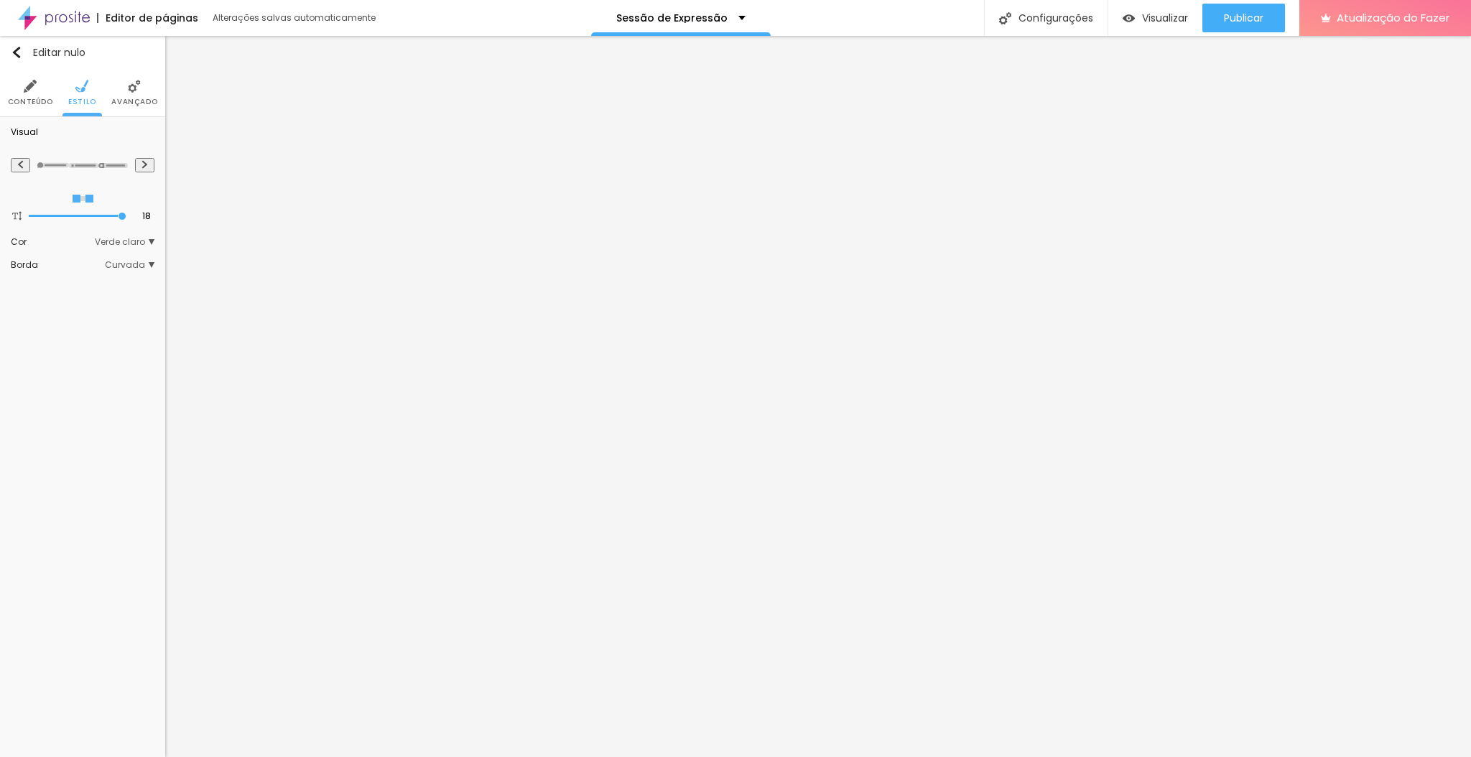
radio input "false"
click at [144, 237] on font "Verde claro" at bounding box center [120, 242] width 50 height 12
click at [117, 281] on span "Verde escuro" at bounding box center [104, 282] width 98 height 9
click at [146, 148] on icon "button" at bounding box center [144, 145] width 9 height 9
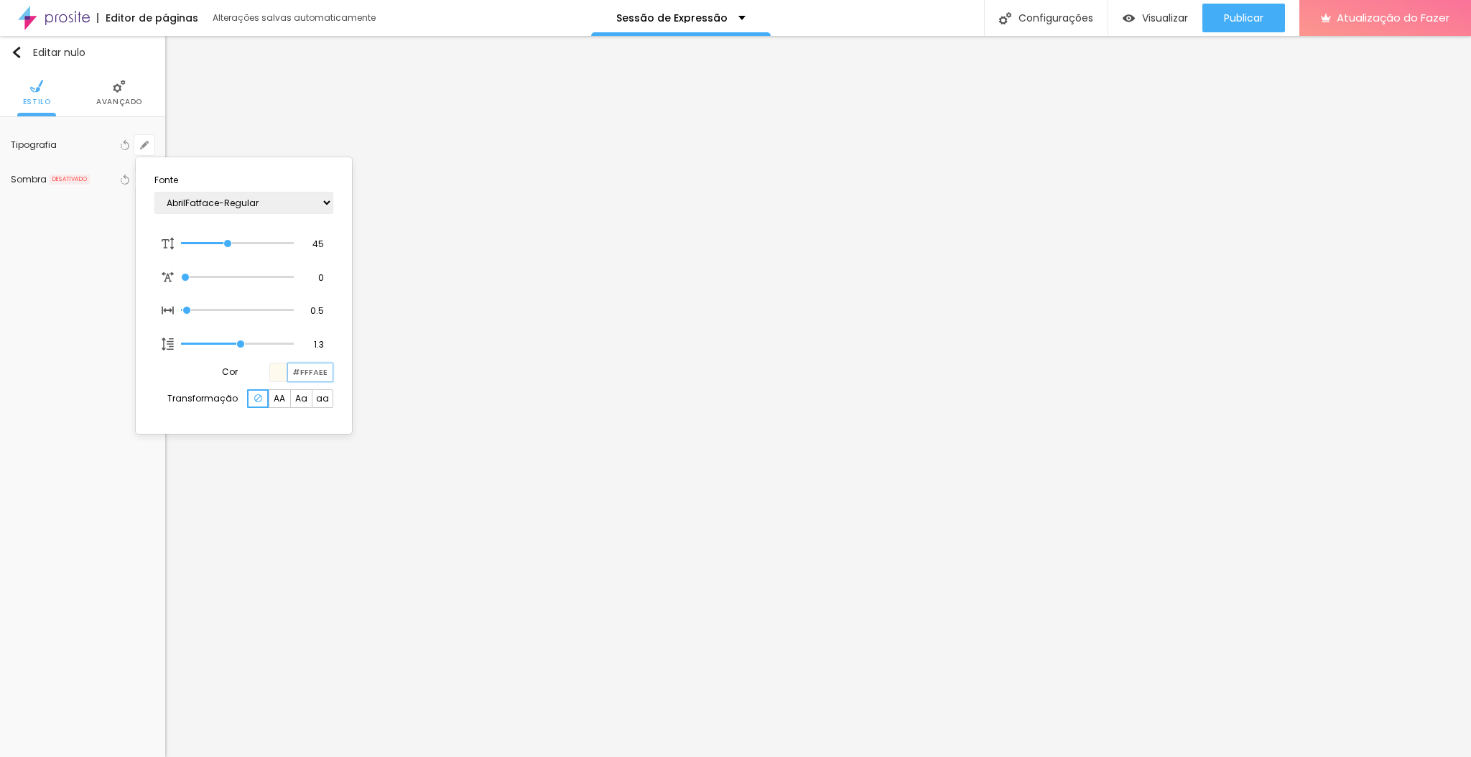
click at [318, 373] on input "#FFFAEE" at bounding box center [310, 372] width 45 height 18
paste input "C96A2C"
type input "1"
type input "#C96A2C"
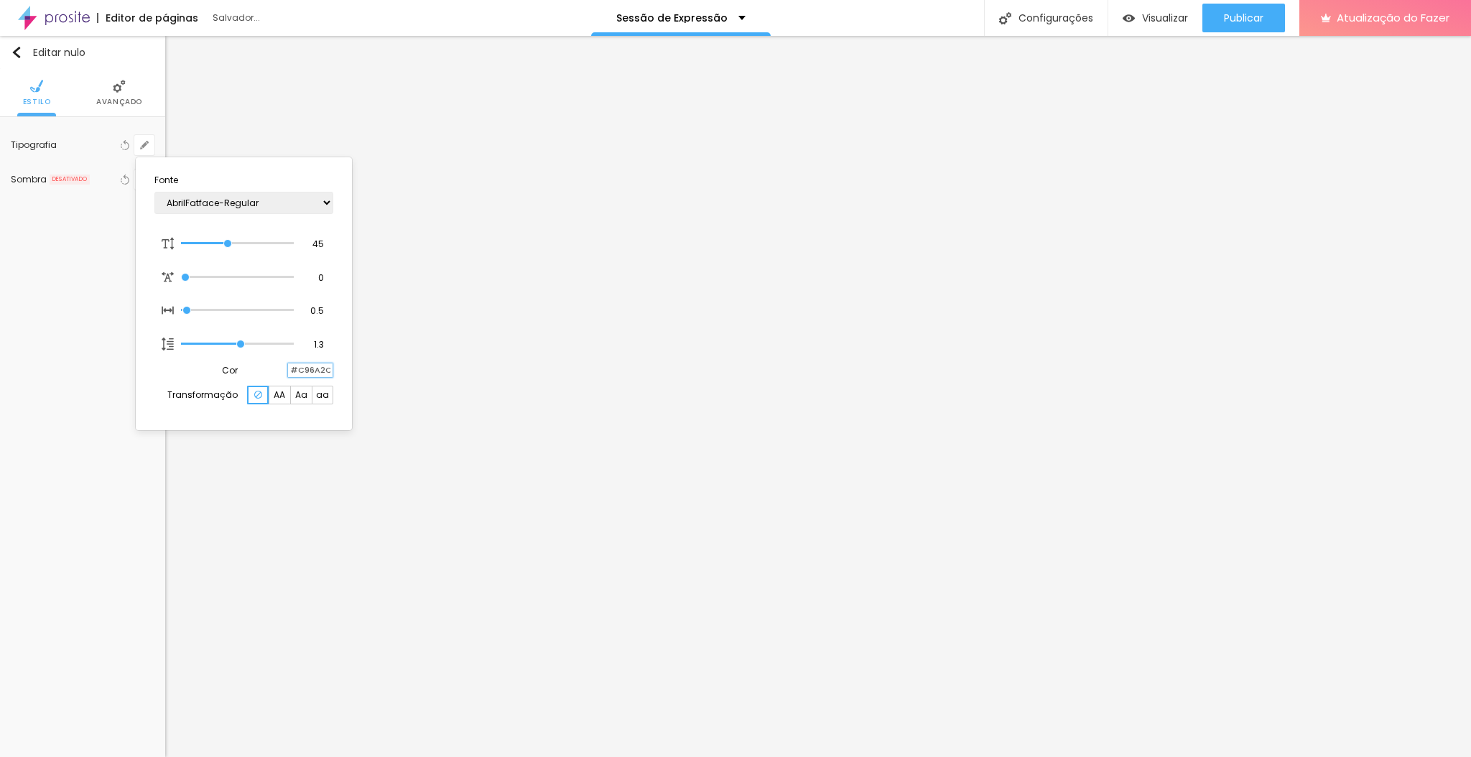
type input "1"
click at [304, 369] on input "#C96A2C" at bounding box center [310, 370] width 45 height 14
type input "#F5"
type input "1"
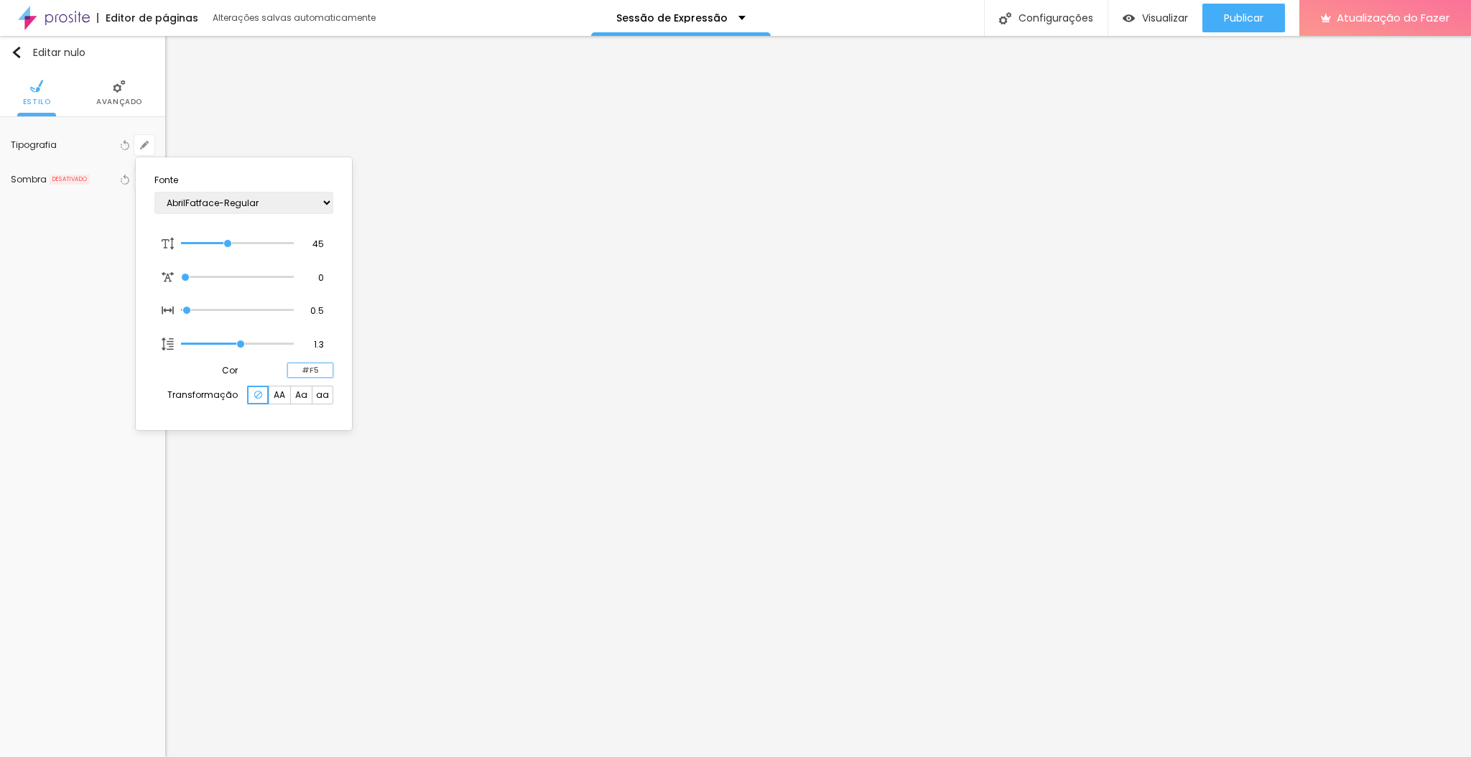
type input "#F5E"
type input "1"
type input "#F5EFE"
type input "1"
type input "#F5EFE8"
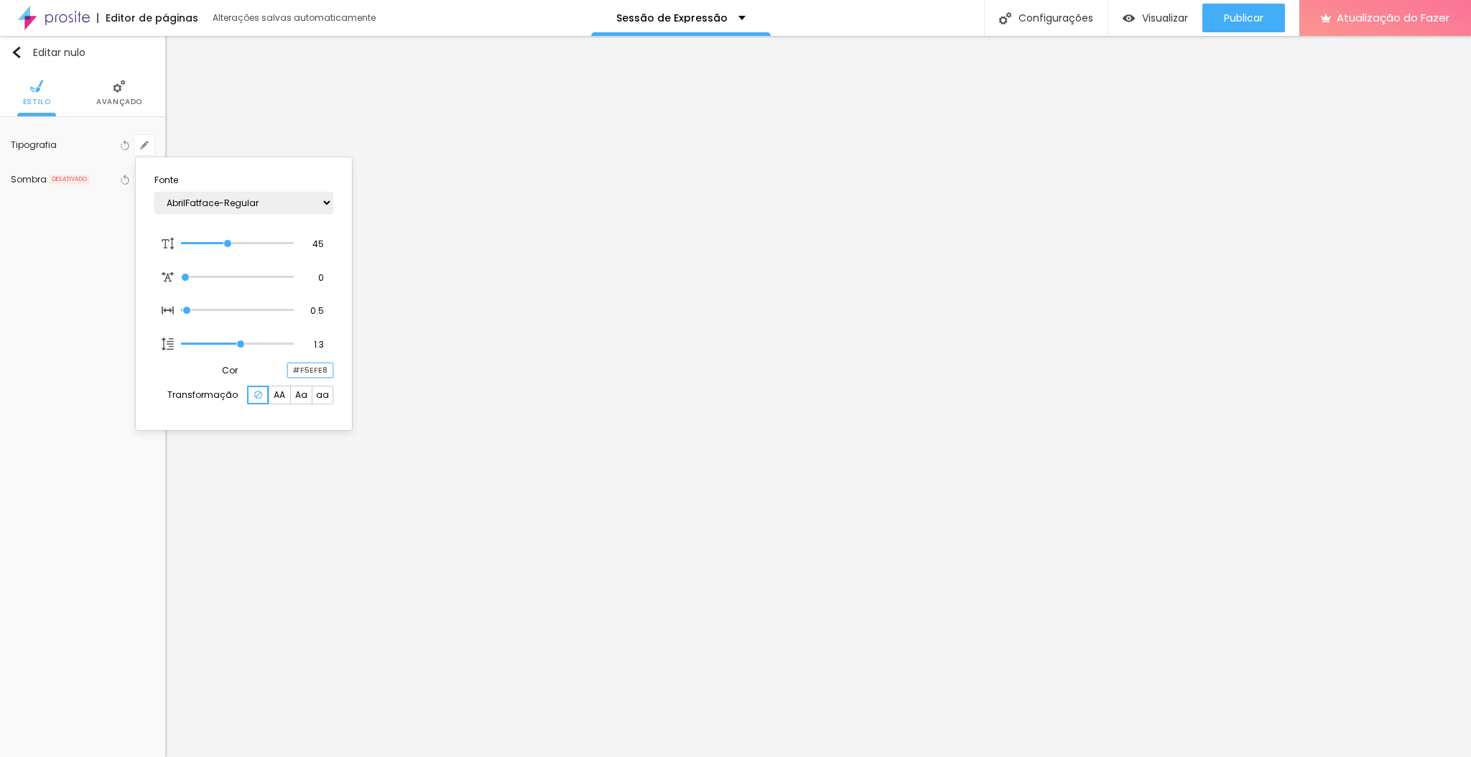
type input "1"
type input "#F5EFE8"
type input "1"
click at [320, 365] on input "#F5EFE8" at bounding box center [310, 370] width 45 height 14
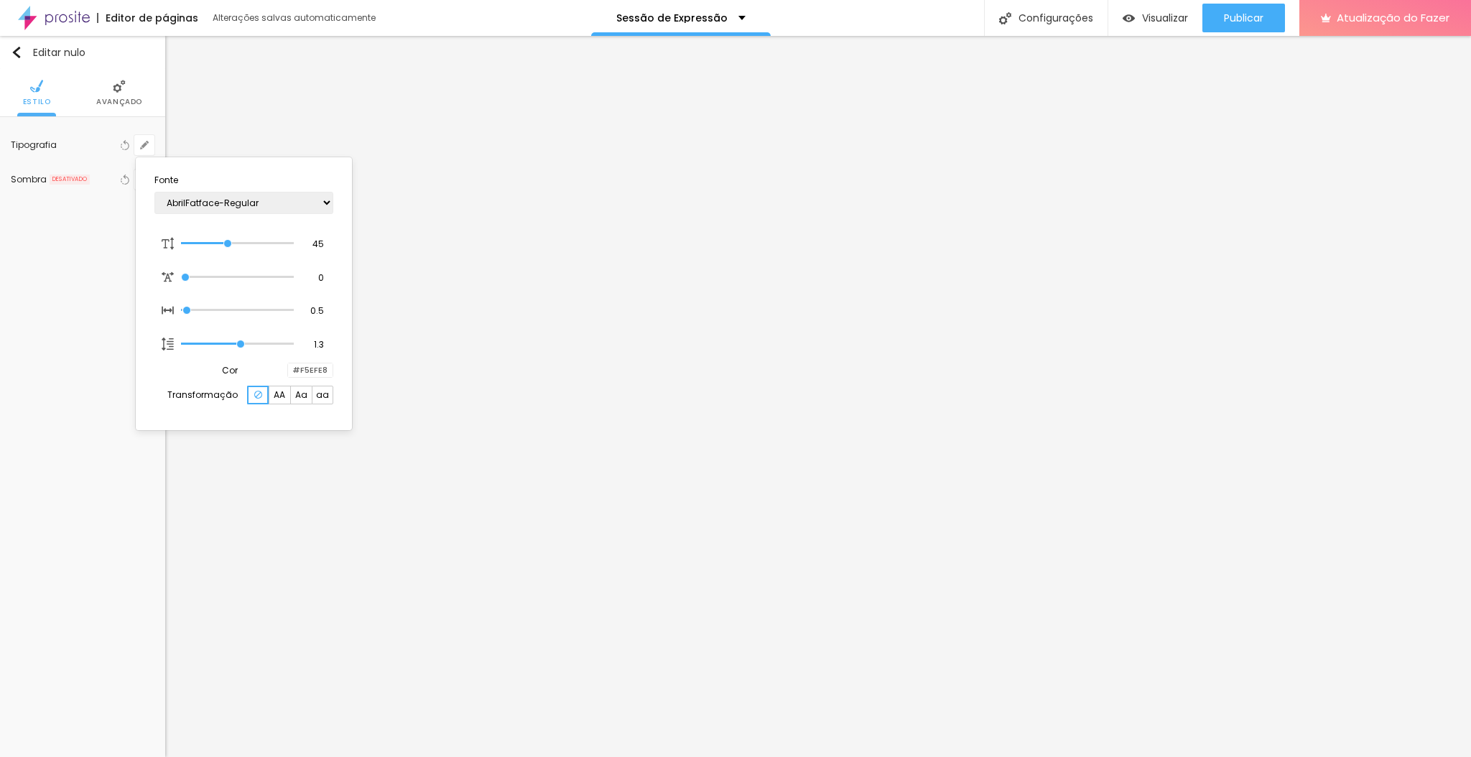
click at [324, 483] on div at bounding box center [735, 378] width 1471 height 757
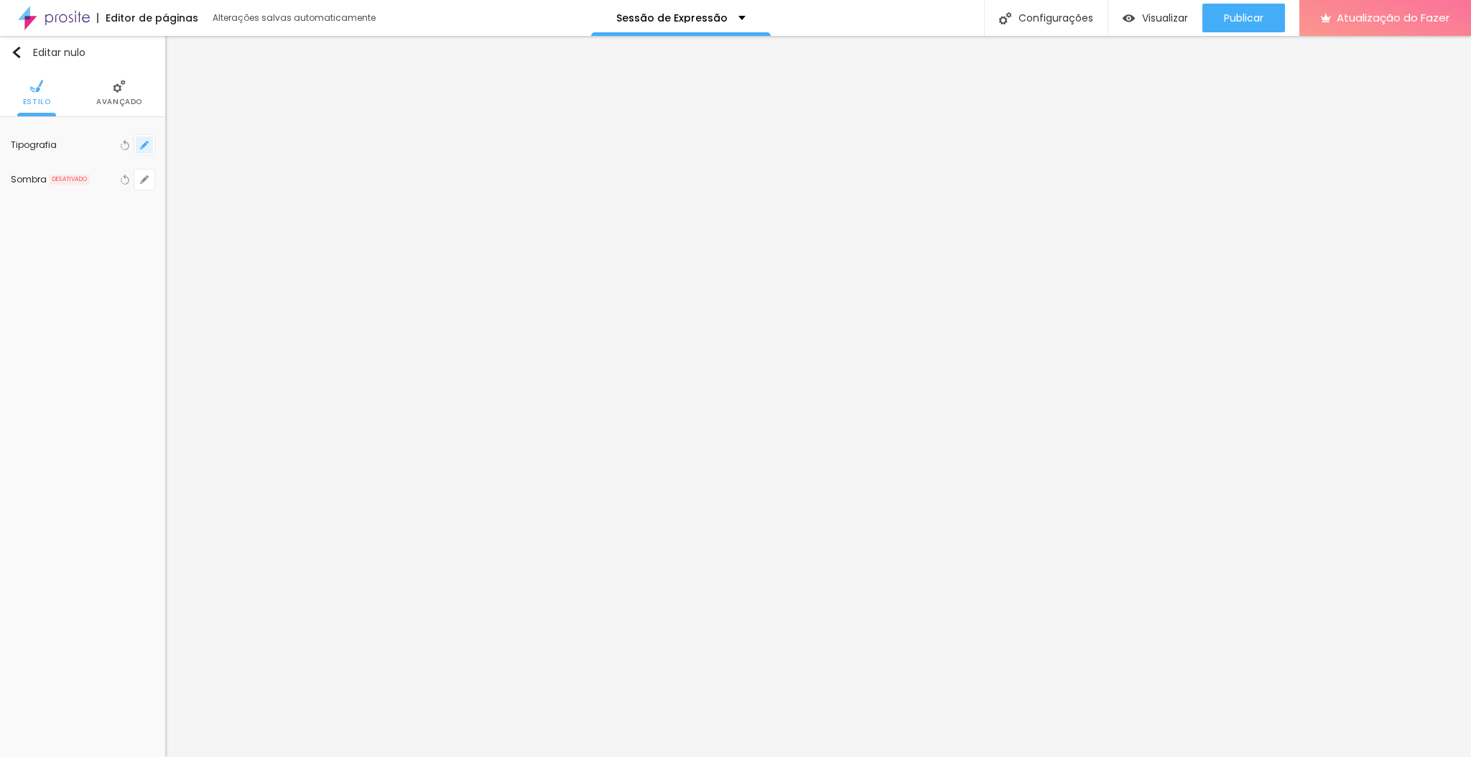
click at [146, 142] on icon "button" at bounding box center [144, 145] width 9 height 9
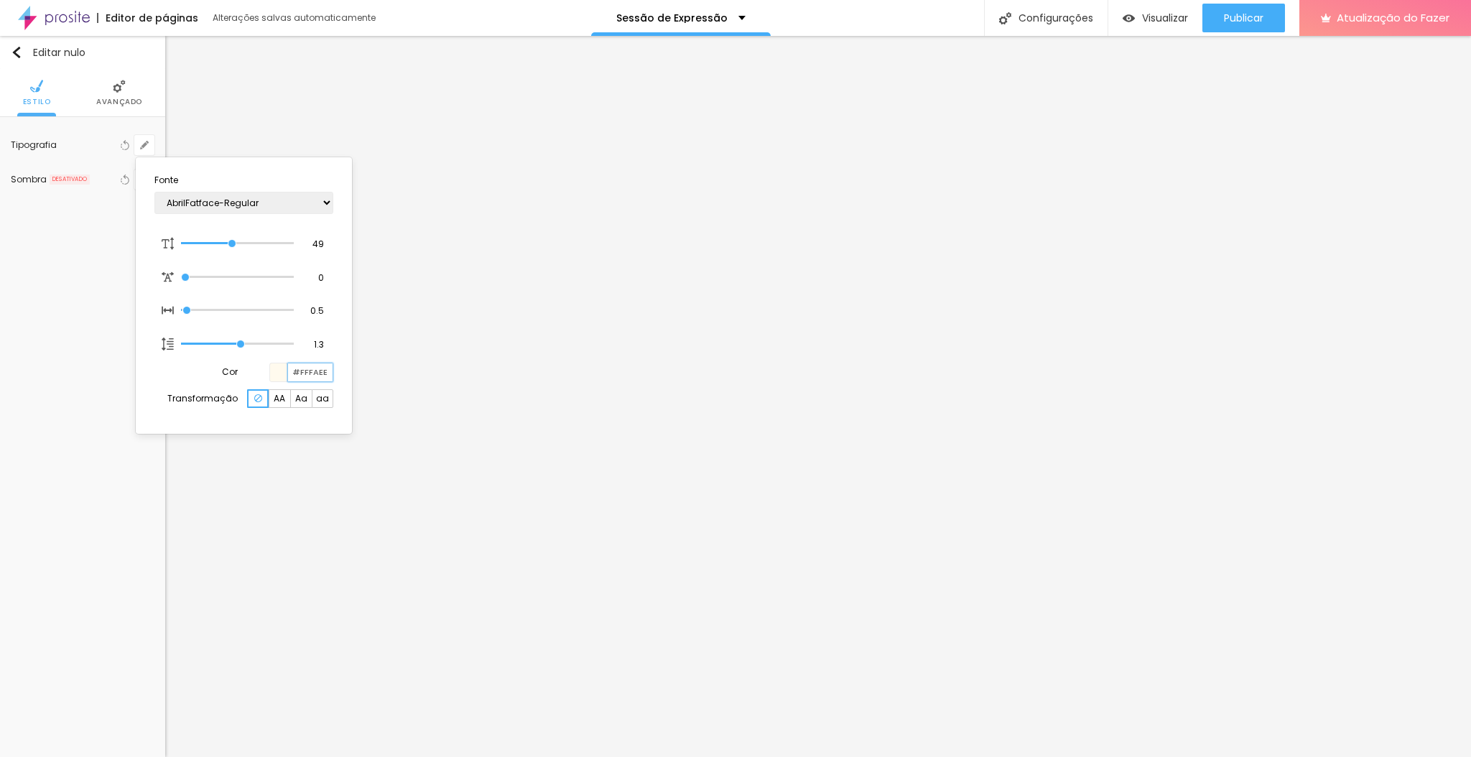
click at [320, 376] on input "#FFFAEE" at bounding box center [310, 372] width 45 height 18
paste input "5EFE8"
type input "1"
type input "#F5EFE8"
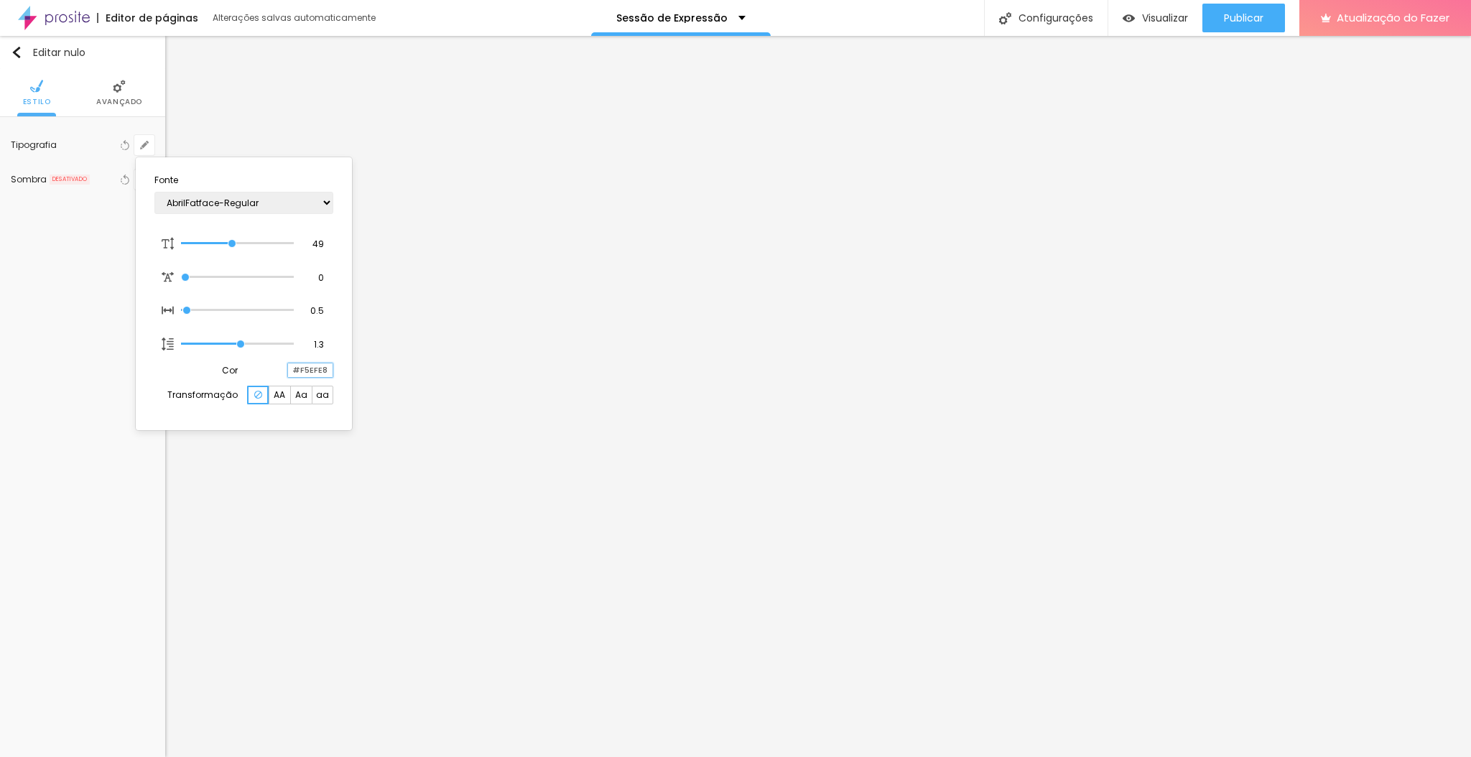
type input "1"
type input "#F5EFE8"
type input "1"
click at [755, 618] on div at bounding box center [735, 378] width 1471 height 757
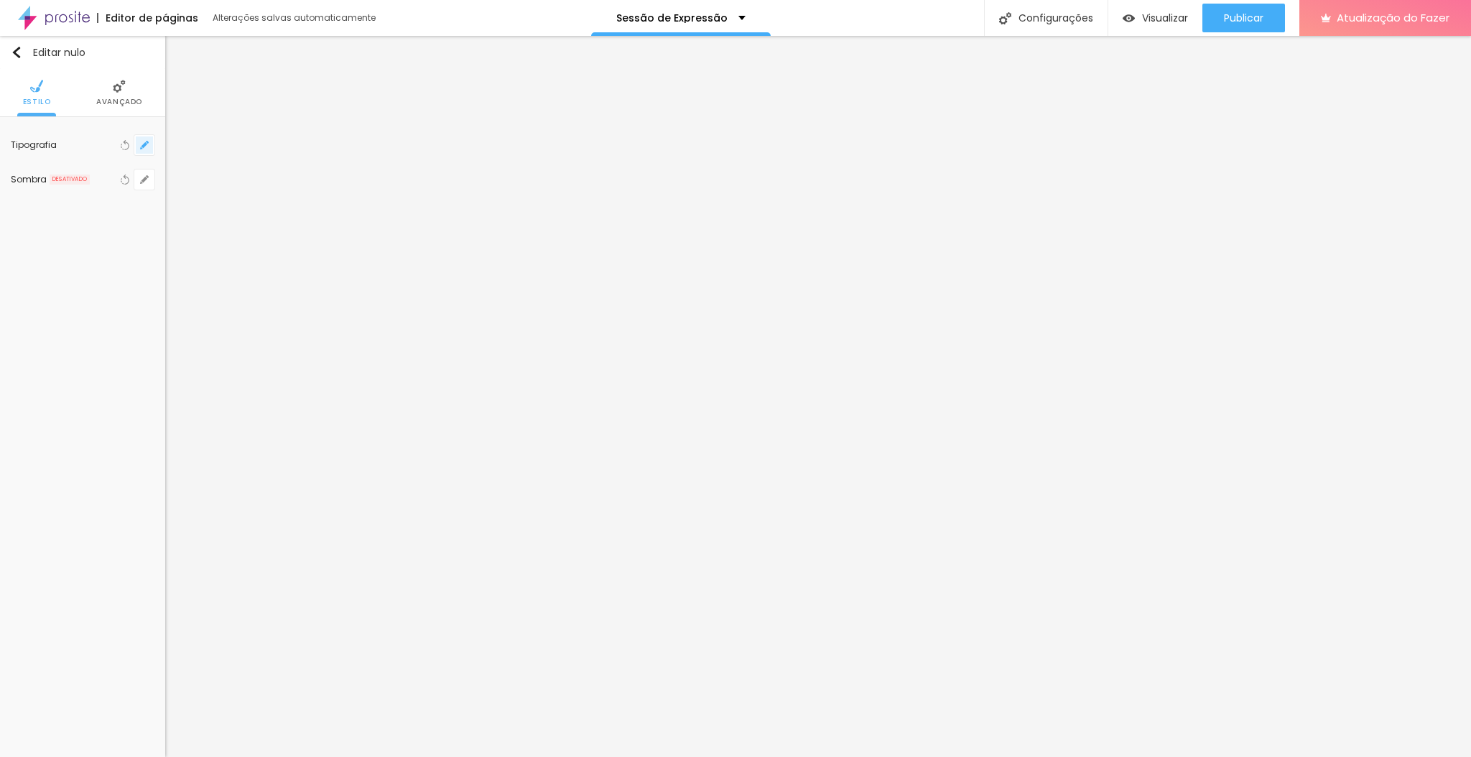
click at [146, 145] on icon "button" at bounding box center [144, 145] width 9 height 9
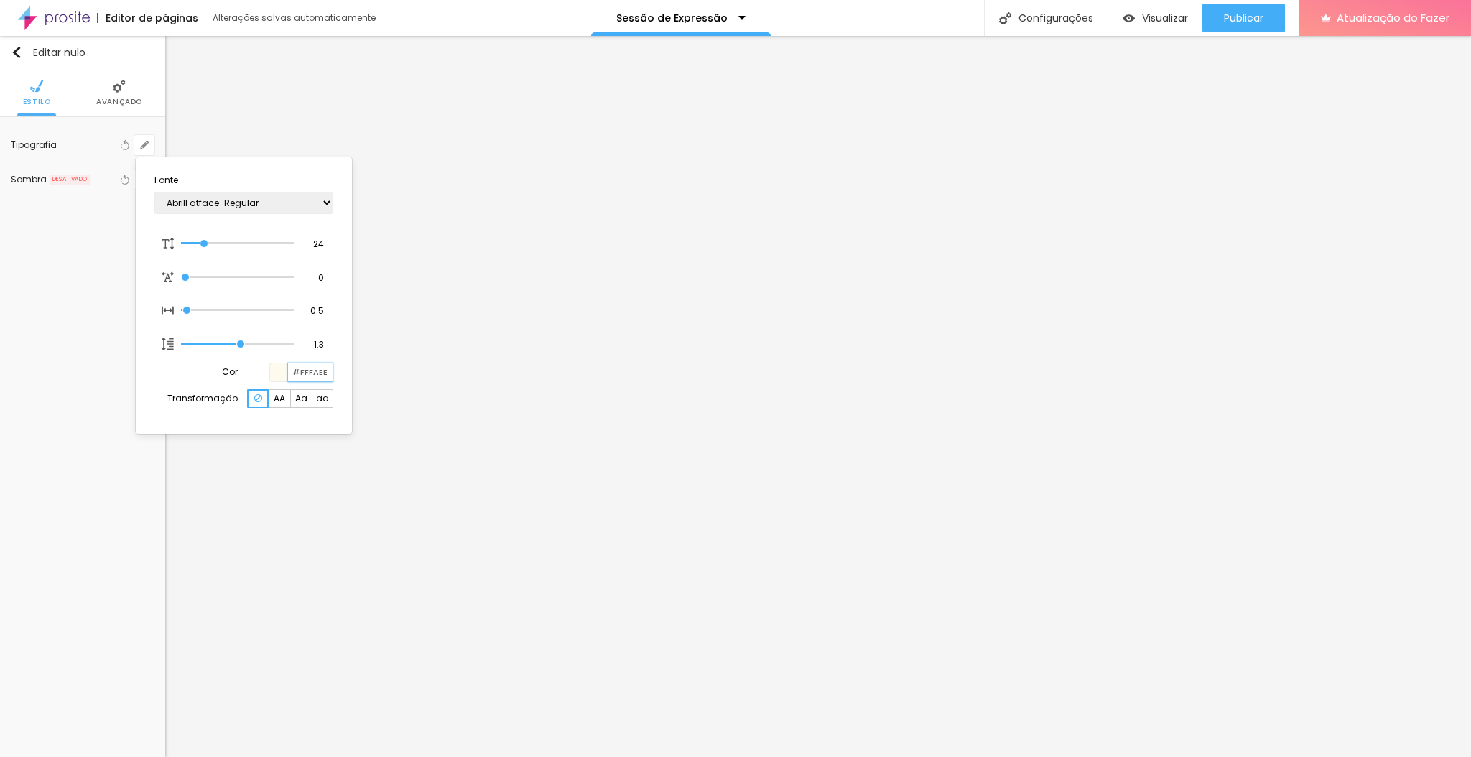
click at [318, 376] on input "#FFFAEE" at bounding box center [310, 372] width 45 height 18
paste input "5EFE8"
type input "1"
type input "#F5EFE8"
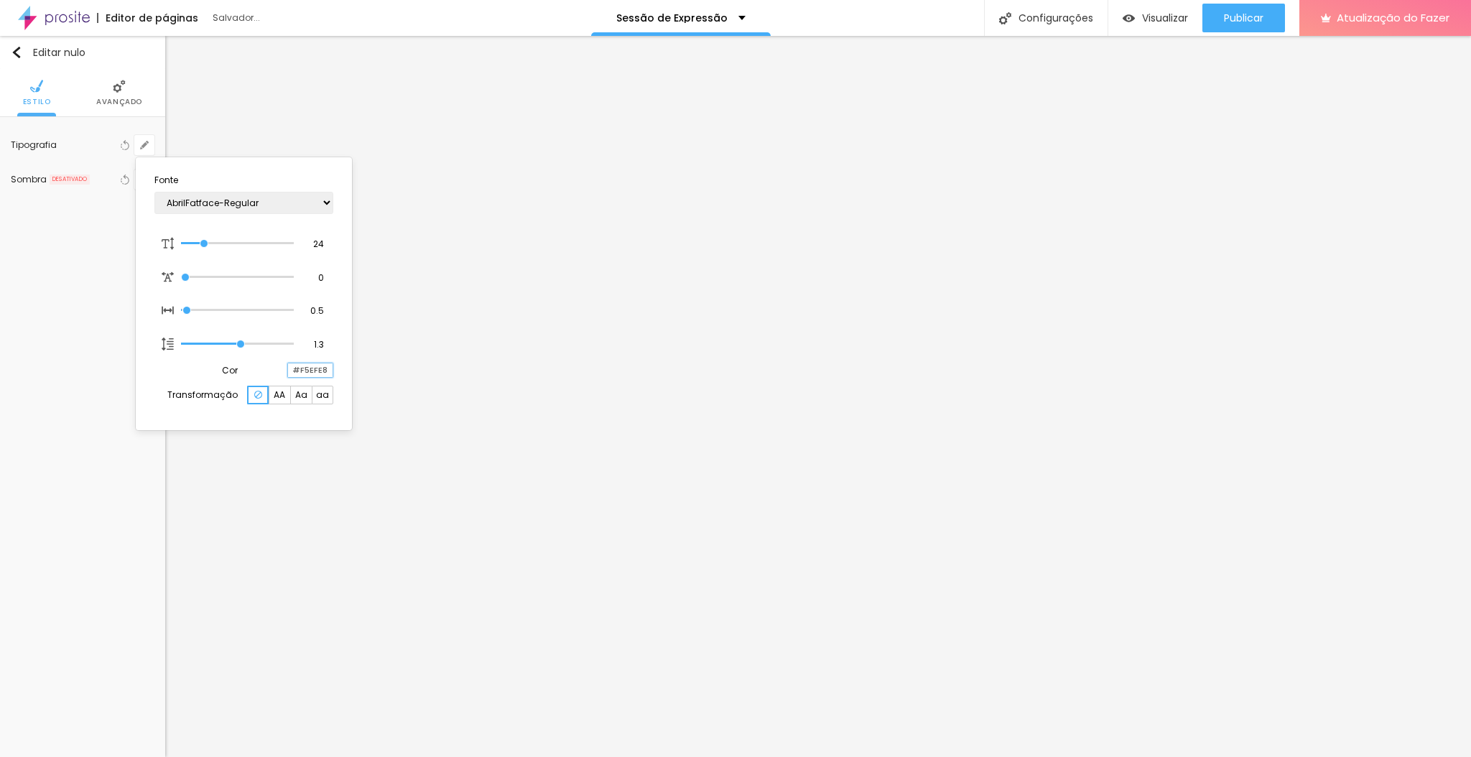
type input "1"
type input "#F5EFE8"
click at [686, 533] on div at bounding box center [735, 378] width 1471 height 757
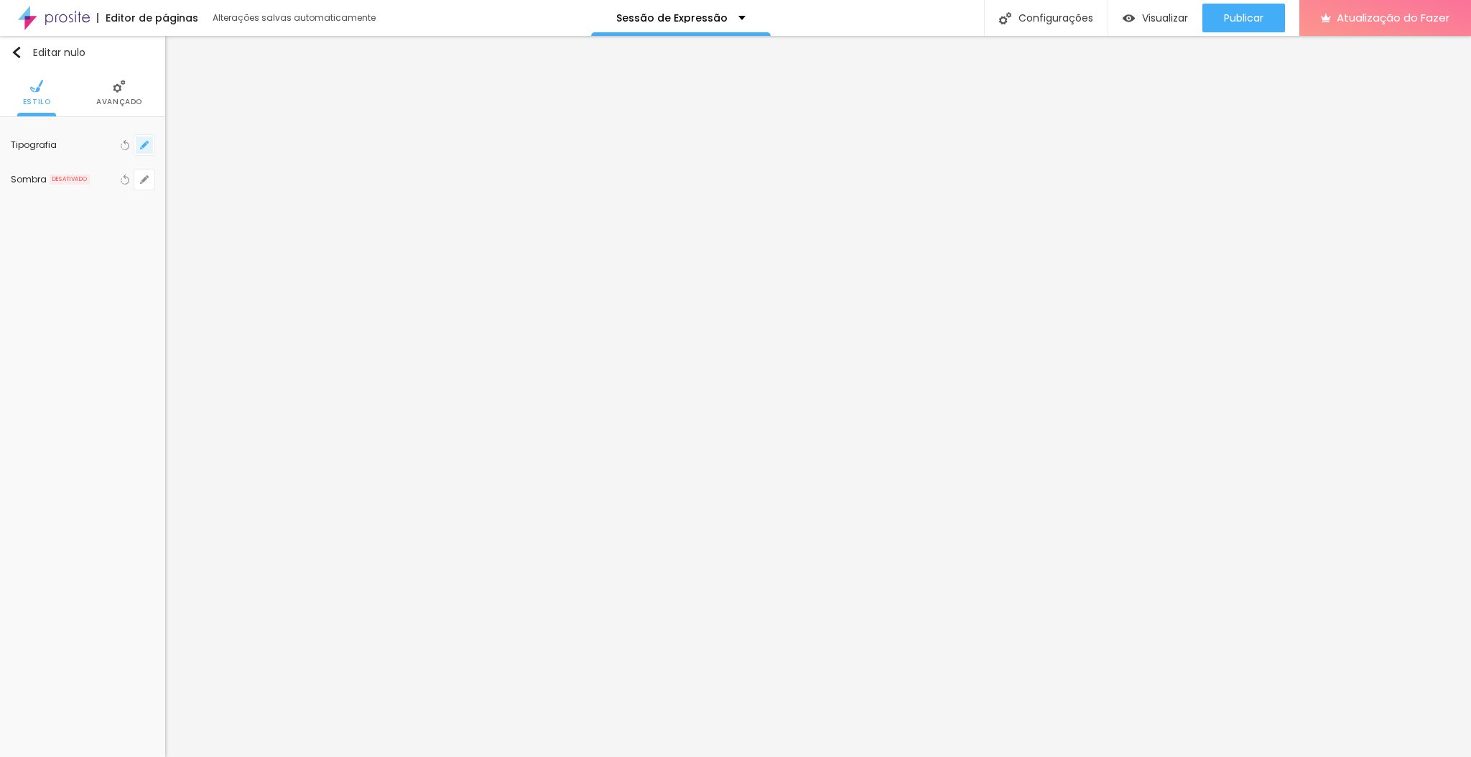
click at [146, 143] on icon "button" at bounding box center [144, 145] width 6 height 6
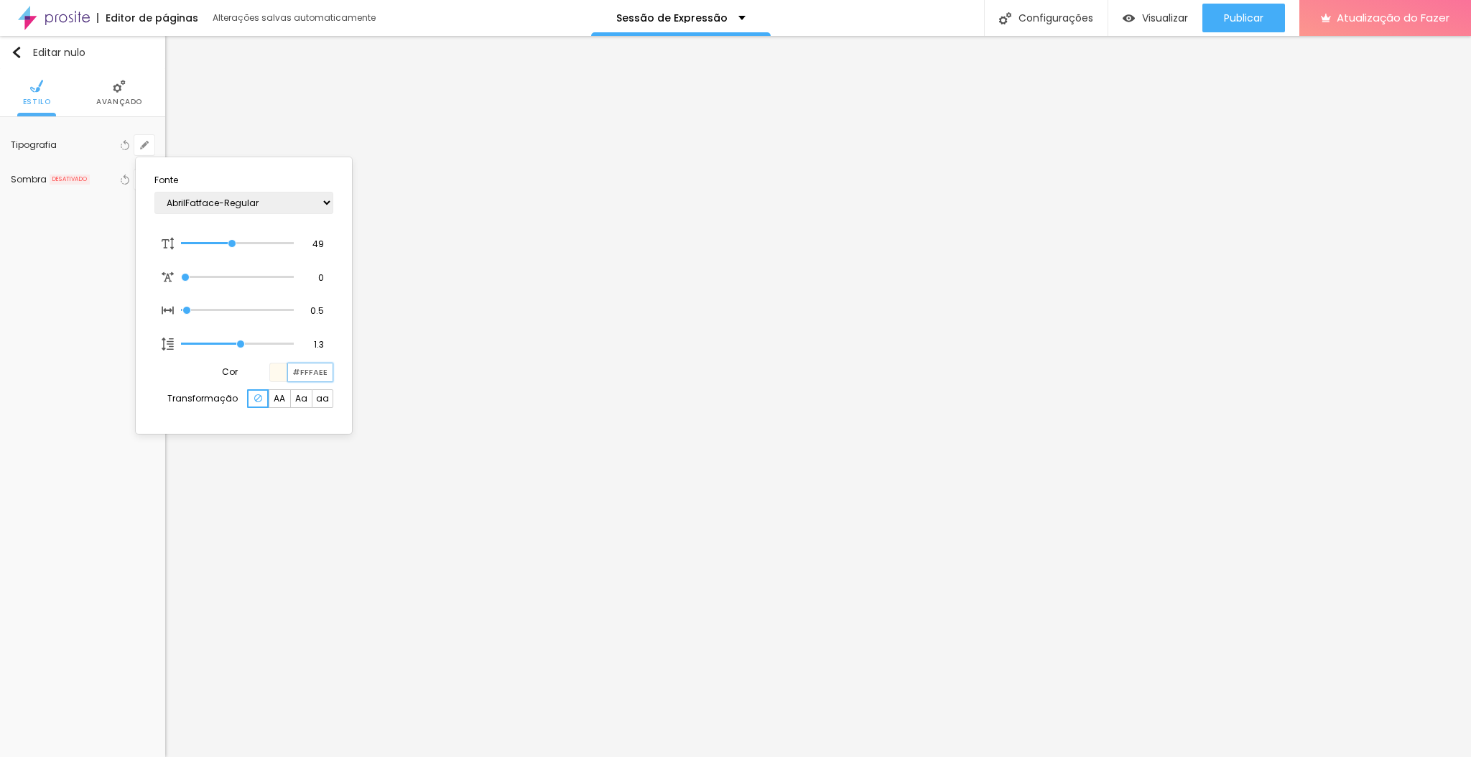
click at [303, 368] on input "#FFFAEE" at bounding box center [310, 372] width 45 height 18
paste input "5EFE8"
type input "1"
type input "#F5EFE8"
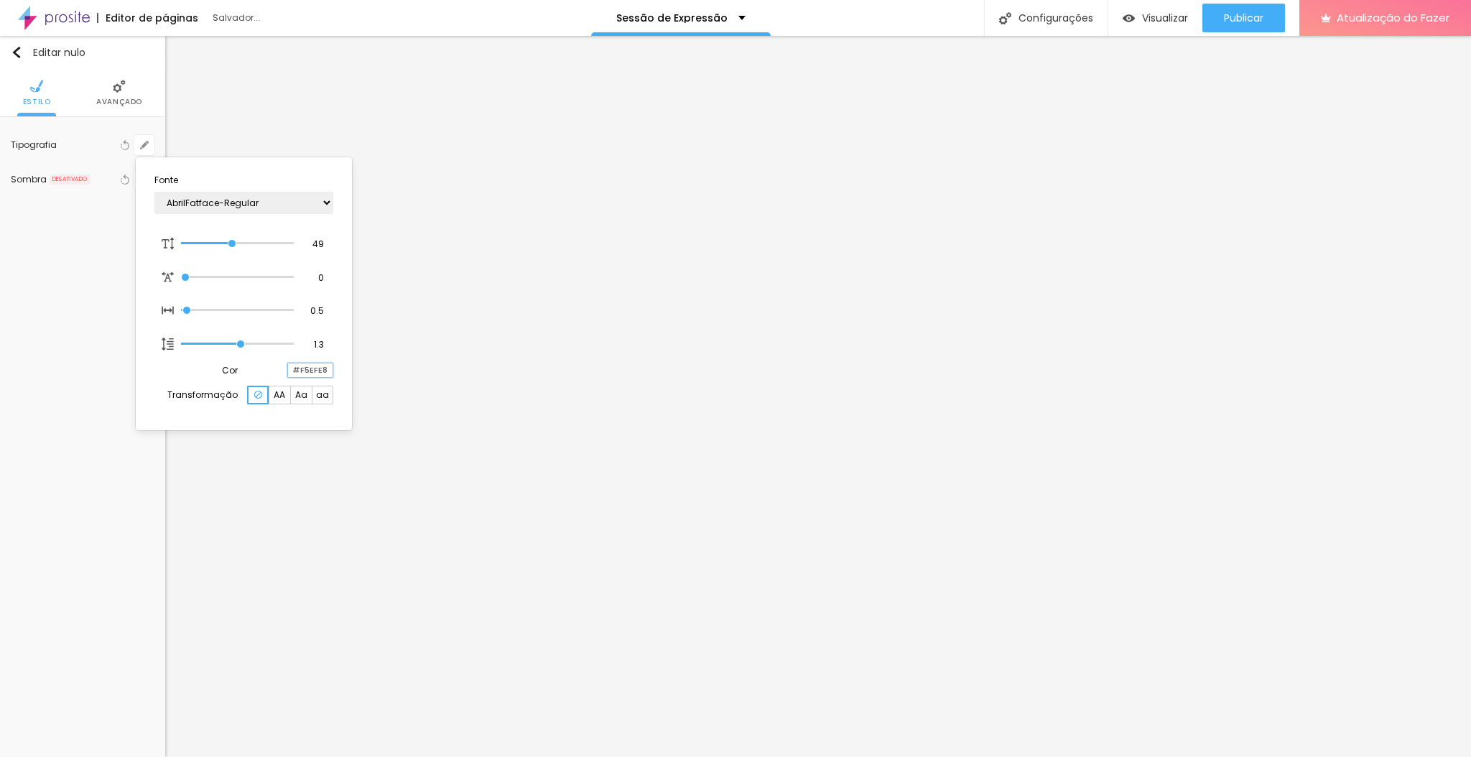
type input "1"
click at [530, 638] on div at bounding box center [735, 378] width 1471 height 757
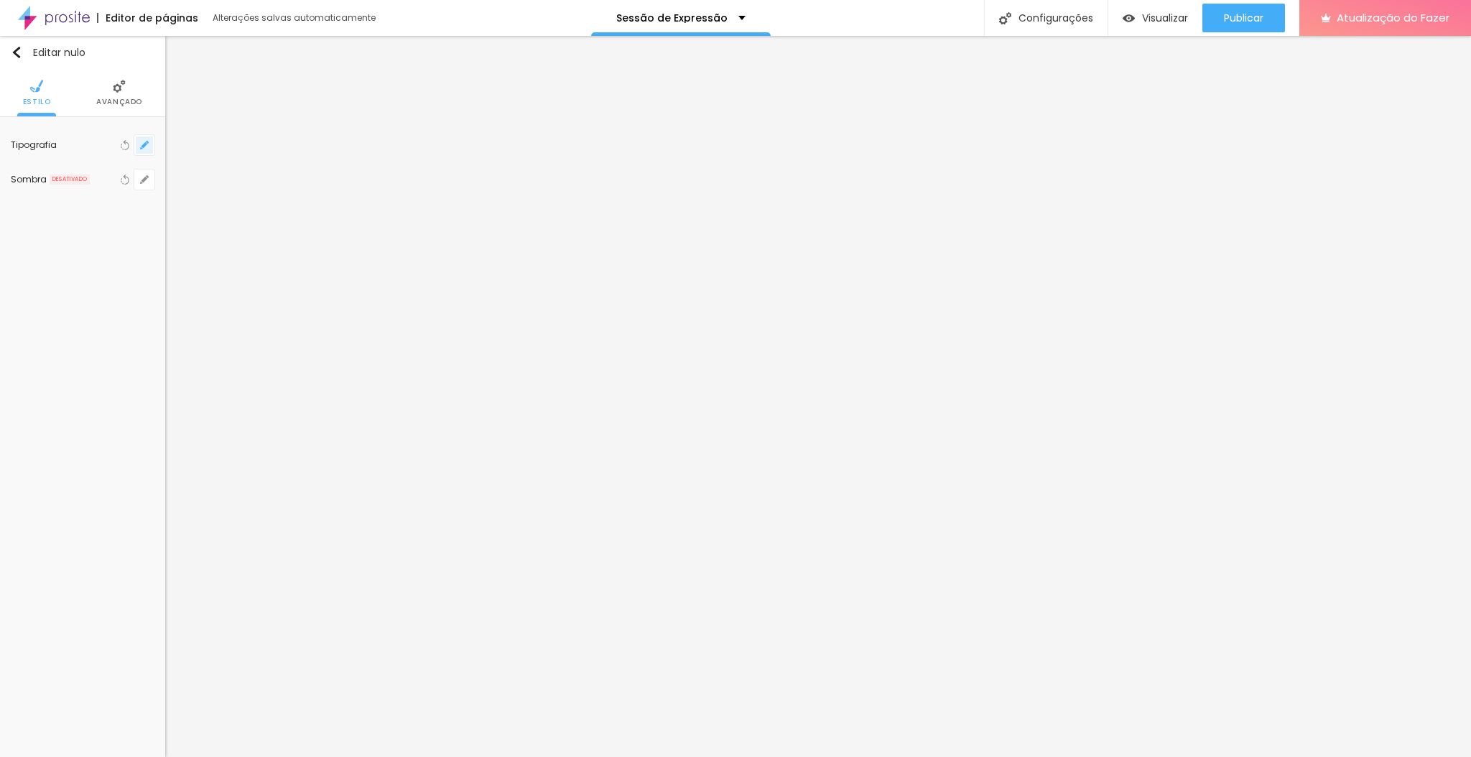
click at [142, 141] on icon "button" at bounding box center [144, 145] width 9 height 9
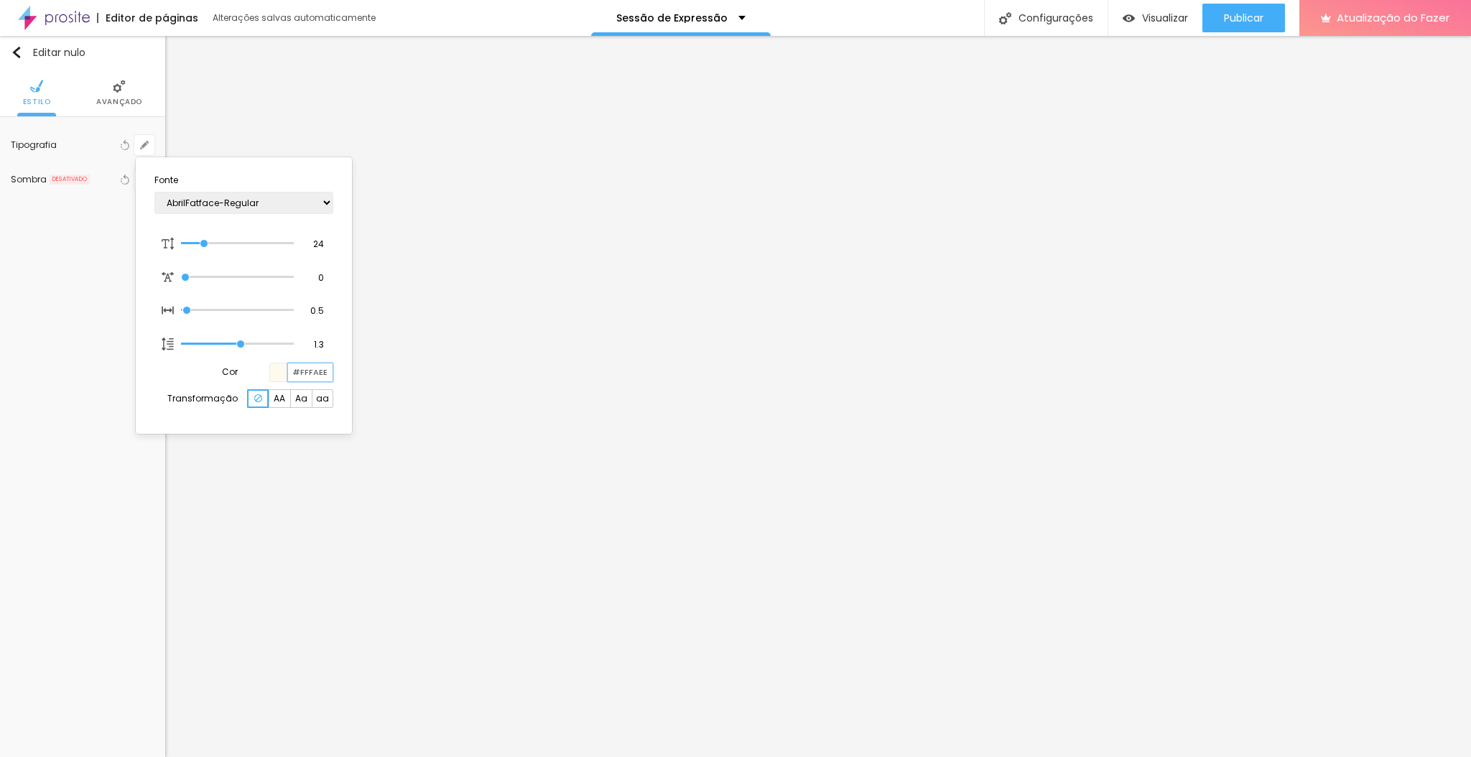
click at [307, 378] on input "#FFFAEE" at bounding box center [310, 372] width 45 height 18
paste input "5EFE8"
type input "1"
type input "#F5EFE8"
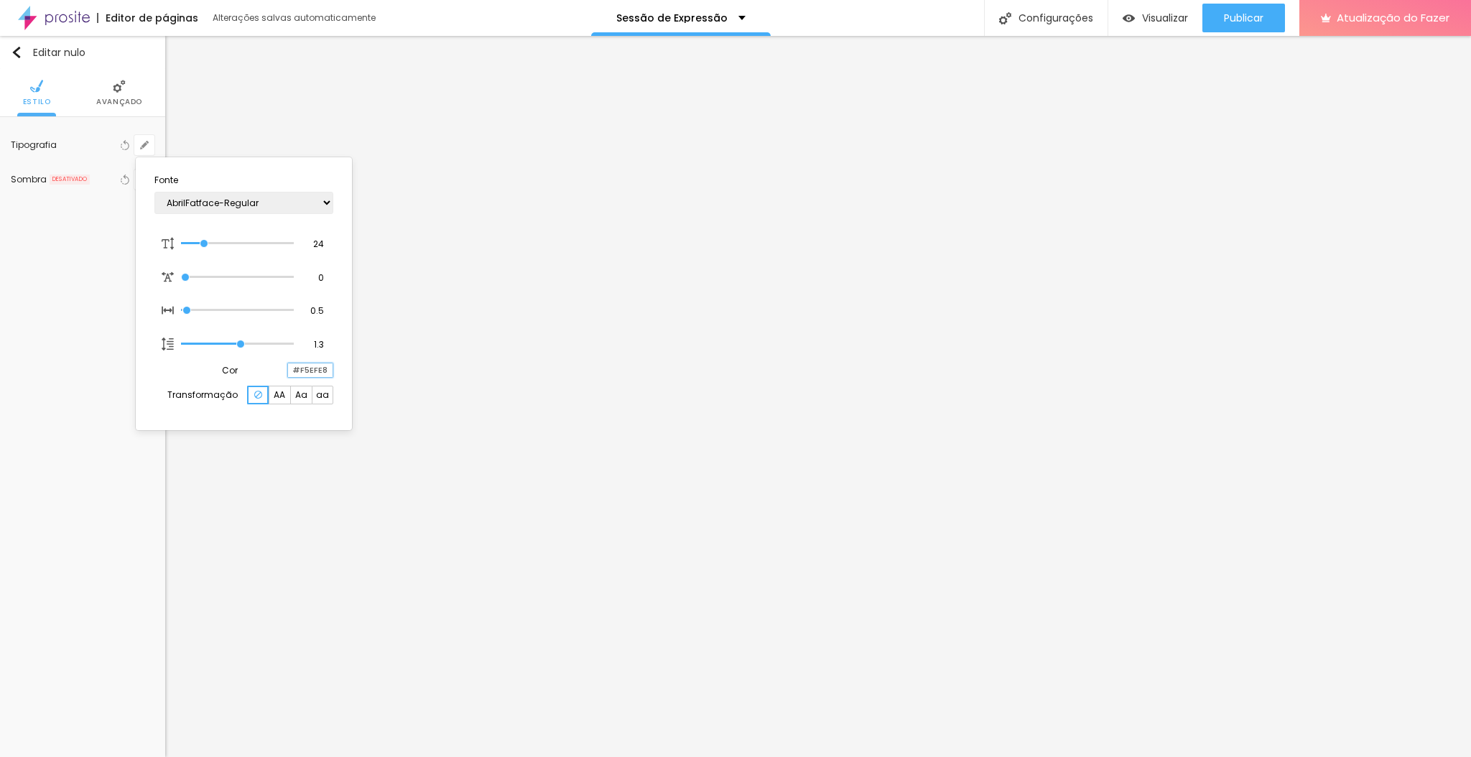
type input "1"
click at [154, 463] on div at bounding box center [735, 378] width 1471 height 757
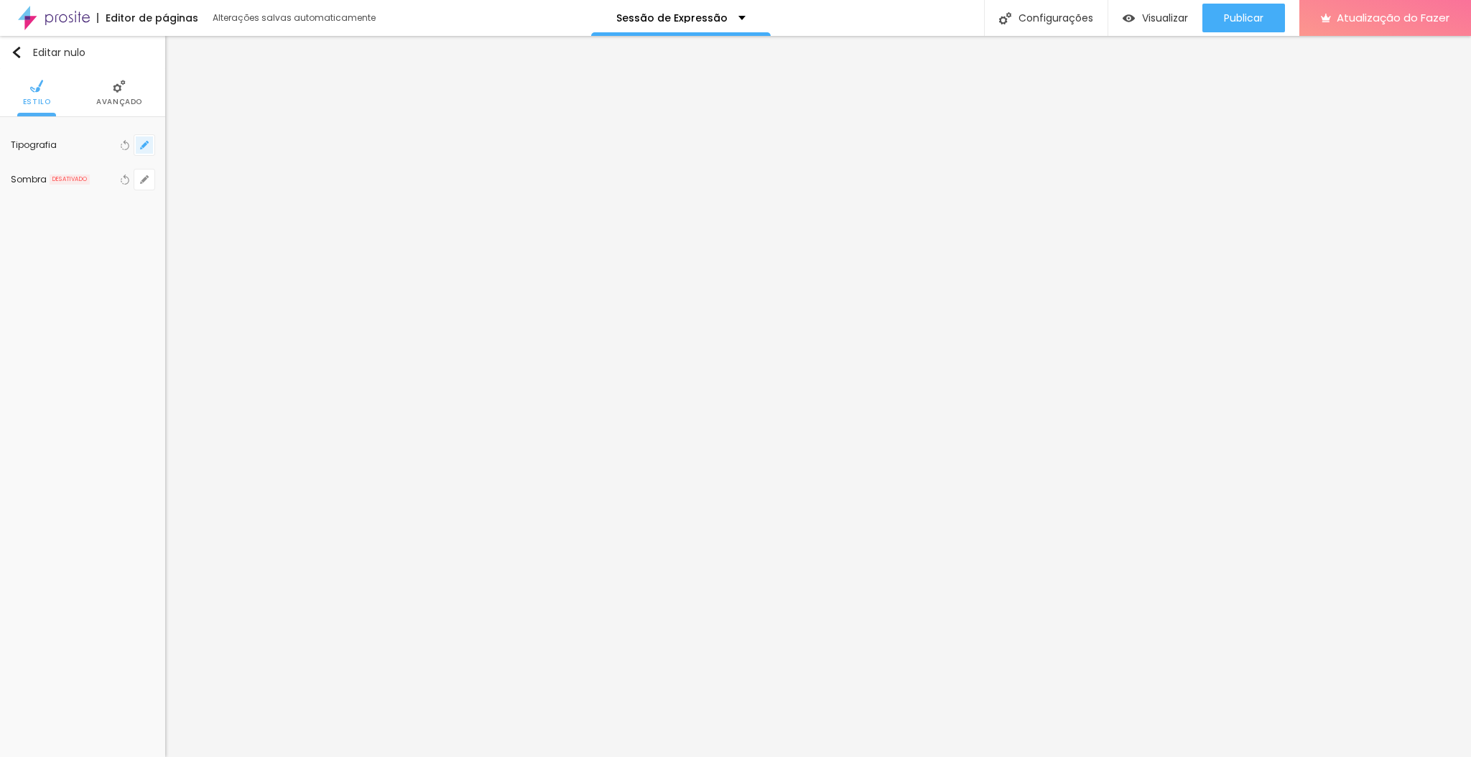
click at [150, 142] on button "button" at bounding box center [144, 145] width 20 height 20
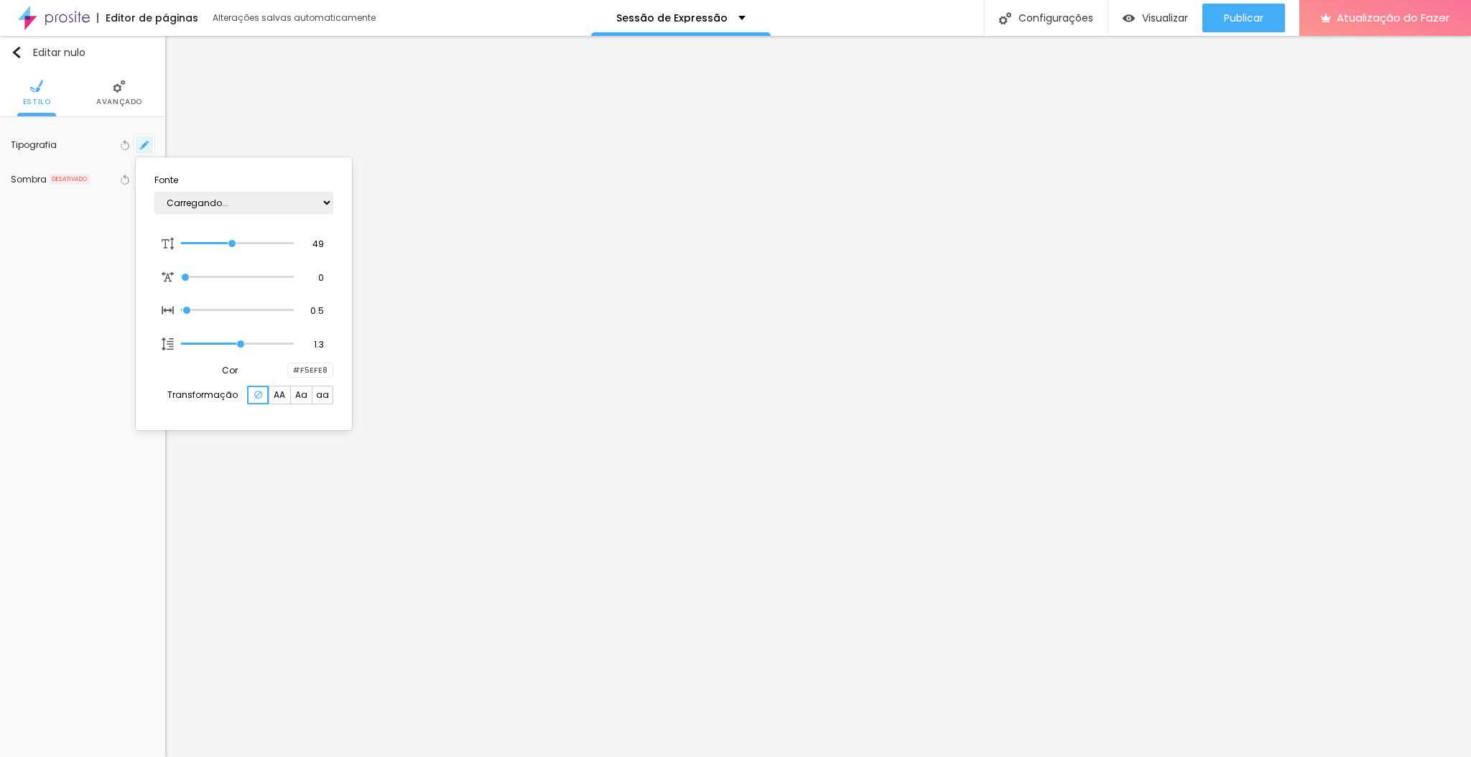
type input "1"
click at [603, 472] on div at bounding box center [735, 378] width 1471 height 757
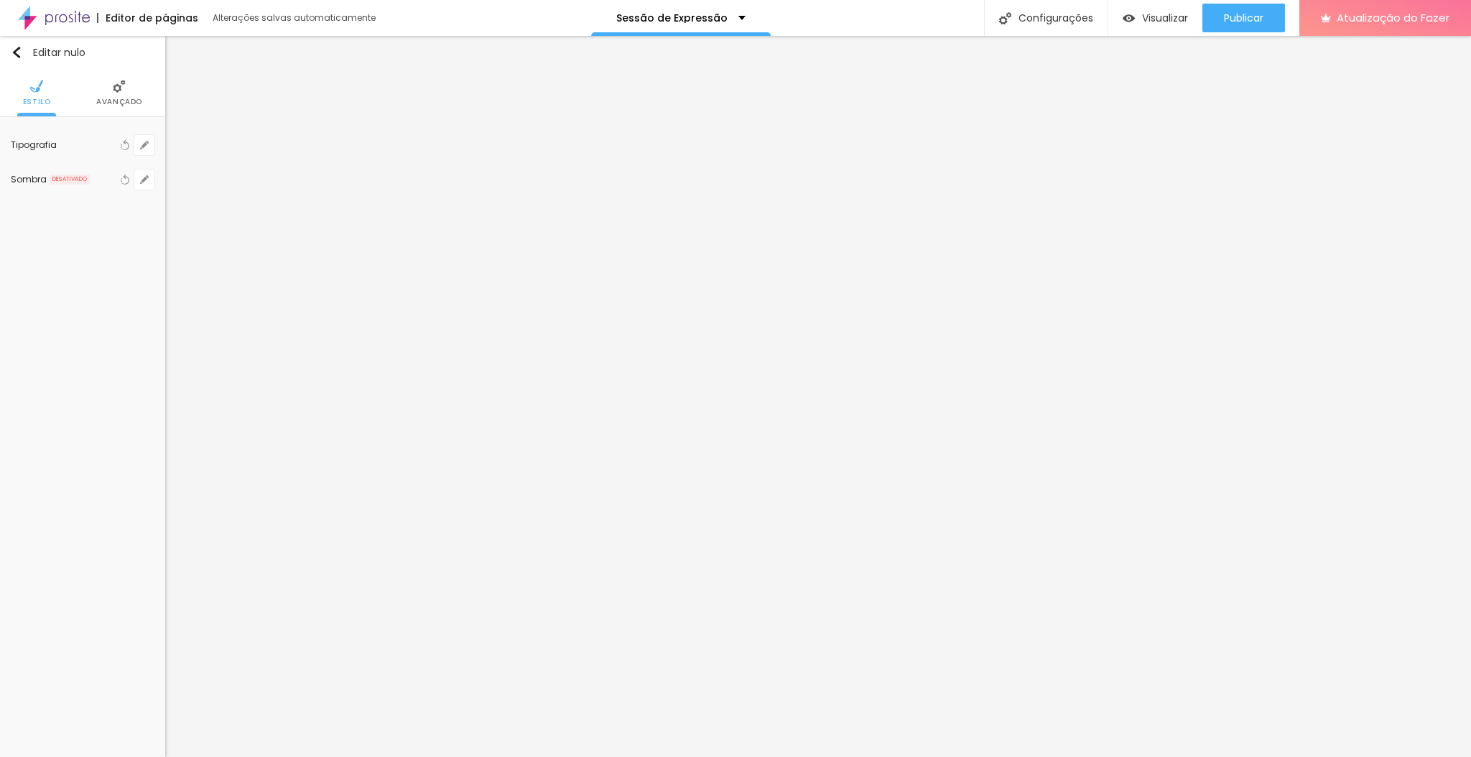
click at [121, 96] on font "Avançado" at bounding box center [119, 101] width 46 height 11
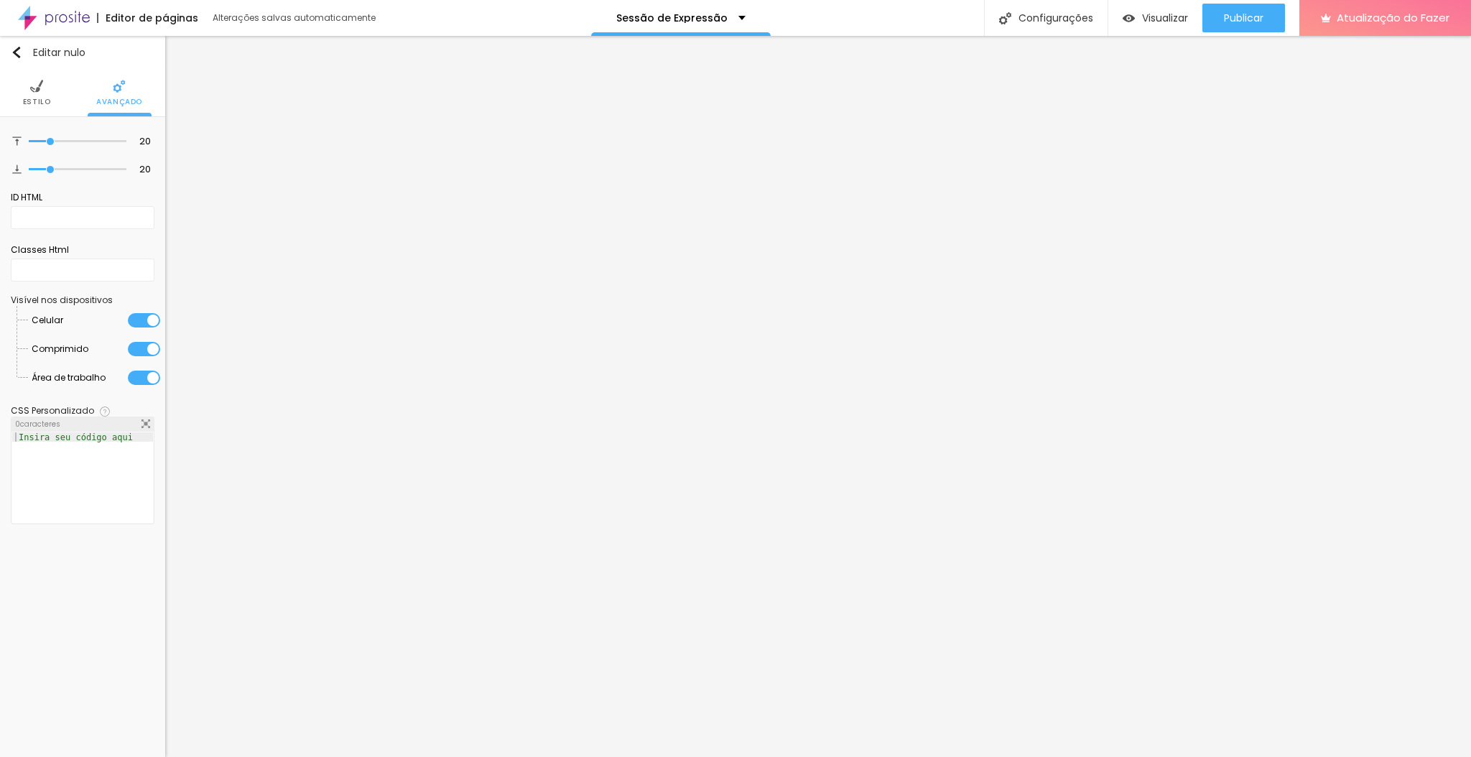
click at [24, 91] on li "Estilo" at bounding box center [37, 92] width 28 height 47
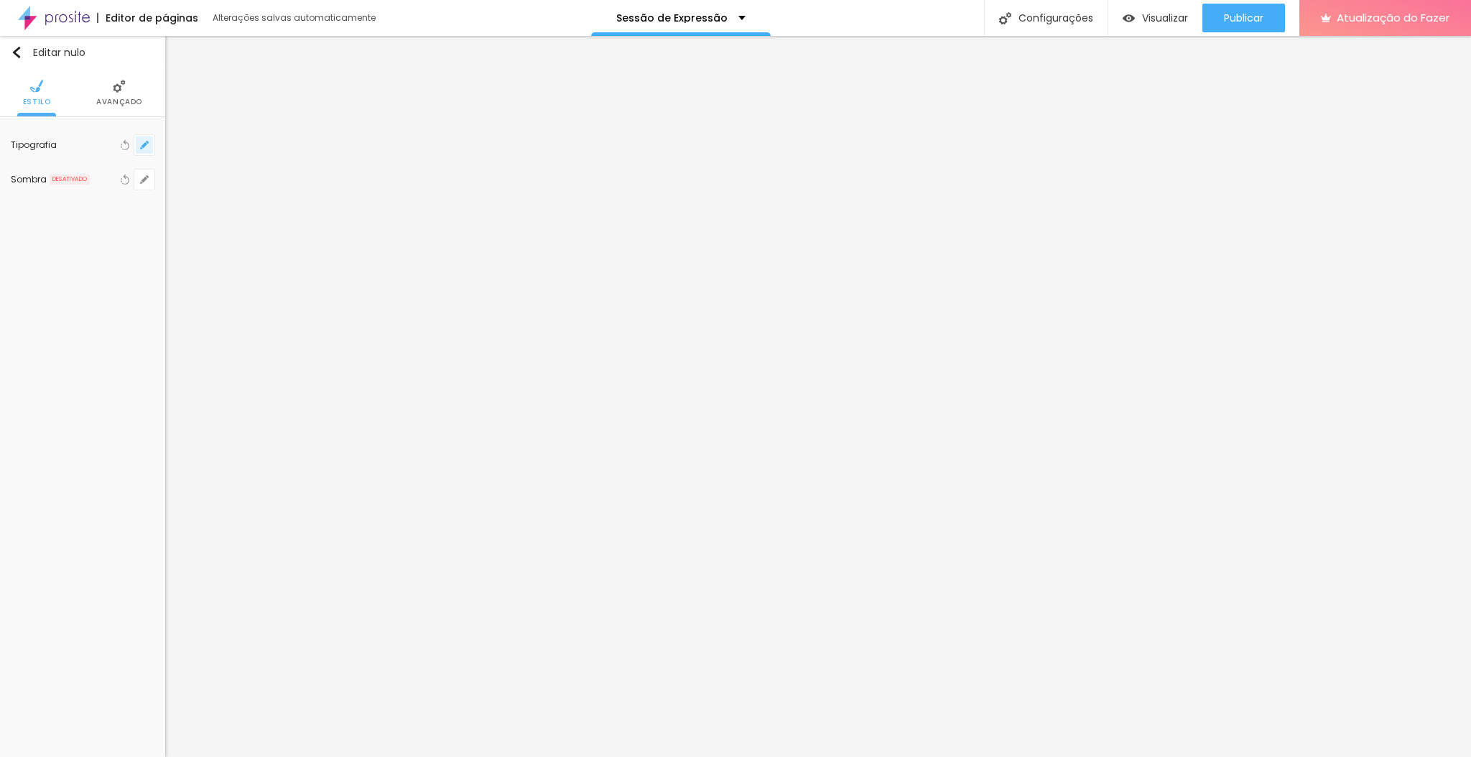
click at [147, 143] on icon "button" at bounding box center [144, 145] width 9 height 9
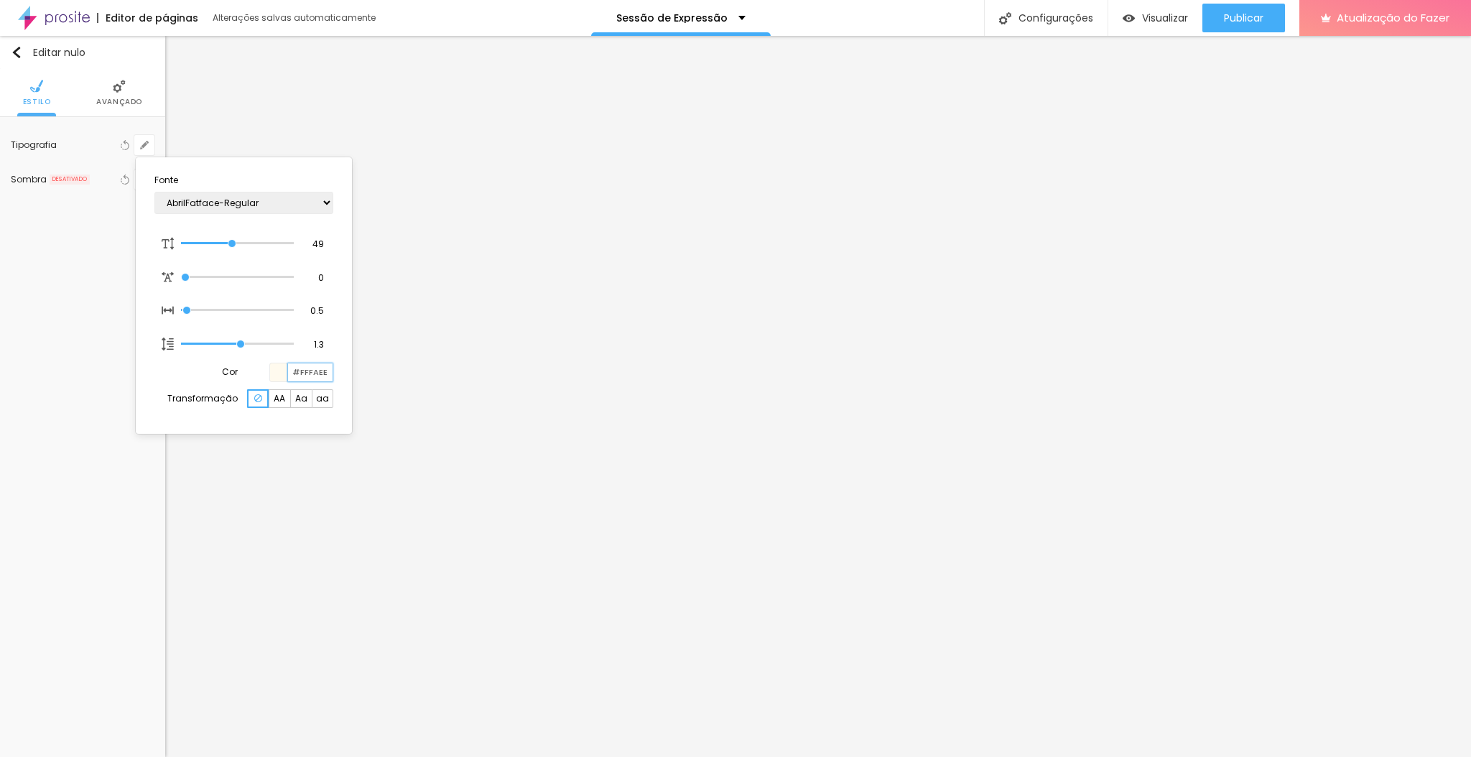
click at [314, 369] on input "#FFFAEE" at bounding box center [310, 372] width 45 height 18
paste input "5EFE8"
type input "1"
type input "#F5EFE8"
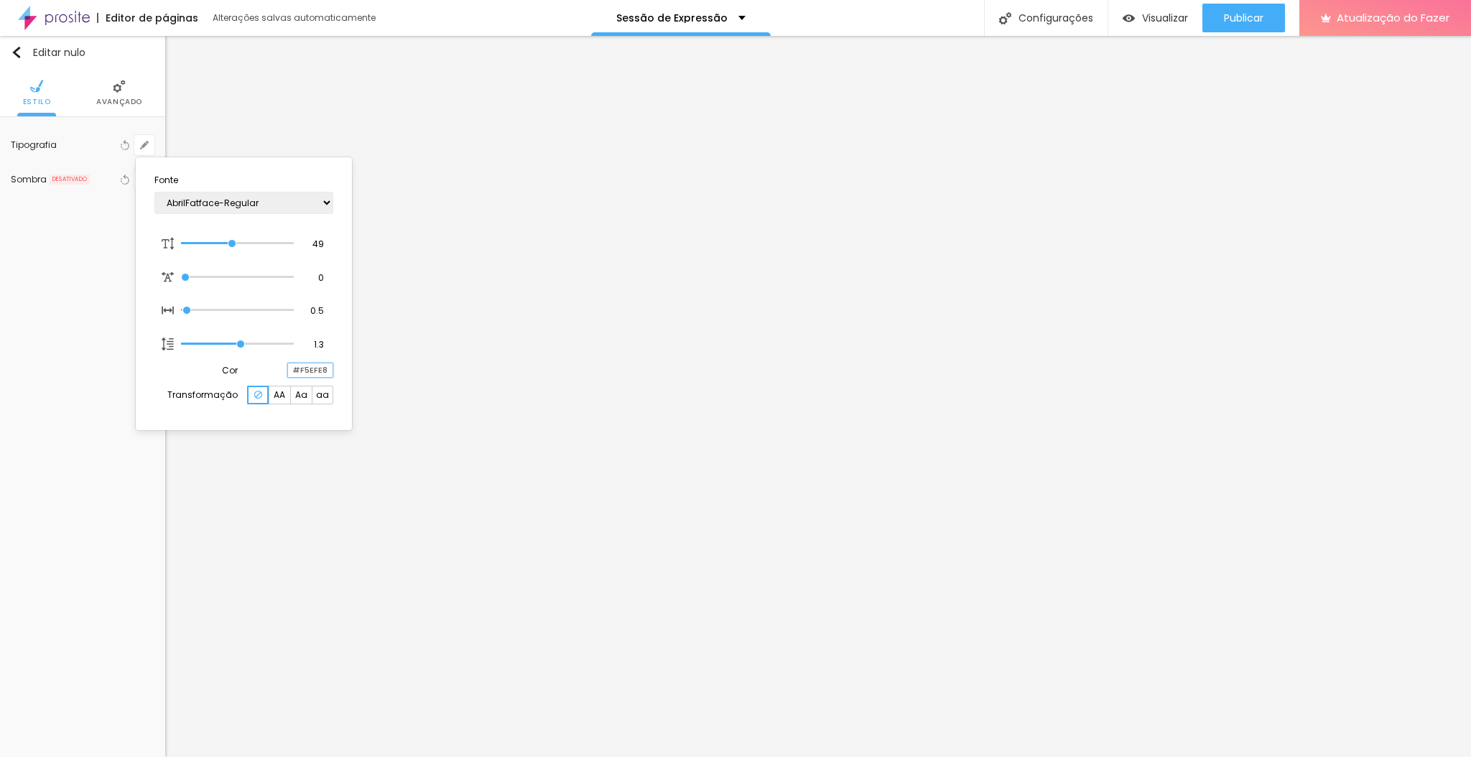
type input "1"
type input "#F5EFE8"
click at [557, 405] on div at bounding box center [735, 378] width 1471 height 757
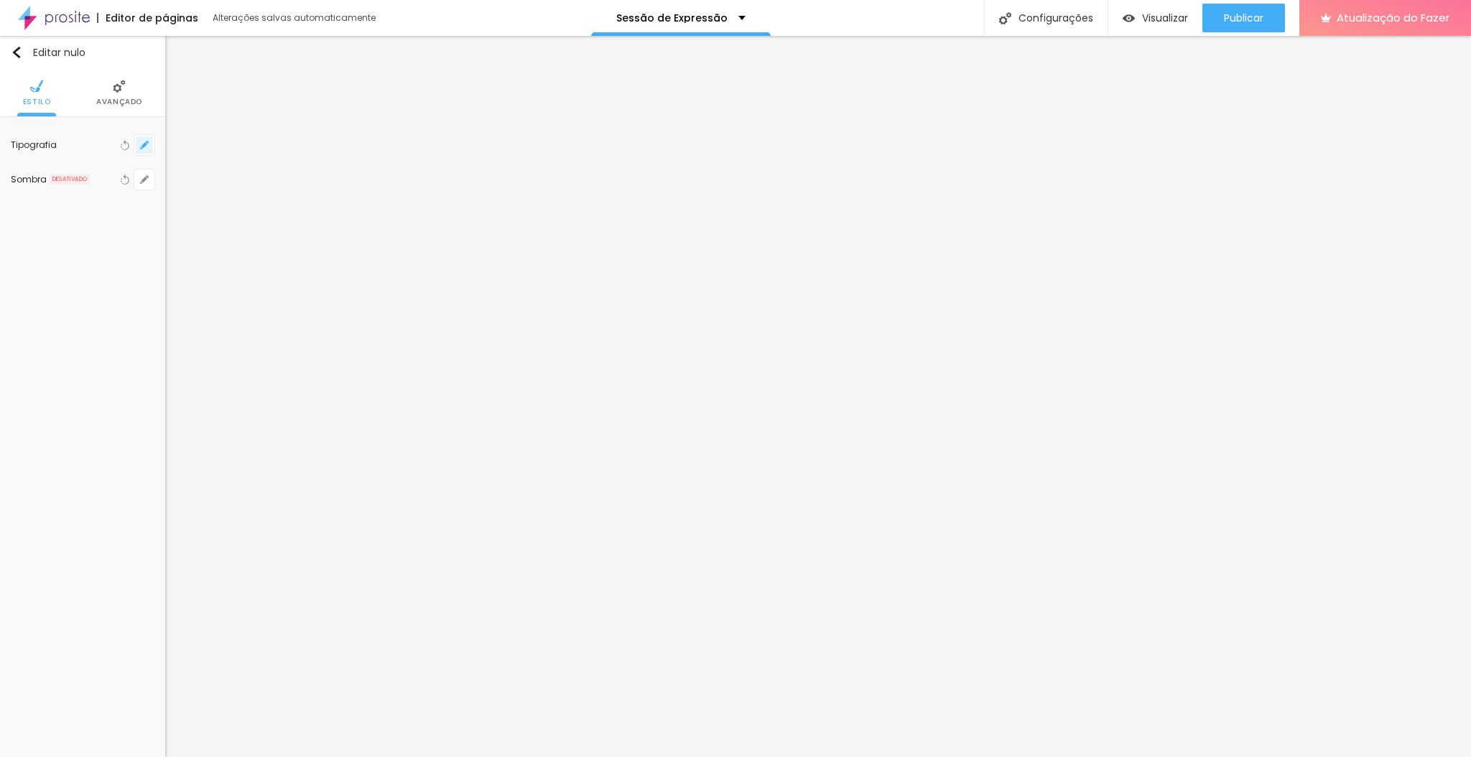
click at [151, 147] on button "button" at bounding box center [144, 145] width 20 height 20
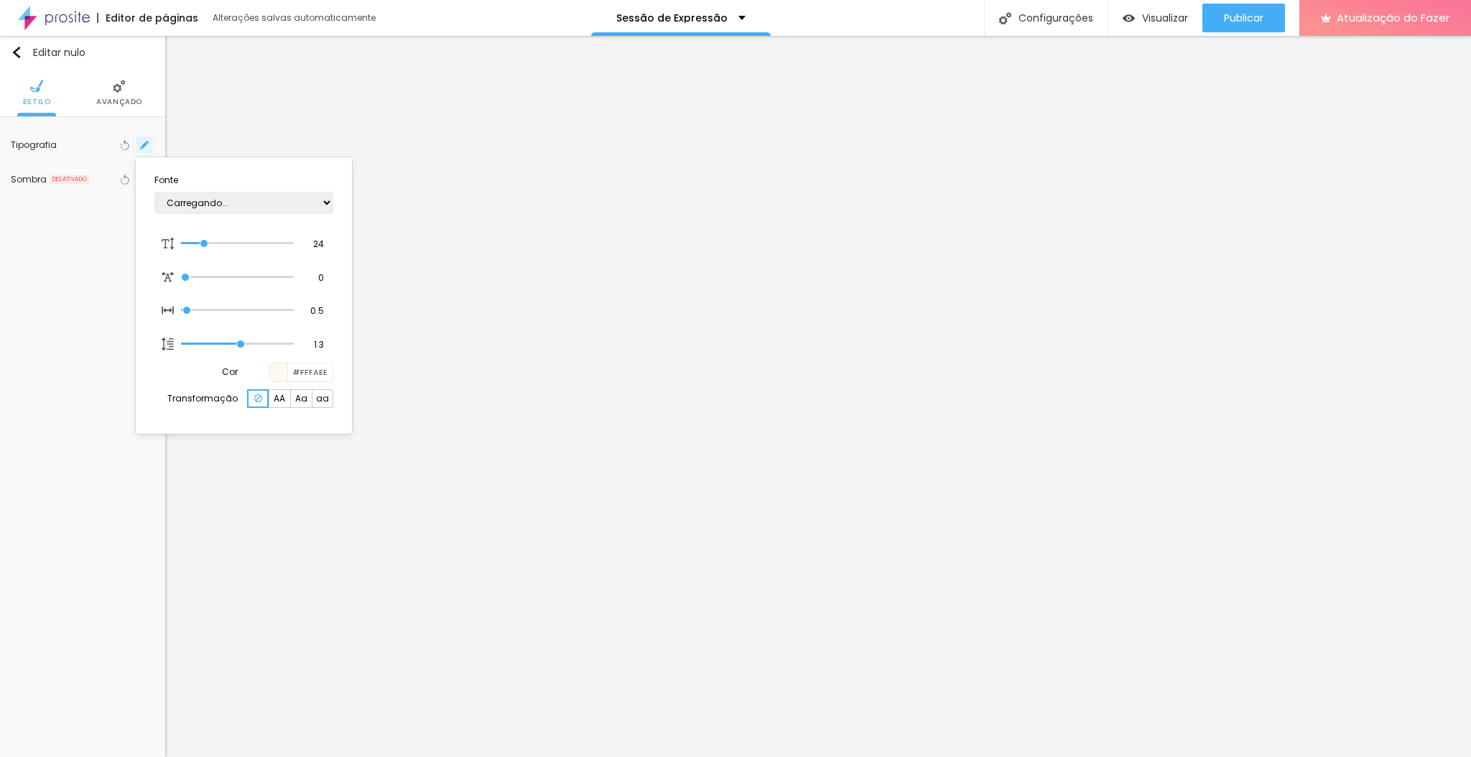
type input "1"
click at [134, 135] on button "button" at bounding box center [144, 145] width 20 height 20
click at [113, 383] on div at bounding box center [735, 378] width 1471 height 757
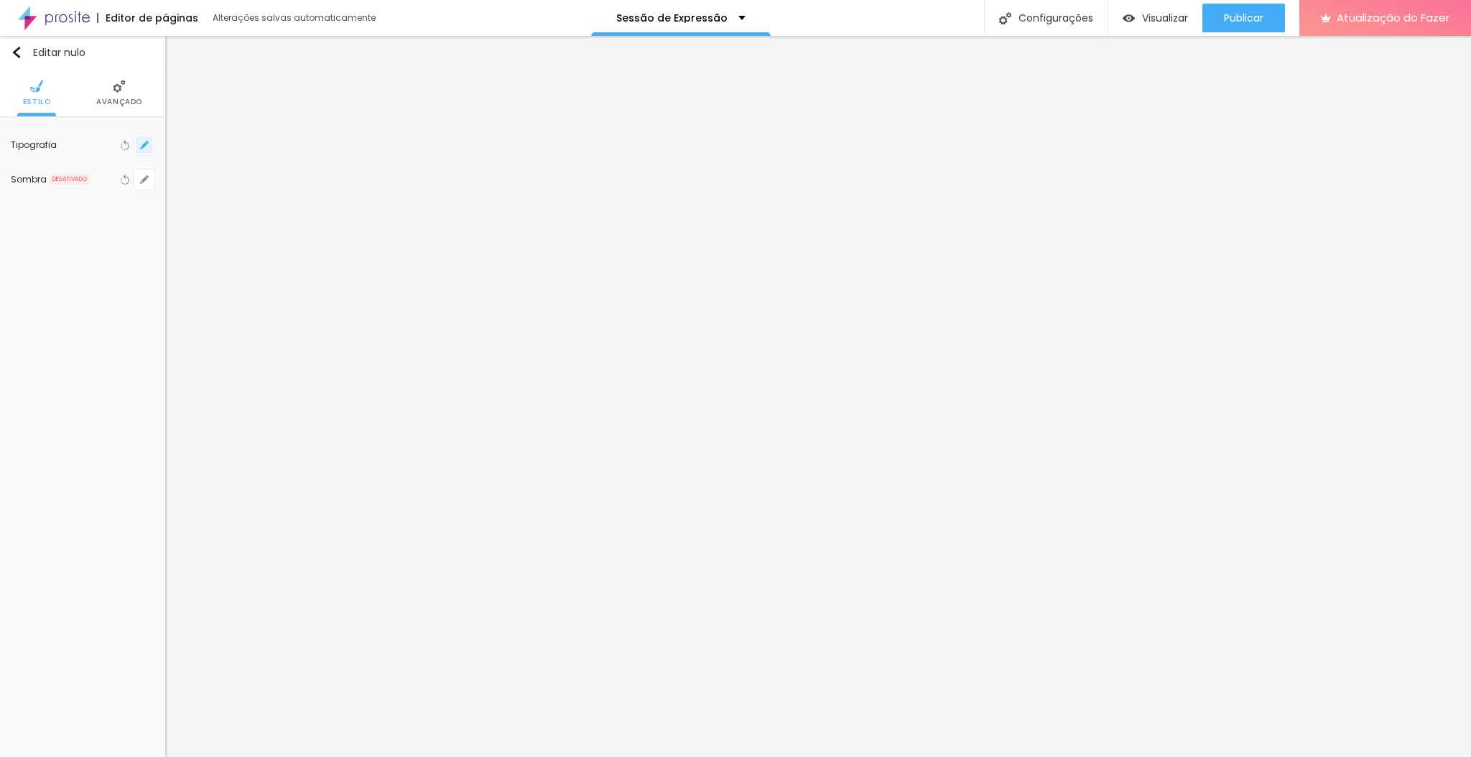
click at [144, 146] on icon "button" at bounding box center [144, 145] width 6 height 6
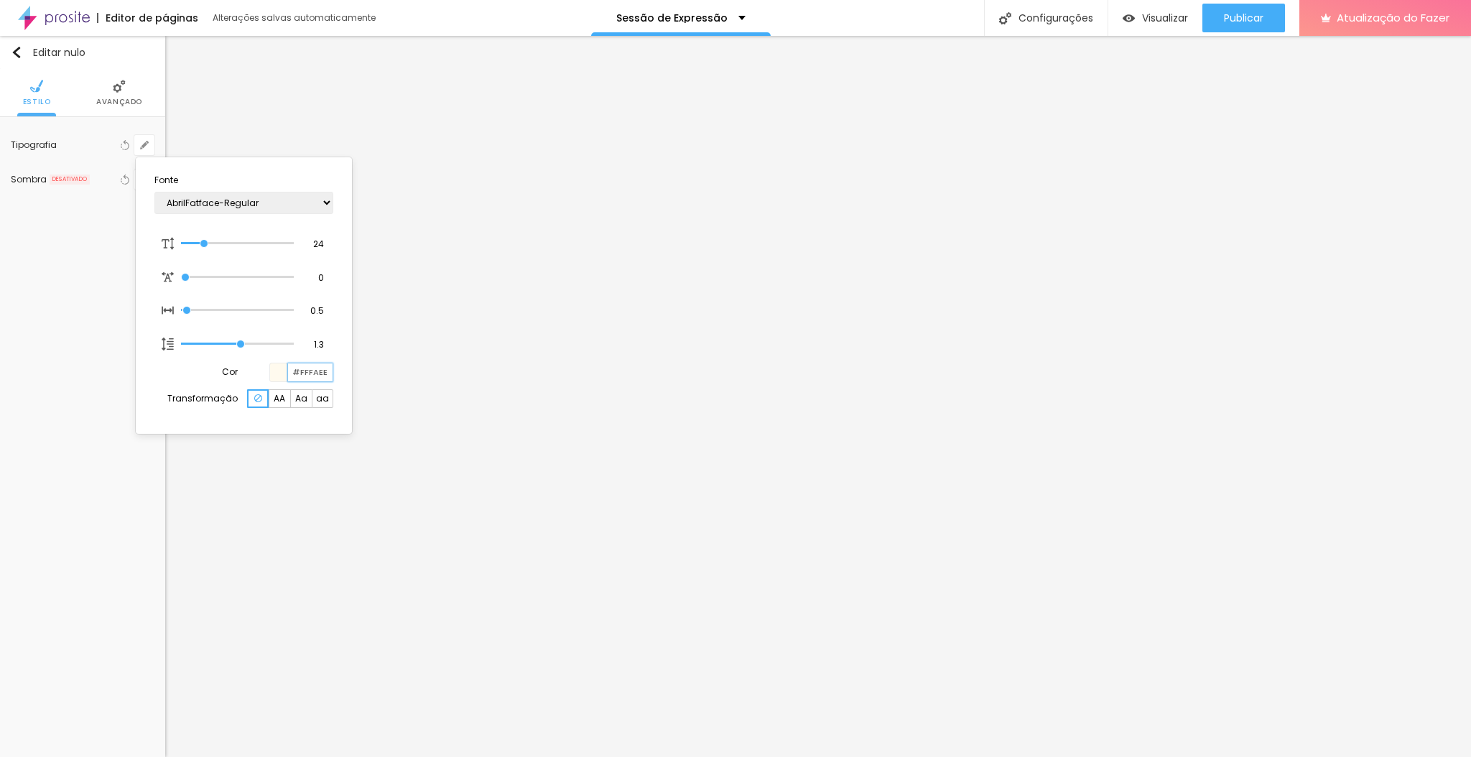
click at [310, 378] on input "#FFFAEE" at bounding box center [310, 372] width 45 height 18
paste input "5EFE8"
type input "1"
type input "#F5EFE8"
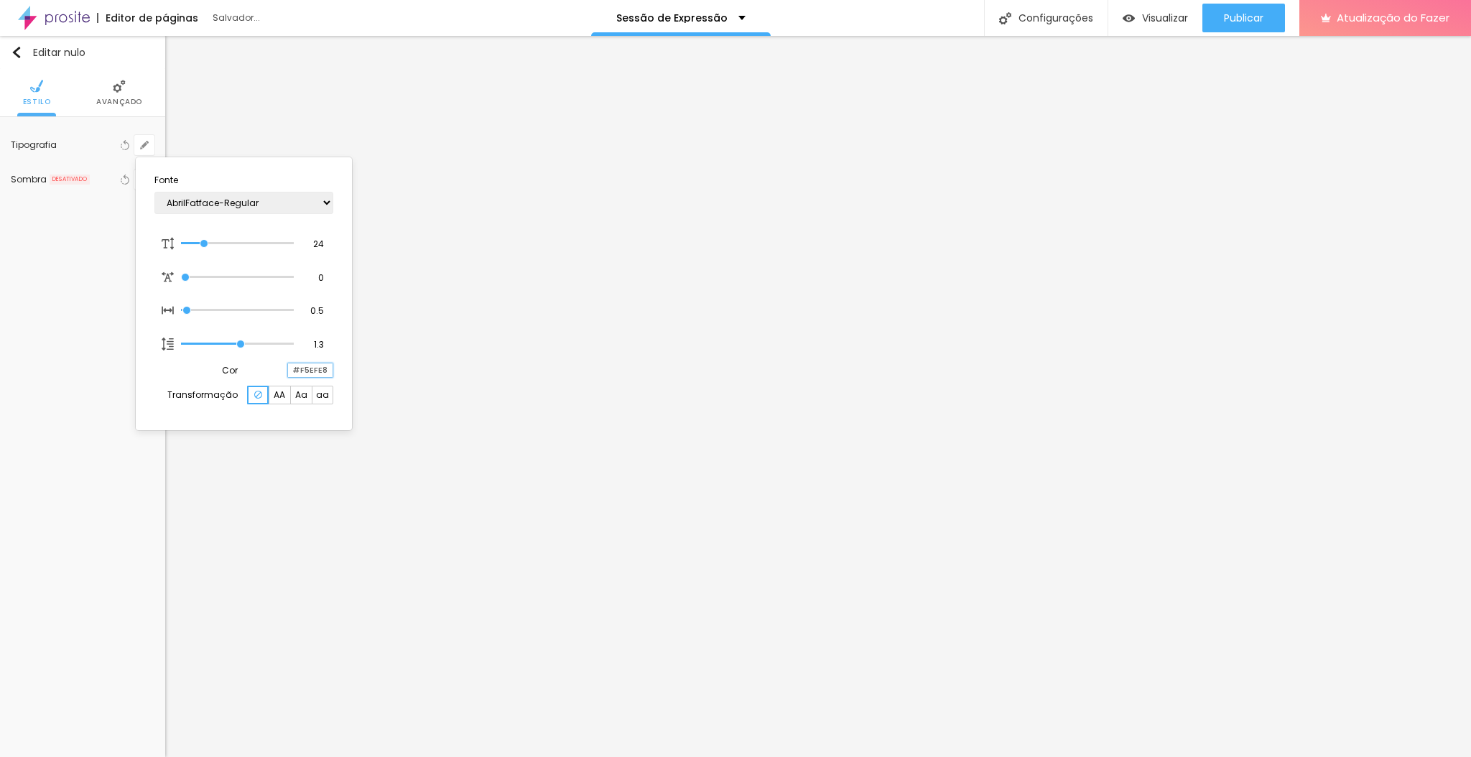
type input "1"
click at [391, 196] on div at bounding box center [735, 378] width 1471 height 757
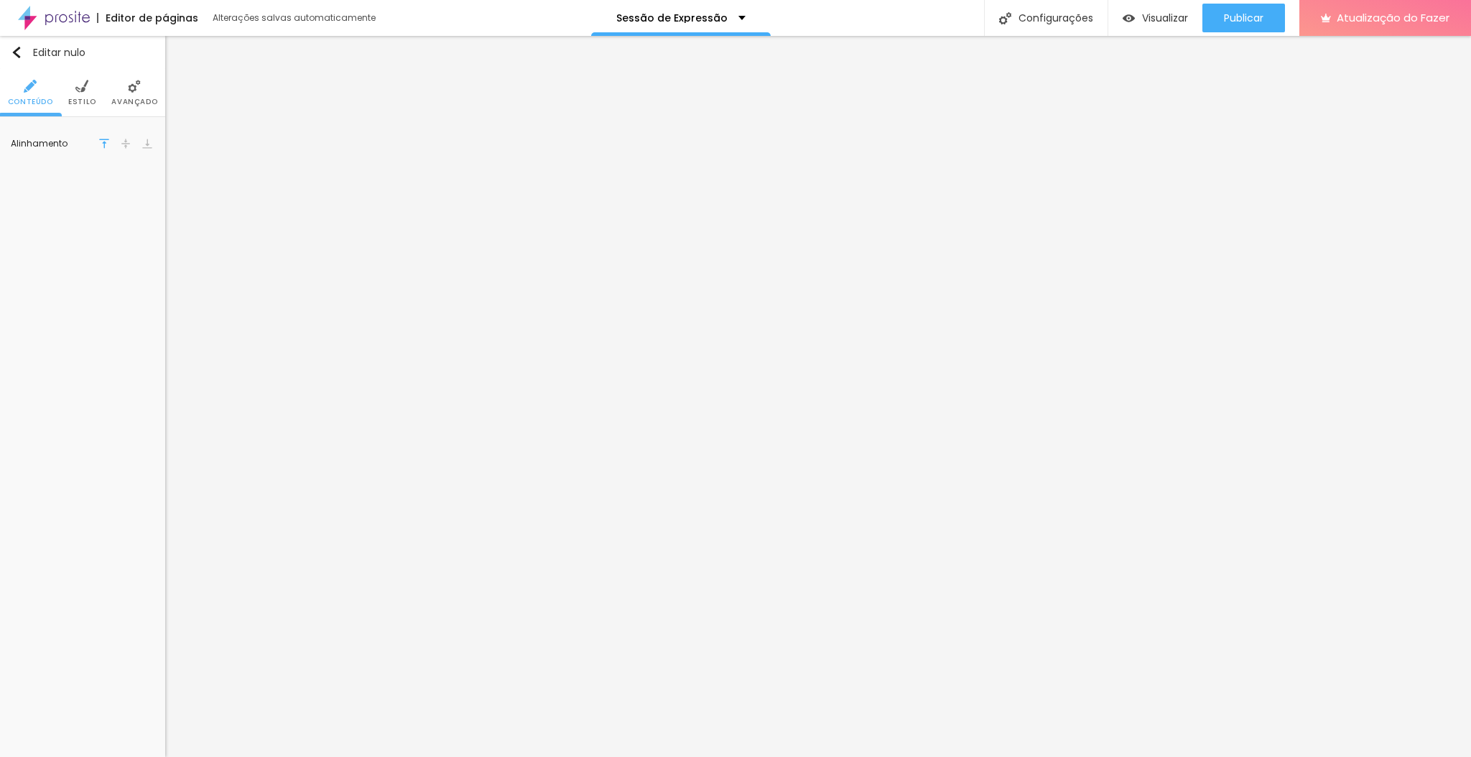
click at [93, 85] on li "Estilo" at bounding box center [82, 92] width 28 height 47
click at [144, 209] on icon "button" at bounding box center [144, 213] width 9 height 9
click at [313, 333] on input "#FFFAEE" at bounding box center [301, 331] width 45 height 18
paste input "5EFE8"
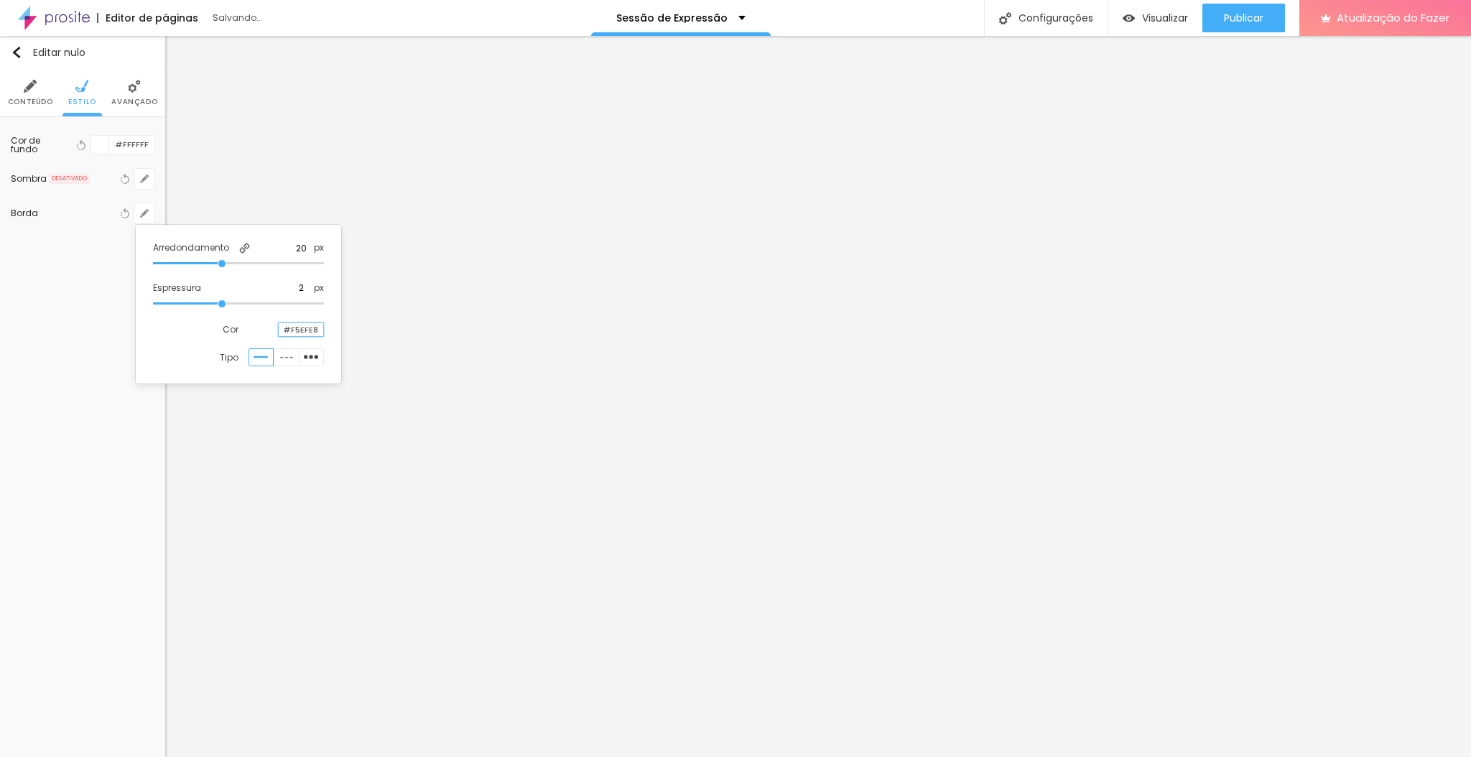
type input "#F5EFE8"
click at [399, 99] on div at bounding box center [735, 378] width 1471 height 757
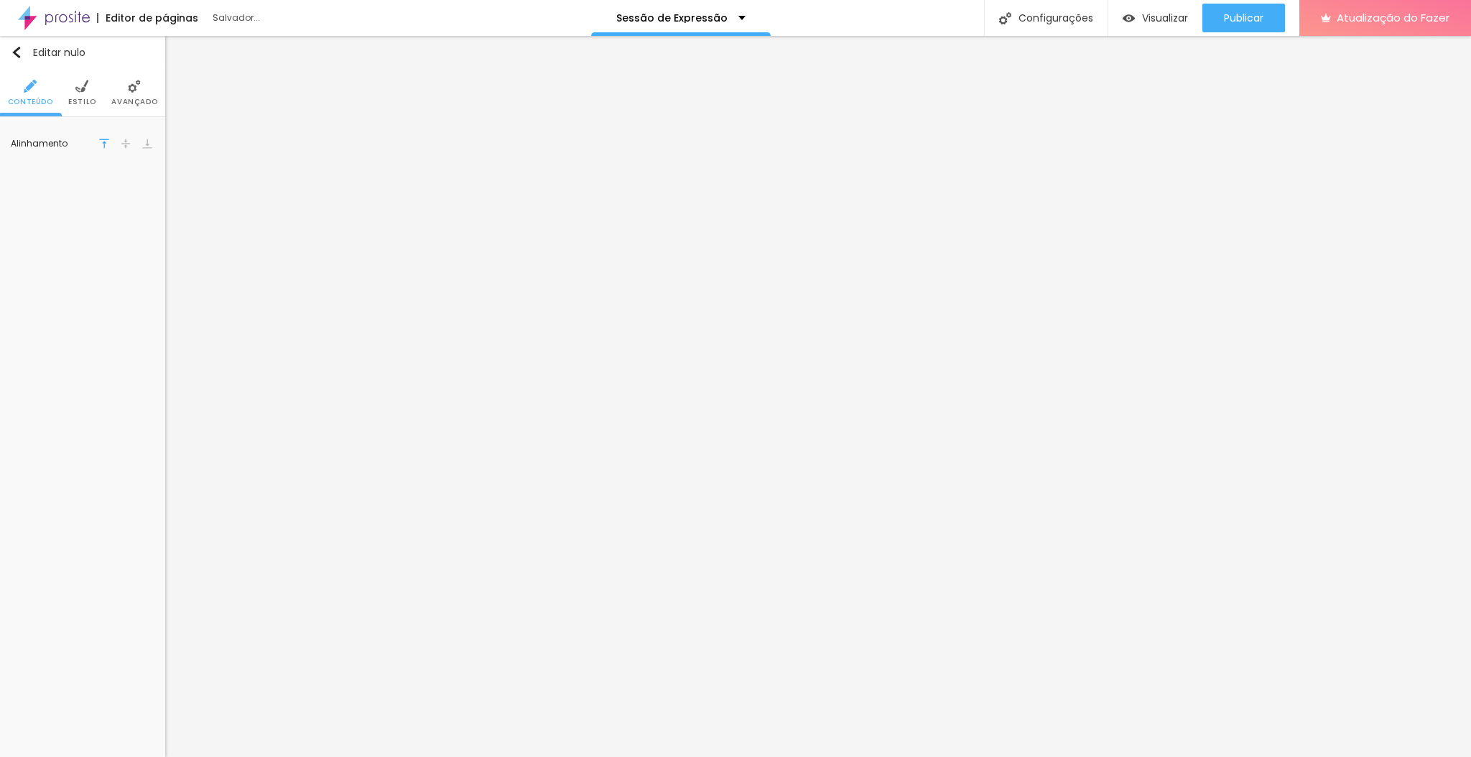
click at [83, 92] on img at bounding box center [81, 86] width 13 height 13
click at [146, 209] on icon "button" at bounding box center [144, 213] width 9 height 9
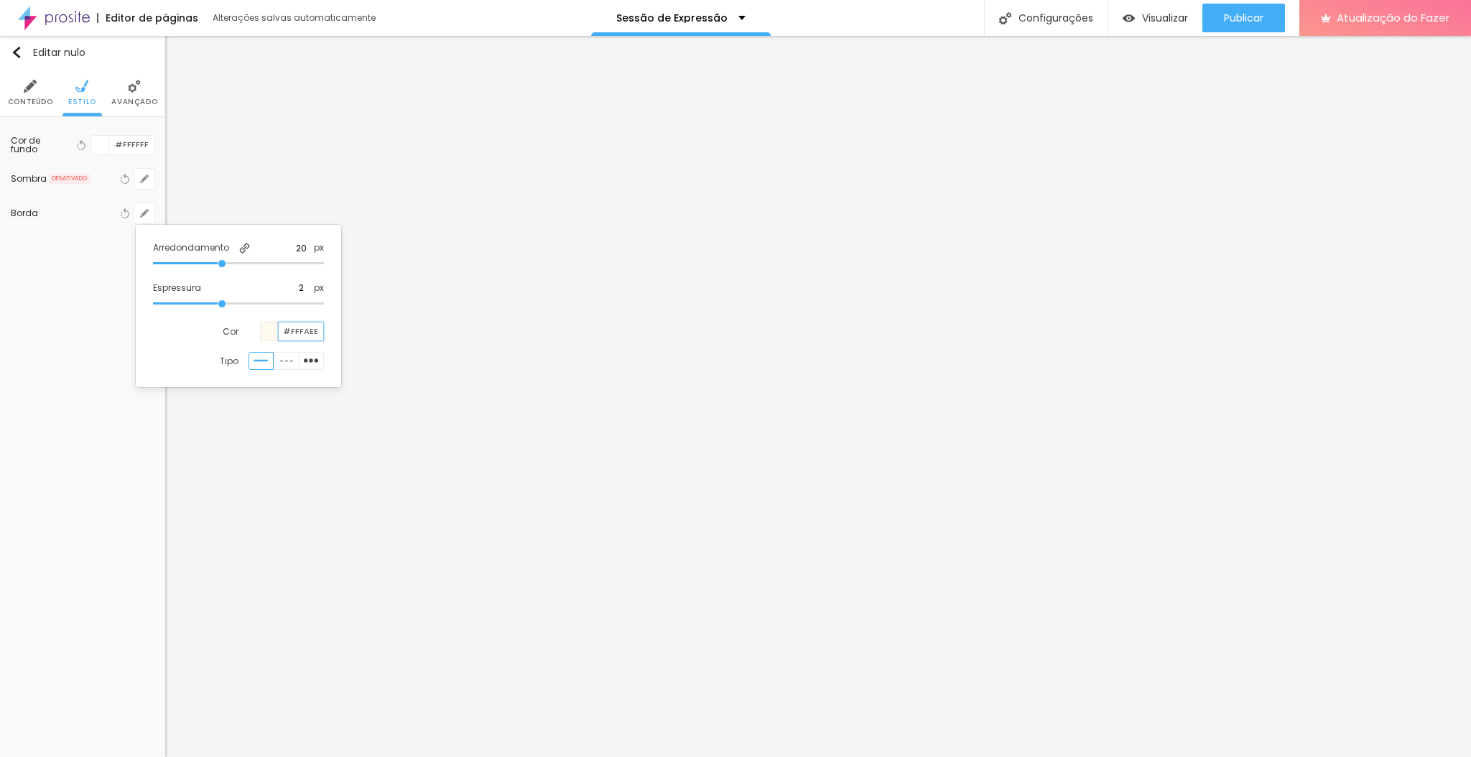
click at [308, 333] on input "#FFFAEE" at bounding box center [301, 331] width 45 height 18
paste input "5EFE8"
type input "#F5EFE8"
click at [386, 145] on div at bounding box center [735, 378] width 1471 height 757
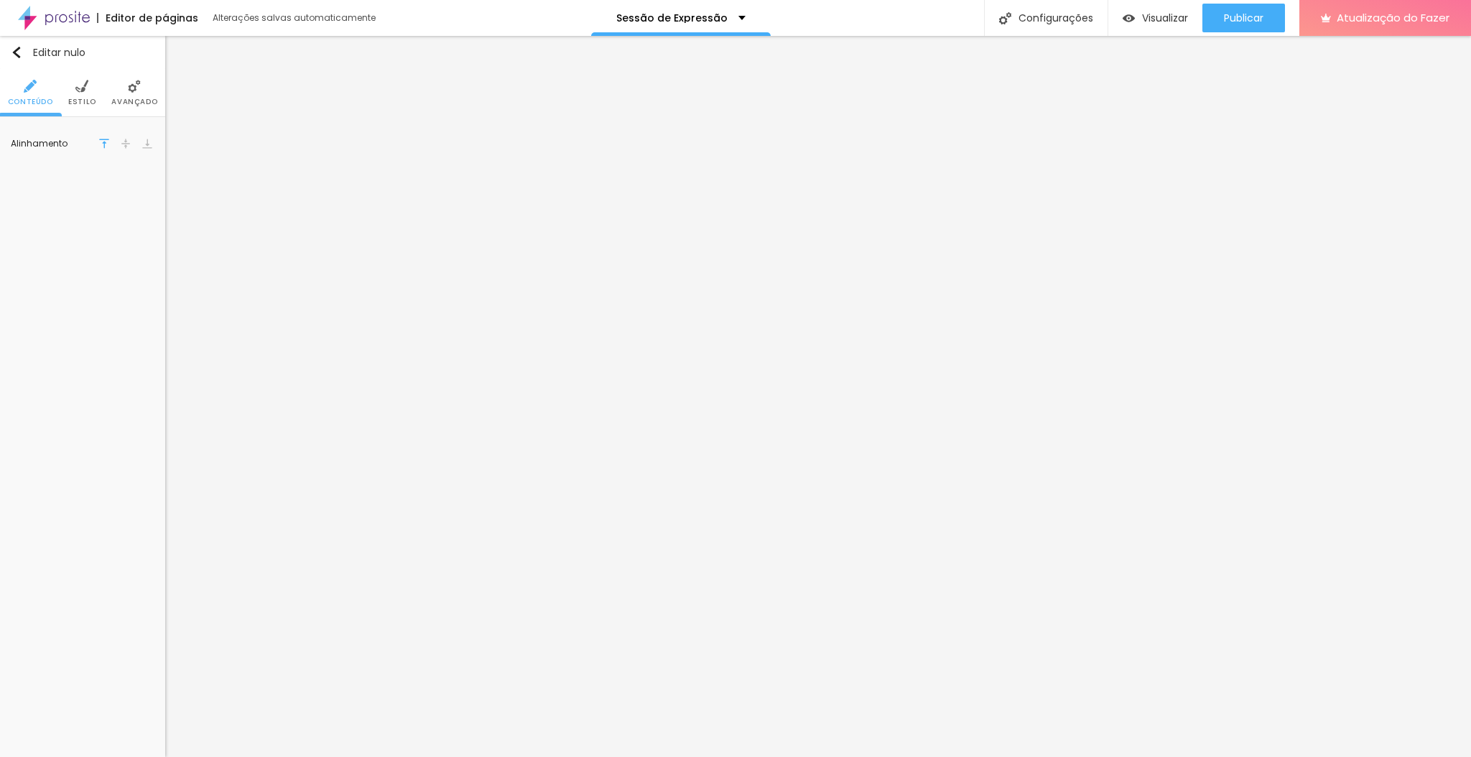
click at [86, 90] on img at bounding box center [81, 86] width 13 height 13
click at [145, 210] on icon "button" at bounding box center [144, 213] width 6 height 6
click at [303, 334] on input "#FFFAEE" at bounding box center [301, 331] width 45 height 18
paste input "5EFE8"
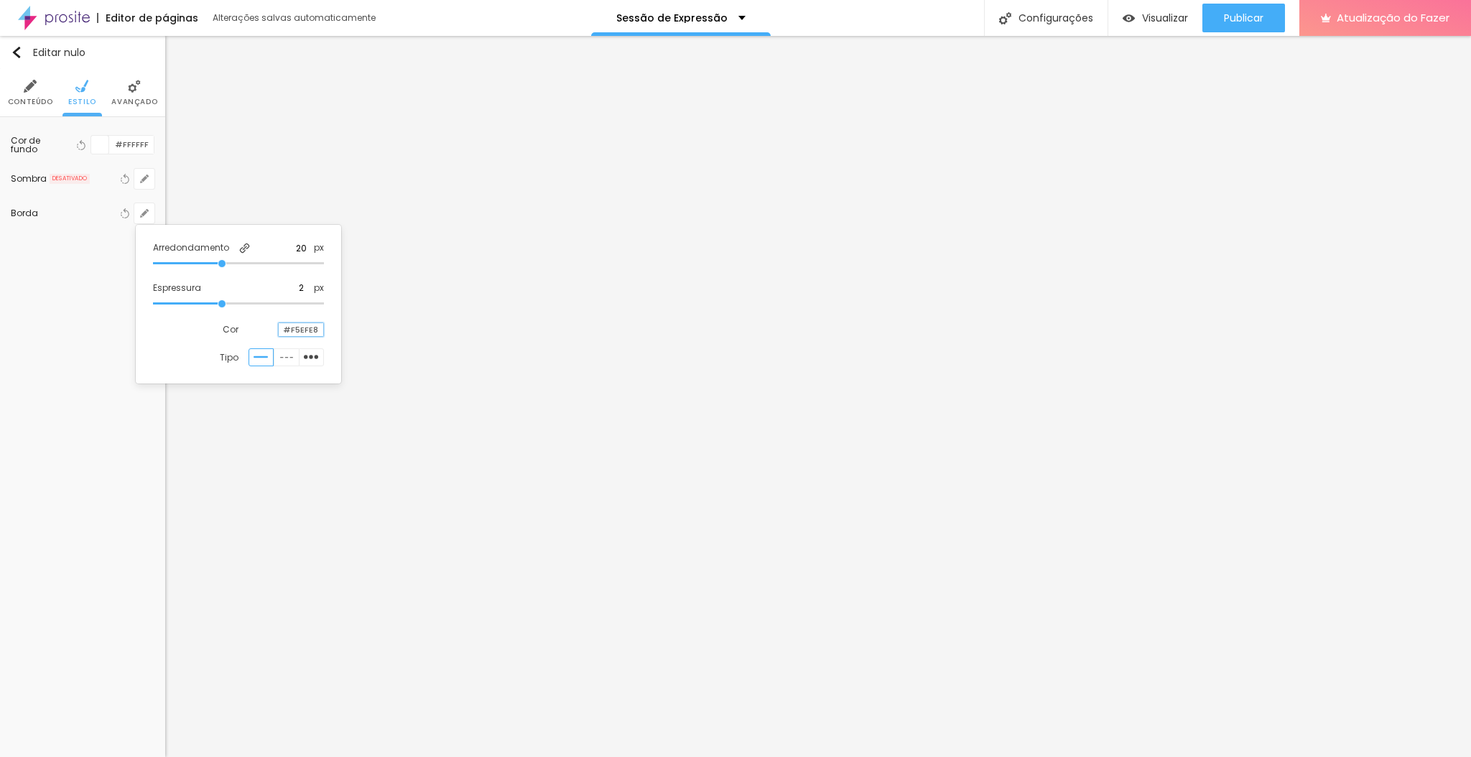
type input "#F5EFE8"
click at [346, 134] on div at bounding box center [735, 378] width 1471 height 757
click at [147, 146] on icon "button" at bounding box center [144, 145] width 9 height 9
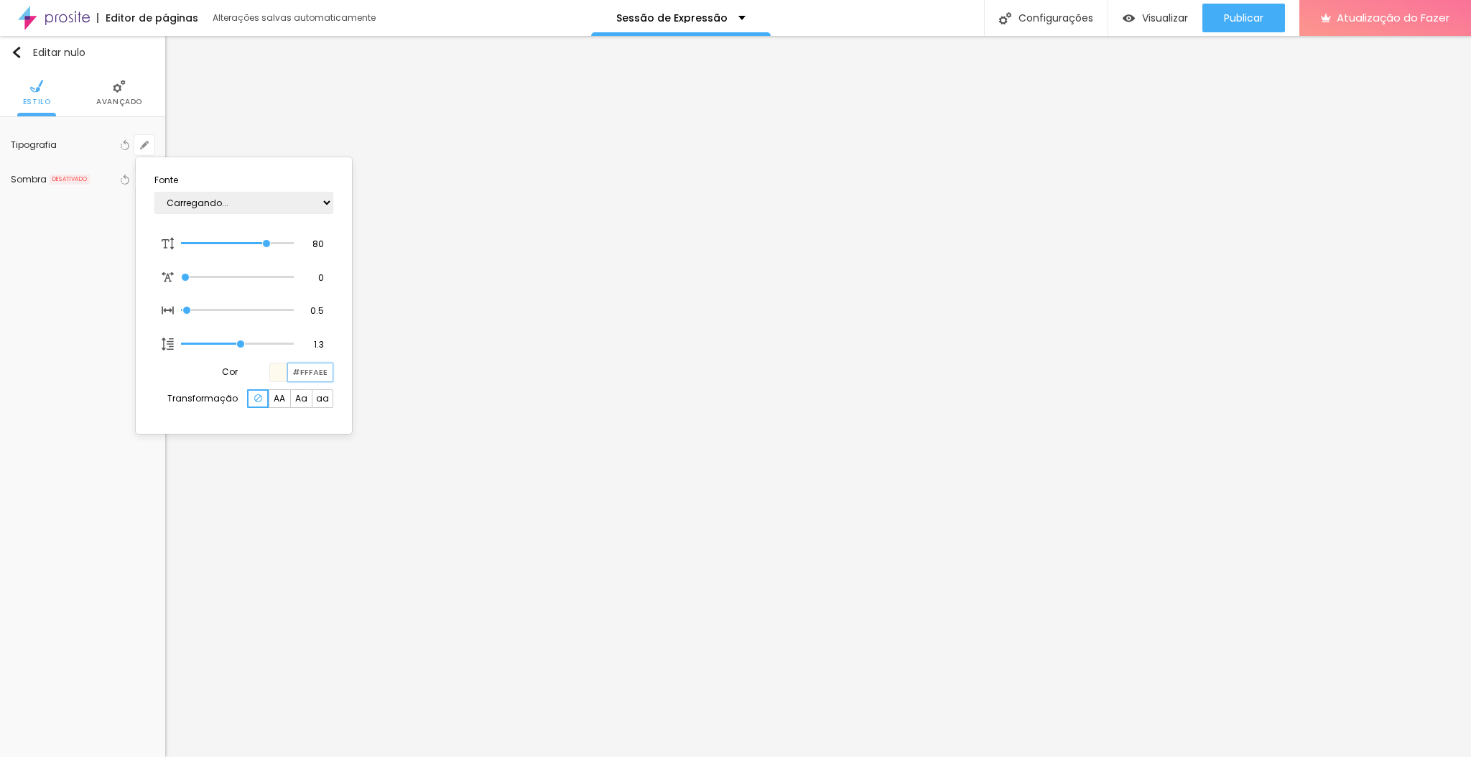
click at [304, 368] on input "#FFFAEE" at bounding box center [310, 372] width 45 height 18
paste input "5EFE8"
type input "1"
type input "#F5EFE8"
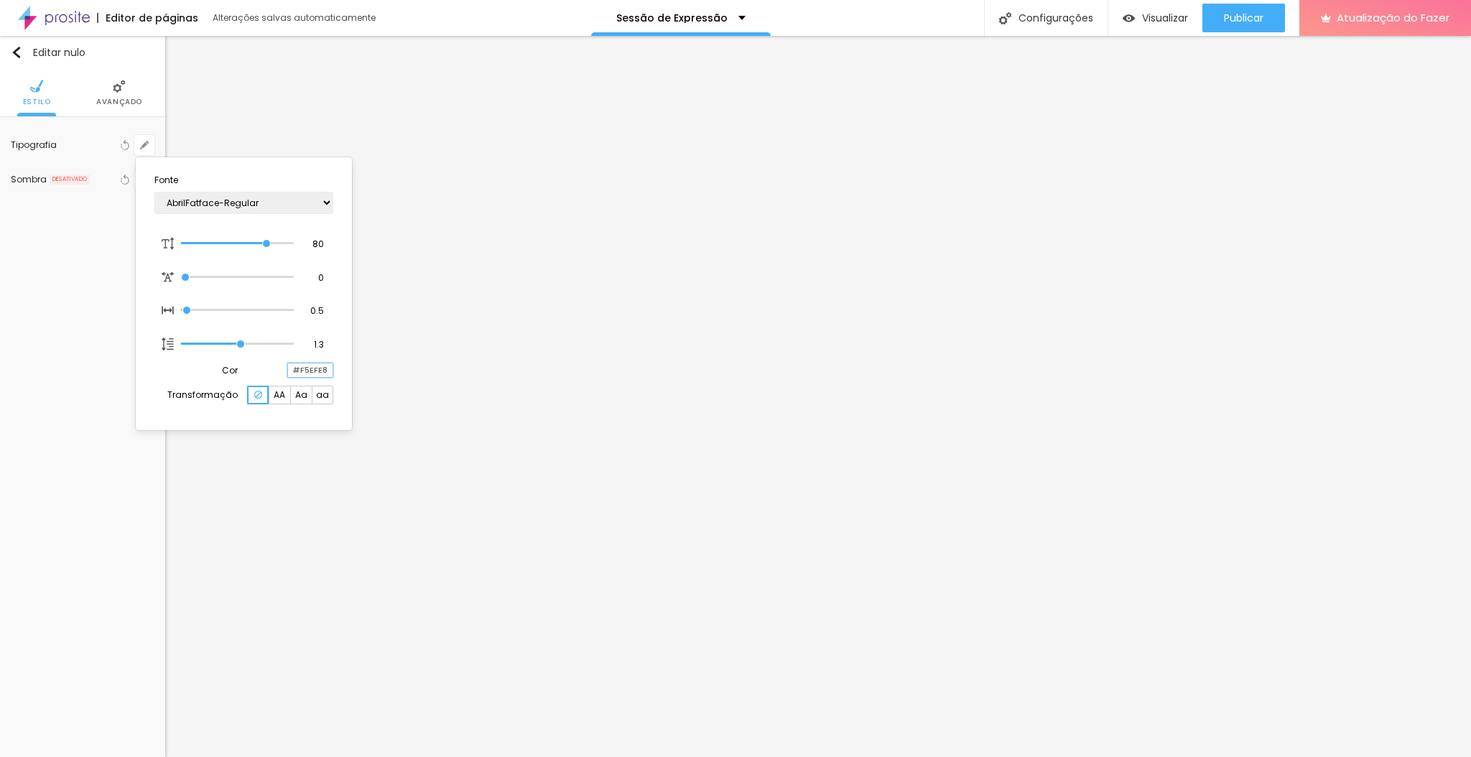
type input "1"
type input "#F5EFE8"
type input "1"
click at [334, 529] on div at bounding box center [735, 378] width 1471 height 757
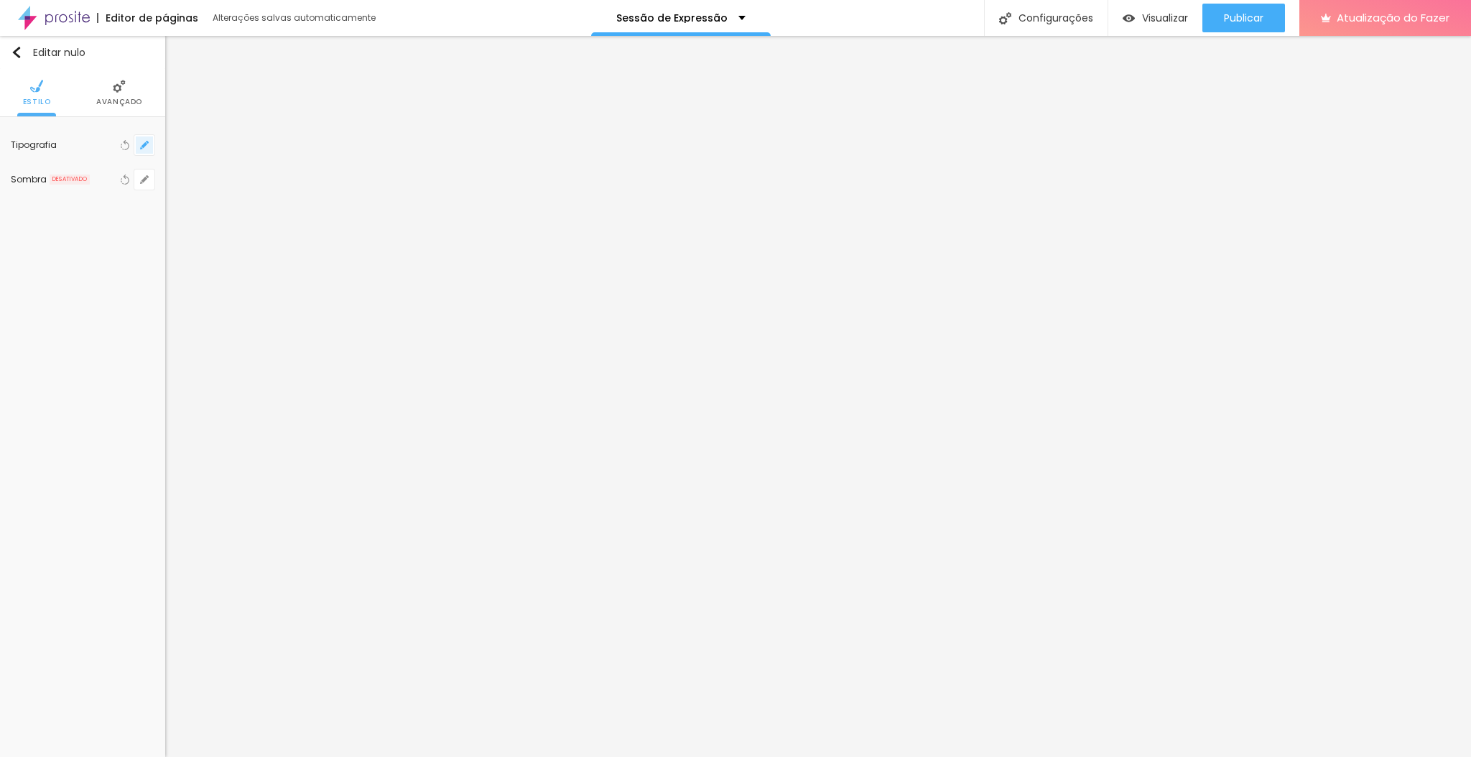
click at [146, 147] on icon "button" at bounding box center [144, 145] width 9 height 9
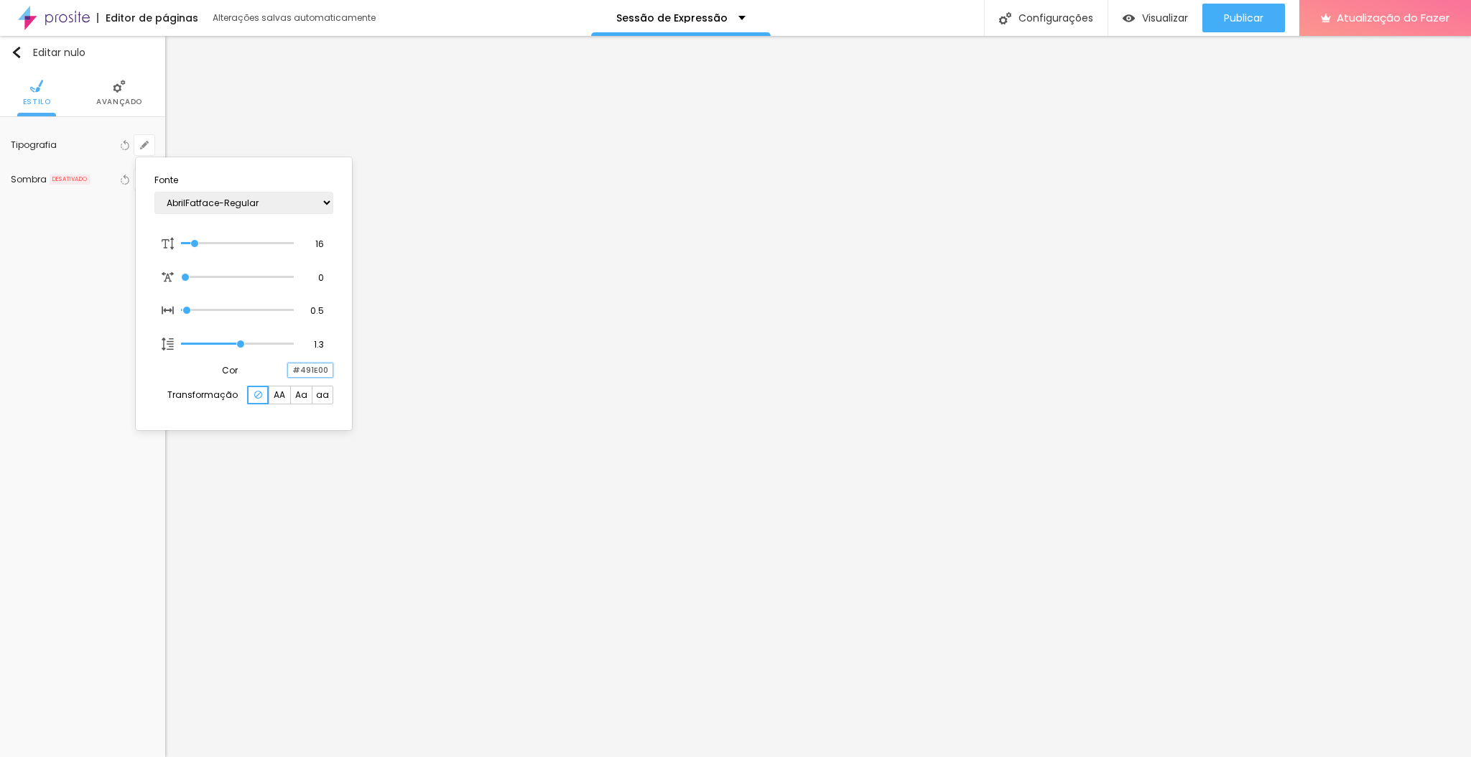
click at [312, 376] on input "#491E00" at bounding box center [310, 370] width 45 height 14
click at [317, 373] on input "#491E00" at bounding box center [310, 370] width 45 height 14
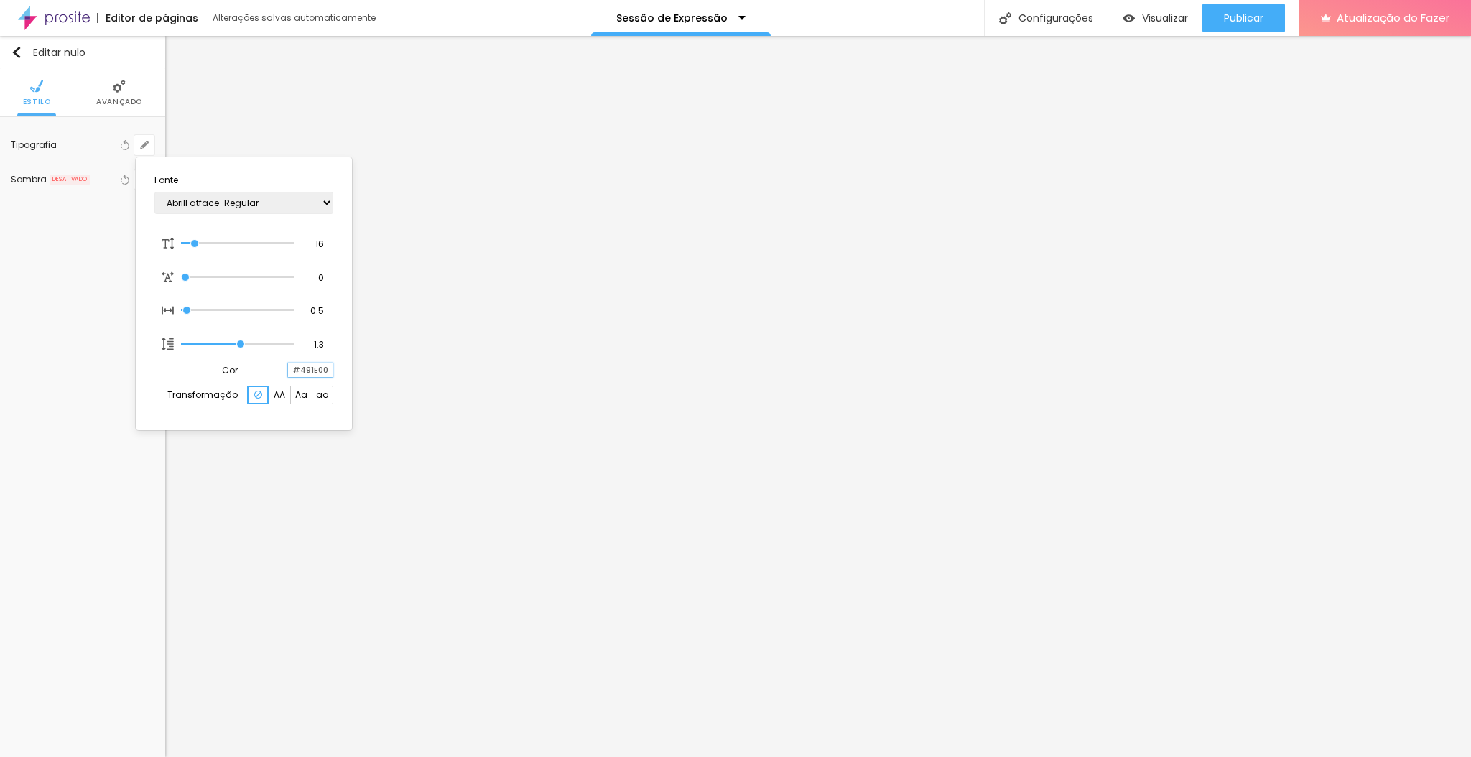
paste input "2E5B49"
type input "1"
type input "#2E5B49"
type input "1"
type input "#491E00"
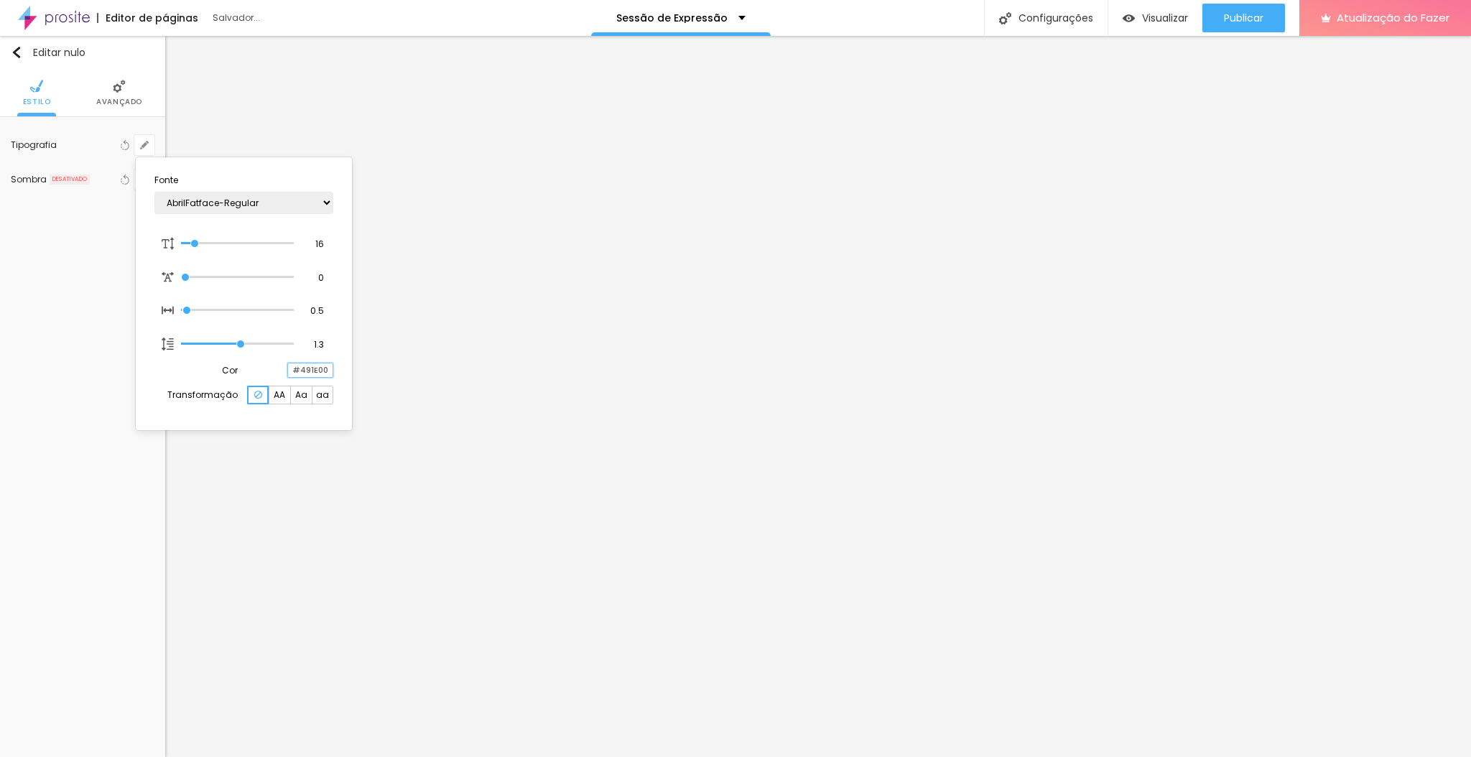
type input "1"
click at [820, 315] on div at bounding box center [735, 378] width 1471 height 757
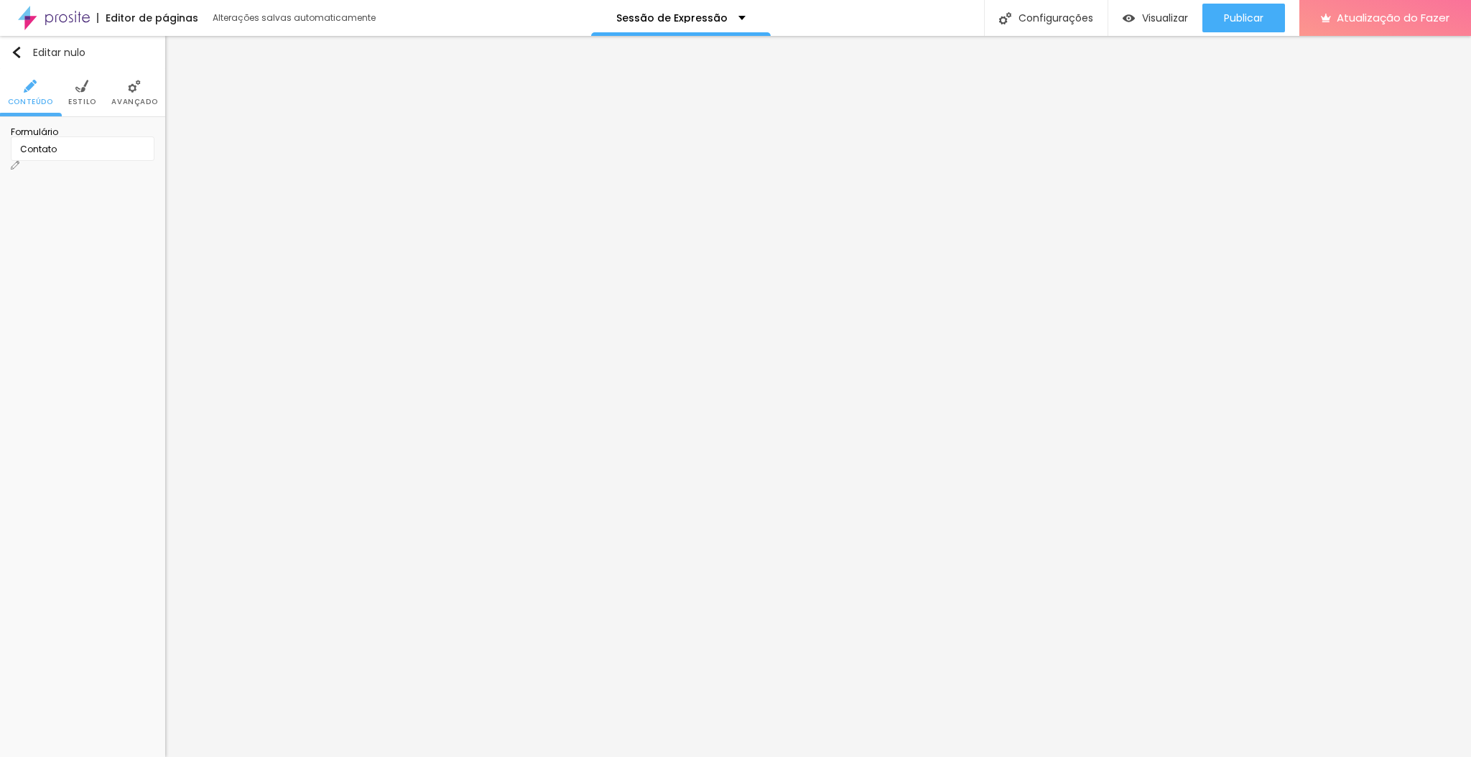
click at [85, 96] on font "Estilo" at bounding box center [82, 101] width 28 height 11
click at [142, 178] on button "button" at bounding box center [132, 188] width 20 height 20
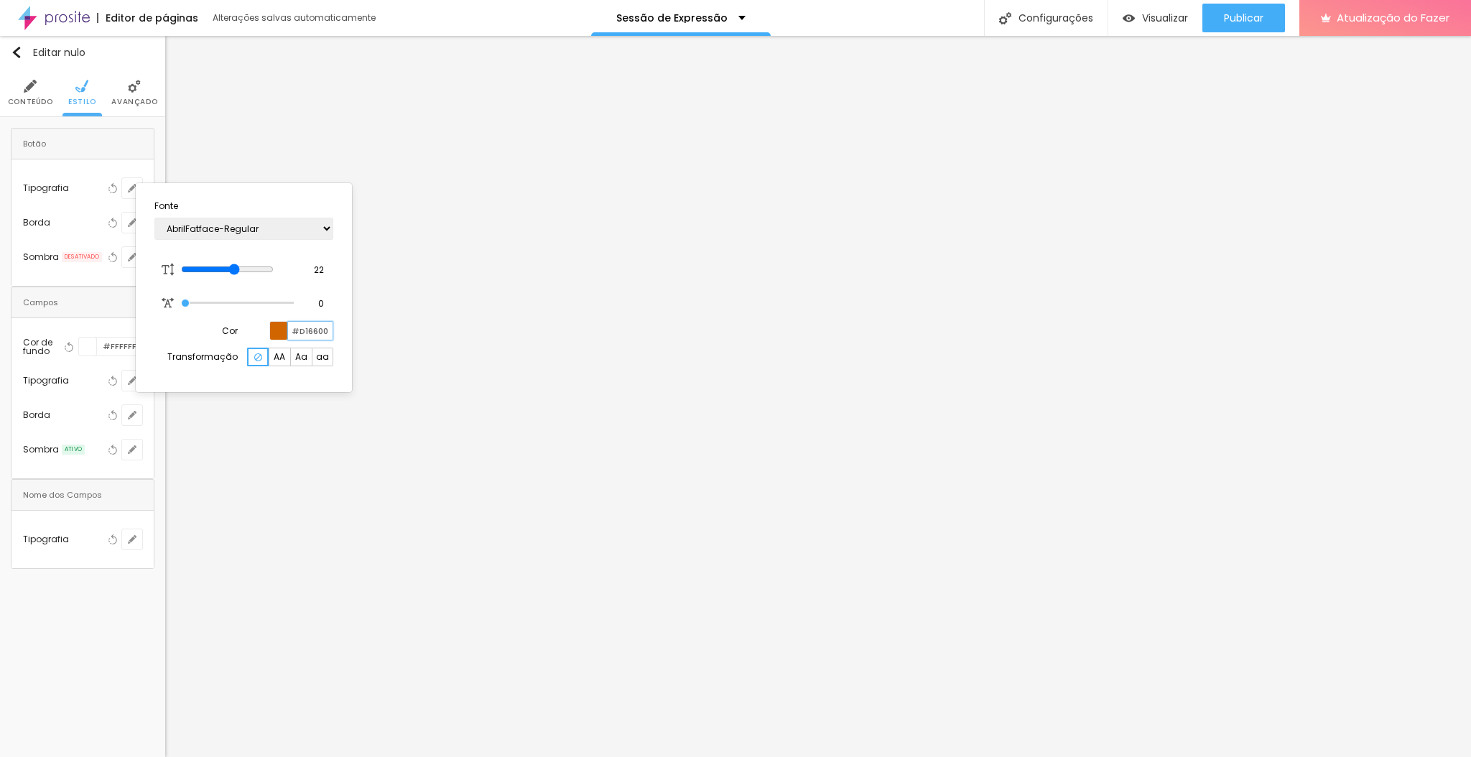
click at [315, 338] on input "#D16600" at bounding box center [310, 331] width 45 height 18
paste input "C96A2C"
type input "#C96A2C"
click at [80, 197] on div at bounding box center [735, 378] width 1471 height 757
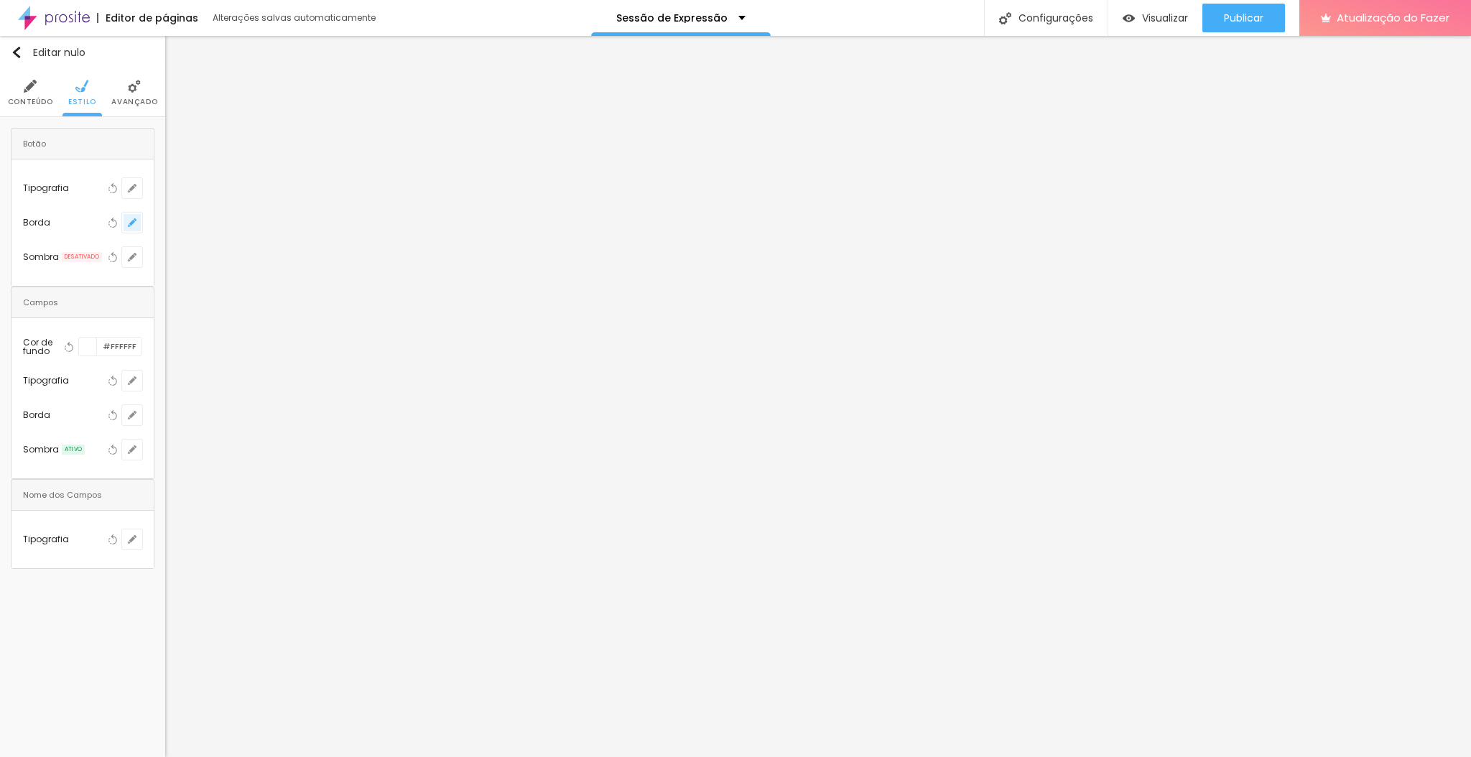
click at [135, 220] on icon "button" at bounding box center [132, 223] width 6 height 6
click at [310, 322] on input "#D16600" at bounding box center [301, 324] width 45 height 18
paste input "C96A2C"
type input "#C96A2C"
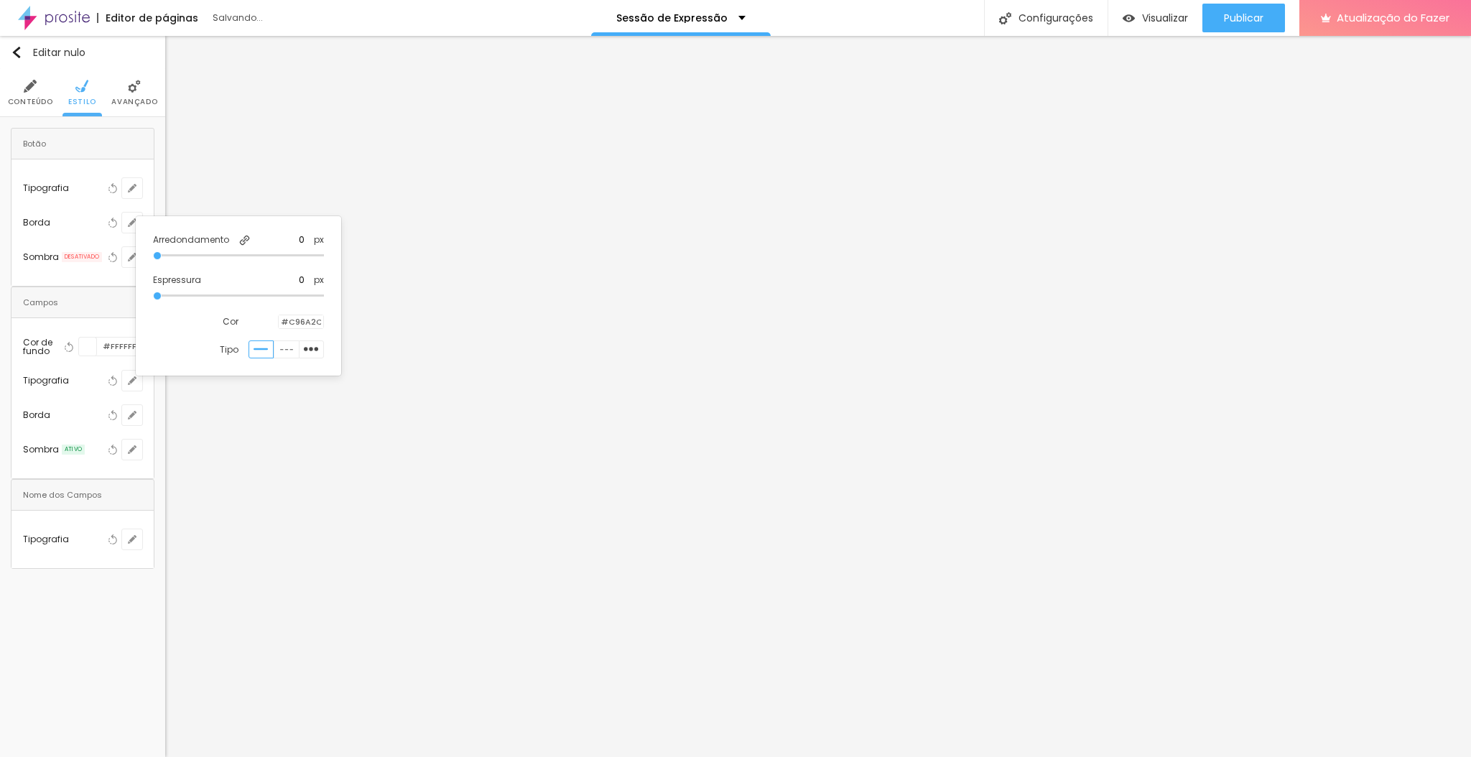
click at [215, 429] on div at bounding box center [735, 378] width 1471 height 757
click at [136, 376] on icon "button" at bounding box center [132, 380] width 9 height 9
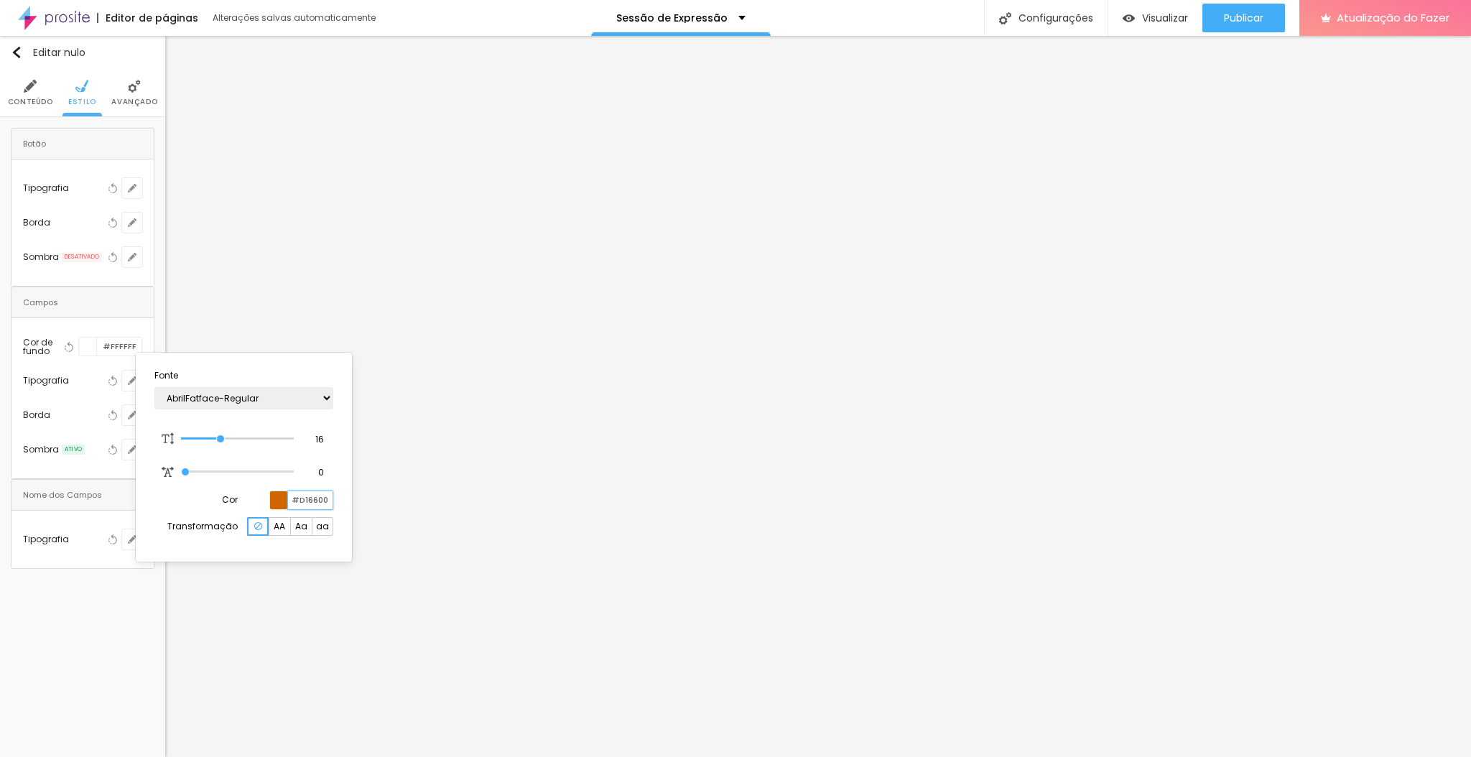
click at [317, 503] on input "#D16600" at bounding box center [310, 500] width 45 height 18
paste input "C96A2C"
type input "#C96A2C"
click at [279, 304] on div at bounding box center [735, 378] width 1471 height 757
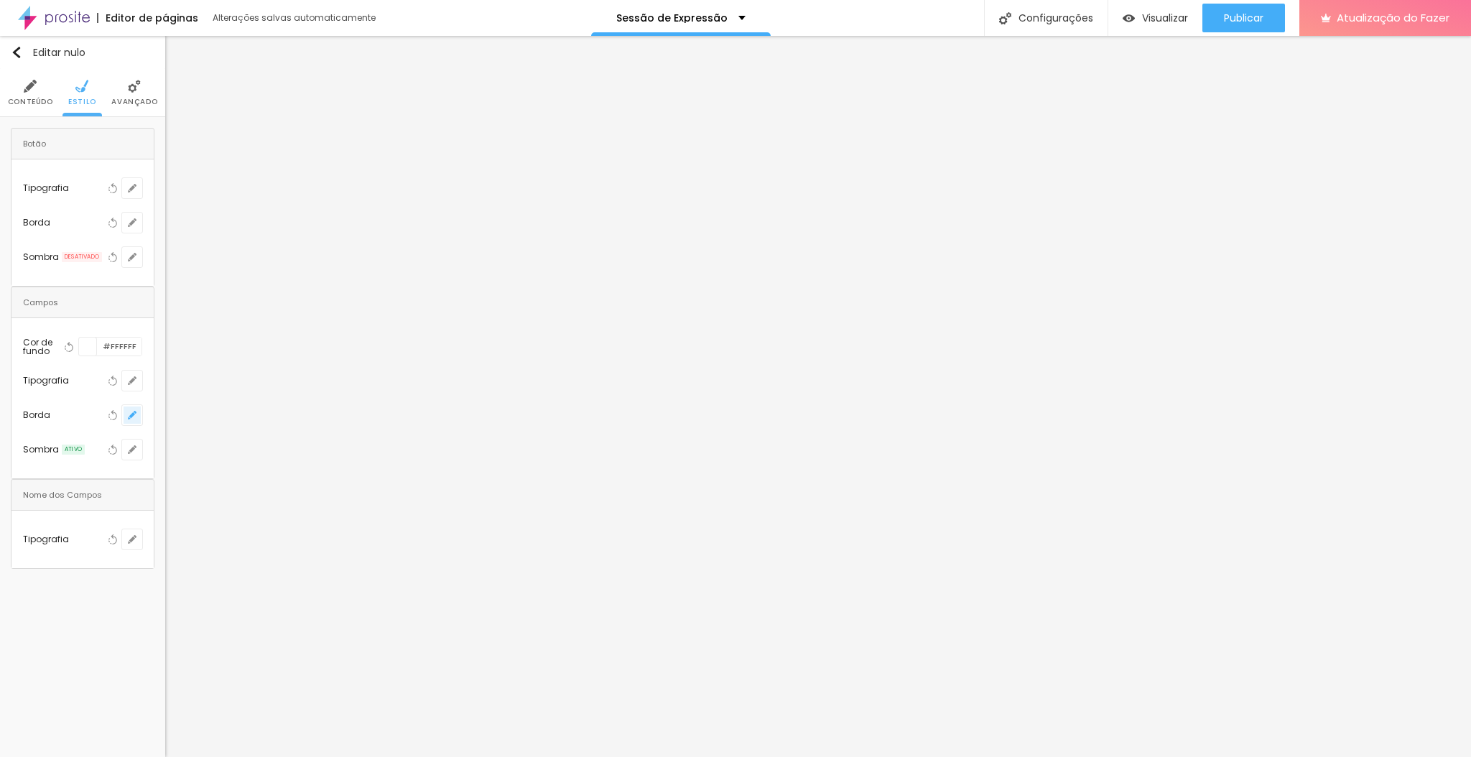
click at [142, 405] on button "button" at bounding box center [132, 415] width 20 height 20
click at [310, 492] on input "#D16600" at bounding box center [301, 493] width 45 height 18
paste input "C96A2C"
type input "#C96A2C"
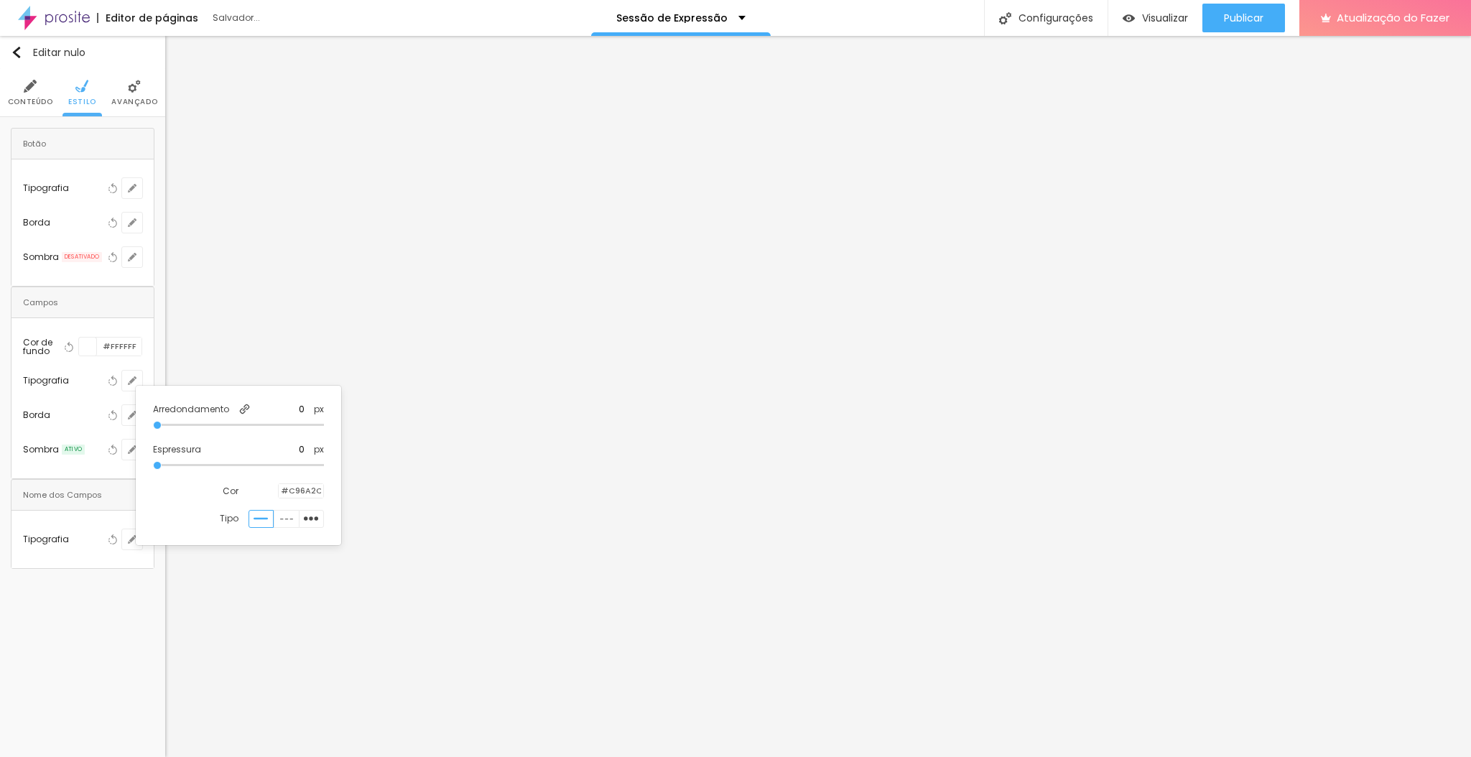
click at [111, 520] on div at bounding box center [735, 378] width 1471 height 757
click at [142, 439] on button "button" at bounding box center [132, 449] width 20 height 20
click at [187, 494] on input "#000000" at bounding box center [164, 487] width 45 height 14
paste input "C96A2C"
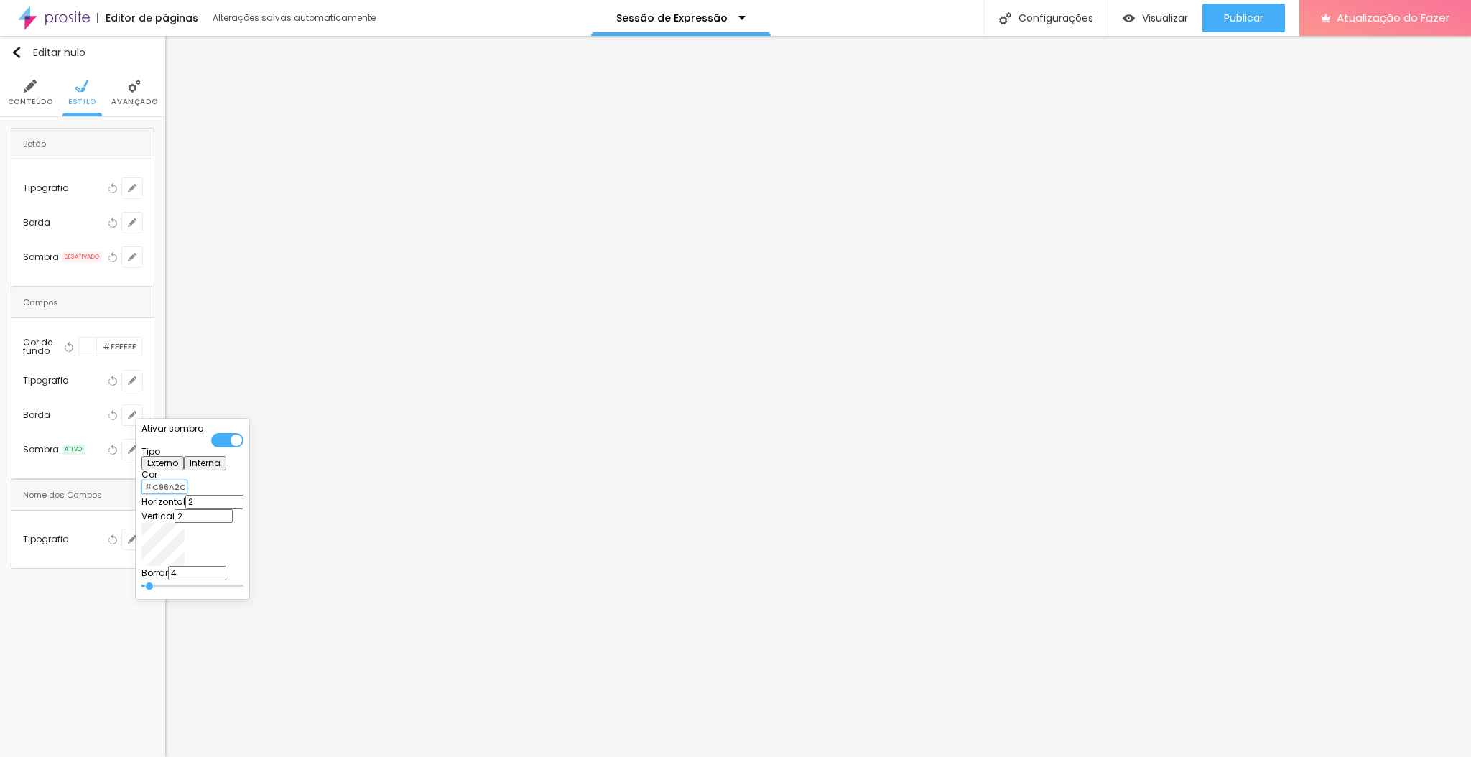
type input "#C96A2C"
type input "0"
type input "77"
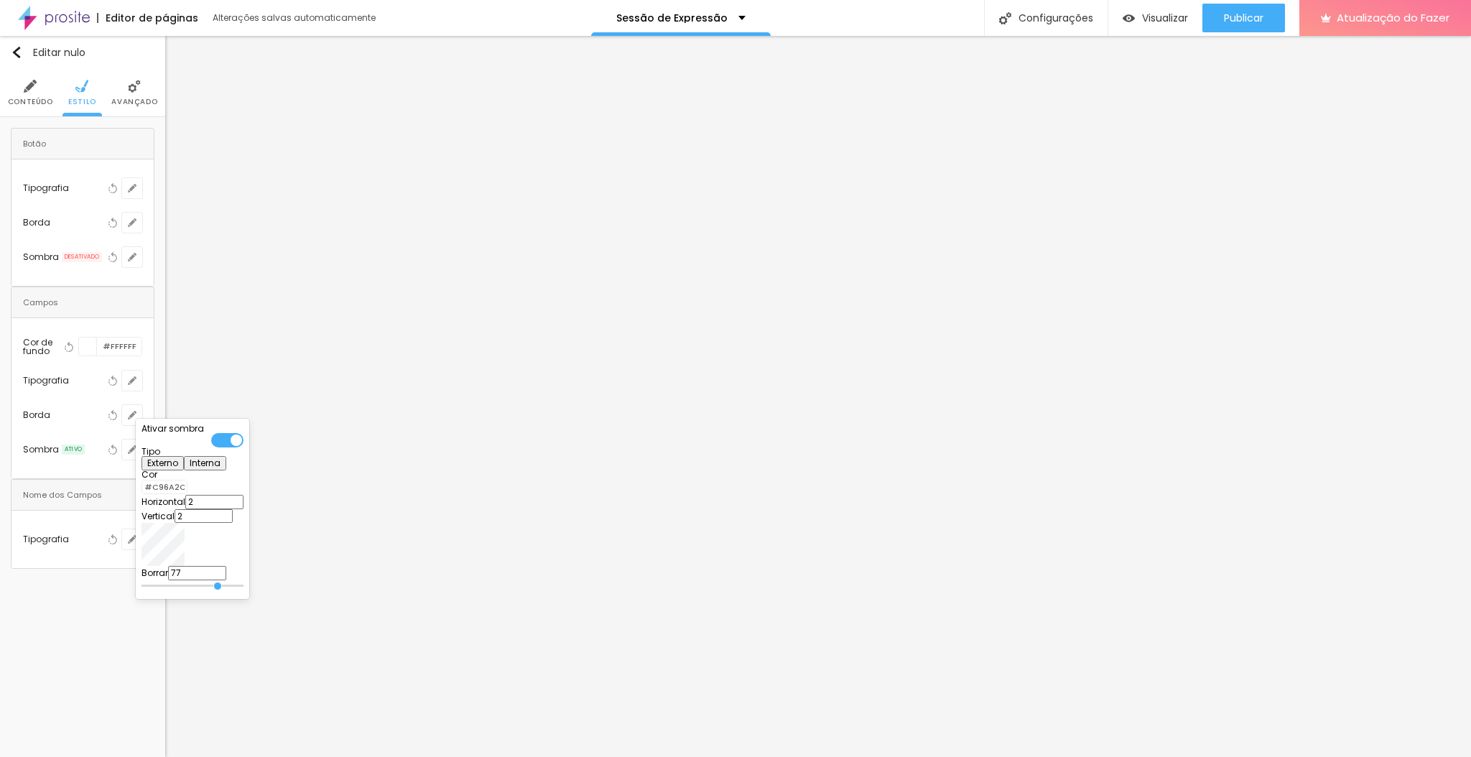
type input "100"
type input "96"
type input "18"
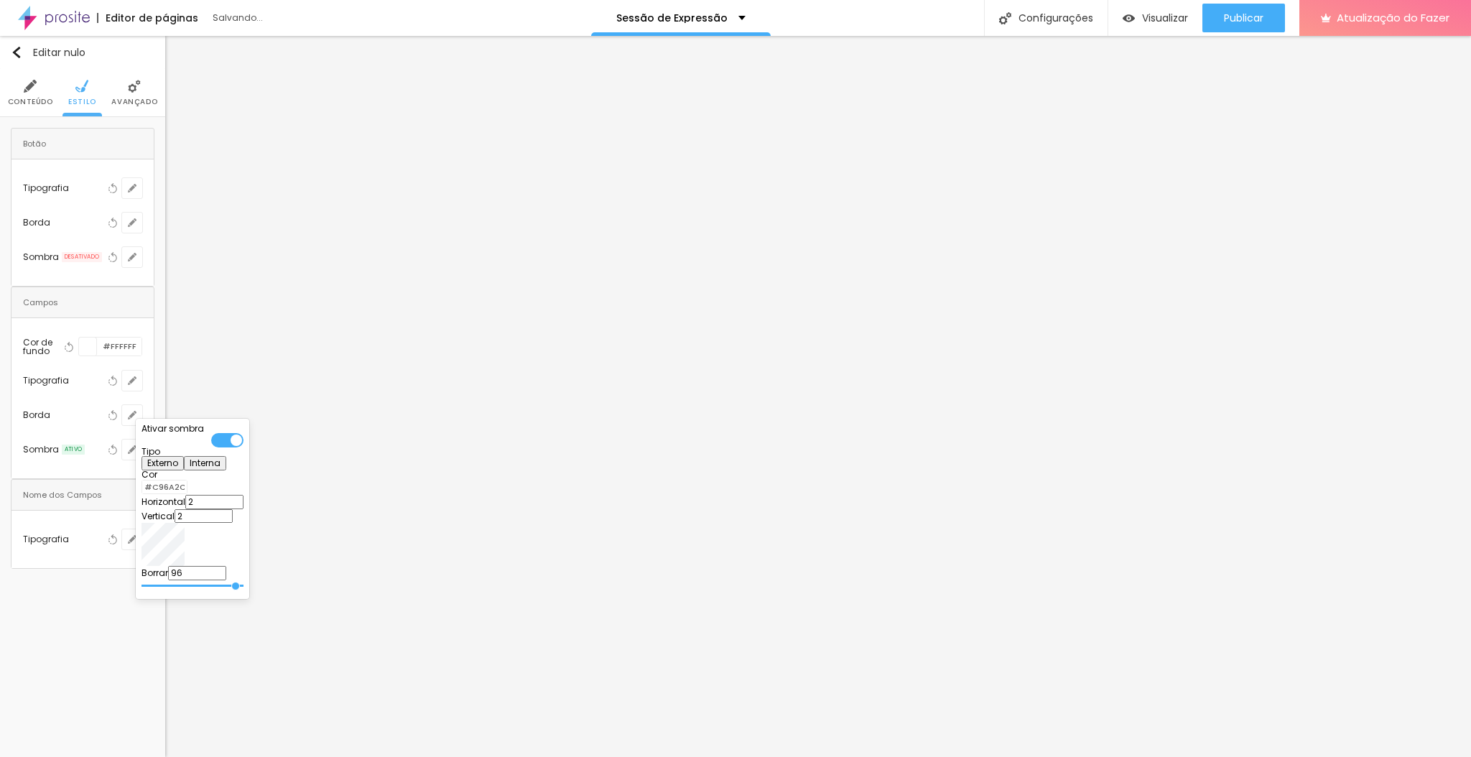
type input "18"
type input "10"
type input "0"
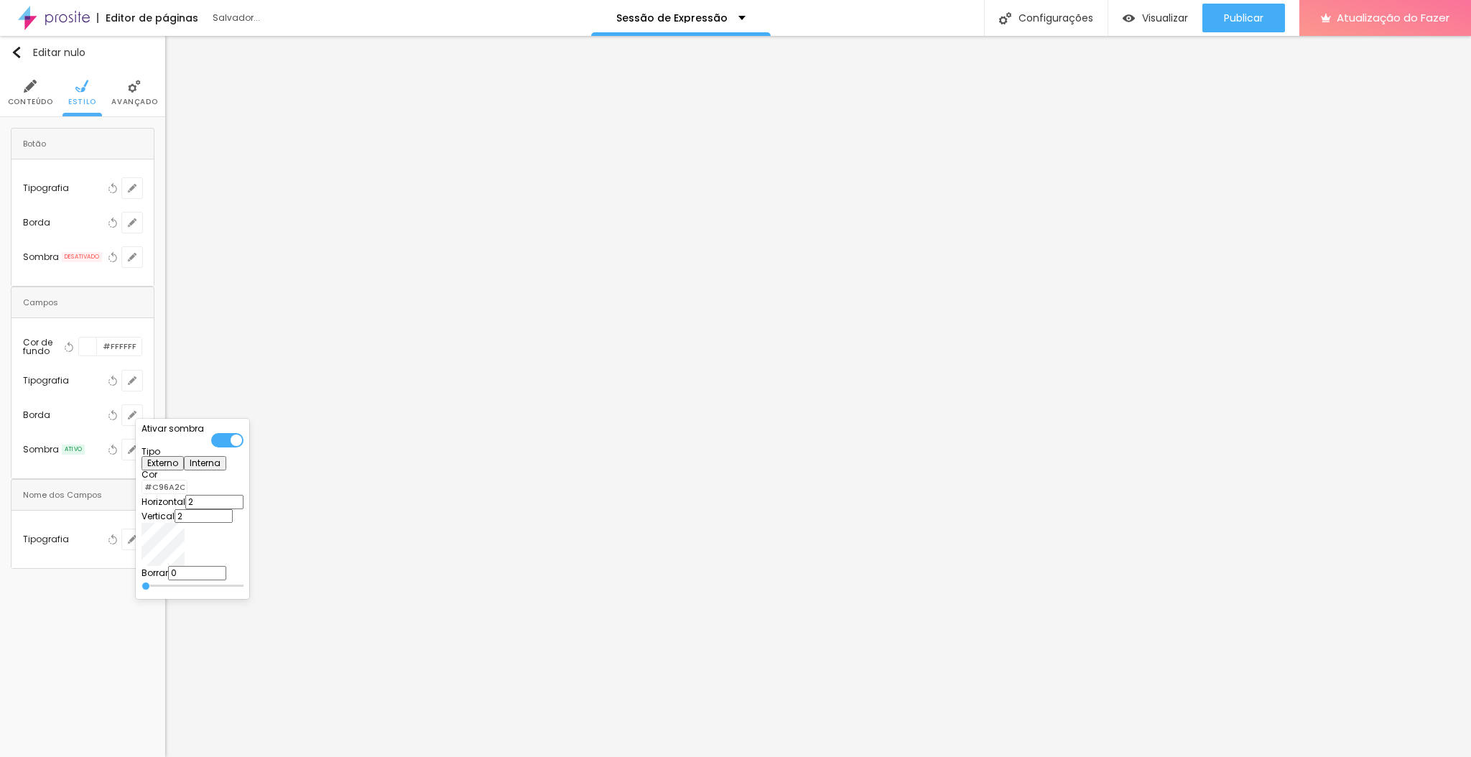
type input "100"
type input "74"
type input "72"
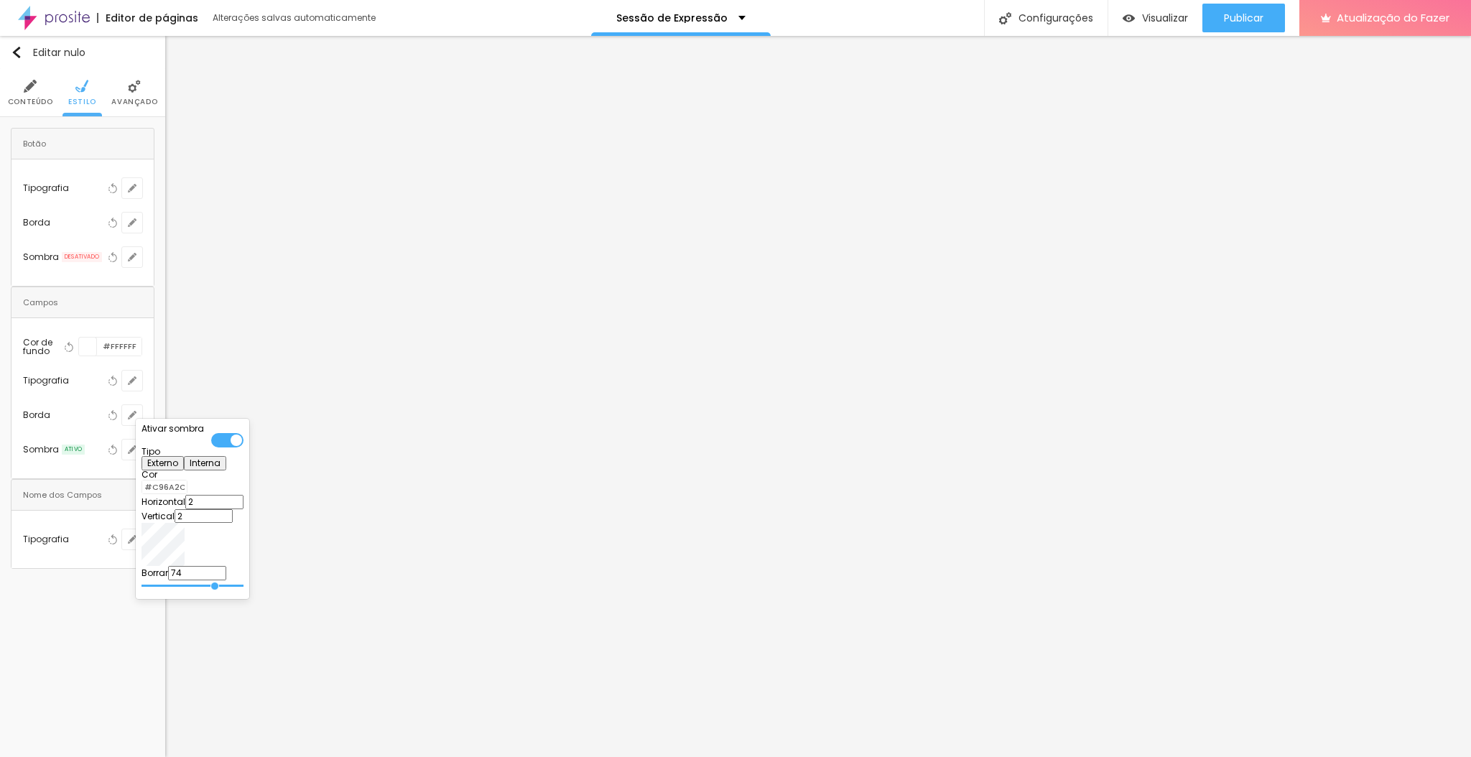
type input "72"
type input "0"
type input "100"
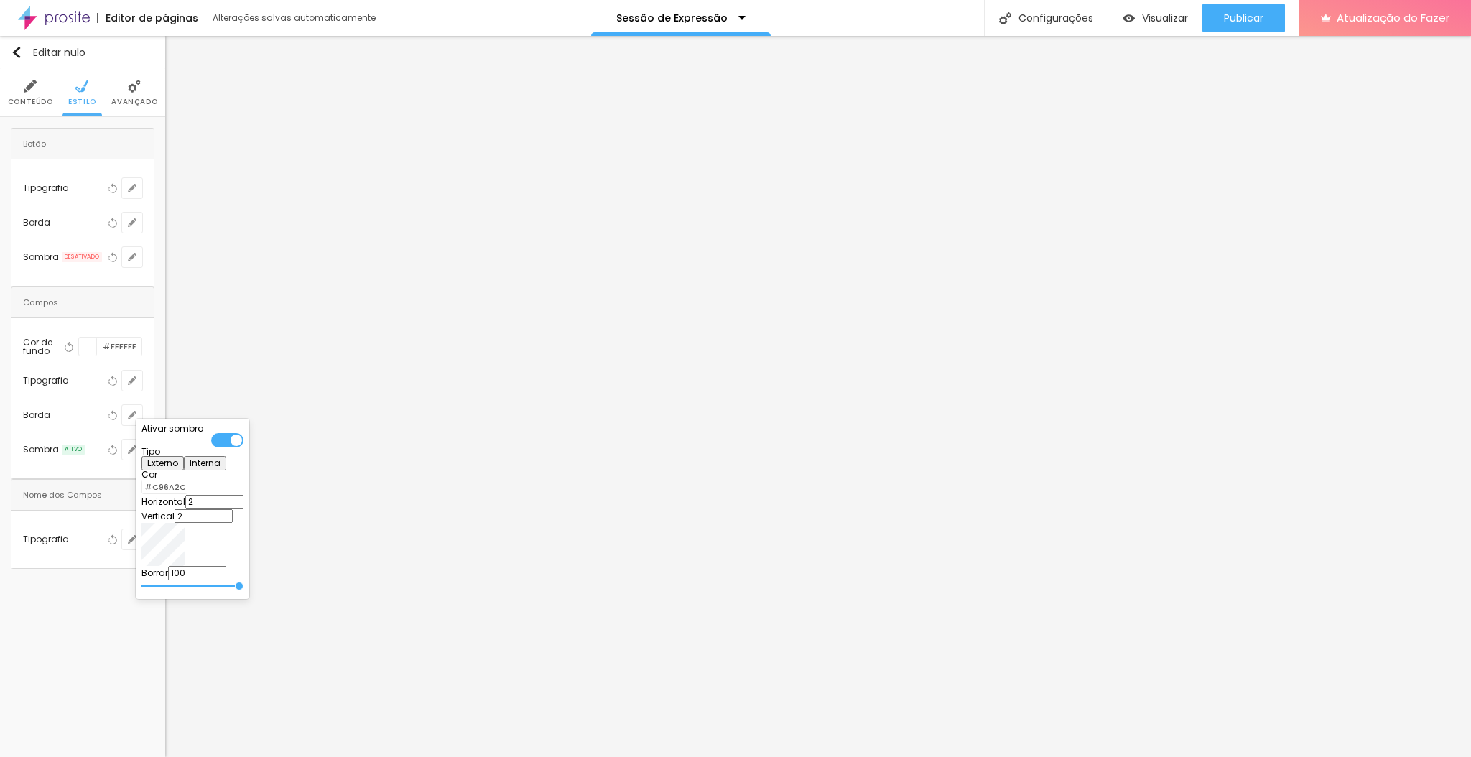
type input "65"
type input "39"
type input "29"
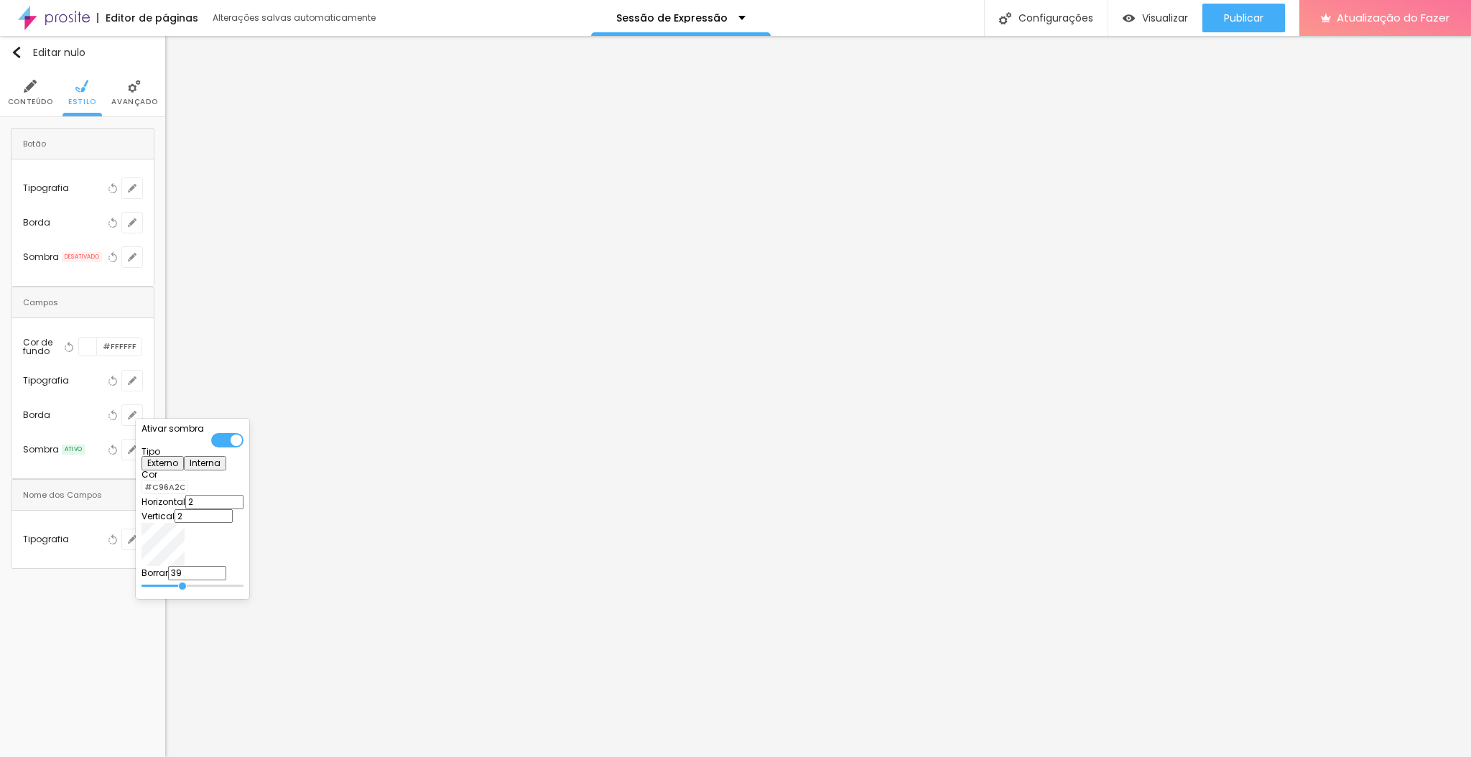
type input "29"
type input "25"
type input "22"
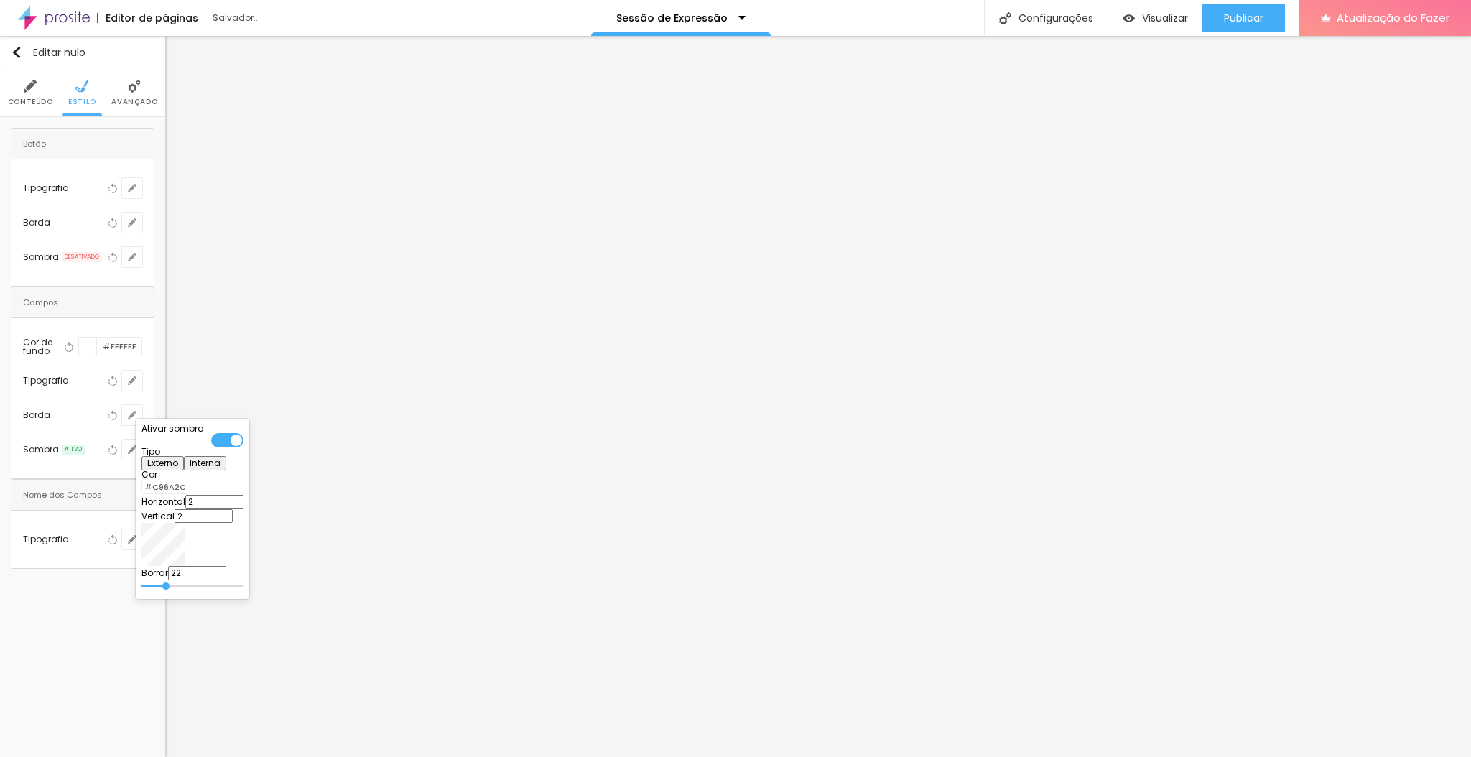
type input "25"
type input "29"
type input "32"
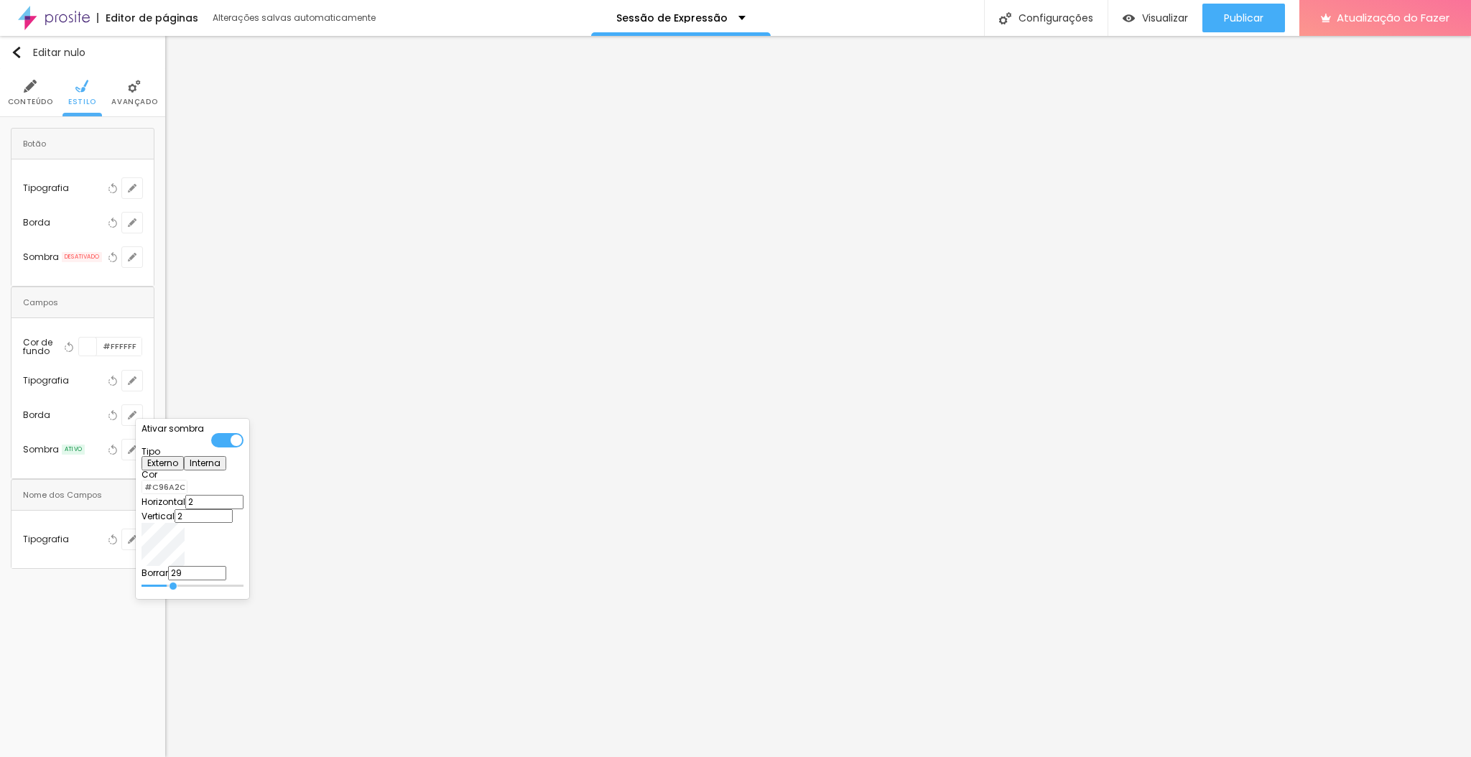
type input "32"
type input "34"
type input "37"
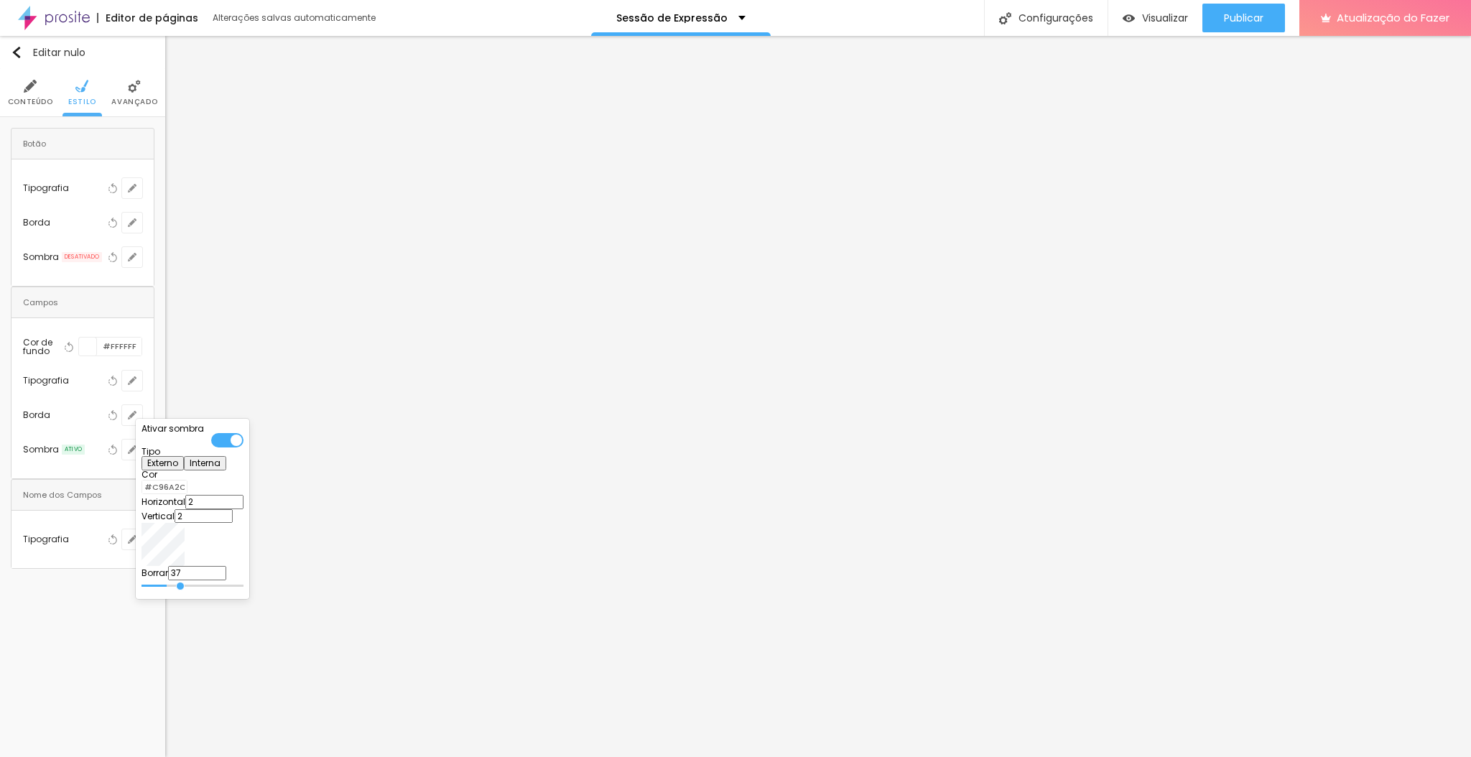
type input "48"
type input "51"
type input "48"
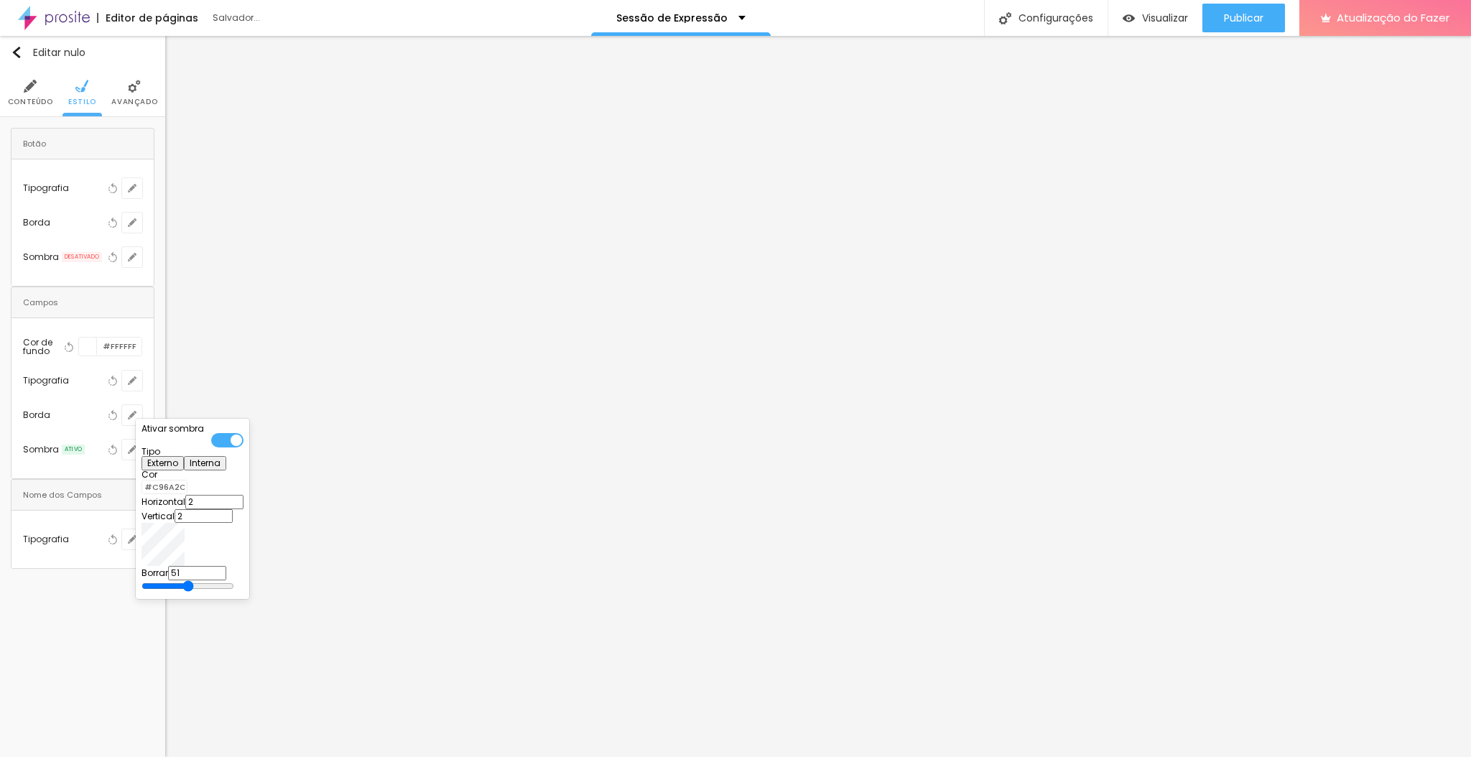
type input "48"
type input "44"
type input "39"
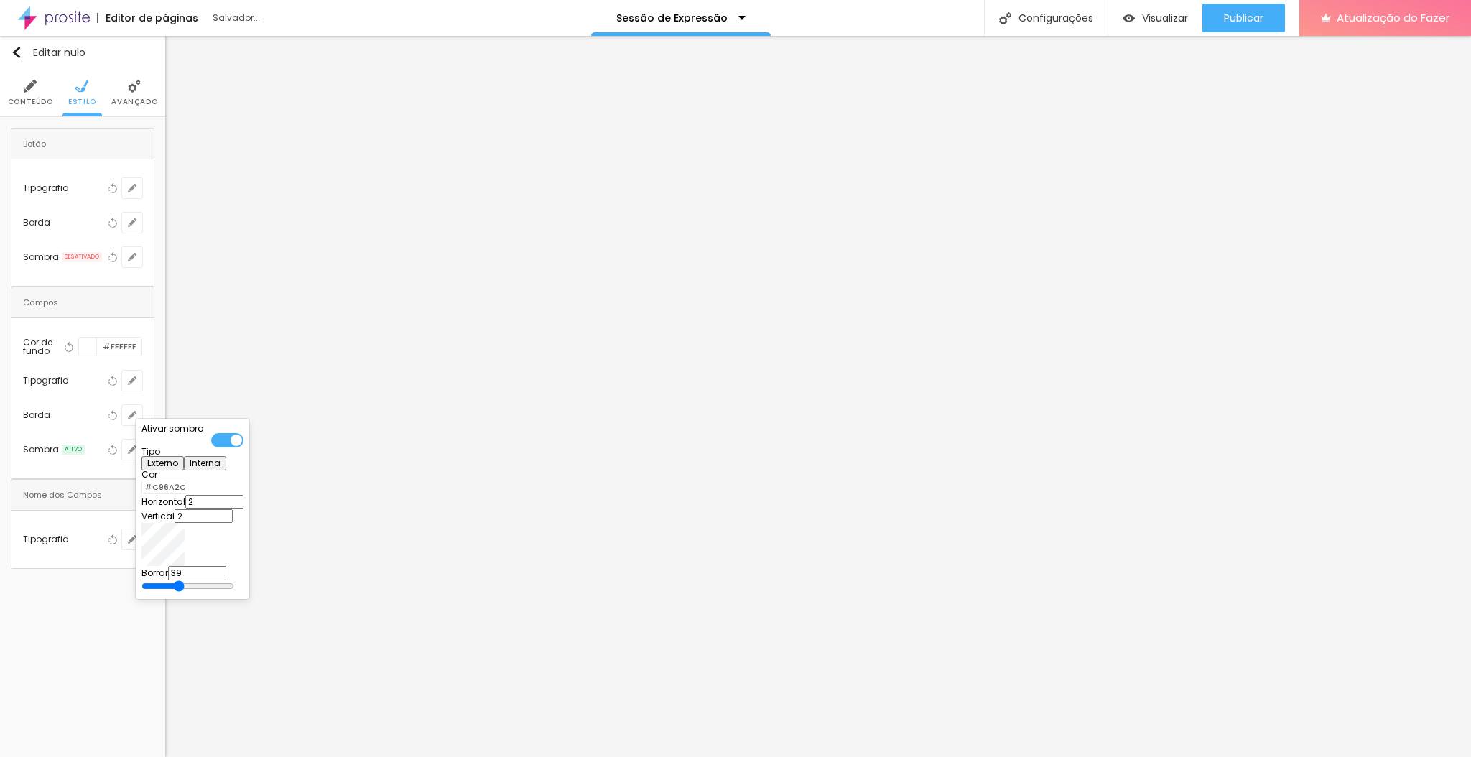
type input "22"
type input "20"
type input "15"
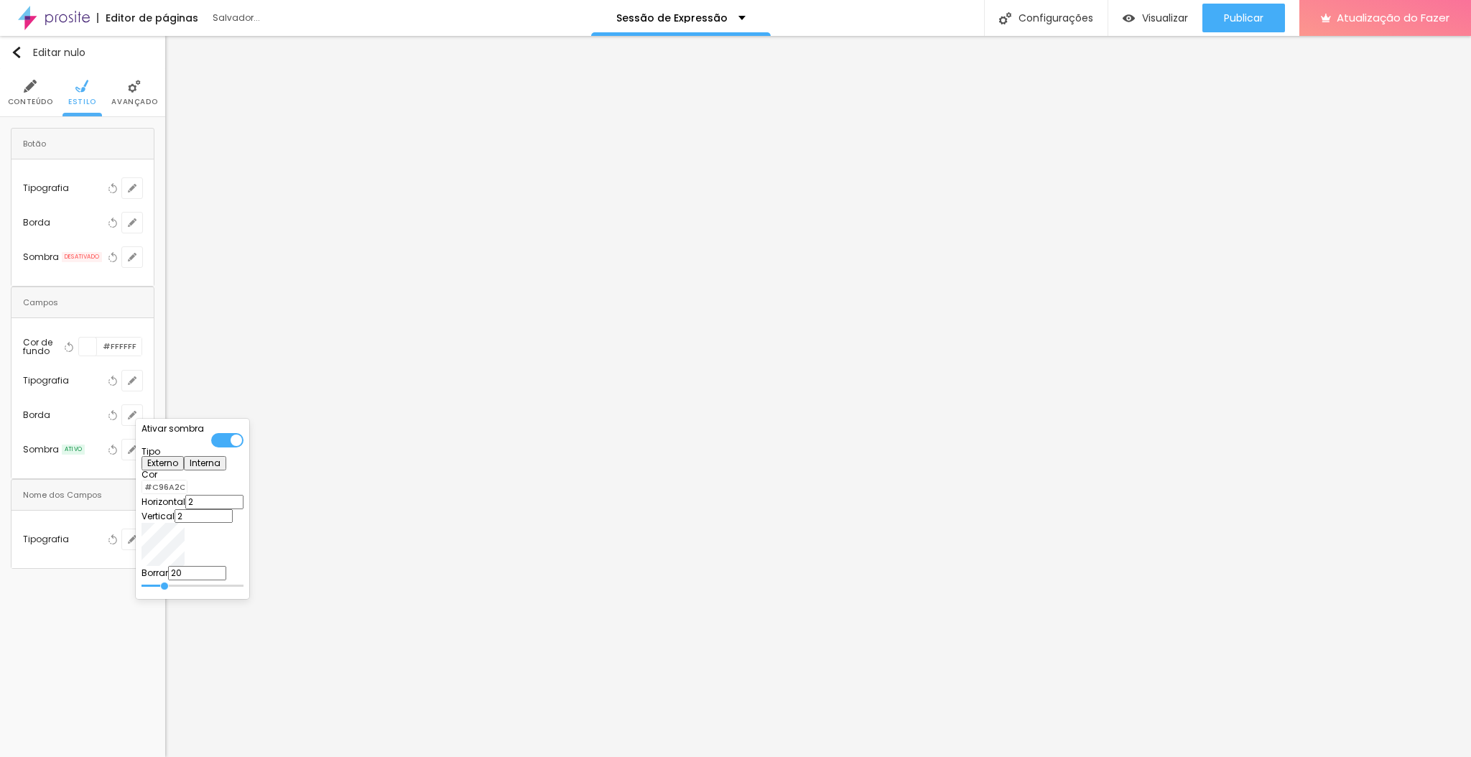
type input "15"
type input "8"
type input "6"
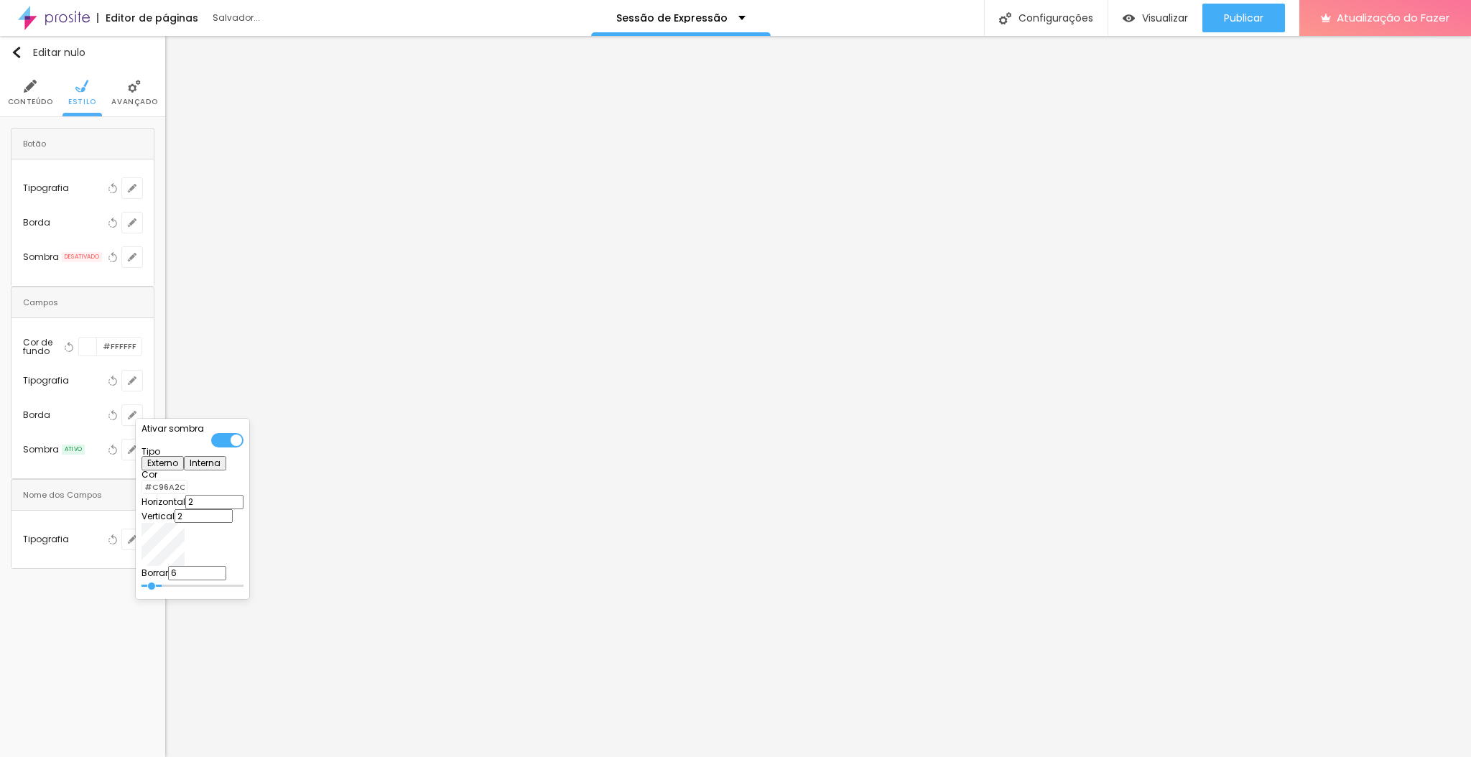
type input "3"
type input "6"
type input "8"
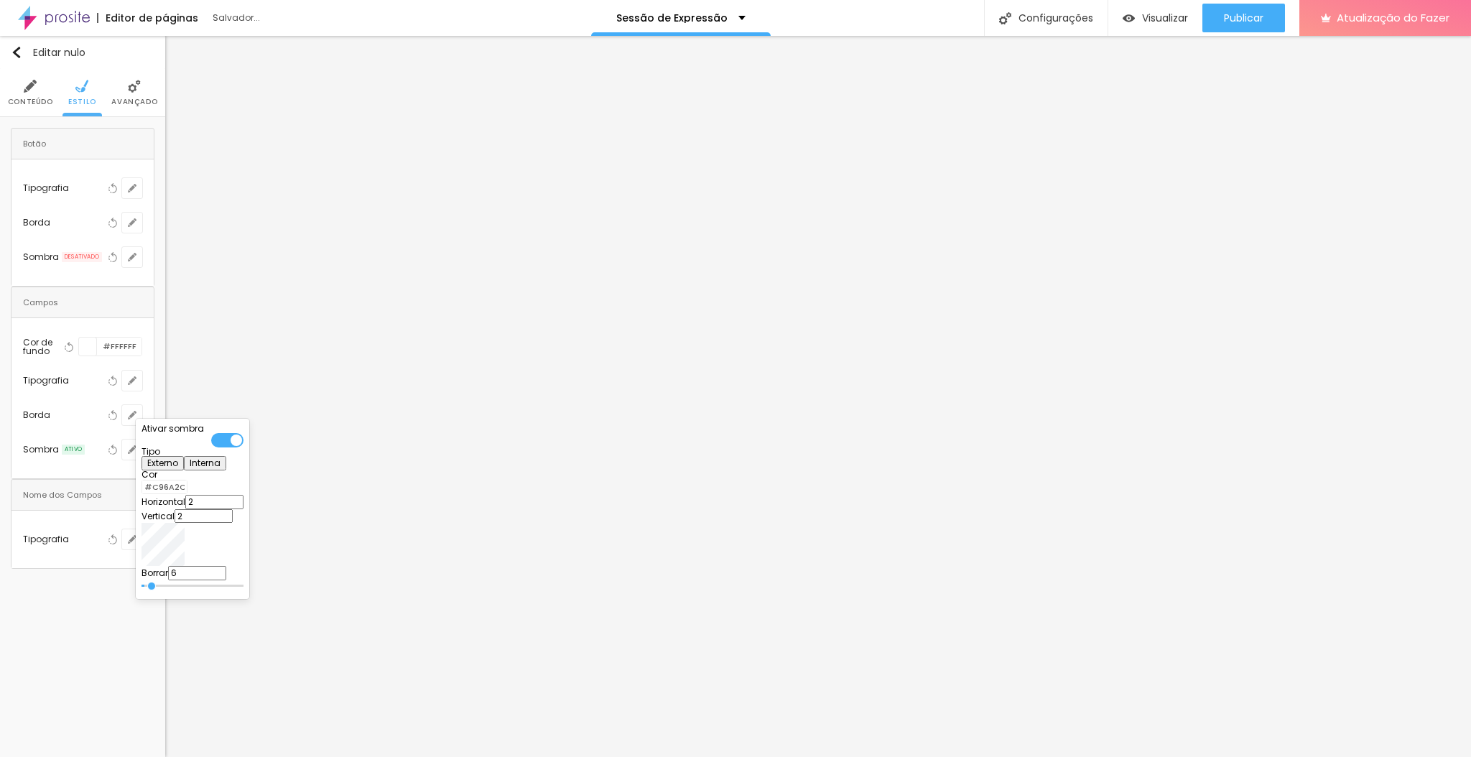
type input "8"
type input "15"
type input "18"
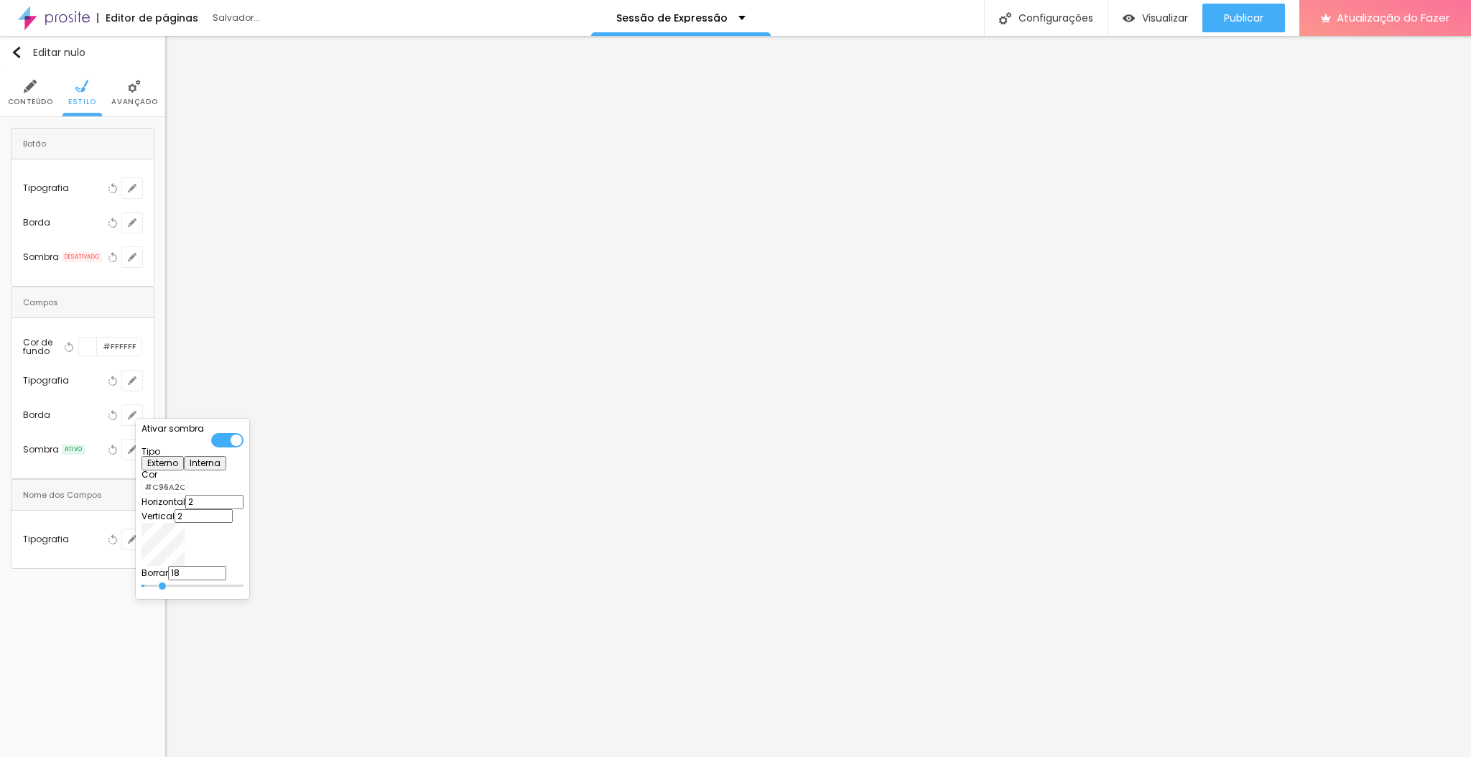
type input "20"
type input "22"
type input "25"
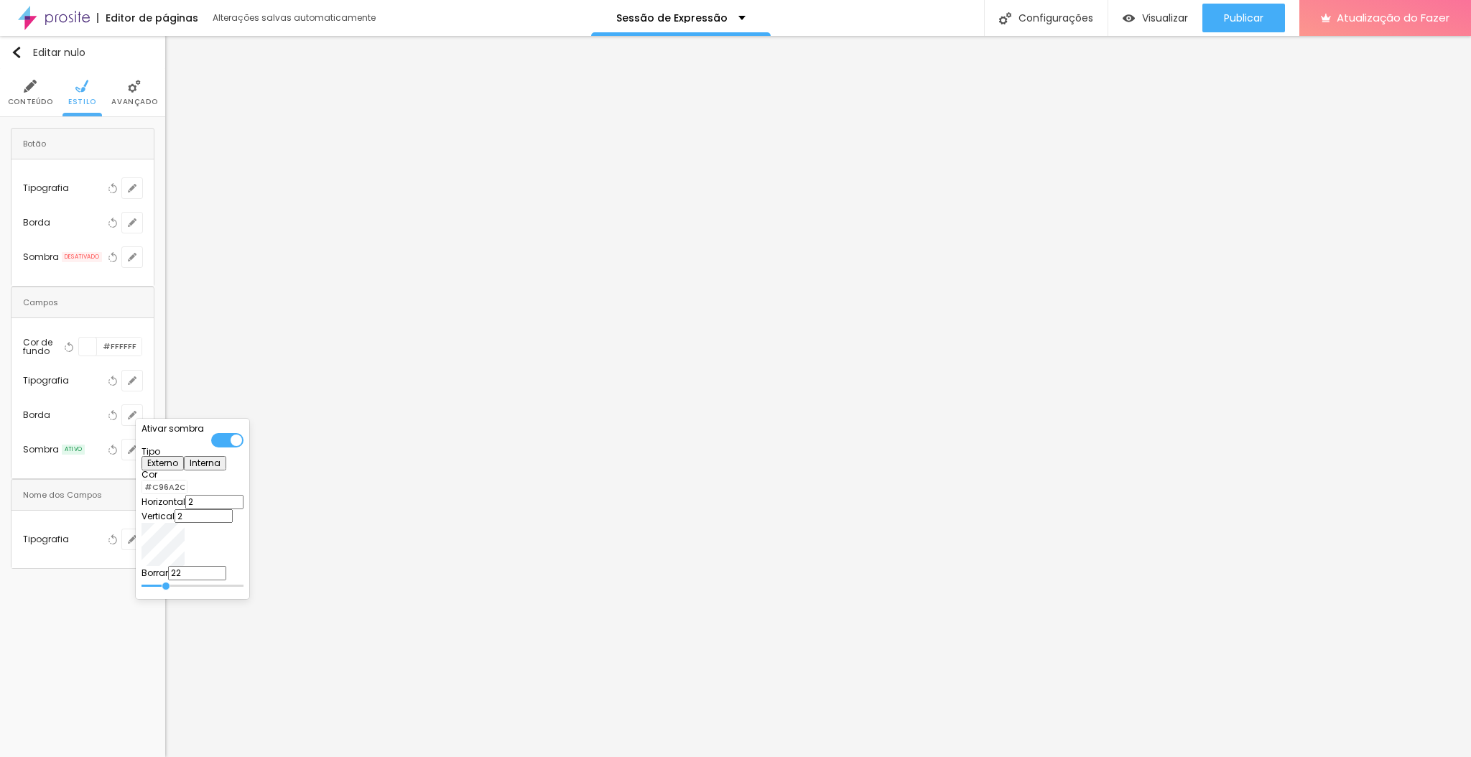
type input "25"
type input "22"
type input "20"
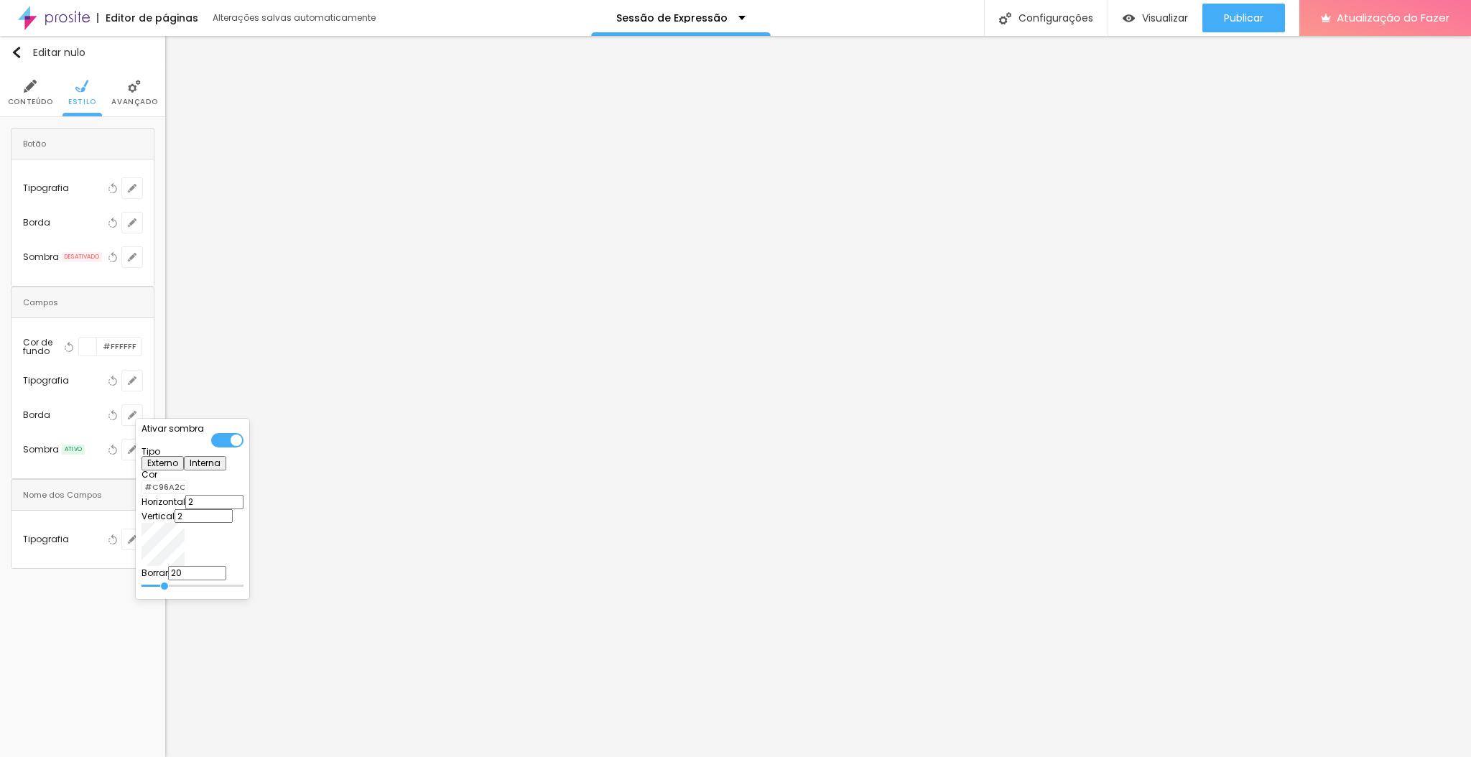
type input "18"
type input "15"
type input "13"
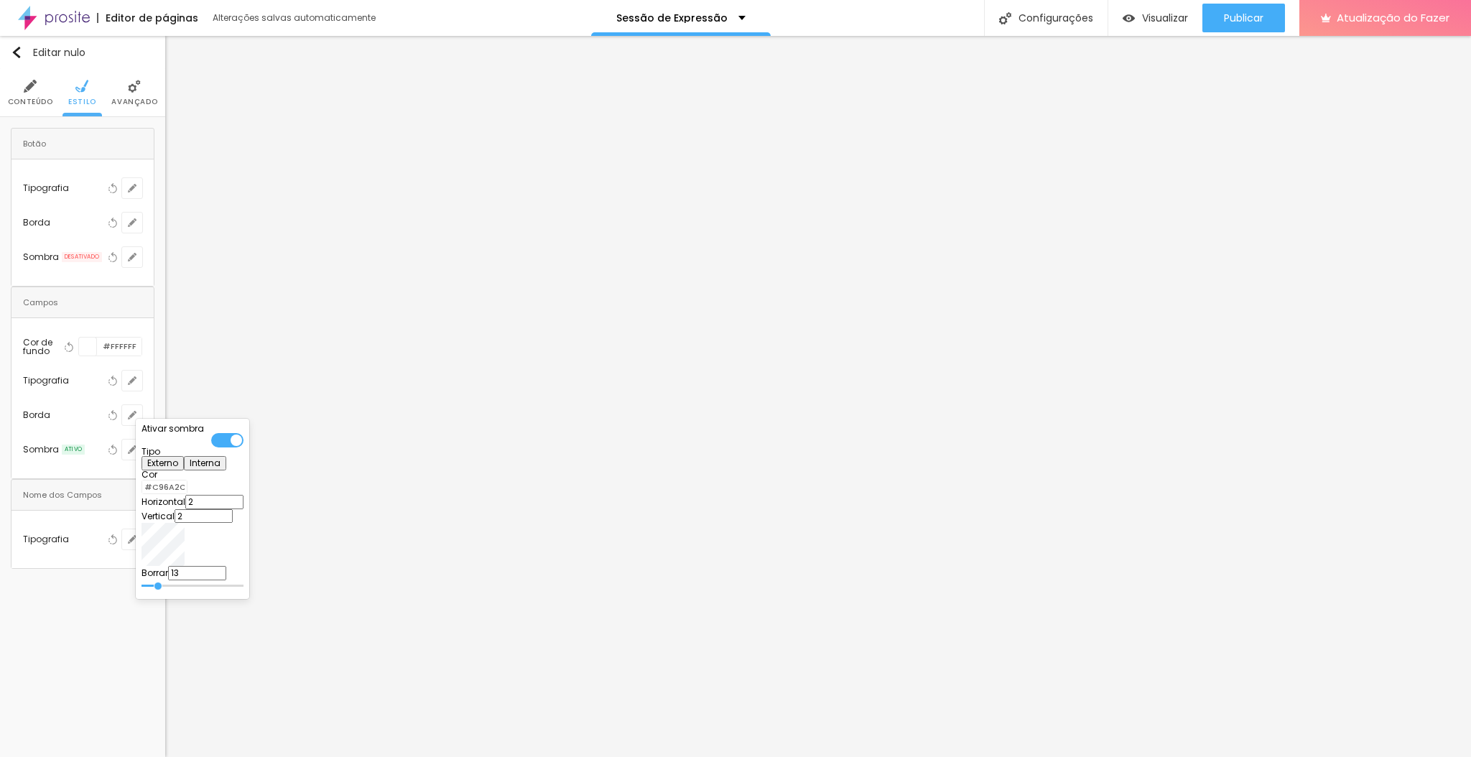
drag, startPoint x: 238, startPoint y: 580, endPoint x: 243, endPoint y: 557, distance: 24.1
type input "13"
click at [243, 582] on input "range" at bounding box center [192, 585] width 102 height 7
type input "#000000"
click at [340, 294] on div at bounding box center [735, 378] width 1471 height 757
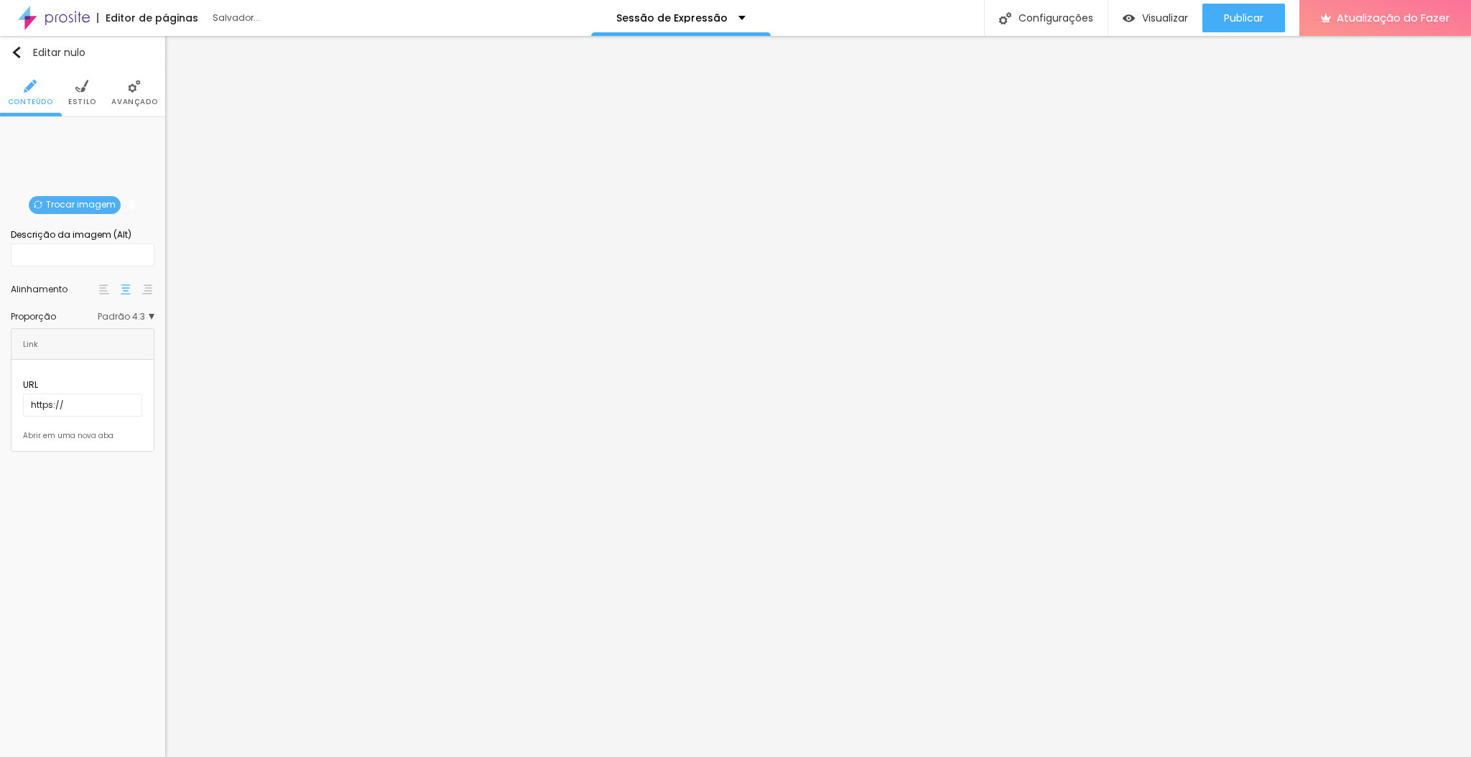
click at [90, 93] on li "Estilo" at bounding box center [82, 92] width 28 height 47
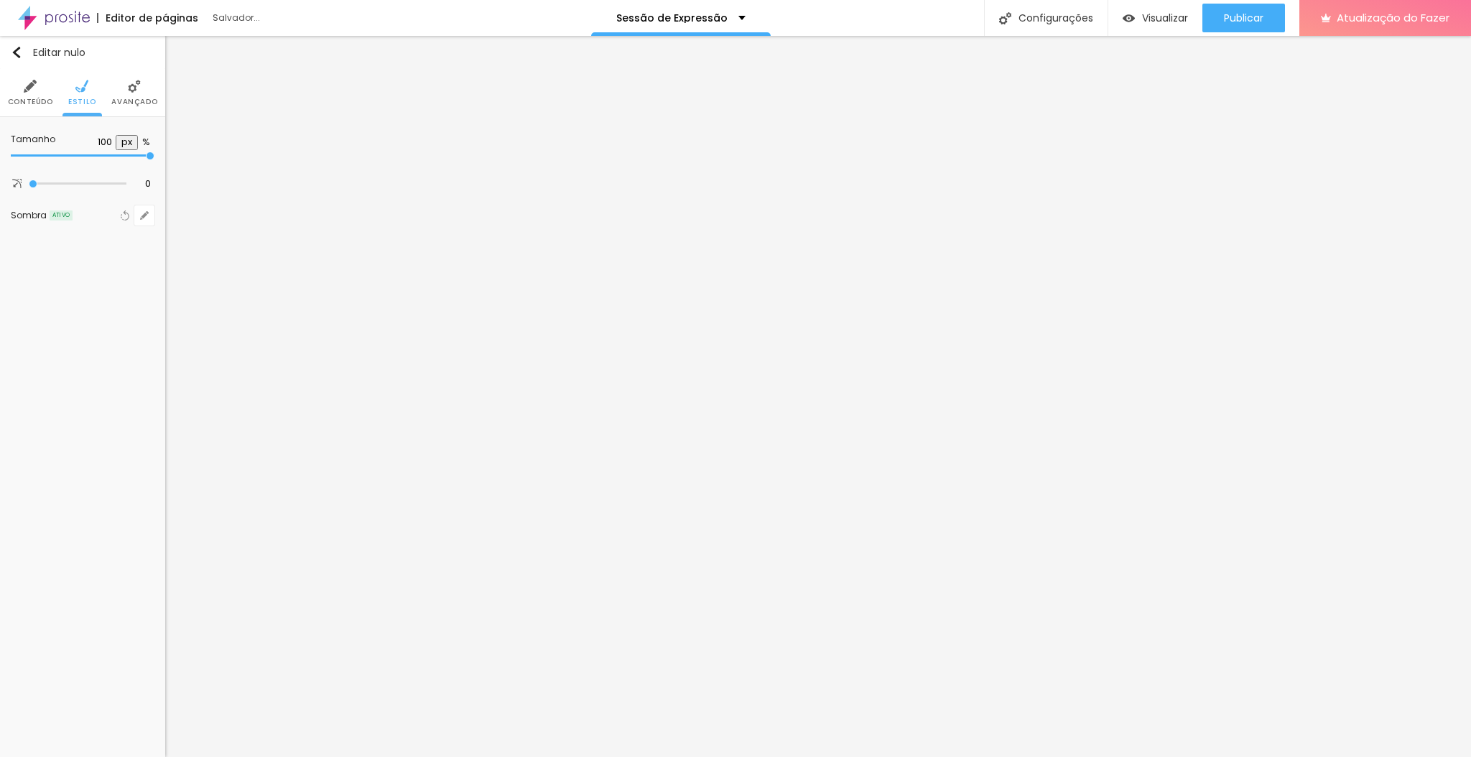
click at [128, 89] on img at bounding box center [134, 86] width 13 height 13
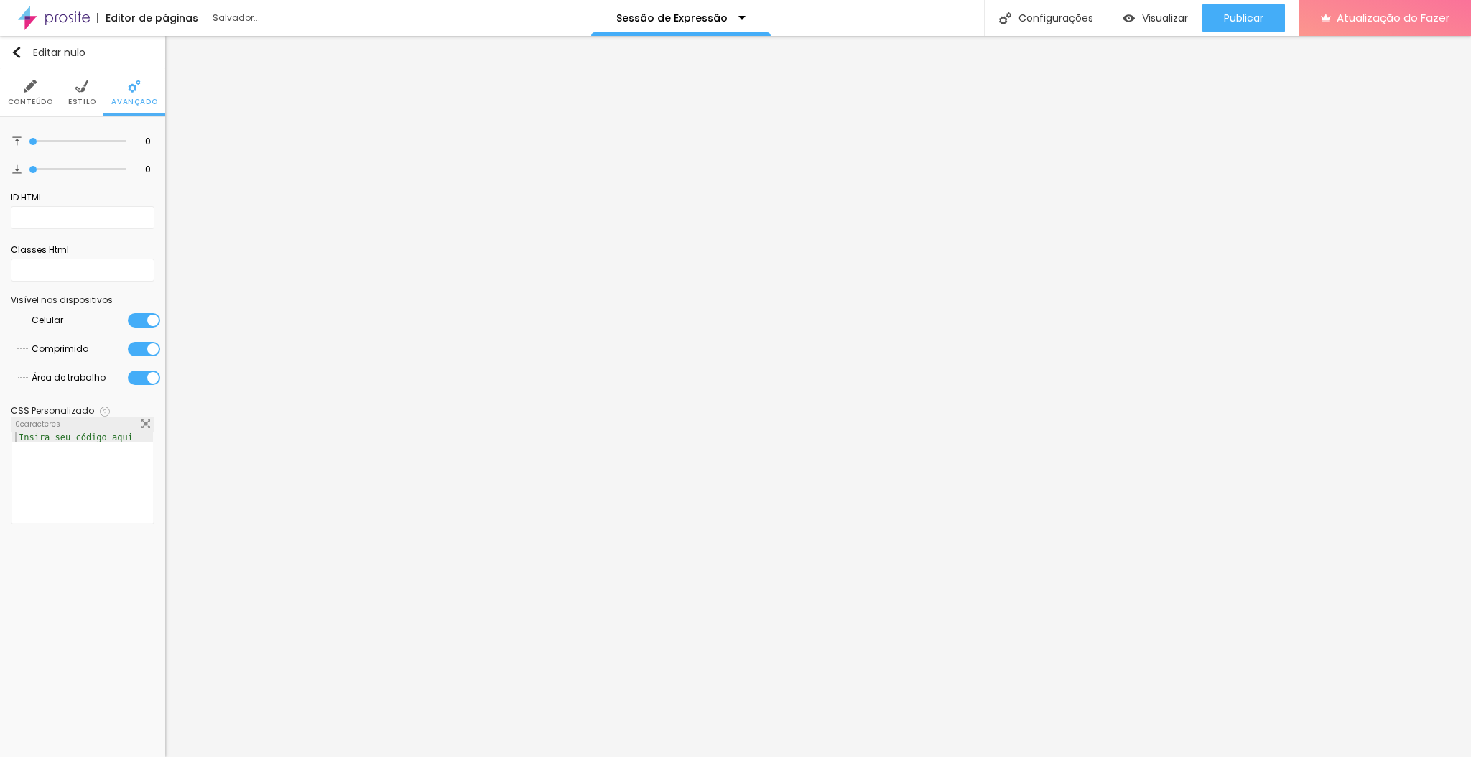
click at [70, 101] on font "Estilo" at bounding box center [82, 101] width 28 height 11
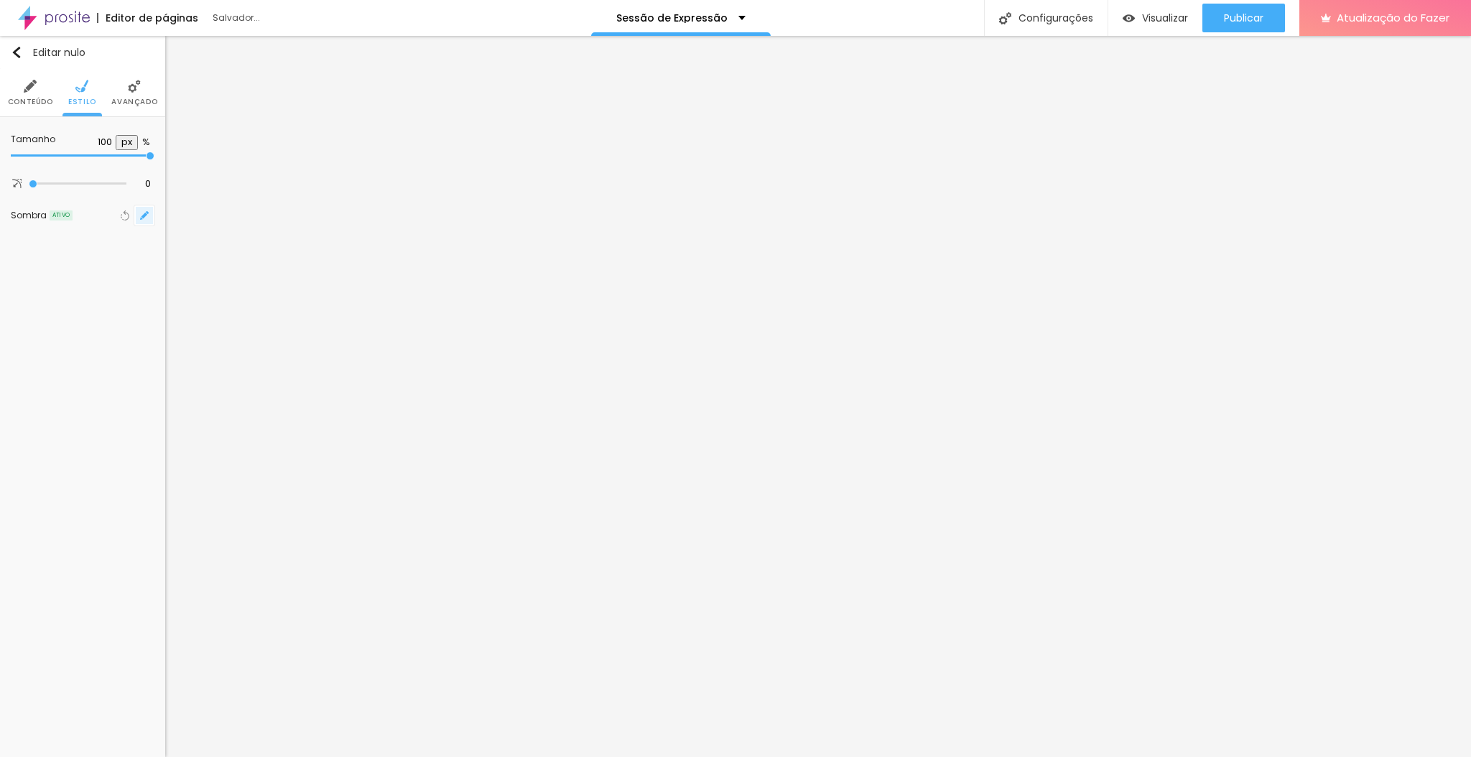
click at [142, 222] on button "button" at bounding box center [144, 215] width 20 height 20
type input "10"
type input "37"
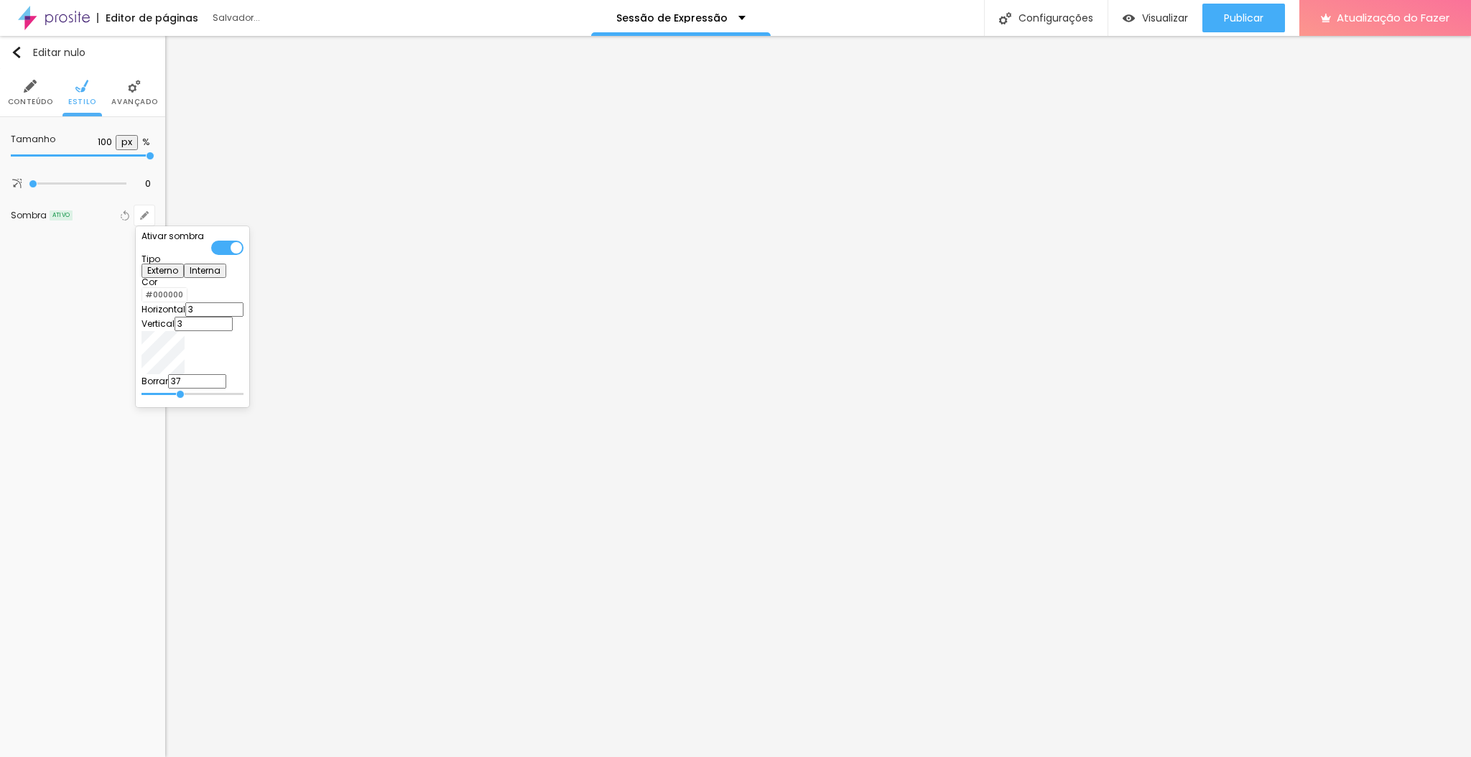
type input "32"
type input "29"
type input "27"
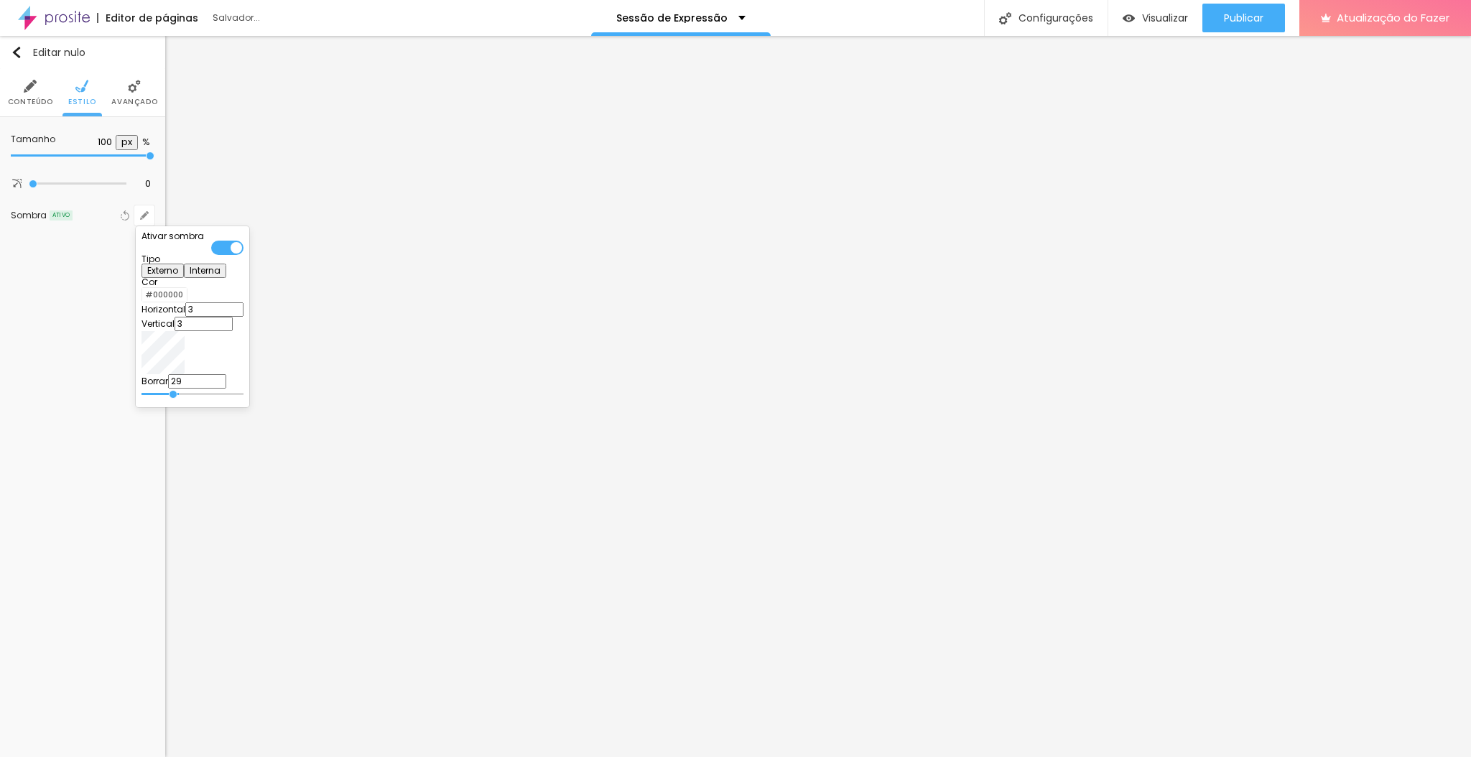
type input "27"
type input "25"
type input "22"
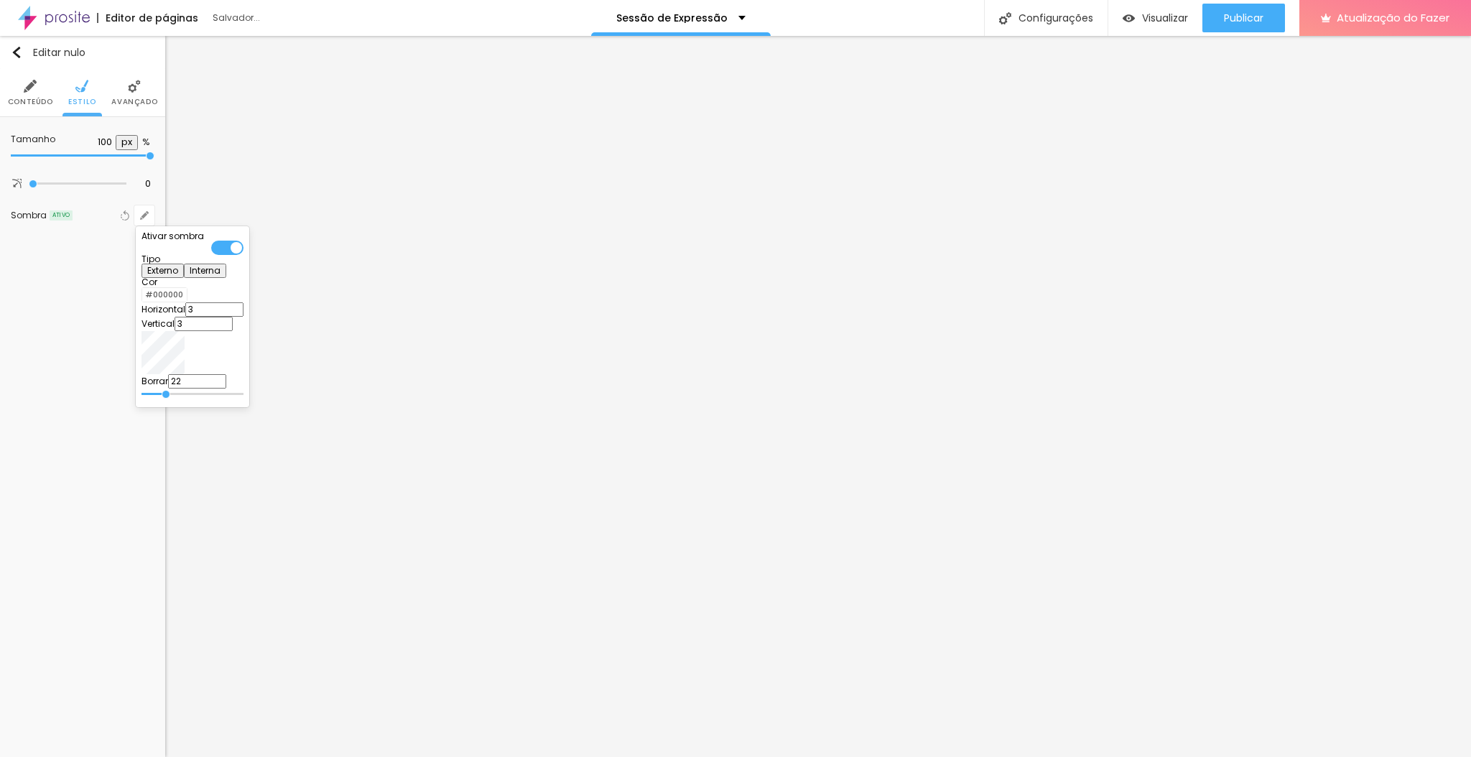
type input "20"
type input "18"
type input "15"
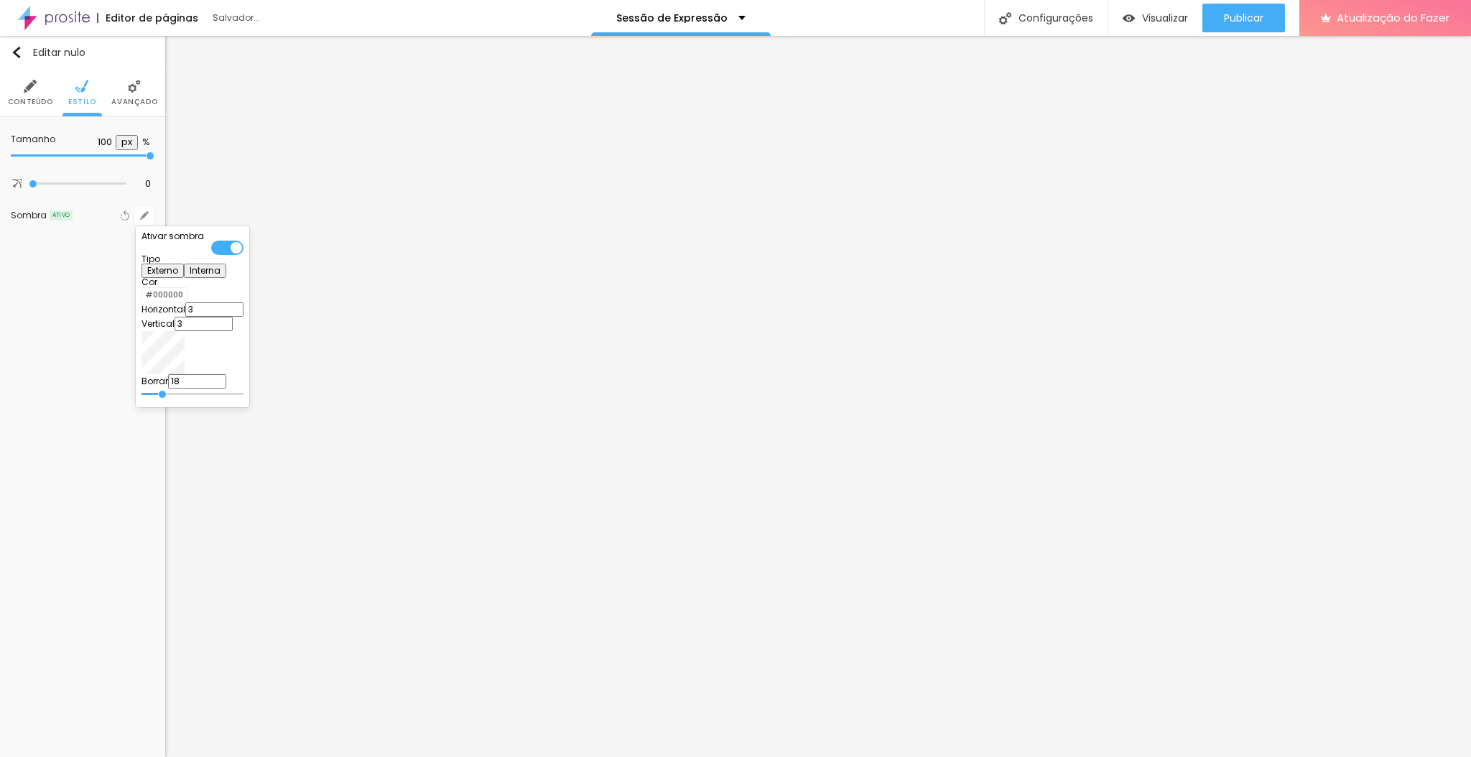
type input "15"
type input "13"
click at [243, 391] on input "range" at bounding box center [192, 394] width 102 height 7
click at [358, 195] on div at bounding box center [735, 378] width 1471 height 757
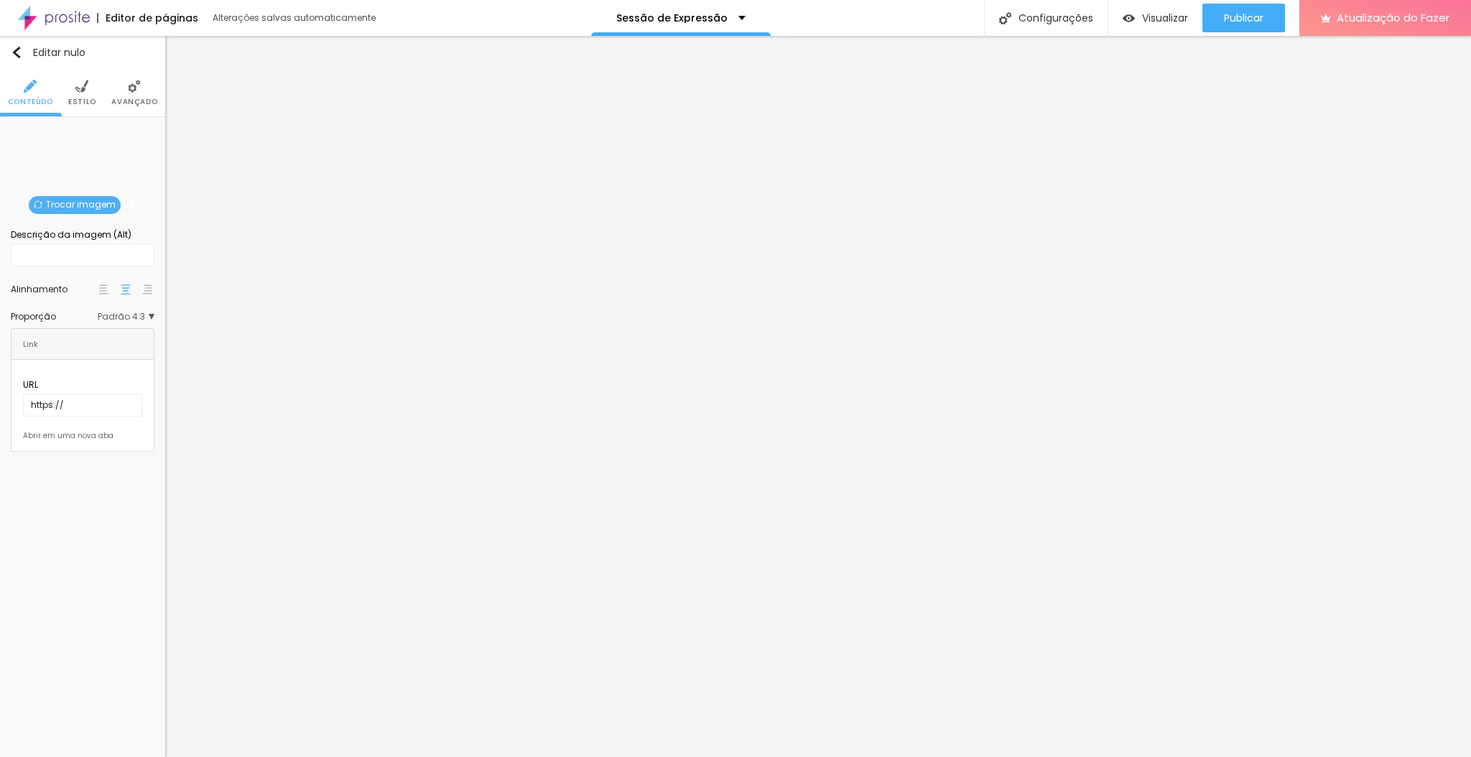
click at [80, 99] on font "Estilo" at bounding box center [82, 101] width 28 height 11
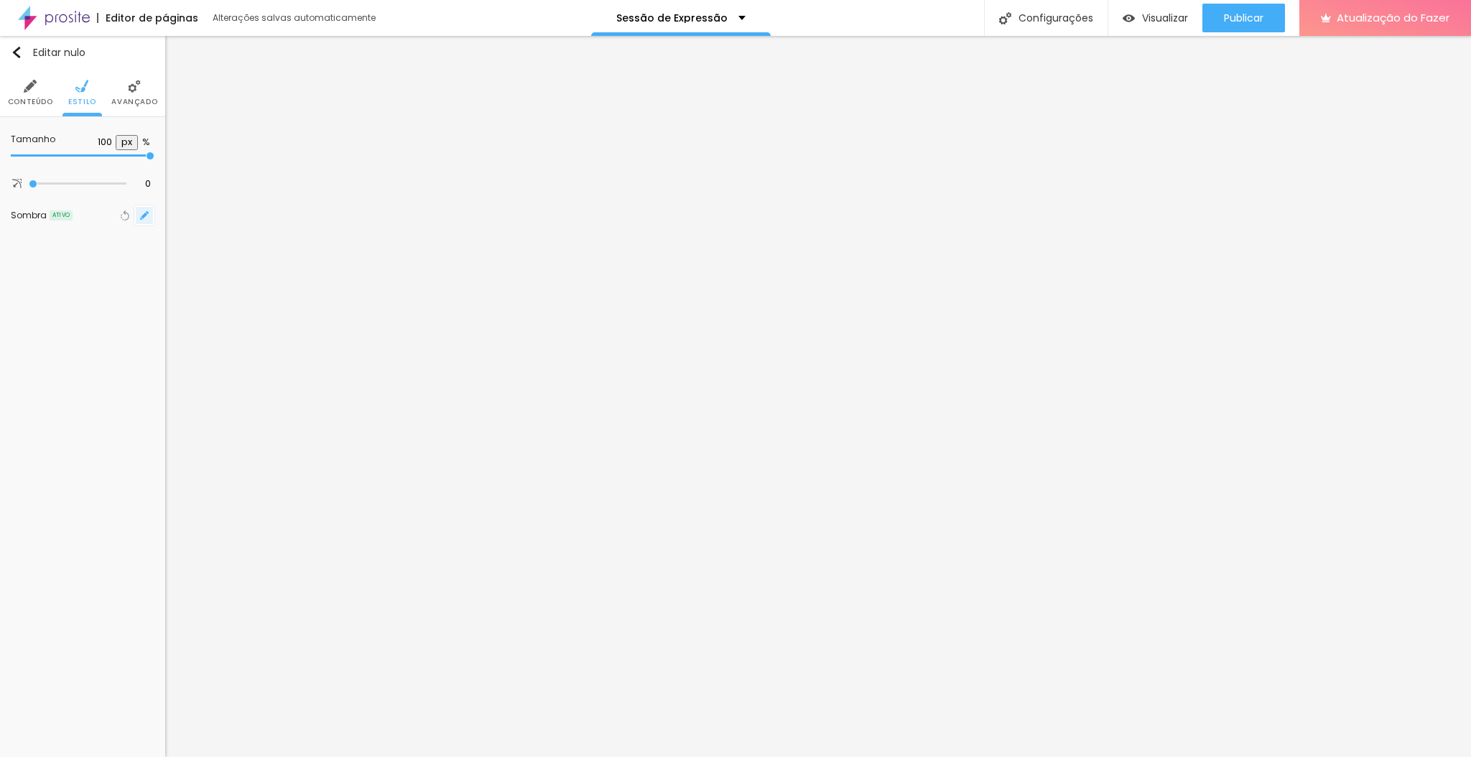
click at [144, 211] on icon "button" at bounding box center [144, 215] width 9 height 9
click at [220, 388] on input "1" at bounding box center [197, 381] width 58 height 14
click at [1019, 216] on div at bounding box center [735, 378] width 1471 height 757
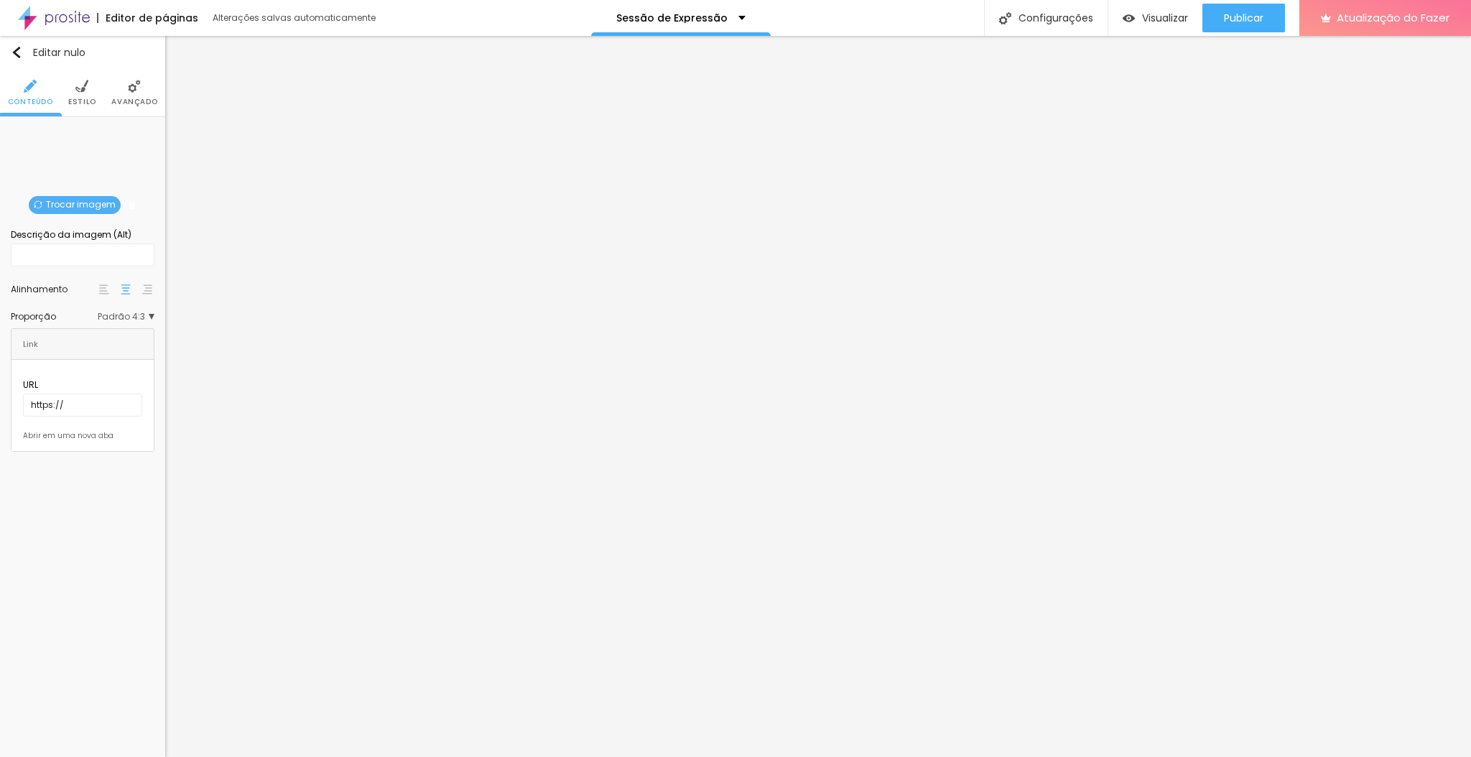
click at [85, 86] on img at bounding box center [81, 86] width 13 height 13
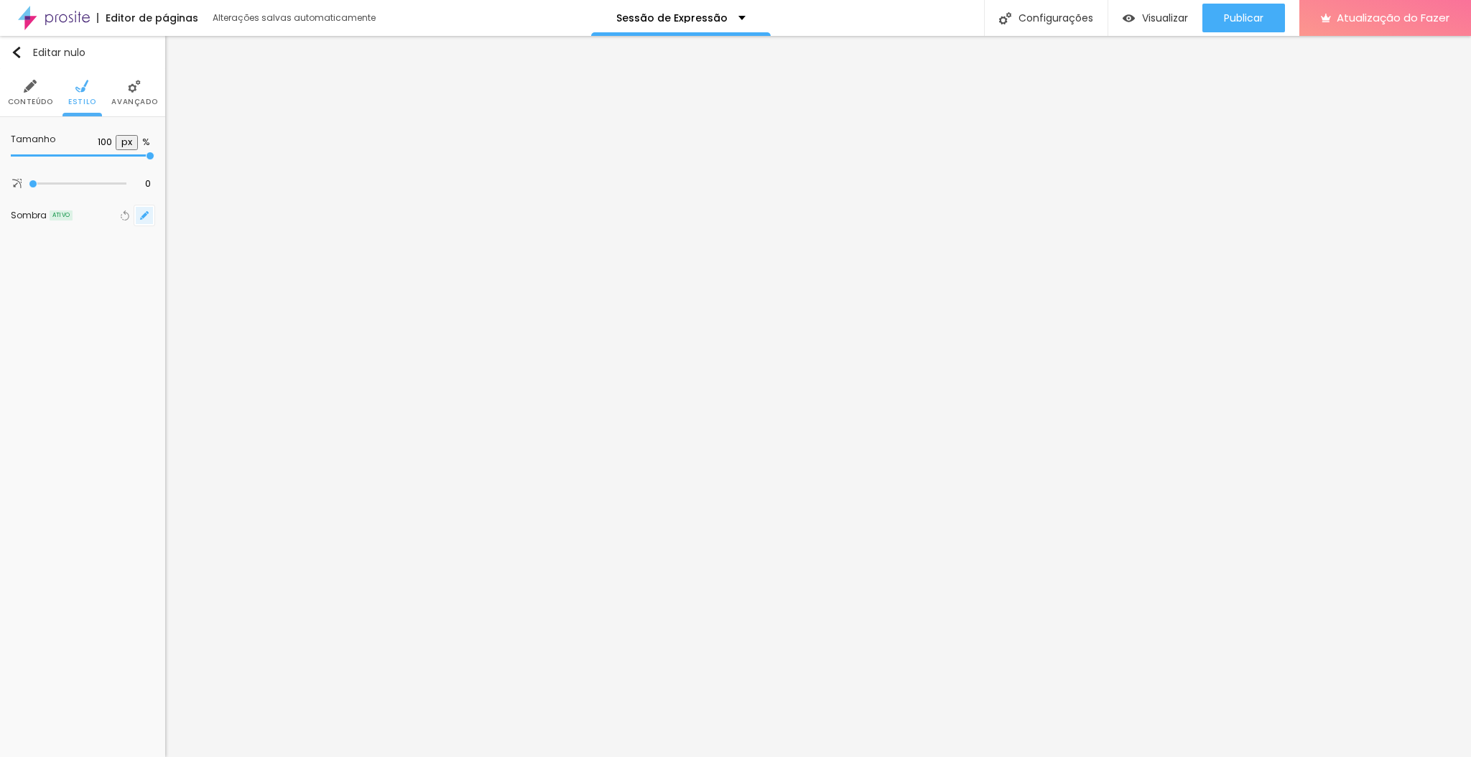
click at [145, 213] on icon "button" at bounding box center [144, 216] width 6 height 6
click at [221, 387] on input "1" at bounding box center [197, 381] width 58 height 14
click at [522, 551] on div at bounding box center [735, 378] width 1471 height 757
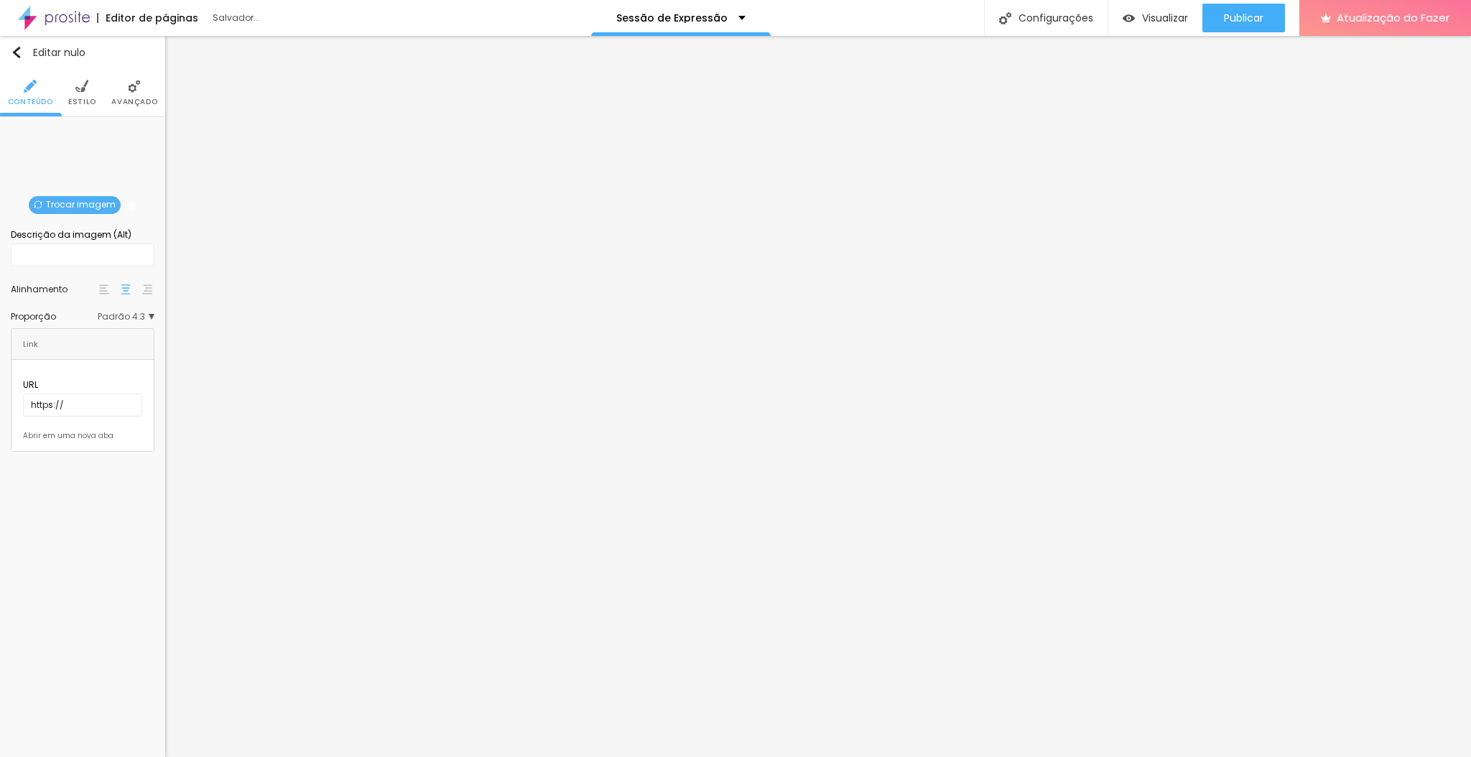
click at [74, 93] on li "Estilo" at bounding box center [82, 92] width 28 height 47
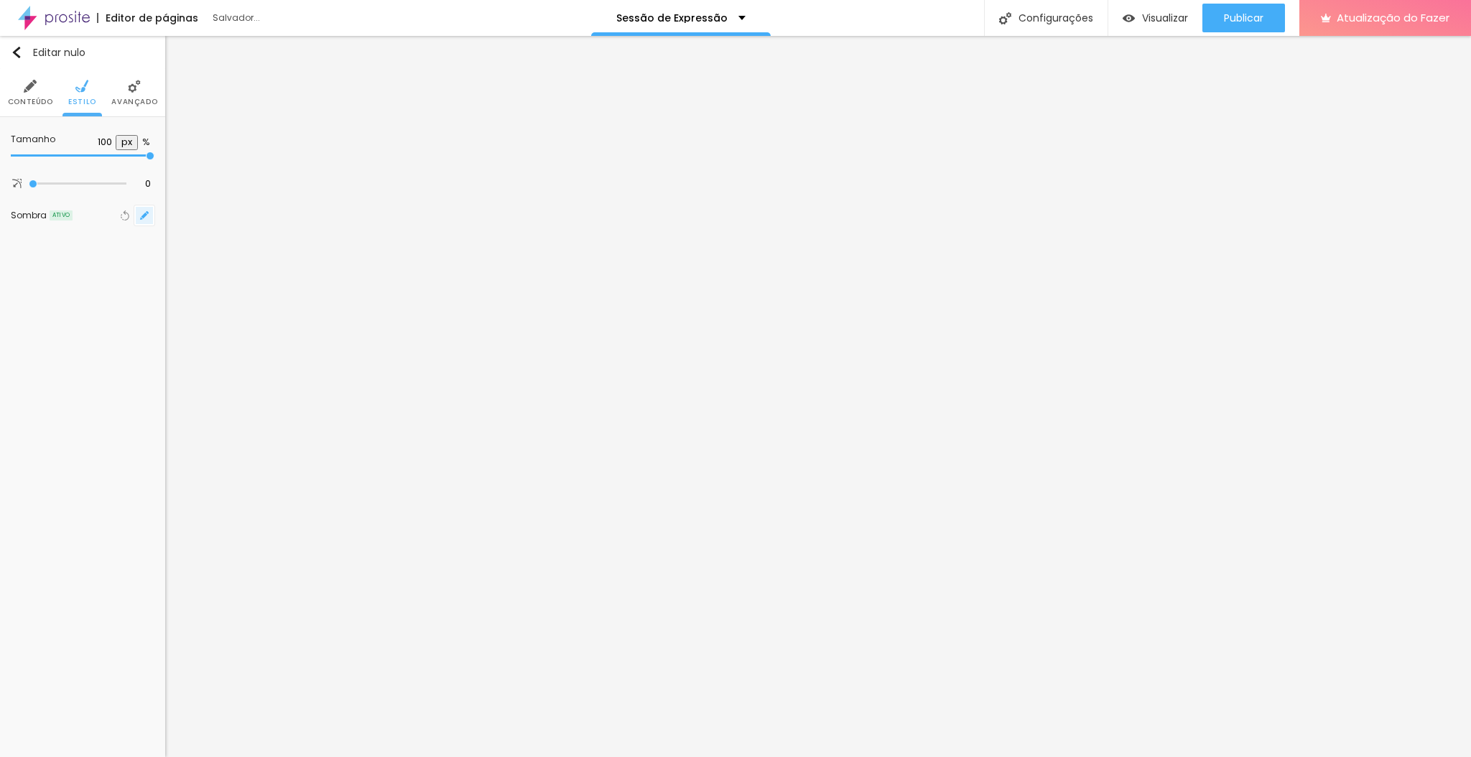
click at [143, 214] on icon "button" at bounding box center [144, 216] width 6 height 6
click at [215, 388] on input "1" at bounding box center [197, 381] width 58 height 14
click at [737, 547] on div at bounding box center [735, 378] width 1471 height 757
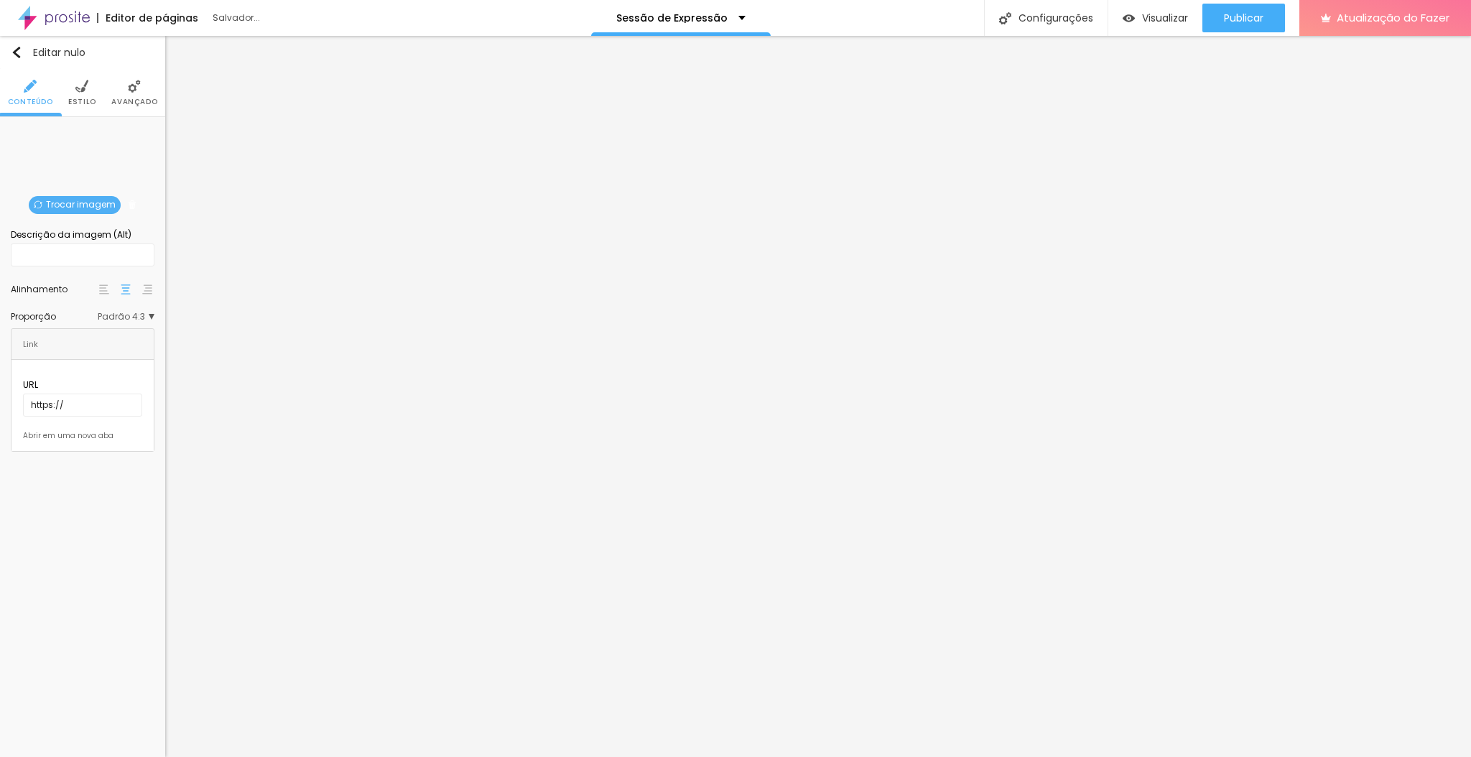
click at [87, 84] on img at bounding box center [81, 86] width 13 height 13
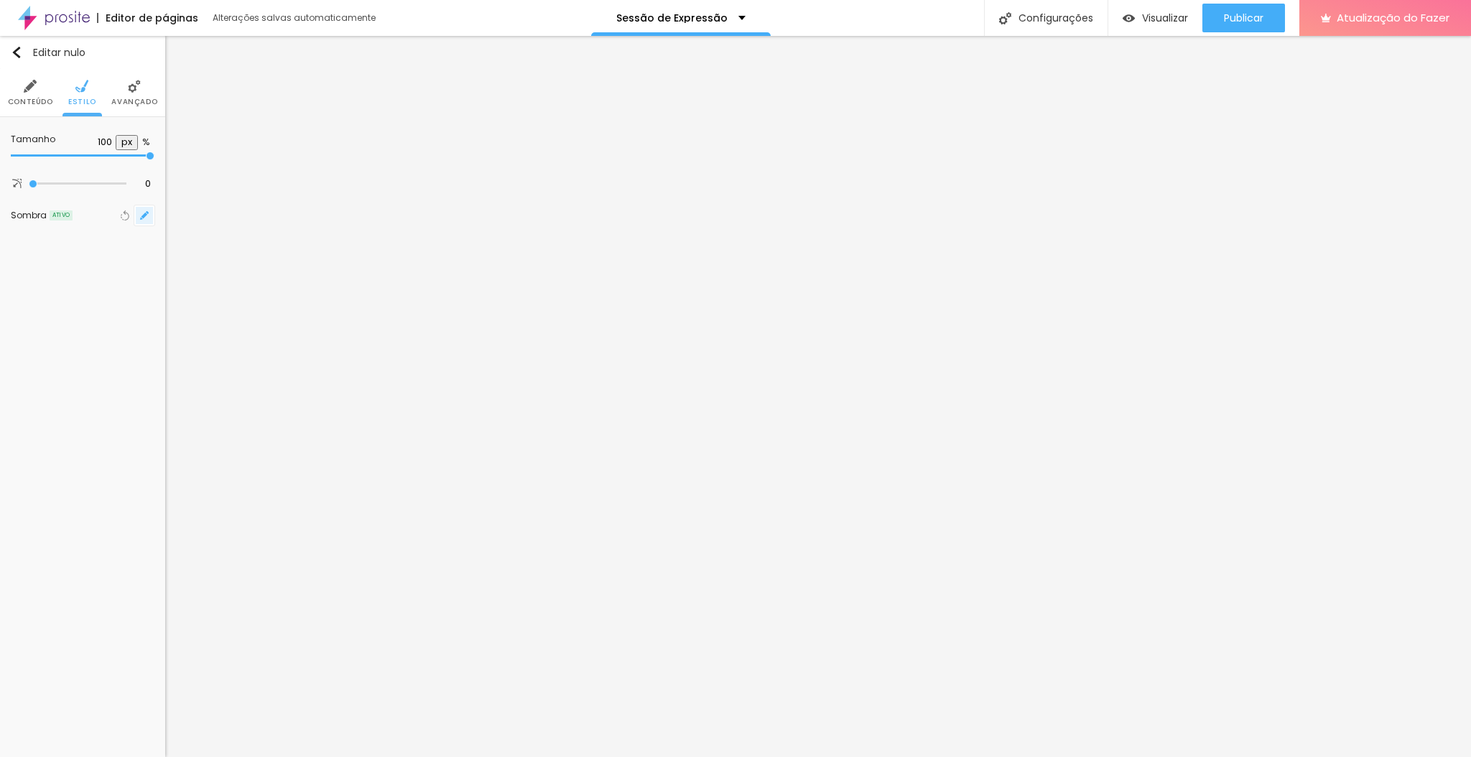
click at [145, 213] on icon "button" at bounding box center [144, 216] width 6 height 6
click at [221, 388] on input "1" at bounding box center [197, 381] width 58 height 14
click at [1119, 540] on div at bounding box center [735, 378] width 1471 height 757
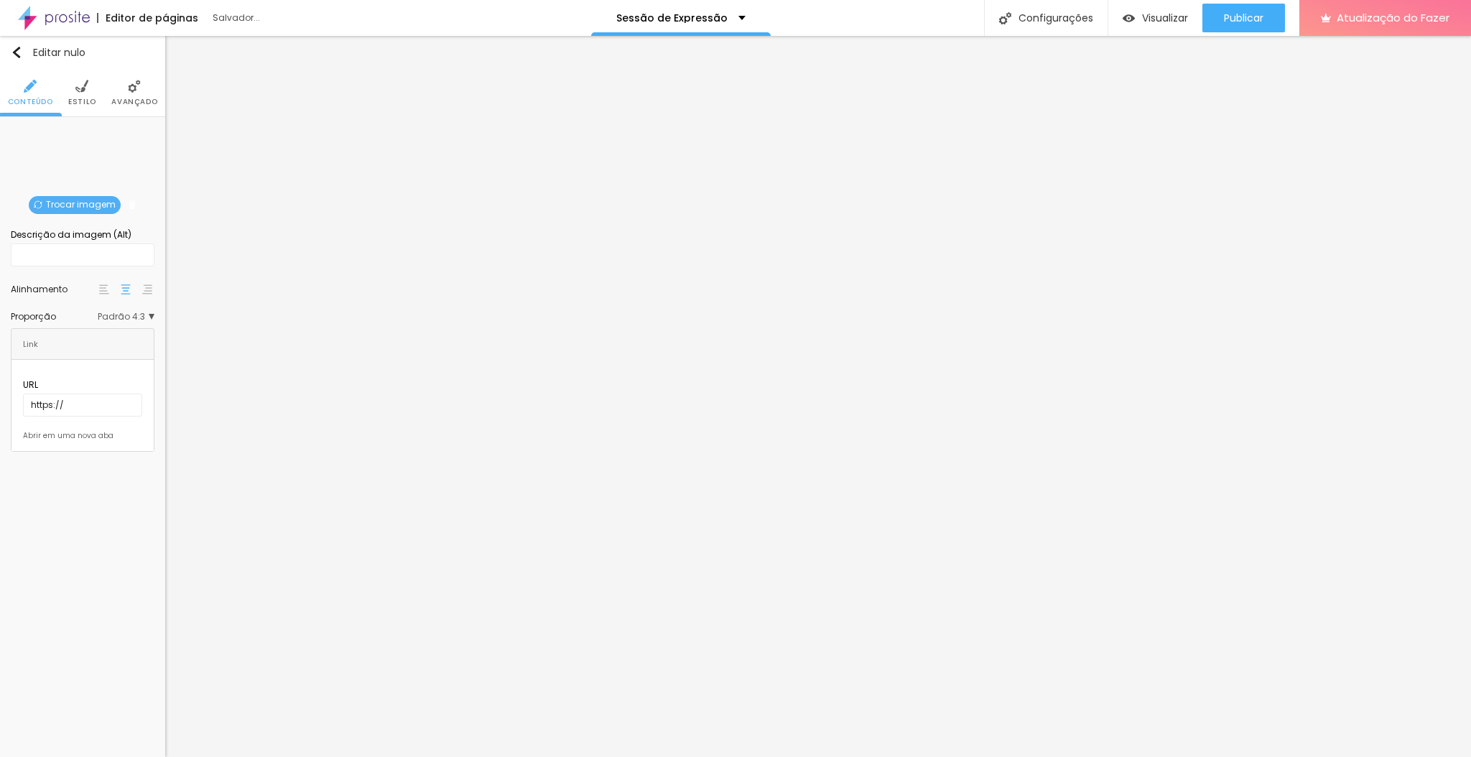
click at [82, 93] on li "Estilo" at bounding box center [82, 92] width 28 height 47
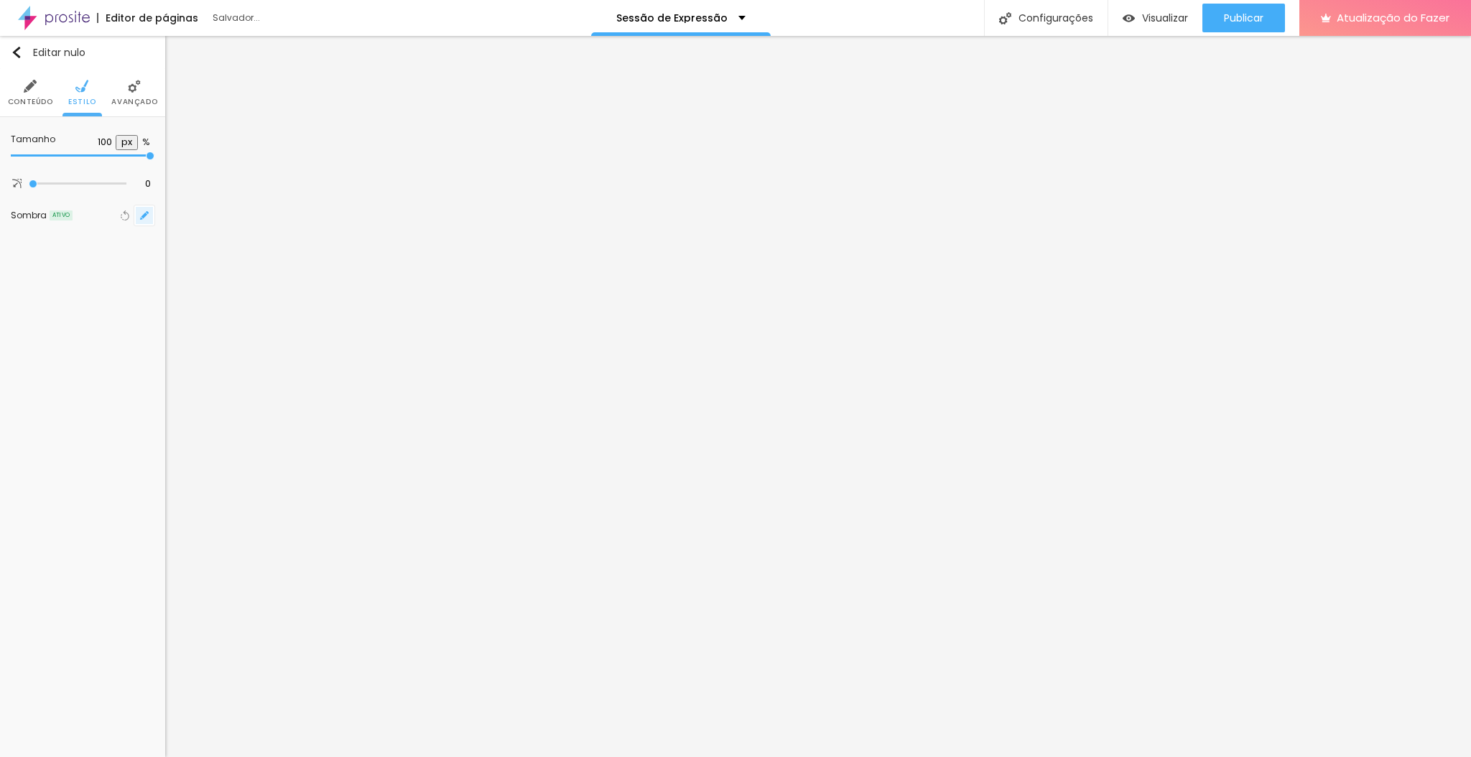
click at [144, 213] on icon "button" at bounding box center [144, 216] width 6 height 6
click at [224, 388] on input "1" at bounding box center [197, 381] width 58 height 14
click at [1316, 527] on div at bounding box center [735, 378] width 1471 height 757
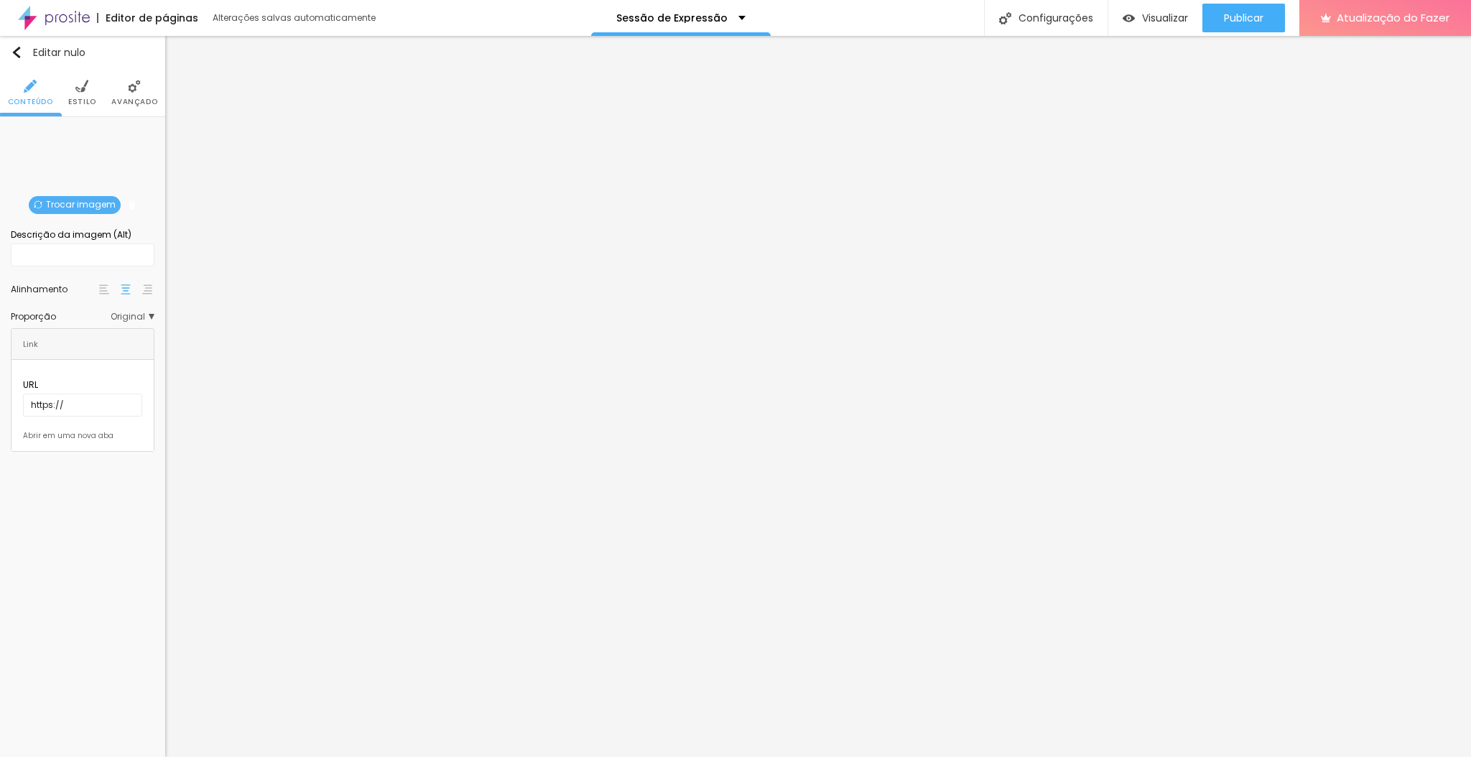
click at [85, 84] on img at bounding box center [81, 86] width 13 height 13
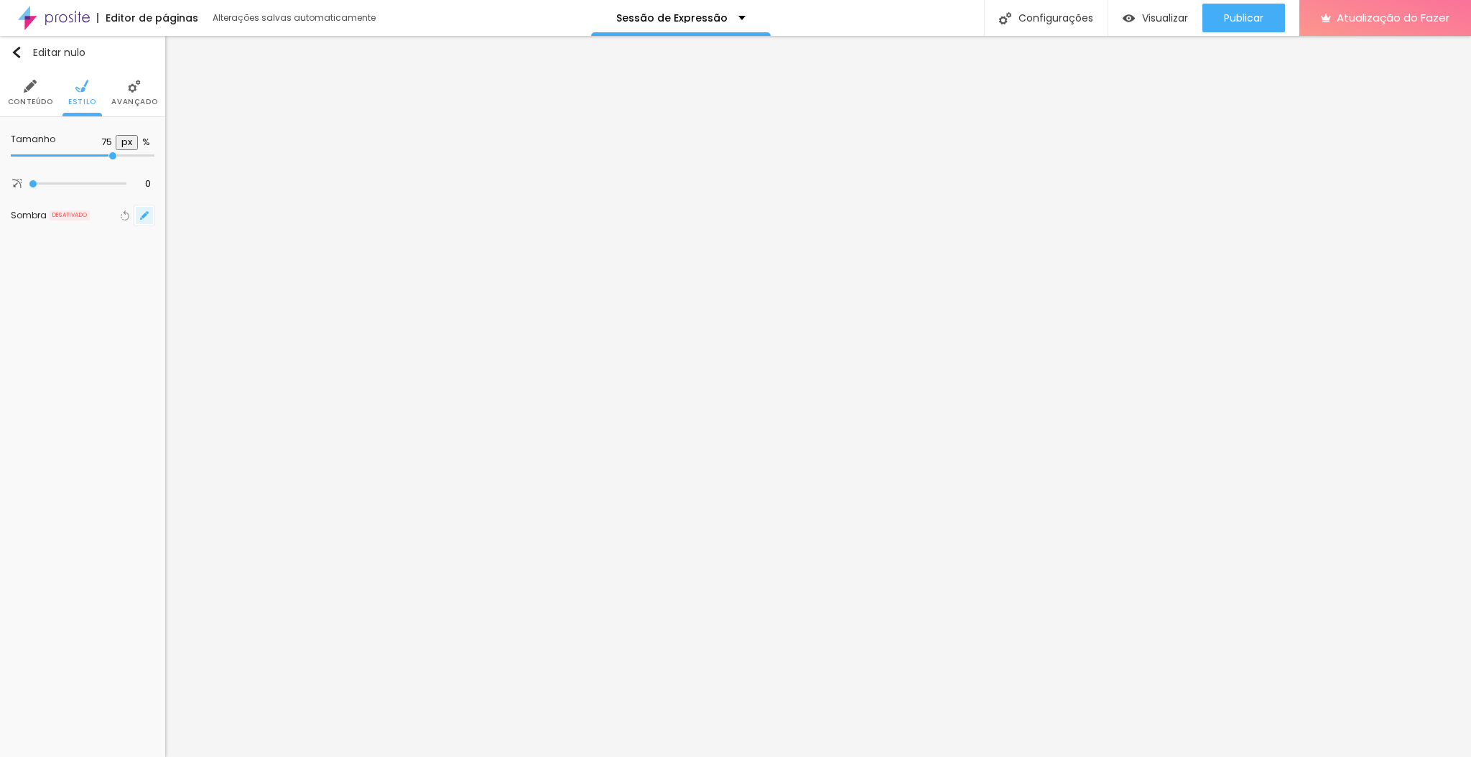
click at [145, 215] on icon "button" at bounding box center [144, 215] width 9 height 9
click at [243, 391] on input "range" at bounding box center [192, 394] width 102 height 7
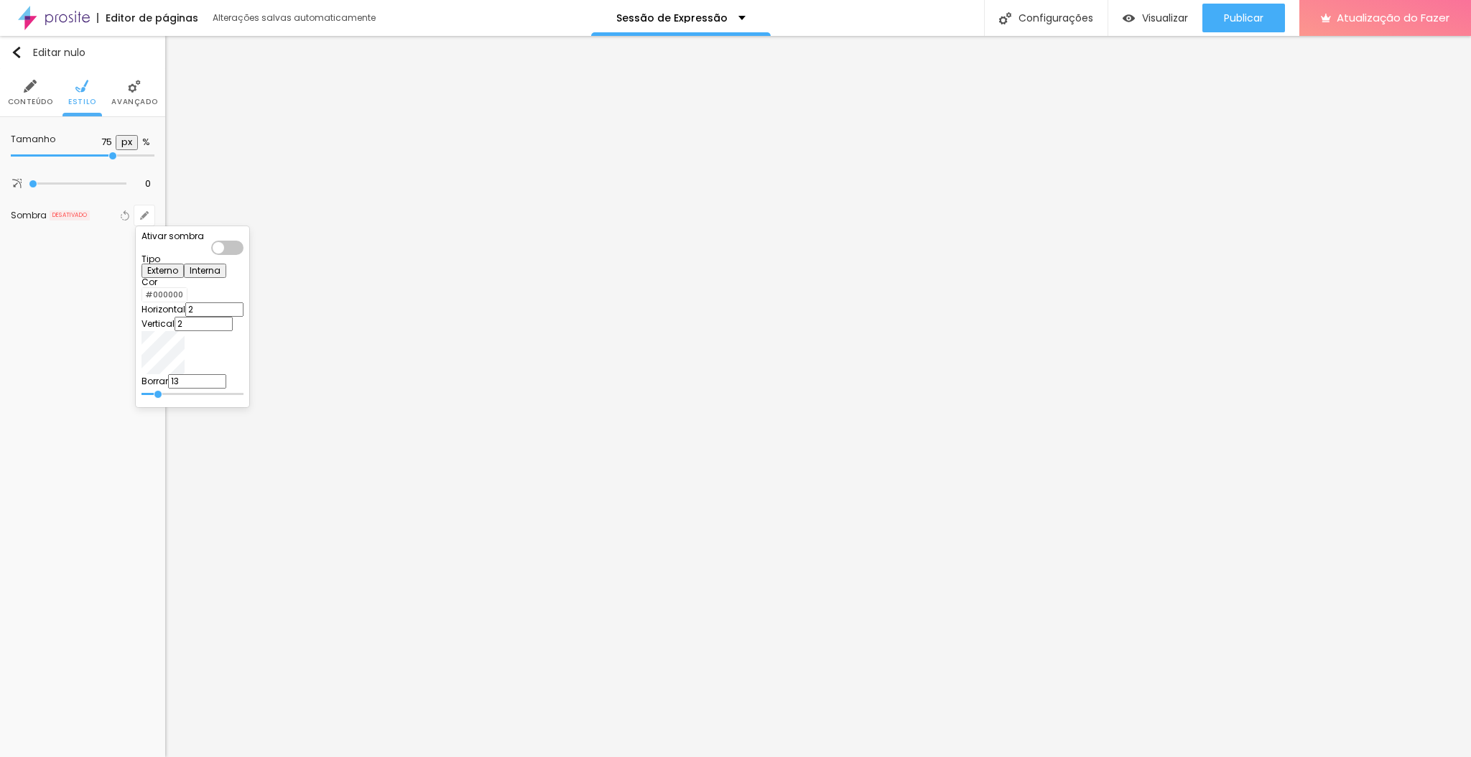
click at [243, 391] on input "range" at bounding box center [192, 394] width 102 height 7
click at [691, 320] on div at bounding box center [735, 378] width 1471 height 757
click at [148, 215] on icon "button" at bounding box center [144, 215] width 9 height 9
click at [243, 247] on div at bounding box center [227, 248] width 32 height 14
click at [222, 317] on input "2" at bounding box center [214, 309] width 58 height 14
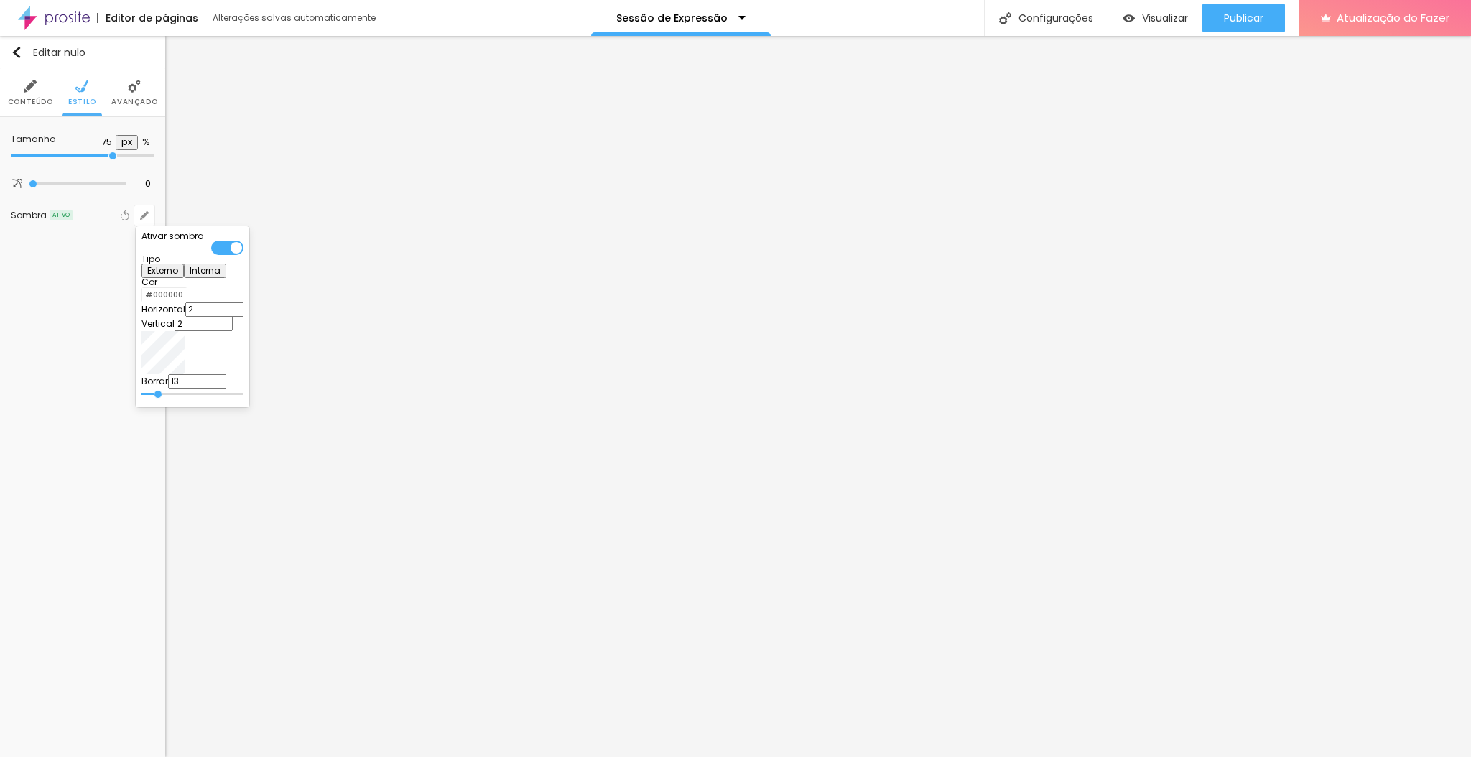
click at [222, 317] on input "2" at bounding box center [214, 309] width 58 height 14
click at [218, 317] on input "2" at bounding box center [214, 309] width 58 height 14
click at [215, 331] on input "2" at bounding box center [203, 324] width 58 height 14
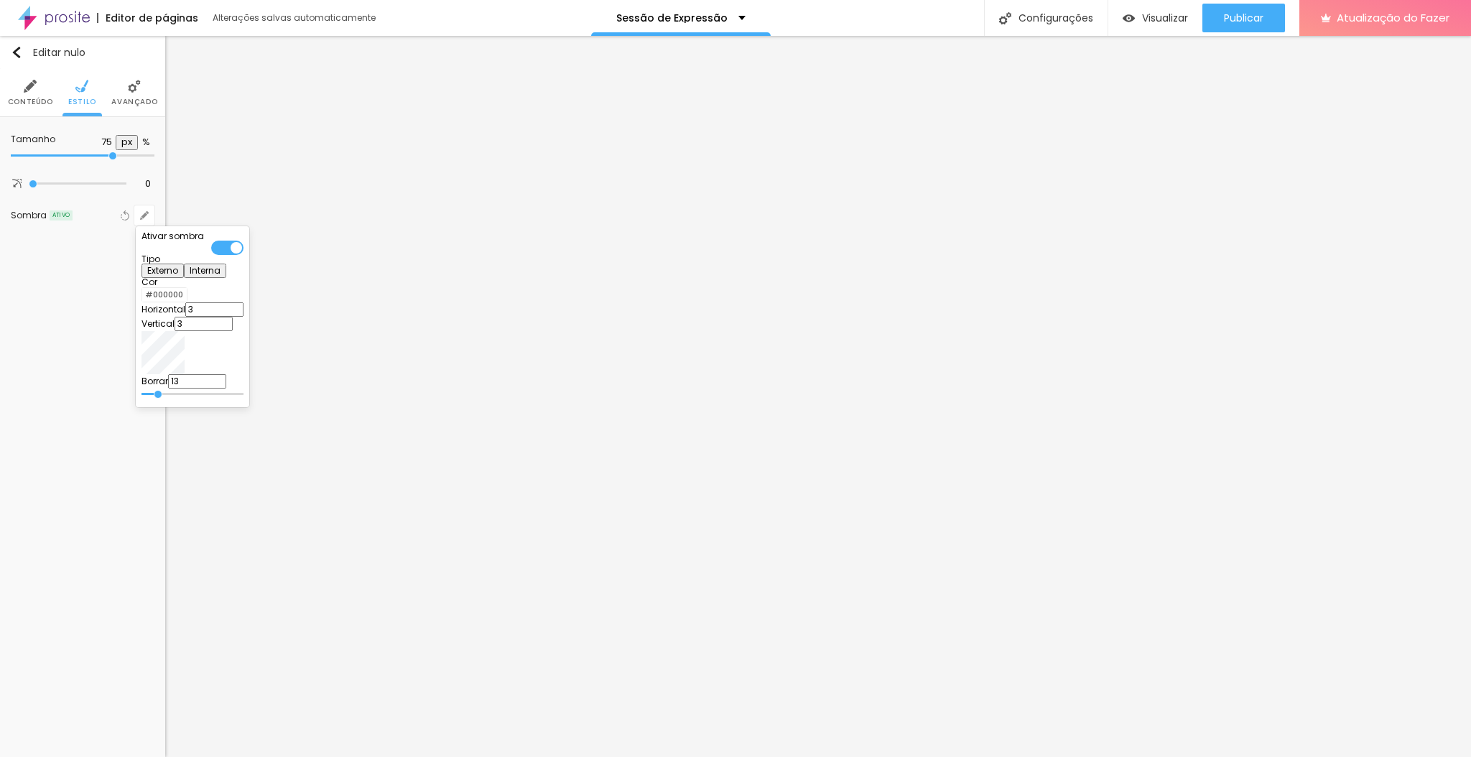
click at [343, 590] on div at bounding box center [735, 378] width 1471 height 757
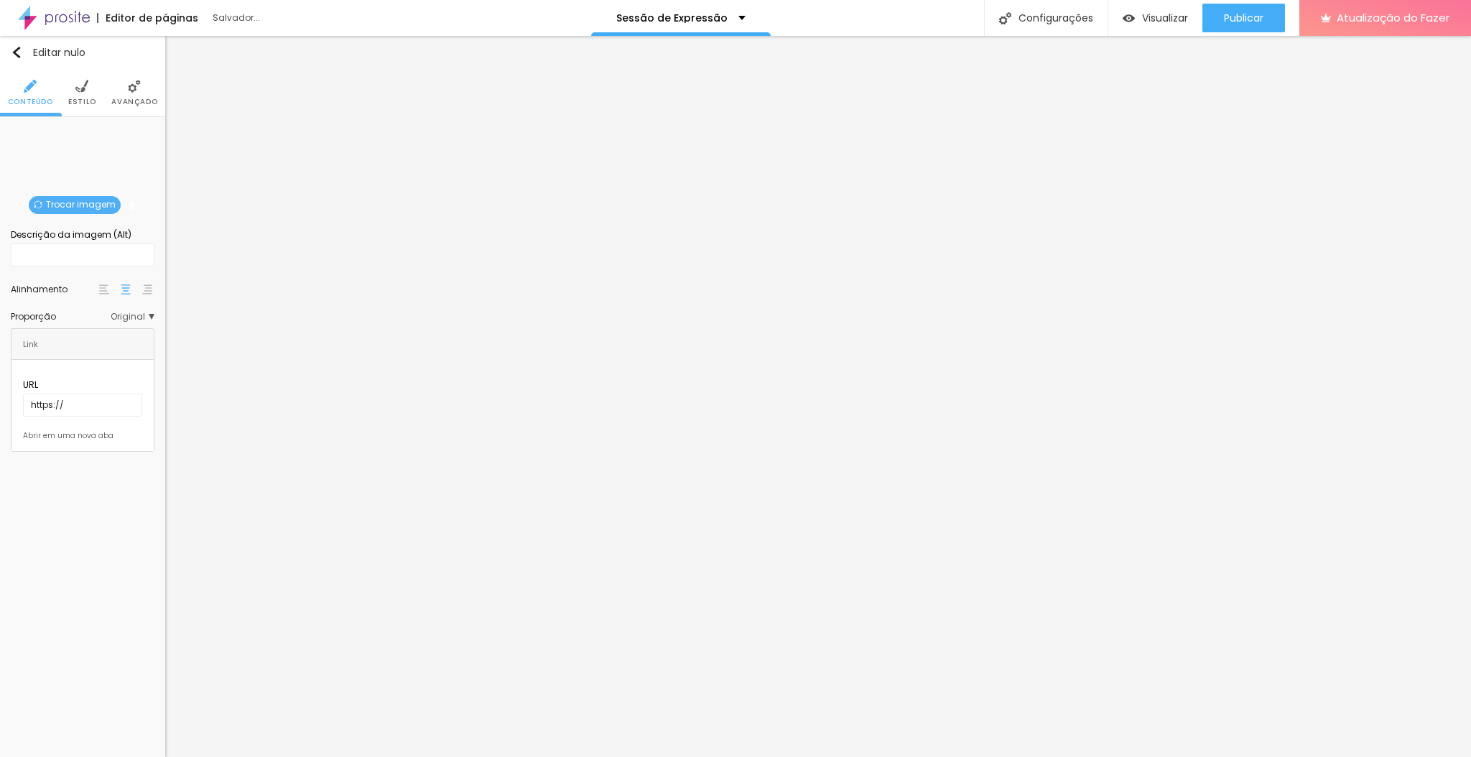
click at [83, 96] on li "Estilo" at bounding box center [82, 92] width 28 height 47
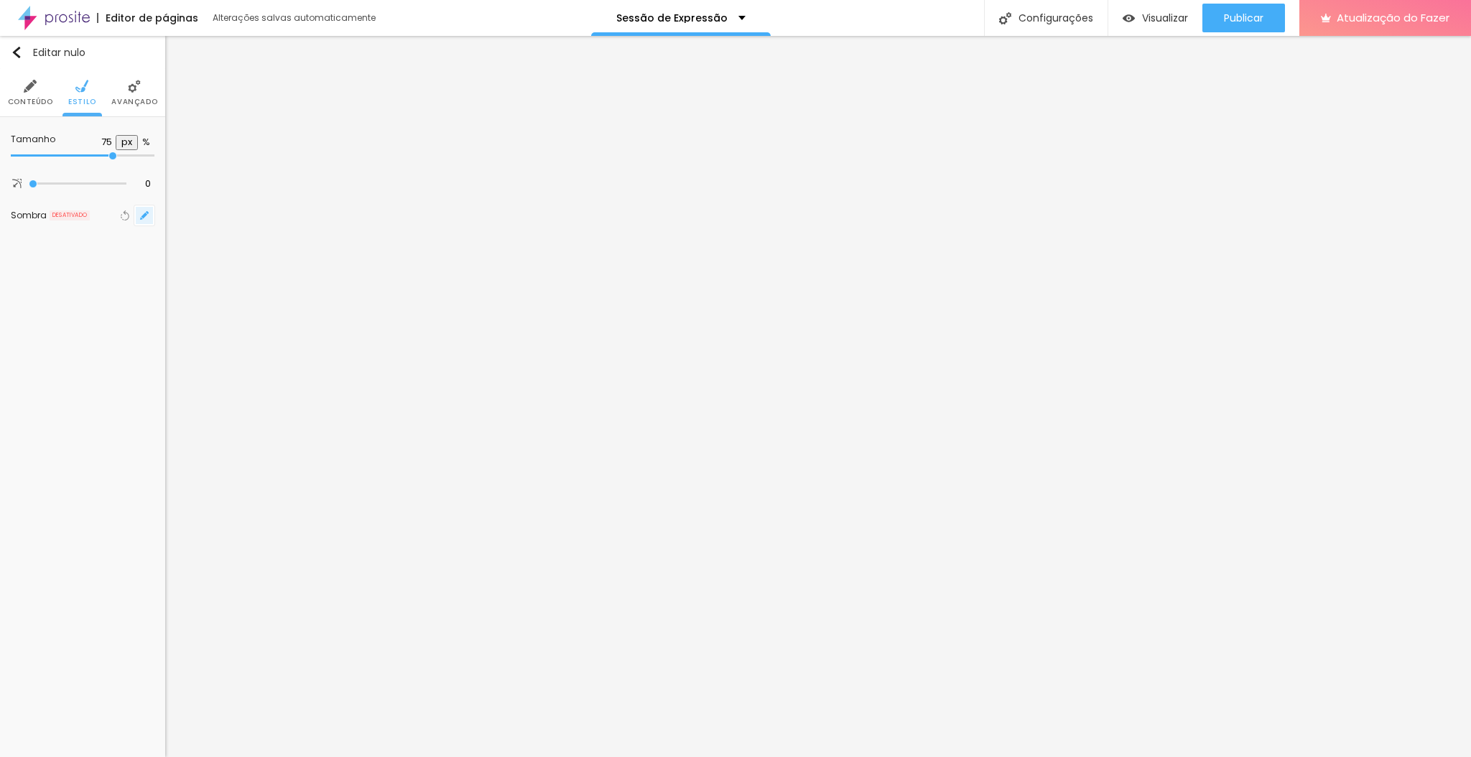
click at [147, 211] on icon "button" at bounding box center [147, 212] width 3 height 3
click at [218, 317] on input "2" at bounding box center [214, 309] width 58 height 14
click at [222, 331] on input "2" at bounding box center [203, 324] width 58 height 14
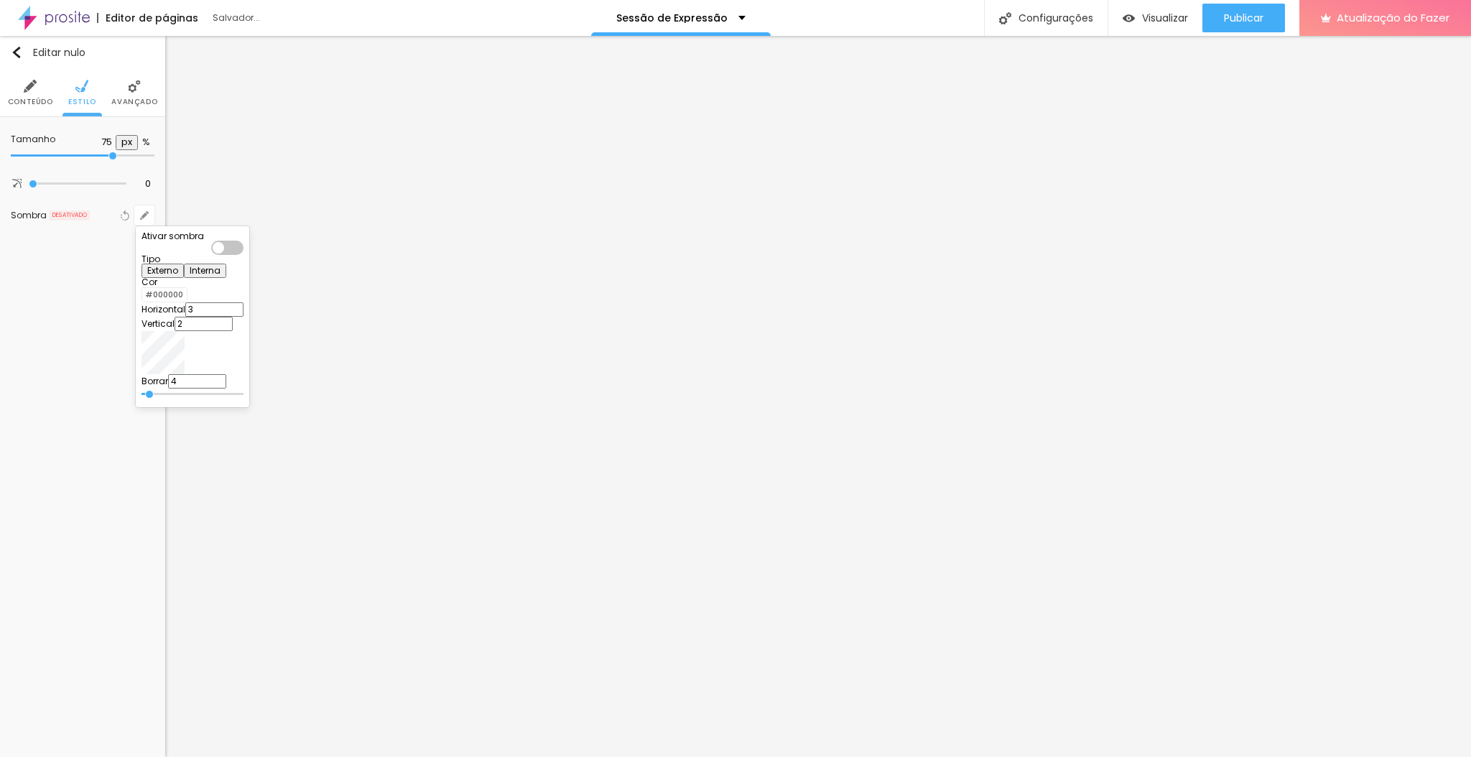
click at [222, 331] on input "2" at bounding box center [203, 324] width 58 height 14
click at [222, 387] on input "4" at bounding box center [197, 381] width 58 height 14
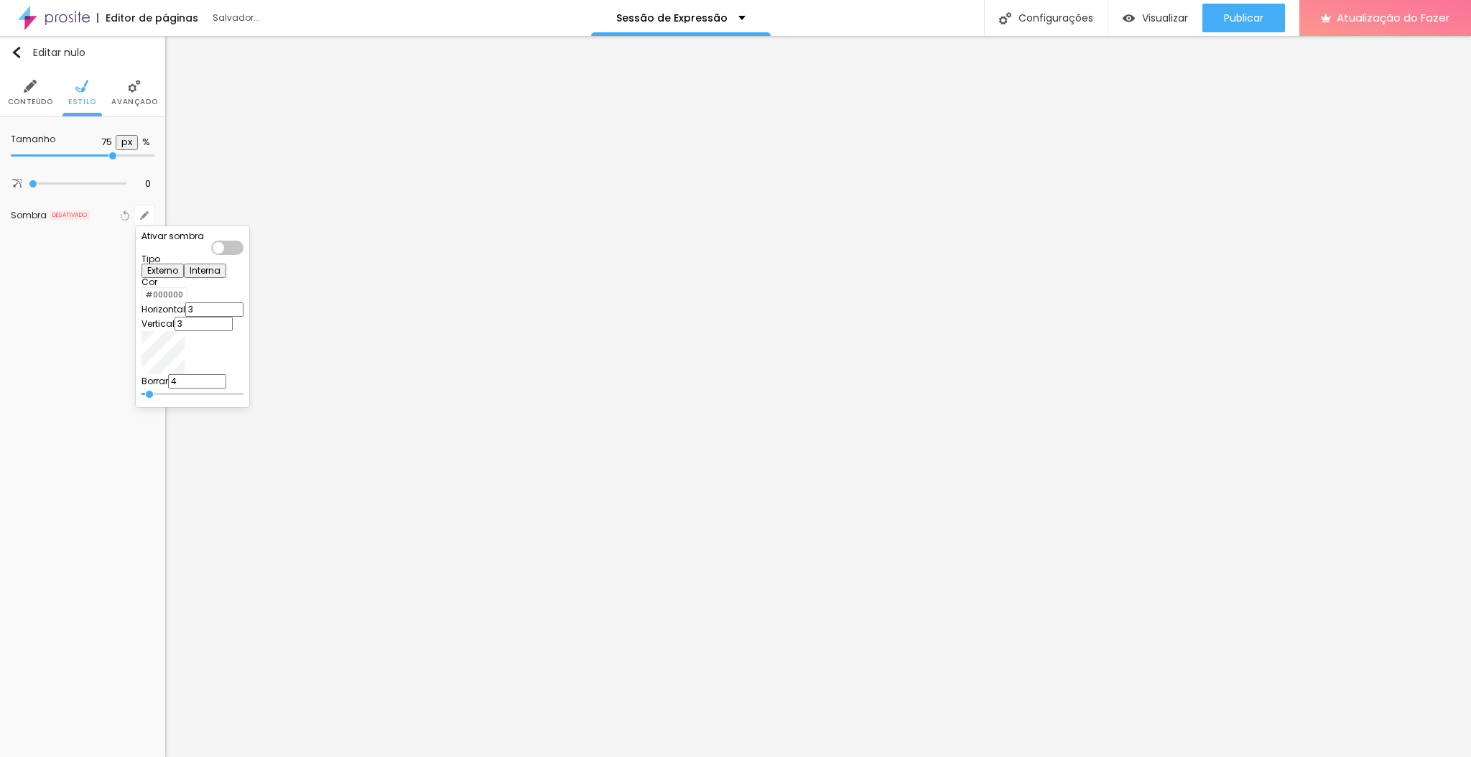
click at [222, 387] on input "4" at bounding box center [197, 381] width 58 height 14
click at [243, 243] on div at bounding box center [227, 248] width 32 height 14
click at [369, 369] on div at bounding box center [735, 378] width 1471 height 757
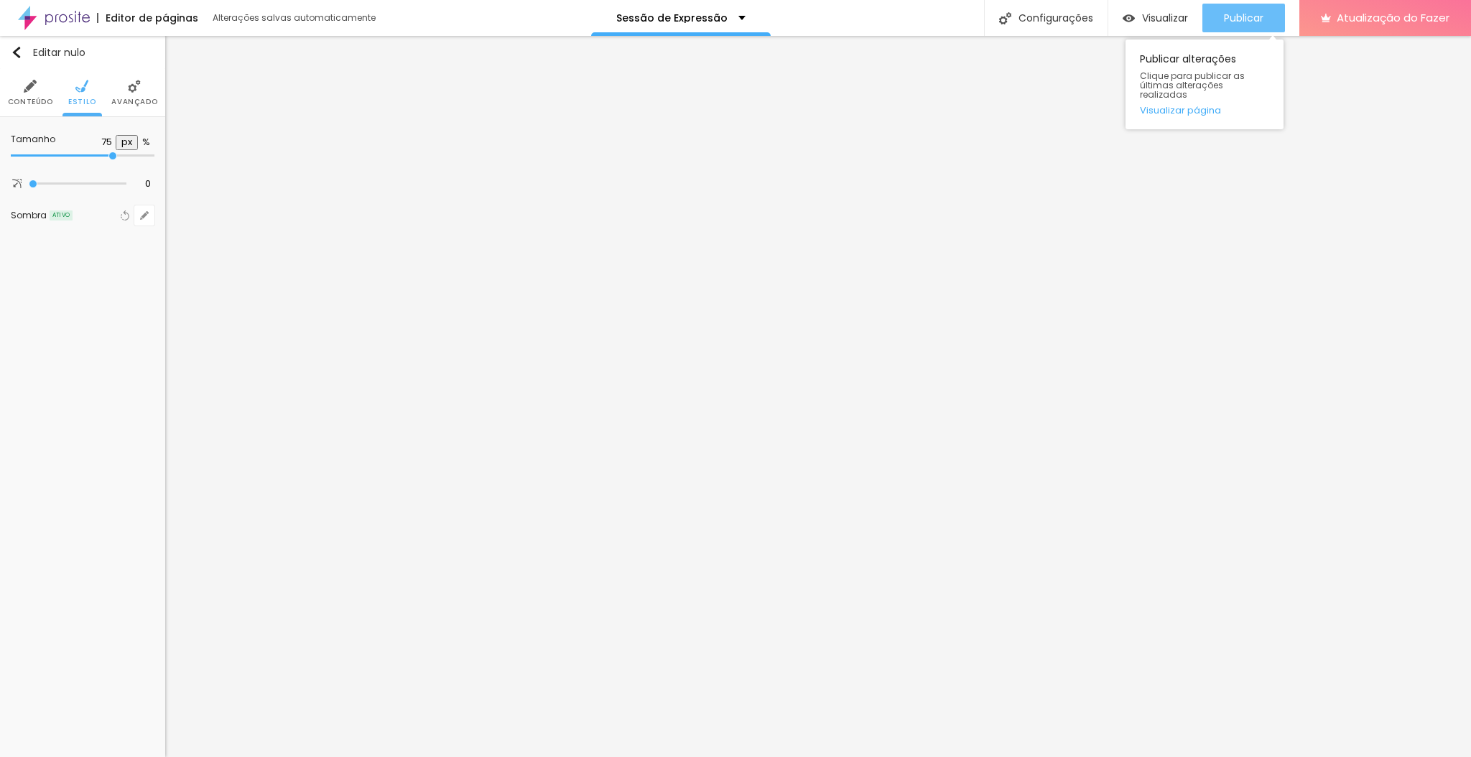
click at [1234, 22] on font "Publicar" at bounding box center [1243, 18] width 39 height 14
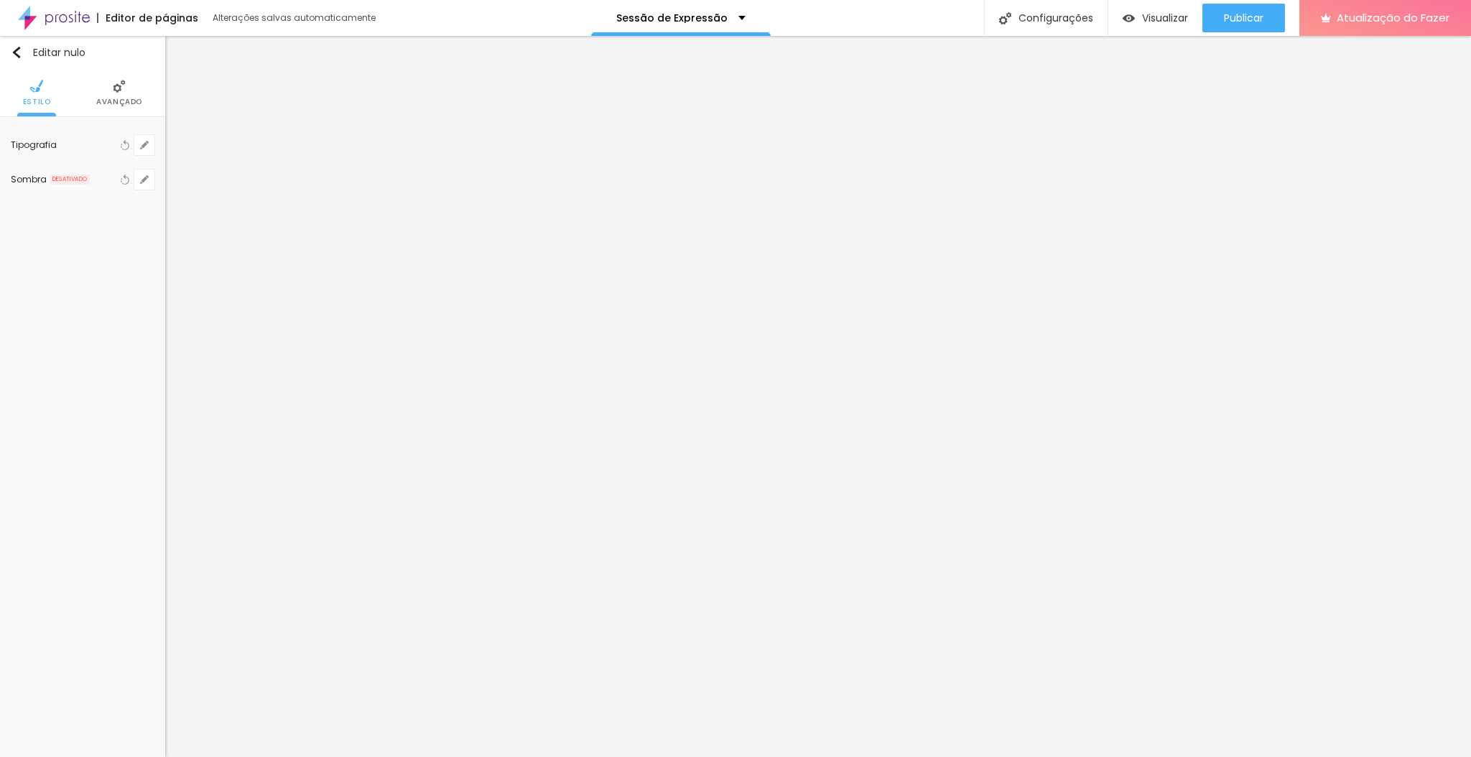
click at [121, 95] on li "Avançado" at bounding box center [119, 92] width 46 height 47
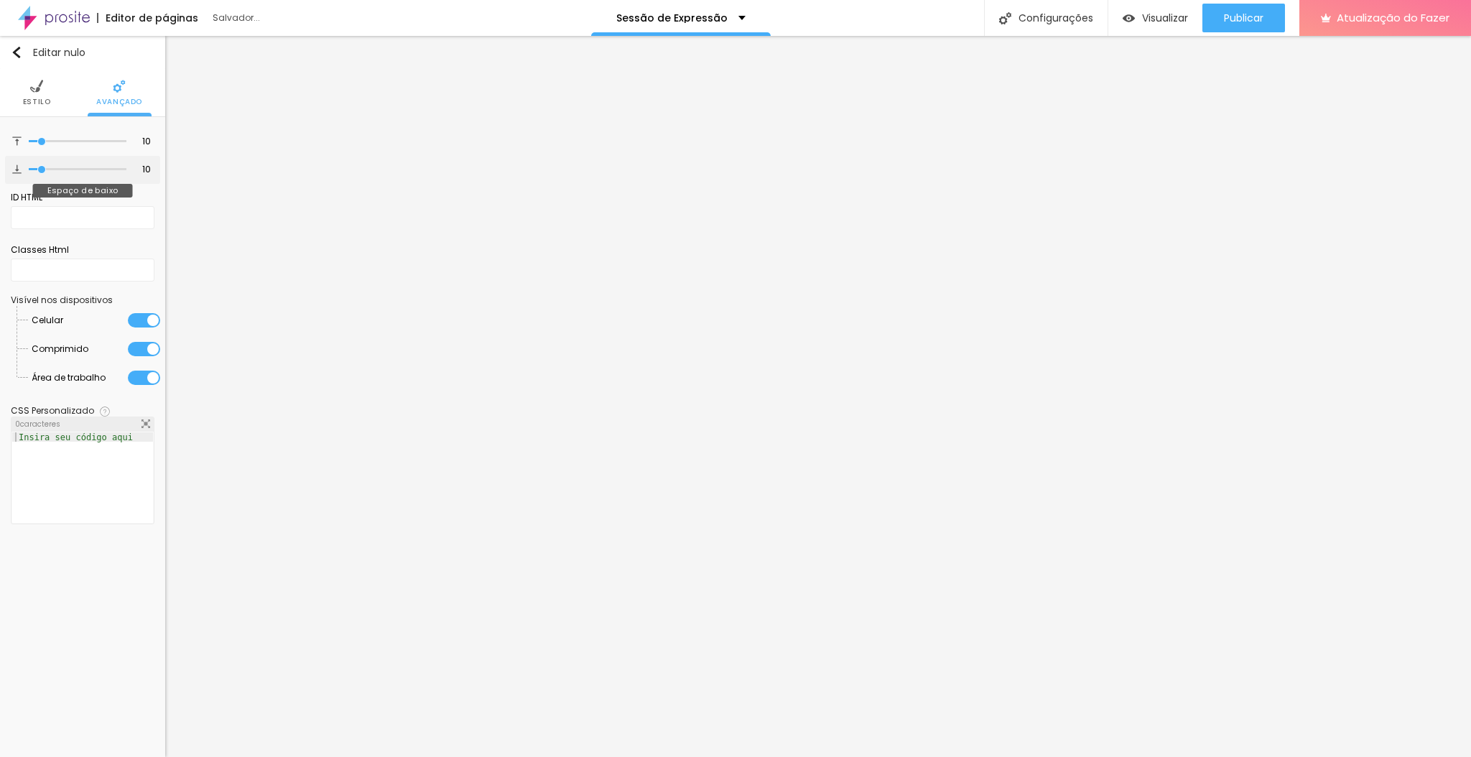
drag, startPoint x: 58, startPoint y: 165, endPoint x: 42, endPoint y: 165, distance: 15.8
click at [42, 166] on input "range" at bounding box center [78, 169] width 98 height 7
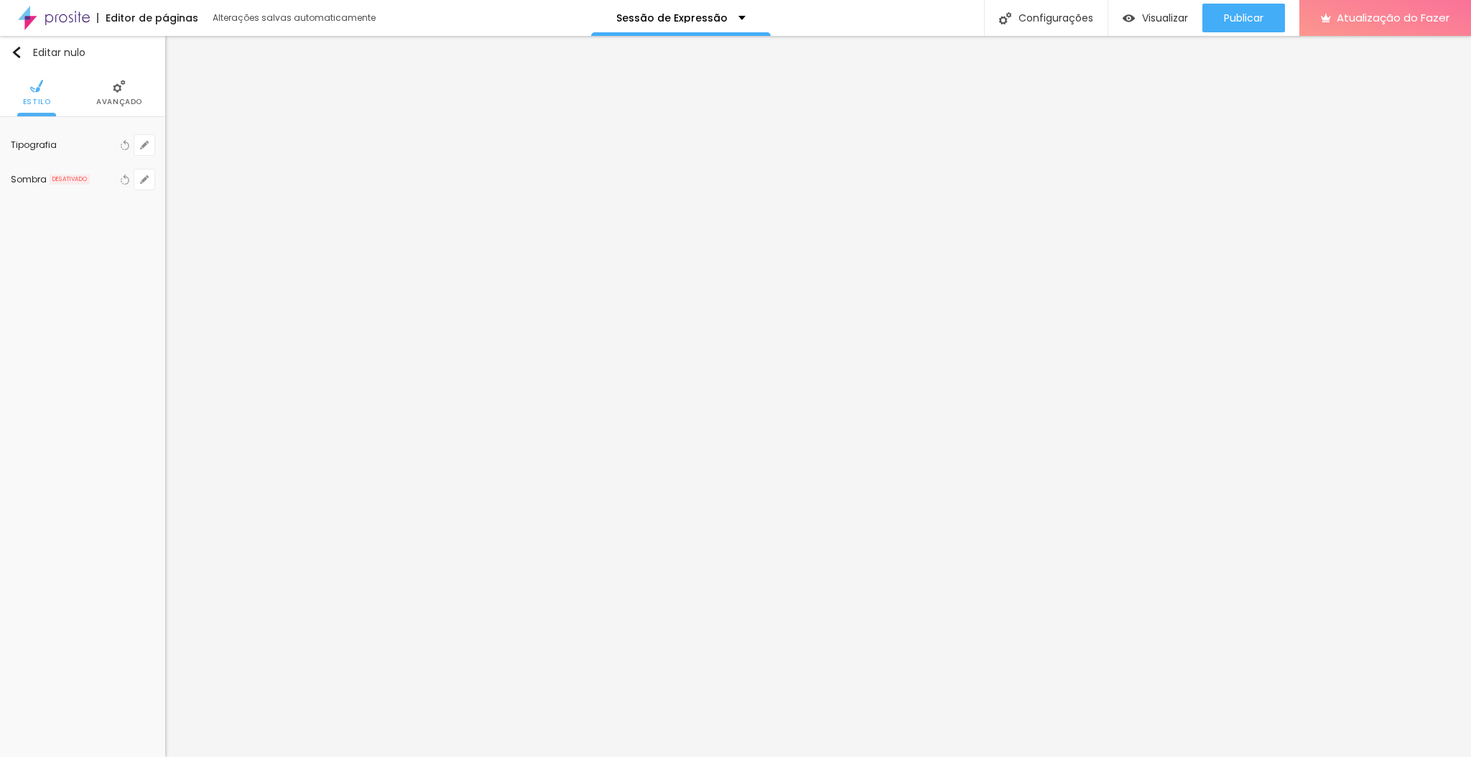
click at [121, 105] on font "Avançado" at bounding box center [119, 101] width 46 height 11
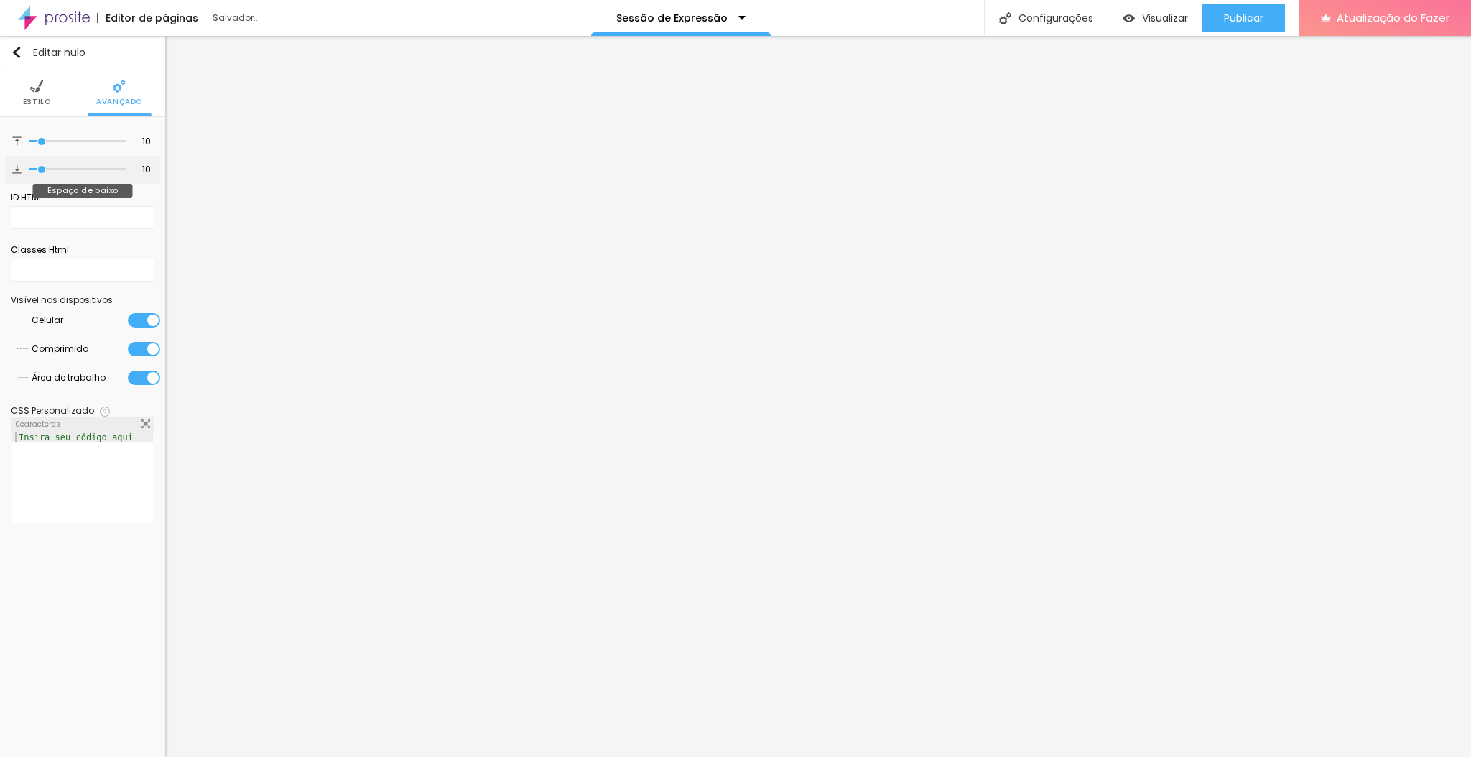
drag, startPoint x: 58, startPoint y: 167, endPoint x: 42, endPoint y: 168, distance: 16.6
click at [42, 168] on input "range" at bounding box center [78, 169] width 98 height 7
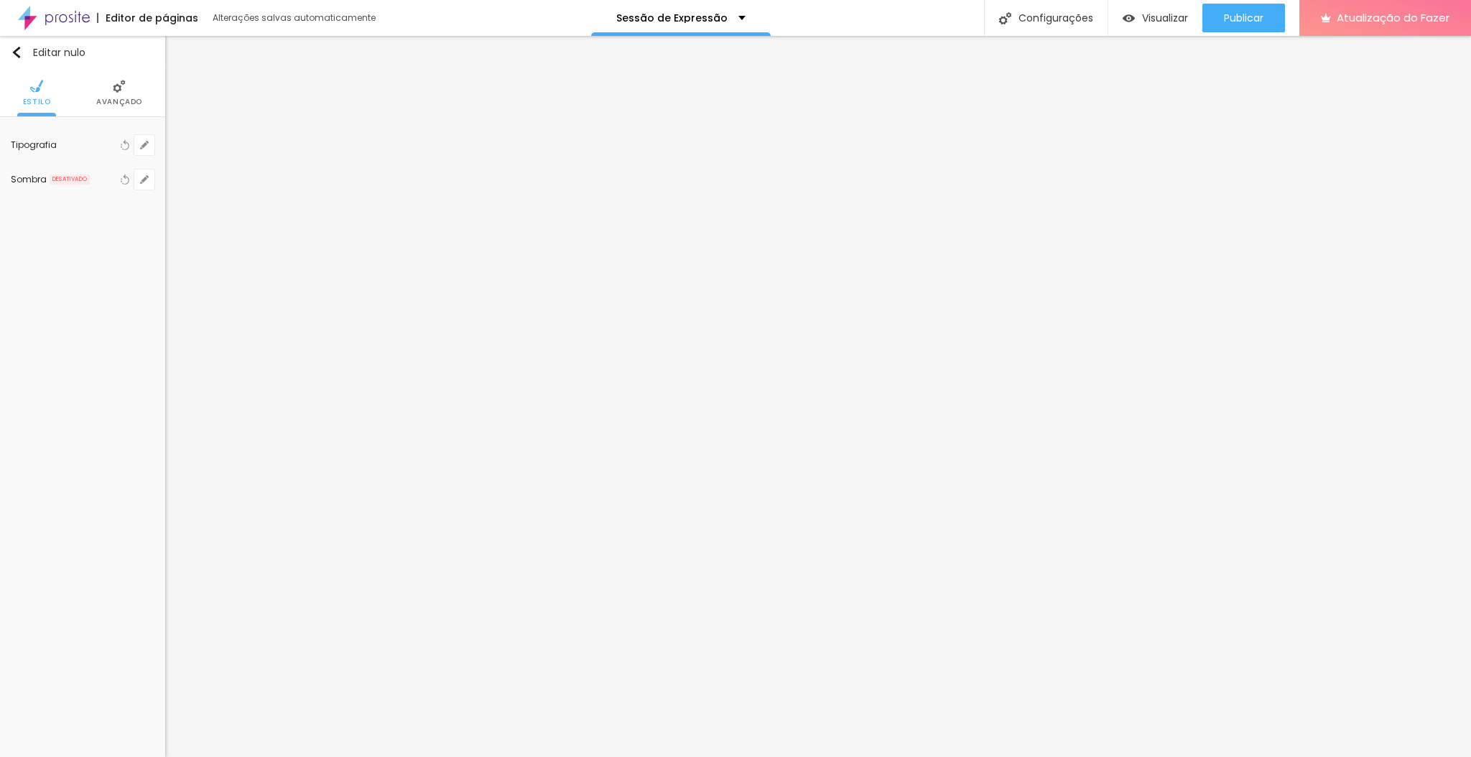
click at [116, 108] on li "Avançado" at bounding box center [119, 92] width 46 height 47
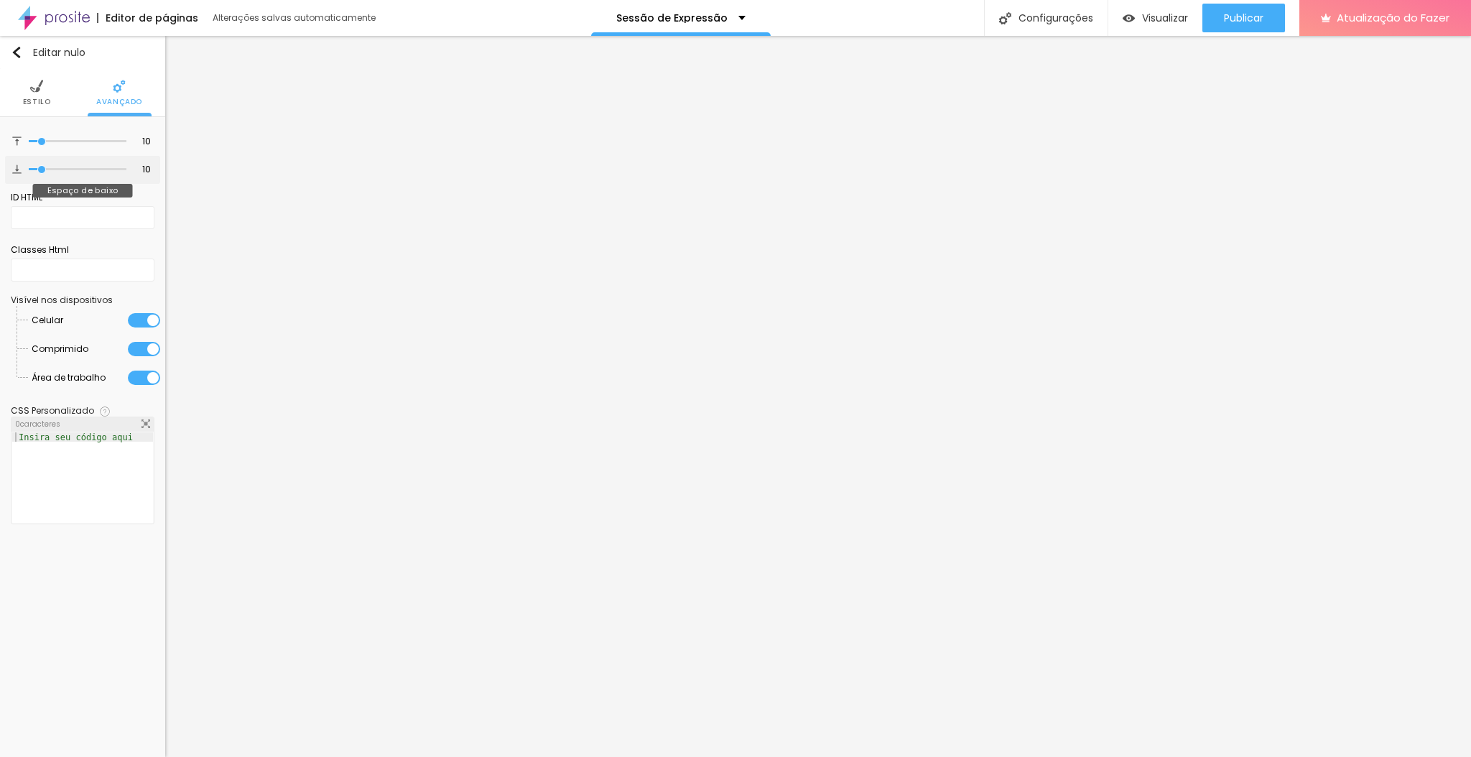
drag, startPoint x: 59, startPoint y: 170, endPoint x: 42, endPoint y: 171, distance: 16.5
click at [42, 171] on input "range" at bounding box center [78, 169] width 98 height 7
